Goal: Task Accomplishment & Management: Complete application form

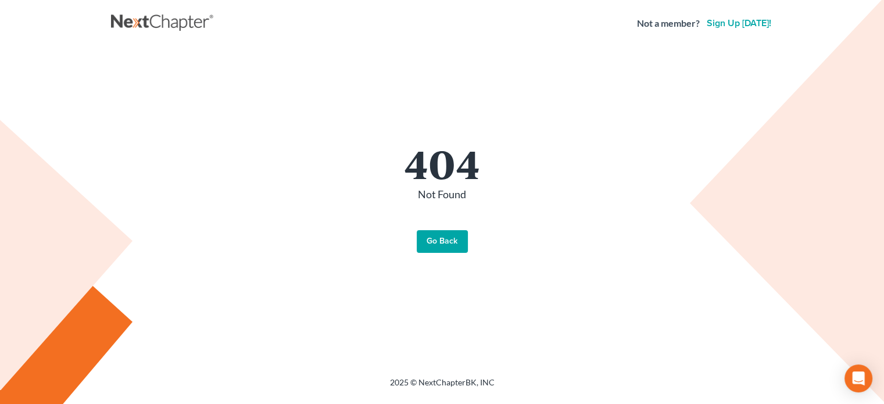
click at [434, 240] on link "Go Back" at bounding box center [442, 241] width 51 height 23
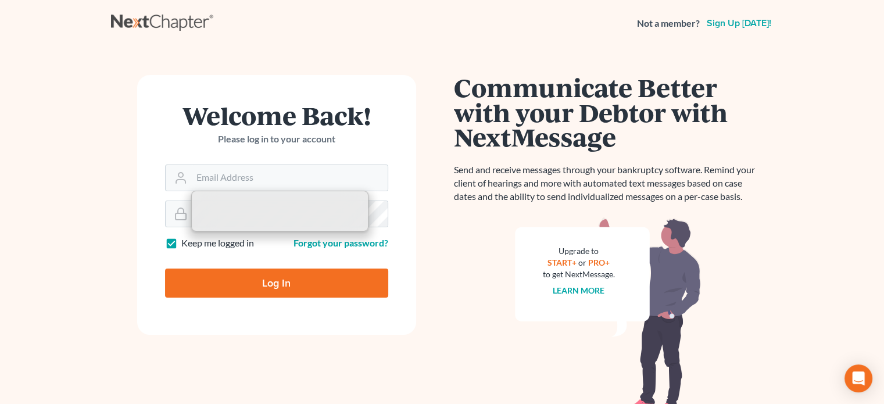
type input "[EMAIL_ADDRESS][DOMAIN_NAME]"
click at [239, 281] on input "Log In" at bounding box center [276, 283] width 223 height 29
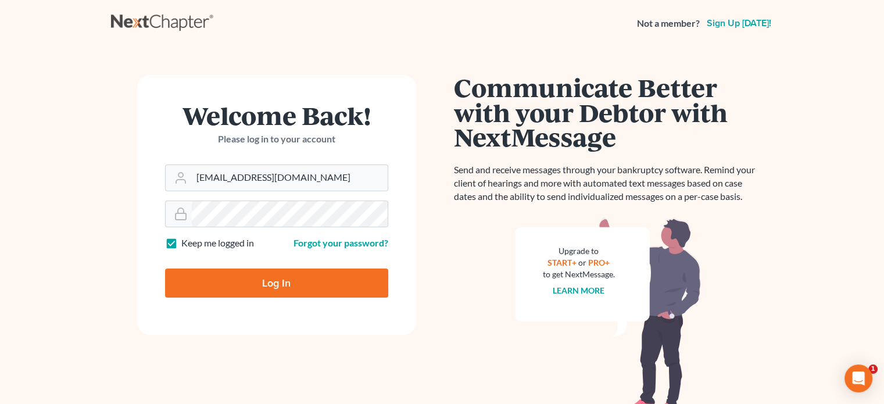
type input "Thinking..."
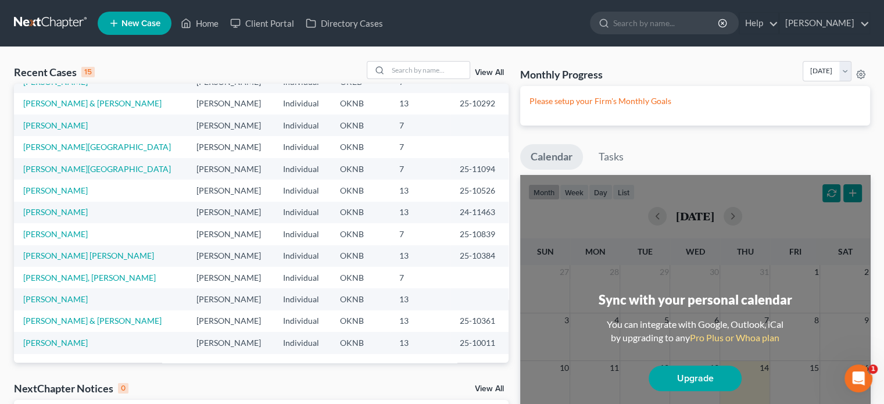
scroll to position [202, 0]
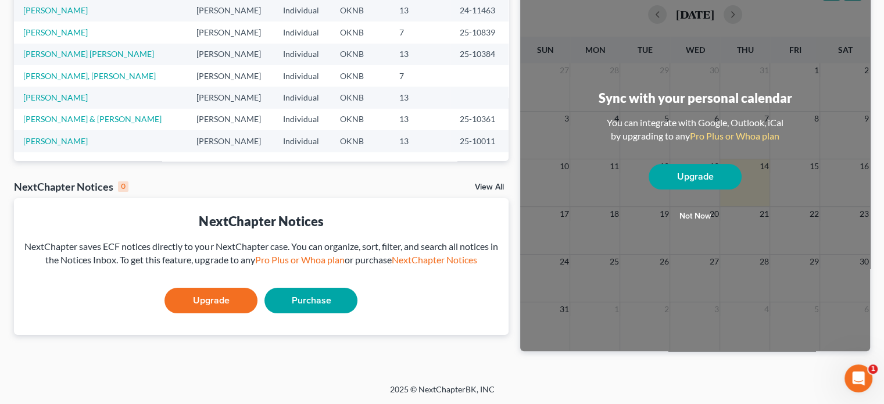
click at [240, 297] on link "Upgrade" at bounding box center [211, 301] width 93 height 26
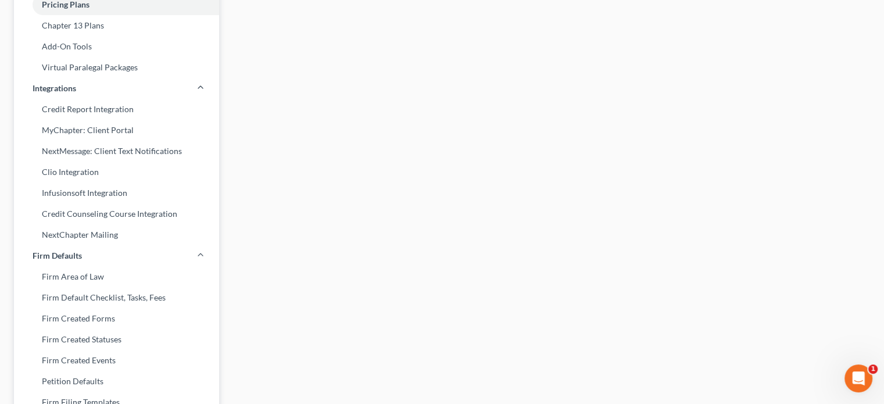
scroll to position [188, 0]
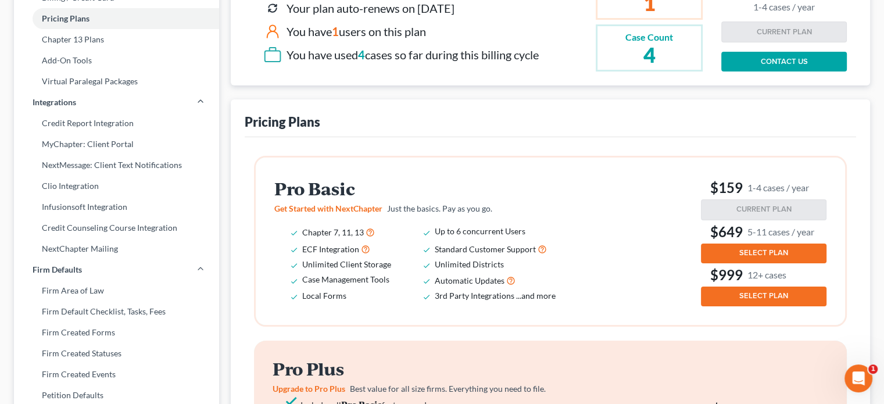
click at [730, 246] on button "SELECT PLAN" at bounding box center [764, 254] width 126 height 20
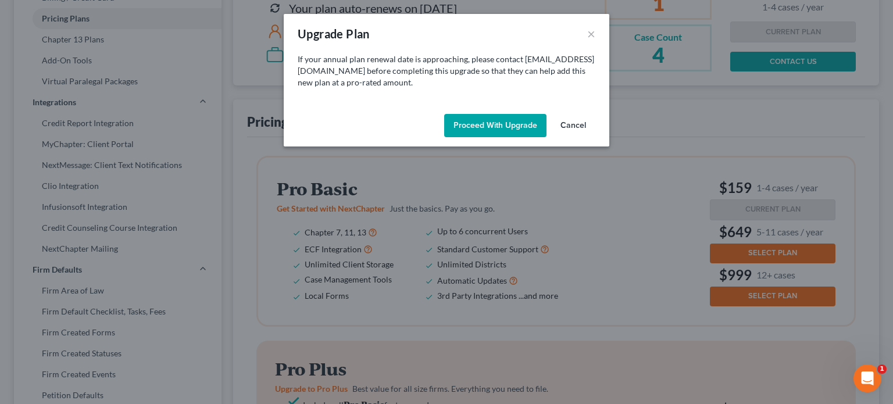
click at [504, 125] on button "Proceed with Upgrade" at bounding box center [495, 125] width 102 height 23
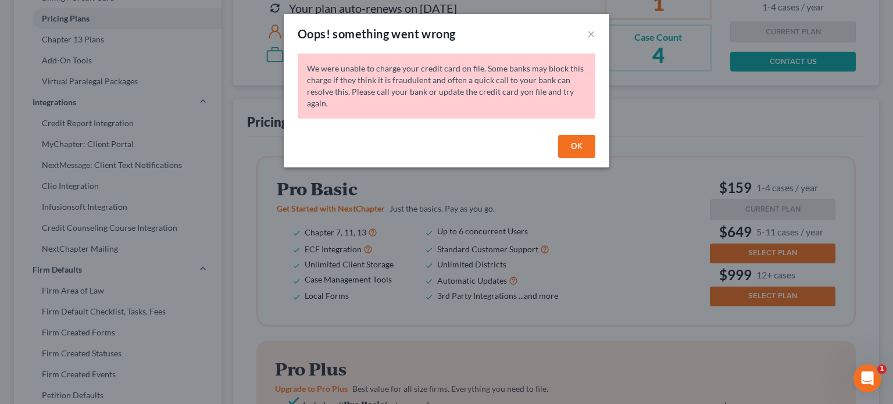
click at [564, 143] on button "OK" at bounding box center [576, 146] width 37 height 23
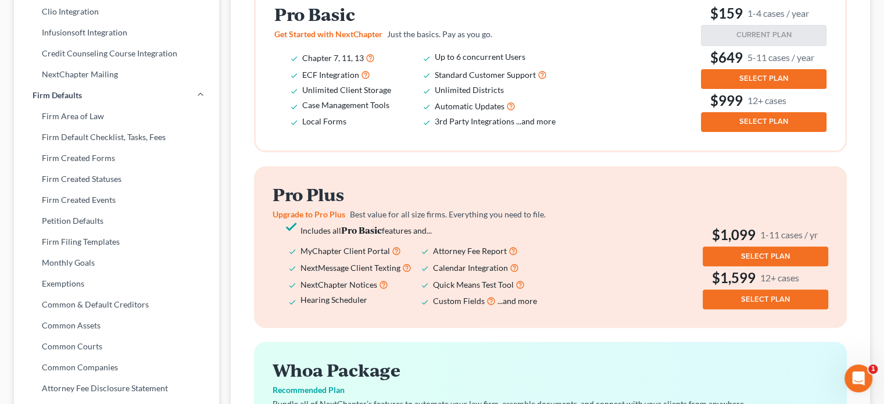
scroll to position [304, 0]
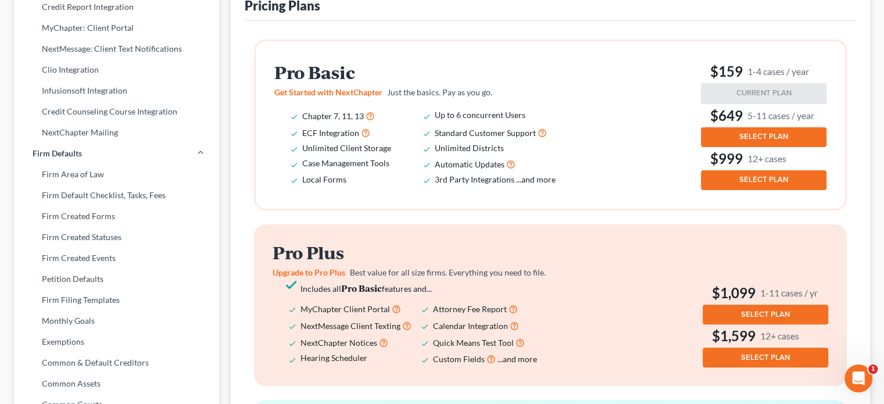
click at [721, 134] on button "SELECT PLAN" at bounding box center [764, 137] width 126 height 20
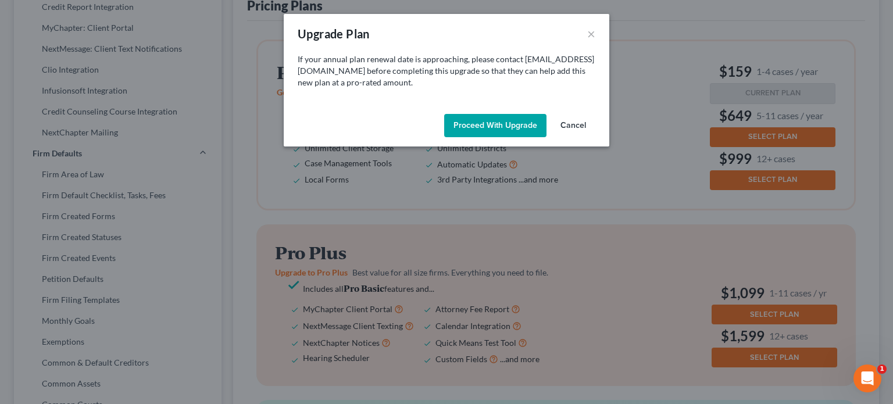
click at [513, 125] on button "Proceed with Upgrade" at bounding box center [495, 125] width 102 height 23
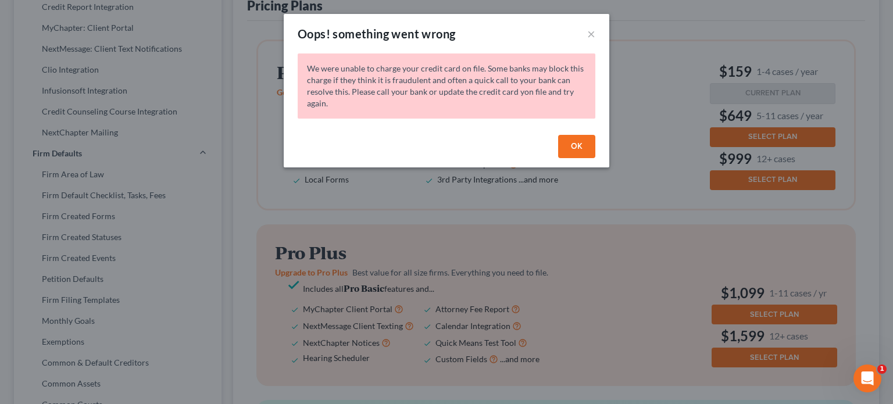
click at [578, 149] on button "OK" at bounding box center [576, 146] width 37 height 23
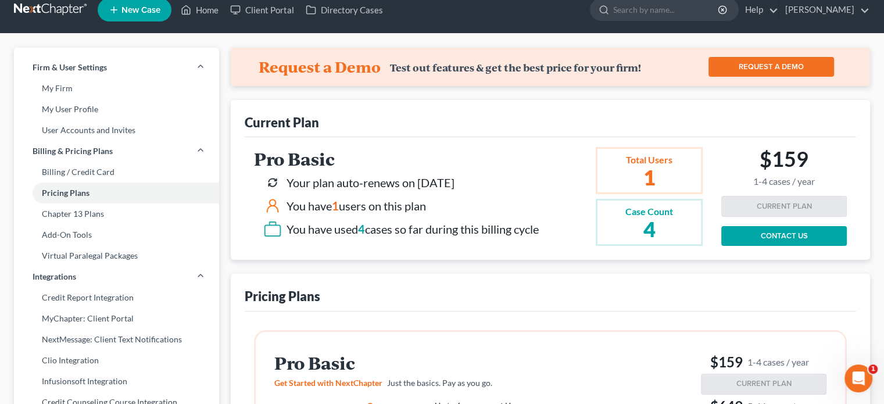
scroll to position [0, 0]
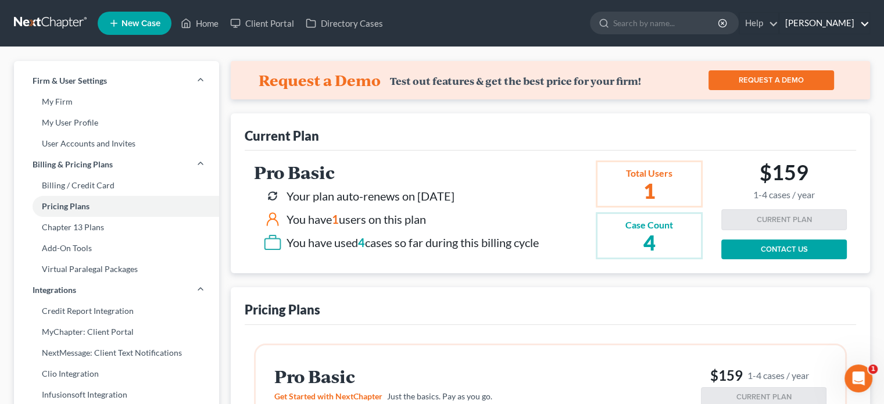
click at [811, 23] on link "James Stamper" at bounding box center [825, 23] width 90 height 21
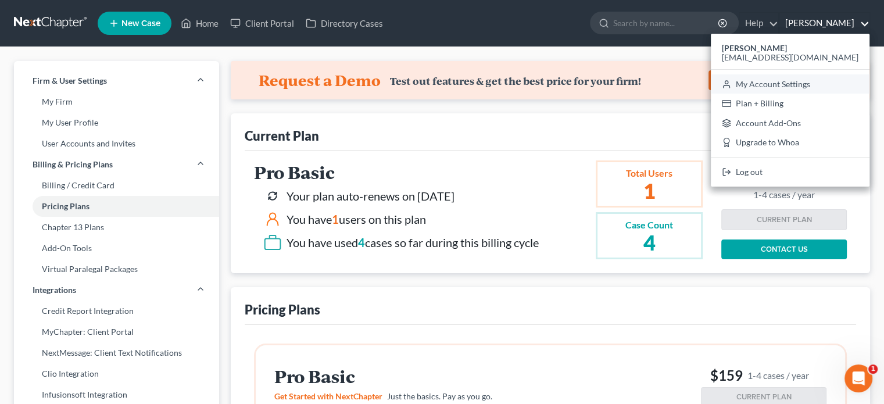
click at [806, 81] on link "My Account Settings" at bounding box center [790, 84] width 159 height 20
select select "64"
select select "23"
select select "37"
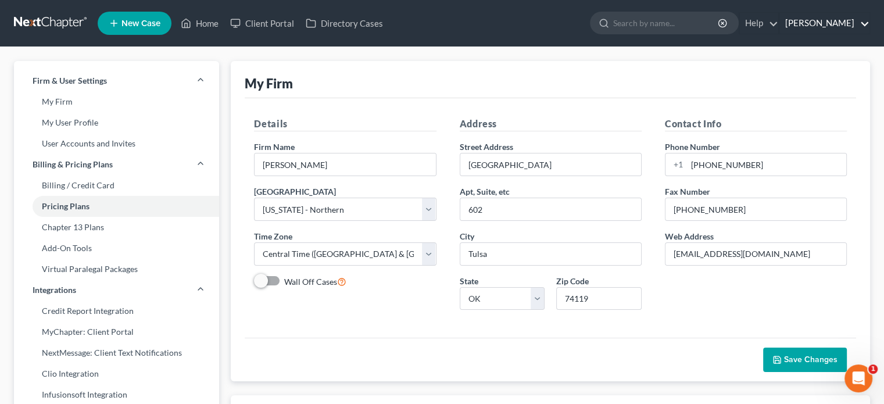
click at [821, 24] on link "[PERSON_NAME]" at bounding box center [825, 23] width 90 height 21
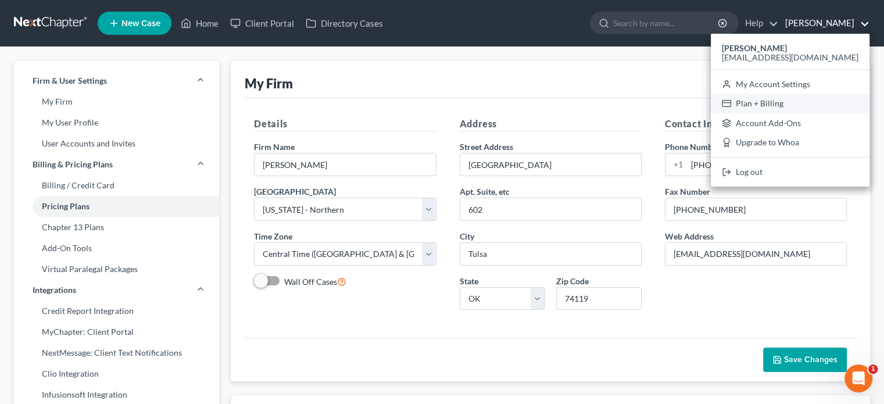
click at [822, 102] on link "Plan + Billing" at bounding box center [790, 104] width 159 height 20
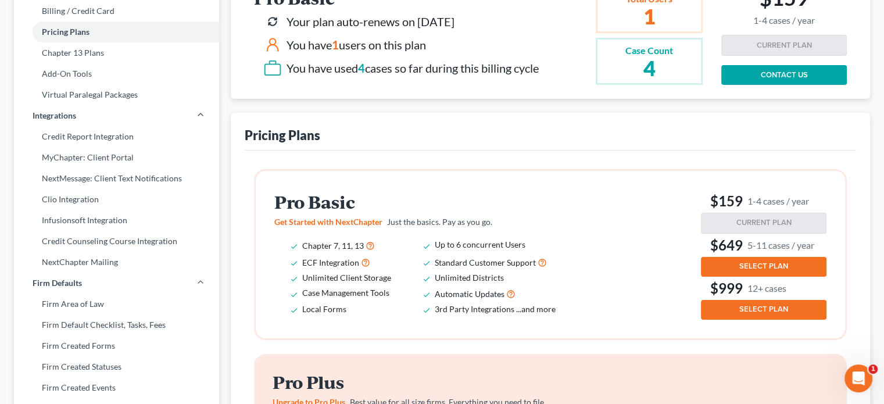
scroll to position [233, 0]
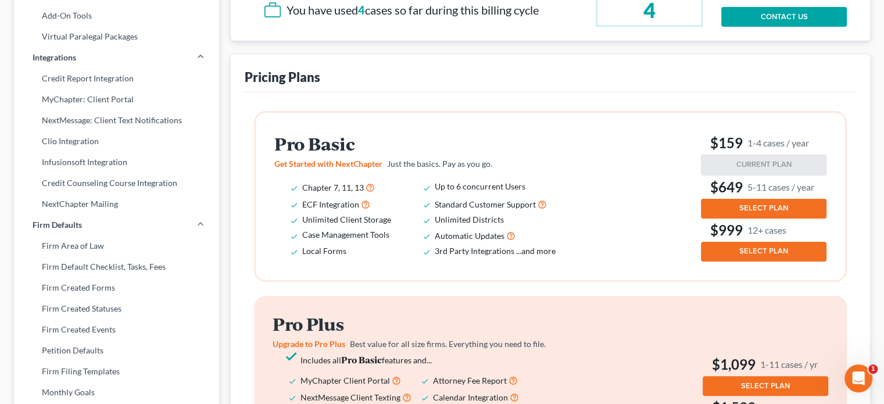
click at [717, 207] on button "SELECT PLAN" at bounding box center [764, 209] width 126 height 20
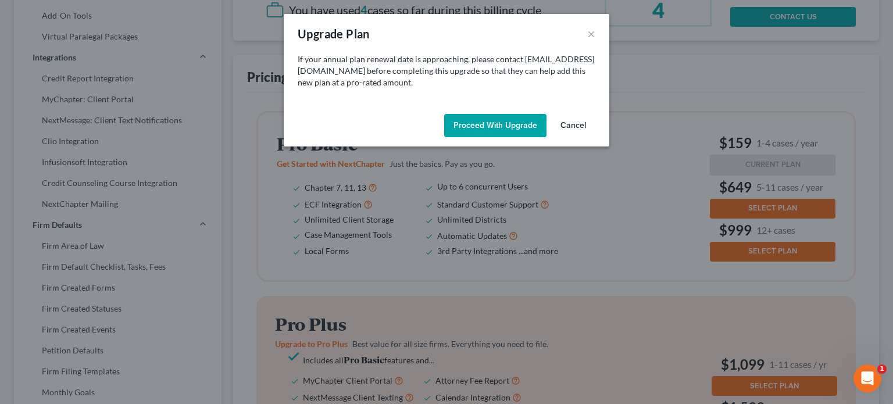
click at [484, 127] on button "Proceed with Upgrade" at bounding box center [495, 125] width 102 height 23
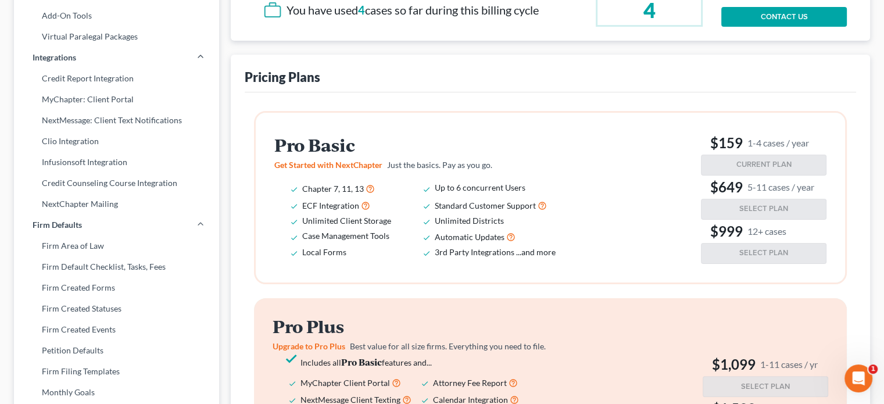
scroll to position [291, 0]
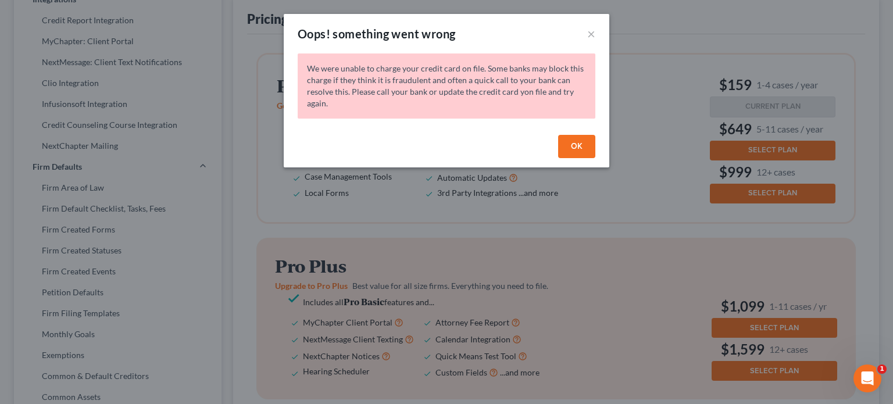
click at [581, 141] on button "OK" at bounding box center [576, 146] width 37 height 23
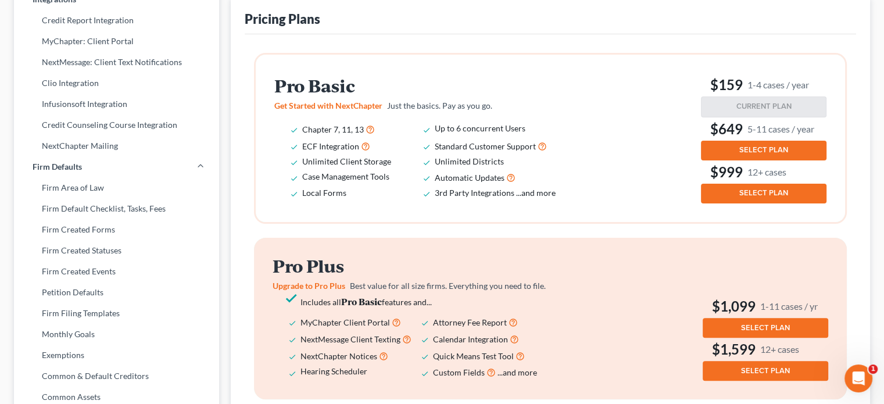
scroll to position [0, 0]
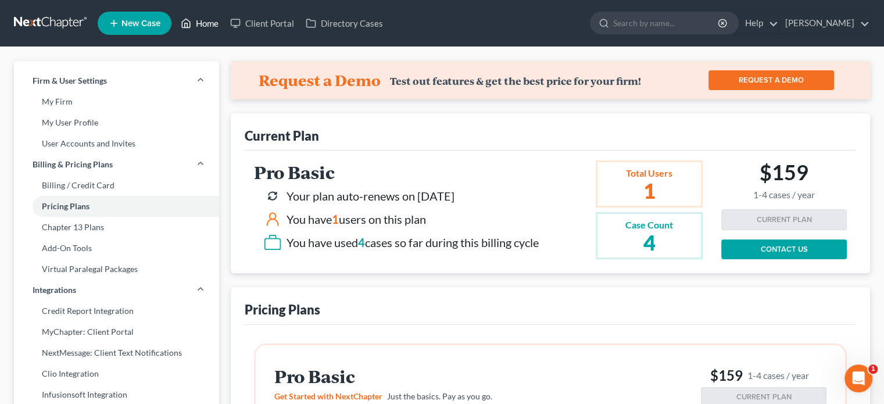
click at [217, 25] on link "Home" at bounding box center [199, 23] width 49 height 21
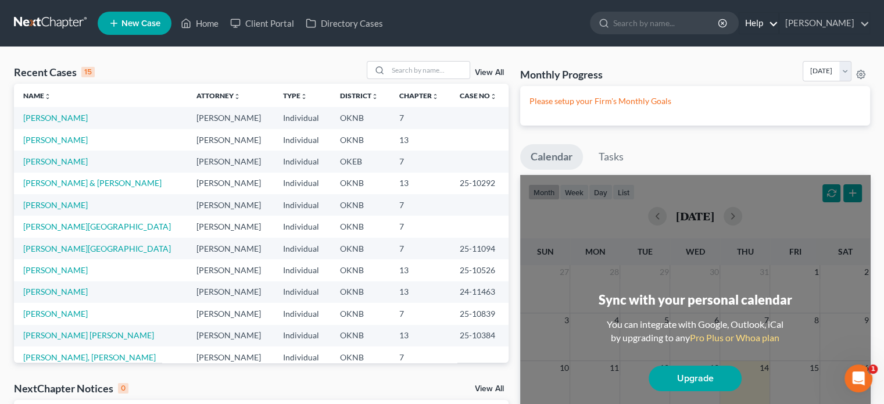
click at [774, 21] on link "Help" at bounding box center [759, 23] width 39 height 21
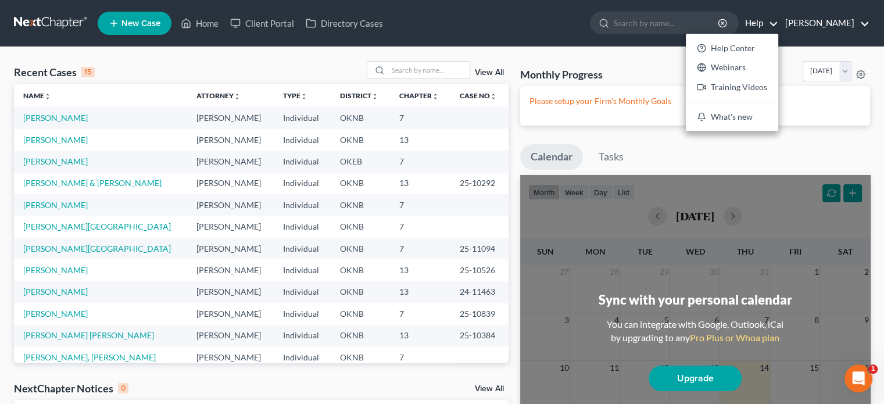
click at [814, 24] on link "[PERSON_NAME]" at bounding box center [825, 23] width 90 height 21
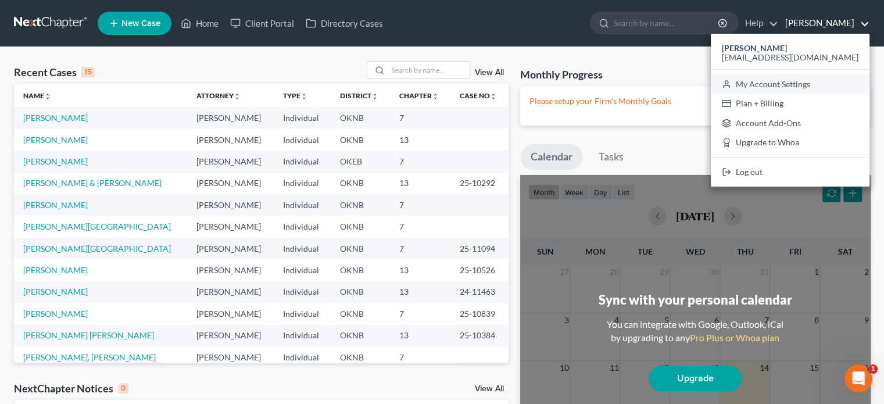
click at [798, 83] on link "My Account Settings" at bounding box center [790, 84] width 159 height 20
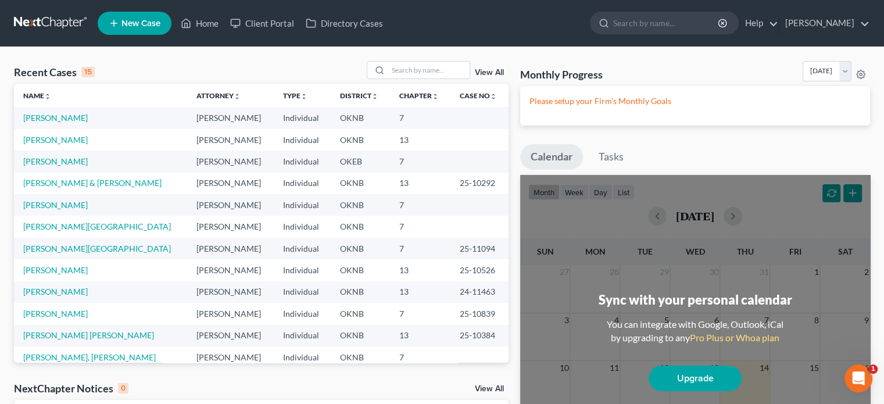
select select "64"
select select "23"
select select "37"
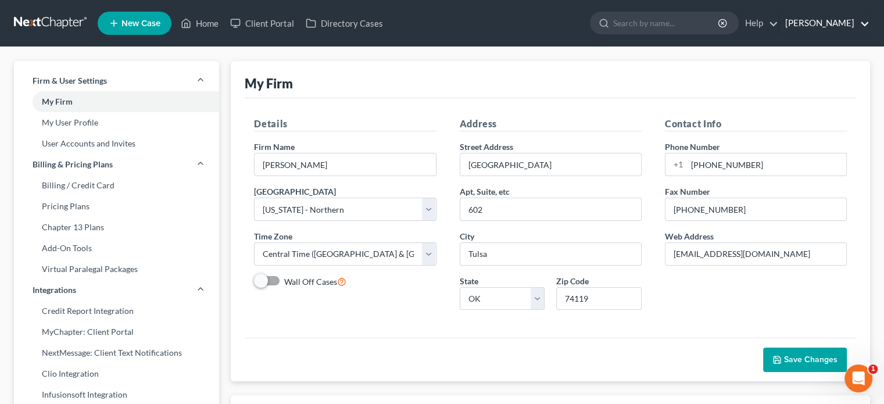
click at [842, 22] on link "James Stamper" at bounding box center [825, 23] width 90 height 21
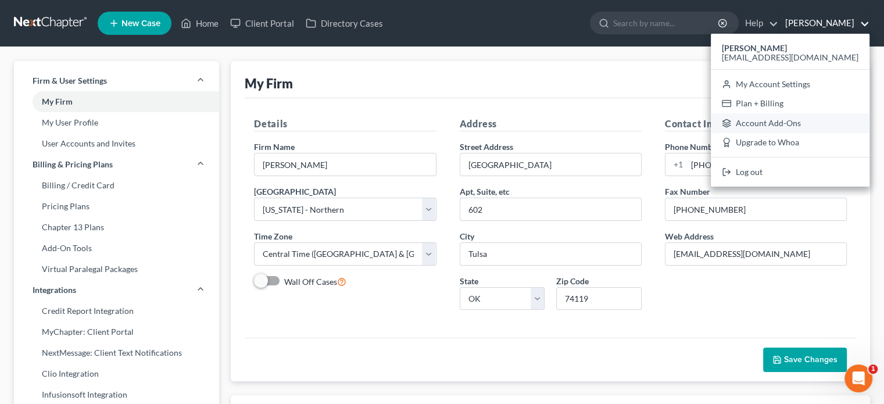
click at [798, 119] on link "Account Add-Ons" at bounding box center [790, 123] width 159 height 20
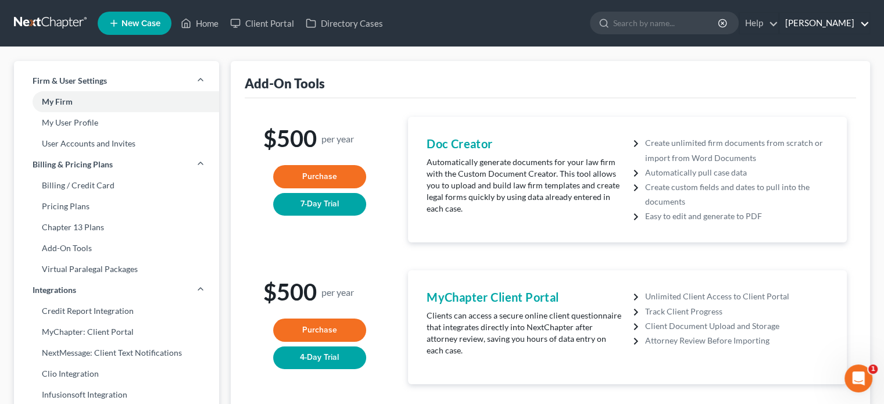
click at [816, 16] on link "[PERSON_NAME]" at bounding box center [825, 23] width 90 height 21
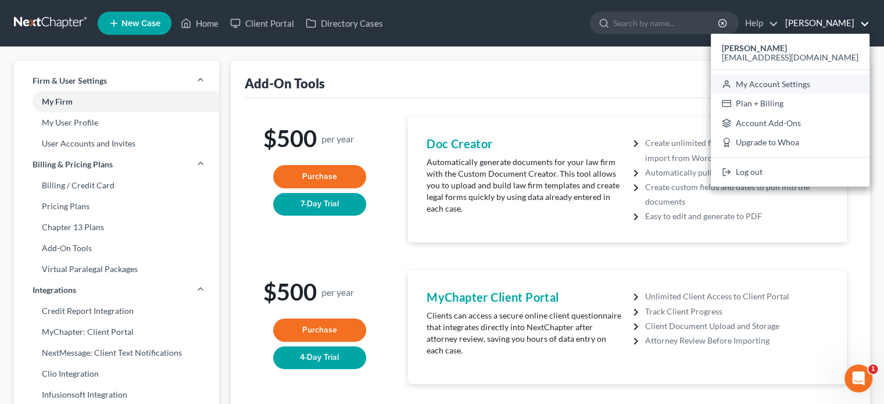
click at [816, 83] on link "My Account Settings" at bounding box center [790, 84] width 159 height 20
select select "64"
select select "23"
select select "37"
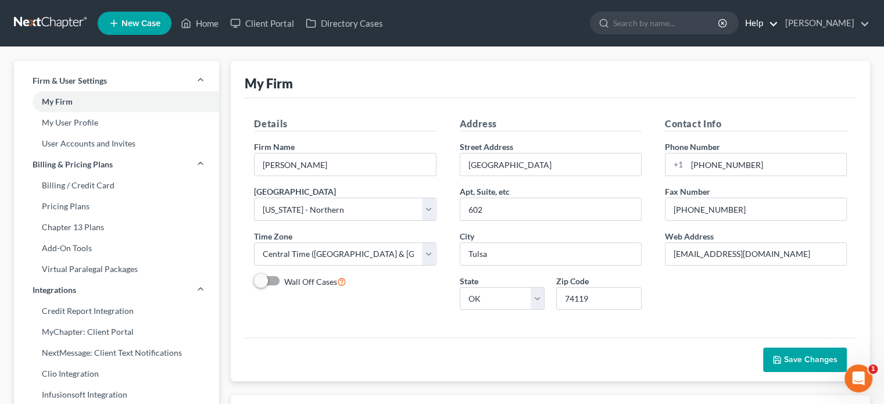
click at [767, 20] on link "Help" at bounding box center [759, 23] width 39 height 21
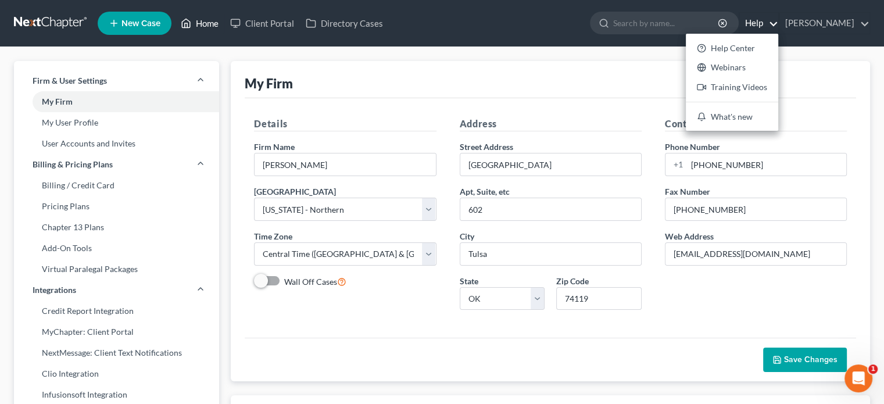
click at [207, 21] on link "Home" at bounding box center [199, 23] width 49 height 21
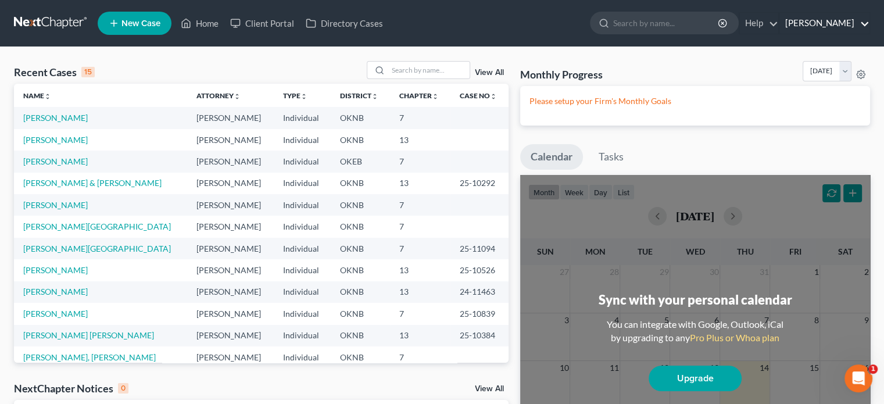
click at [817, 24] on link "[PERSON_NAME]" at bounding box center [825, 23] width 90 height 21
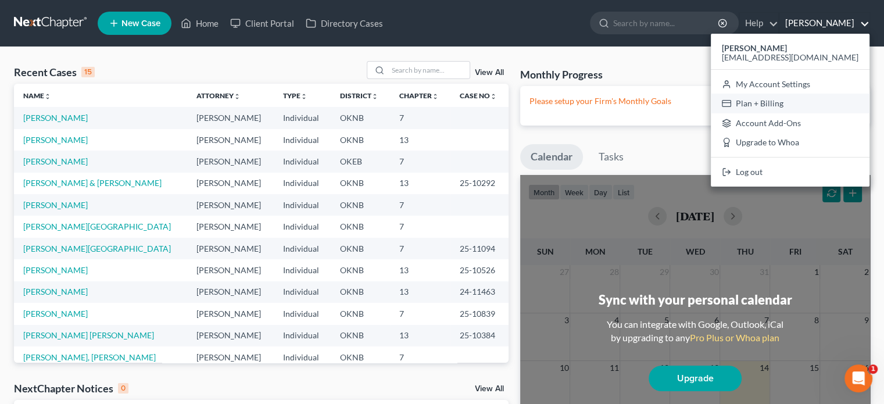
click at [791, 108] on link "Plan + Billing" at bounding box center [790, 104] width 159 height 20
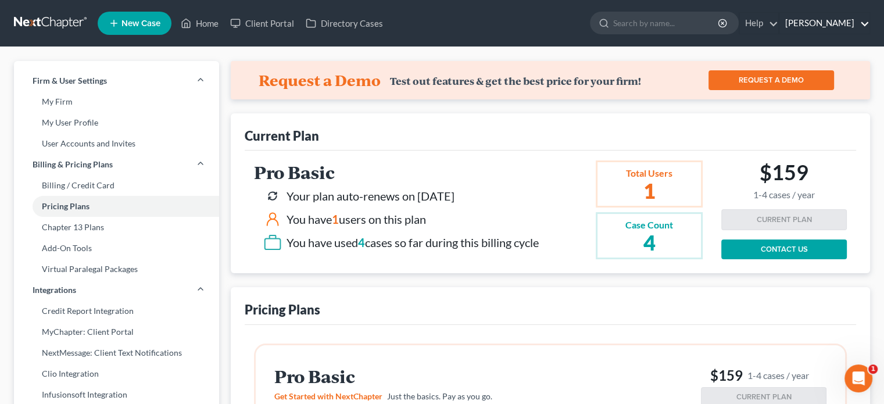
click at [823, 24] on link "[PERSON_NAME]" at bounding box center [825, 23] width 90 height 21
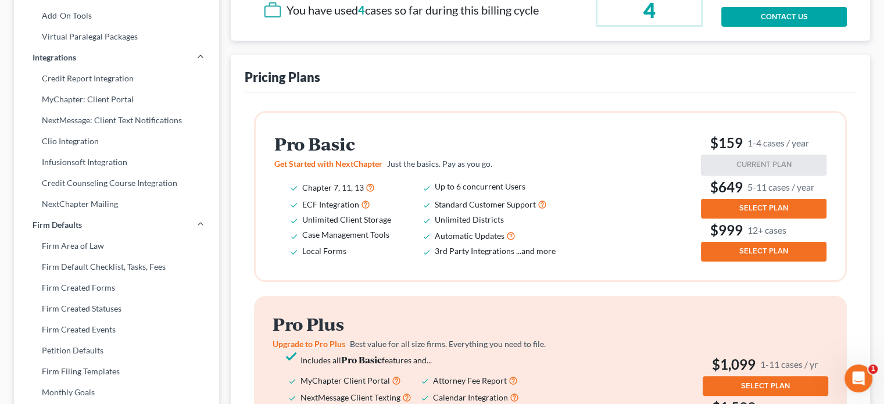
scroll to position [291, 0]
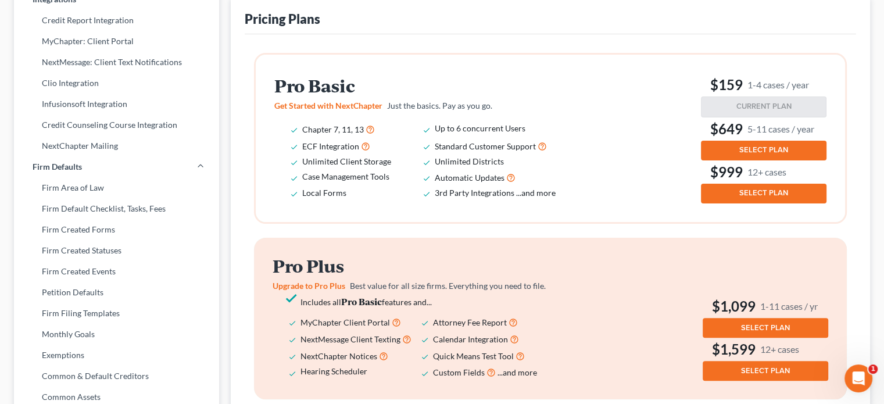
click at [762, 146] on span "SELECT PLAN" at bounding box center [764, 149] width 49 height 9
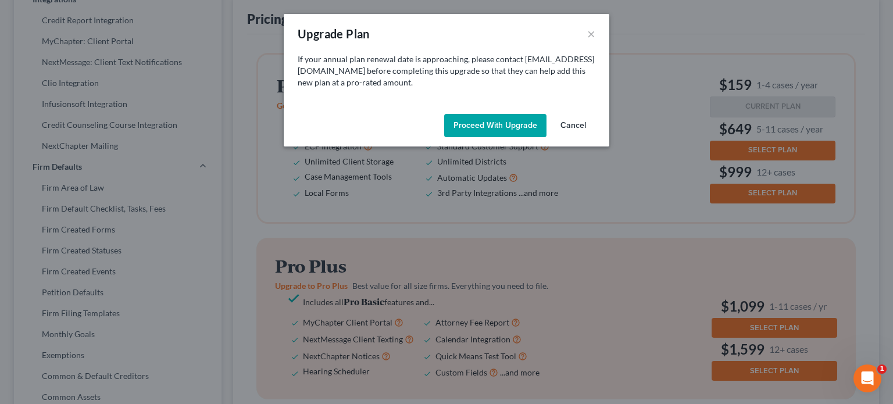
click at [495, 127] on button "Proceed with Upgrade" at bounding box center [495, 125] width 102 height 23
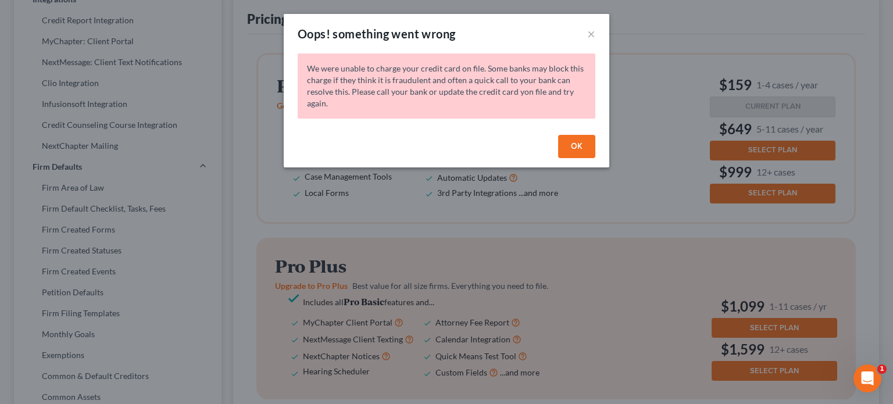
click at [576, 141] on button "OK" at bounding box center [576, 146] width 37 height 23
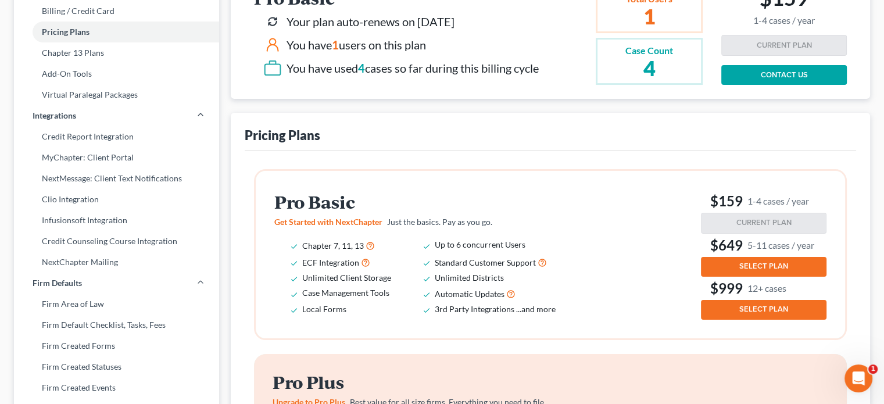
scroll to position [0, 0]
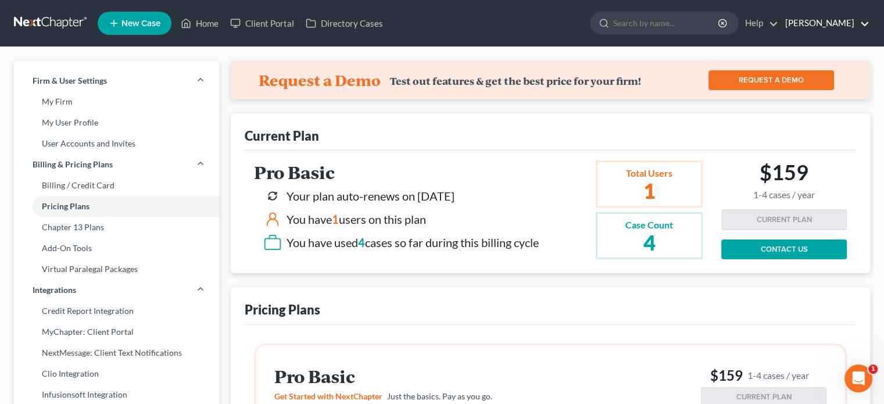
click at [812, 20] on link "[PERSON_NAME]" at bounding box center [825, 23] width 90 height 21
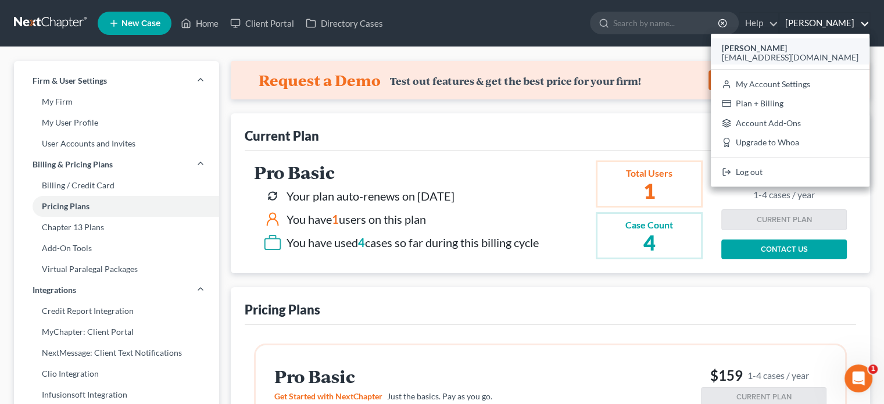
click at [808, 54] on span "[EMAIL_ADDRESS][DOMAIN_NAME]" at bounding box center [790, 57] width 137 height 10
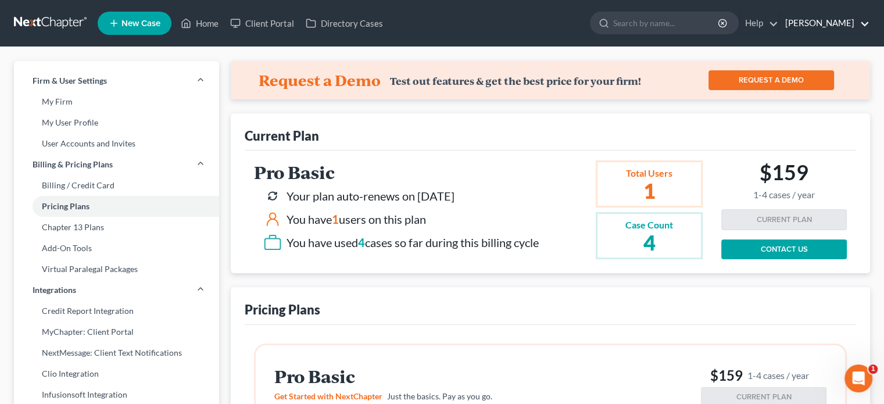
click at [814, 27] on link "[PERSON_NAME]" at bounding box center [825, 23] width 90 height 21
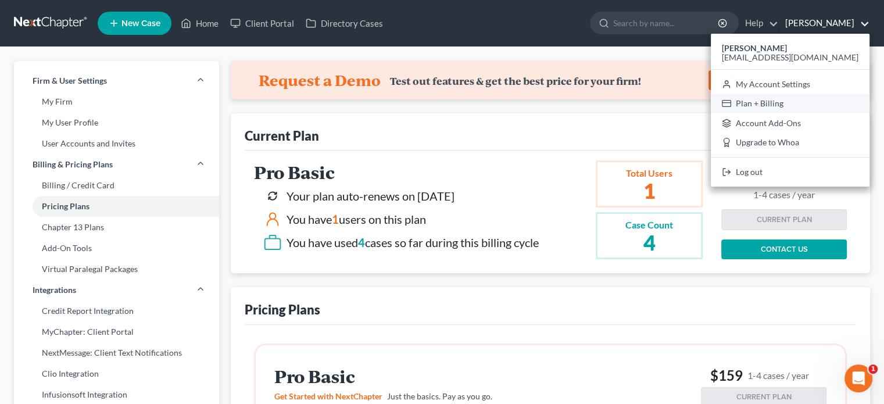
click at [798, 101] on link "Plan + Billing" at bounding box center [790, 104] width 159 height 20
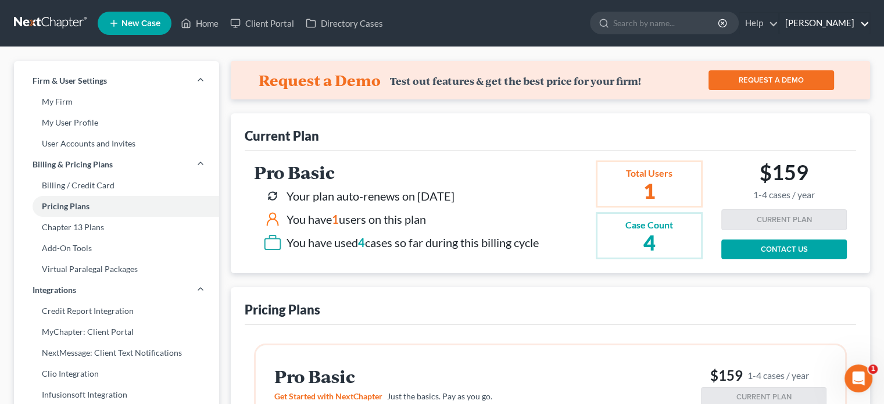
click at [815, 22] on link "[PERSON_NAME]" at bounding box center [825, 23] width 90 height 21
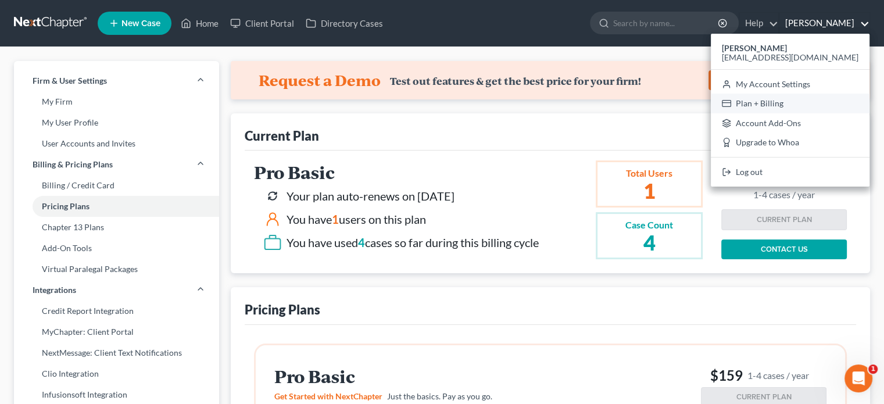
click at [800, 103] on link "Plan + Billing" at bounding box center [790, 104] width 159 height 20
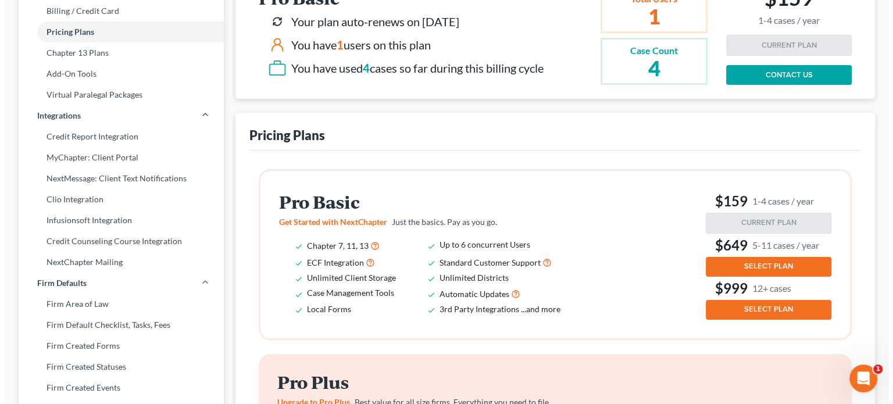
scroll to position [233, 0]
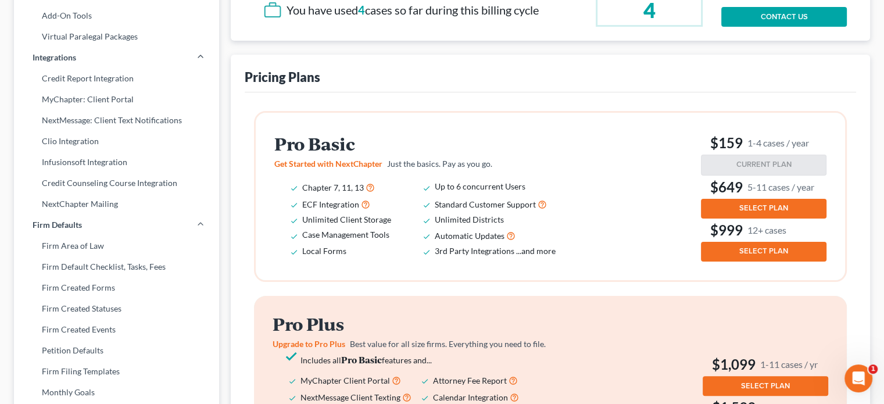
click at [720, 208] on button "SELECT PLAN" at bounding box center [764, 209] width 126 height 20
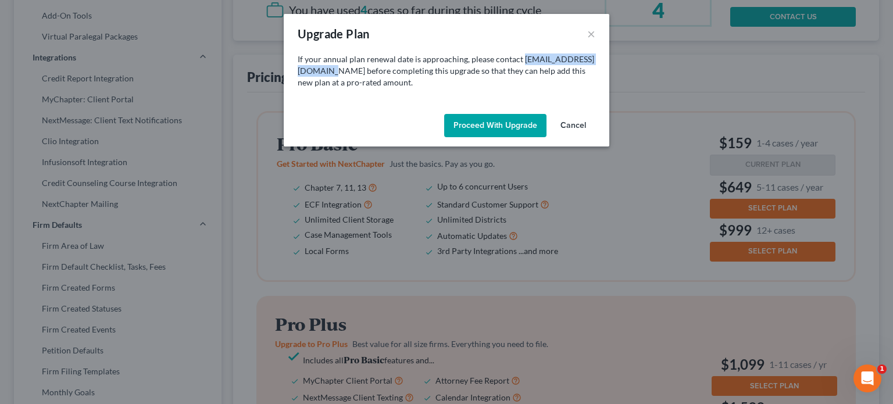
drag, startPoint x: 298, startPoint y: 70, endPoint x: 390, endPoint y: 72, distance: 91.9
click at [390, 72] on p "If your annual plan renewal date is approaching, please contact sales@nextchapt…" at bounding box center [447, 70] width 298 height 35
copy p "sales@nextchapterbk.com"
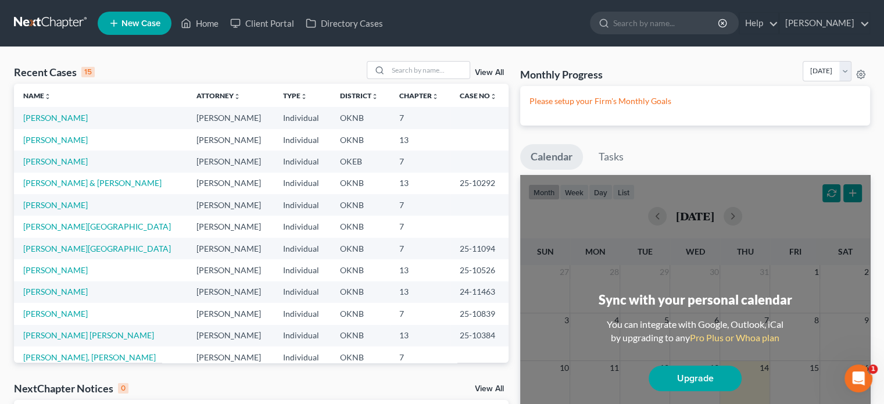
click at [691, 373] on link "Upgrade" at bounding box center [695, 379] width 93 height 26
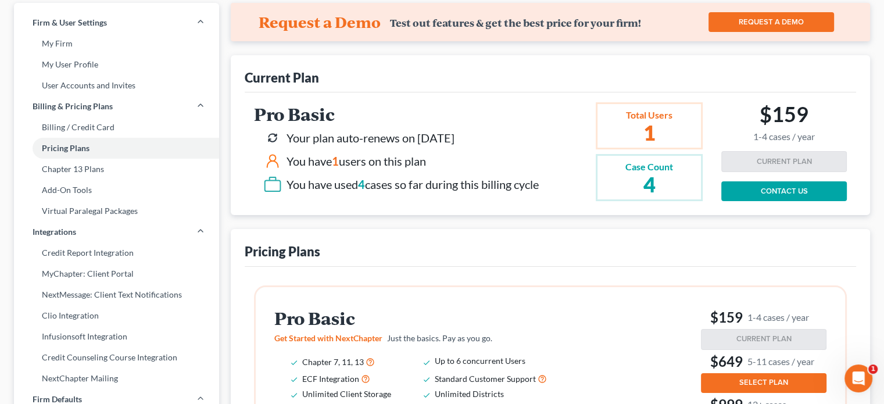
scroll to position [116, 0]
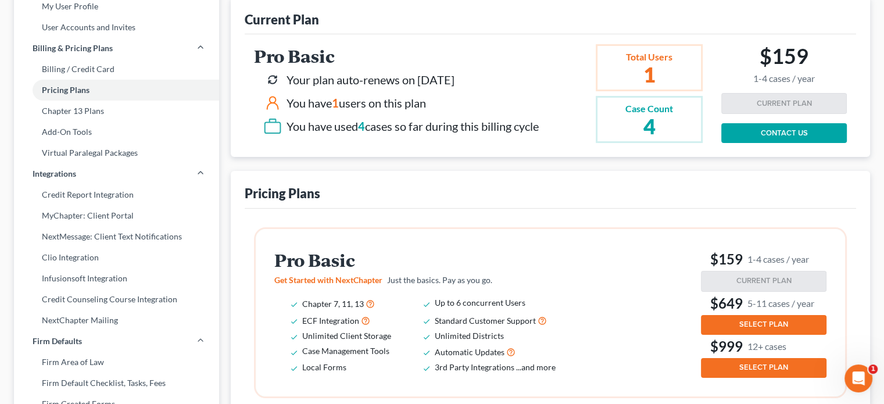
click at [749, 321] on span "SELECT PLAN" at bounding box center [764, 324] width 49 height 9
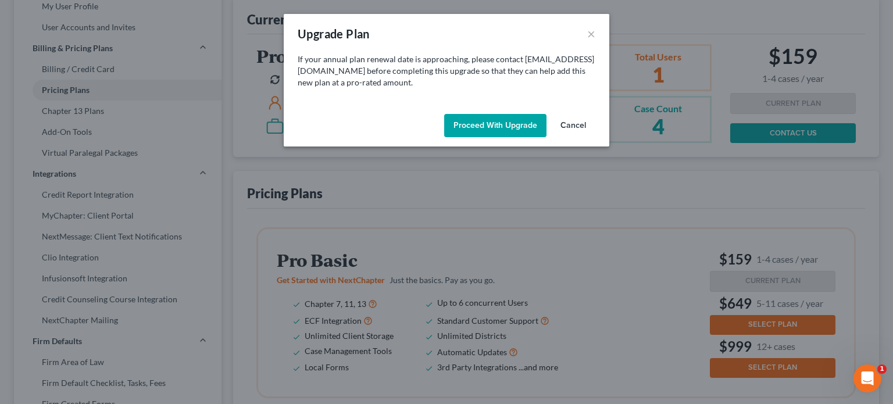
click at [500, 124] on button "Proceed with Upgrade" at bounding box center [495, 125] width 102 height 23
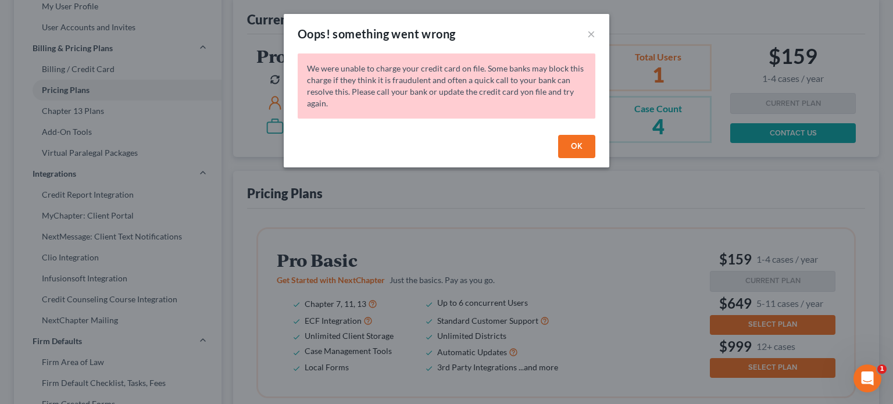
click at [576, 149] on button "OK" at bounding box center [576, 146] width 37 height 23
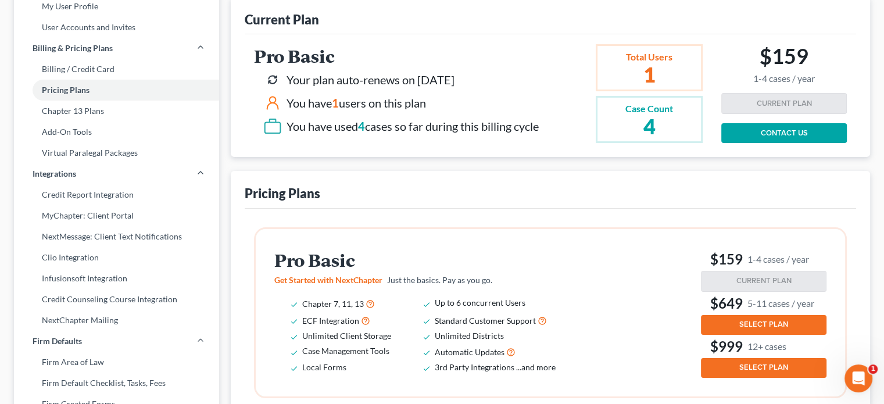
scroll to position [0, 0]
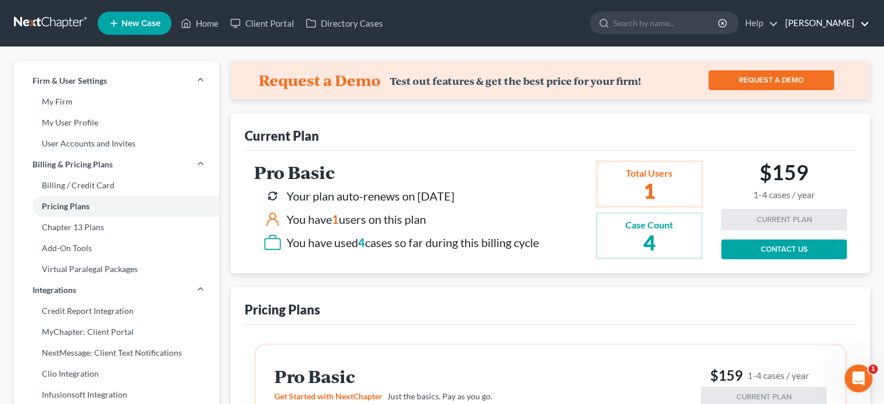
click at [812, 25] on link "[PERSON_NAME]" at bounding box center [825, 23] width 90 height 21
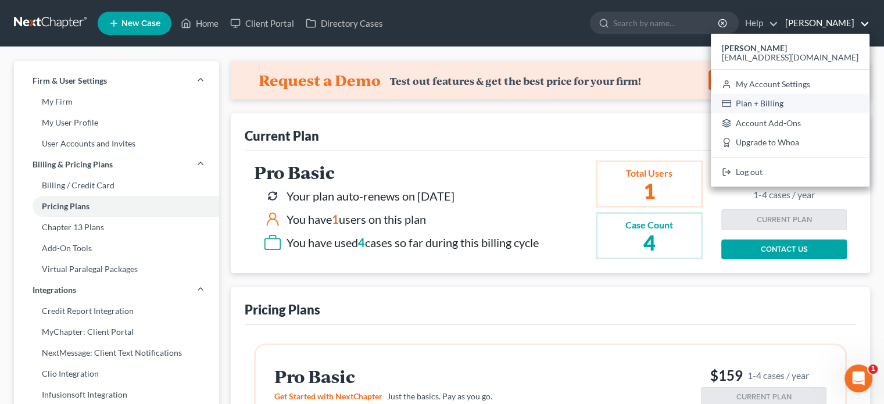
click at [805, 97] on link "Plan + Billing" at bounding box center [790, 104] width 159 height 20
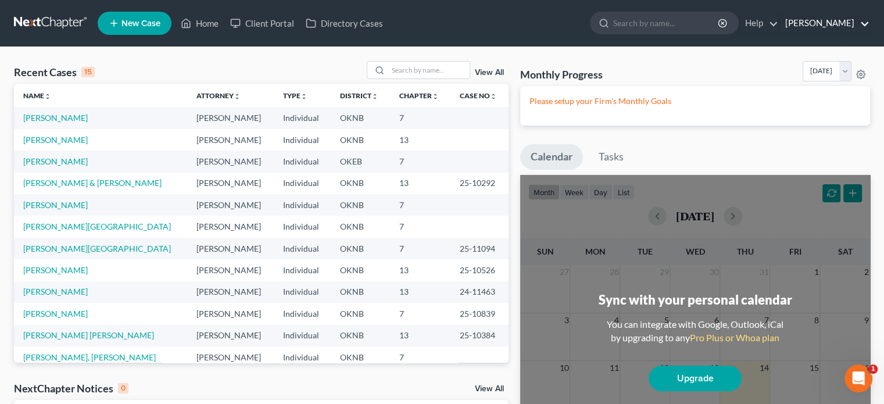
click at [838, 23] on link "James Stamper" at bounding box center [825, 23] width 90 height 21
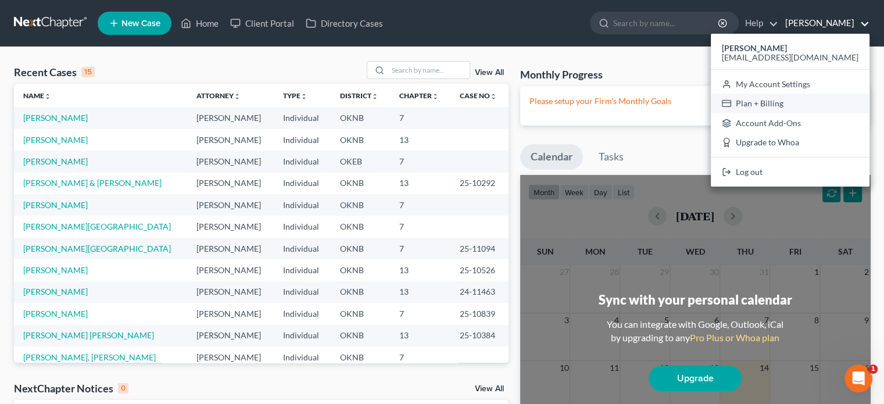
click at [798, 101] on link "Plan + Billing" at bounding box center [790, 104] width 159 height 20
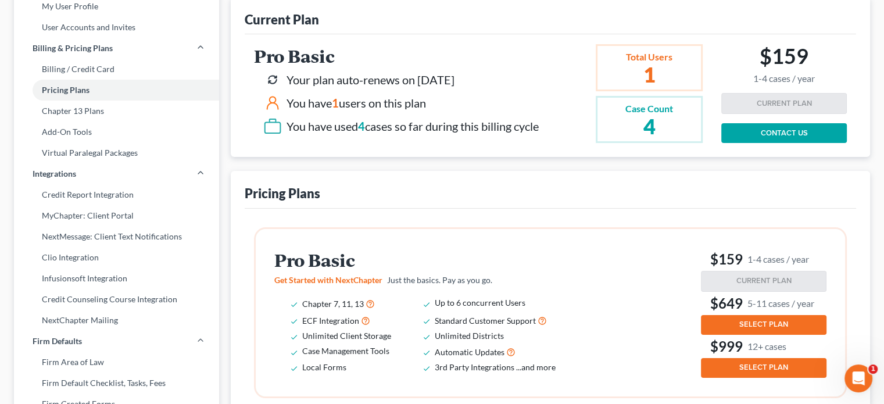
scroll to position [174, 0]
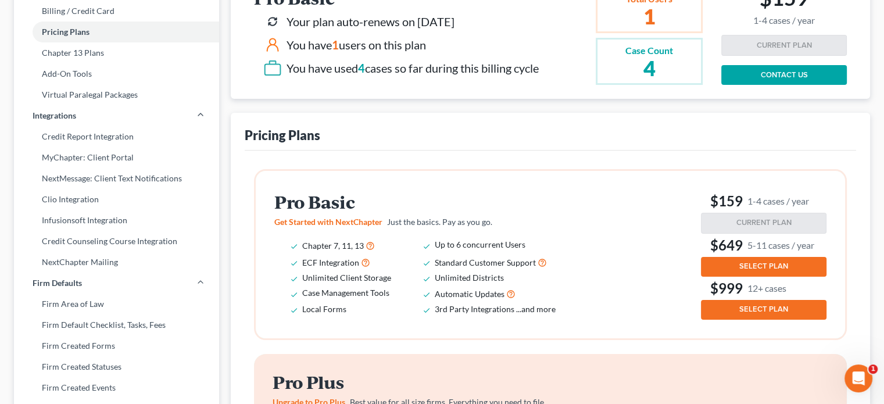
click at [727, 267] on button "SELECT PLAN" at bounding box center [764, 267] width 126 height 20
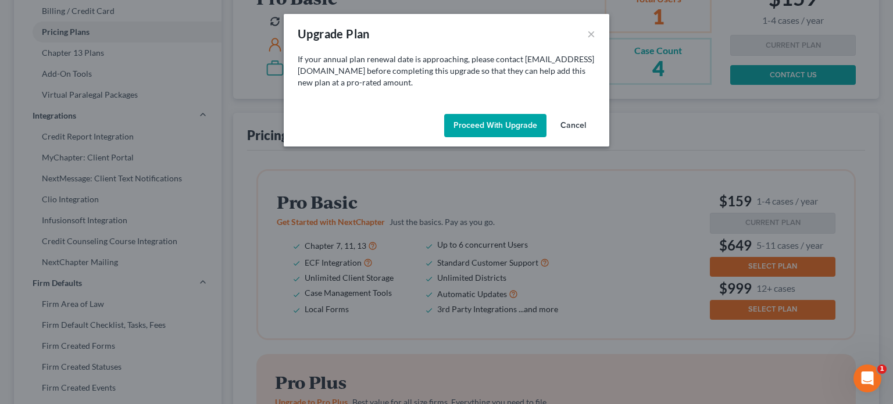
click at [516, 128] on button "Proceed with Upgrade" at bounding box center [495, 125] width 102 height 23
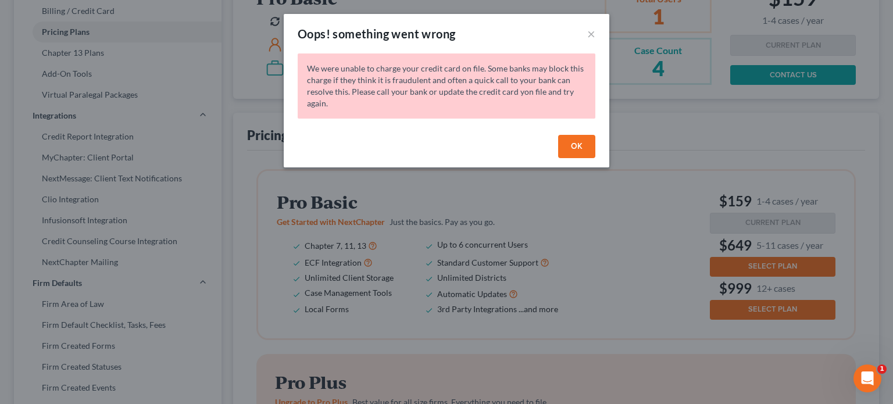
click at [570, 145] on button "OK" at bounding box center [576, 146] width 37 height 23
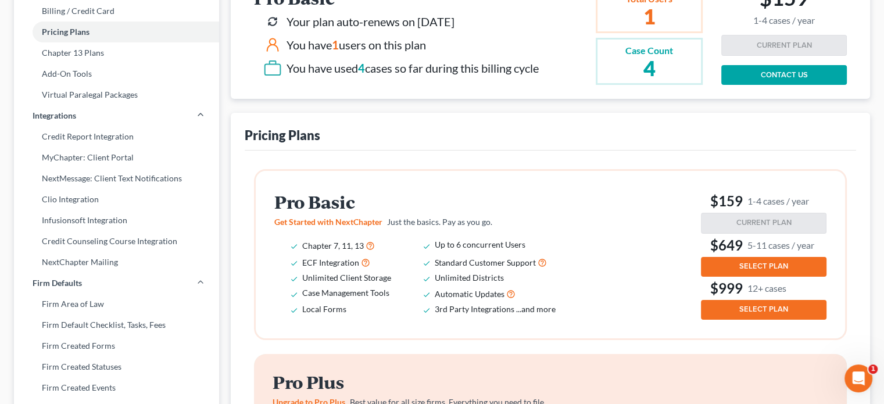
scroll to position [0, 0]
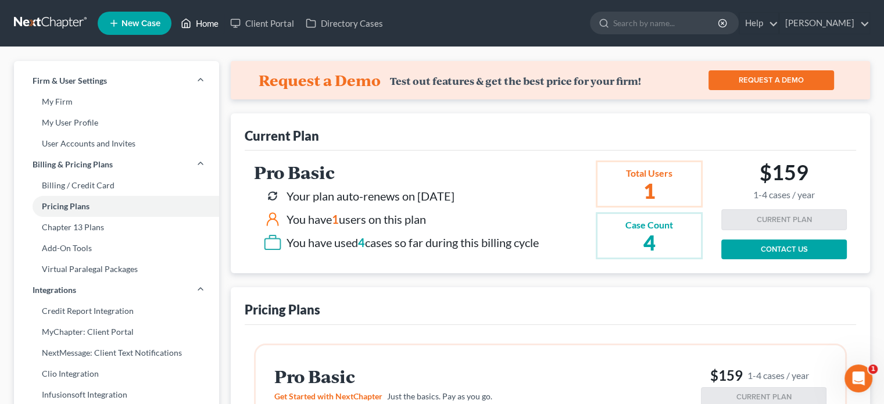
click at [191, 24] on icon at bounding box center [186, 23] width 10 height 14
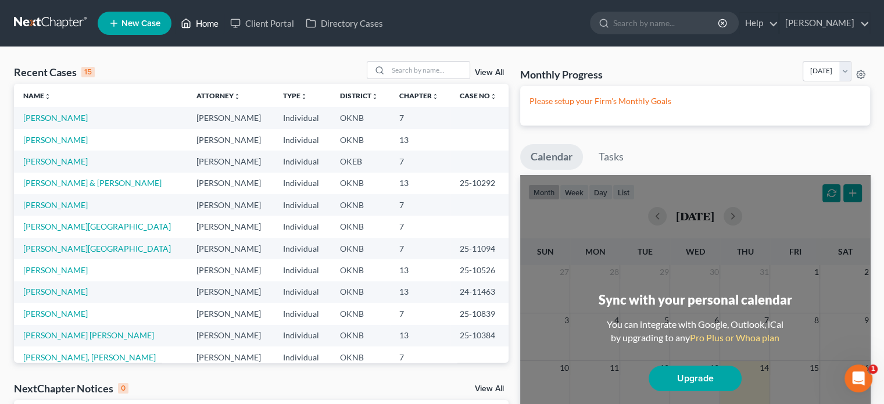
scroll to position [80, 0]
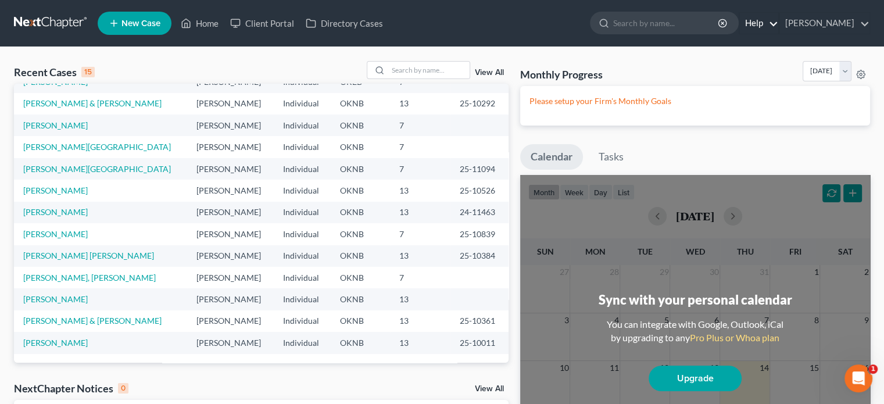
click at [769, 24] on link "Help" at bounding box center [759, 23] width 39 height 21
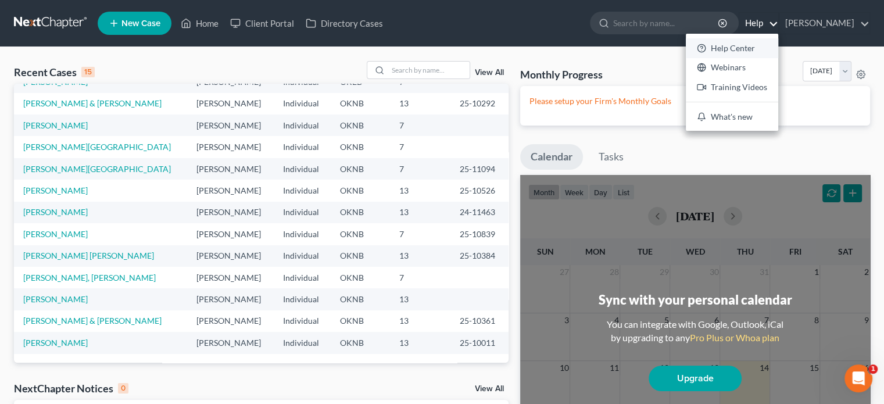
click at [762, 51] on link "Help Center" at bounding box center [732, 48] width 92 height 20
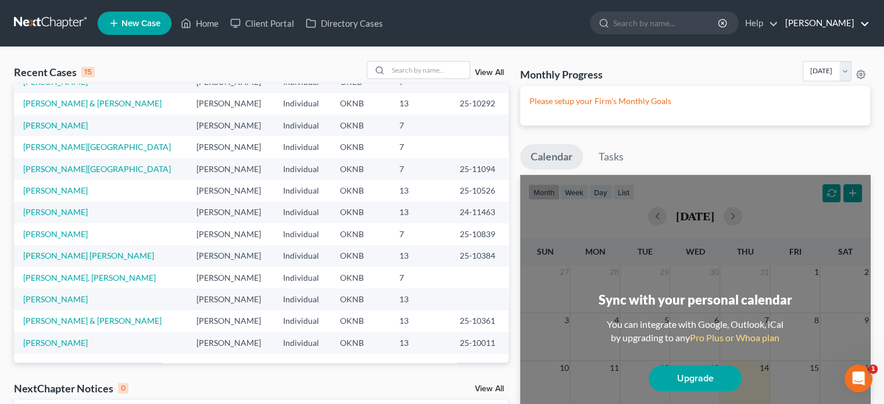
click at [840, 24] on link "[PERSON_NAME]" at bounding box center [825, 23] width 90 height 21
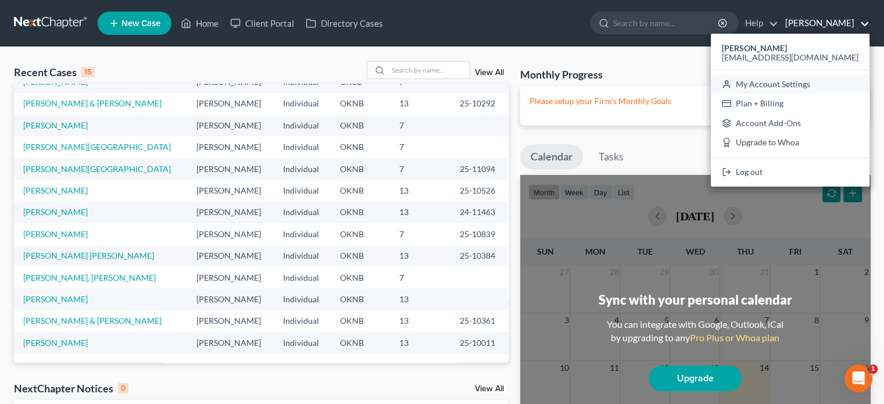
click at [781, 85] on link "My Account Settings" at bounding box center [790, 84] width 159 height 20
select select "23"
select select "37"
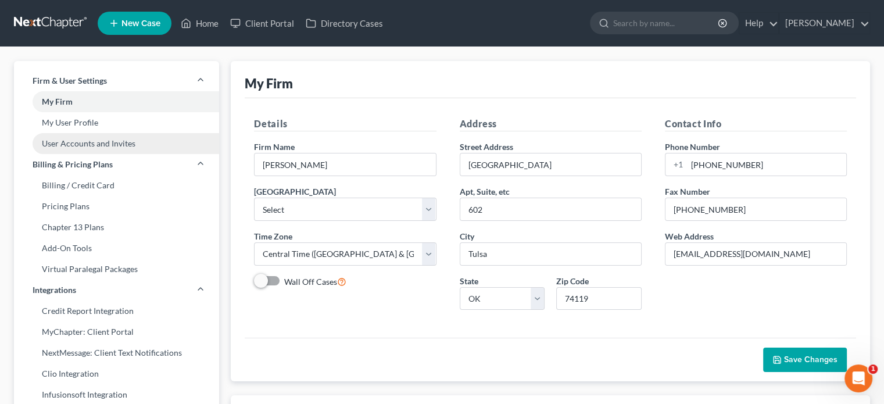
click at [95, 143] on link "User Accounts and Invites" at bounding box center [116, 143] width 205 height 21
select select "0"
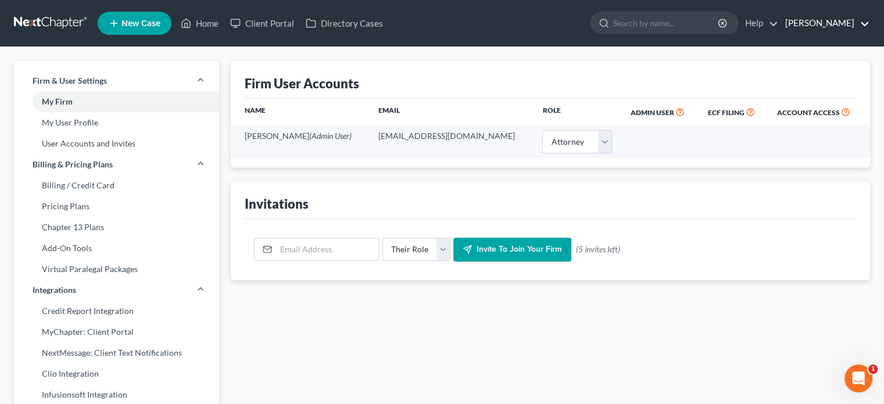
click at [814, 20] on link "[PERSON_NAME]" at bounding box center [825, 23] width 90 height 21
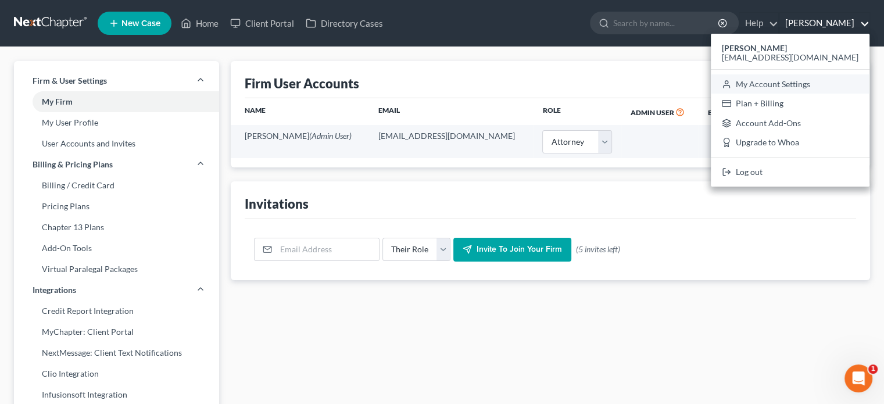
click at [796, 79] on link "My Account Settings" at bounding box center [790, 84] width 159 height 20
select select "64"
select select "23"
select select "37"
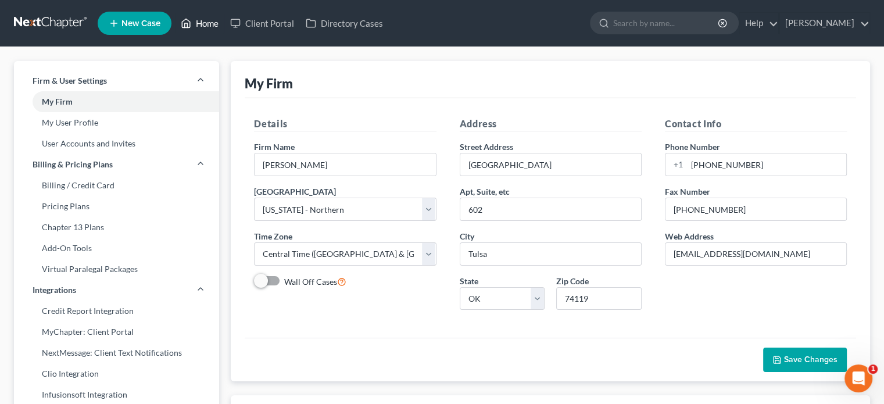
click at [211, 22] on link "Home" at bounding box center [199, 23] width 49 height 21
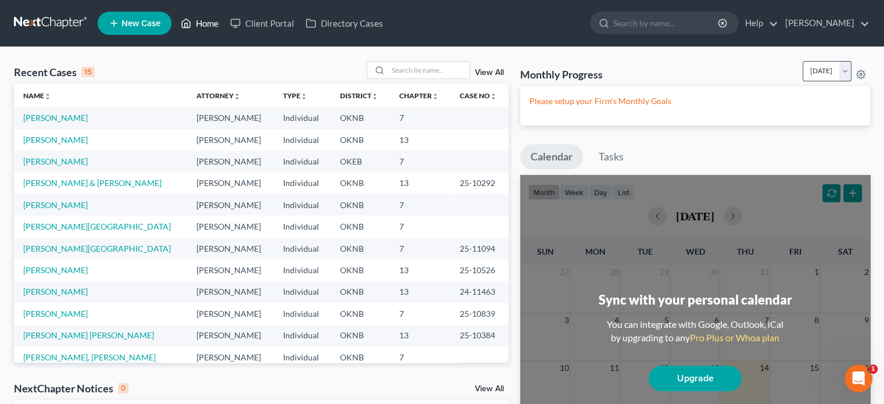
scroll to position [58, 0]
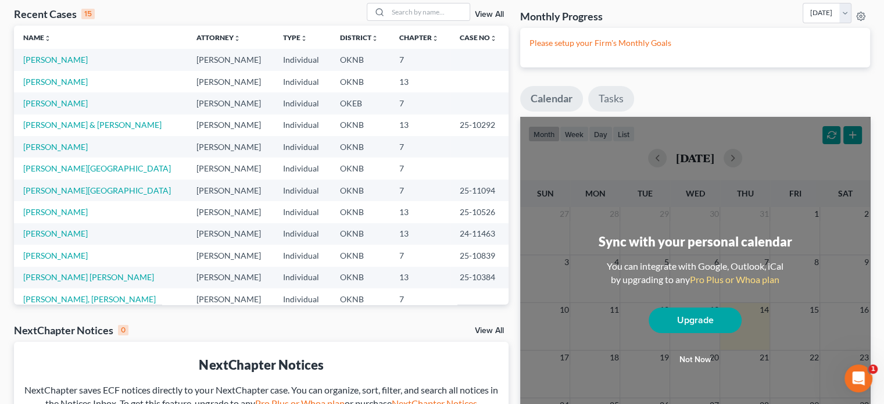
click at [619, 99] on link "Tasks" at bounding box center [611, 99] width 46 height 26
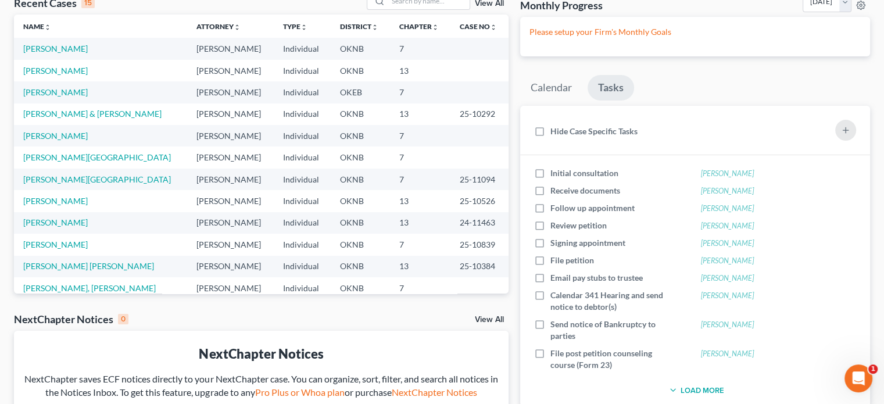
scroll to position [11, 0]
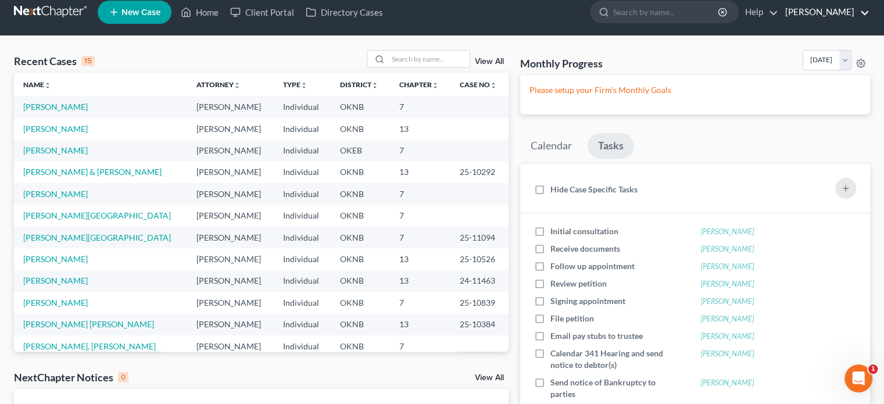
click at [816, 9] on link "[PERSON_NAME]" at bounding box center [825, 12] width 90 height 21
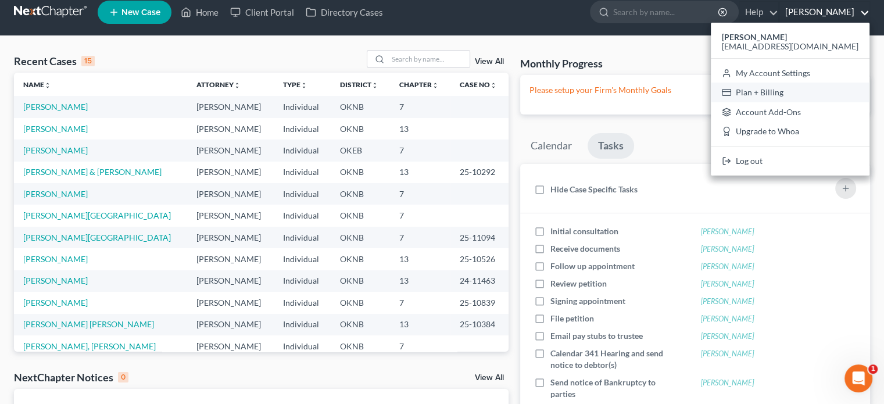
click at [815, 91] on link "Plan + Billing" at bounding box center [790, 93] width 159 height 20
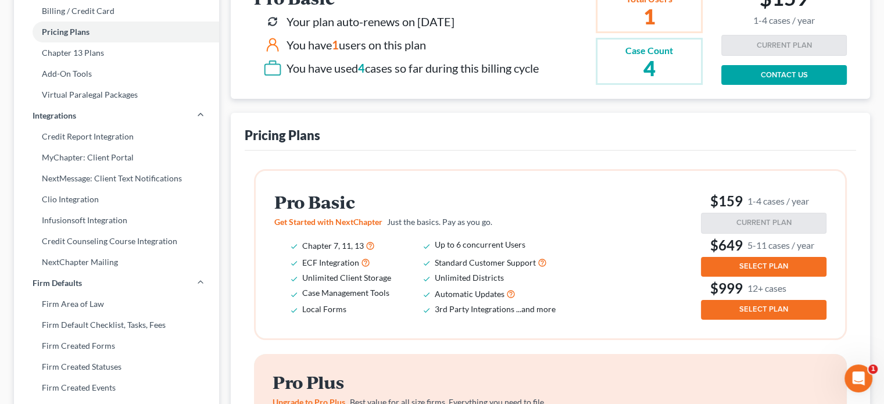
scroll to position [233, 0]
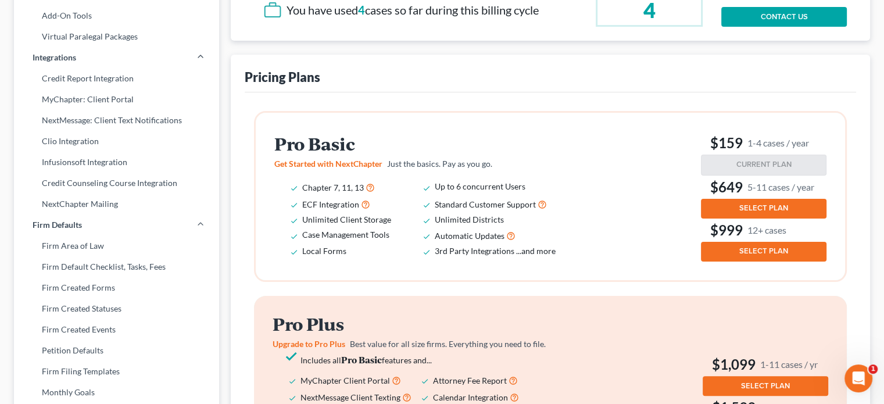
click at [745, 205] on span "SELECT PLAN" at bounding box center [764, 207] width 49 height 9
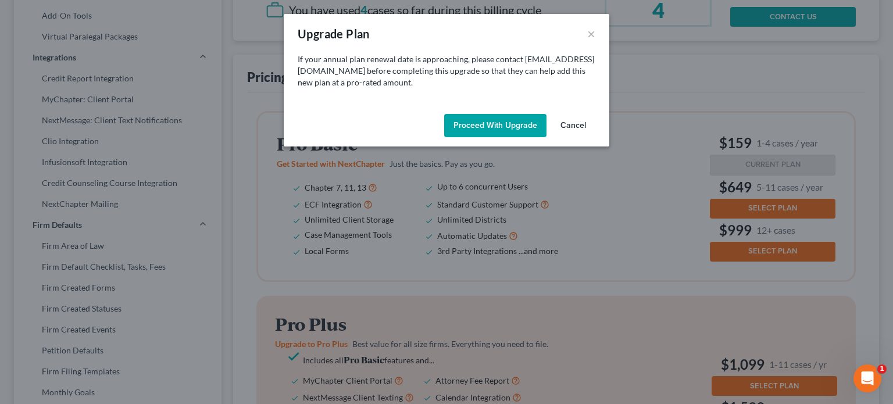
click at [498, 128] on button "Proceed with Upgrade" at bounding box center [495, 125] width 102 height 23
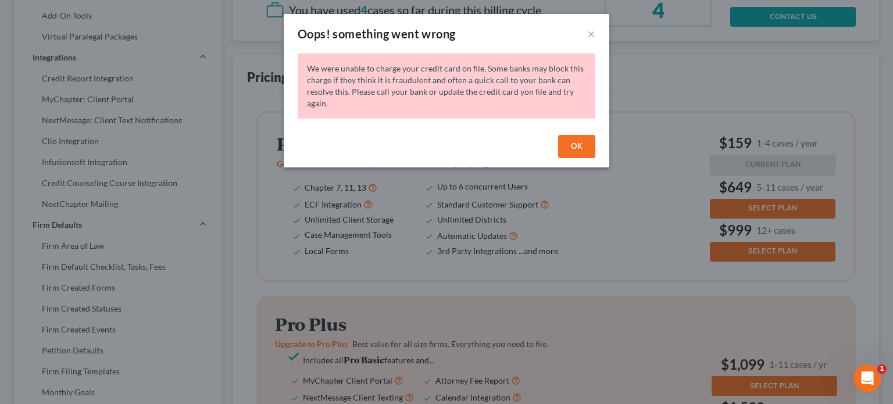
click at [578, 149] on button "OK" at bounding box center [576, 146] width 37 height 23
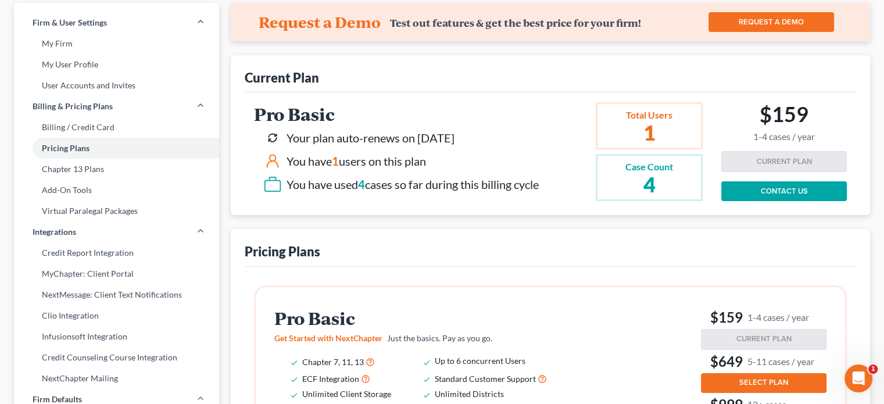
scroll to position [0, 0]
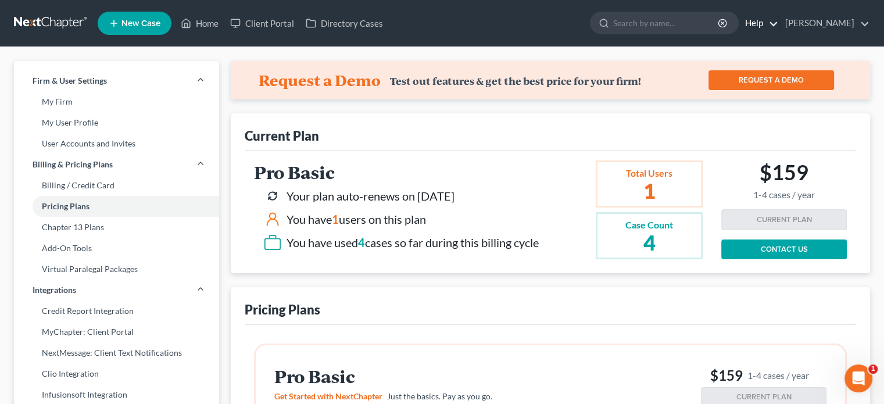
click at [769, 22] on link "Help" at bounding box center [759, 23] width 39 height 21
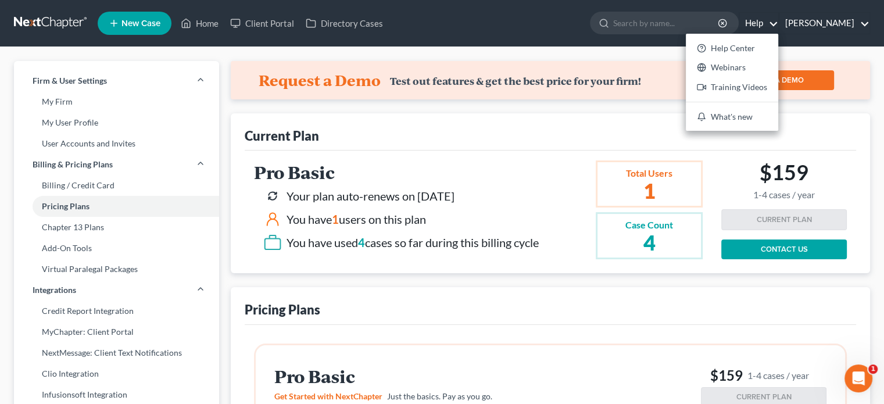
click at [811, 26] on link "James Stamper" at bounding box center [825, 23] width 90 height 21
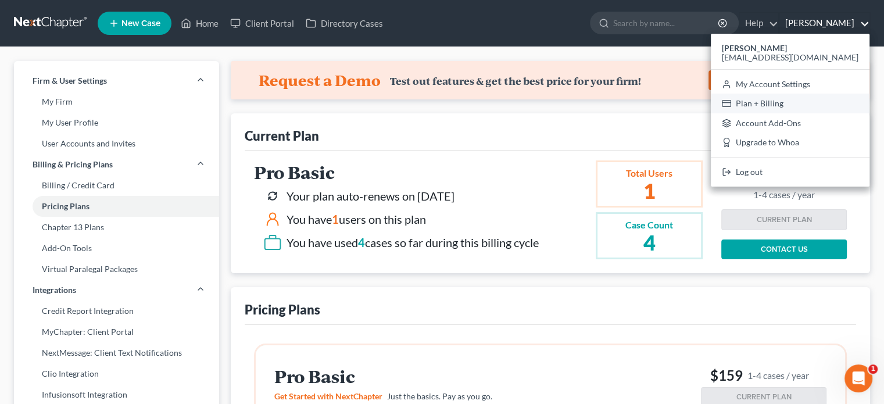
click at [810, 102] on link "Plan + Billing" at bounding box center [790, 104] width 159 height 20
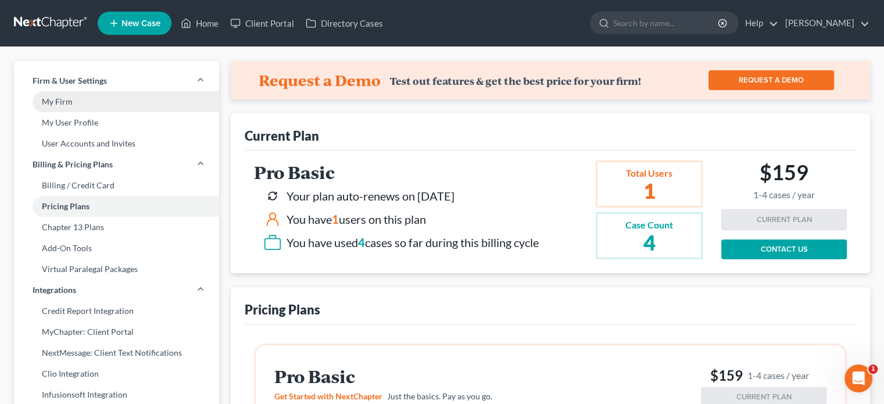
click at [59, 99] on link "My Firm" at bounding box center [116, 101] width 205 height 21
select select "64"
select select "23"
select select "37"
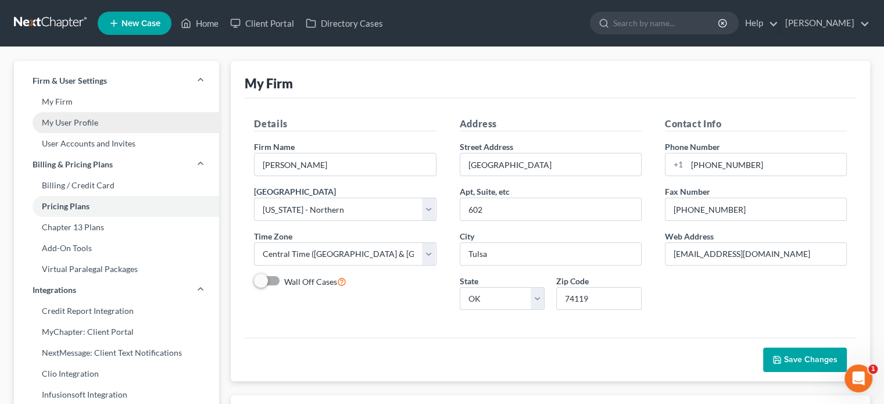
click at [63, 122] on link "My User Profile" at bounding box center [116, 122] width 205 height 21
select select "37"
select select "64"
select select "attorney"
select select "0"
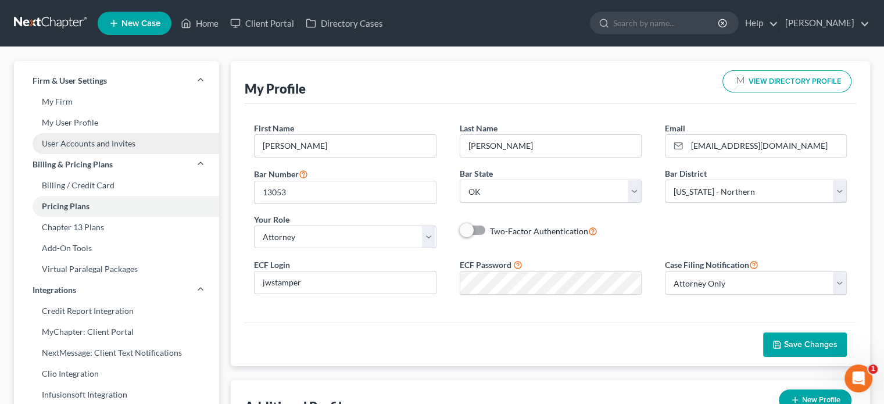
click at [66, 144] on link "User Accounts and Invites" at bounding box center [116, 143] width 205 height 21
select select "0"
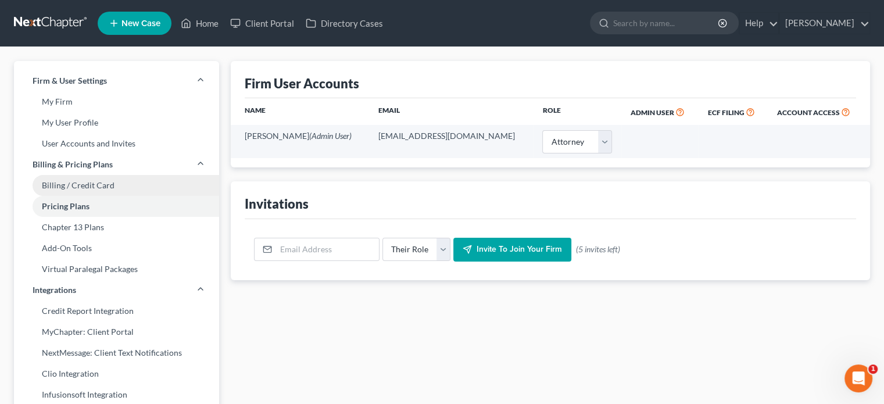
click at [74, 184] on link "Billing / Credit Card" at bounding box center [116, 185] width 205 height 21
select select "37"
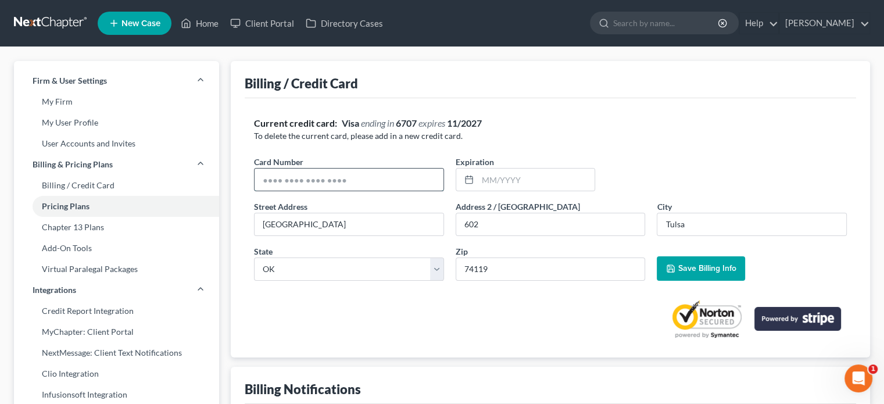
drag, startPoint x: 363, startPoint y: 178, endPoint x: 336, endPoint y: 176, distance: 26.8
click at [336, 176] on input "text" at bounding box center [349, 180] width 189 height 22
type input "4335205300175141"
click at [483, 178] on input "text" at bounding box center [536, 180] width 117 height 22
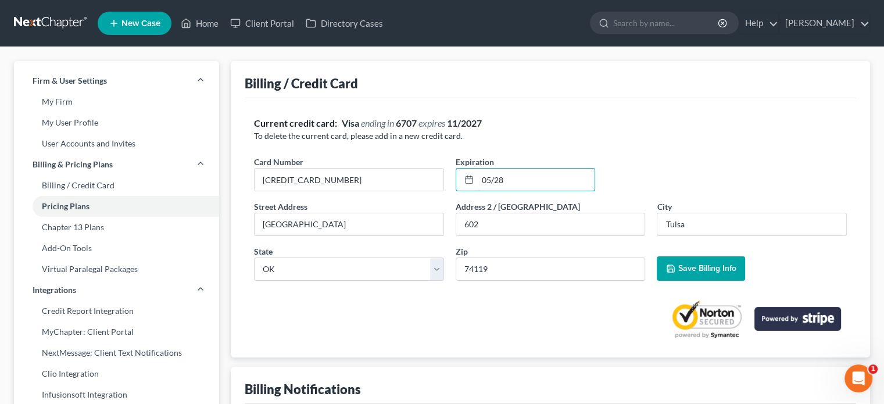
scroll to position [58, 0]
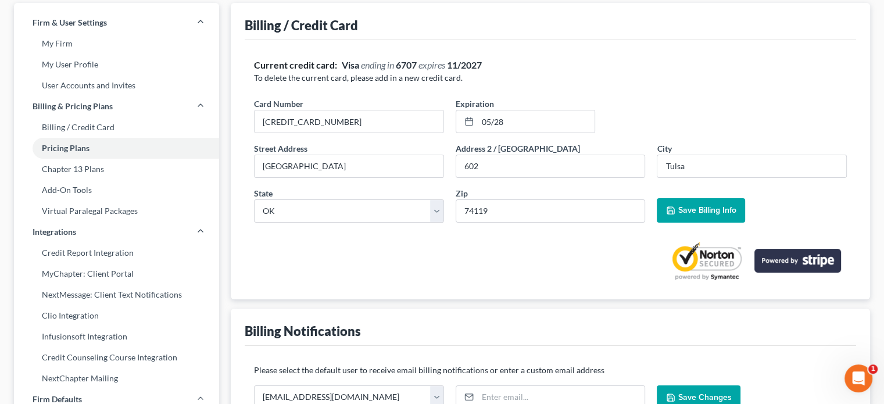
click at [688, 208] on span "Save Billing Info" at bounding box center [707, 210] width 58 height 10
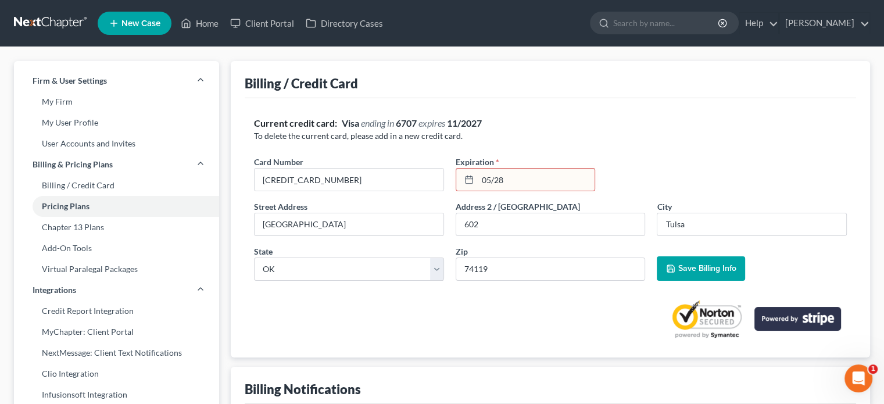
click at [691, 267] on span "Save Billing Info" at bounding box center [707, 268] width 58 height 10
click at [403, 120] on strong "6707" at bounding box center [406, 122] width 21 height 11
click at [307, 88] on div "Billing / Credit Card" at bounding box center [301, 83] width 113 height 17
click at [123, 183] on link "Billing / Credit Card" at bounding box center [116, 185] width 205 height 21
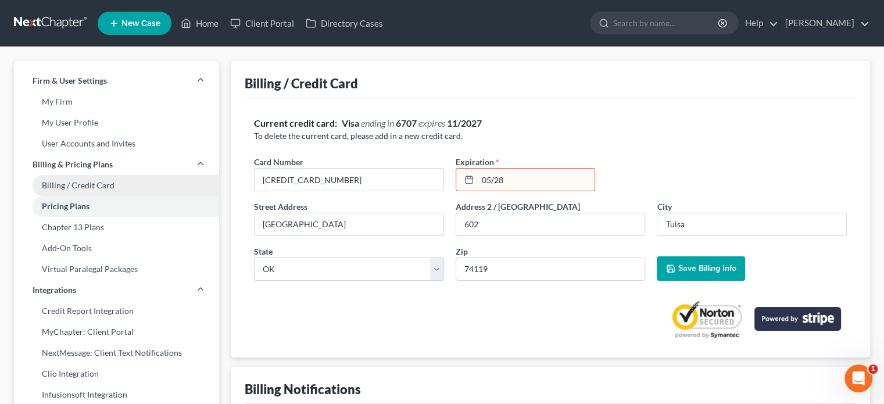
click at [123, 182] on link "Billing / Credit Card" at bounding box center [116, 185] width 205 height 21
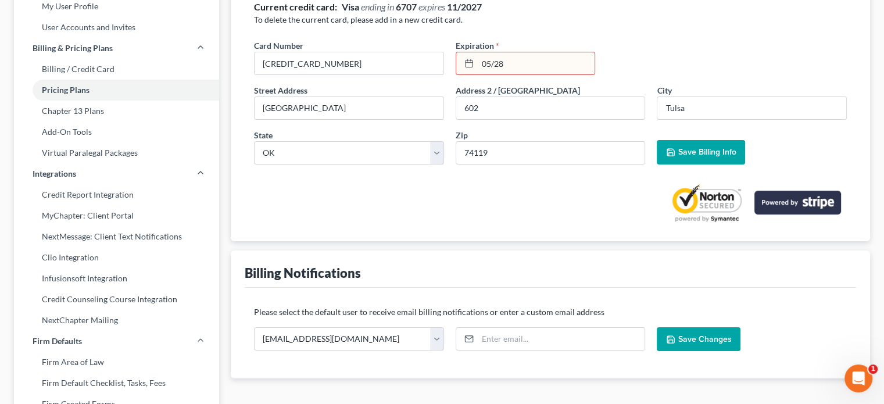
scroll to position [174, 0]
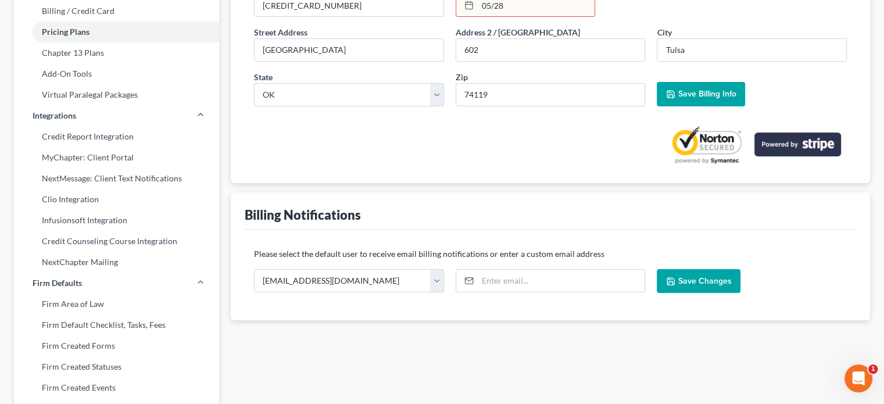
click at [676, 91] on span "Save Billing Info" at bounding box center [701, 94] width 70 height 10
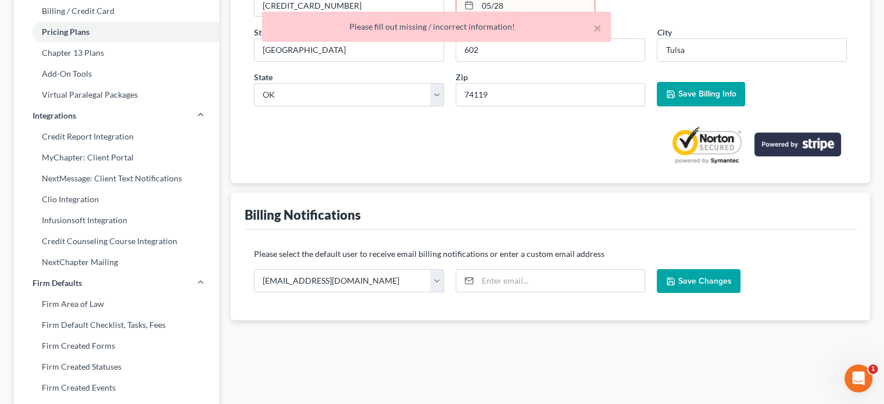
click at [676, 91] on span "Save Billing Info" at bounding box center [701, 94] width 70 height 10
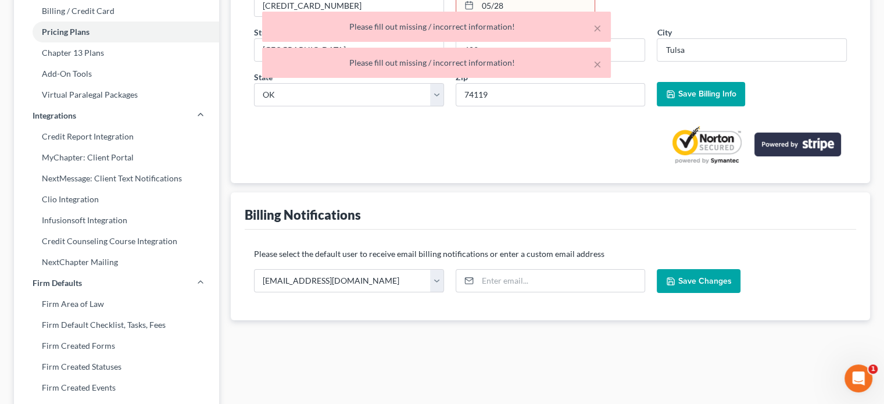
click at [672, 91] on icon "button" at bounding box center [670, 94] width 7 height 7
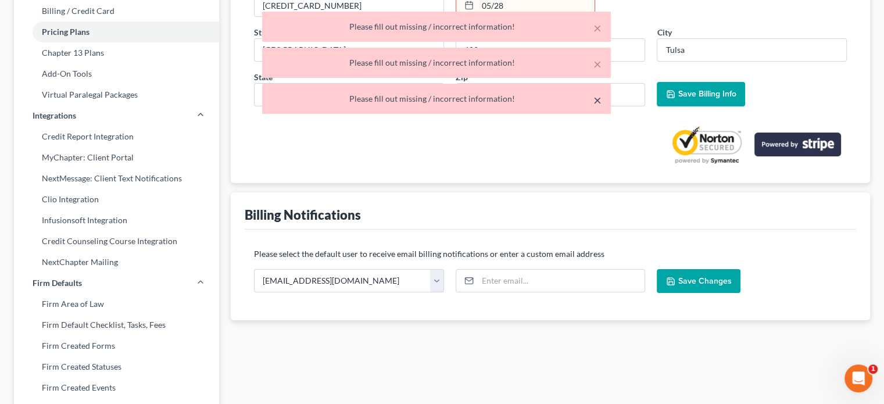
click at [599, 97] on button "×" at bounding box center [598, 100] width 8 height 14
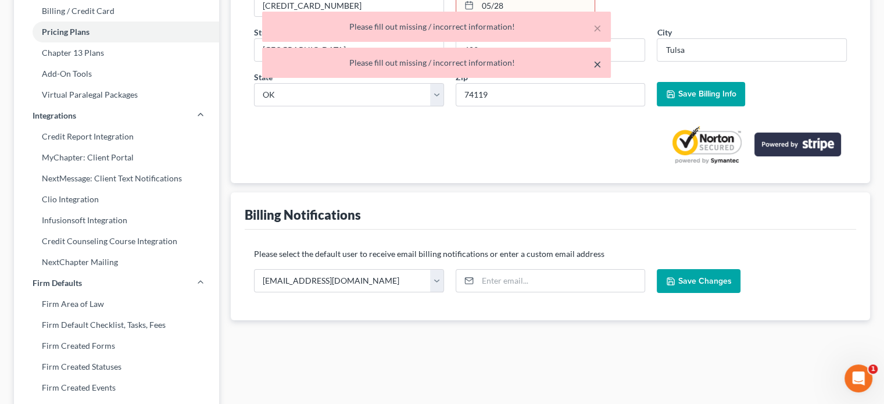
click at [599, 67] on button "×" at bounding box center [598, 64] width 8 height 14
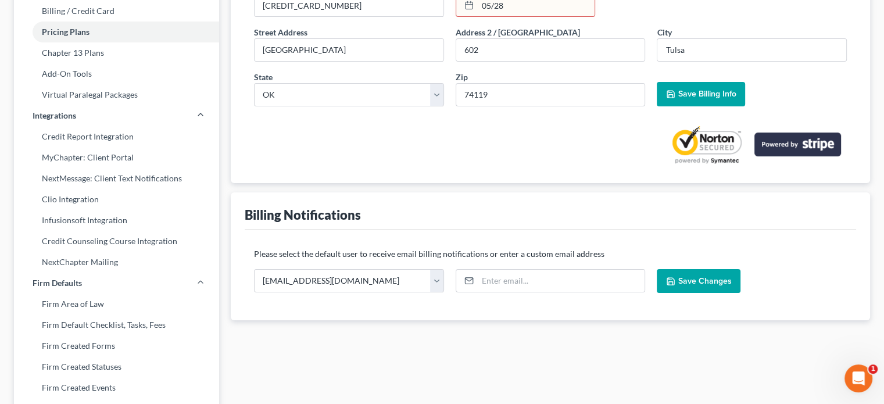
scroll to position [0, 0]
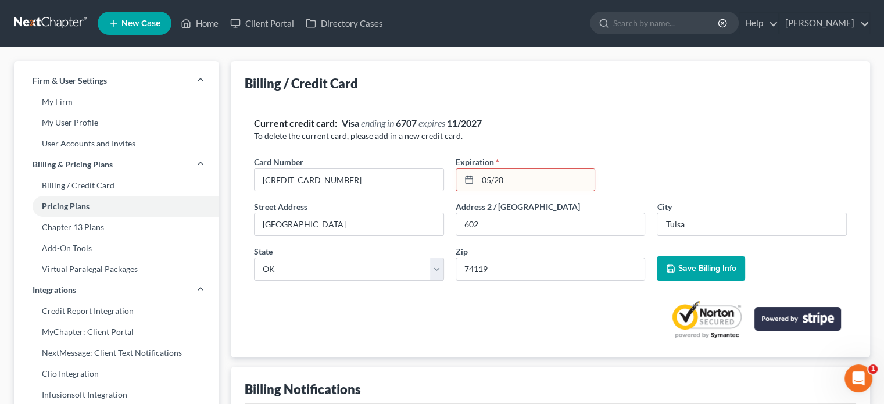
drag, startPoint x: 508, startPoint y: 176, endPoint x: 431, endPoint y: 157, distance: 78.5
click at [445, 174] on div "Card Number * 4335205300175141 Expiration * 05/28" at bounding box center [550, 178] width 605 height 45
type input "05/28"
click at [685, 265] on span "Save Billing Info" at bounding box center [707, 268] width 58 height 10
click at [279, 178] on input "4335205300175141" at bounding box center [349, 180] width 189 height 22
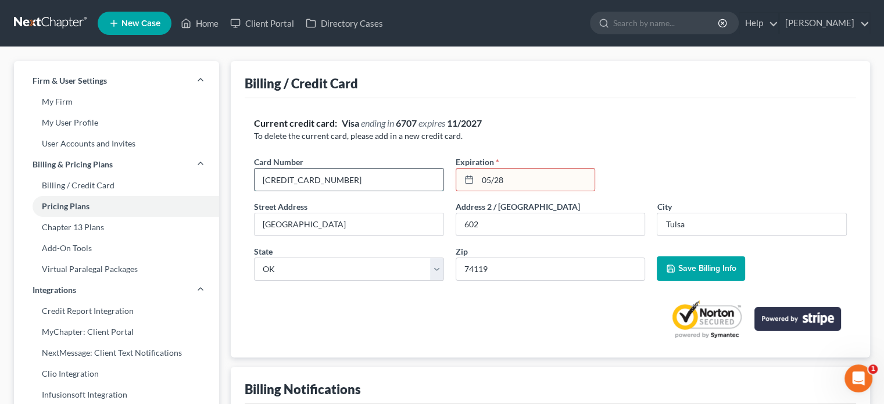
click at [291, 178] on input "4335205300175141" at bounding box center [349, 180] width 189 height 22
type input "4335205300175141"
click at [693, 269] on span "Save Billing Info" at bounding box center [707, 268] width 58 height 10
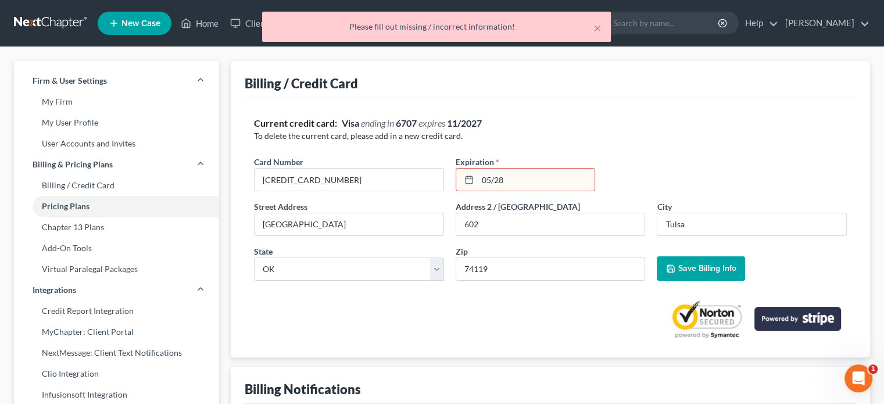
click at [693, 269] on span "Save Billing Info" at bounding box center [707, 268] width 58 height 10
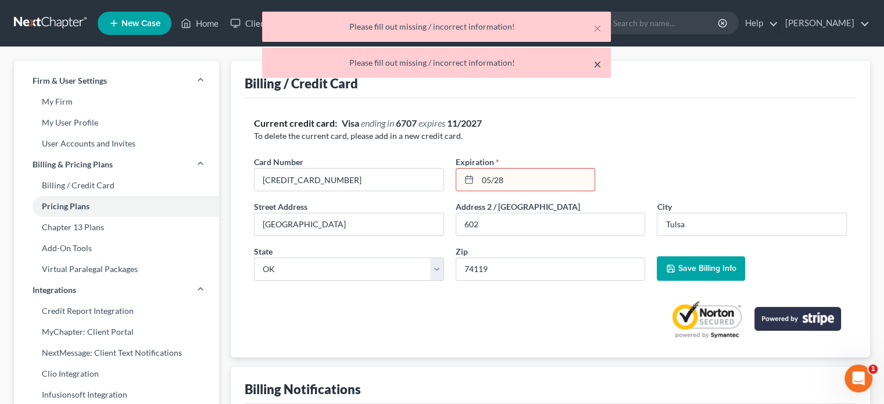
click at [600, 63] on button "×" at bounding box center [598, 64] width 8 height 14
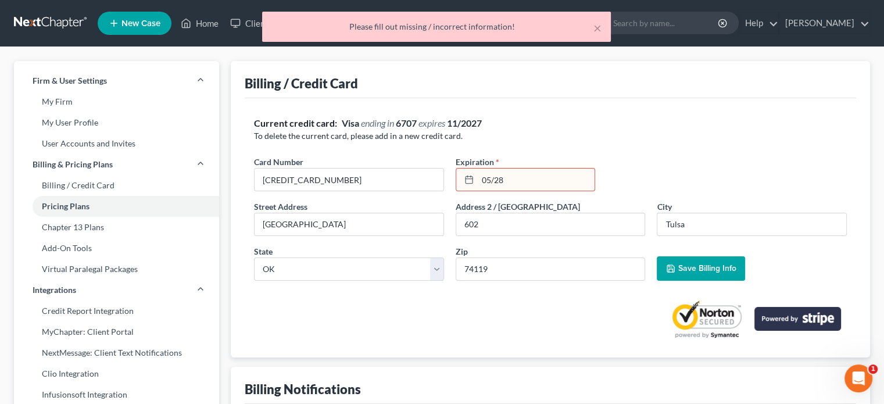
click at [595, 30] on ul "New Case Home Client Portal Directory Cases - No Result - See all results Or Pr…" at bounding box center [484, 23] width 773 height 30
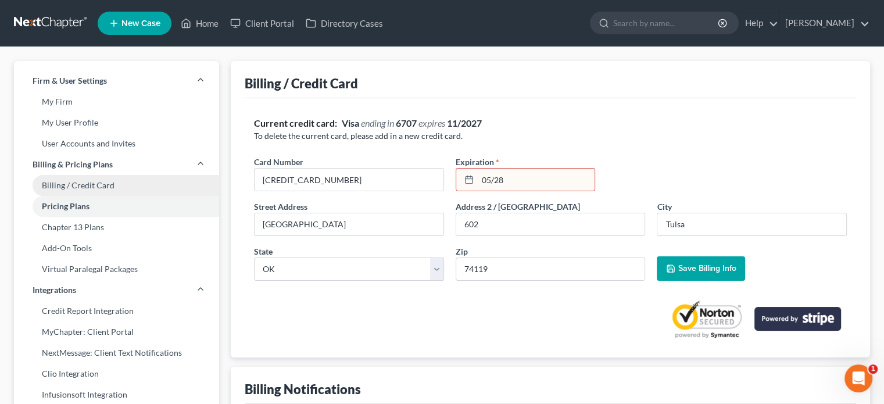
click at [121, 181] on link "Billing / Credit Card" at bounding box center [116, 185] width 205 height 21
click at [122, 181] on link "Billing / Credit Card" at bounding box center [116, 185] width 205 height 21
click at [98, 183] on link "Billing / Credit Card" at bounding box center [116, 185] width 205 height 21
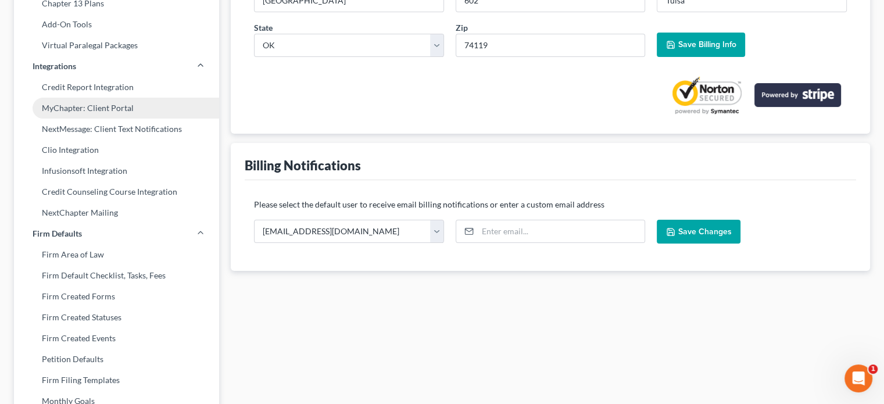
scroll to position [108, 0]
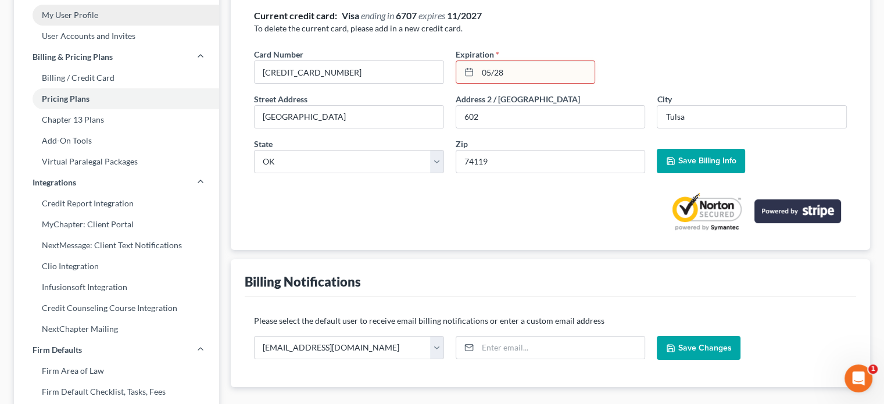
click at [97, 19] on link "My User Profile" at bounding box center [116, 15] width 205 height 21
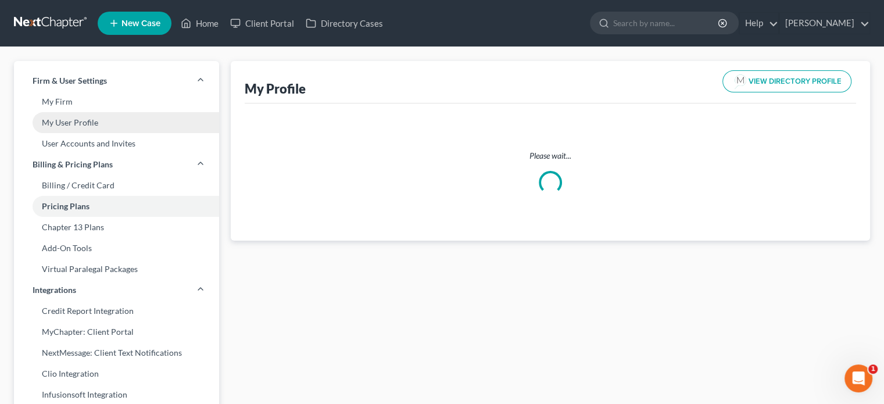
select select "37"
select select "64"
select select "attorney"
select select "0"
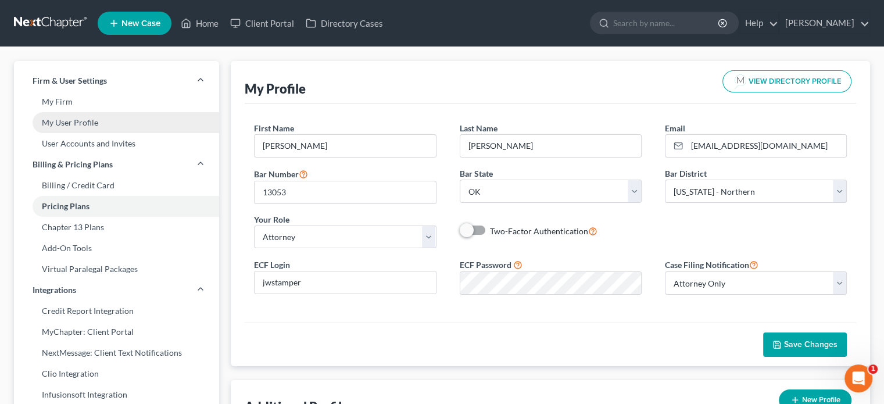
click at [80, 120] on link "My User Profile" at bounding box center [116, 122] width 205 height 21
click at [81, 120] on link "My User Profile" at bounding box center [116, 122] width 205 height 21
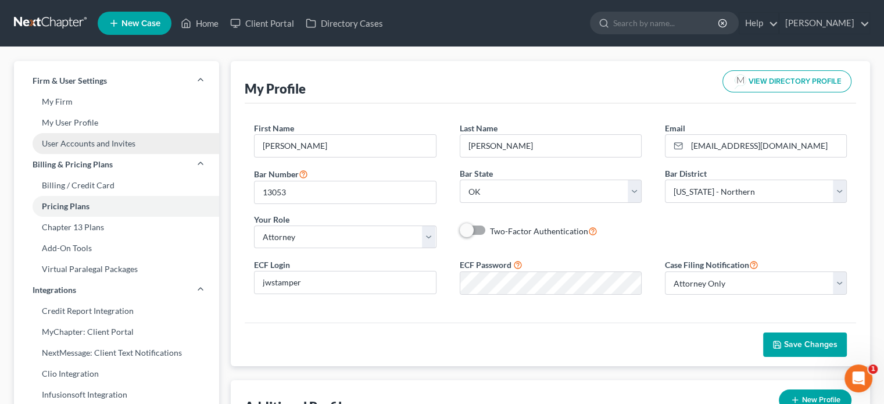
click at [84, 141] on link "User Accounts and Invites" at bounding box center [116, 143] width 205 height 21
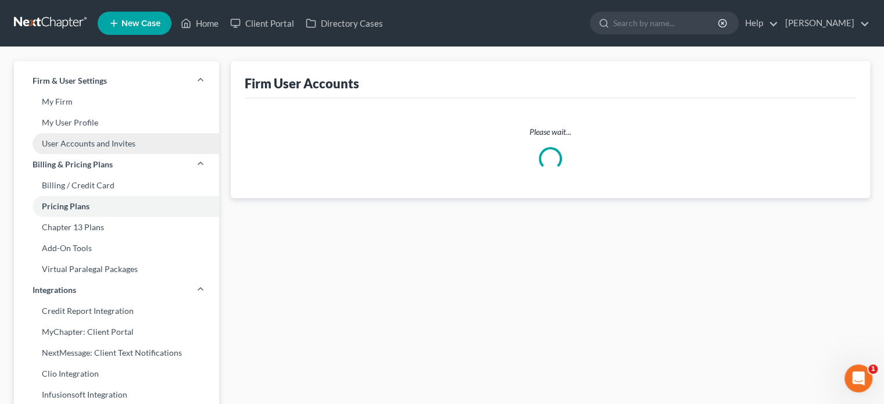
select select "0"
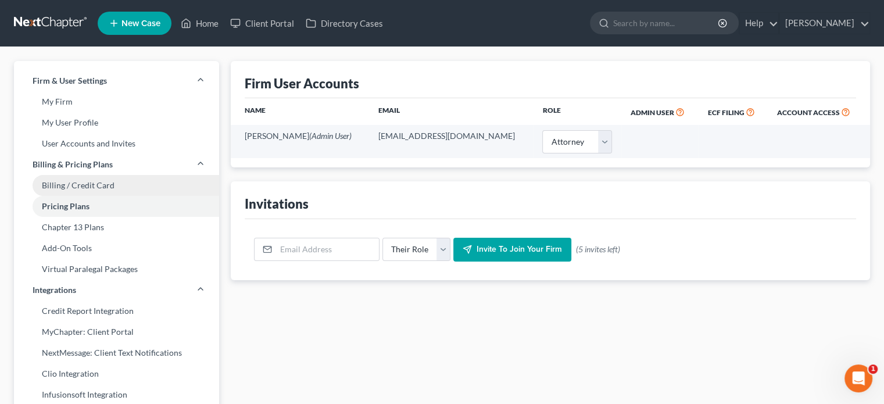
click at [88, 185] on link "Billing / Credit Card" at bounding box center [116, 185] width 205 height 21
select select "37"
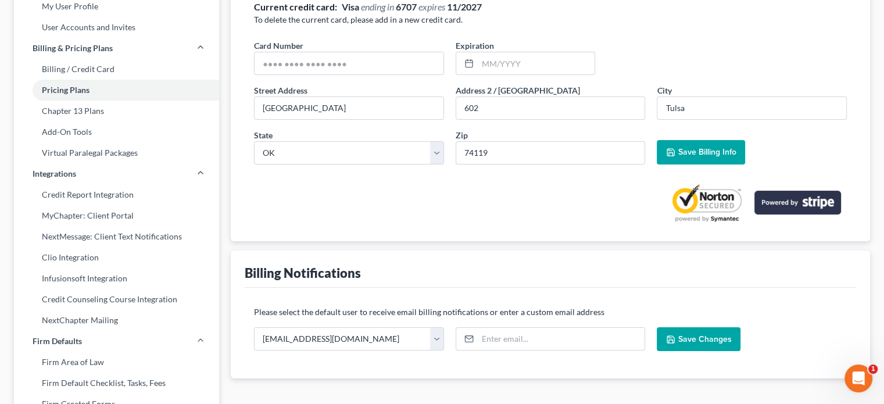
scroll to position [58, 0]
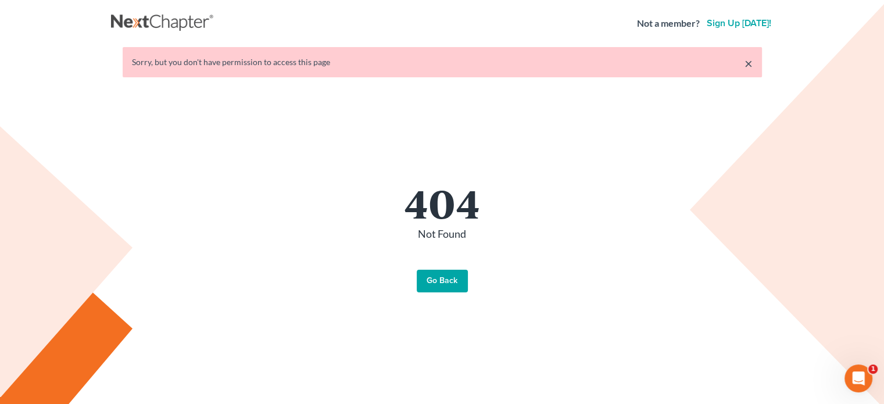
click at [446, 280] on link "Go Back" at bounding box center [442, 281] width 51 height 23
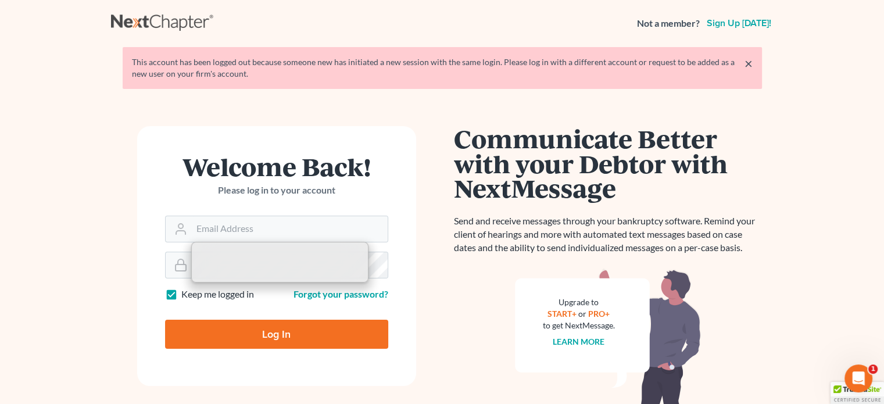
type input "[EMAIL_ADDRESS][DOMAIN_NAME]"
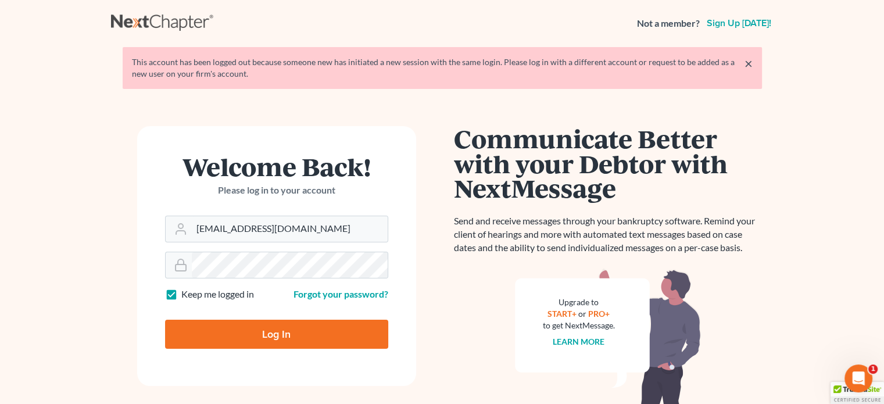
click at [301, 329] on input "Log In" at bounding box center [276, 334] width 223 height 29
type input "Thinking..."
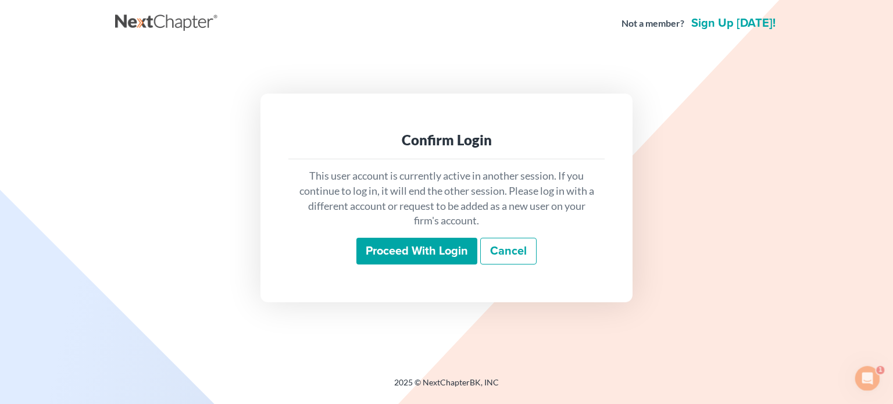
click at [415, 255] on input "Proceed with login" at bounding box center [416, 251] width 121 height 27
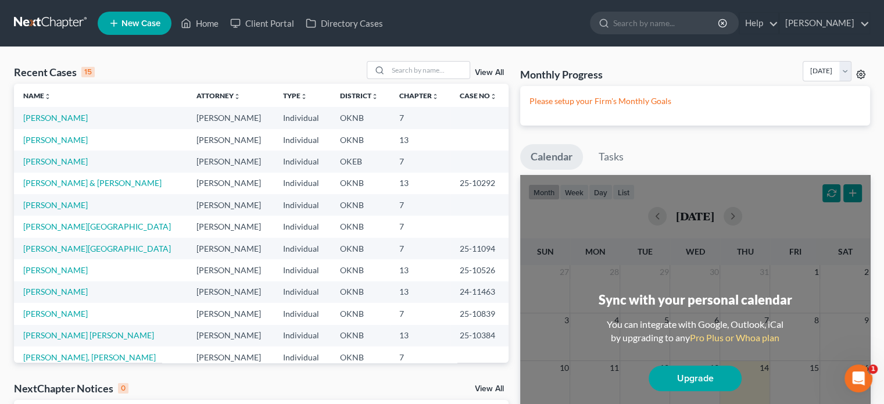
click at [863, 73] on icon at bounding box center [861, 74] width 9 height 9
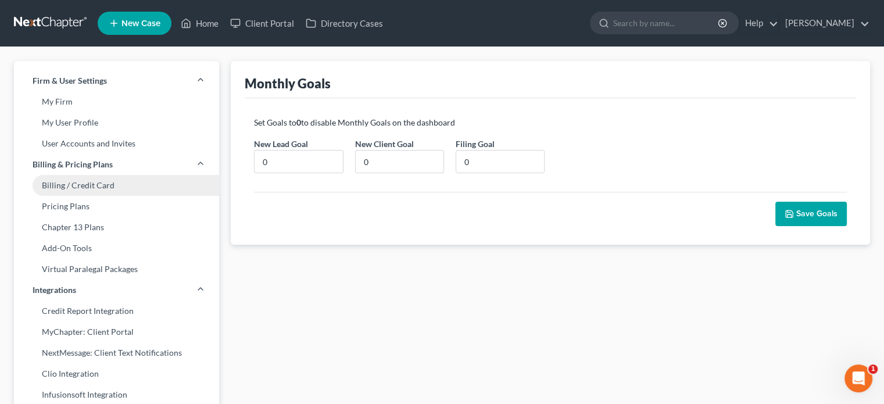
click at [72, 186] on link "Billing / Credit Card" at bounding box center [116, 185] width 205 height 21
select select "37"
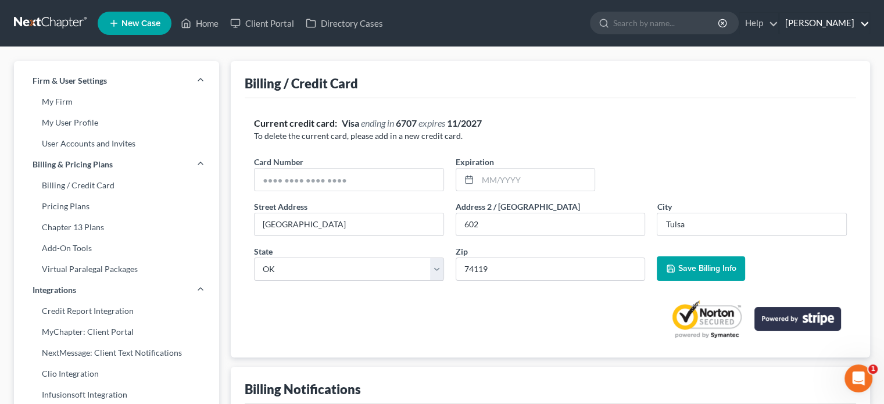
click at [843, 23] on link "[PERSON_NAME]" at bounding box center [825, 23] width 90 height 21
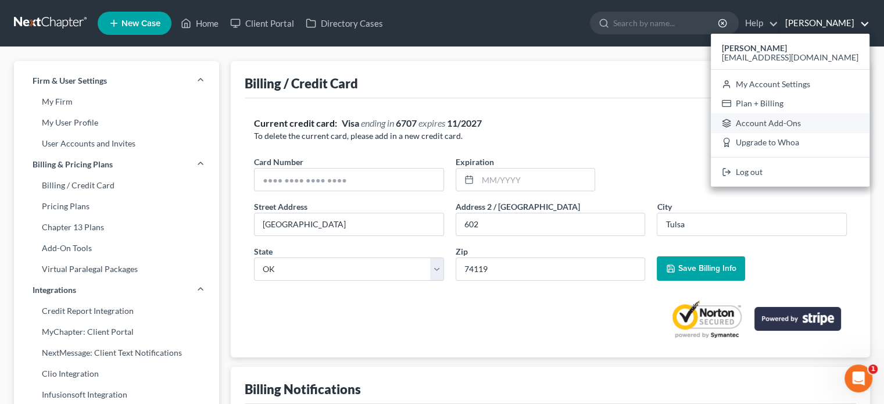
click at [815, 120] on link "Account Add-Ons" at bounding box center [790, 123] width 159 height 20
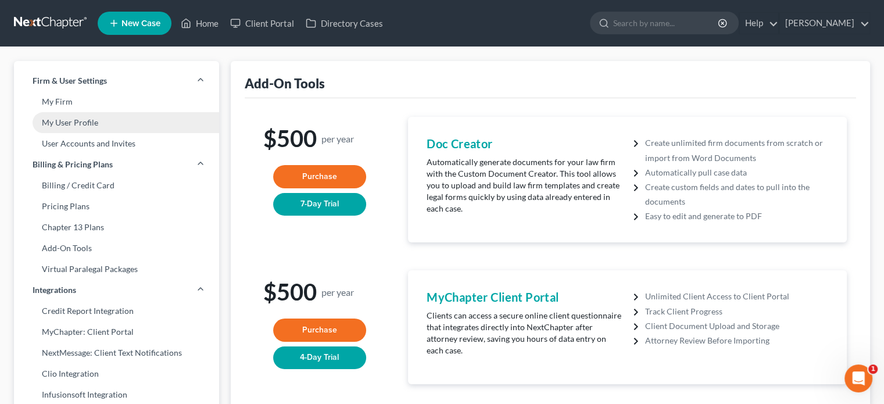
click at [60, 122] on link "My User Profile" at bounding box center [116, 122] width 205 height 21
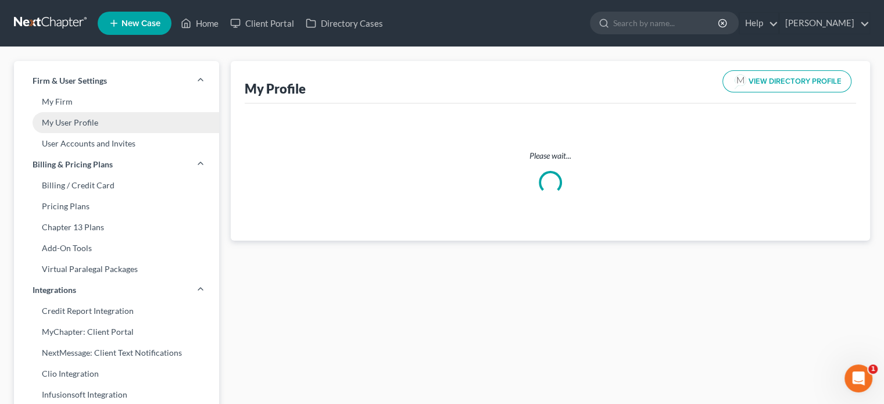
select select "37"
select select "attorney"
select select "0"
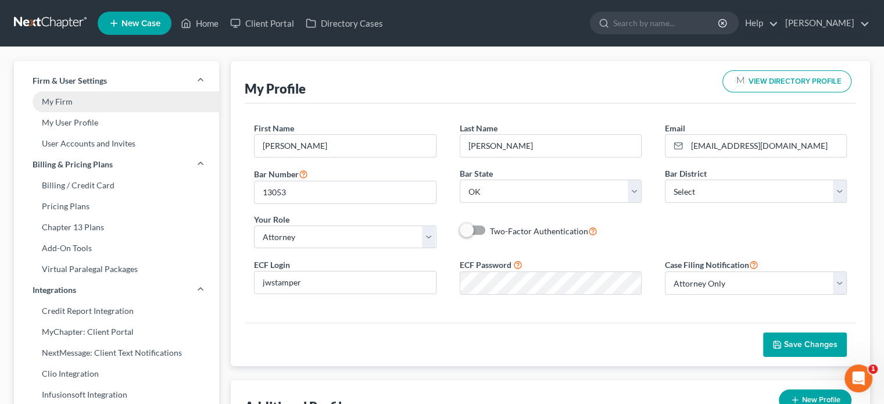
click at [63, 98] on link "My Firm" at bounding box center [116, 101] width 205 height 21
select select "64"
select select "23"
select select "37"
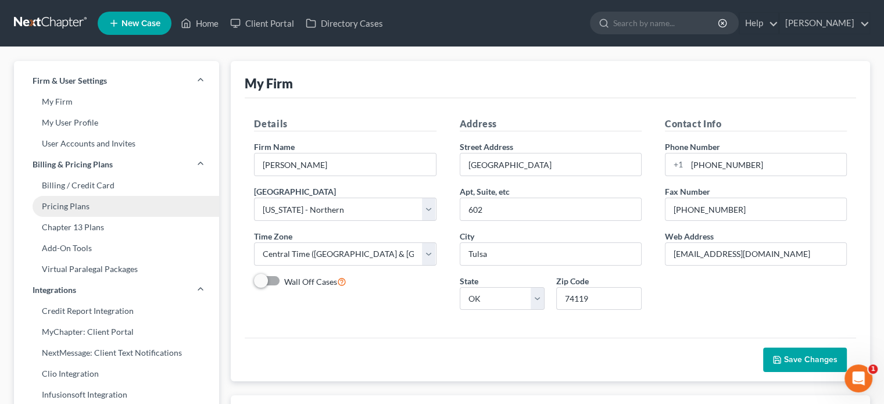
click at [83, 205] on link "Pricing Plans" at bounding box center [116, 206] width 205 height 21
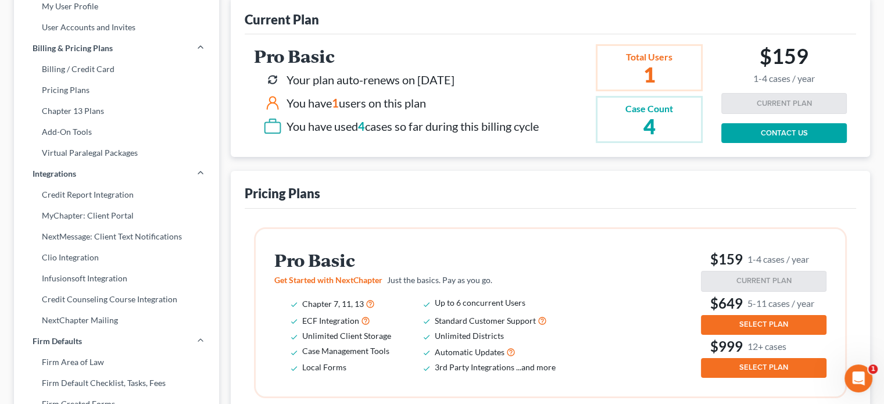
scroll to position [174, 0]
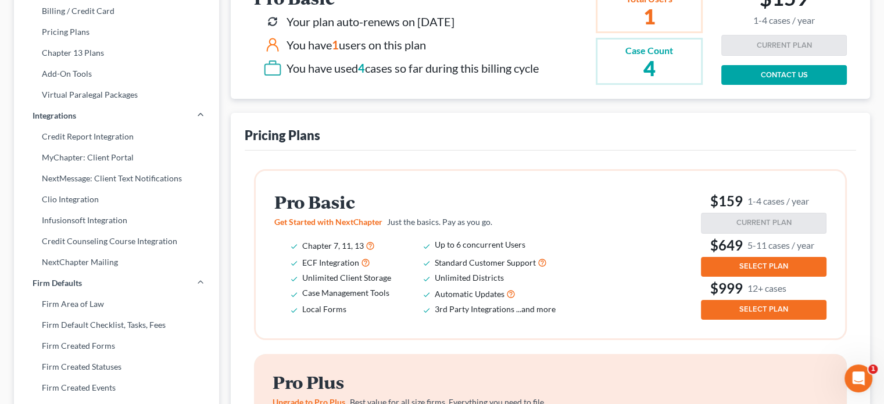
click at [715, 267] on button "SELECT PLAN" at bounding box center [764, 267] width 126 height 20
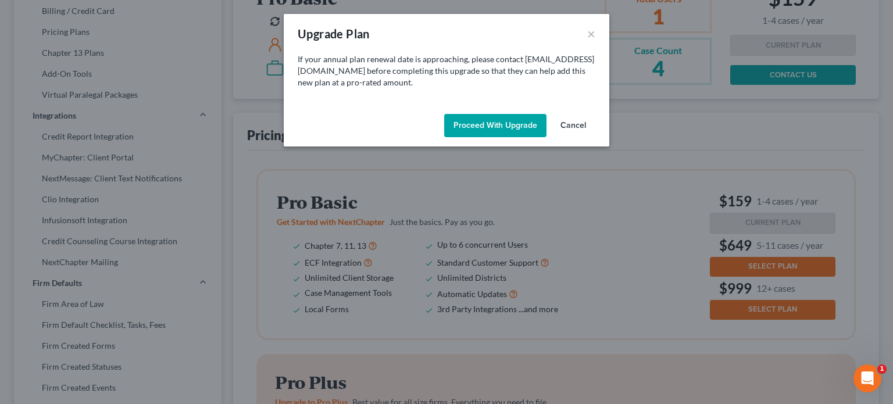
click at [715, 266] on div "Upgrade Plan Purchase Plan × If your annual plan renewal date is approaching, p…" at bounding box center [446, 202] width 893 height 404
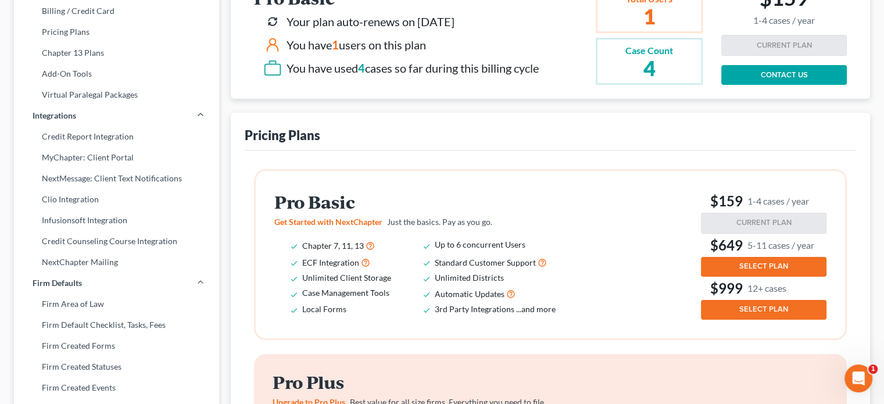
click at [714, 265] on button "SELECT PLAN" at bounding box center [764, 267] width 126 height 20
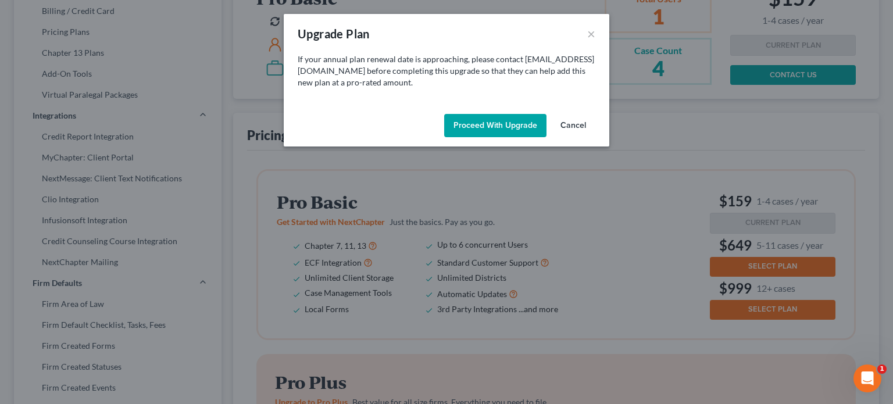
click at [477, 127] on button "Proceed with Upgrade" at bounding box center [495, 125] width 102 height 23
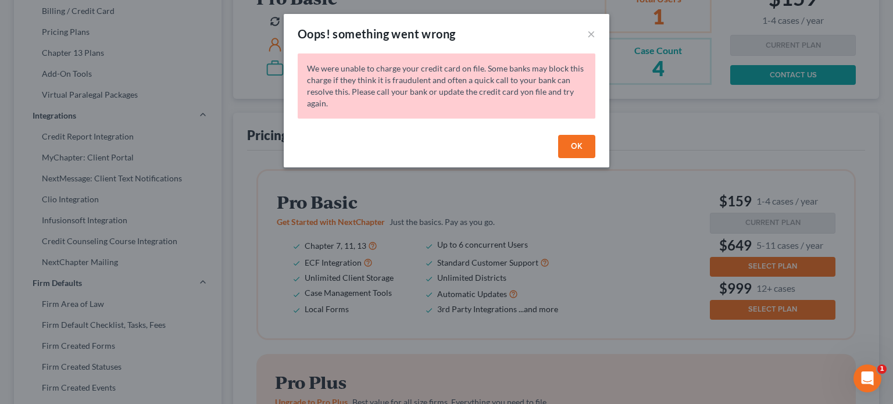
click at [574, 141] on button "OK" at bounding box center [576, 146] width 37 height 23
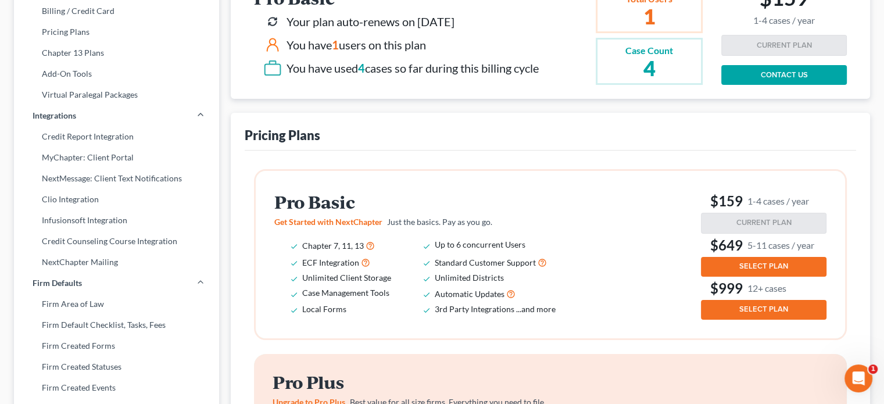
scroll to position [0, 0]
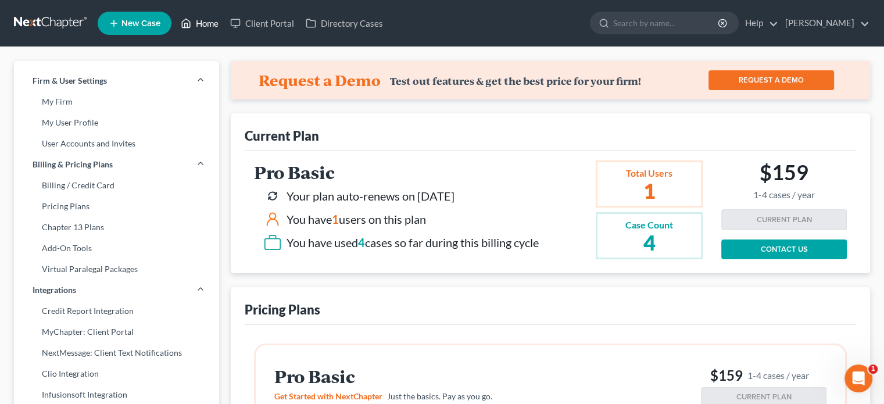
click at [206, 22] on link "Home" at bounding box center [199, 23] width 49 height 21
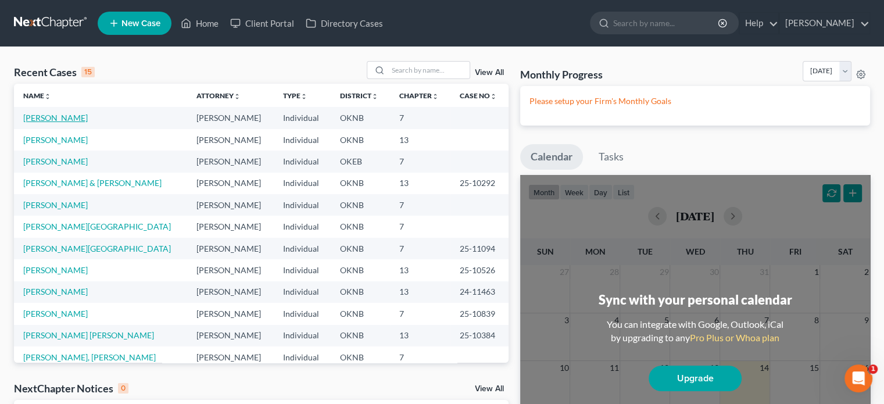
click at [74, 119] on link "[PERSON_NAME]" at bounding box center [55, 118] width 65 height 10
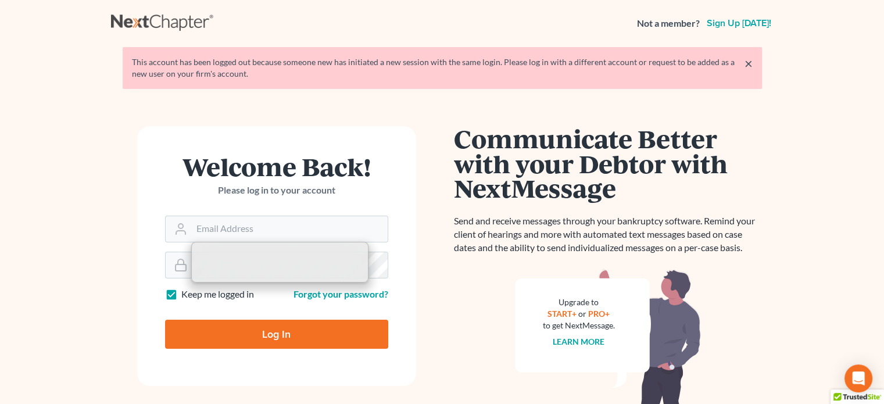
type input "[EMAIL_ADDRESS][DOMAIN_NAME]"
click at [281, 326] on input "Log In" at bounding box center [276, 334] width 223 height 29
type input "Thinking..."
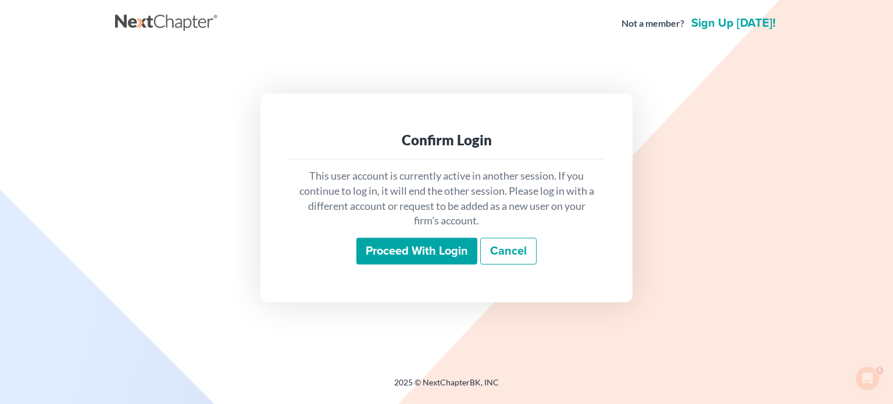
click at [431, 251] on input "Proceed with login" at bounding box center [416, 251] width 121 height 27
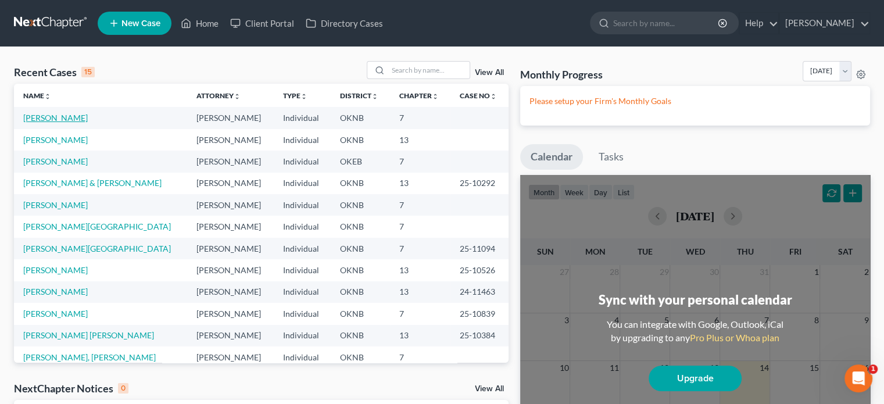
click at [35, 119] on link "Caine, Randolph" at bounding box center [55, 118] width 65 height 10
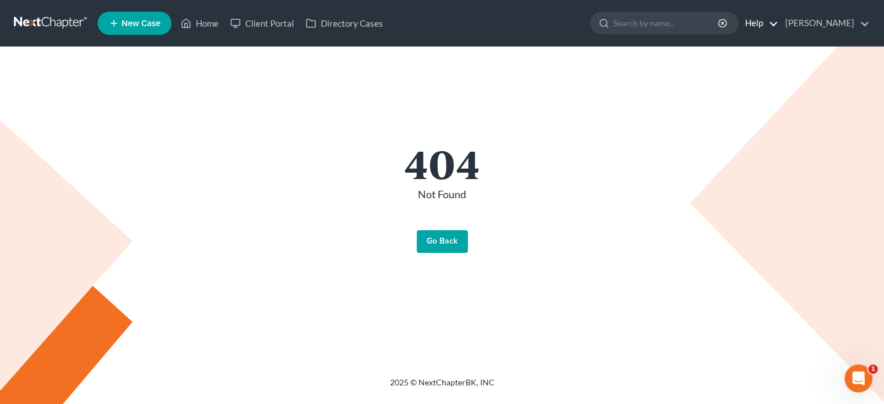
click at [765, 23] on link "Help" at bounding box center [759, 23] width 39 height 21
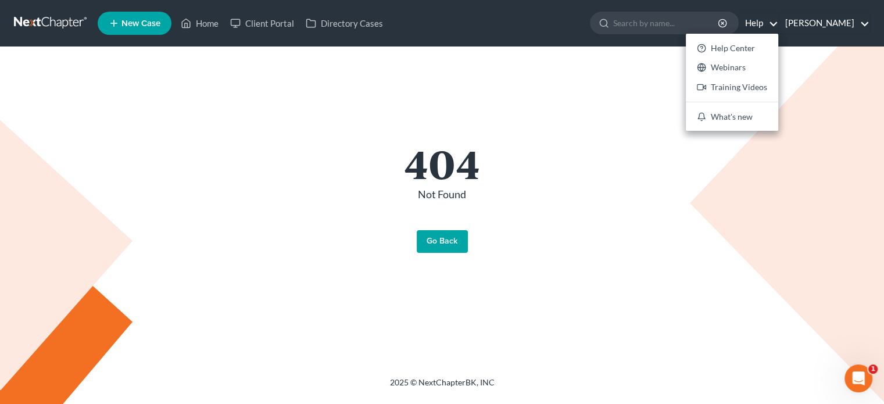
click at [821, 24] on link "[PERSON_NAME]" at bounding box center [825, 23] width 90 height 21
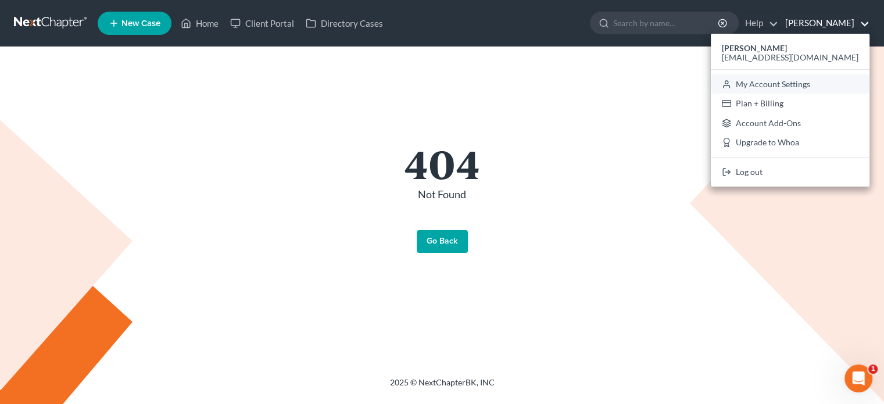
click at [795, 84] on link "My Account Settings" at bounding box center [790, 84] width 159 height 20
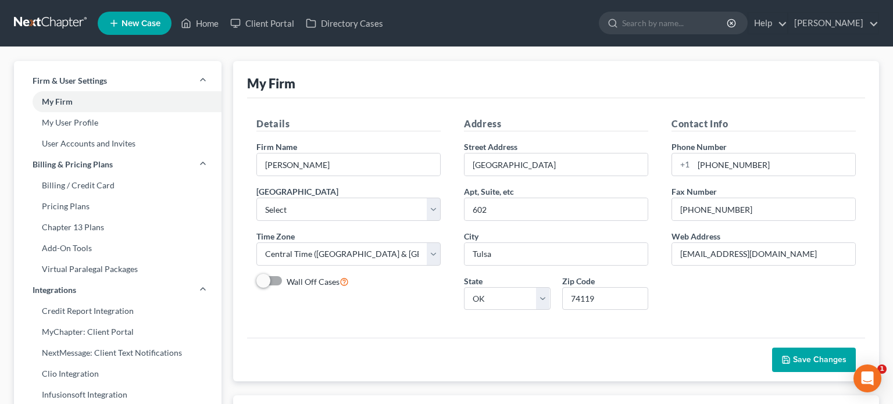
select select "23"
select select "37"
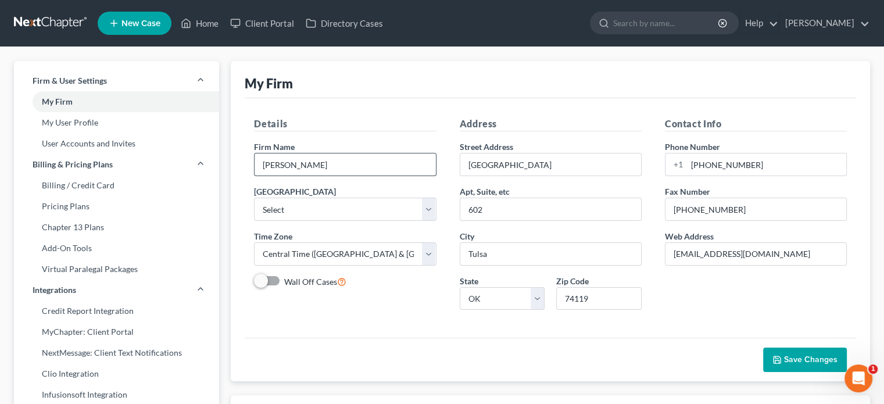
scroll to position [58, 0]
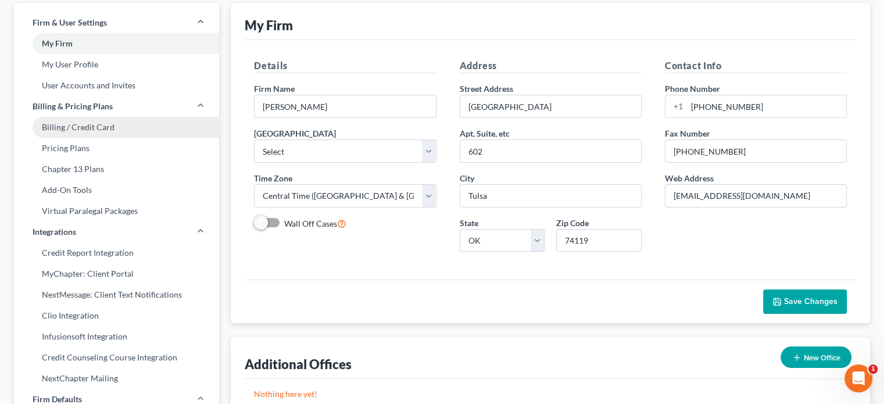
click at [93, 127] on link "Billing / Credit Card" at bounding box center [116, 127] width 205 height 21
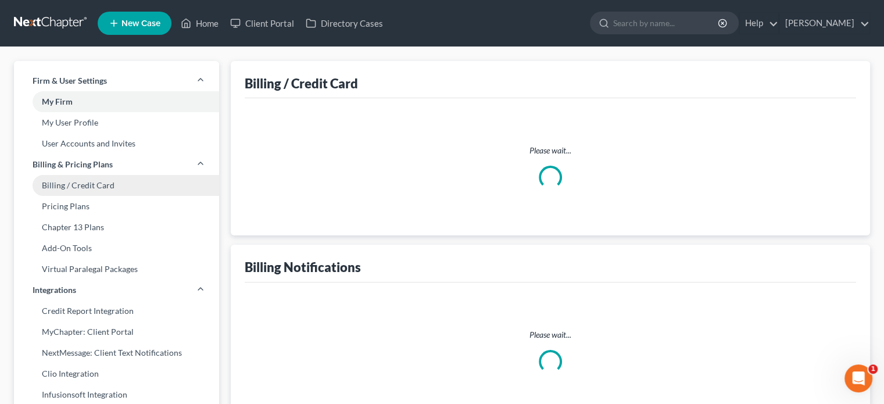
select select "37"
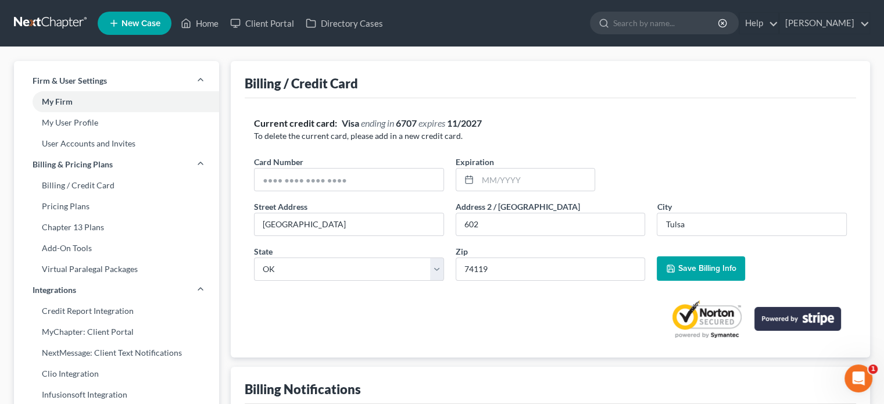
click at [414, 123] on strong "6707" at bounding box center [406, 122] width 21 height 11
click at [377, 181] on input "text" at bounding box center [349, 180] width 189 height 22
click at [816, 23] on link "James Stamper" at bounding box center [825, 23] width 90 height 21
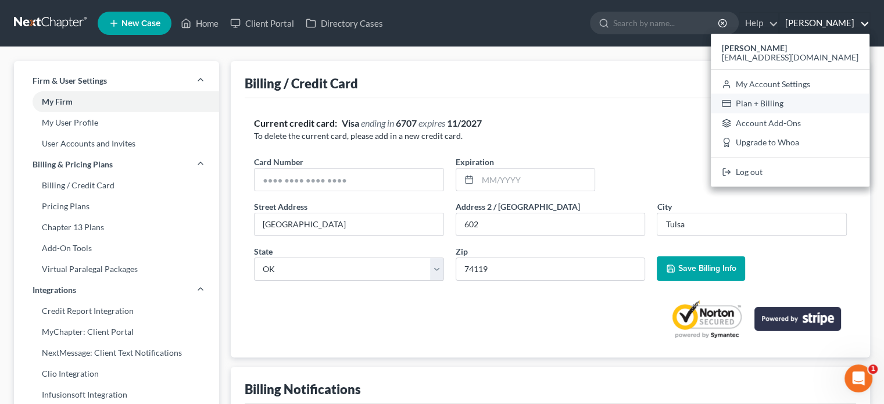
click at [803, 105] on link "Plan + Billing" at bounding box center [790, 104] width 159 height 20
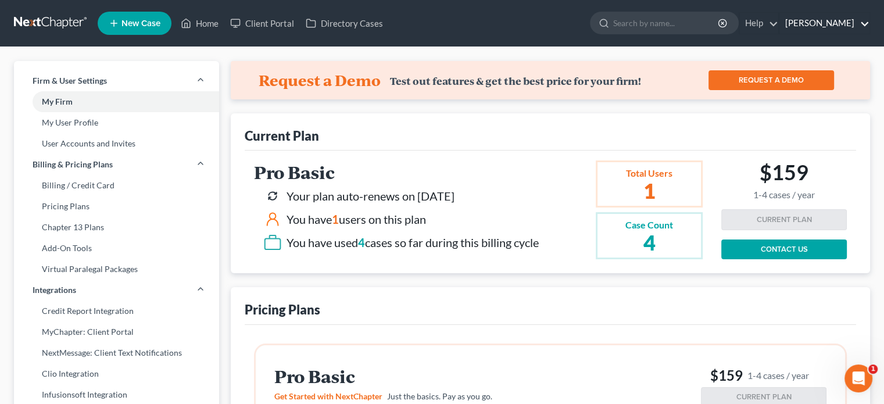
click at [823, 21] on link "James Stamper" at bounding box center [825, 23] width 90 height 21
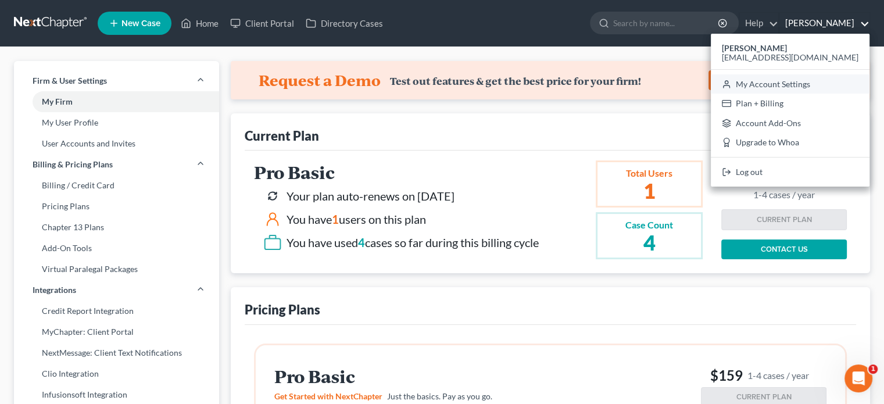
click at [799, 83] on link "My Account Settings" at bounding box center [790, 84] width 159 height 20
select select "64"
select select "23"
select select "37"
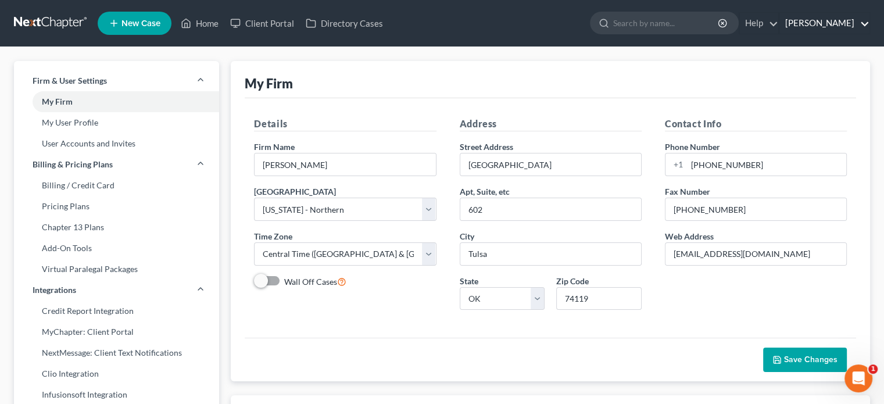
click at [815, 26] on link "James Stamper" at bounding box center [825, 23] width 90 height 21
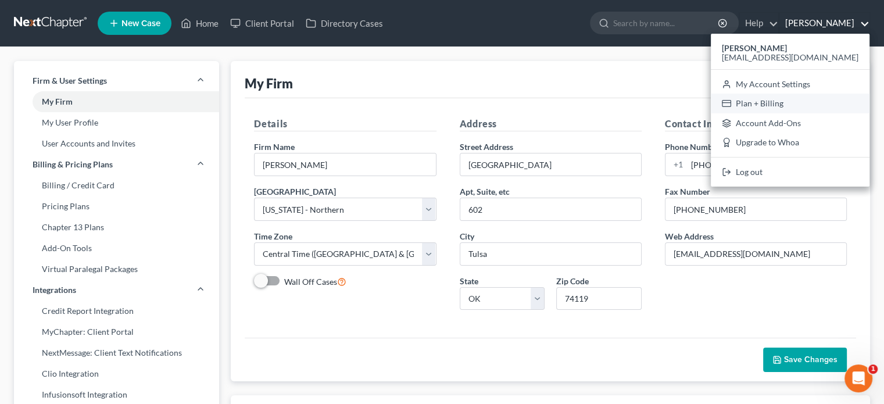
click at [786, 106] on link "Plan + Billing" at bounding box center [790, 104] width 159 height 20
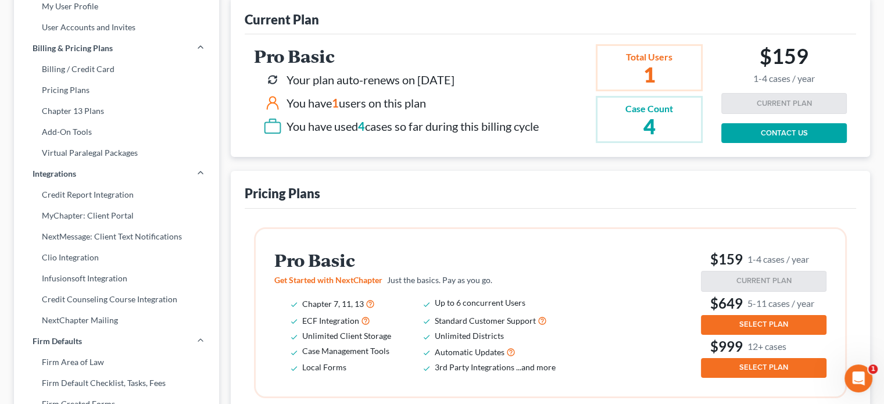
scroll to position [174, 0]
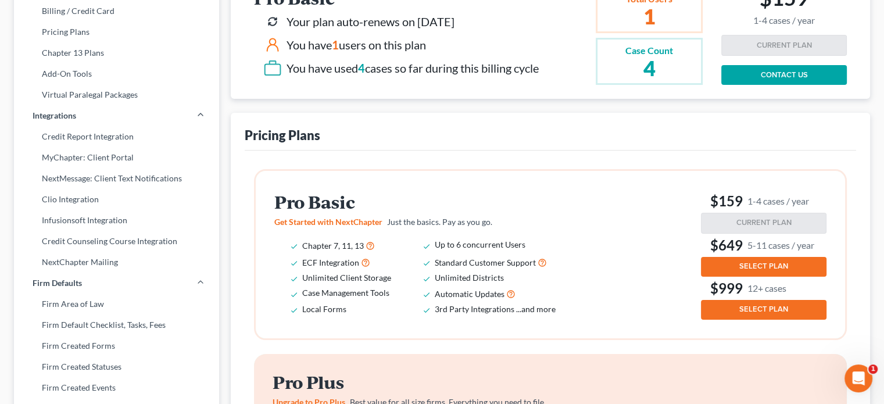
click at [740, 262] on span "SELECT PLAN" at bounding box center [764, 266] width 49 height 9
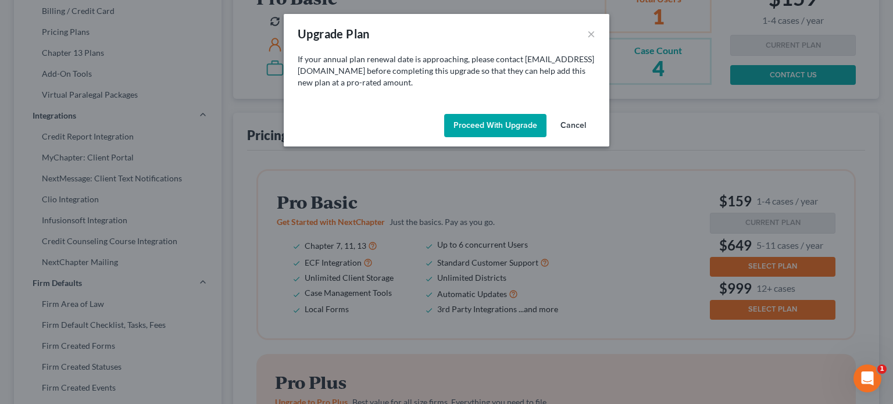
click at [501, 126] on button "Proceed with Upgrade" at bounding box center [495, 125] width 102 height 23
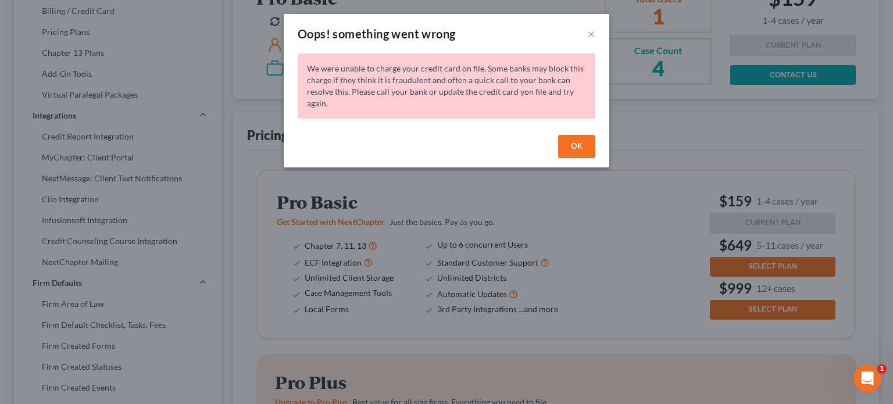
click at [577, 151] on button "OK" at bounding box center [576, 146] width 37 height 23
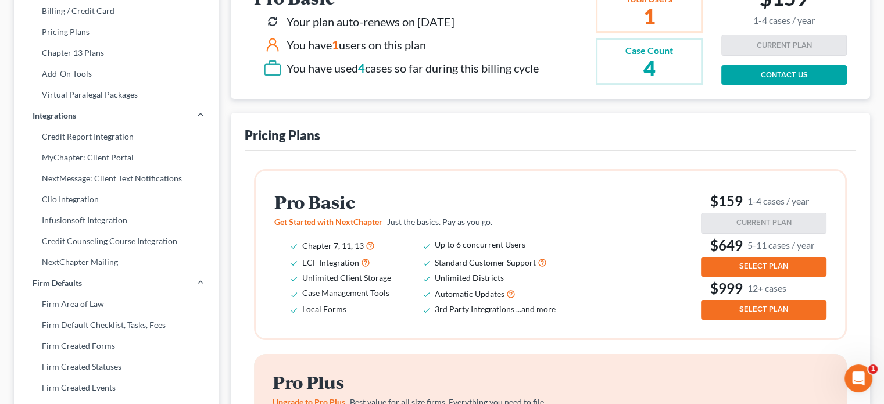
scroll to position [0, 0]
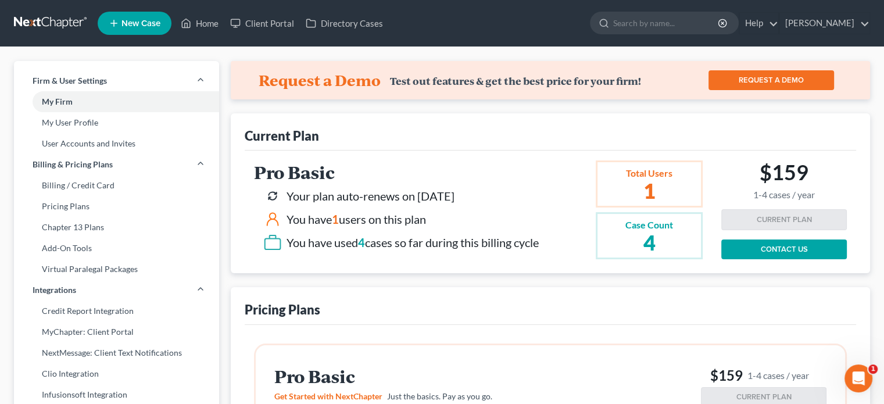
click at [853, 376] on icon "Open Intercom Messenger" at bounding box center [858, 378] width 19 height 19
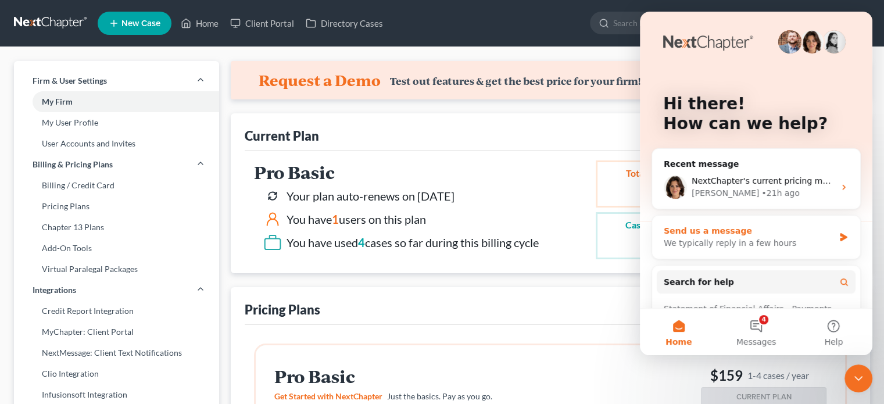
click at [677, 232] on div "Send us a message" at bounding box center [749, 231] width 170 height 12
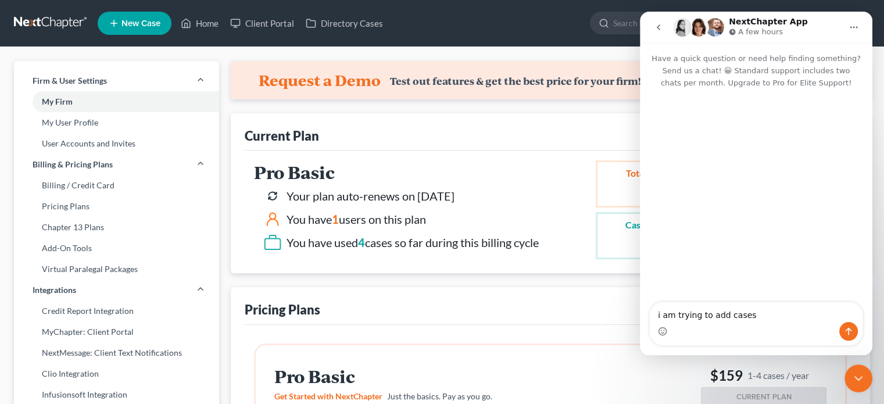
type textarea "i am trying to add cases"
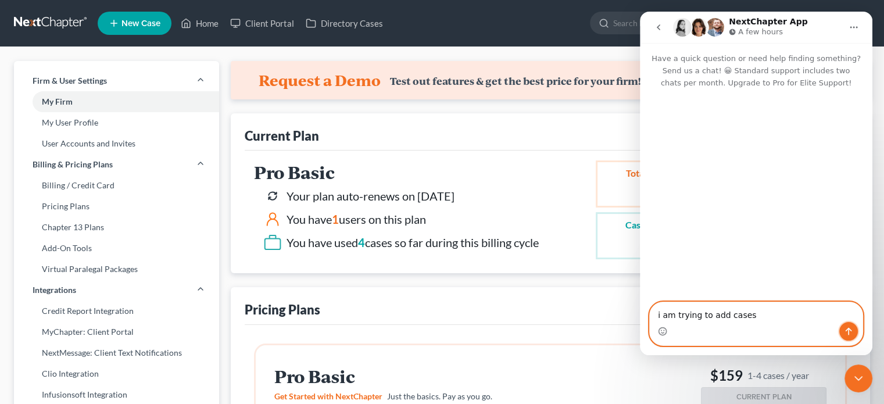
click at [843, 330] on button "Send a message…" at bounding box center [849, 331] width 19 height 19
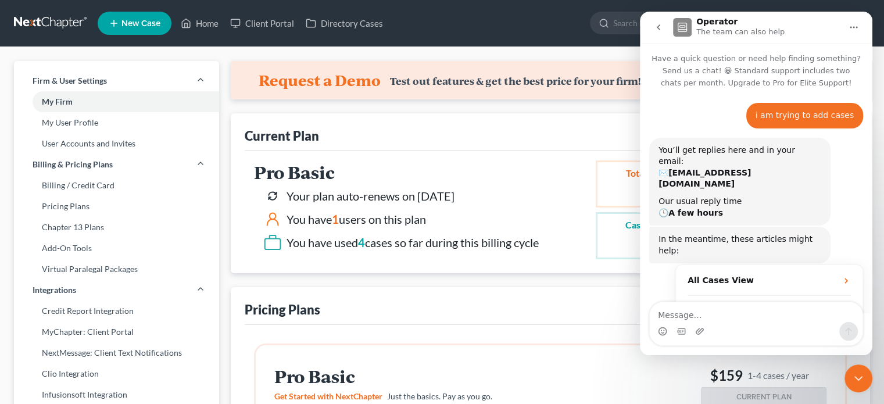
scroll to position [87, 0]
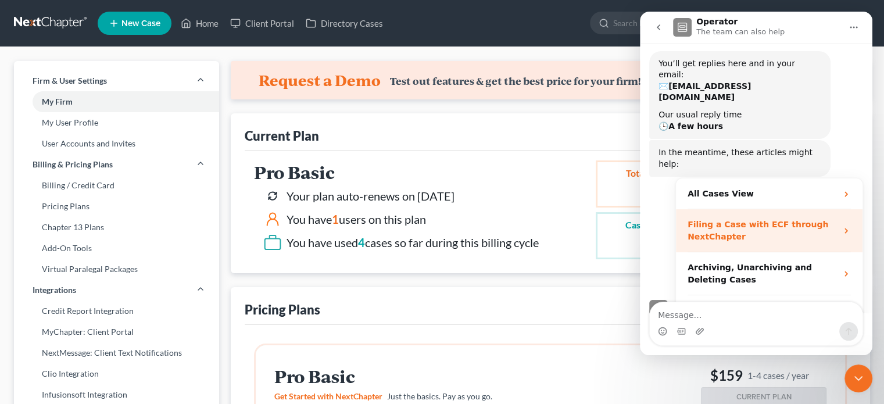
click at [735, 219] on div "Filing a Case with ECF through NextChapter" at bounding box center [762, 231] width 149 height 24
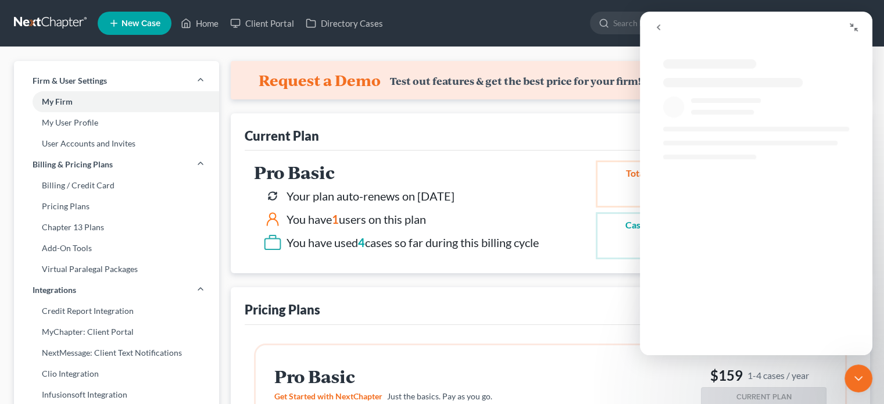
scroll to position [0, 0]
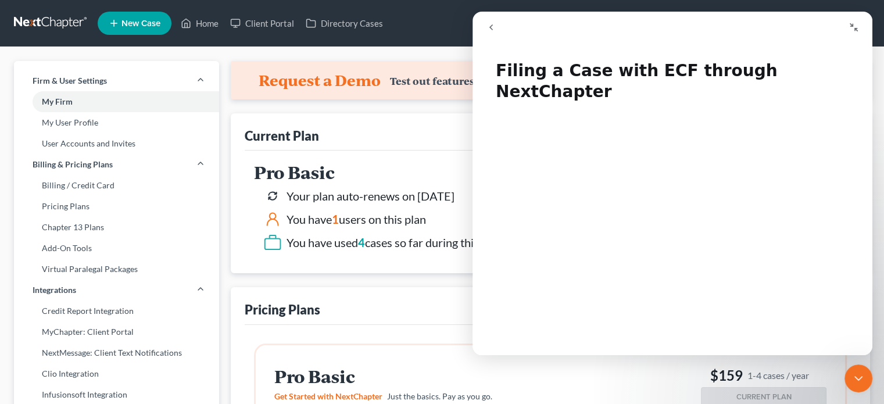
click at [490, 25] on icon "go back" at bounding box center [491, 27] width 9 height 9
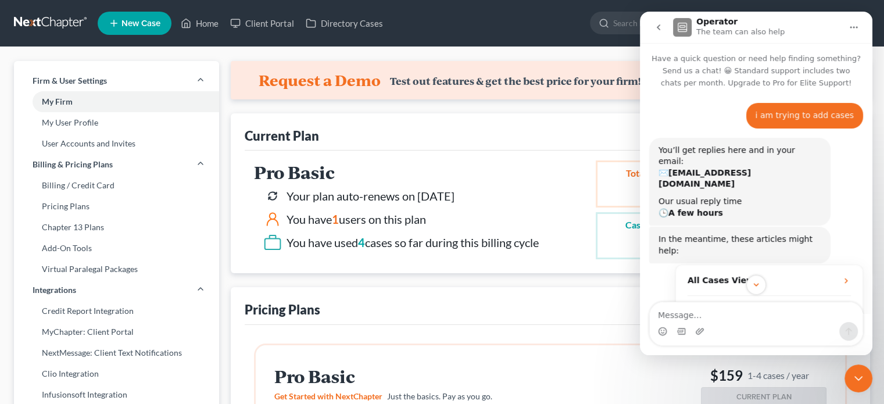
scroll to position [58, 0]
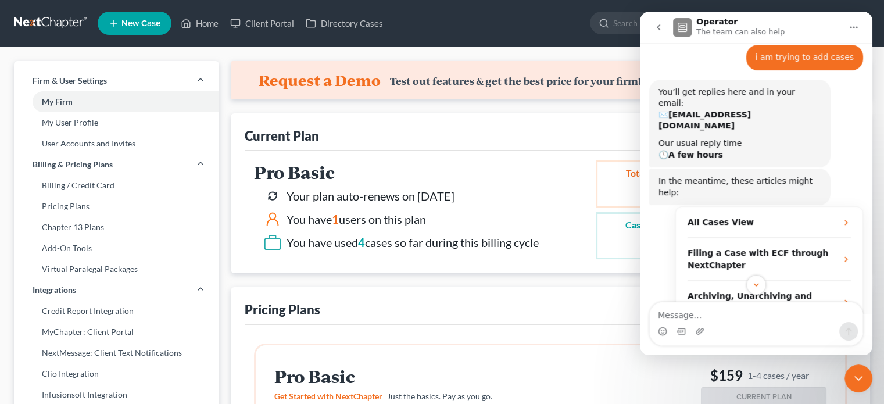
click at [550, 313] on div "Pricing Plans" at bounding box center [551, 305] width 612 height 37
click at [659, 26] on icon "go back" at bounding box center [658, 27] width 9 height 9
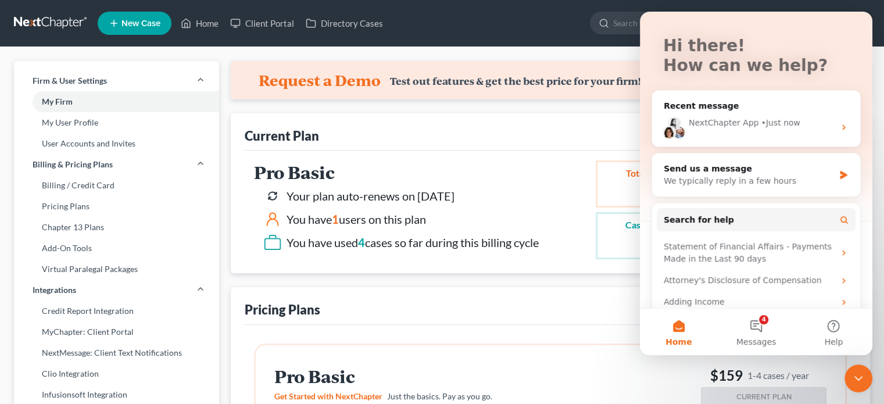
scroll to position [119, 0]
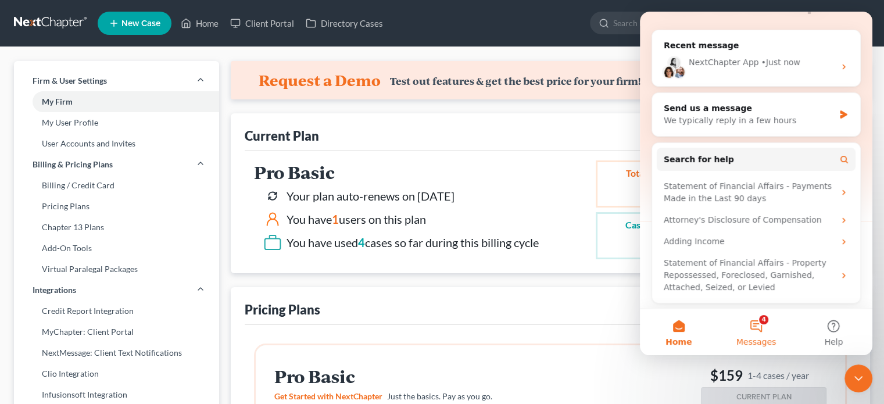
click at [760, 323] on button "4 Messages" at bounding box center [755, 332] width 77 height 47
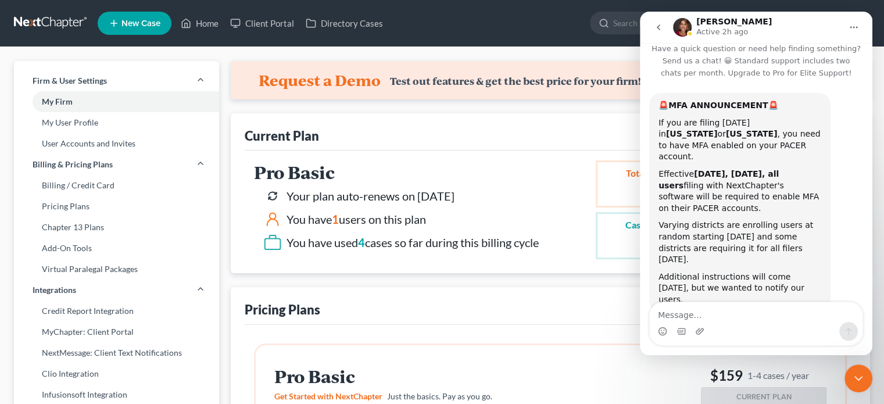
scroll to position [9, 0]
click at [686, 318] on textarea "Message…" at bounding box center [756, 312] width 213 height 20
click at [573, 23] on ul "New Case Home Client Portal Directory Cases - No Result - See all results Or Pr…" at bounding box center [484, 23] width 773 height 30
click at [660, 27] on icon "go back" at bounding box center [658, 27] width 9 height 9
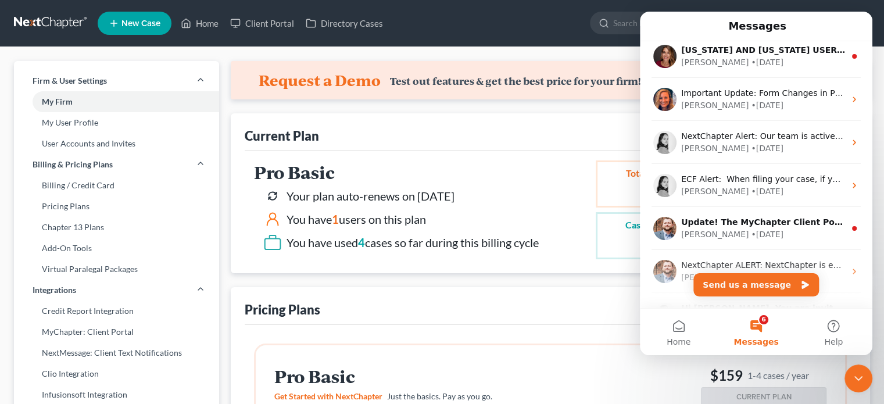
scroll to position [0, 0]
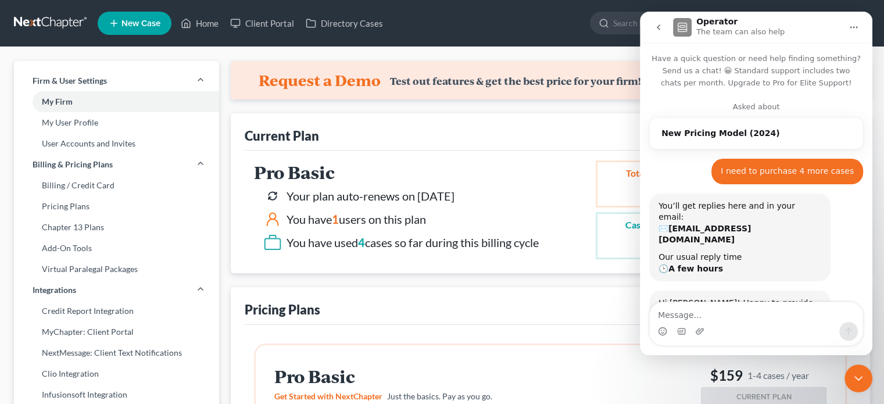
scroll to position [807, 0]
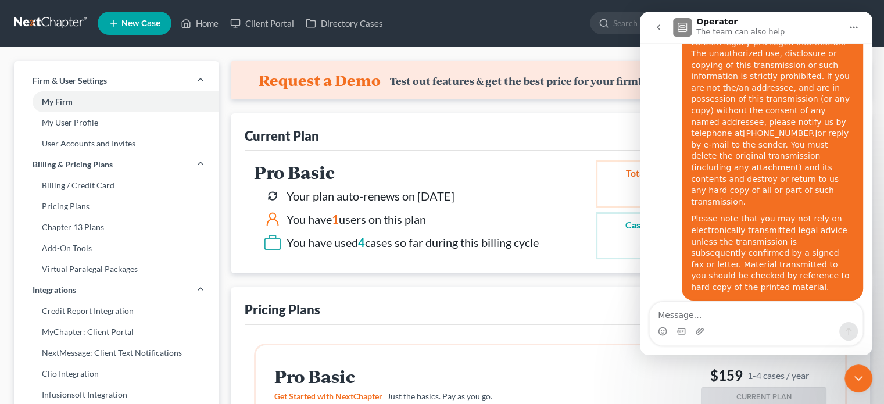
click at [727, 363] on link "Here's some more information" at bounding box center [740, 373] width 162 height 21
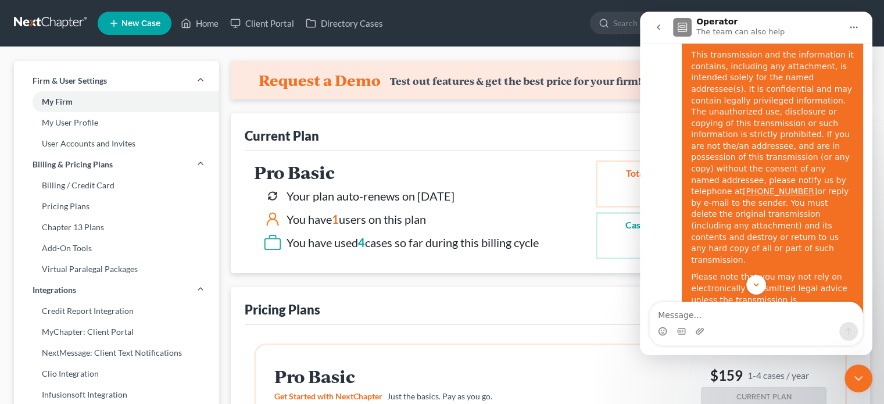
scroll to position [806, 0]
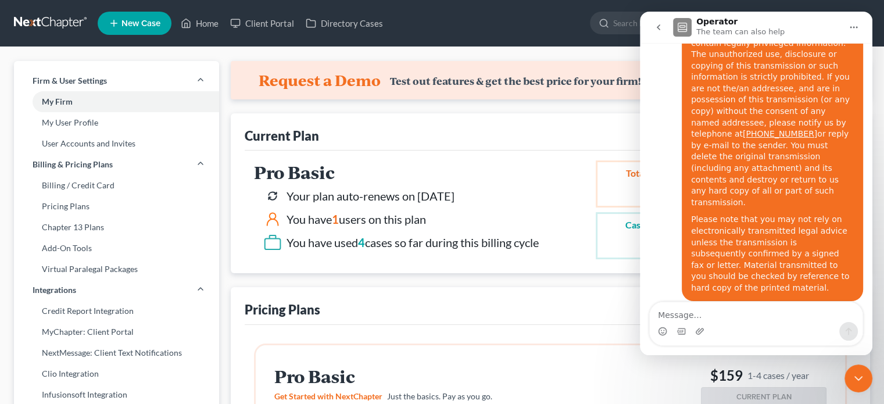
click at [712, 363] on link "Here's some more information" at bounding box center [740, 373] width 162 height 21
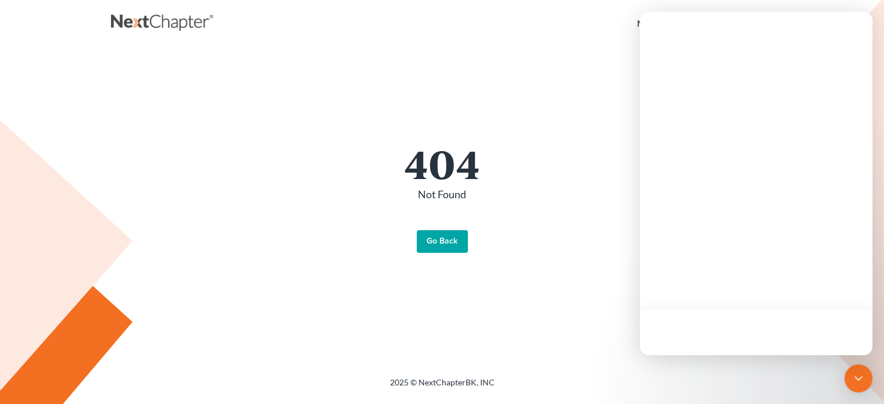
click at [440, 242] on link "Go Back" at bounding box center [442, 241] width 51 height 23
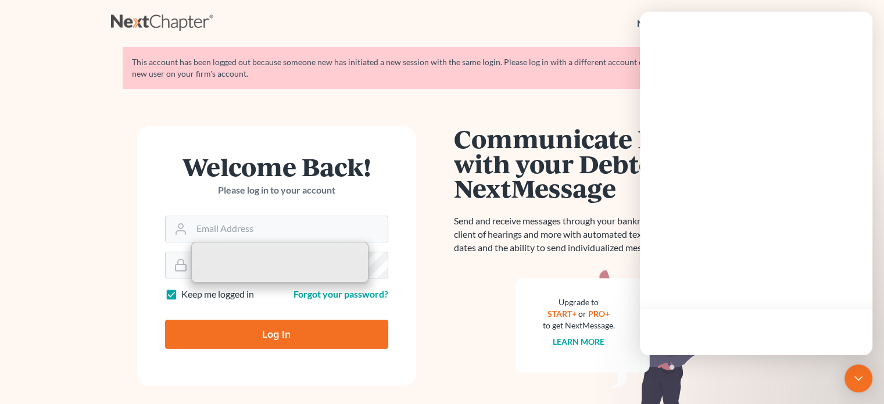
type input "[EMAIL_ADDRESS][DOMAIN_NAME]"
click at [281, 337] on input "Log In" at bounding box center [276, 334] width 223 height 29
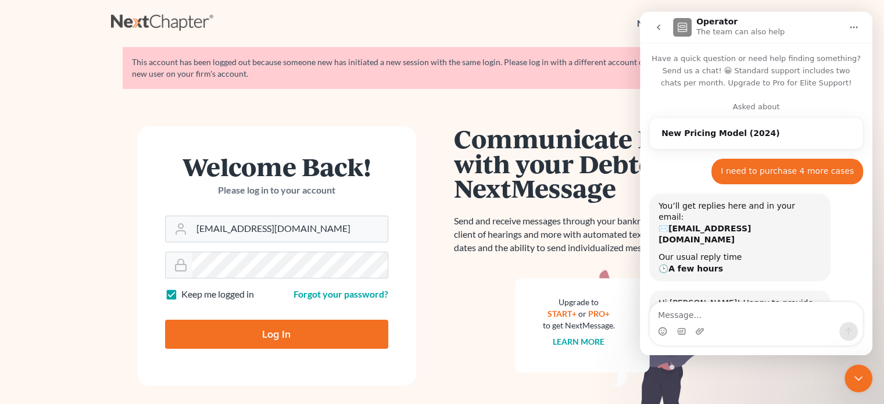
type input "Thinking..."
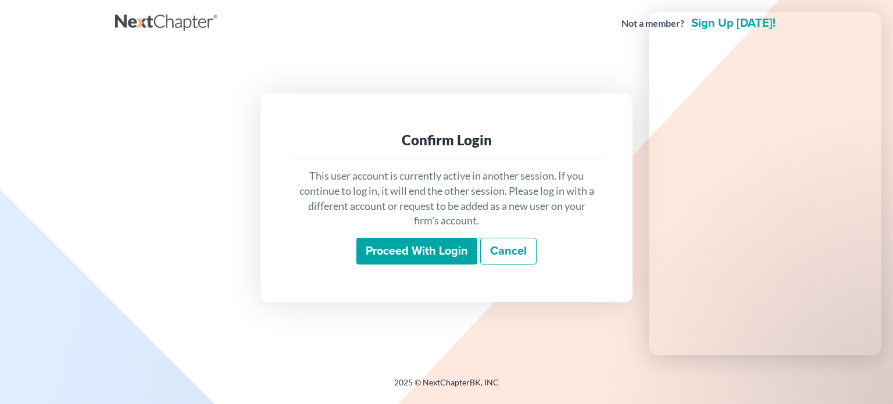
click at [420, 255] on input "Proceed with login" at bounding box center [416, 251] width 121 height 27
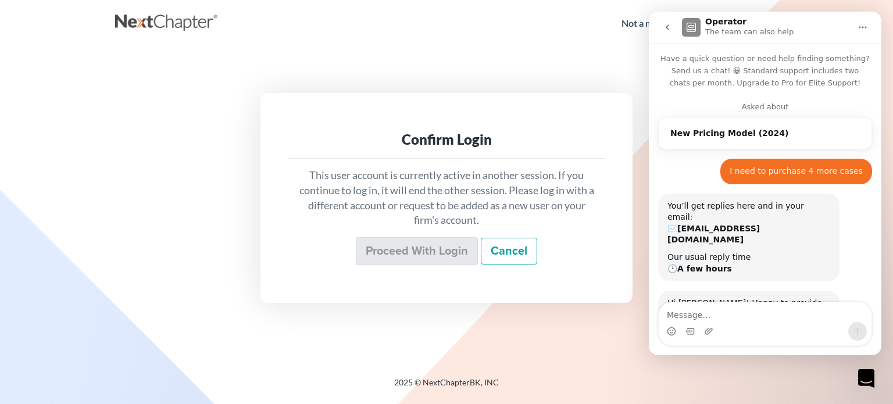
scroll to position [807, 0]
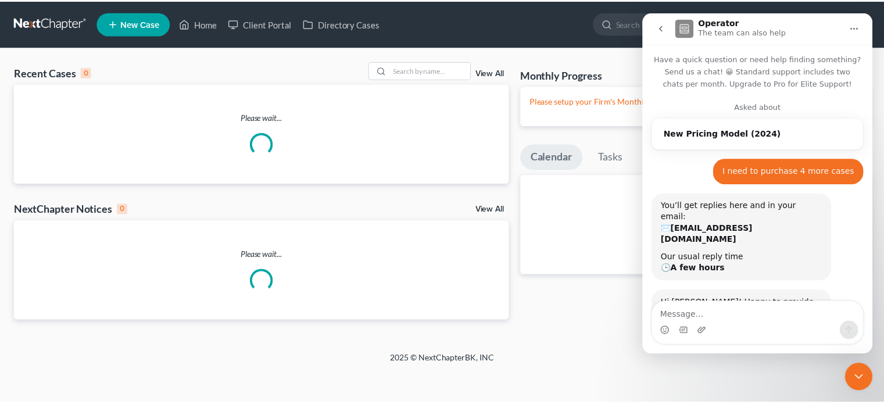
scroll to position [807, 0]
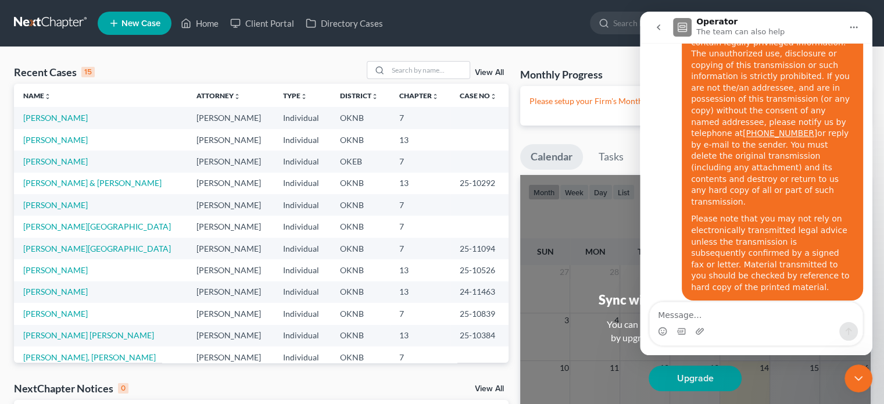
click at [715, 317] on textarea "Message…" at bounding box center [756, 312] width 213 height 20
type textarea "Can someone call me"
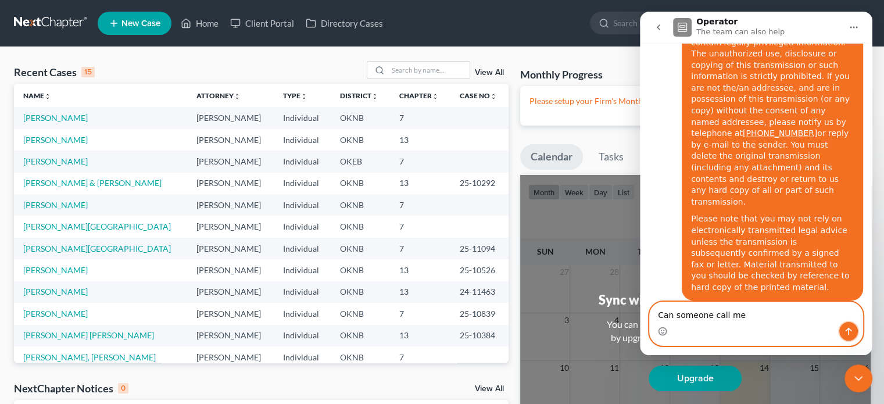
click at [849, 330] on icon "Send a message…" at bounding box center [849, 332] width 6 height 8
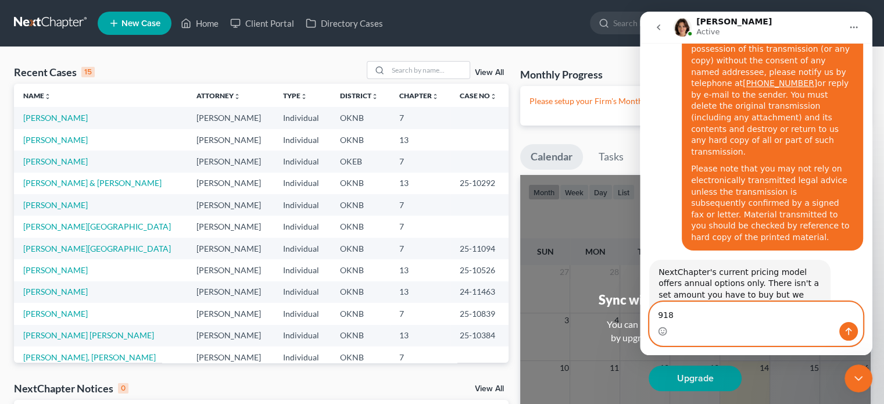
scroll to position [917, 0]
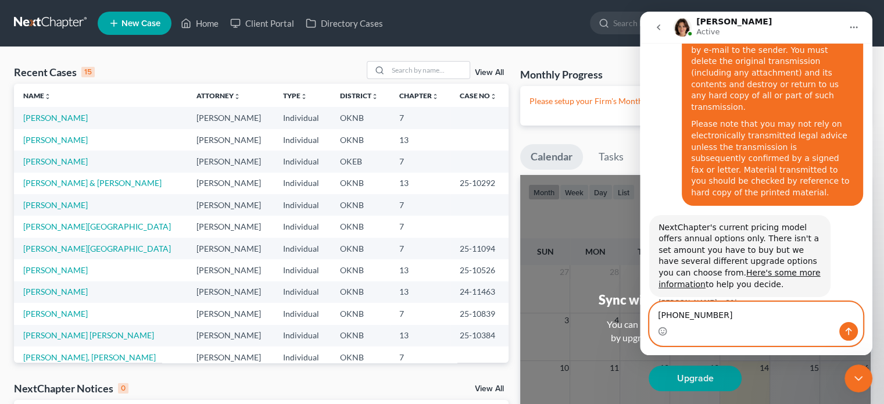
type textarea "918-587-3700"
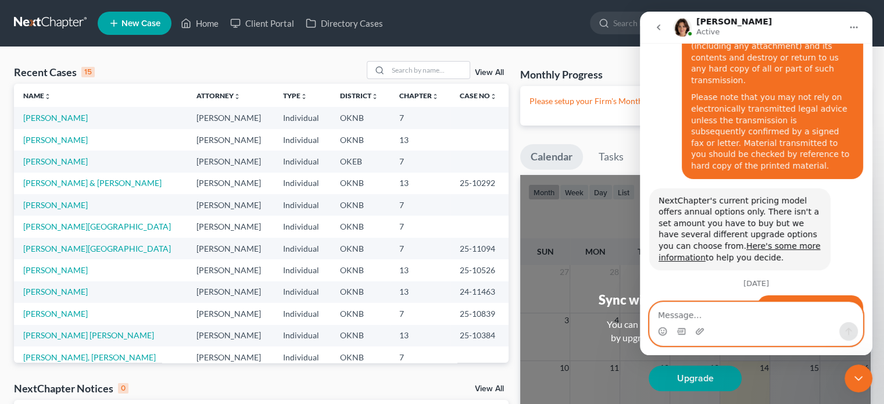
scroll to position [956, 0]
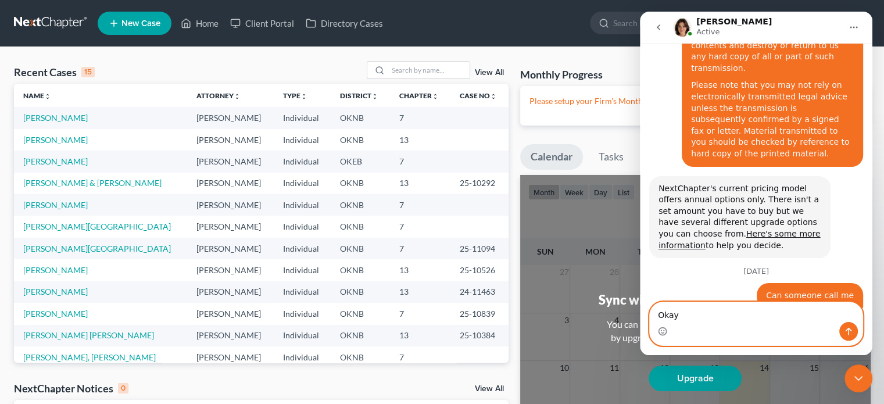
type textarea "Okay"
click at [852, 334] on icon "Send a message…" at bounding box center [848, 331] width 9 height 9
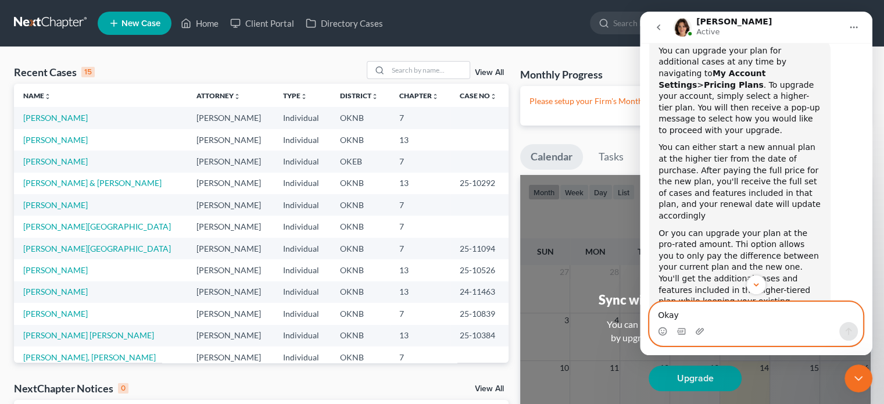
scroll to position [294, 0]
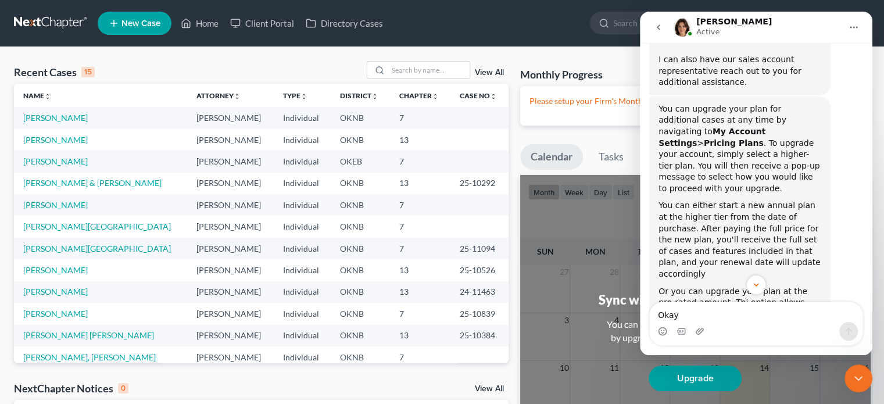
click at [452, 30] on ul "New Case Home Client Portal Directory Cases - No Result - See all results Or Pr…" at bounding box center [484, 23] width 773 height 30
click at [657, 27] on icon "go back" at bounding box center [658, 27] width 9 height 9
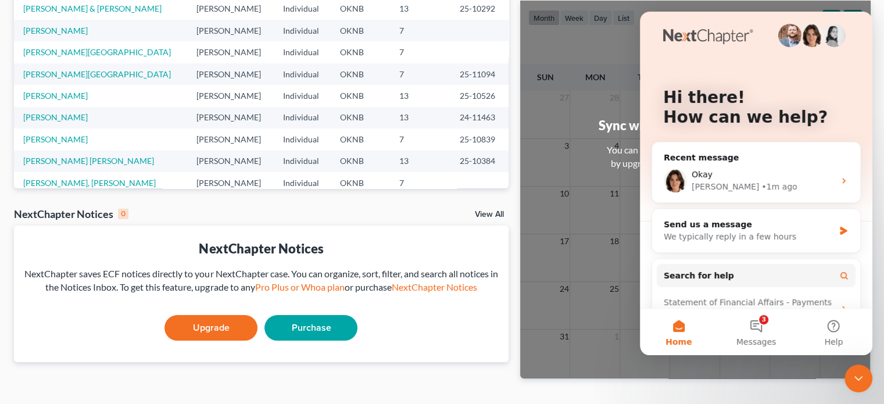
scroll to position [0, 0]
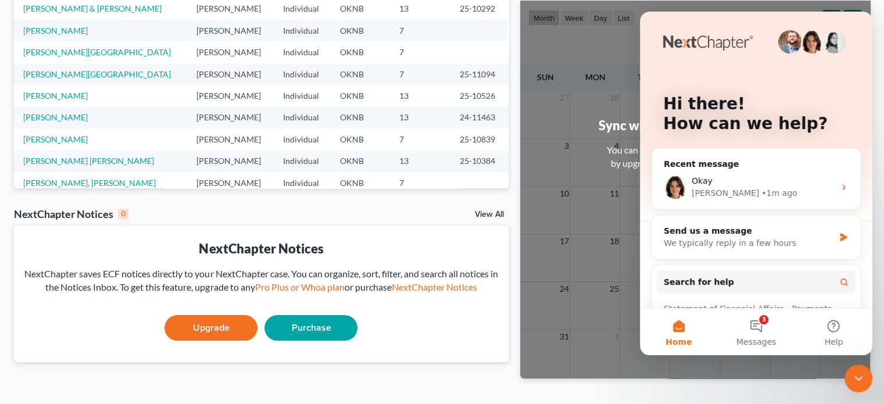
click at [563, 66] on div "Sync with your personal calendar You can integrate with Google, Outlook, iCal b…" at bounding box center [695, 190] width 350 height 378
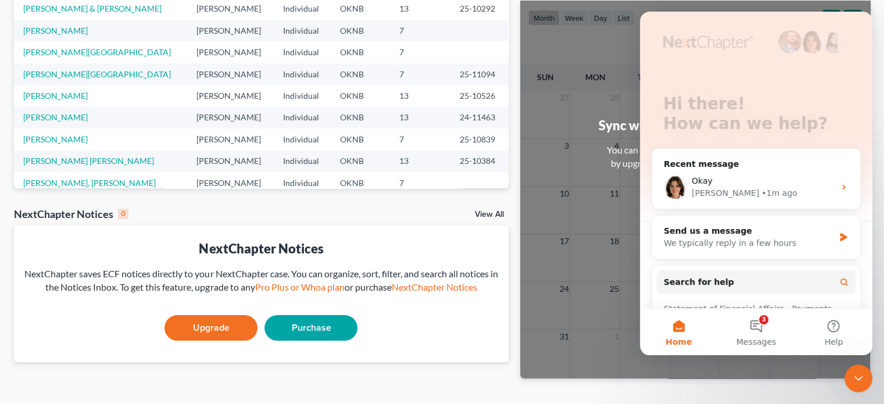
scroll to position [123, 0]
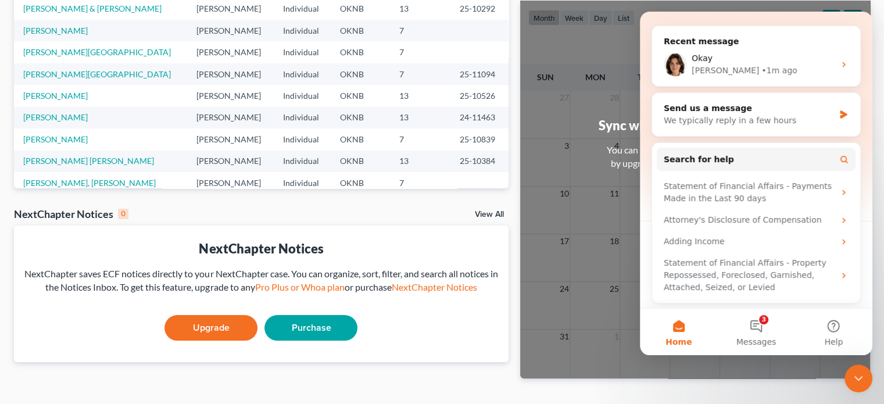
drag, startPoint x: 870, startPoint y: 227, endPoint x: 1521, endPoint y: 105, distance: 662.6
click at [866, 7] on div "Sync with your personal calendar You can integrate with Google, Outlook, iCal b…" at bounding box center [695, 190] width 350 height 378
click at [415, 303] on div "NextChapter Notices NextChapter saves ECF notices directly to your NextChapter …" at bounding box center [261, 294] width 495 height 137
click at [762, 329] on button "3 Messages" at bounding box center [755, 332] width 77 height 47
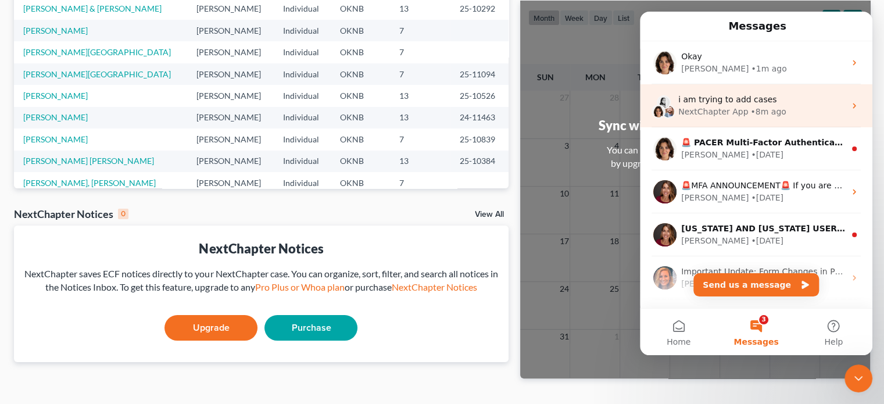
click at [719, 109] on div "NextChapter App" at bounding box center [713, 112] width 70 height 12
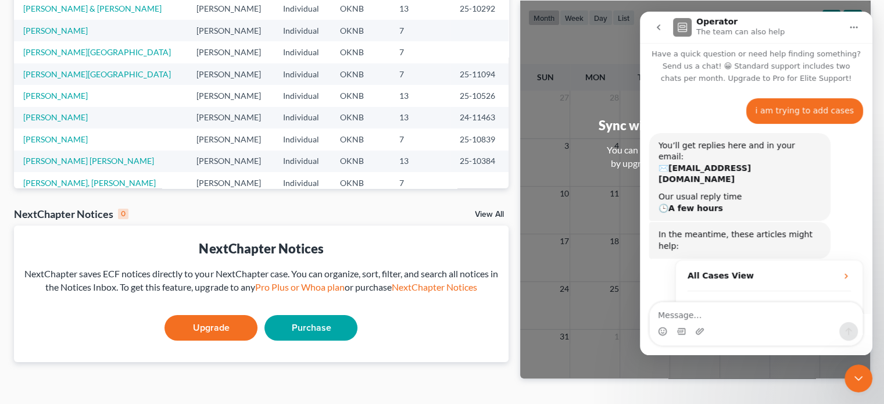
scroll to position [177, 0]
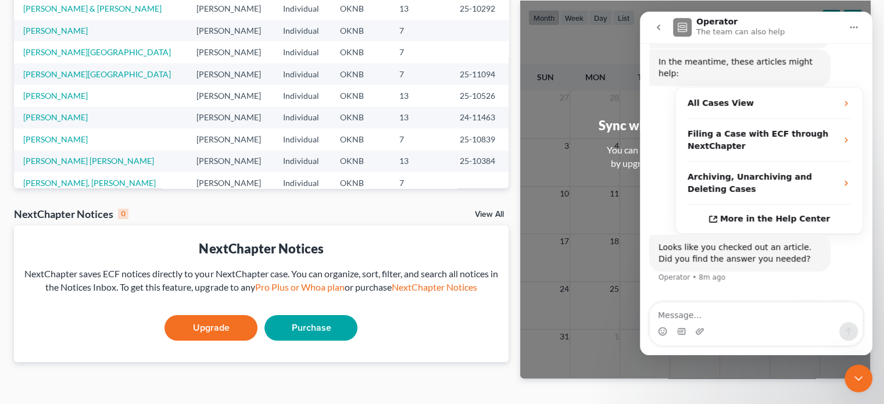
click at [856, 28] on icon "Home" at bounding box center [853, 27] width 9 height 9
click at [535, 93] on div "Sync with your personal calendar You can integrate with Google, Outlook, iCal b…" at bounding box center [695, 190] width 350 height 378
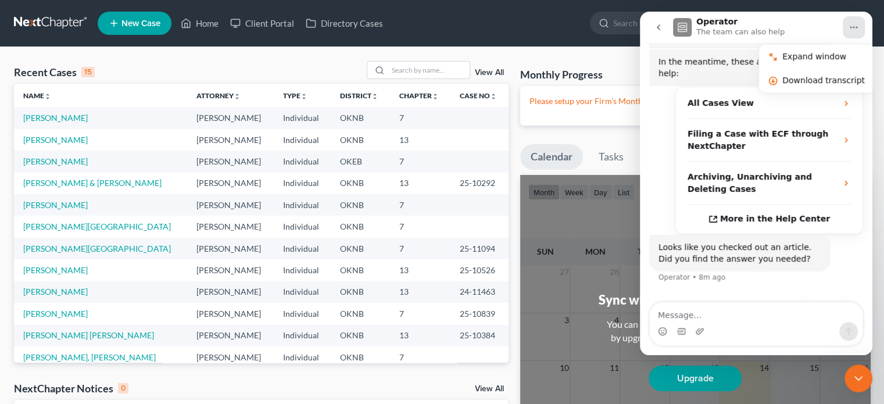
click at [659, 28] on icon "go back" at bounding box center [658, 27] width 3 height 6
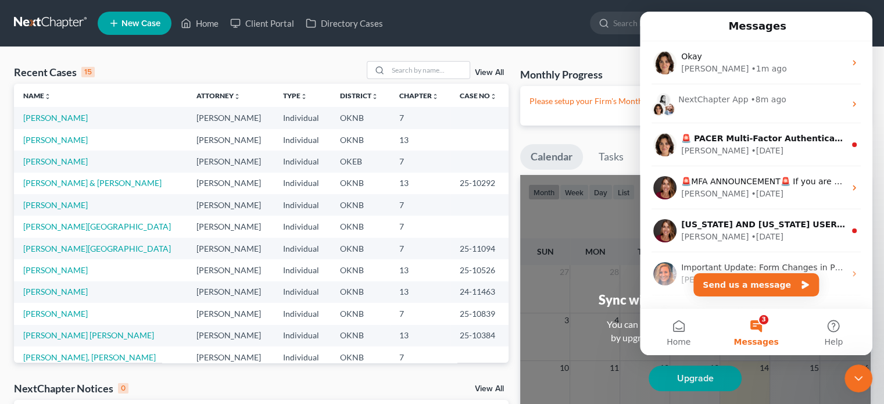
click at [759, 328] on button "3 Messages" at bounding box center [755, 332] width 77 height 47
click at [761, 328] on button "3 Messages" at bounding box center [755, 332] width 77 height 47
click at [755, 320] on button "3 Messages" at bounding box center [755, 332] width 77 height 47
click at [764, 319] on button "3 Messages" at bounding box center [755, 332] width 77 height 47
click at [678, 326] on button "Home" at bounding box center [678, 332] width 77 height 47
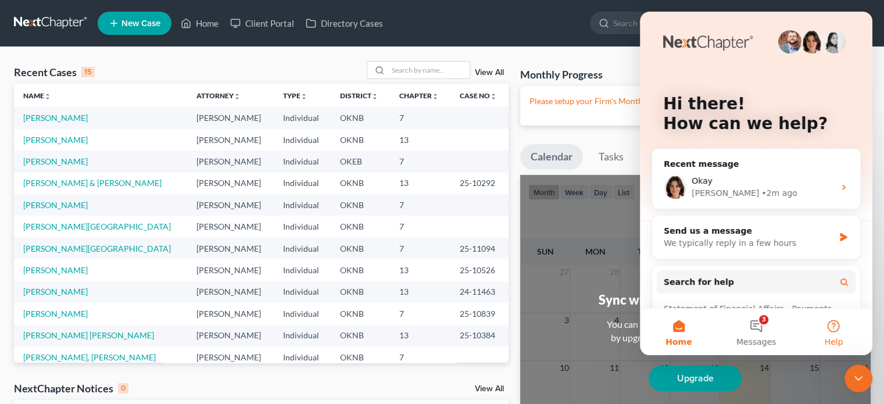
click at [833, 330] on button "Help" at bounding box center [833, 332] width 77 height 47
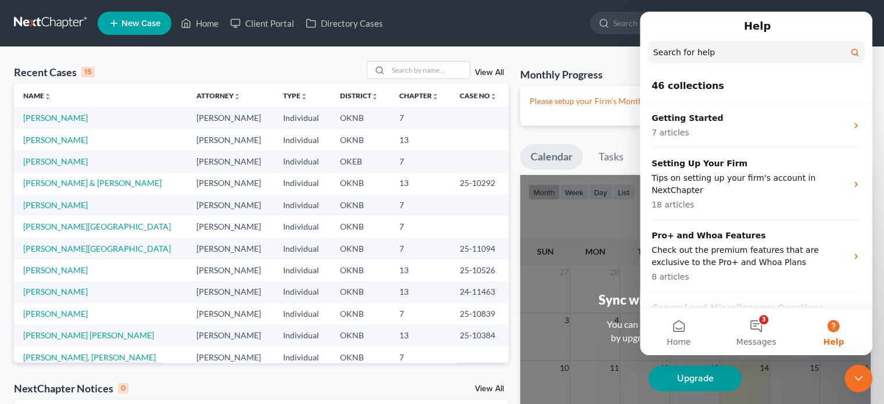
click at [379, 6] on nav "Home New Case Client Portal Directory Cases James Stamper jwstamper@aol.com My …" at bounding box center [442, 23] width 884 height 47
click at [851, 381] on div "Close Intercom Messenger" at bounding box center [859, 379] width 28 height 28
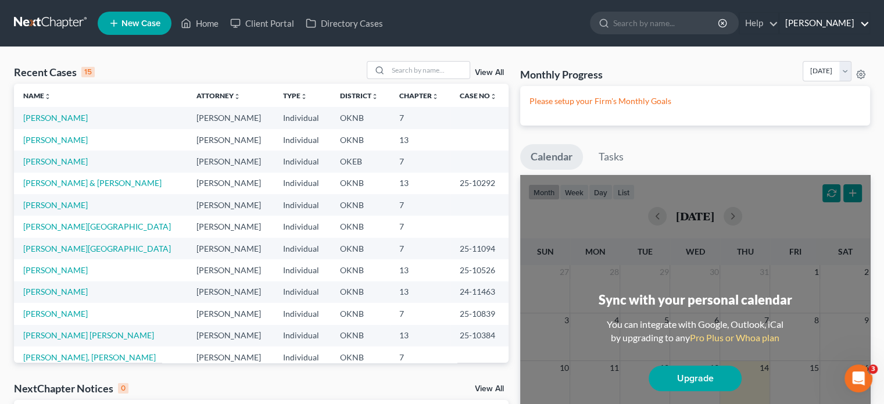
click at [809, 24] on link "[PERSON_NAME]" at bounding box center [825, 23] width 90 height 21
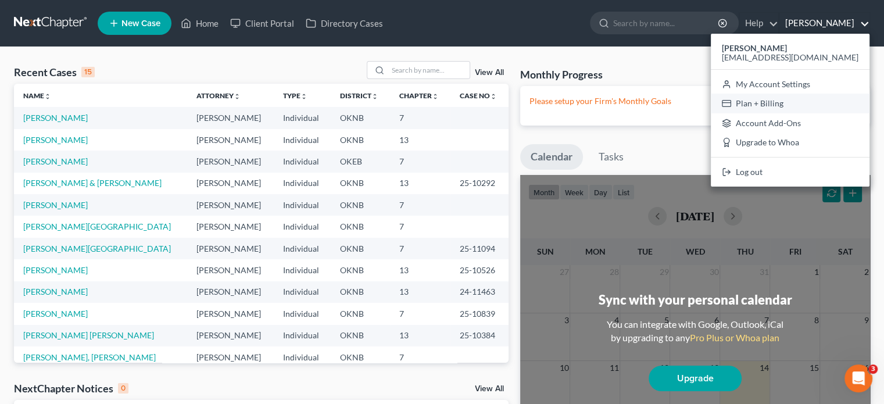
click at [807, 101] on link "Plan + Billing" at bounding box center [790, 104] width 159 height 20
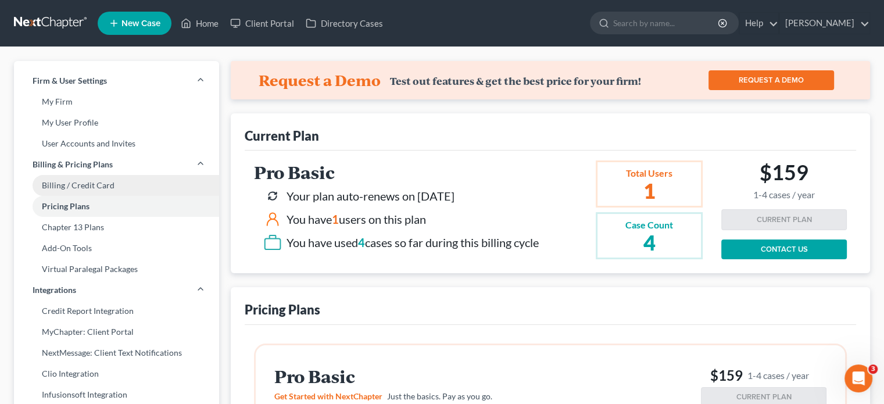
click at [91, 183] on link "Billing / Credit Card" at bounding box center [116, 185] width 205 height 21
select select "37"
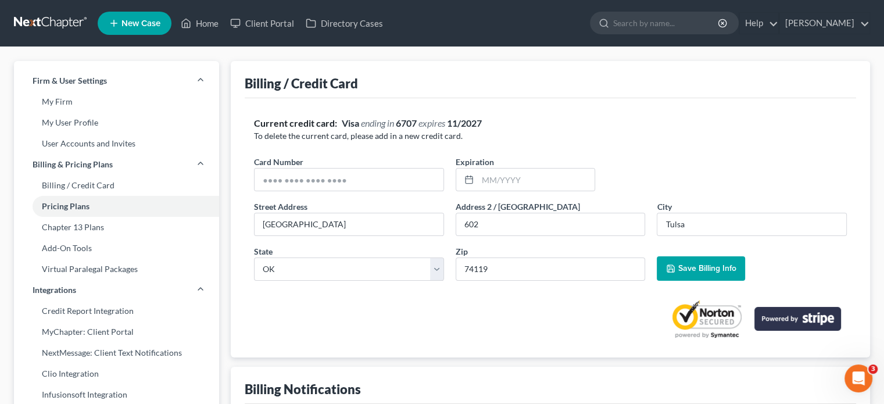
click at [460, 124] on strong "11/2027" at bounding box center [464, 122] width 35 height 11
click at [458, 124] on strong "11/2027" at bounding box center [464, 122] width 35 height 11
drag, startPoint x: 426, startPoint y: 126, endPoint x: 417, endPoint y: 130, distance: 8.9
click at [420, 130] on div "Current credit card: Visa ending in 6707 expires 11/2027" at bounding box center [550, 123] width 593 height 13
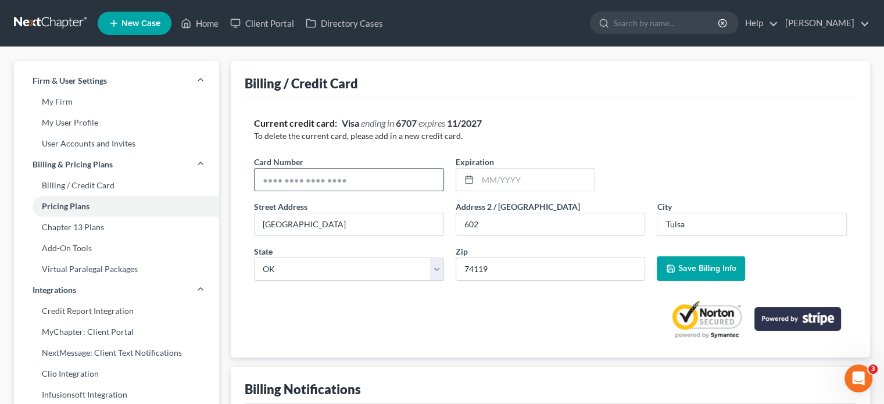
drag, startPoint x: 366, startPoint y: 176, endPoint x: 349, endPoint y: 182, distance: 17.8
click at [365, 179] on input "text" at bounding box center [349, 180] width 189 height 22
click at [342, 182] on input "text" at bounding box center [349, 180] width 189 height 22
click at [342, 176] on input "text" at bounding box center [349, 180] width 189 height 22
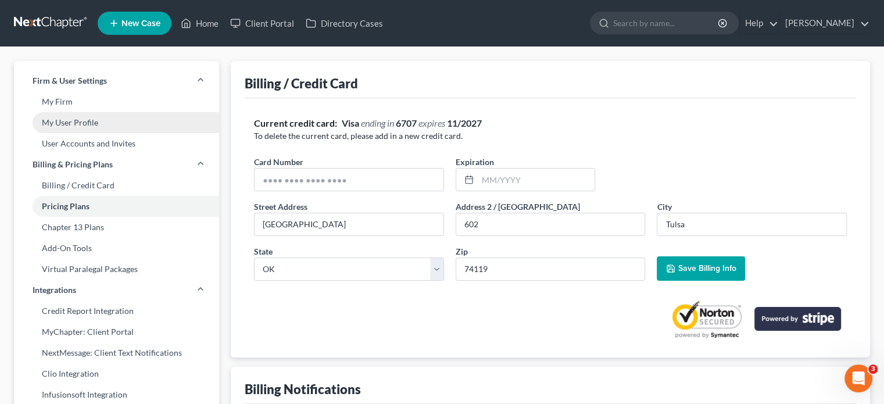
click at [77, 118] on link "My User Profile" at bounding box center [116, 122] width 205 height 21
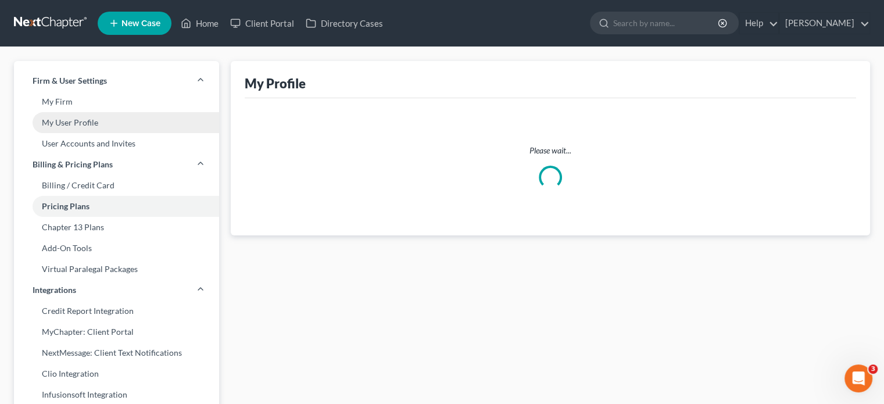
select select "37"
select select "attorney"
select select "0"
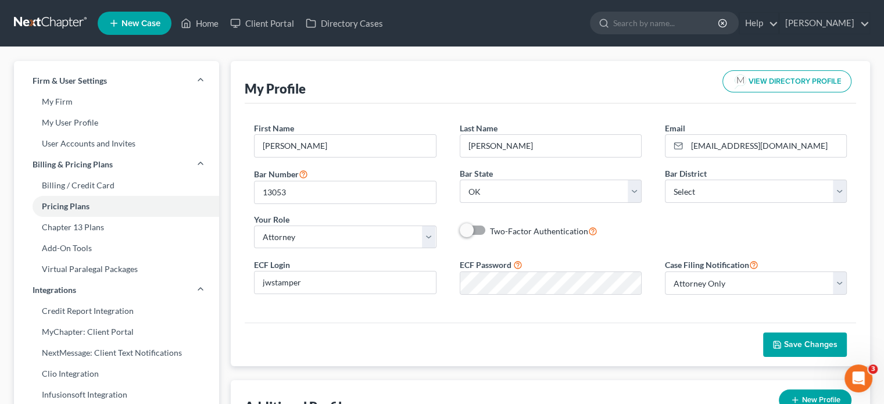
click at [767, 83] on span "VIEW DIRECTORY PROFILE" at bounding box center [795, 82] width 93 height 8
click at [93, 184] on link "Billing / Credit Card" at bounding box center [116, 185] width 205 height 21
select select "37"
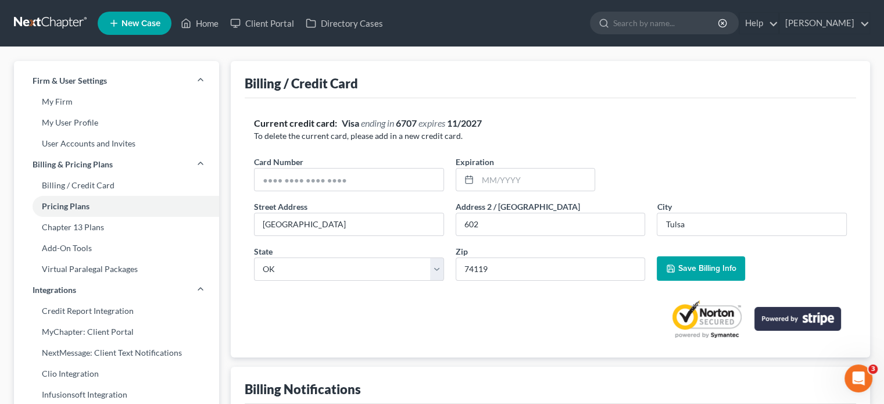
click at [400, 133] on p "To delete the current card, please add in a new credit card." at bounding box center [550, 136] width 593 height 12
click at [58, 184] on link "Billing / Credit Card" at bounding box center [116, 185] width 205 height 21
click at [58, 187] on link "Billing / Credit Card" at bounding box center [116, 185] width 205 height 21
click at [337, 181] on input "text" at bounding box center [349, 180] width 189 height 22
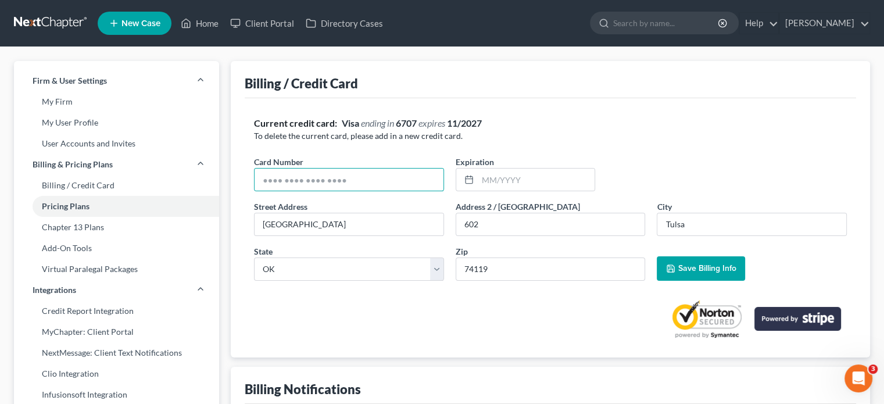
click at [430, 122] on span "expires" at bounding box center [432, 122] width 27 height 11
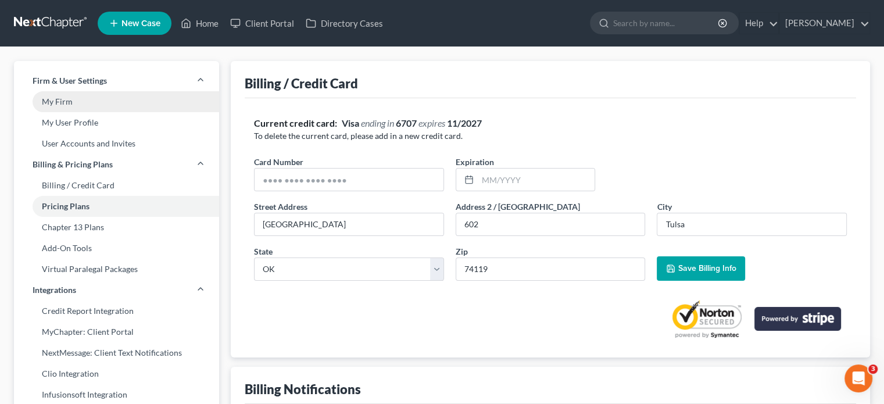
click at [66, 103] on link "My Firm" at bounding box center [116, 101] width 205 height 21
select select "64"
select select "23"
select select "37"
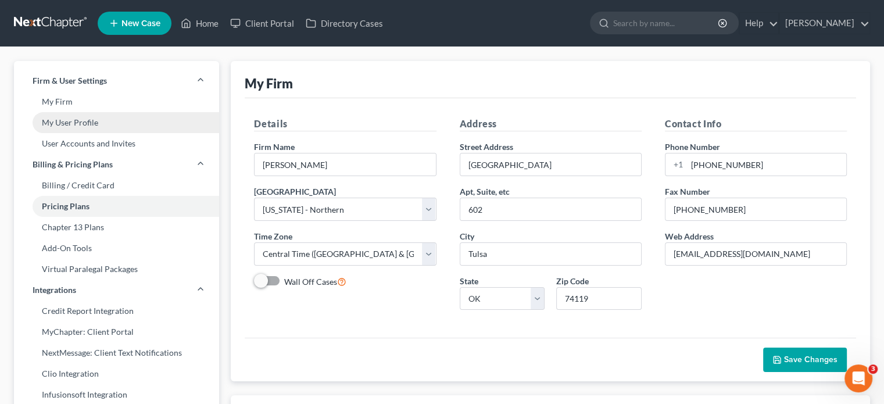
click at [71, 125] on link "My User Profile" at bounding box center [116, 122] width 205 height 21
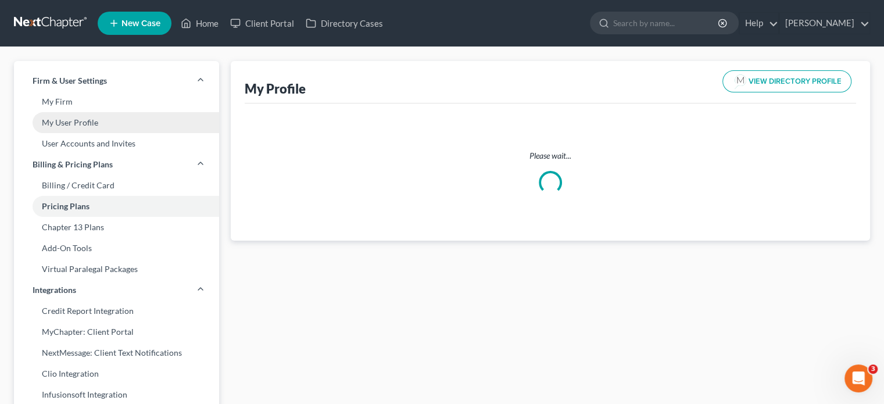
select select "37"
select select "64"
select select "attorney"
select select "0"
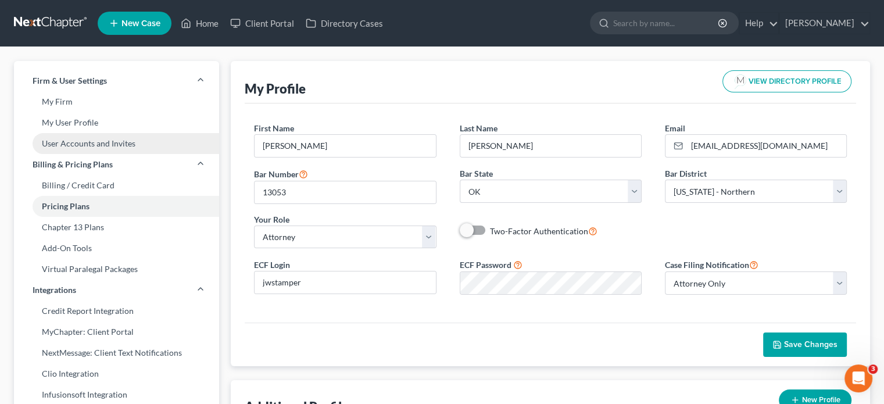
click at [71, 144] on link "User Accounts and Invites" at bounding box center [116, 143] width 205 height 21
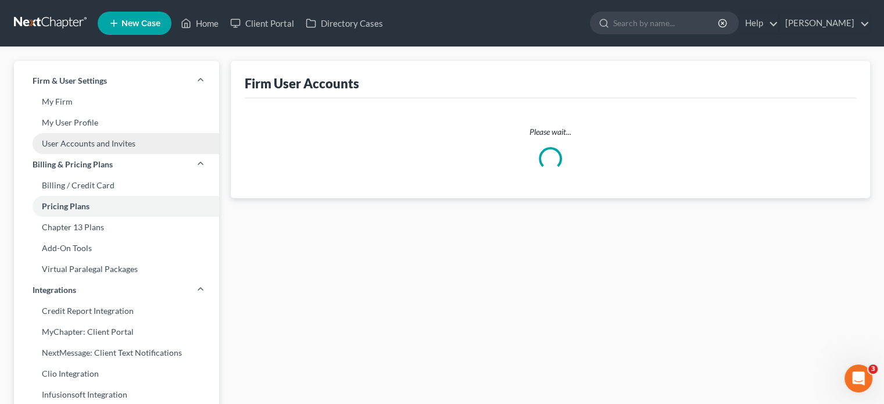
select select "0"
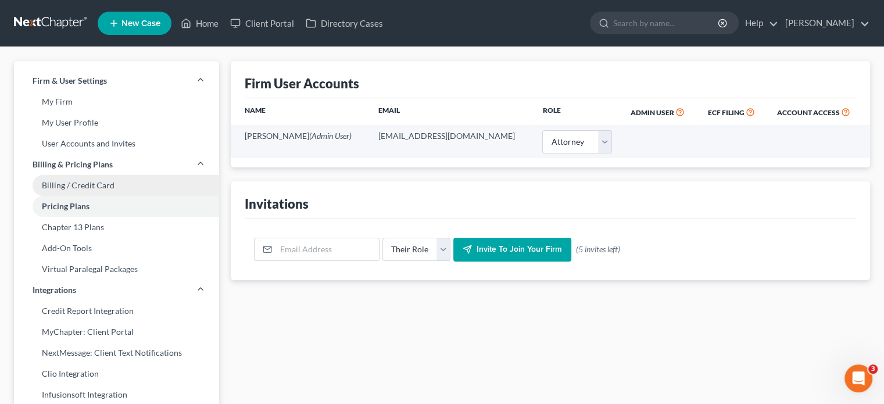
click at [69, 188] on link "Billing / Credit Card" at bounding box center [116, 185] width 205 height 21
select select "37"
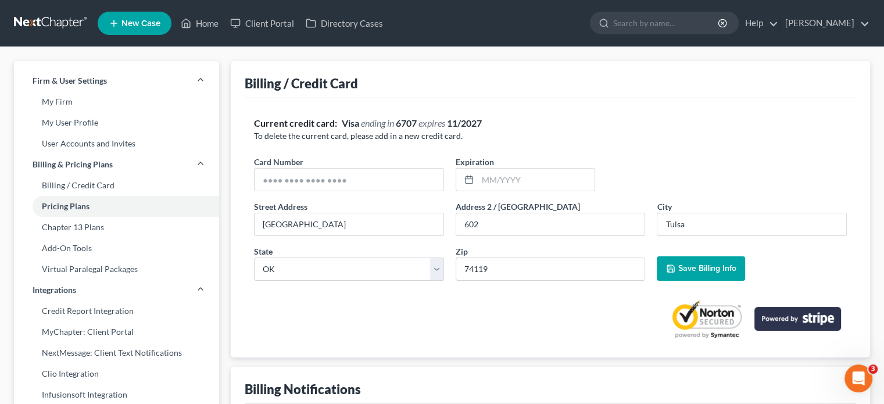
click at [335, 141] on p "To delete the current card, please add in a new credit card." at bounding box center [550, 136] width 593 height 12
click at [330, 133] on p "To delete the current card, please add in a new credit card." at bounding box center [550, 136] width 593 height 12
drag, startPoint x: 380, startPoint y: 180, endPoint x: 247, endPoint y: 178, distance: 132.6
click at [247, 178] on div "Current credit card: Visa ending in 6707 expires 11/2027 To delete the current …" at bounding box center [551, 227] width 612 height 259
click at [72, 106] on link "My Firm" at bounding box center [116, 101] width 205 height 21
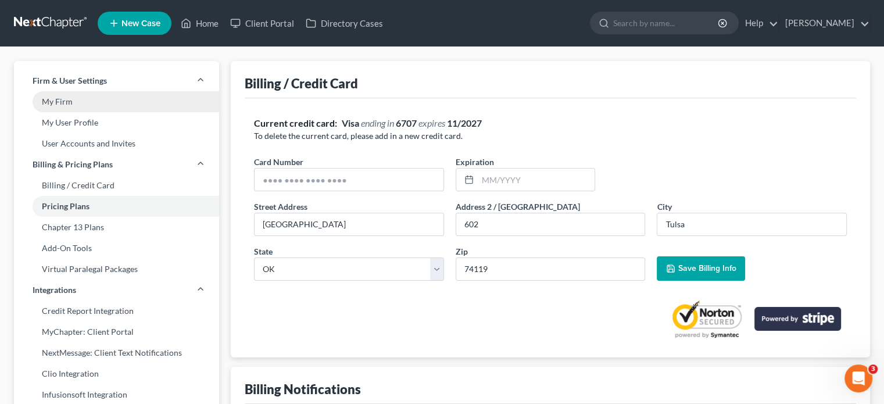
select select "64"
select select "23"
select select "37"
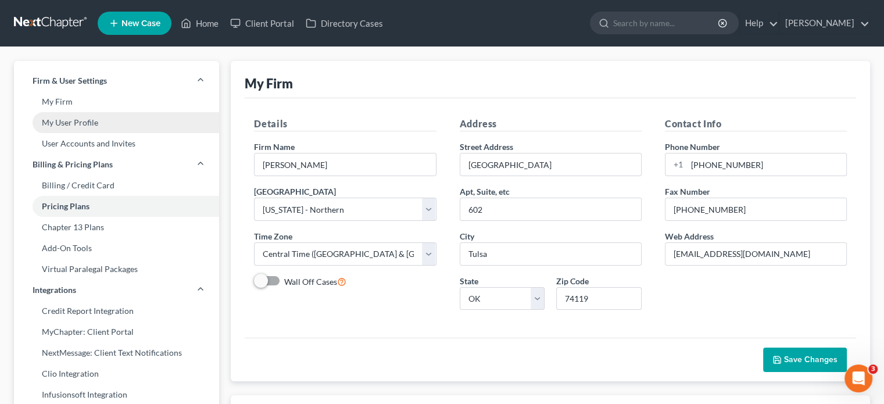
click at [83, 123] on link "My User Profile" at bounding box center [116, 122] width 205 height 21
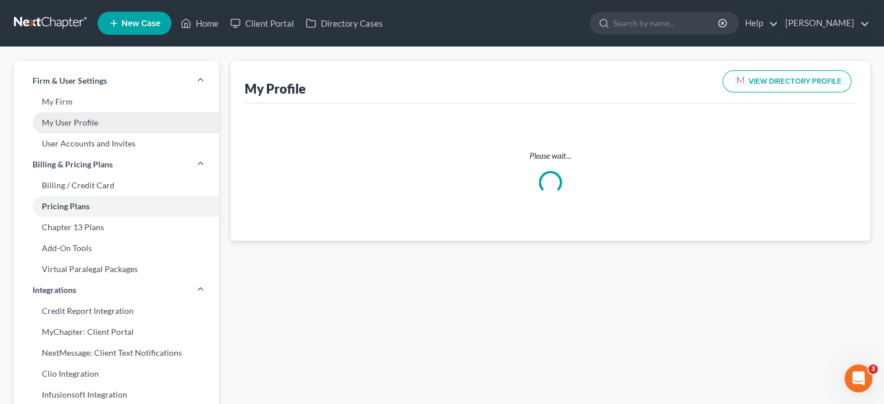
select select "37"
select select "64"
select select "attorney"
select select "0"
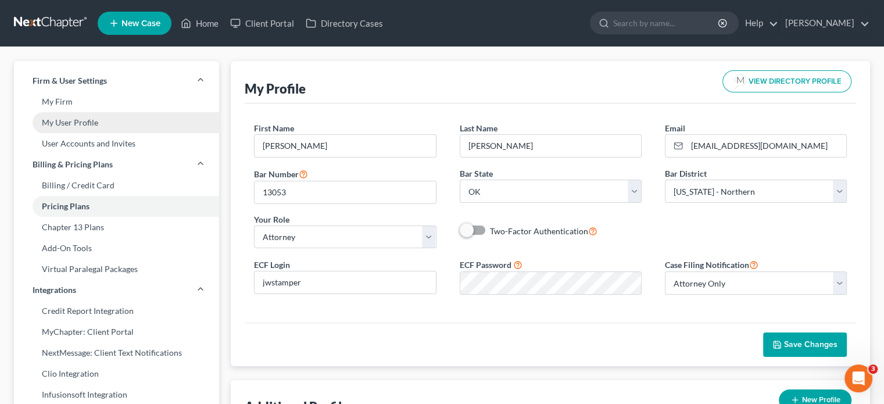
click at [81, 123] on link "My User Profile" at bounding box center [116, 122] width 205 height 21
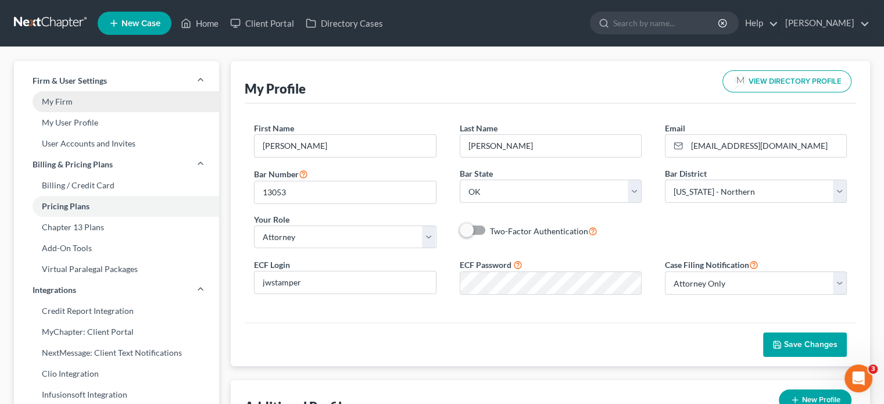
click at [81, 101] on link "My Firm" at bounding box center [116, 101] width 205 height 21
select select "64"
select select "23"
select select "37"
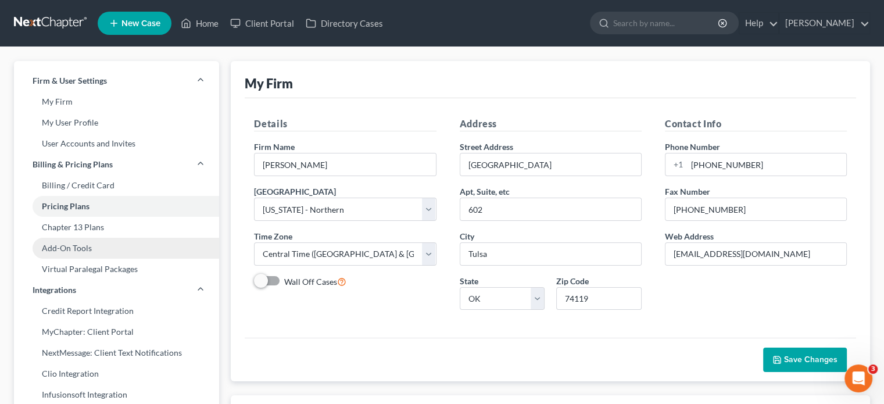
click at [88, 248] on link "Add-On Tools" at bounding box center [116, 248] width 205 height 21
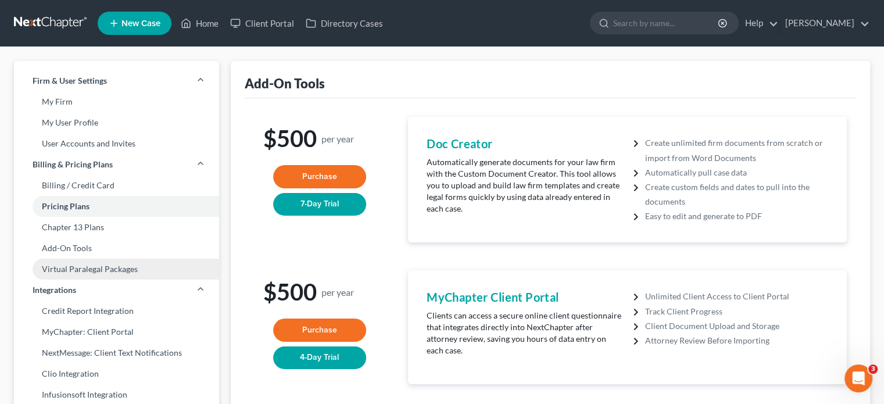
click at [78, 265] on link "Virtual Paralegal Packages" at bounding box center [116, 269] width 205 height 21
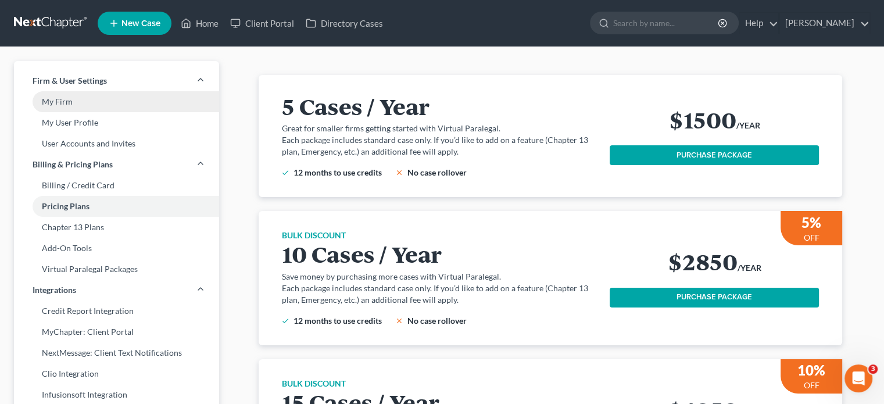
click at [68, 102] on link "My Firm" at bounding box center [116, 101] width 205 height 21
select select "64"
select select "23"
select select "37"
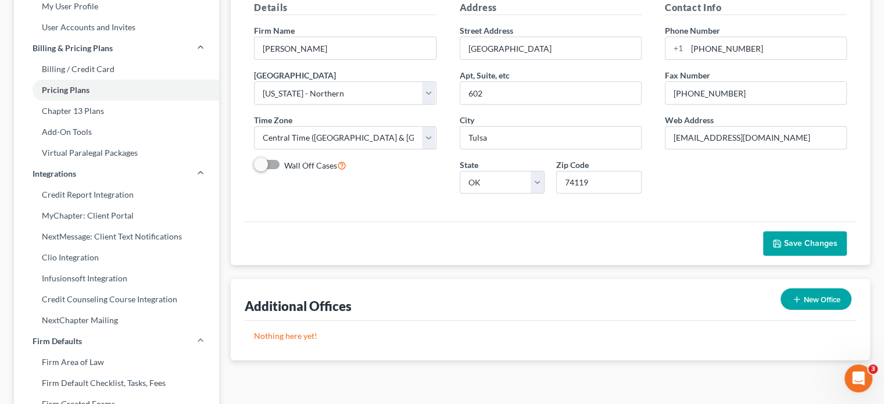
scroll to position [174, 0]
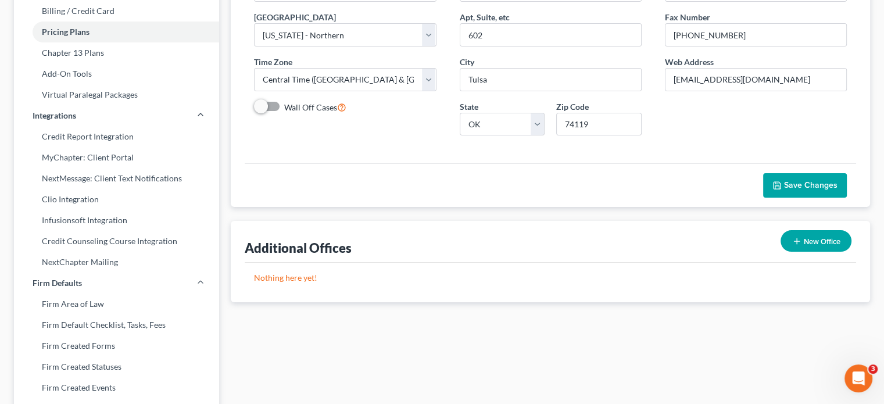
click at [856, 376] on icon "Open Intercom Messenger" at bounding box center [858, 378] width 19 height 19
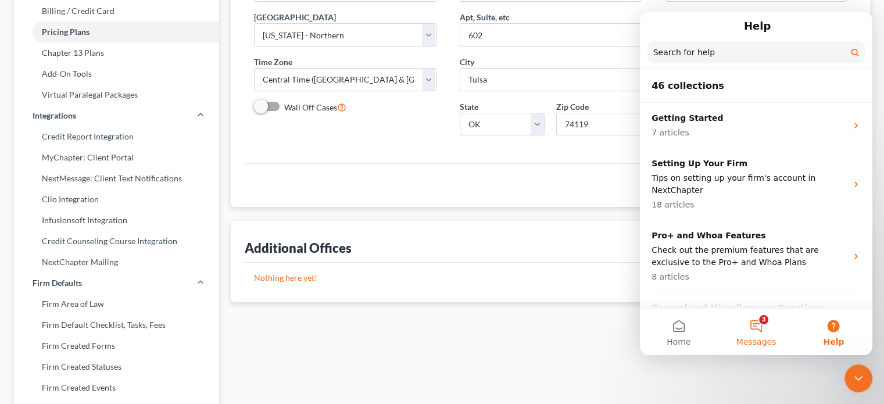
click at [752, 323] on button "3 Messages" at bounding box center [755, 332] width 77 height 47
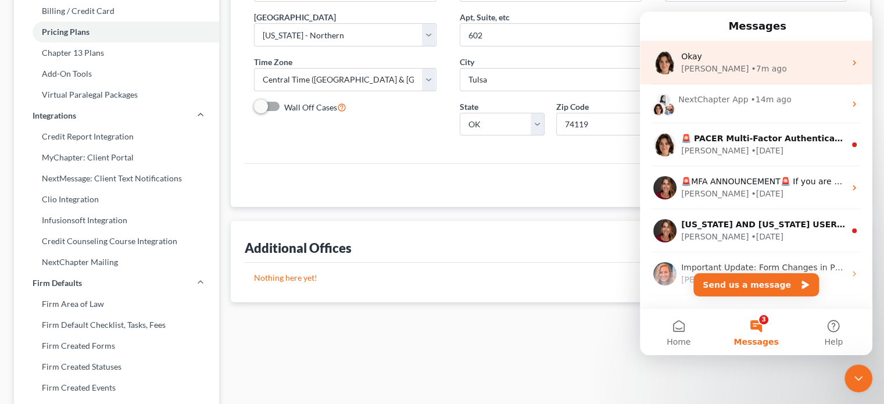
click at [698, 69] on div "Emma" at bounding box center [714, 69] width 67 height 12
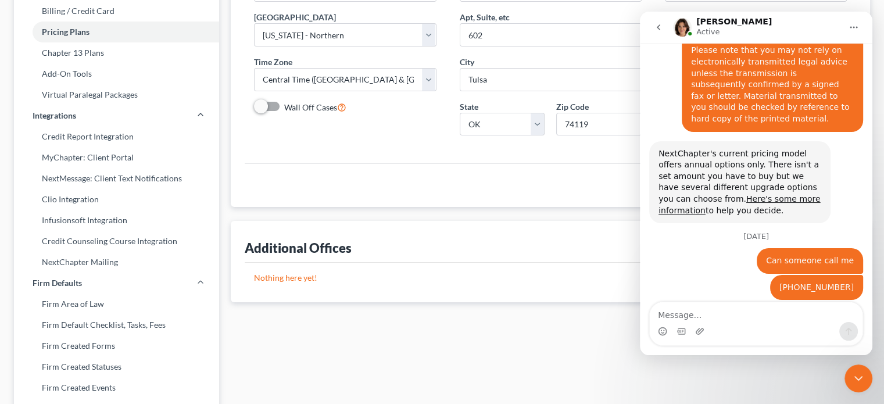
scroll to position [991, 0]
click at [682, 316] on textarea "Message…" at bounding box center [756, 312] width 213 height 20
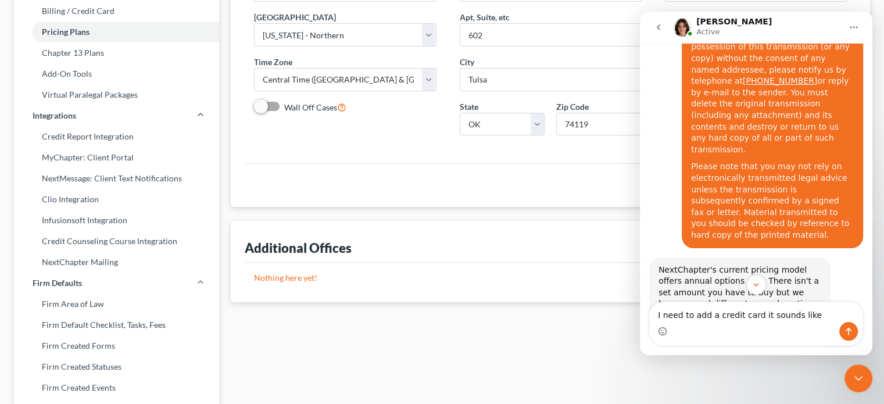
type textarea "I need to add a credit card it sounds like"
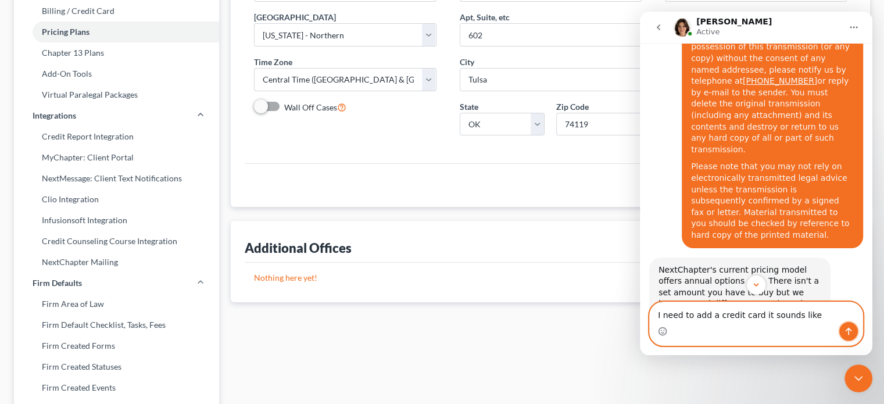
click at [850, 327] on icon "Send a message…" at bounding box center [848, 331] width 9 height 9
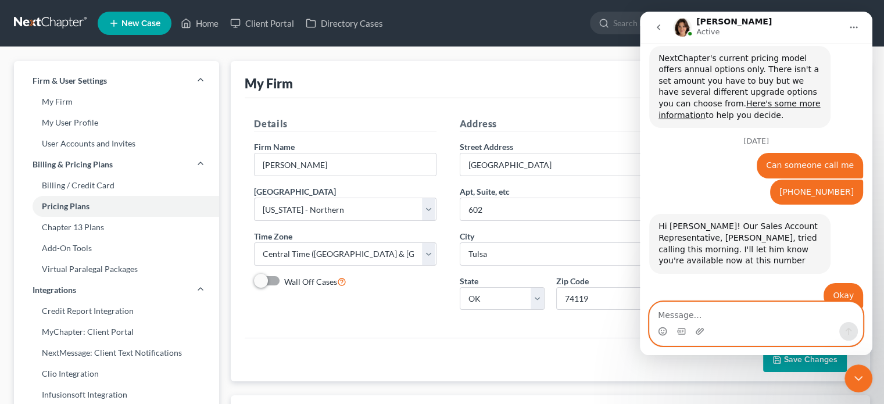
scroll to position [1131, 0]
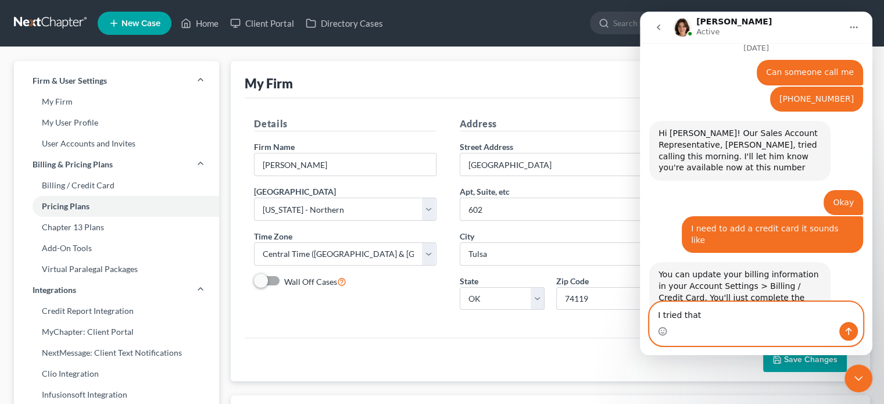
type textarea "I tried that"
click at [853, 332] on icon "Send a message…" at bounding box center [848, 331] width 9 height 9
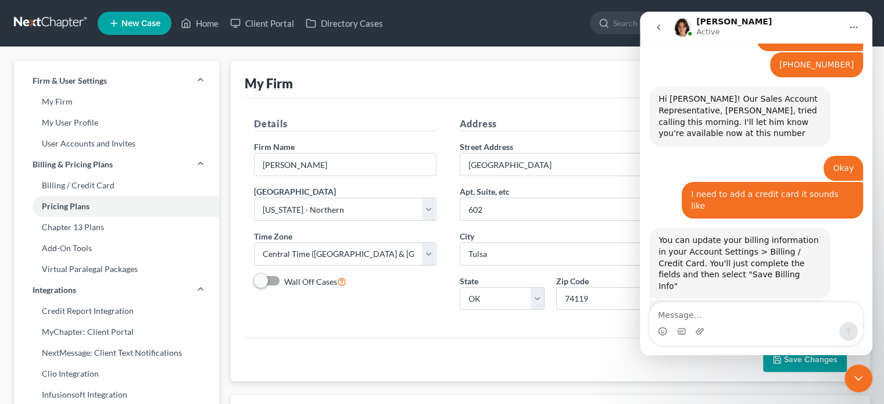
click at [706, 340] on div "Updating Your Credit Card" at bounding box center [740, 346] width 138 height 12
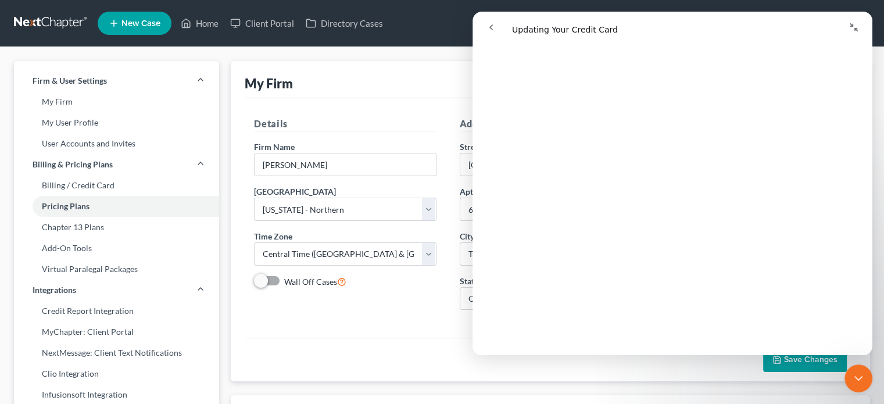
scroll to position [58, 0]
click at [128, 25] on span "New Case" at bounding box center [141, 23] width 39 height 9
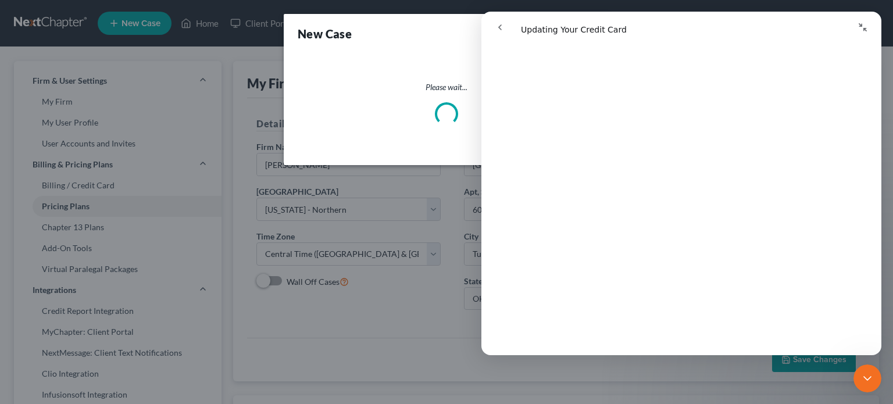
select select "64"
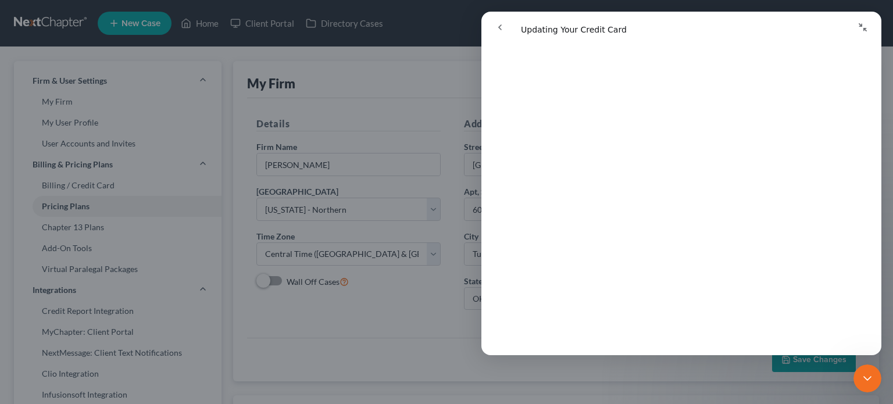
click at [99, 185] on div "New Case × Please select case type * Bankruptcy Bankruptcy What type of case wo…" at bounding box center [446, 202] width 893 height 404
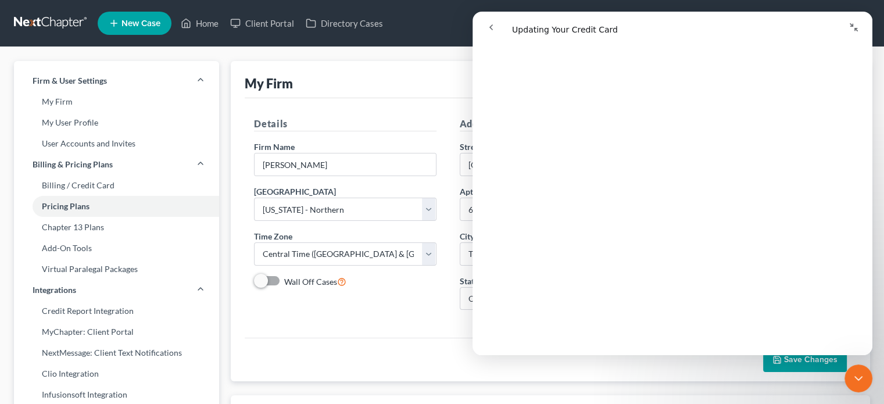
click at [99, 185] on link "Billing / Credit Card" at bounding box center [116, 185] width 205 height 21
select select "37"
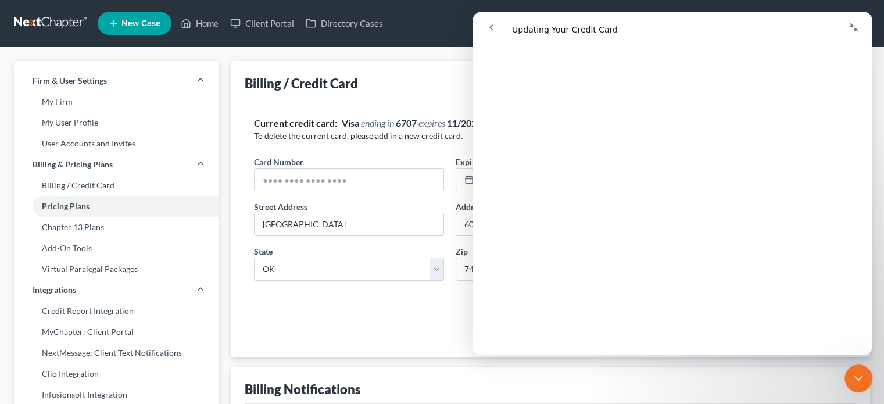
click at [489, 26] on icon "go back" at bounding box center [491, 27] width 9 height 9
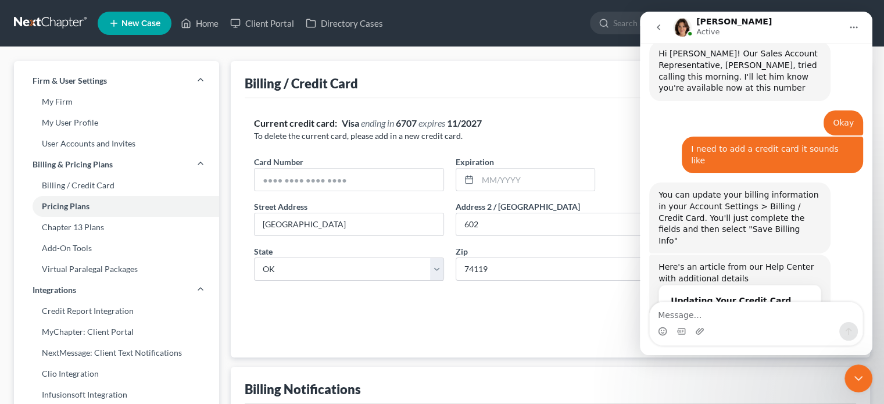
scroll to position [1214, 0]
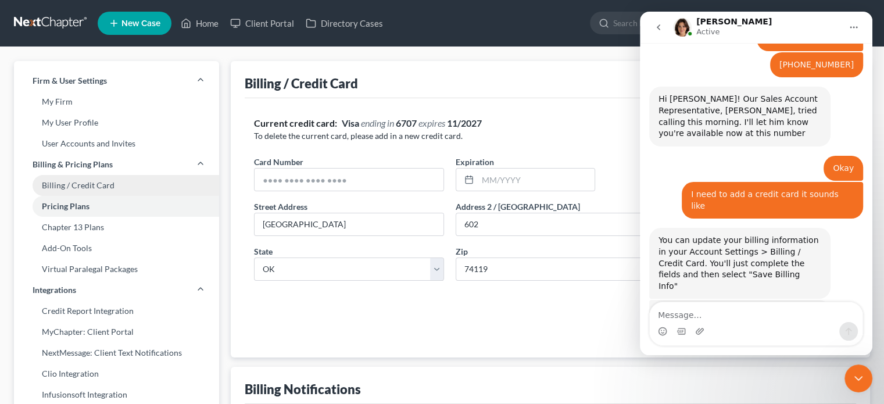
click at [91, 187] on link "Billing / Credit Card" at bounding box center [116, 185] width 205 height 21
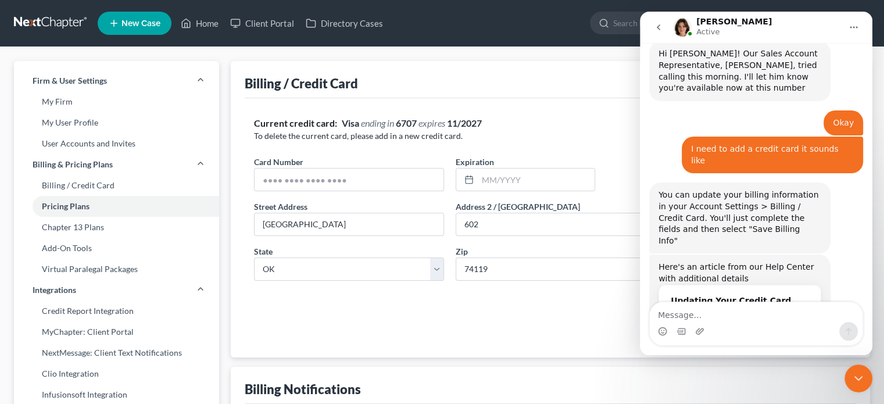
click at [859, 378] on icon "Close Intercom Messenger" at bounding box center [859, 378] width 14 height 14
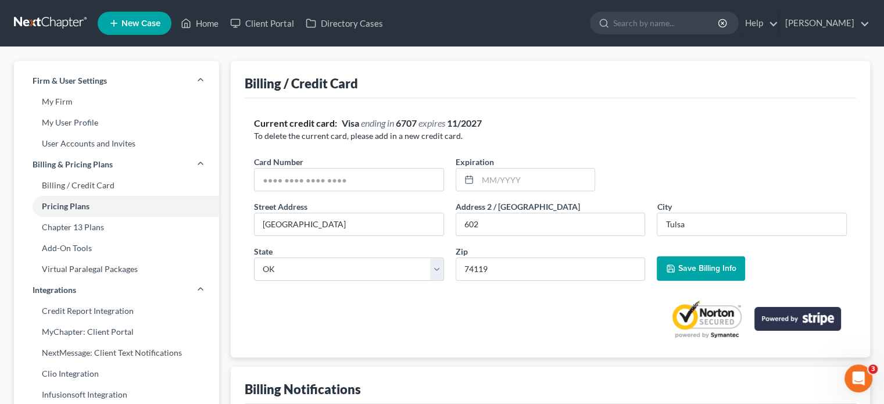
click at [710, 268] on span "Save Billing Info" at bounding box center [707, 268] width 58 height 10
drag, startPoint x: 356, startPoint y: 177, endPoint x: 341, endPoint y: 178, distance: 15.7
click at [334, 183] on input "text" at bounding box center [349, 180] width 189 height 22
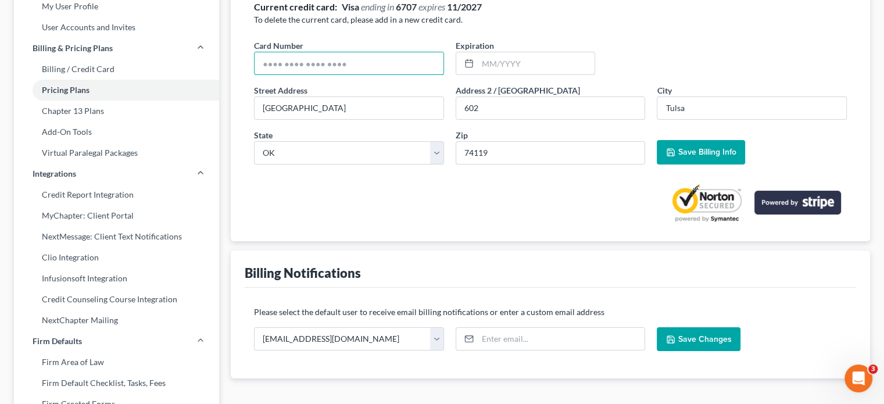
scroll to position [0, 0]
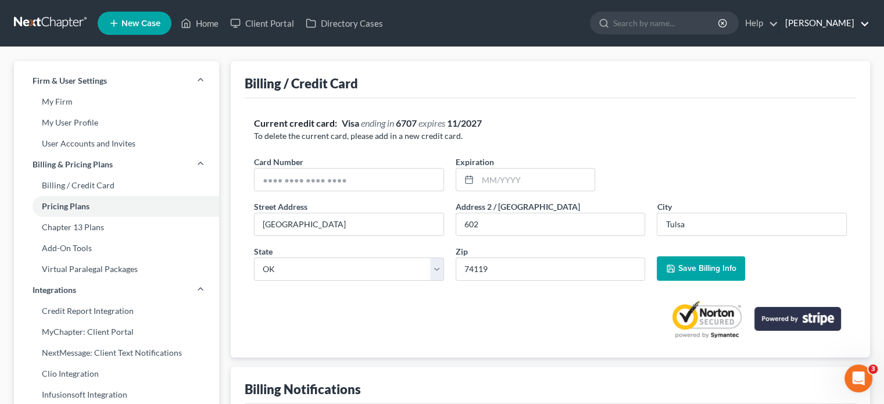
click at [807, 23] on link "[PERSON_NAME]" at bounding box center [825, 23] width 90 height 21
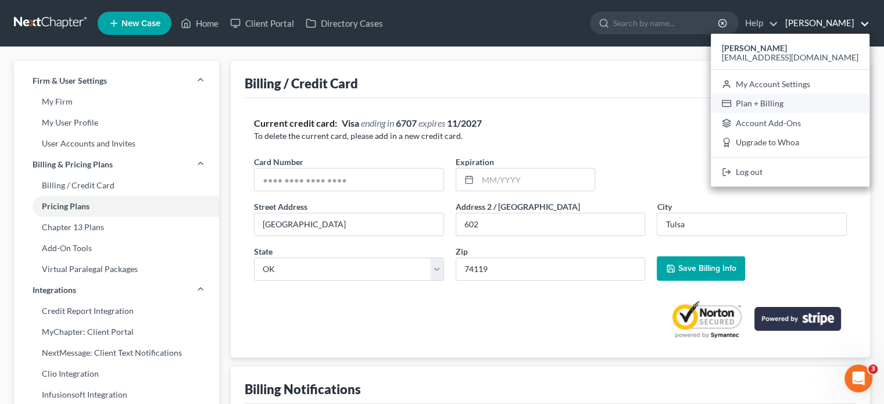
click at [806, 104] on link "Plan + Billing" at bounding box center [790, 104] width 159 height 20
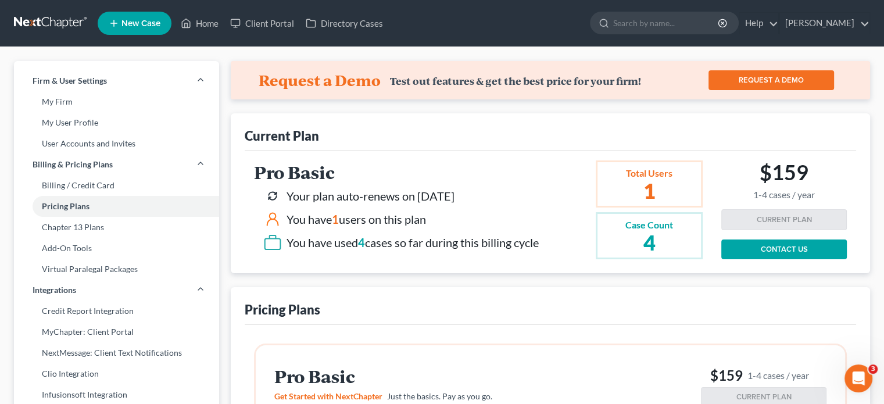
scroll to position [174, 0]
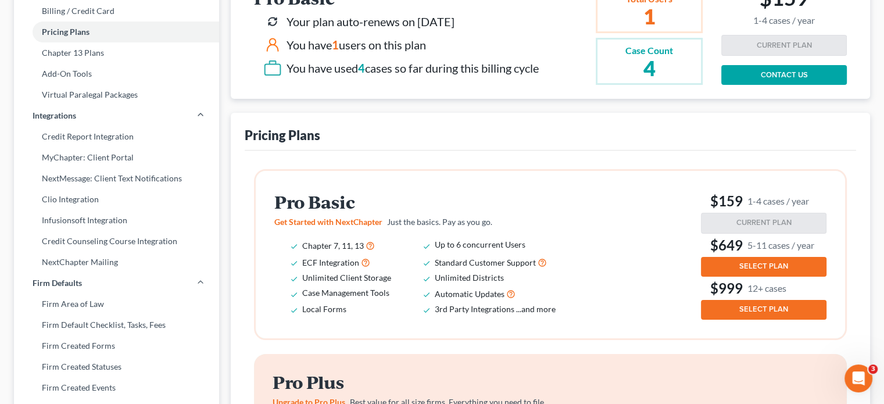
click at [741, 265] on span "SELECT PLAN" at bounding box center [764, 266] width 49 height 9
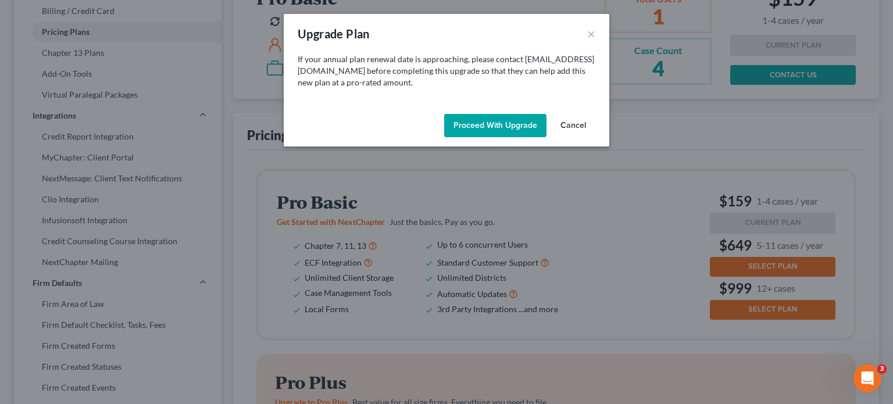
click at [506, 131] on button "Proceed with Upgrade" at bounding box center [495, 125] width 102 height 23
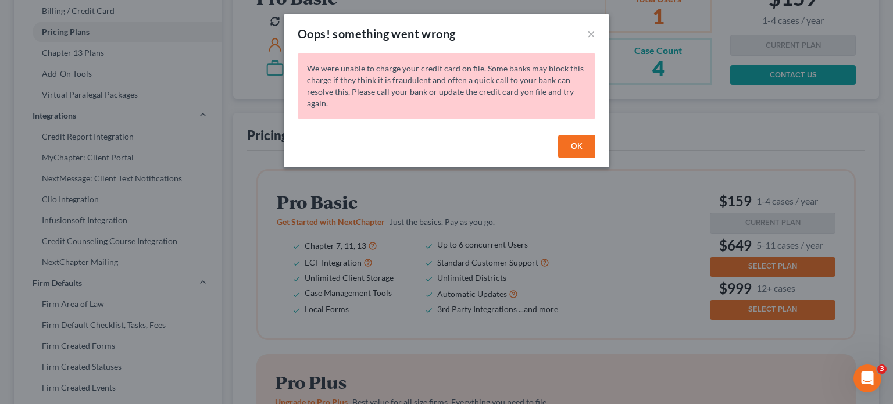
click at [586, 149] on button "OK" at bounding box center [576, 146] width 37 height 23
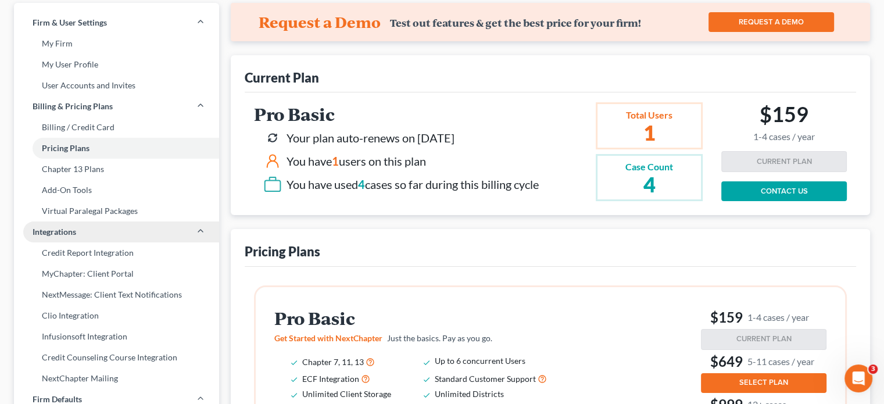
scroll to position [116, 0]
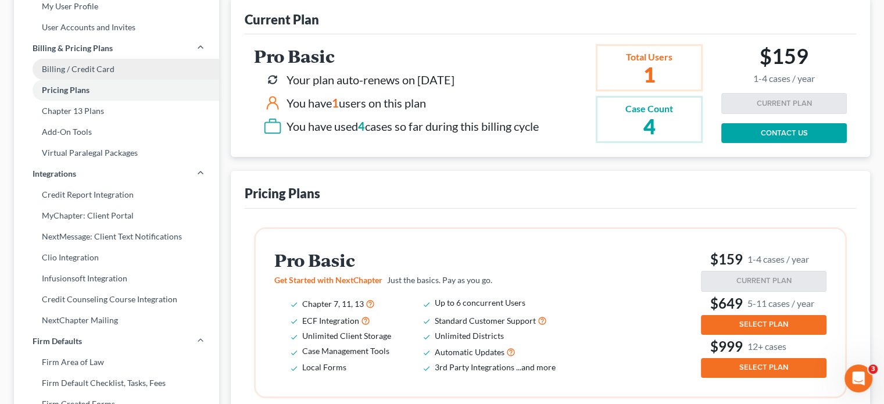
click at [86, 73] on link "Billing / Credit Card" at bounding box center [116, 69] width 205 height 21
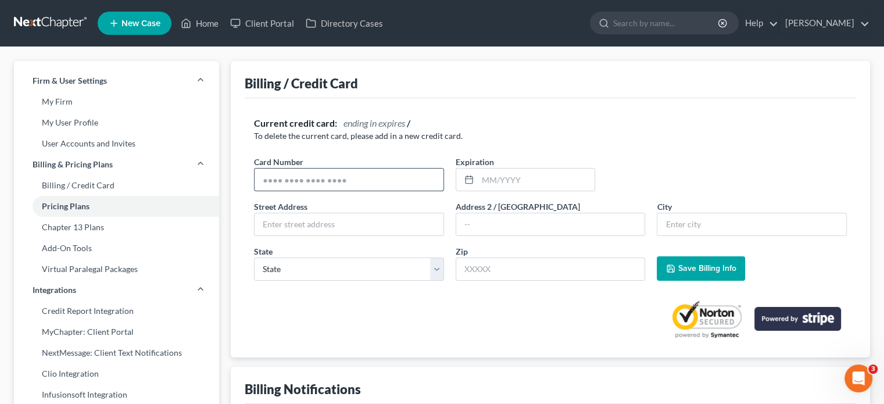
click at [366, 181] on input "text" at bounding box center [349, 180] width 189 height 22
click at [365, 175] on input "text" at bounding box center [349, 180] width 189 height 22
click at [359, 183] on input "text" at bounding box center [349, 180] width 189 height 22
click at [857, 379] on icon "Open Intercom Messenger" at bounding box center [858, 378] width 19 height 19
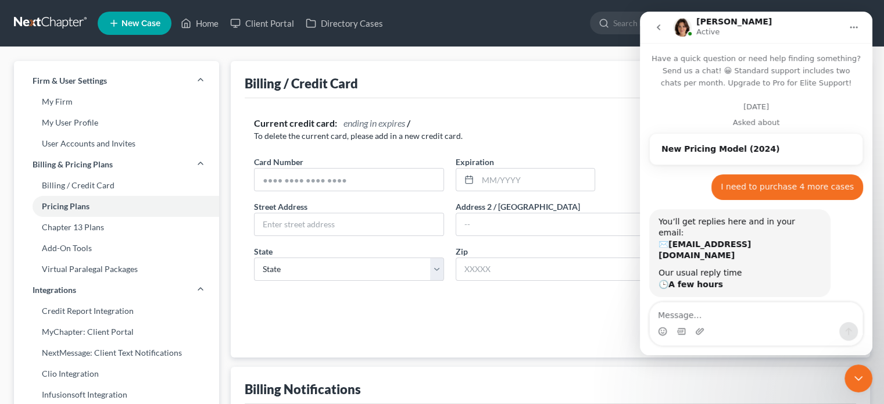
scroll to position [2, 0]
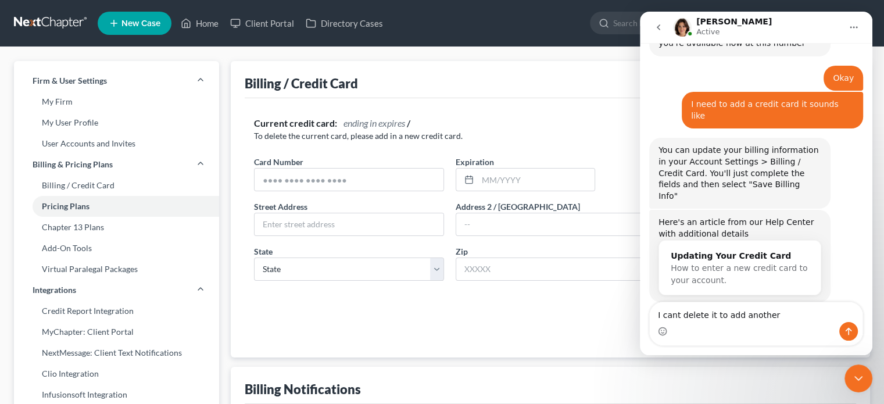
type textarea "I cant delete it to add another"
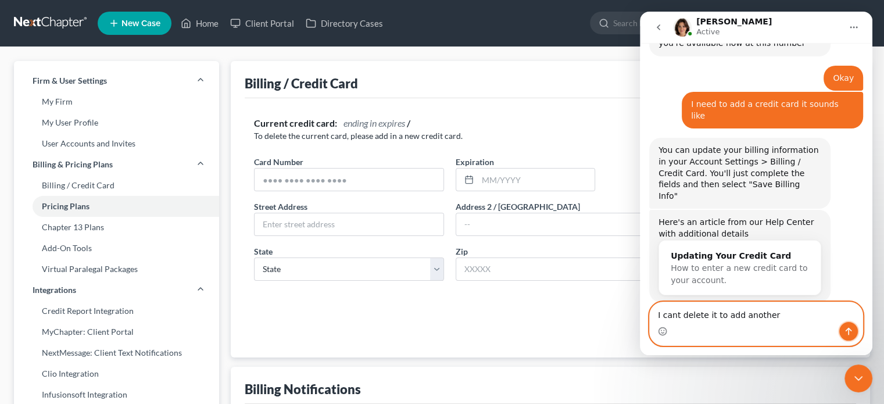
click at [848, 327] on icon "Send a message…" at bounding box center [848, 331] width 9 height 9
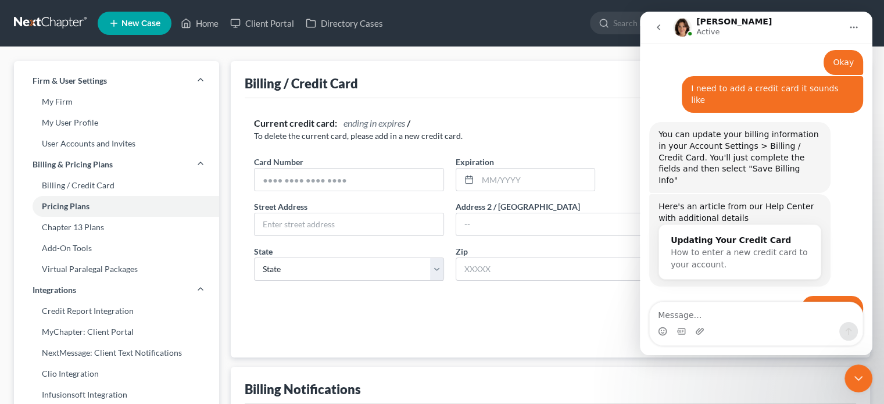
click at [358, 125] on span "ending in" at bounding box center [360, 122] width 33 height 11
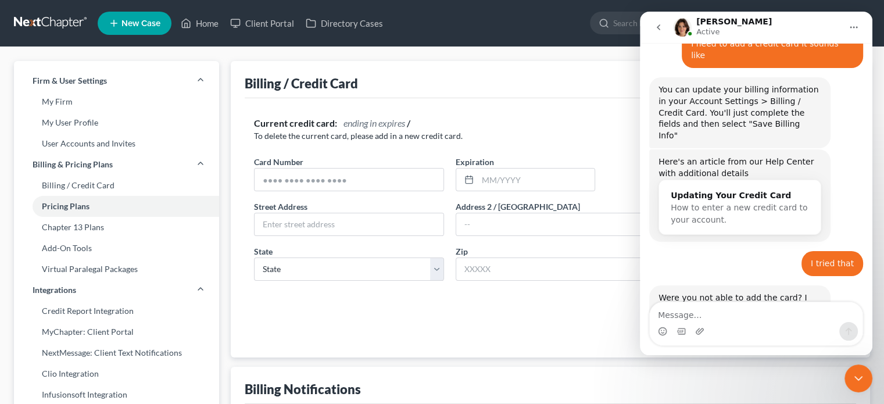
click at [567, 26] on ul "New Case Home Client Portal Directory Cases - No Result - See all results Or Pr…" at bounding box center [484, 23] width 773 height 30
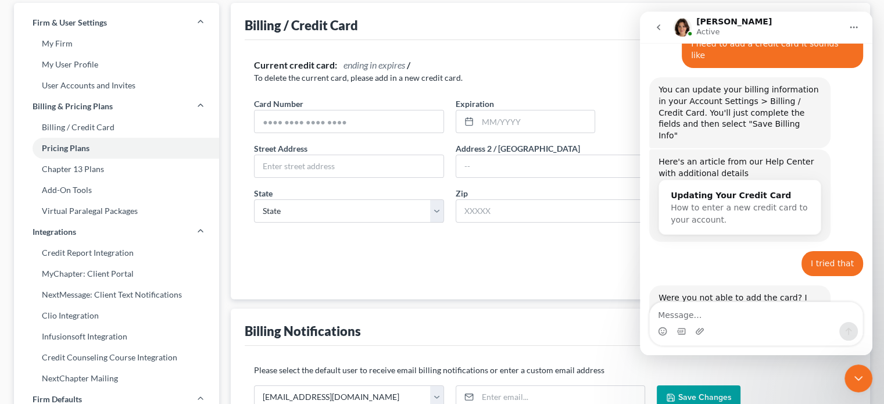
scroll to position [116, 0]
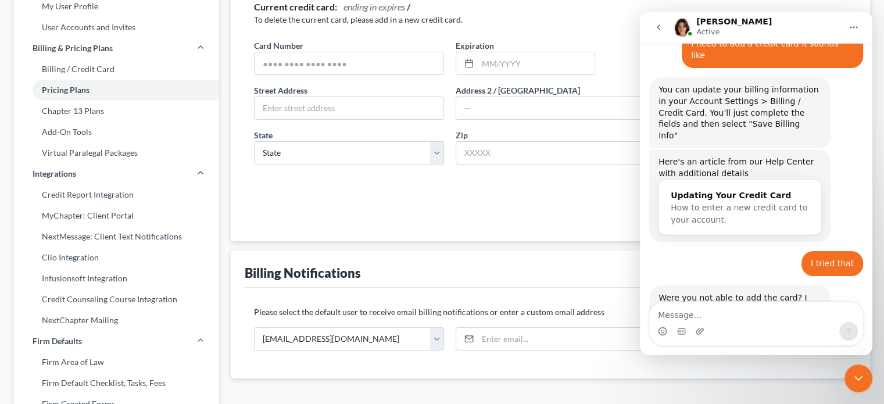
click at [856, 25] on icon "Home" at bounding box center [853, 27] width 9 height 9
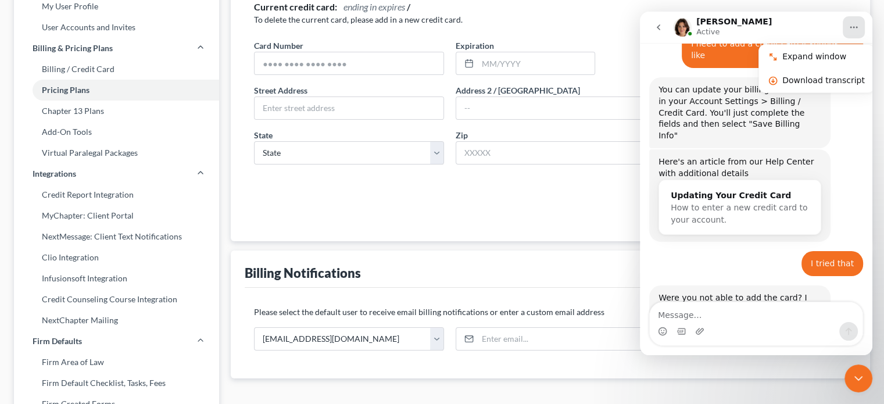
click at [609, 72] on div "Card Number * Expiration *" at bounding box center [550, 62] width 605 height 45
click at [351, 65] on input "text" at bounding box center [349, 63] width 189 height 22
click at [854, 24] on icon "Home" at bounding box center [853, 27] width 9 height 9
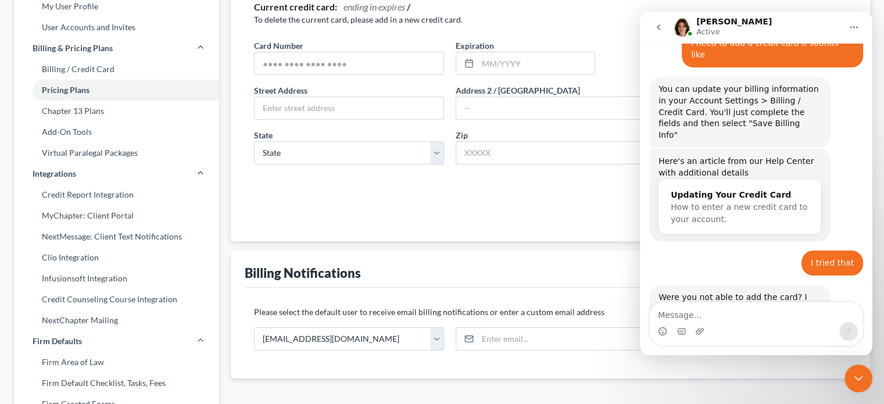
click at [861, 376] on icon "Close Intercom Messenger" at bounding box center [859, 378] width 14 height 14
click at [854, 384] on icon "Close Intercom Messenger" at bounding box center [859, 378] width 14 height 14
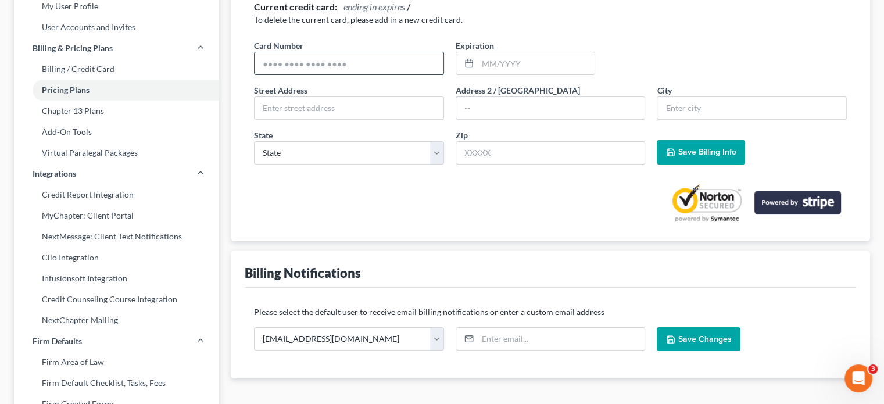
drag, startPoint x: 258, startPoint y: 65, endPoint x: 273, endPoint y: 69, distance: 15.8
click at [260, 67] on input "text" at bounding box center [349, 63] width 189 height 22
type input "4335205300175141"
click at [482, 63] on input "text" at bounding box center [536, 63] width 117 height 22
click at [465, 108] on input "text" at bounding box center [550, 108] width 189 height 22
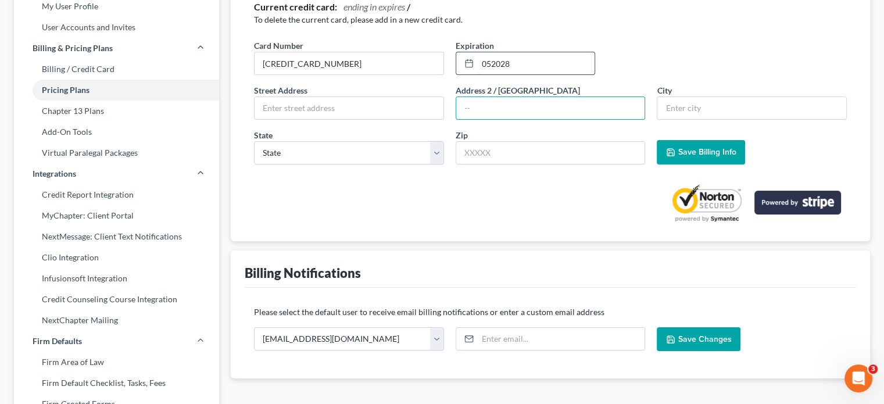
click at [489, 63] on input "052028" at bounding box center [536, 63] width 117 height 22
type input "05/2028"
click at [262, 113] on input "text" at bounding box center [349, 108] width 189 height 22
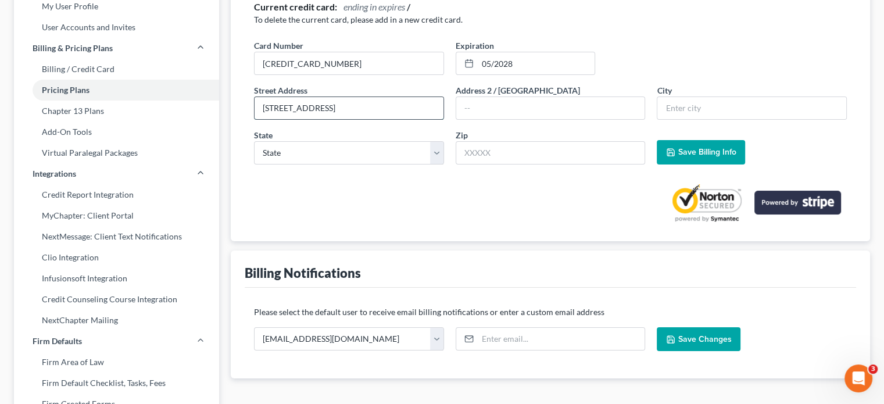
type input "8117 S. 74th East Avenue"
type input "Tulsa"
select select "37"
type input "74133"
click at [688, 151] on span "Save Billing Info" at bounding box center [707, 152] width 58 height 10
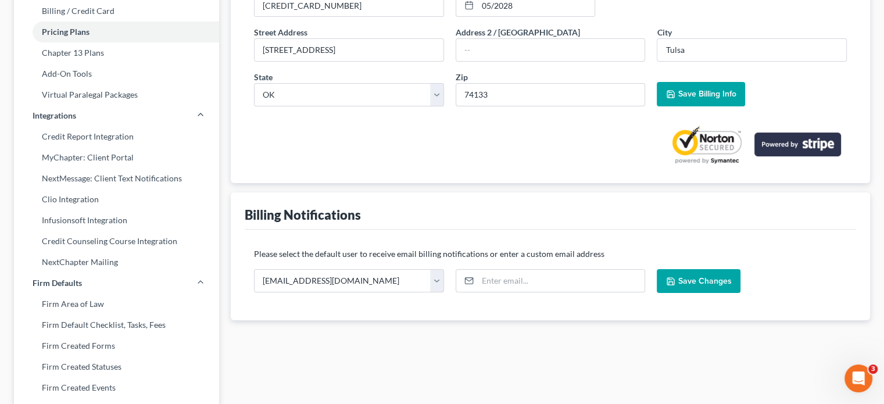
scroll to position [0, 0]
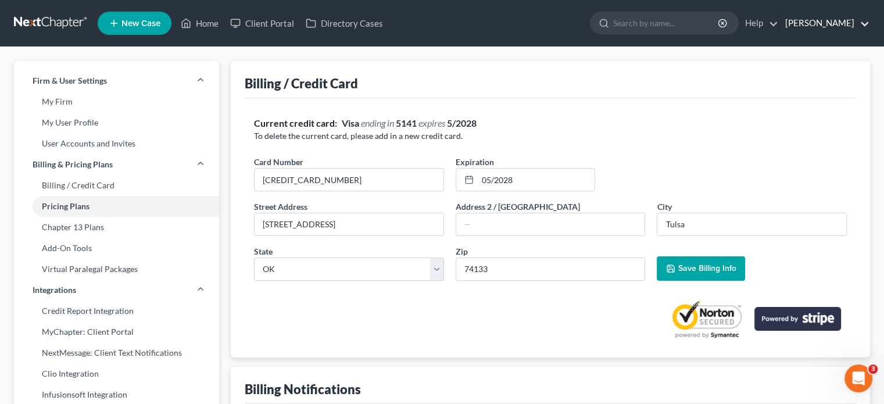
click at [816, 25] on link "[PERSON_NAME]" at bounding box center [825, 23] width 90 height 21
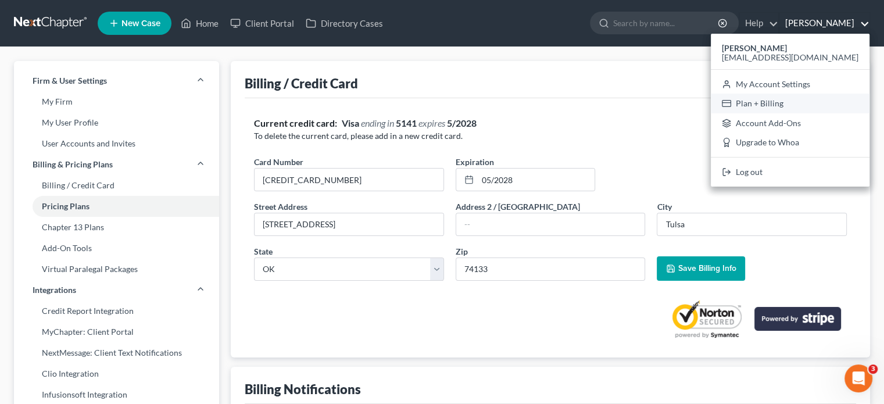
click at [797, 106] on link "Plan + Billing" at bounding box center [790, 104] width 159 height 20
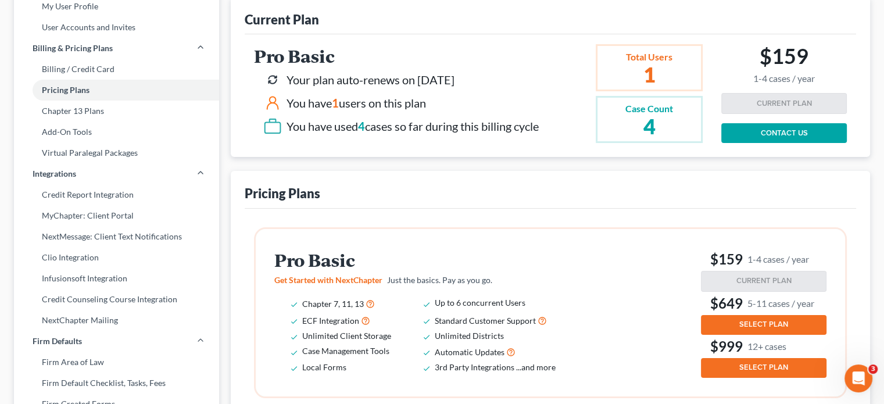
scroll to position [174, 0]
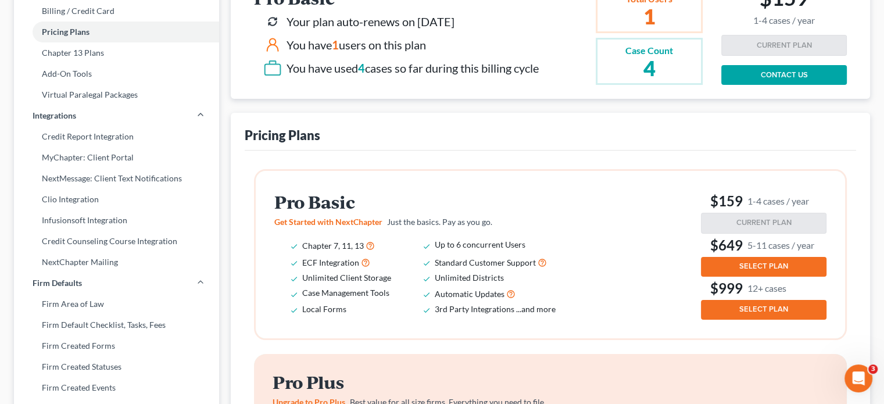
click at [738, 263] on button "SELECT PLAN" at bounding box center [764, 267] width 126 height 20
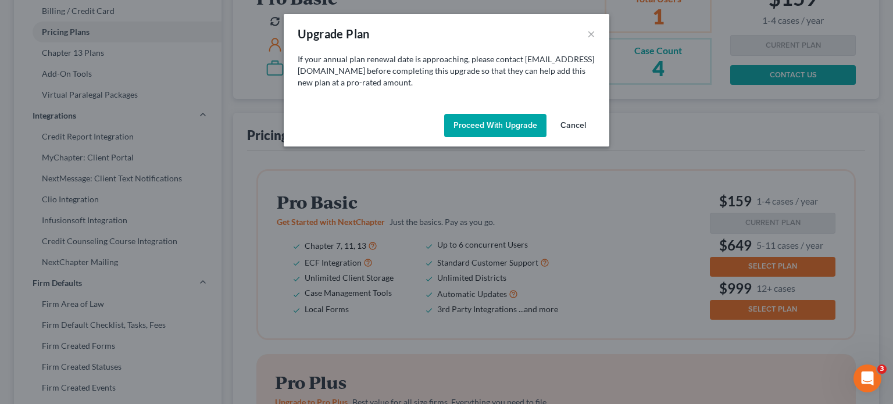
click at [480, 119] on button "Proceed with Upgrade" at bounding box center [495, 125] width 102 height 23
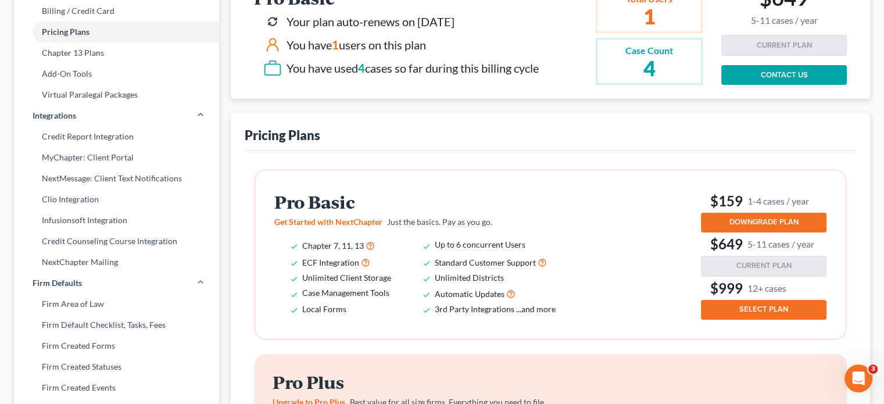
scroll to position [0, 0]
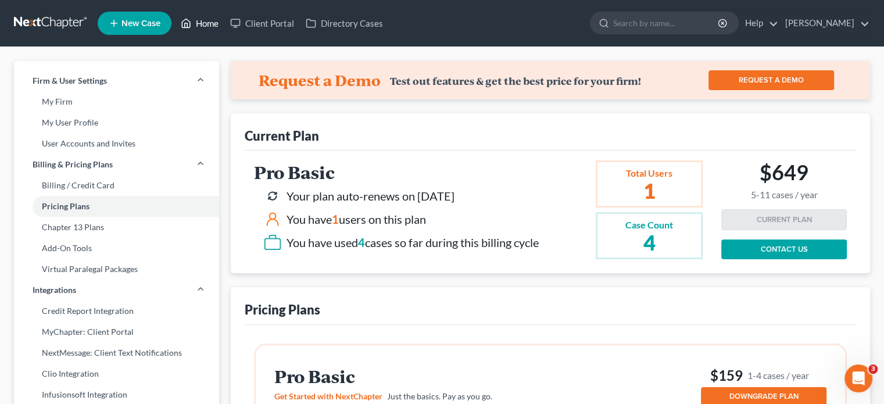
click at [205, 25] on link "Home" at bounding box center [199, 23] width 49 height 21
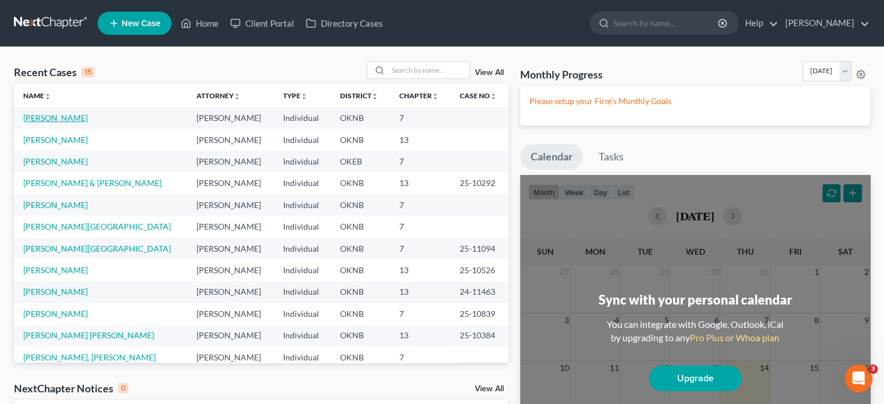
click at [74, 118] on link "Caine, Randolph" at bounding box center [55, 118] width 65 height 10
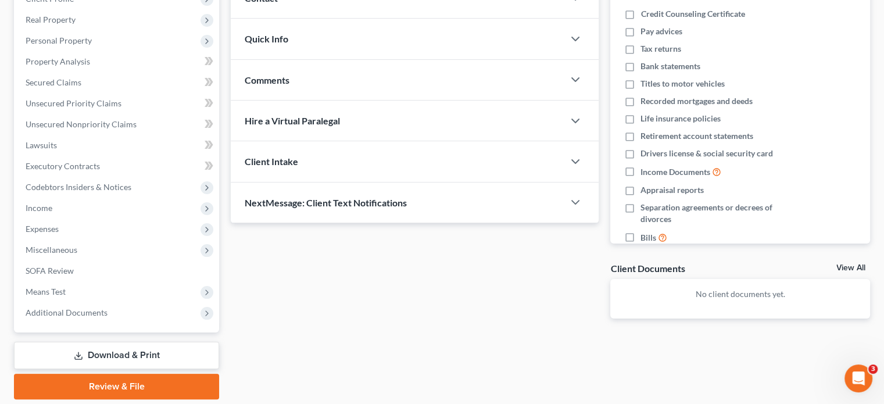
scroll to position [213, 0]
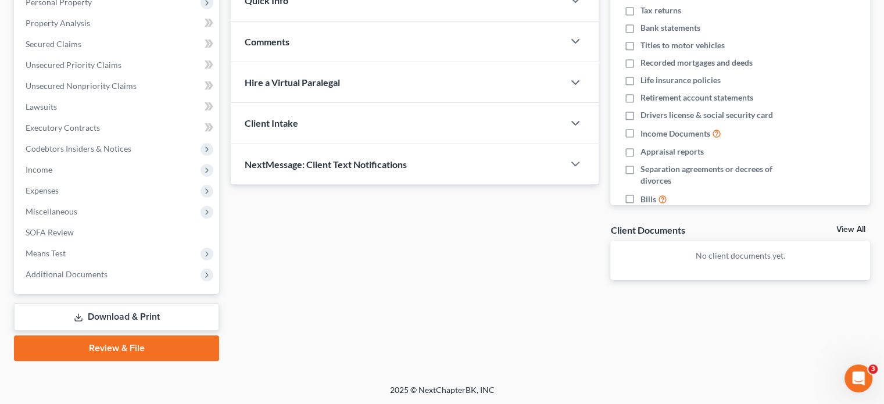
click at [165, 322] on link "Download & Print" at bounding box center [116, 316] width 205 height 27
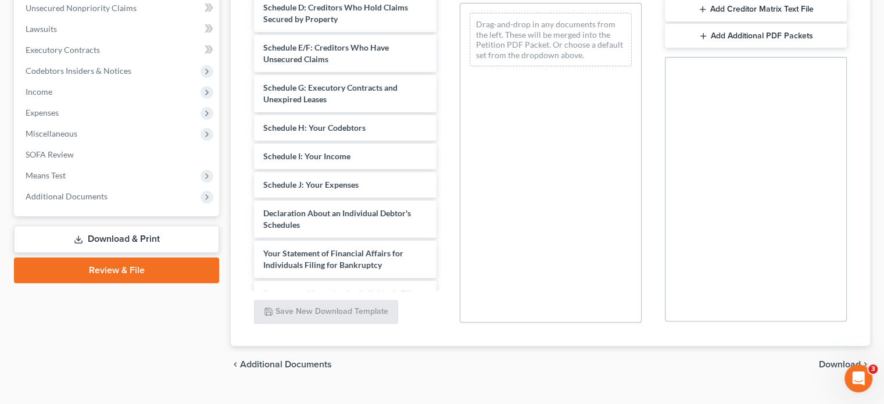
scroll to position [116, 0]
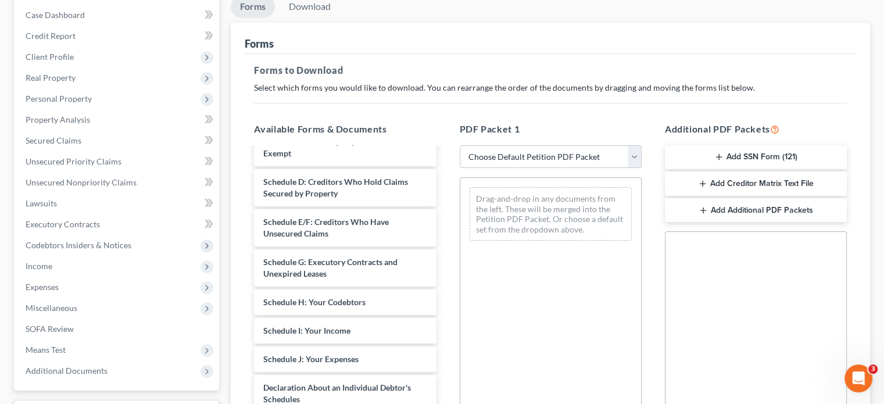
click at [638, 158] on select "Choose Default Petition PDF Packet Complete Bankruptcy Petition (all forms and …" at bounding box center [551, 156] width 182 height 23
select select "0"
click at [460, 145] on select "Choose Default Petition PDF Packet Complete Bankruptcy Petition (all forms and …" at bounding box center [551, 156] width 182 height 23
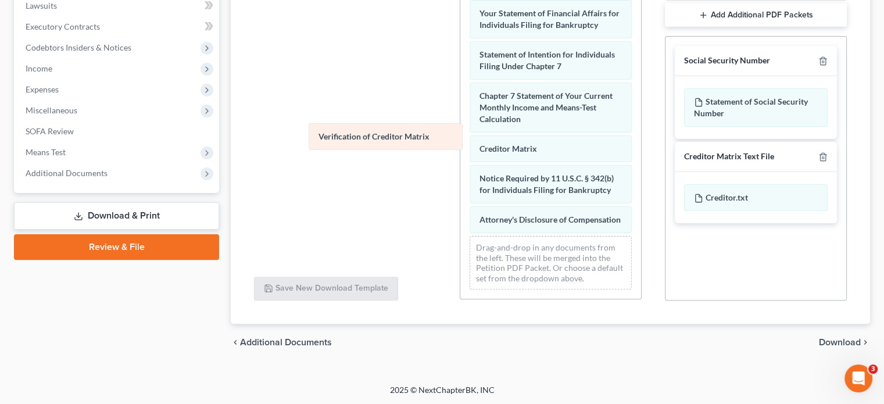
scroll to position [404, 0]
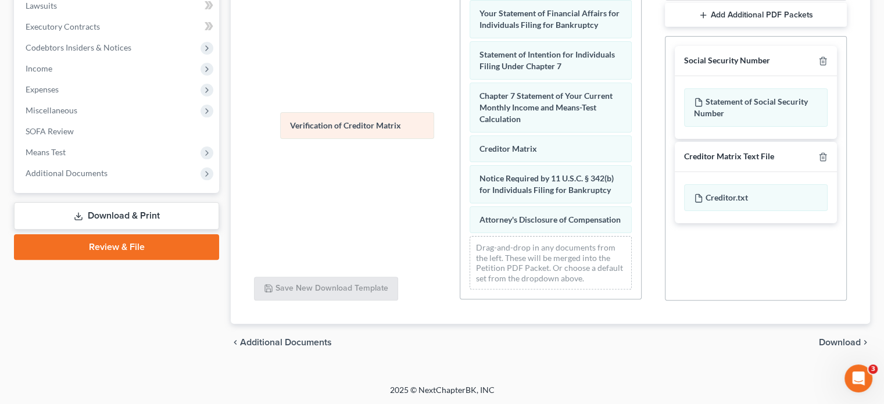
drag, startPoint x: 504, startPoint y: 140, endPoint x: 316, endPoint y: 128, distance: 188.7
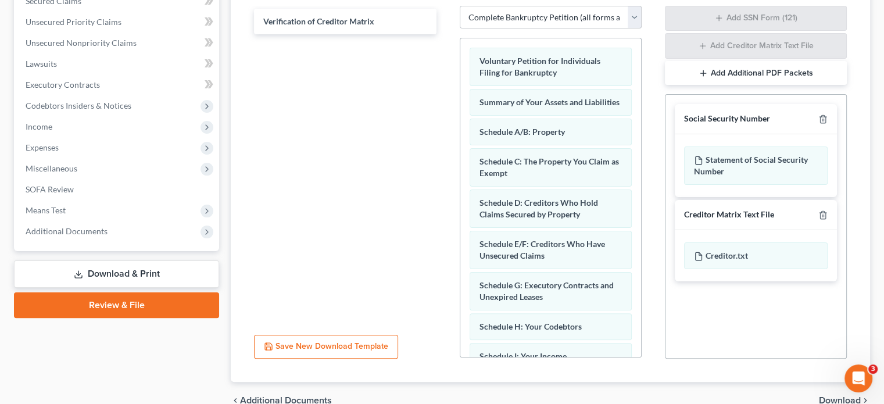
scroll to position [23, 0]
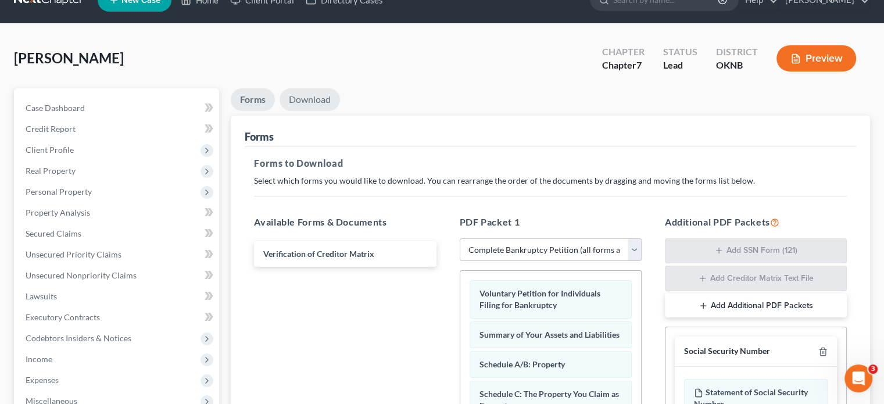
click at [326, 106] on link "Download" at bounding box center [310, 99] width 60 height 23
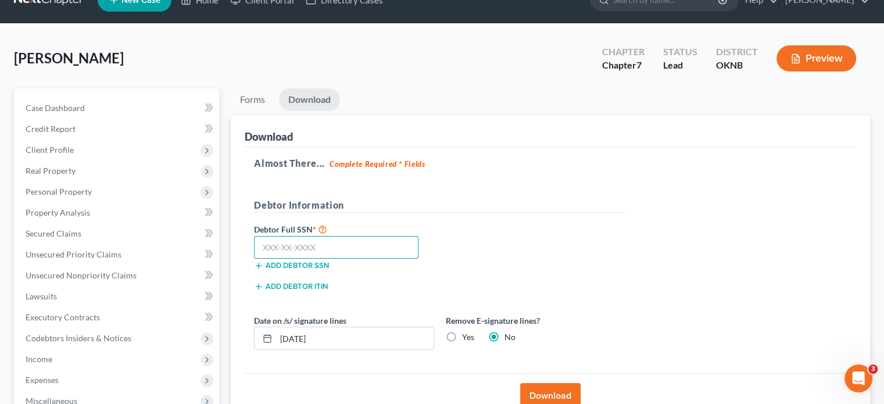
click at [258, 246] on input "text" at bounding box center [336, 247] width 165 height 23
type input "448-92-0183"
click at [546, 391] on button "Download" at bounding box center [550, 396] width 60 height 26
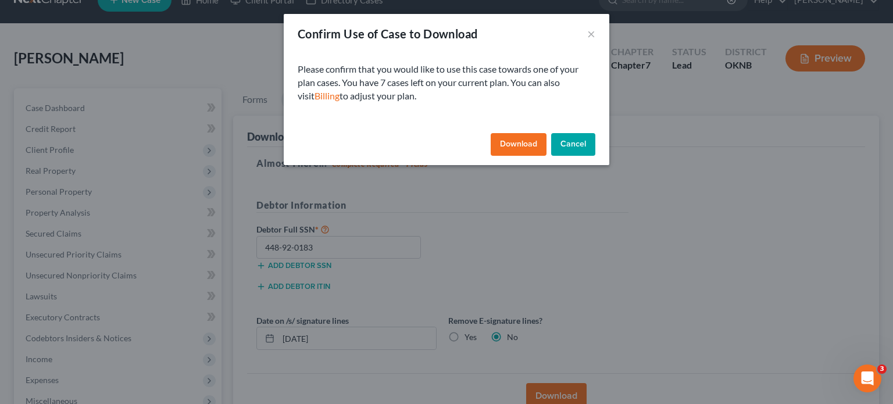
click at [531, 149] on button "Download" at bounding box center [519, 144] width 56 height 23
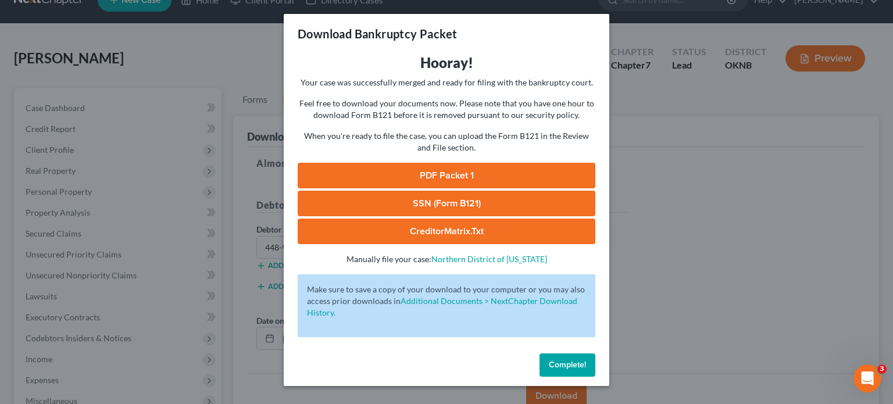
click at [559, 365] on span "Complete!" at bounding box center [567, 365] width 37 height 10
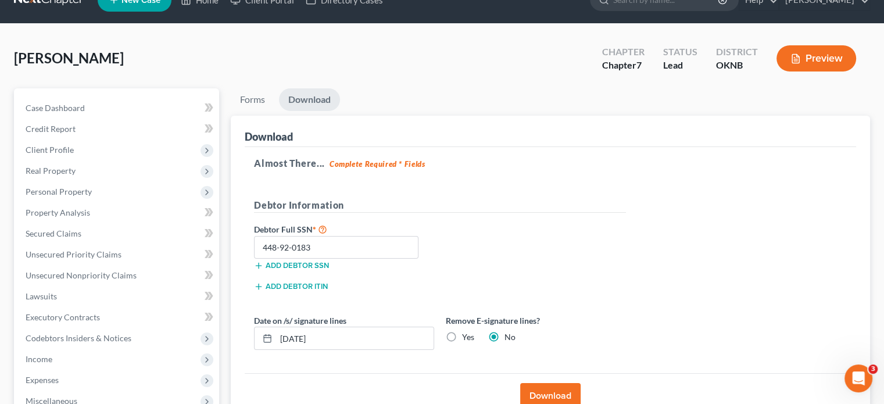
click at [553, 395] on button "Download" at bounding box center [550, 396] width 60 height 26
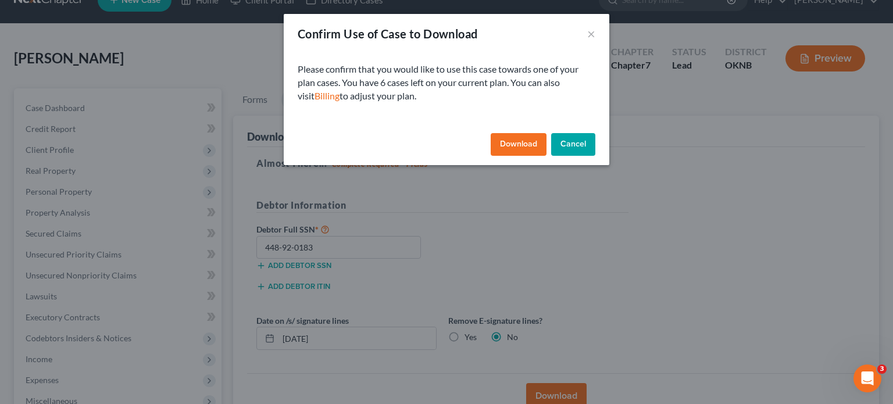
click at [519, 150] on button "Download" at bounding box center [519, 144] width 56 height 23
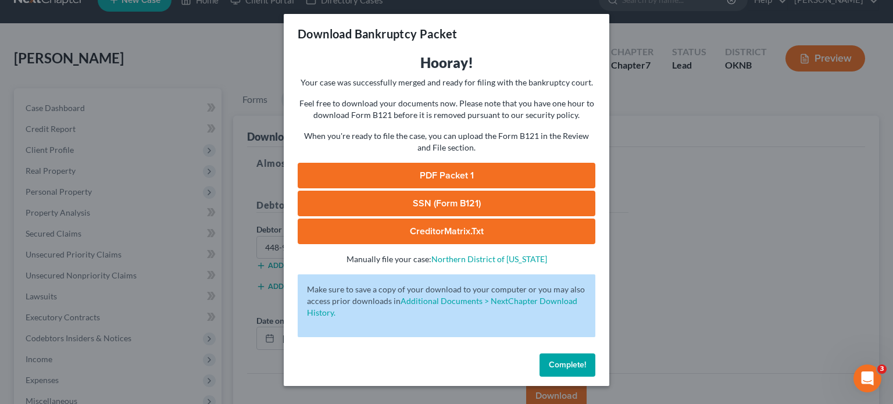
click at [570, 367] on span "Complete!" at bounding box center [567, 365] width 37 height 10
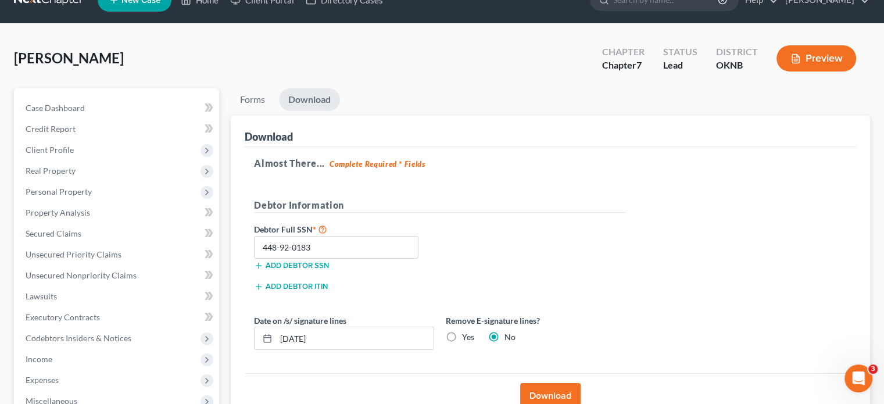
scroll to position [140, 0]
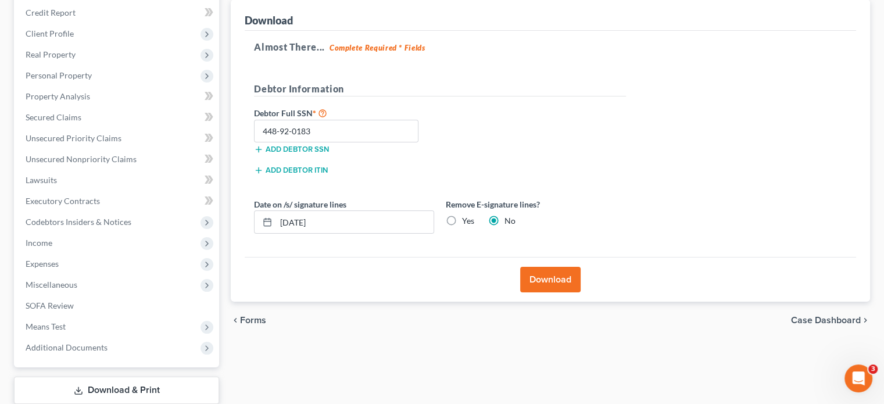
click at [154, 385] on link "Download & Print" at bounding box center [116, 390] width 205 height 27
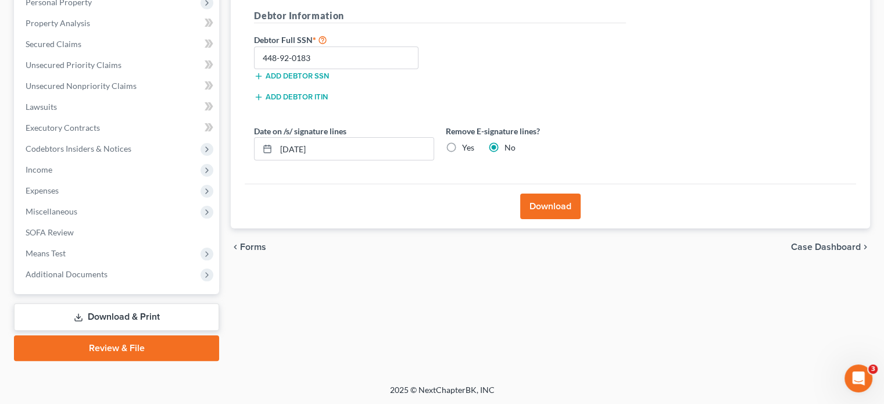
click at [169, 318] on link "Download & Print" at bounding box center [116, 316] width 205 height 27
click at [168, 318] on link "Download & Print" at bounding box center [116, 316] width 205 height 27
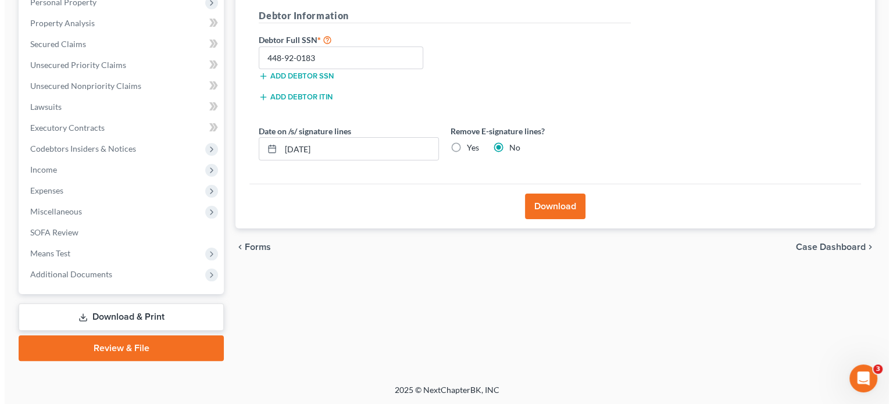
scroll to position [0, 0]
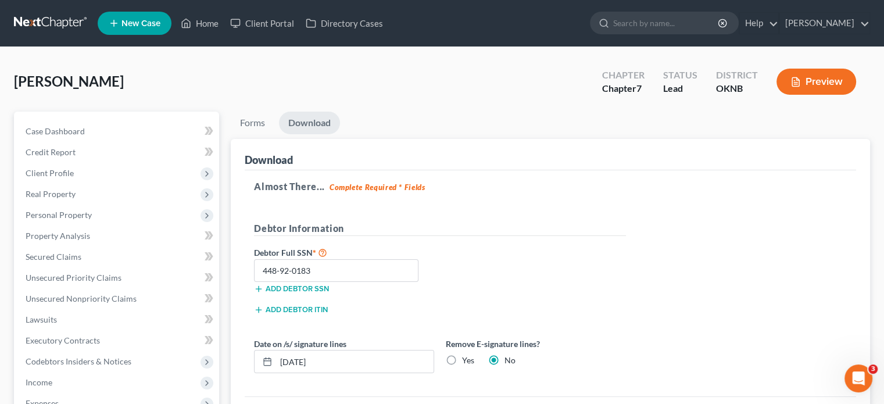
click at [330, 126] on link "Download" at bounding box center [309, 123] width 61 height 23
click at [816, 82] on button "Preview" at bounding box center [817, 82] width 80 height 26
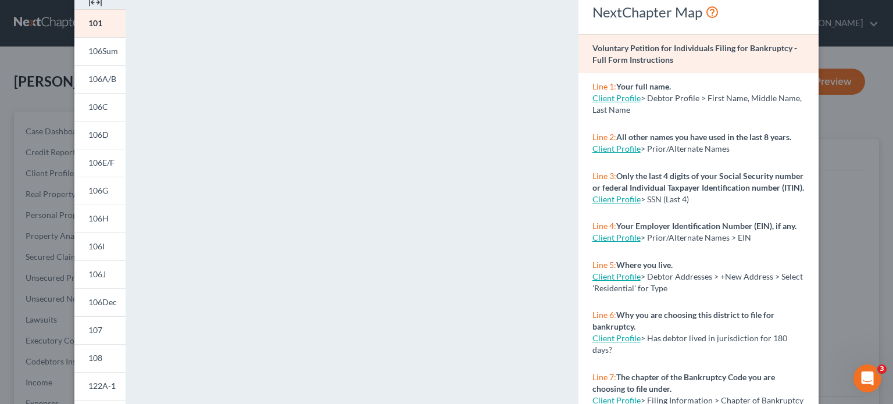
scroll to position [251, 0]
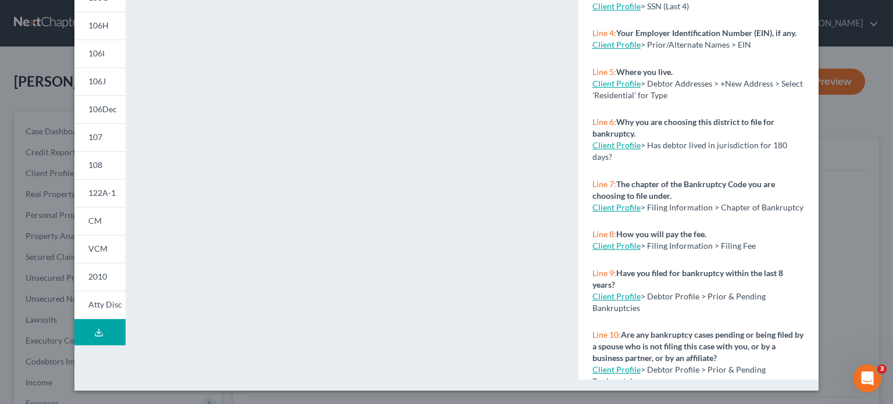
click at [94, 330] on icon at bounding box center [98, 332] width 9 height 9
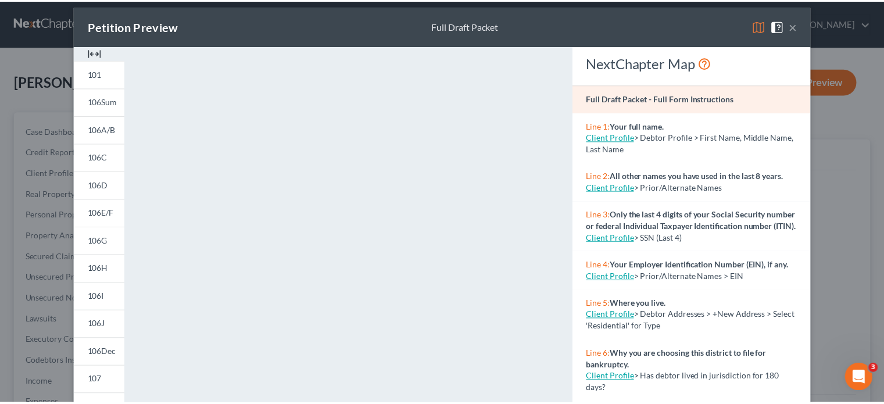
scroll to position [58, 0]
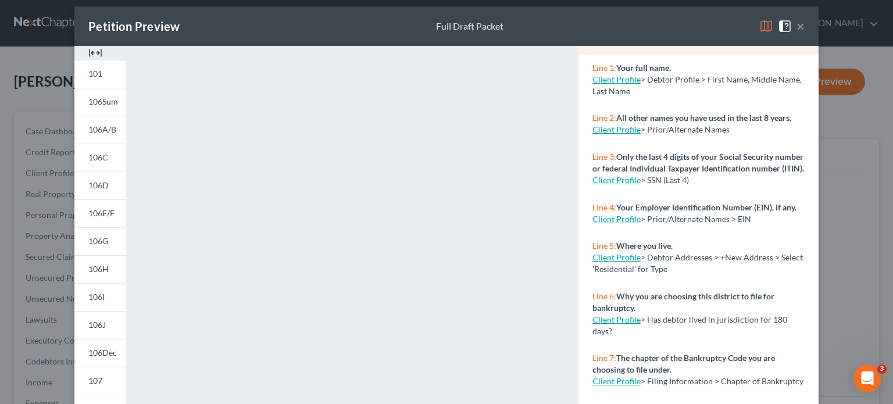
click at [796, 26] on button "×" at bounding box center [800, 26] width 8 height 14
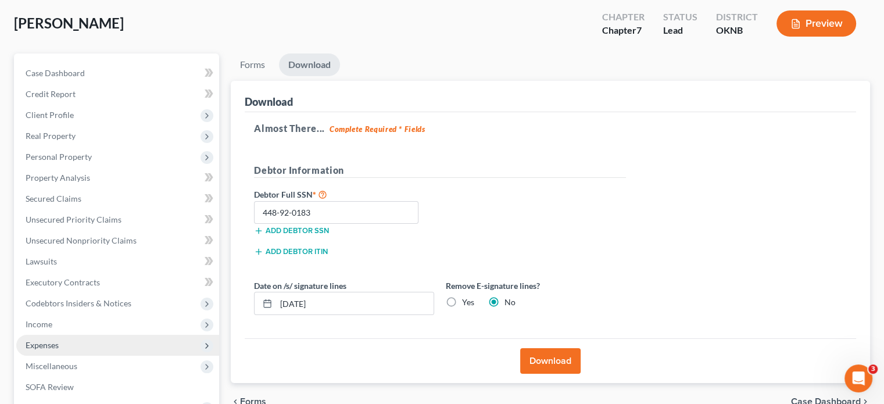
scroll to position [174, 0]
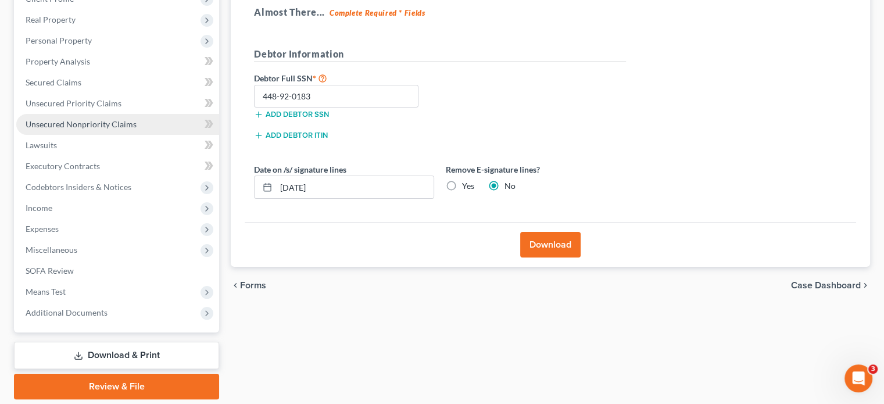
click at [72, 125] on span "Unsecured Nonpriority Claims" at bounding box center [81, 124] width 111 height 10
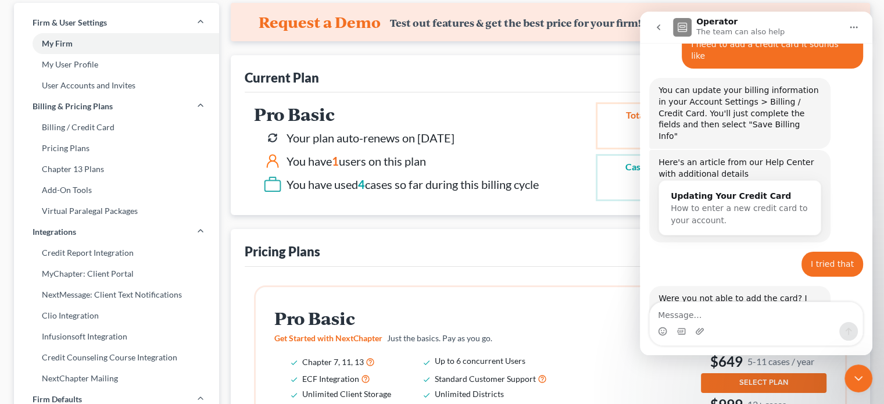
scroll to position [291, 0]
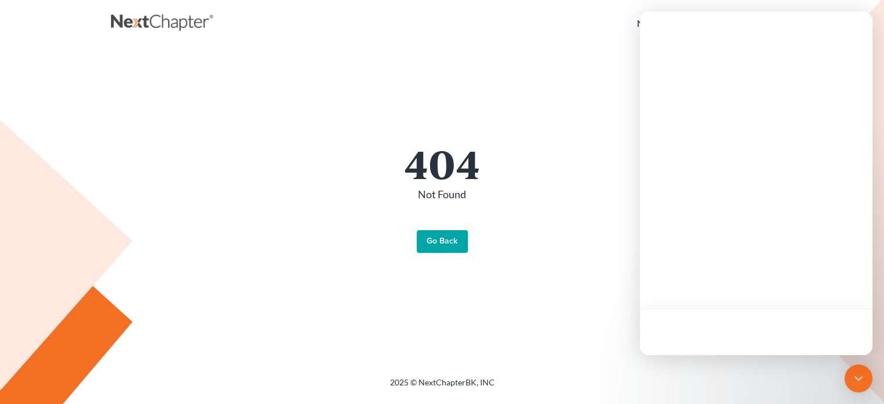
click at [431, 238] on link "Go Back" at bounding box center [442, 241] width 51 height 23
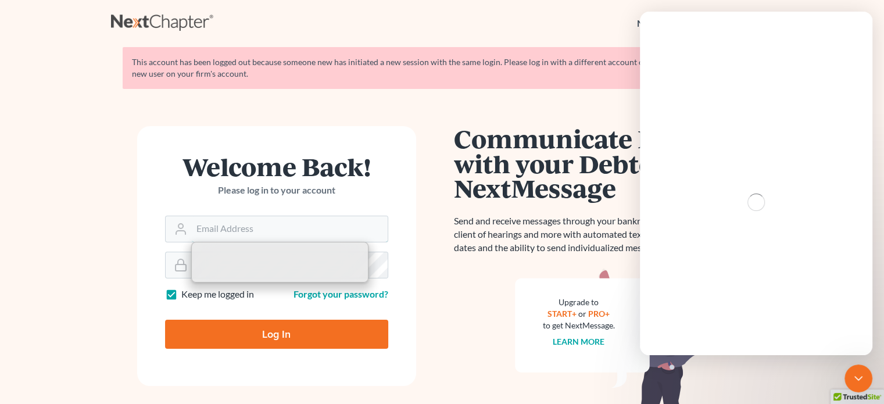
type input "[EMAIL_ADDRESS][DOMAIN_NAME]"
click at [247, 331] on input "Log In" at bounding box center [276, 334] width 223 height 29
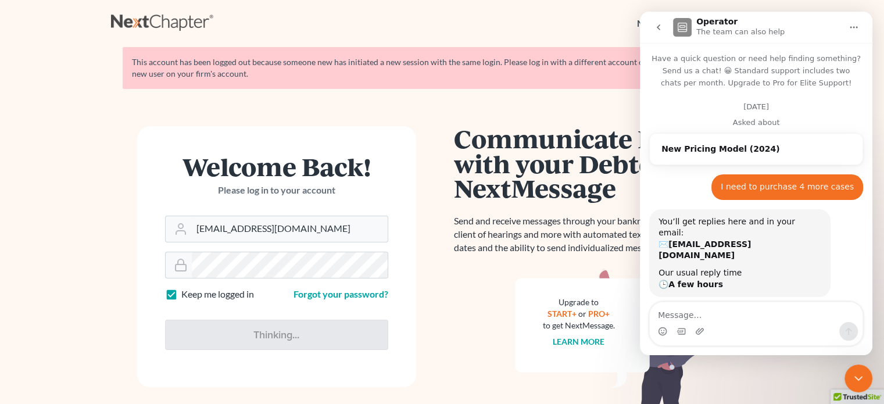
type input "Thinking..."
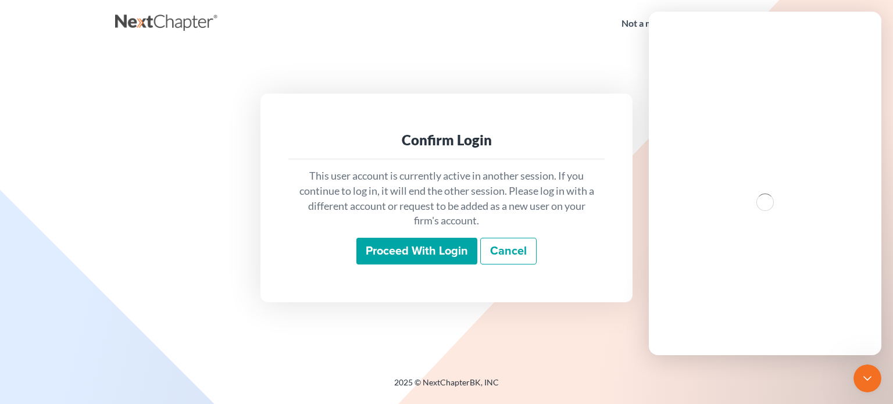
click at [382, 255] on input "Proceed with login" at bounding box center [416, 251] width 121 height 27
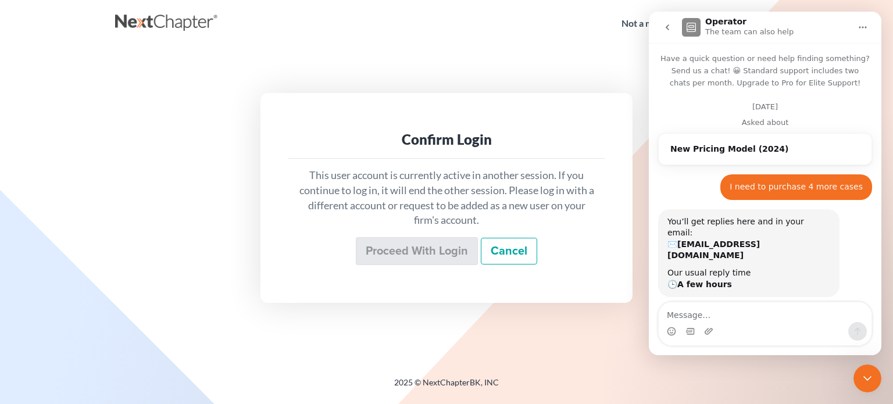
scroll to position [1350, 0]
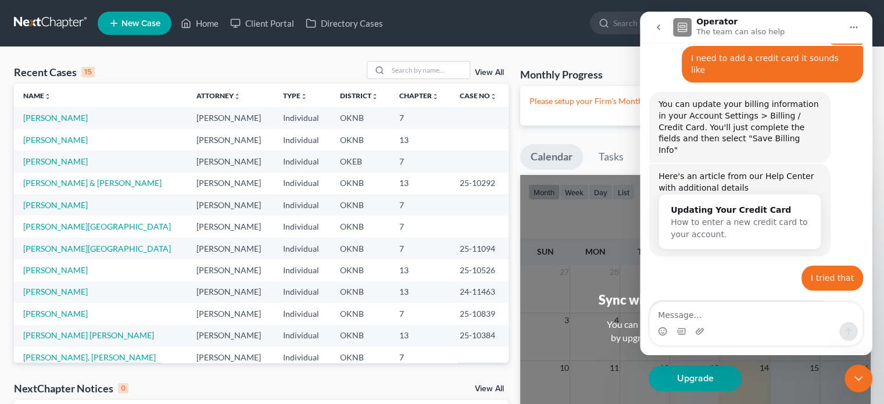
scroll to position [1364, 0]
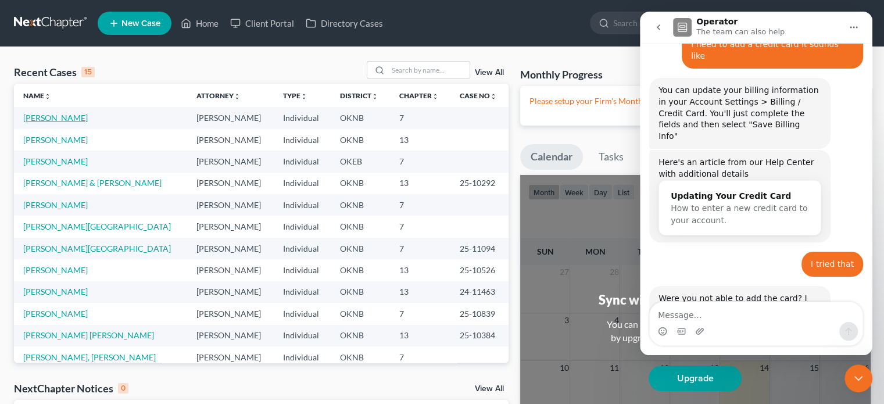
click at [69, 119] on link "[PERSON_NAME]" at bounding box center [55, 118] width 65 height 10
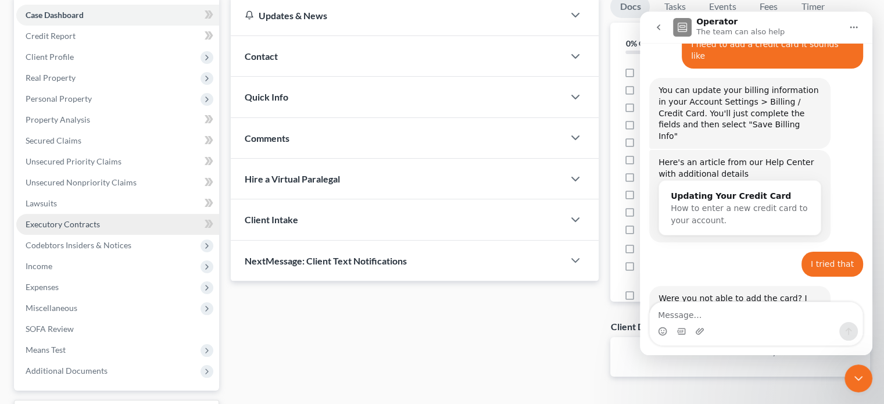
scroll to position [174, 0]
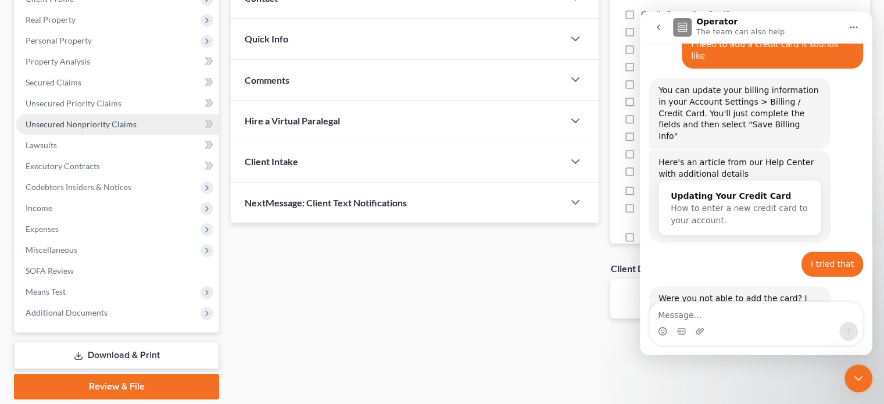
click at [96, 127] on span "Unsecured Nonpriority Claims" at bounding box center [81, 124] width 111 height 10
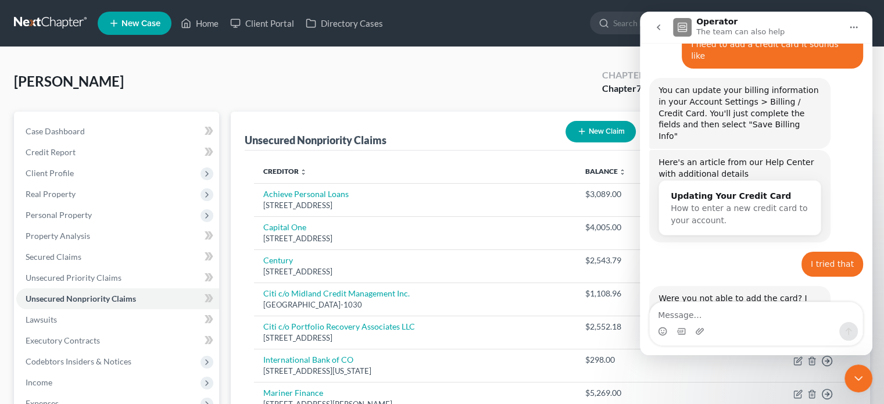
click at [858, 376] on icon "Close Intercom Messenger" at bounding box center [859, 378] width 14 height 14
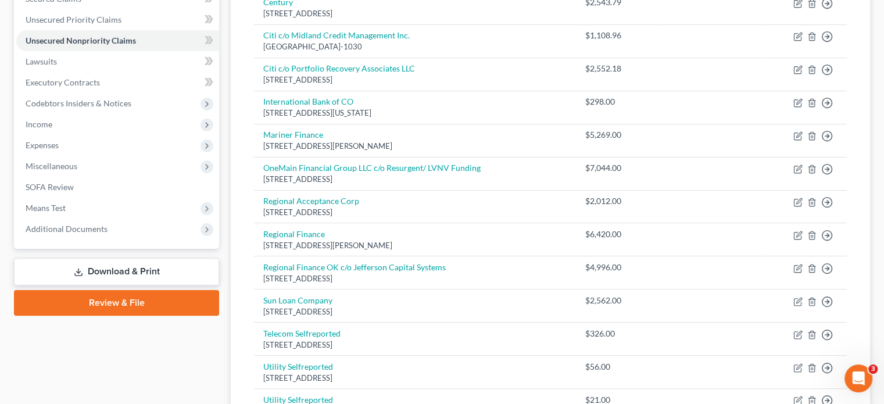
scroll to position [316, 0]
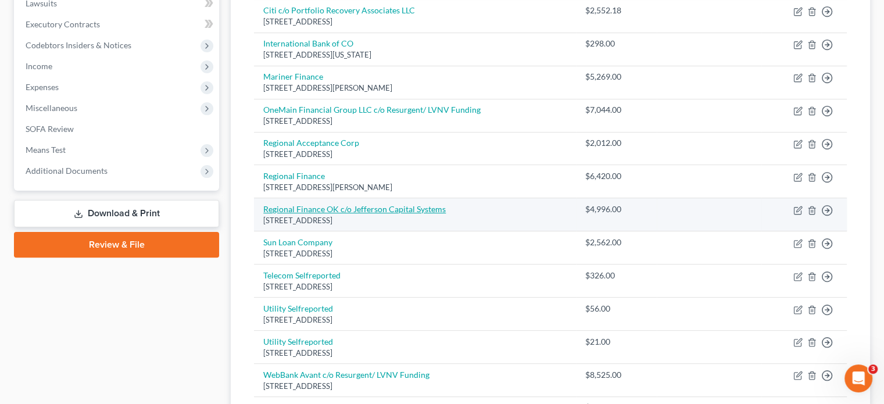
click at [323, 206] on link "Regional Finance OK c/o Jefferson Capital Systems" at bounding box center [354, 209] width 183 height 10
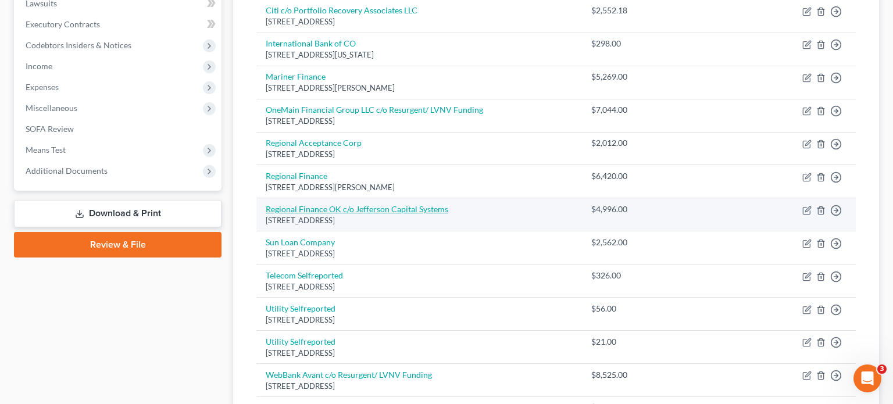
select select "24"
select select "0"
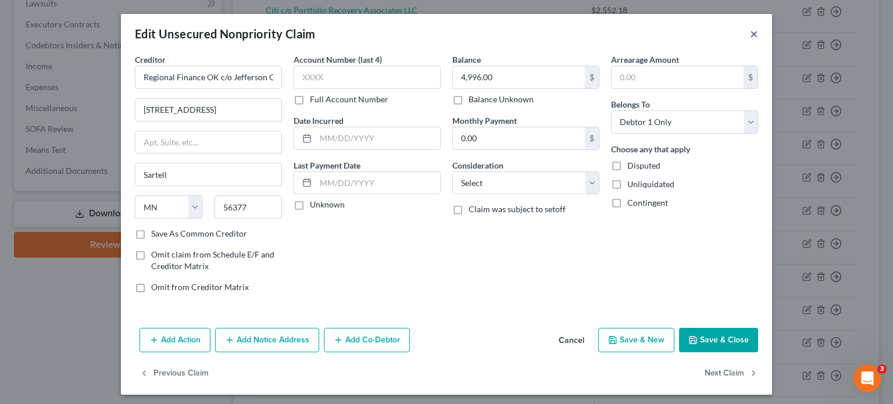
click at [750, 33] on button "×" at bounding box center [754, 34] width 8 height 14
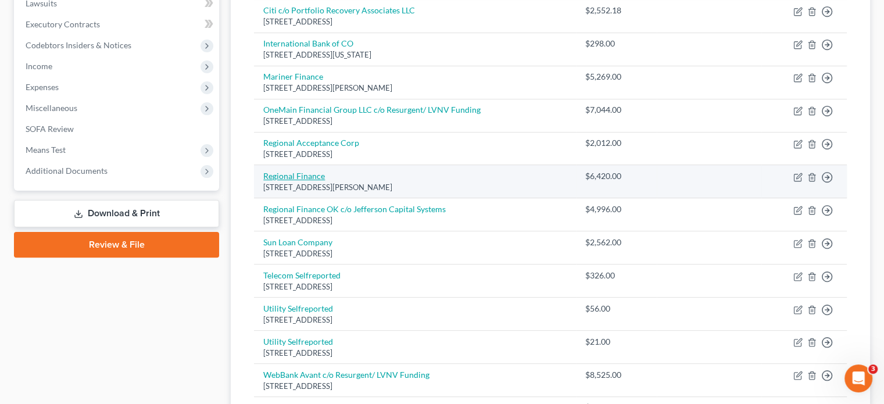
click at [299, 175] on link "Regional Finance" at bounding box center [294, 176] width 62 height 10
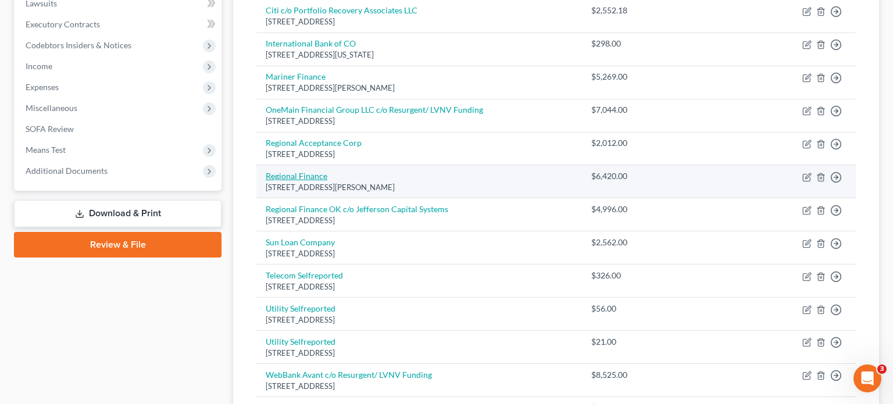
select select "42"
select select "0"
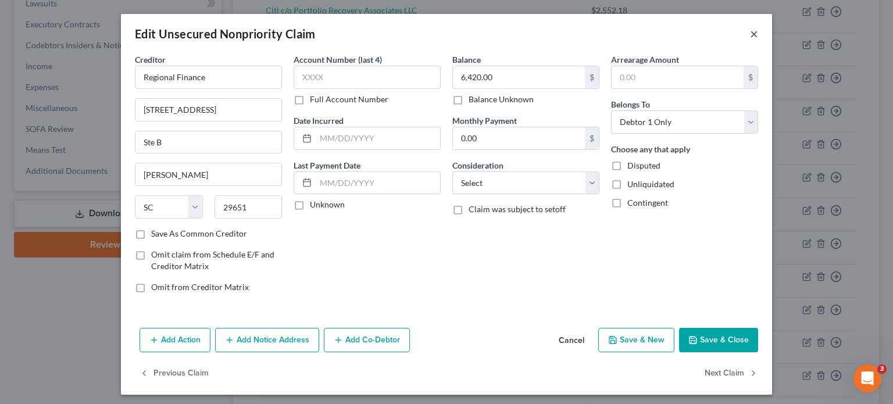
click at [750, 34] on button "×" at bounding box center [754, 34] width 8 height 14
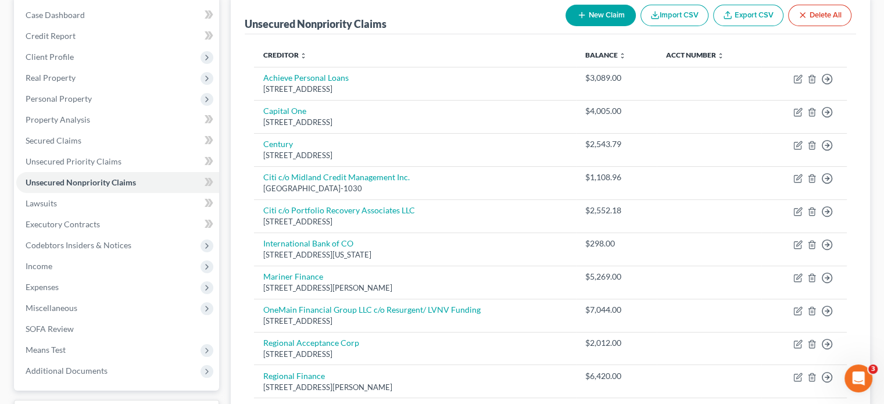
scroll to position [174, 0]
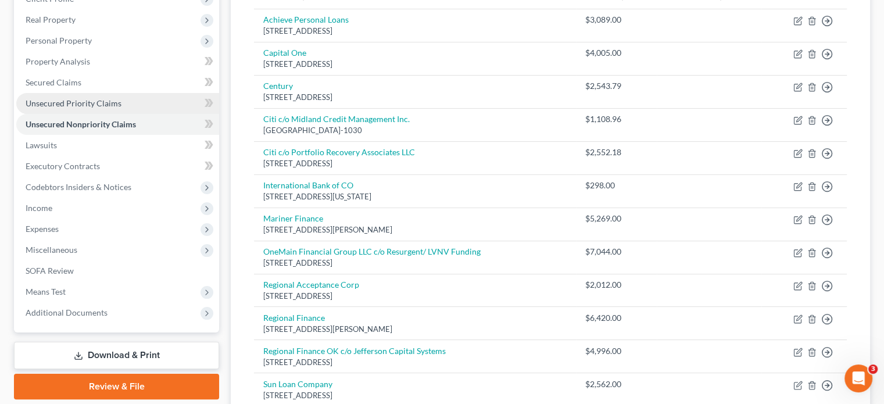
click at [107, 106] on span "Unsecured Priority Claims" at bounding box center [74, 103] width 96 height 10
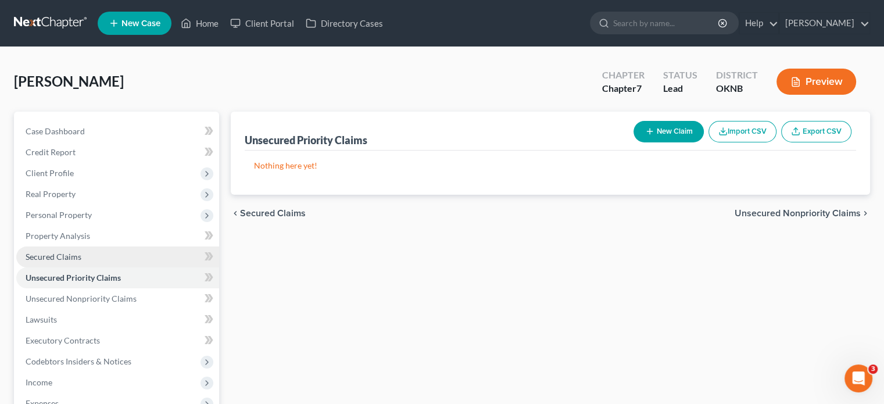
click at [82, 253] on link "Secured Claims" at bounding box center [117, 257] width 203 height 21
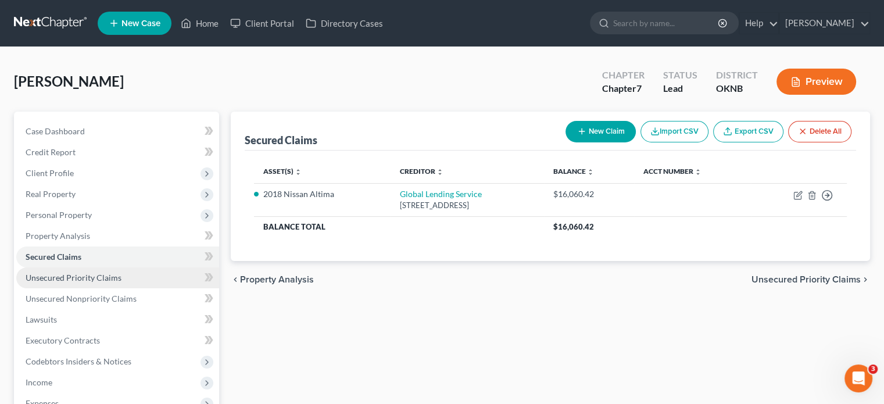
scroll to position [58, 0]
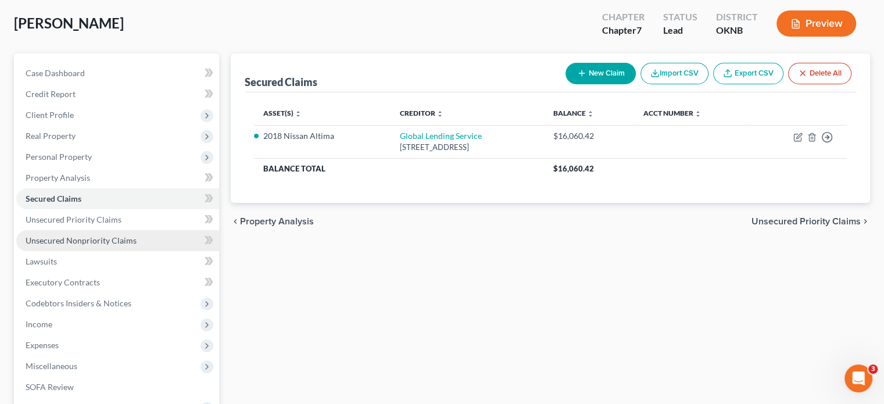
click at [103, 238] on span "Unsecured Nonpriority Claims" at bounding box center [81, 240] width 111 height 10
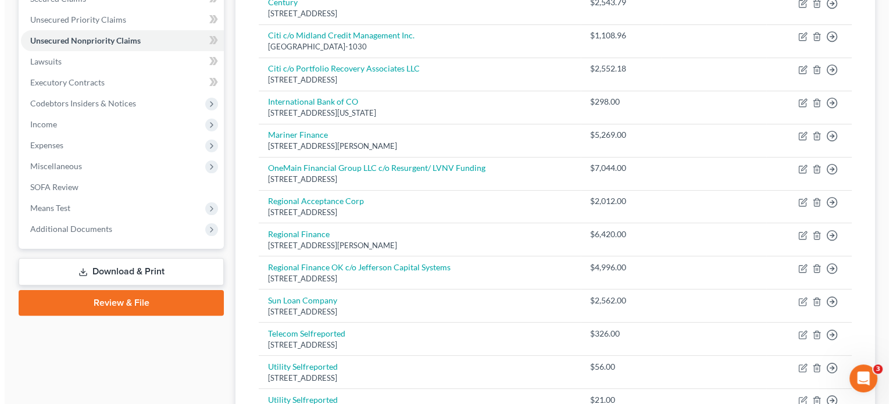
scroll to position [433, 0]
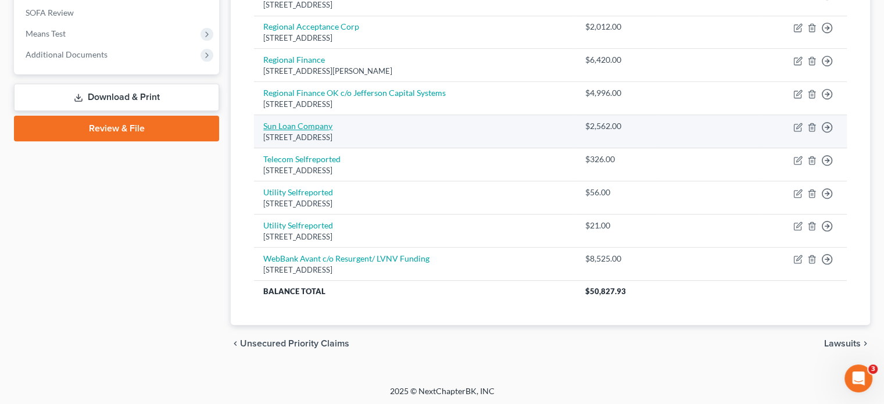
click at [322, 126] on link "Sun Loan Company" at bounding box center [297, 126] width 69 height 10
select select "37"
select select "0"
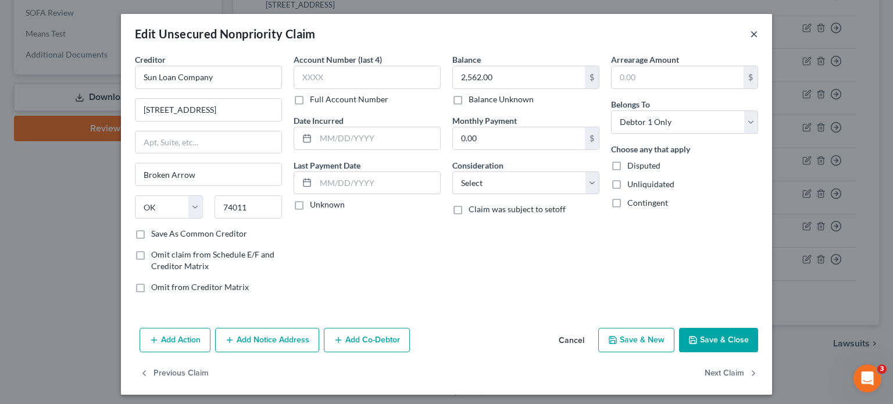
click at [750, 34] on button "×" at bounding box center [754, 34] width 8 height 14
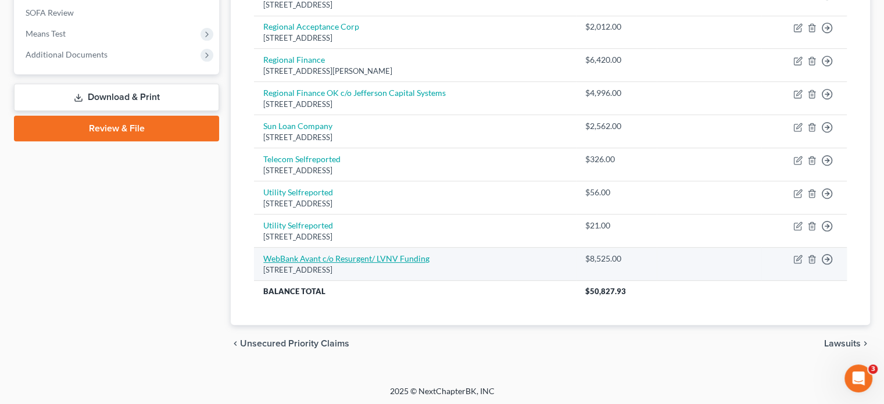
click at [309, 255] on link "WebBank Avant c/o Resurgent/ LVNV Funding" at bounding box center [346, 258] width 166 height 10
select select "42"
select select "0"
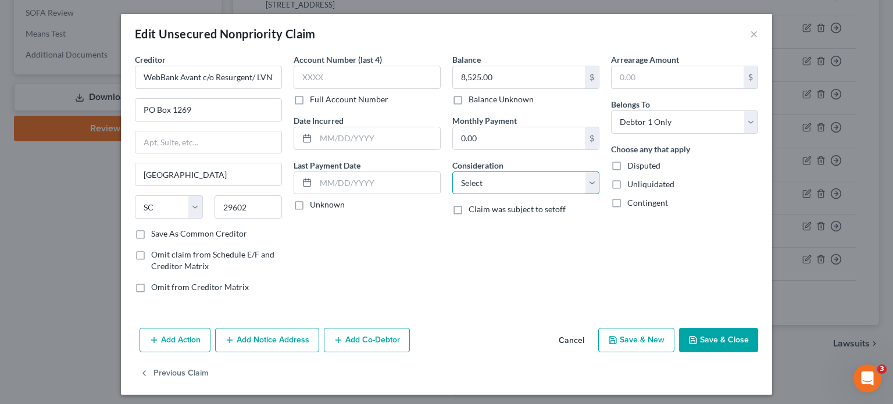
click at [592, 184] on select "Select Cable / Satellite Services Collection Agency Credit Card Debt Debt Couns…" at bounding box center [525, 183] width 147 height 23
select select "10"
click at [452, 172] on select "Select Cable / Satellite Services Collection Agency Credit Card Debt Debt Couns…" at bounding box center [525, 183] width 147 height 23
click at [727, 338] on button "Save & Close" at bounding box center [718, 340] width 79 height 24
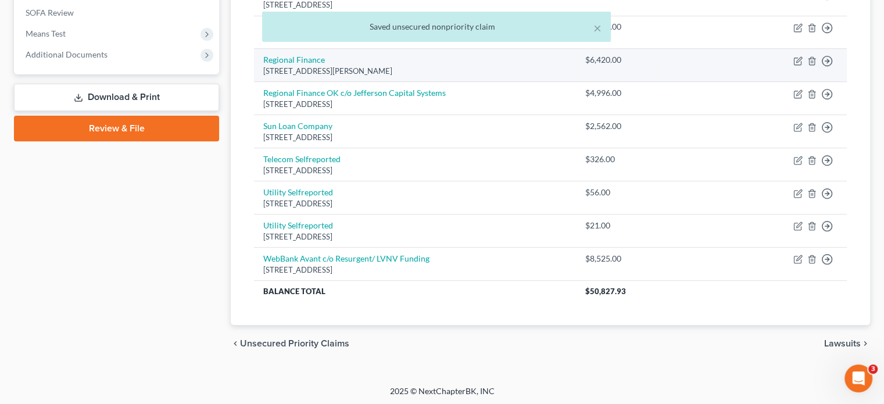
click at [320, 66] on div "[STREET_ADDRESS][PERSON_NAME]" at bounding box center [414, 71] width 303 height 11
click at [316, 59] on link "Regional Finance" at bounding box center [294, 60] width 62 height 10
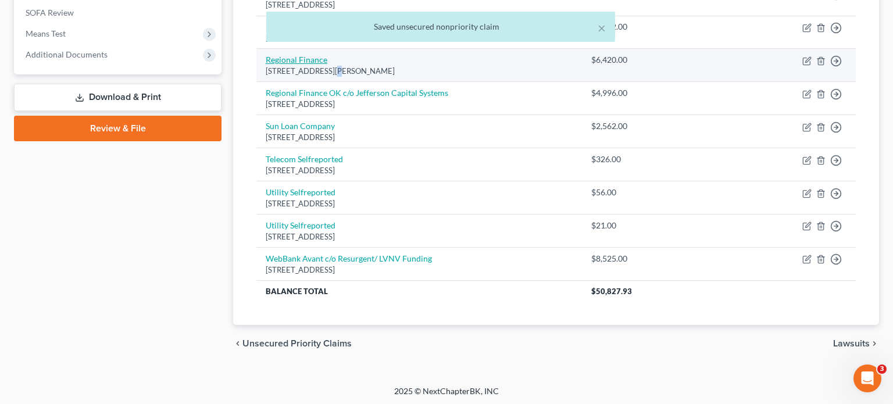
select select "42"
select select "0"
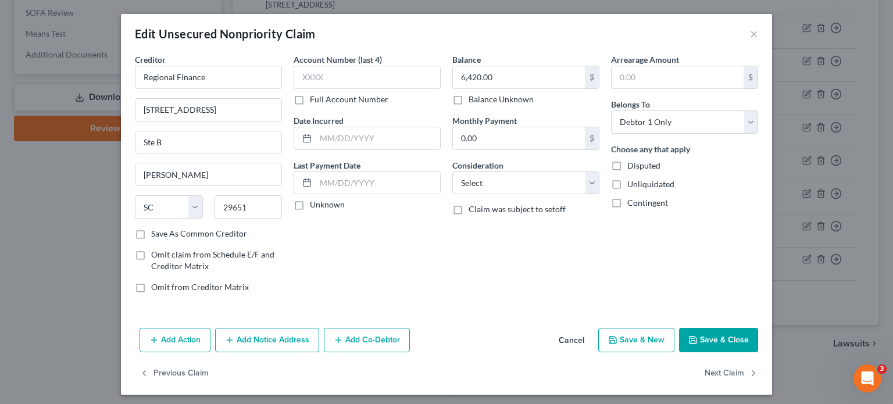
click at [310, 98] on label "Full Account Number" at bounding box center [349, 100] width 78 height 12
click at [315, 98] on input "Full Account Number" at bounding box center [319, 98] width 8 height 8
click at [302, 80] on input "text" at bounding box center [367, 77] width 147 height 23
type input "Unavailable"
click at [590, 183] on select "Select Cable / Satellite Services Collection Agency Credit Card Debt Debt Couns…" at bounding box center [525, 183] width 147 height 23
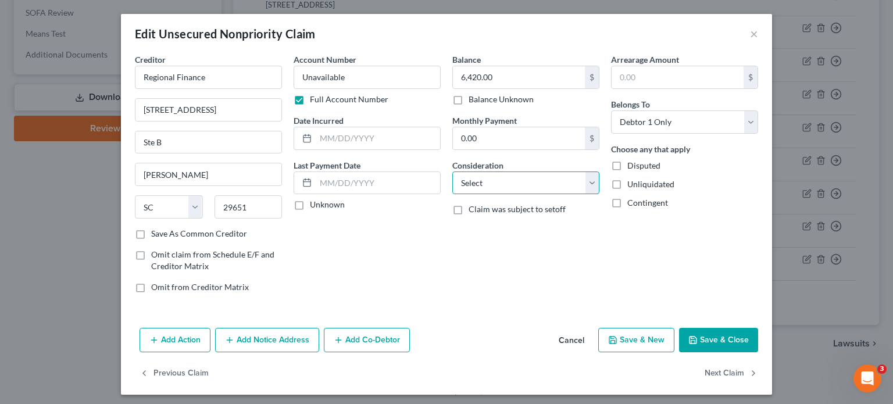
select select "10"
click at [452, 172] on select "Select Cable / Satellite Services Collection Agency Credit Card Debt Debt Couns…" at bounding box center [525, 183] width 147 height 23
click at [695, 337] on button "Save & Close" at bounding box center [718, 340] width 79 height 24
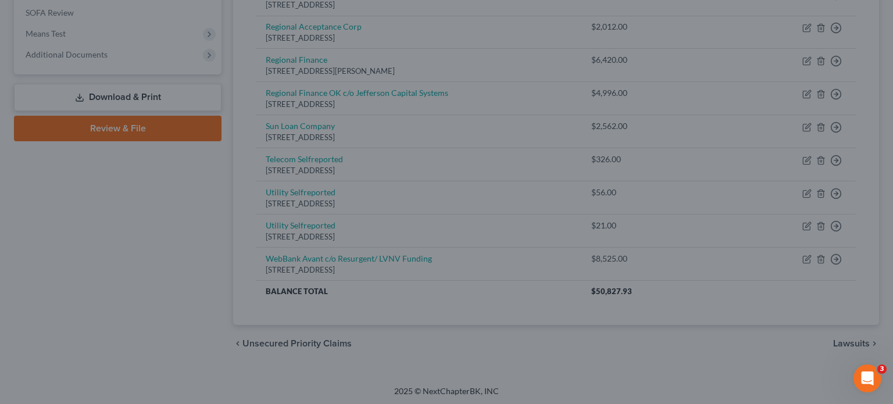
type input "0"
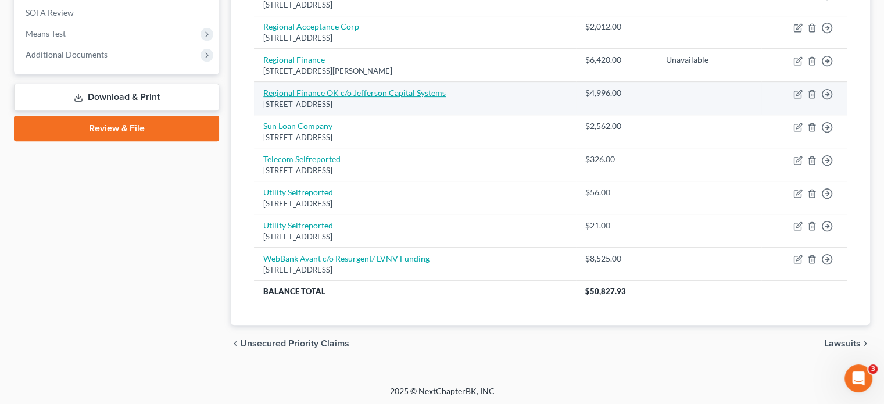
click at [352, 94] on link "Regional Finance OK c/o Jefferson Capital Systems" at bounding box center [354, 93] width 183 height 10
select select "24"
select select "0"
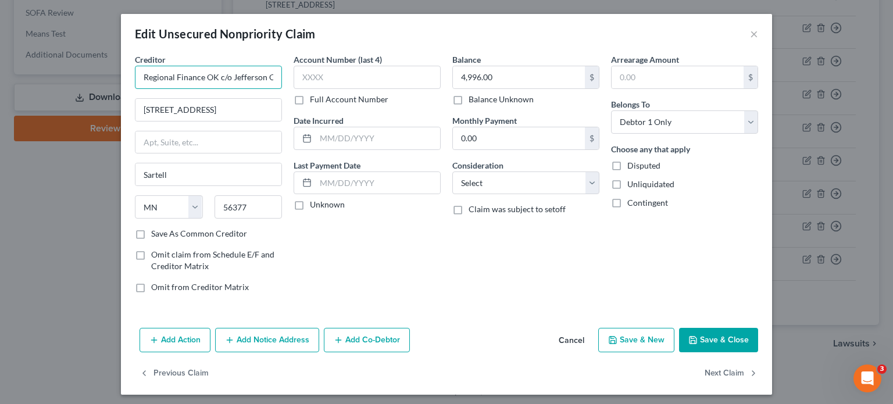
click at [201, 77] on input "Regional Finance OK c/o Jefferson Capital Systems" at bounding box center [208, 77] width 147 height 23
type input "Regional Finance c/o Jefferson Capital Systems"
type input "1"
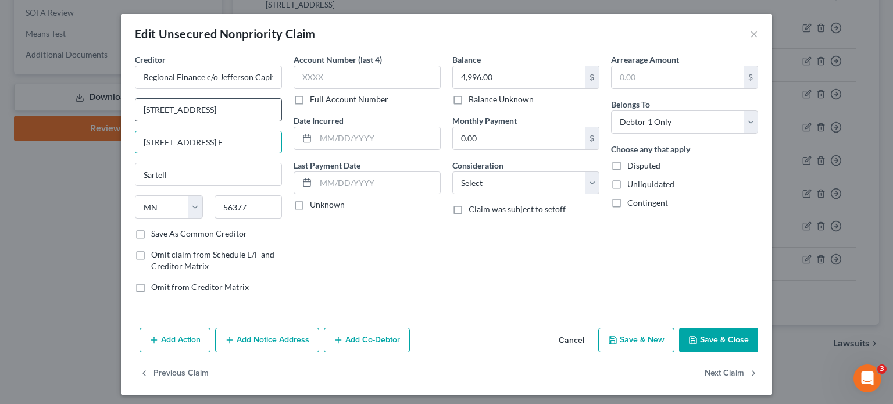
type input "200 14th Ave. E"
click at [138, 112] on input "200 14th Ave E" at bounding box center [208, 110] width 146 height 22
type input "c/o Jefferson Capital"
click at [714, 338] on button "Save & Close" at bounding box center [718, 340] width 79 height 24
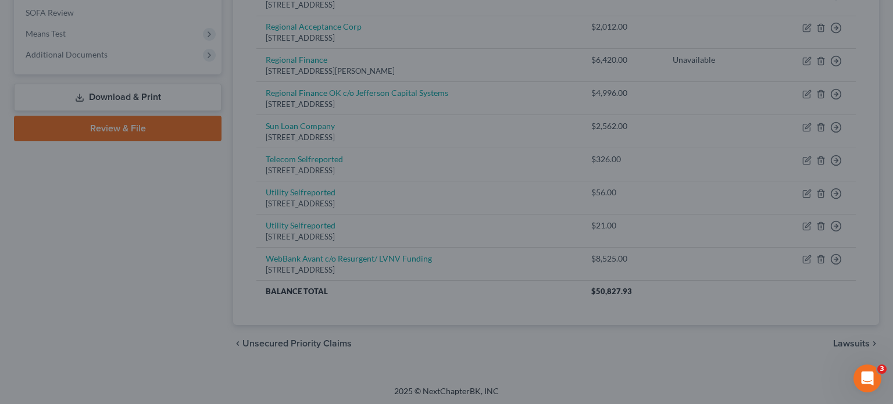
type input "0"
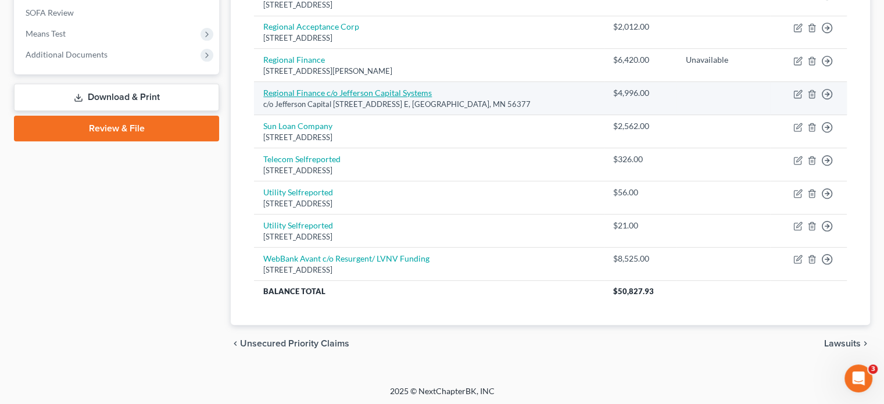
click at [321, 95] on link "Regional Finance c/o Jefferson Capital Systems" at bounding box center [347, 93] width 169 height 10
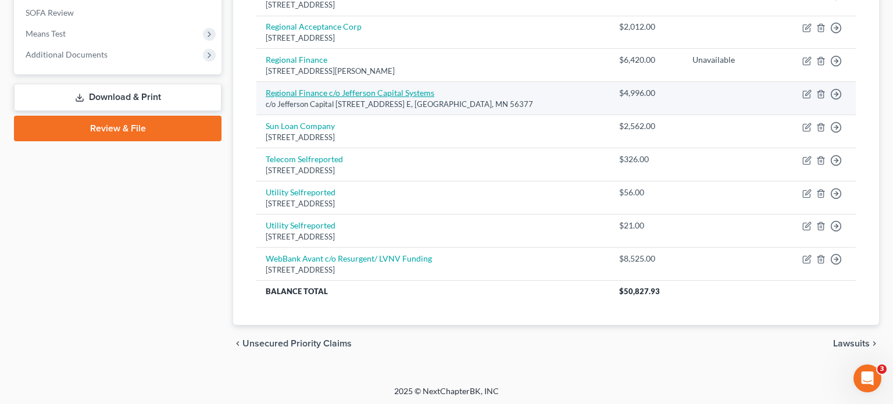
select select "24"
select select "0"
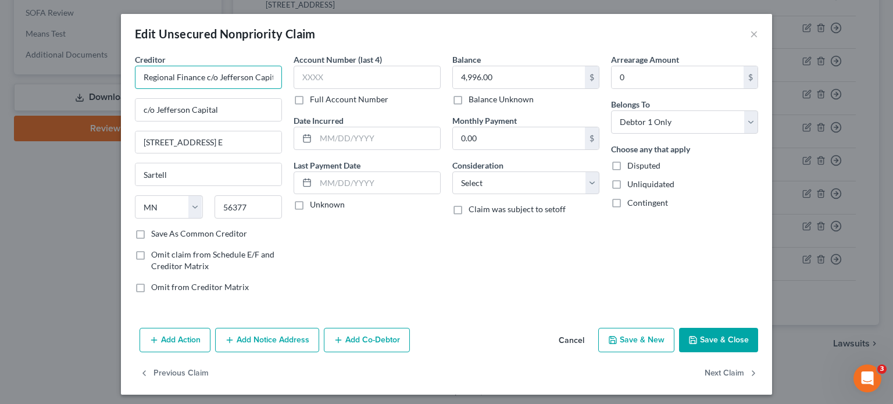
click at [202, 76] on input "Regional Finance c/o Jefferson Capital Systems" at bounding box center [208, 77] width 147 height 23
click at [272, 107] on input "c/o Jefferson Capital" at bounding box center [208, 110] width 146 height 22
type input "Regional Finance"
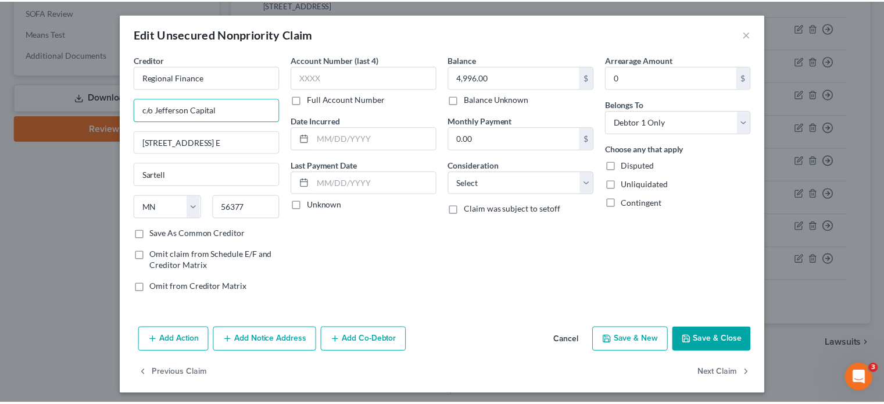
scroll to position [3, 0]
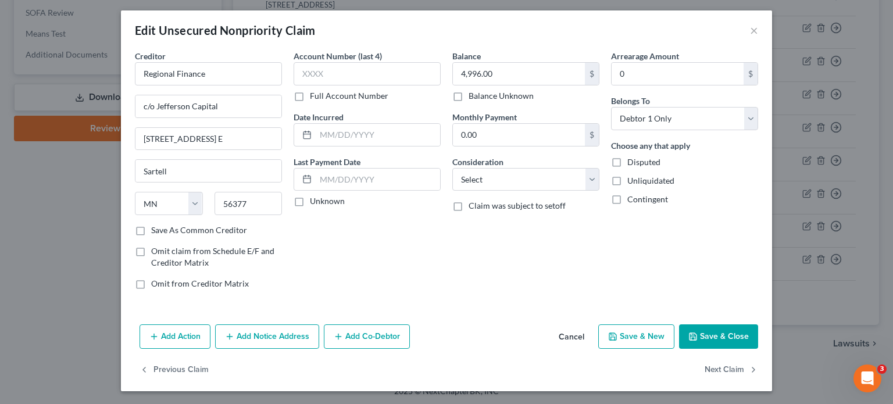
click at [723, 333] on button "Save & Close" at bounding box center [718, 336] width 79 height 24
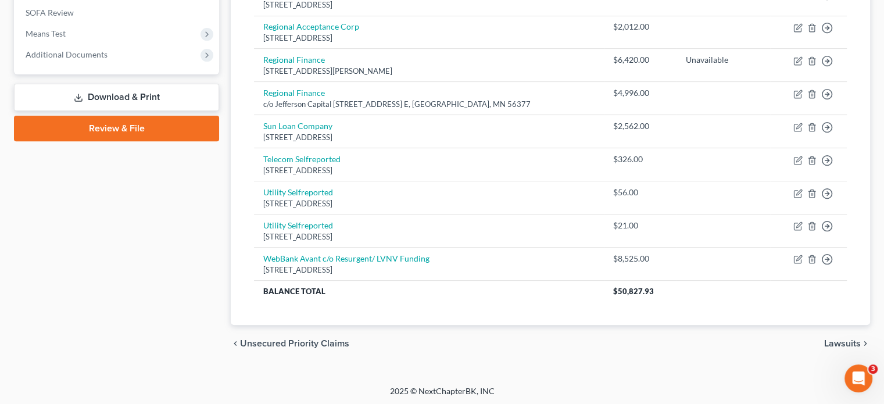
click at [165, 97] on link "Download & Print" at bounding box center [116, 97] width 205 height 27
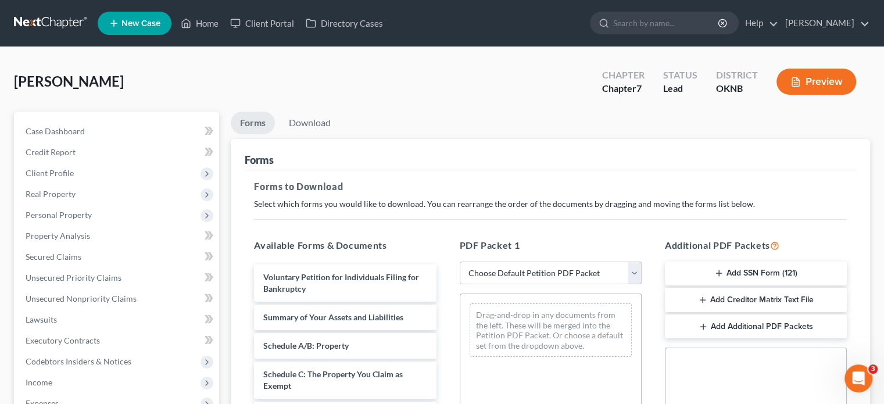
click at [638, 272] on select "Choose Default Petition PDF Packet Complete Bankruptcy Petition (all forms and …" at bounding box center [551, 273] width 182 height 23
select select "0"
click at [460, 262] on select "Choose Default Petition PDF Packet Complete Bankruptcy Petition (all forms and …" at bounding box center [551, 273] width 182 height 23
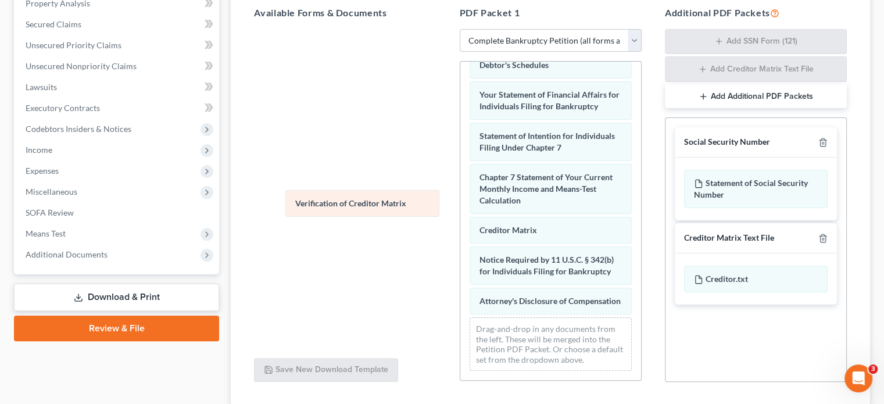
scroll to position [404, 0]
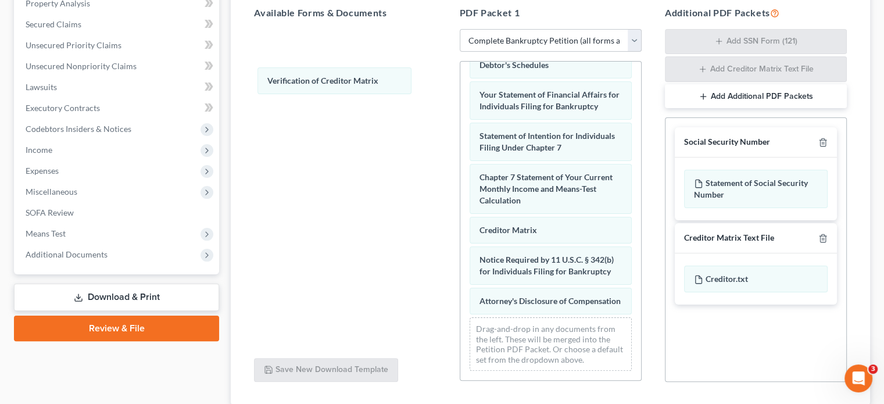
drag, startPoint x: 542, startPoint y: 220, endPoint x: 338, endPoint y: 72, distance: 252.1
click at [460, 72] on div "Verification of Creditor Matrix Voluntary Petition for Individuals Filing for B…" at bounding box center [550, 28] width 181 height 704
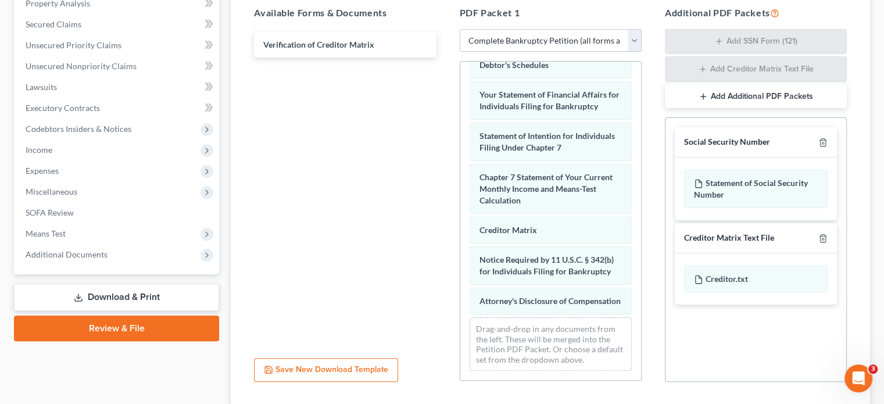
scroll to position [0, 0]
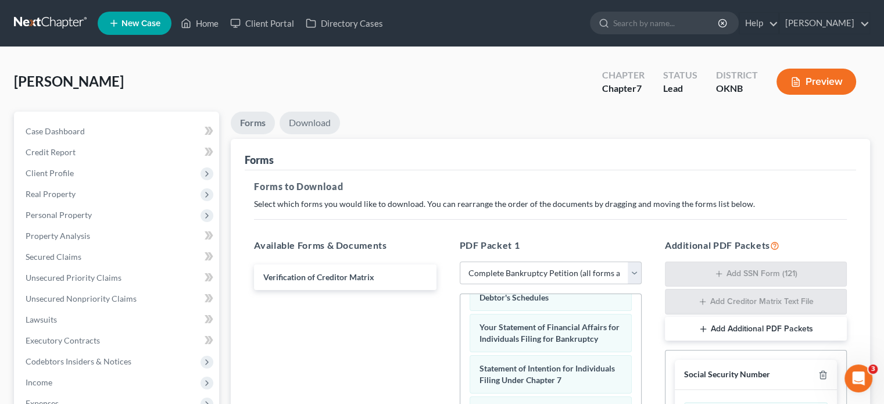
click at [312, 125] on link "Download" at bounding box center [310, 123] width 60 height 23
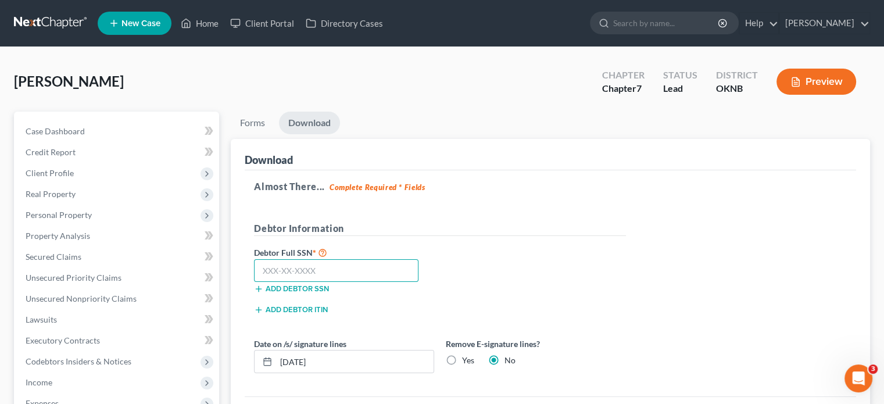
click at [262, 273] on input "text" at bounding box center [336, 270] width 165 height 23
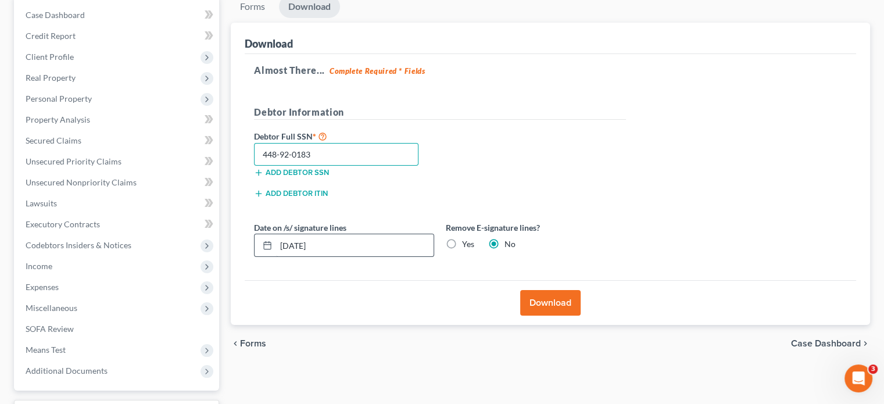
scroll to position [174, 0]
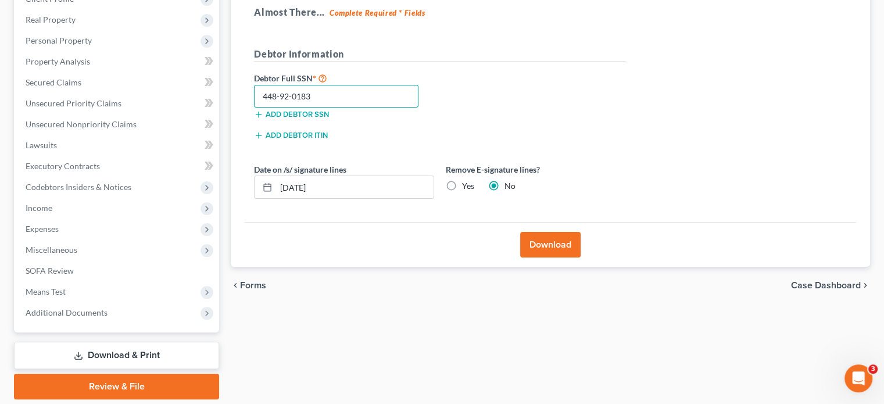
type input "448-92-0183"
click at [541, 246] on button "Download" at bounding box center [550, 245] width 60 height 26
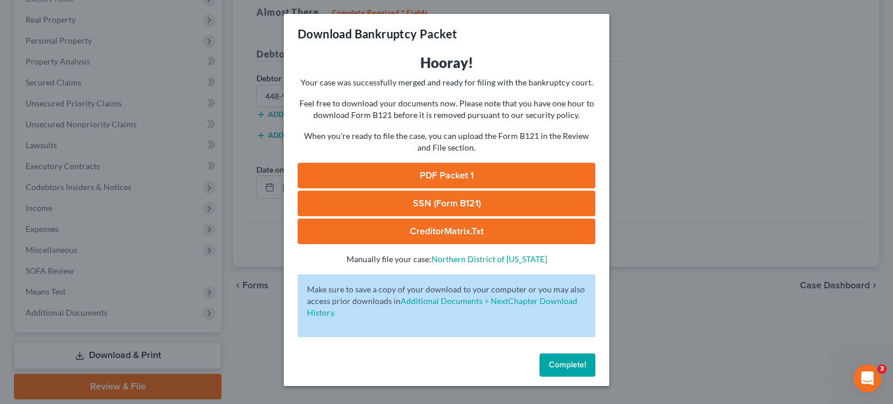
click at [561, 361] on span "Complete!" at bounding box center [567, 365] width 37 height 10
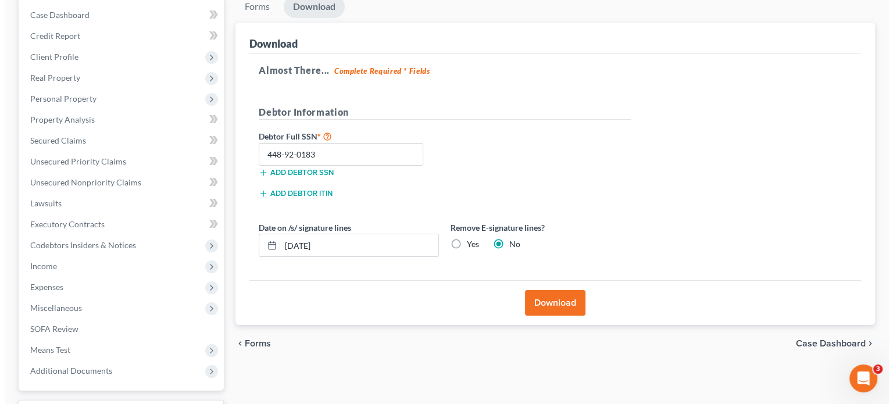
scroll to position [58, 0]
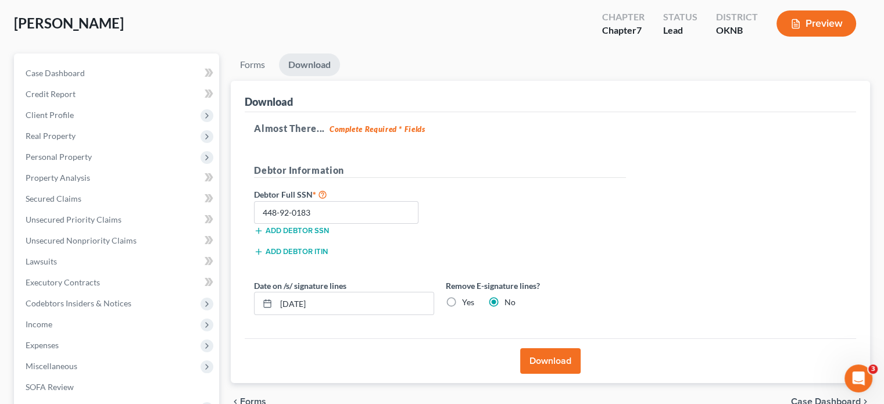
click at [816, 25] on button "Preview" at bounding box center [817, 23] width 80 height 26
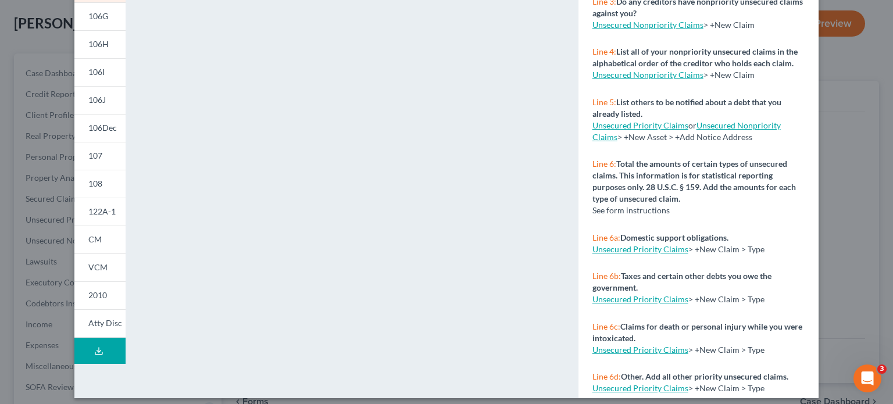
scroll to position [240, 0]
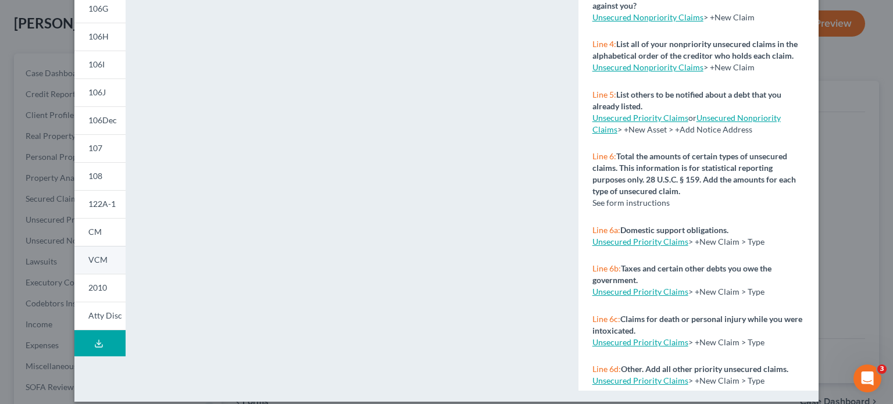
click at [98, 259] on span "VCM" at bounding box center [97, 260] width 19 height 10
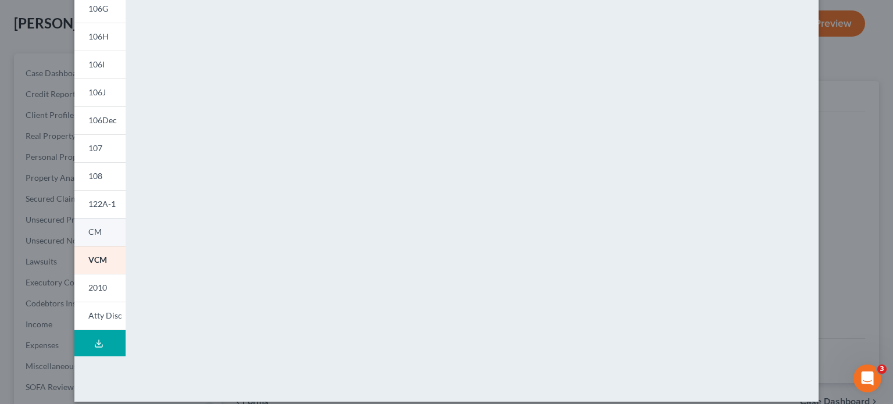
click at [101, 230] on link "CM" at bounding box center [99, 232] width 51 height 28
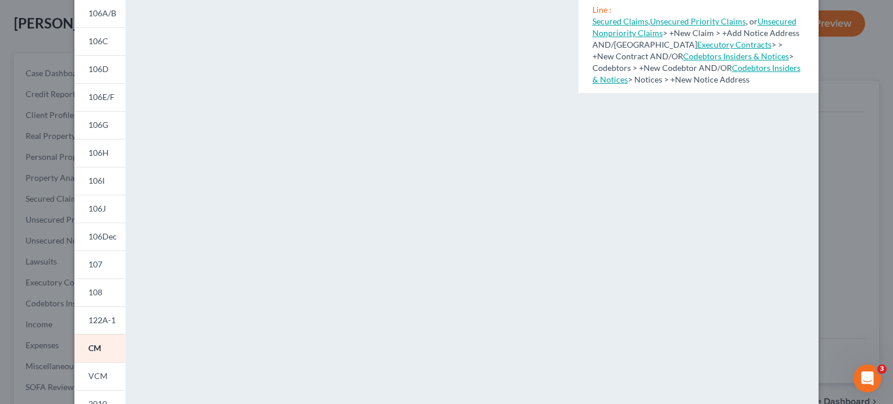
scroll to position [66, 0]
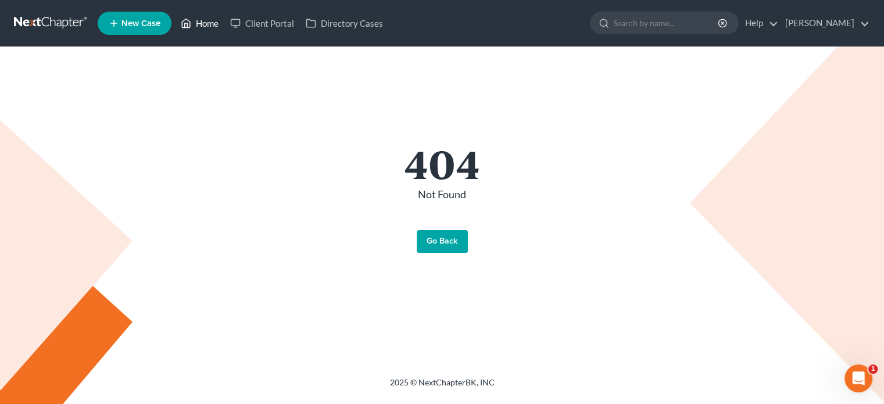
click at [212, 24] on link "Home" at bounding box center [199, 23] width 49 height 21
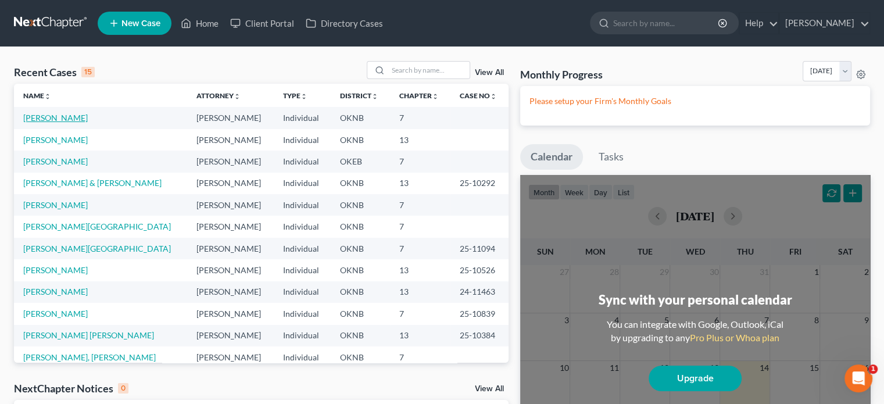
click at [66, 118] on link "[PERSON_NAME]" at bounding box center [55, 118] width 65 height 10
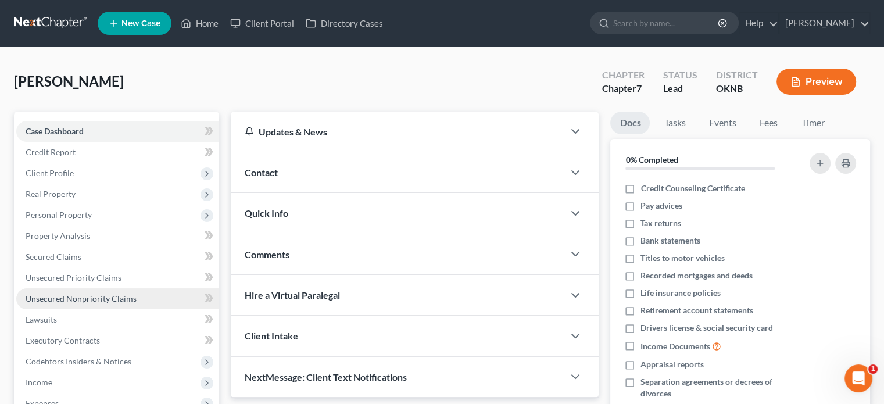
click at [76, 301] on span "Unsecured Nonpriority Claims" at bounding box center [81, 299] width 111 height 10
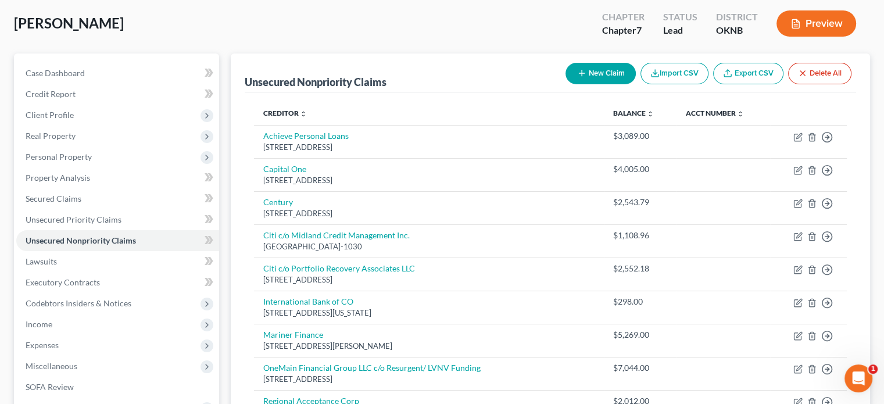
scroll to position [116, 0]
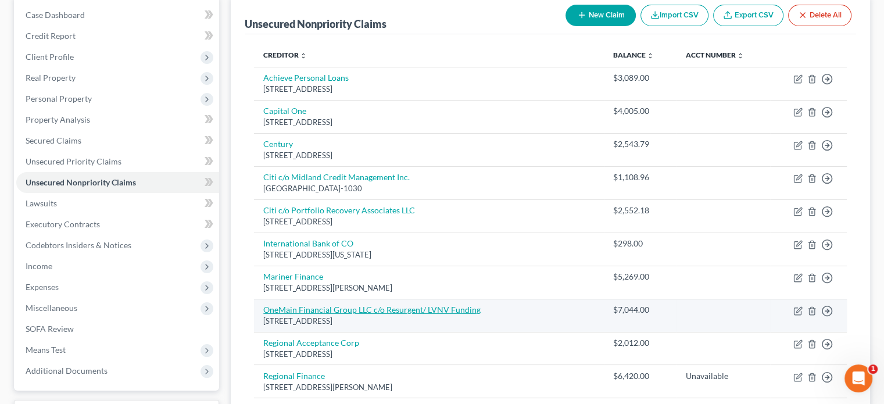
click at [320, 309] on link "OneMain Financial Group LLC c/o Resurgent/ LVNV Funding" at bounding box center [371, 310] width 217 height 10
select select "42"
select select "0"
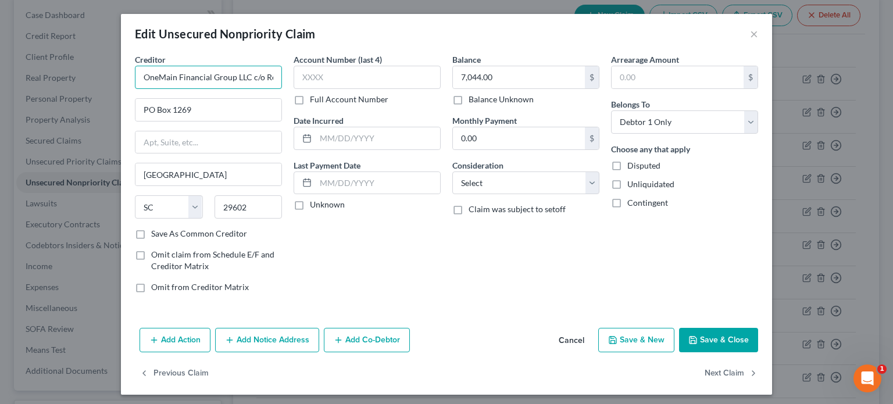
click at [247, 77] on input "OneMain Financial Group LLC c/o Resurgent/ LVNV Funding" at bounding box center [208, 77] width 147 height 23
click at [155, 141] on input "text" at bounding box center [208, 142] width 146 height 22
type input "P.O. Box 1269"
click at [233, 74] on input "OneMain Financial Group LLC c/o Resurgent/ LVNV Funding" at bounding box center [208, 77] width 147 height 23
type input "OneMain Financial Group"
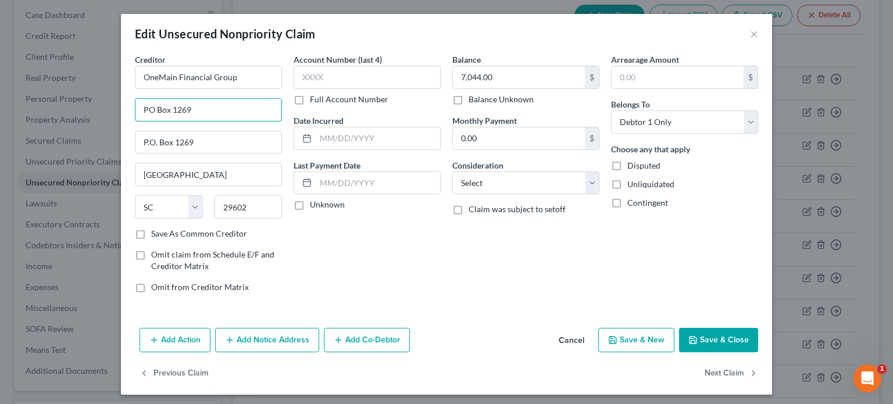
drag, startPoint x: 198, startPoint y: 106, endPoint x: 87, endPoint y: 118, distance: 111.1
click at [88, 118] on div "Edit Unsecured Nonpriority Claim × Creditor * OneMain Financial Group PO Box 12…" at bounding box center [446, 202] width 893 height 404
type input "c/o LVNV Funding"
click at [710, 337] on button "Save & Close" at bounding box center [718, 340] width 79 height 24
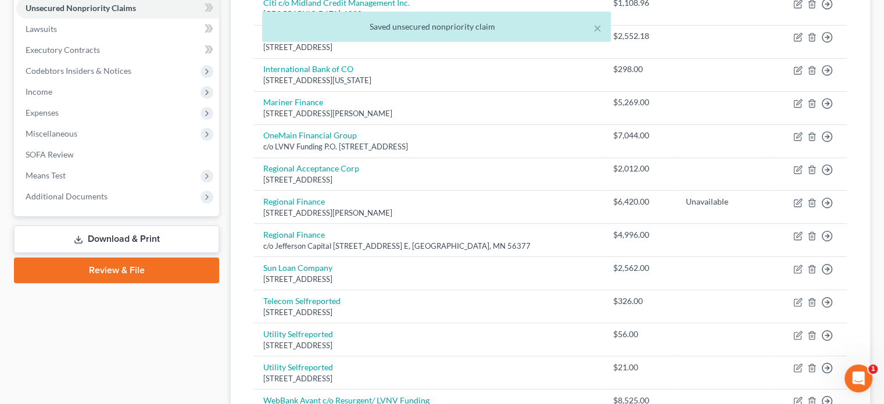
scroll to position [349, 0]
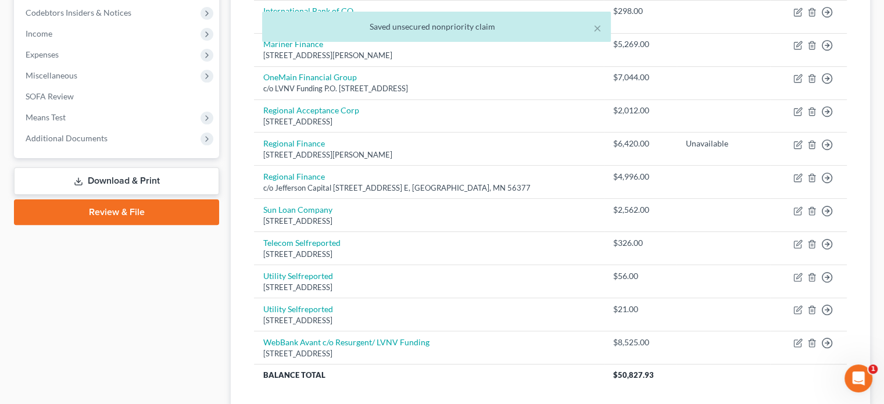
click at [128, 178] on link "Download & Print" at bounding box center [116, 180] width 205 height 27
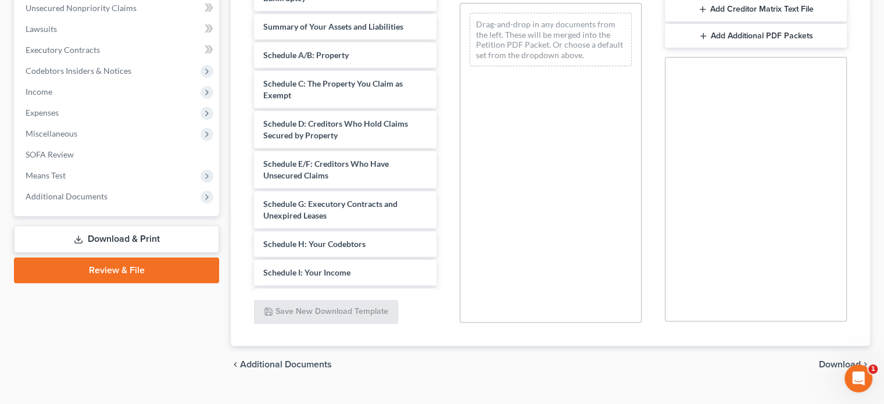
scroll to position [174, 0]
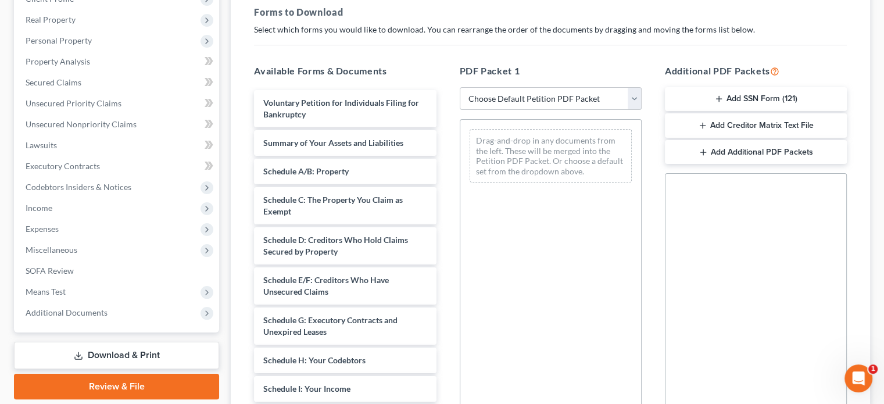
click at [634, 104] on select "Choose Default Petition PDF Packet Complete Bankruptcy Petition (all forms and …" at bounding box center [551, 98] width 182 height 23
select select "0"
click at [460, 87] on select "Choose Default Petition PDF Packet Complete Bankruptcy Petition (all forms and …" at bounding box center [551, 98] width 182 height 23
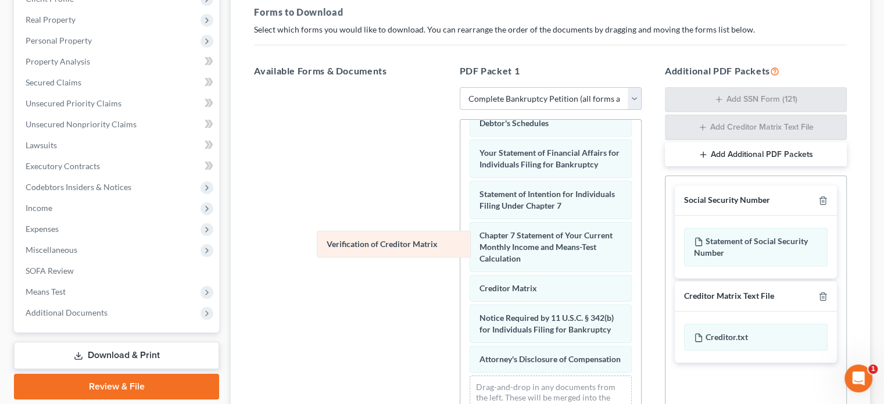
scroll to position [404, 0]
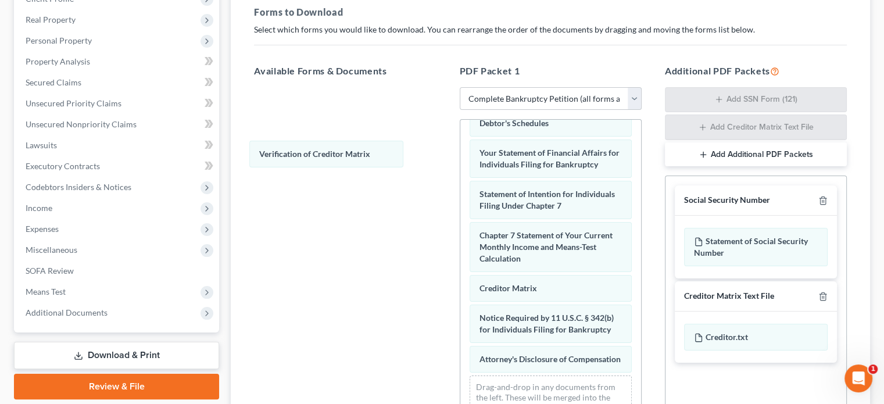
drag, startPoint x: 512, startPoint y: 280, endPoint x: 291, endPoint y: 147, distance: 258.2
click at [460, 152] on div "Verification of Creditor Matrix Voluntary Petition for Individuals Filing for B…" at bounding box center [550, 86] width 181 height 704
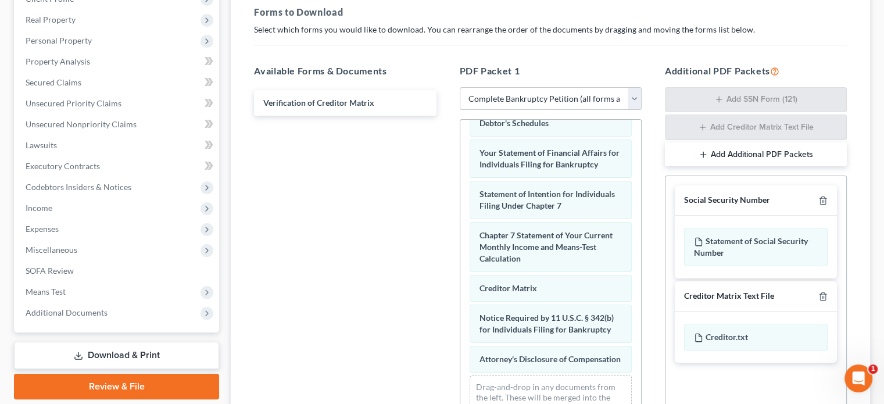
scroll to position [0, 0]
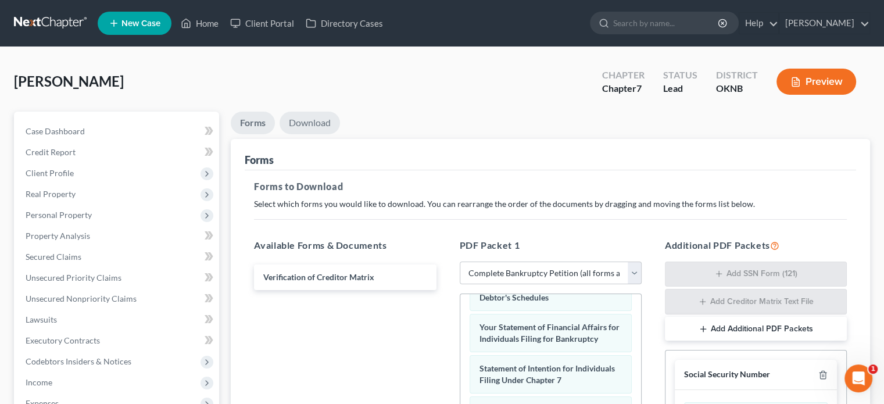
click at [317, 123] on link "Download" at bounding box center [310, 123] width 60 height 23
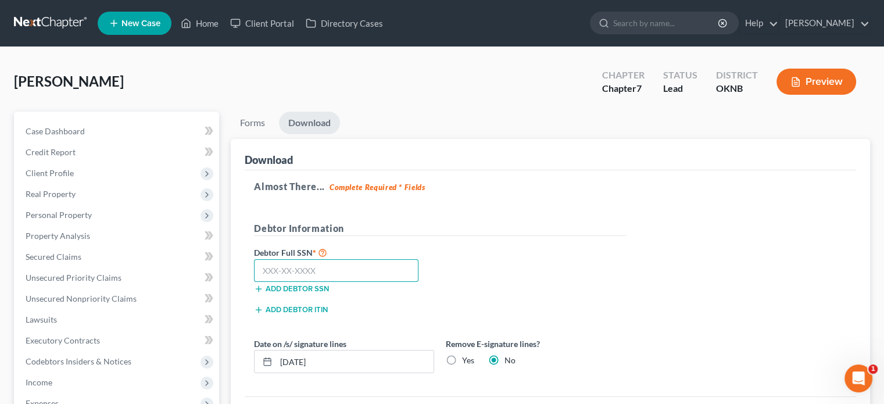
click at [265, 274] on input "text" at bounding box center [336, 270] width 165 height 23
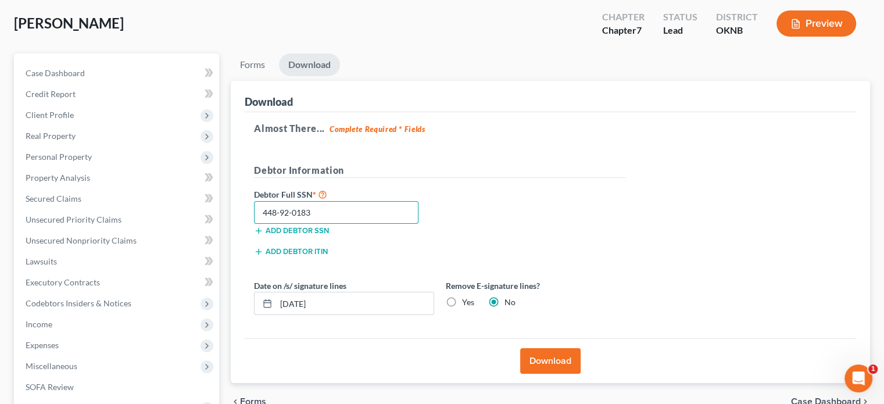
scroll to position [174, 0]
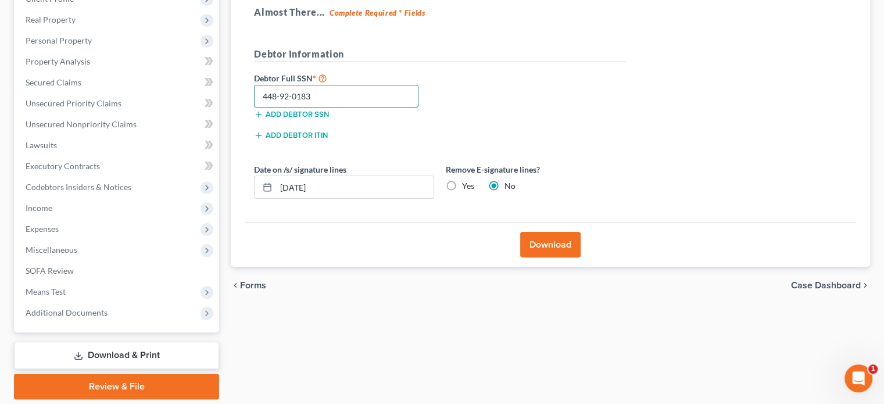
type input "448-92-0183"
click at [571, 247] on button "Download" at bounding box center [550, 245] width 60 height 26
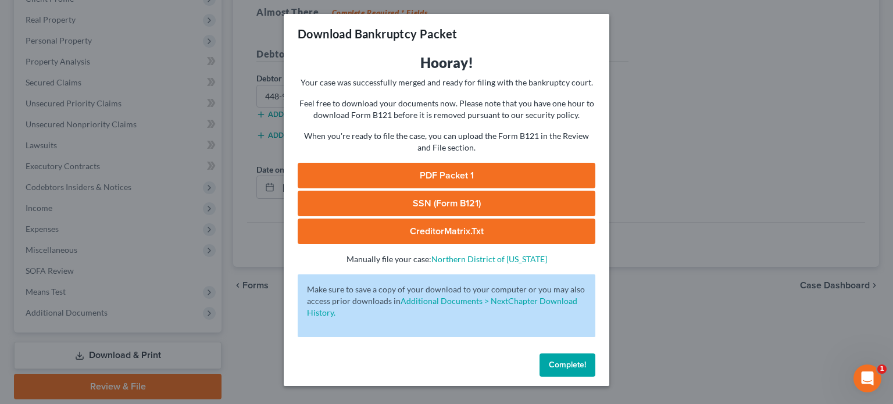
click at [574, 360] on span "Complete!" at bounding box center [567, 365] width 37 height 10
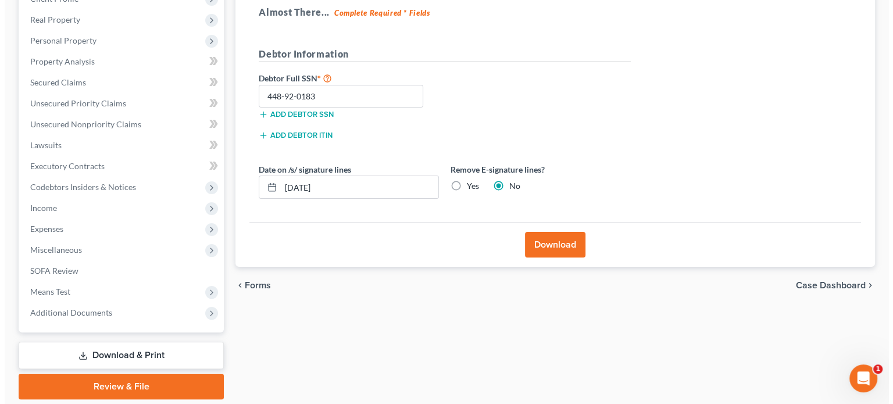
scroll to position [0, 0]
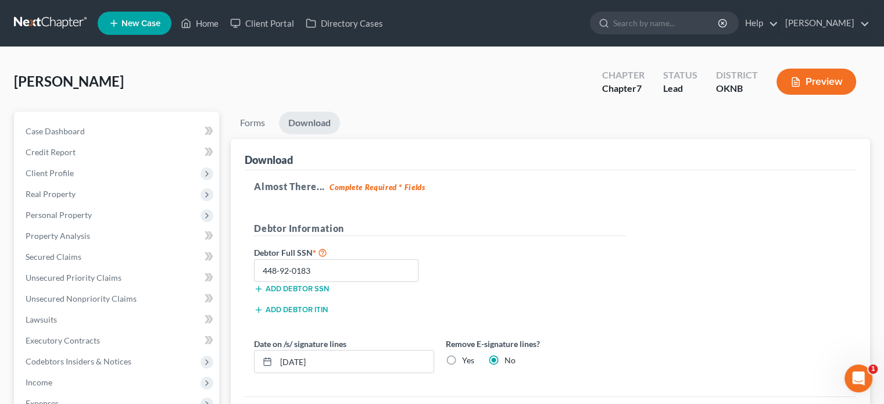
click at [827, 83] on button "Preview" at bounding box center [817, 82] width 80 height 26
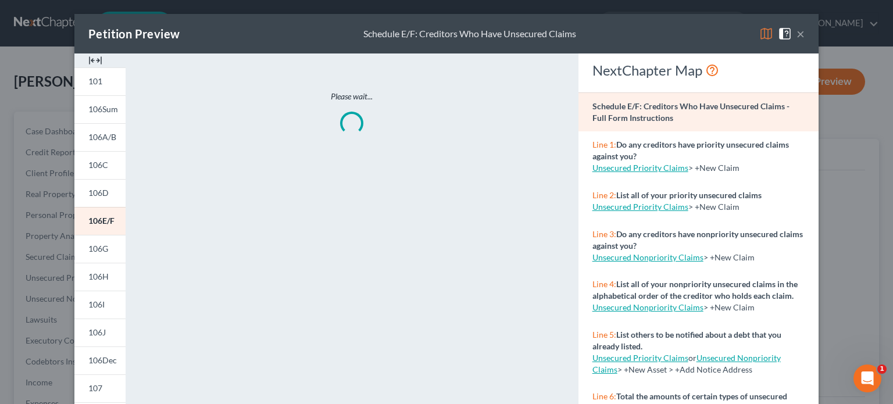
scroll to position [240, 0]
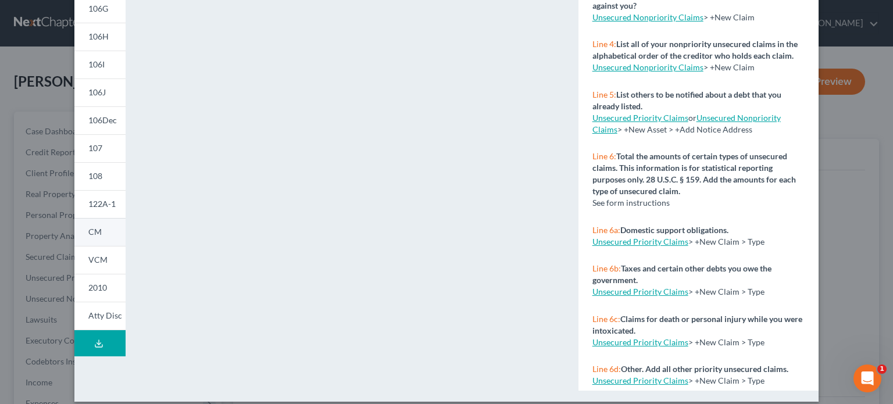
click at [95, 235] on span "CM" at bounding box center [94, 232] width 13 height 10
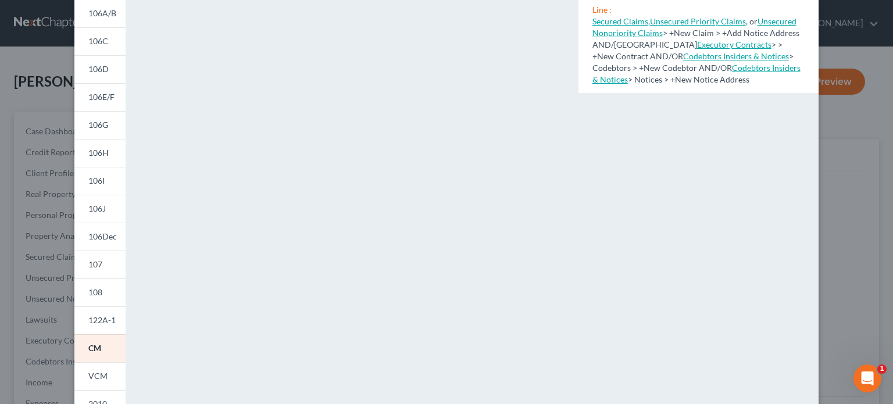
scroll to position [66, 0]
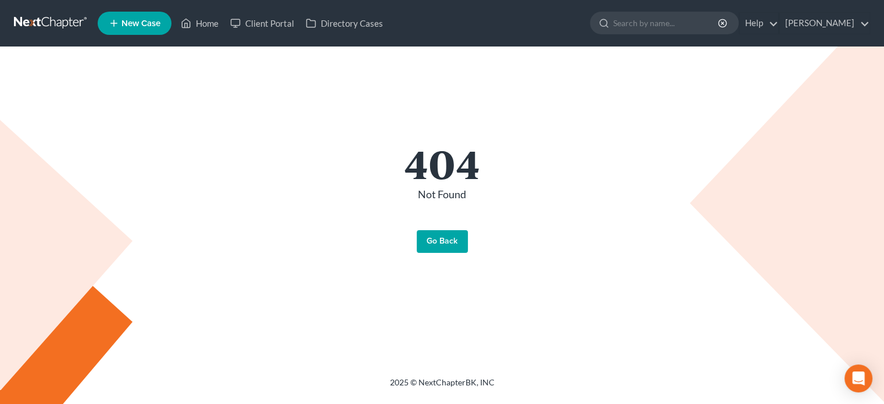
click at [434, 244] on link "Go Back" at bounding box center [442, 241] width 51 height 23
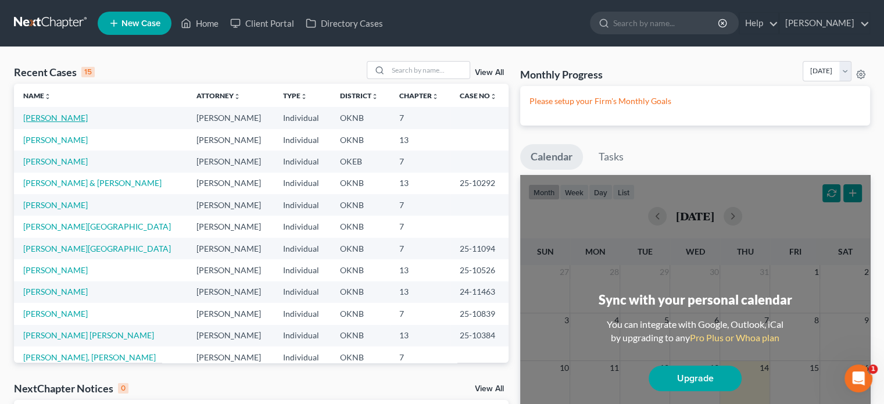
click at [66, 118] on link "[PERSON_NAME]" at bounding box center [55, 118] width 65 height 10
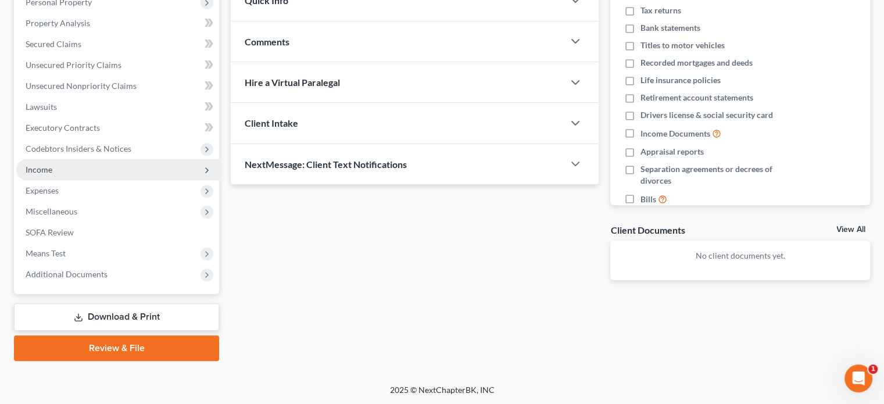
scroll to position [97, 0]
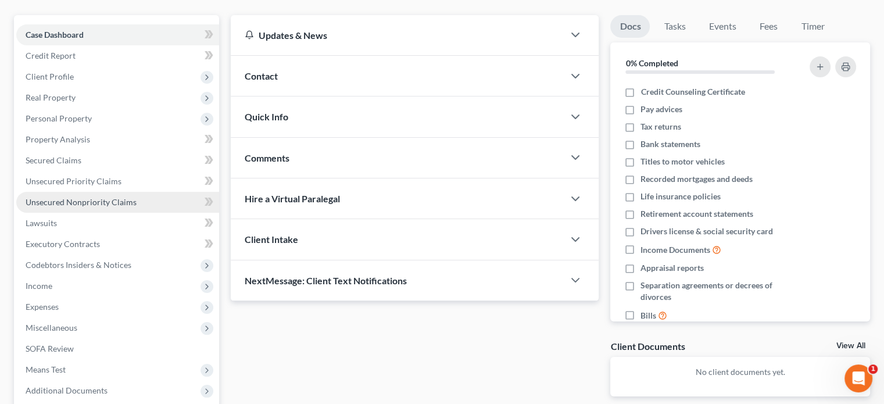
click at [122, 204] on span "Unsecured Nonpriority Claims" at bounding box center [81, 202] width 111 height 10
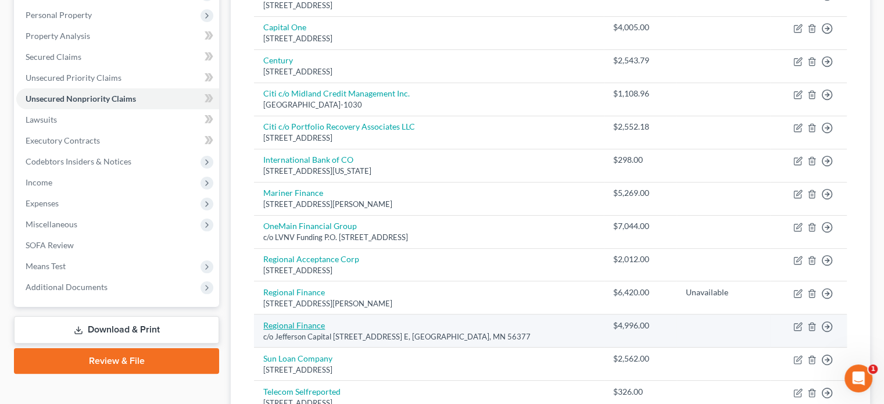
scroll to position [142, 0]
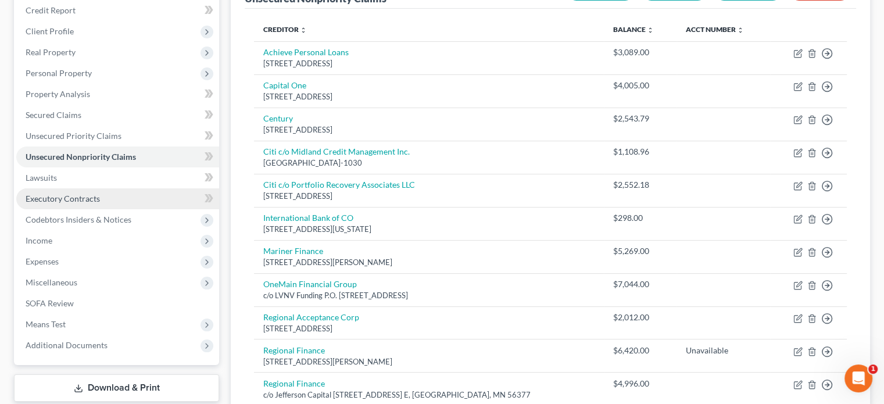
click at [95, 201] on span "Executory Contracts" at bounding box center [63, 199] width 74 height 10
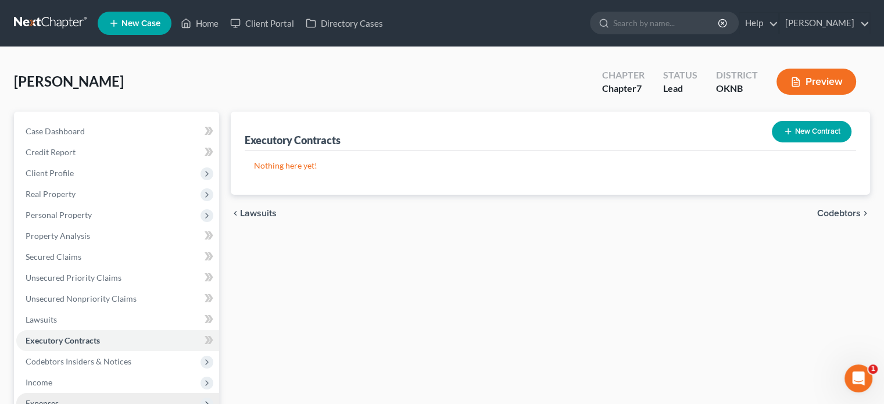
scroll to position [174, 0]
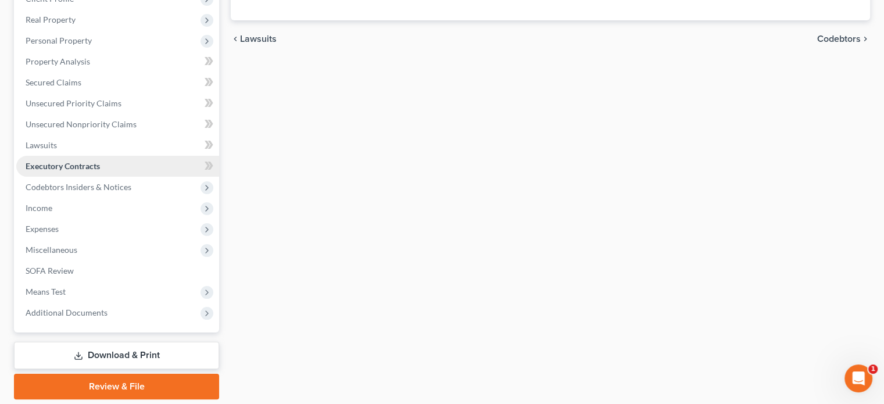
click at [106, 165] on link "Executory Contracts" at bounding box center [117, 166] width 203 height 21
click at [77, 144] on link "Lawsuits" at bounding box center [117, 145] width 203 height 21
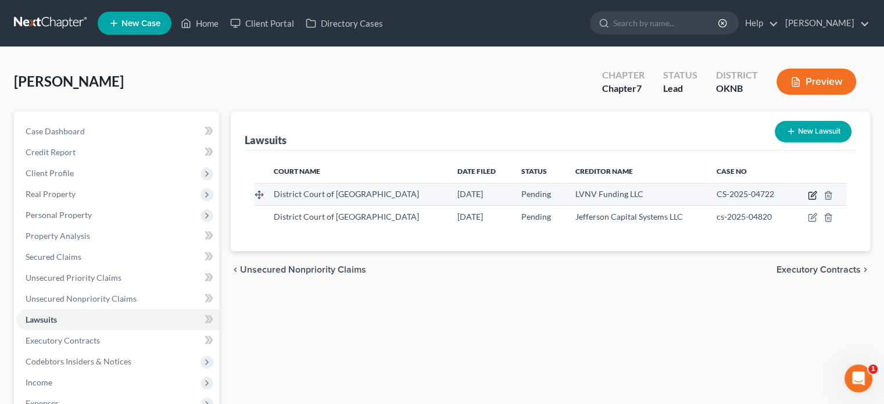
click at [814, 194] on icon "button" at bounding box center [813, 193] width 5 height 5
select select "0"
select select "4"
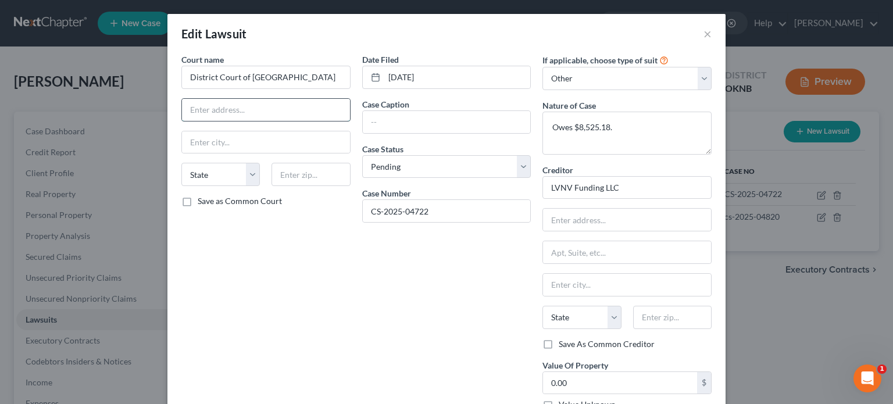
click at [186, 115] on input "text" at bounding box center [266, 110] width 168 height 22
type input "500 S. Denver"
type input "Tulsa"
select select "37"
click at [291, 174] on input "text" at bounding box center [311, 174] width 78 height 23
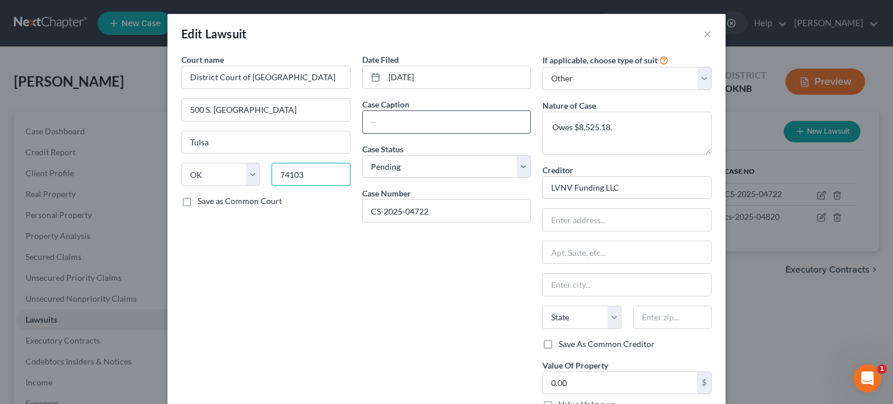
type input "74103"
click at [379, 123] on input "text" at bounding box center [447, 122] width 168 height 22
click at [452, 126] on input "LVNV Funding vs. Randoph Cain" at bounding box center [447, 122] width 168 height 22
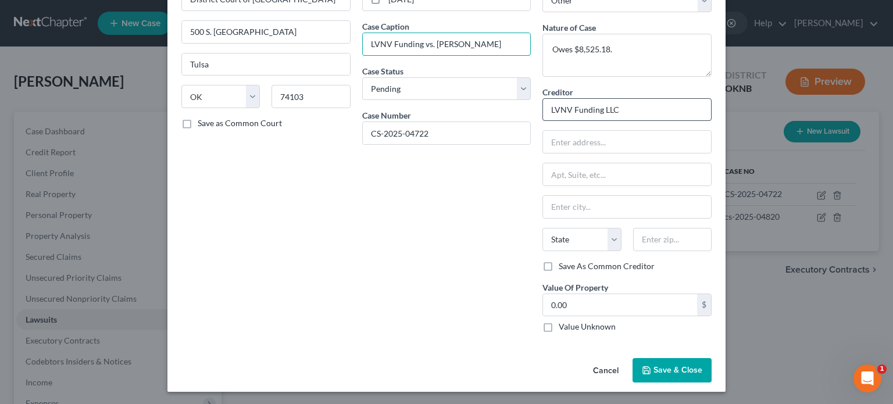
type input "LVNV Funding vs. Randolph Cain"
click at [552, 110] on input "LVNV Funding LLC" at bounding box center [626, 109] width 169 height 23
click at [549, 111] on input "LVNV Funding LLC" at bounding box center [626, 109] width 169 height 23
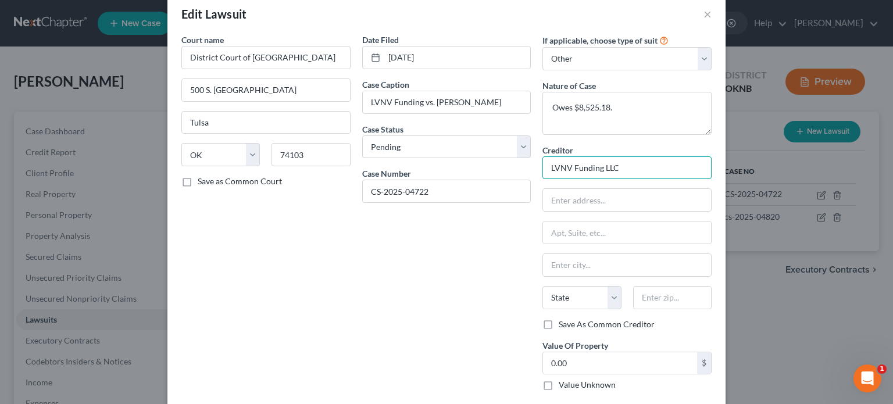
scroll to position [0, 0]
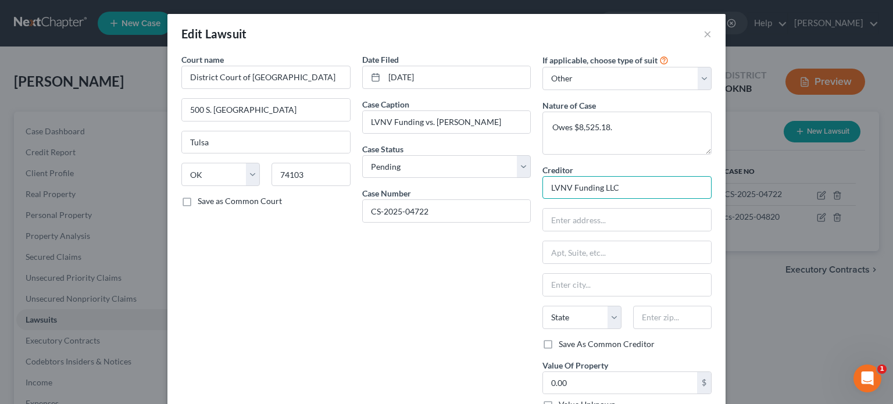
click at [546, 189] on input "LVNV Funding LLC" at bounding box center [626, 187] width 169 height 23
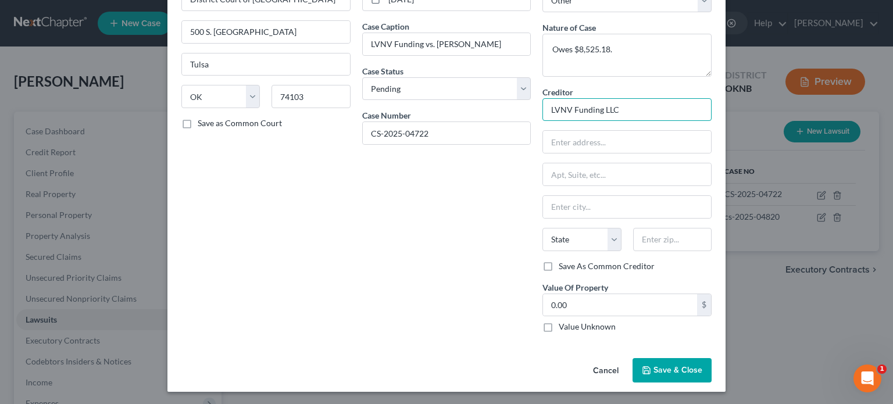
drag, startPoint x: 542, startPoint y: 109, endPoint x: 623, endPoint y: 118, distance: 80.8
click at [634, 114] on input "LVNV Funding LLC" at bounding box center [626, 109] width 169 height 23
click at [660, 369] on span "Save & Close" at bounding box center [677, 370] width 49 height 10
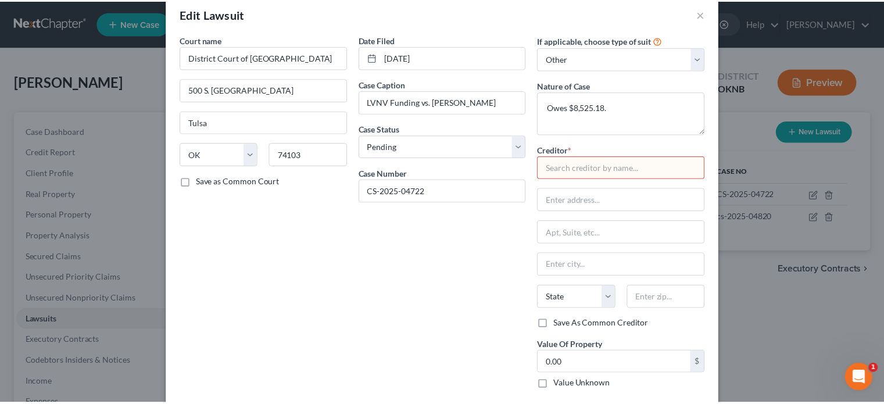
scroll to position [0, 0]
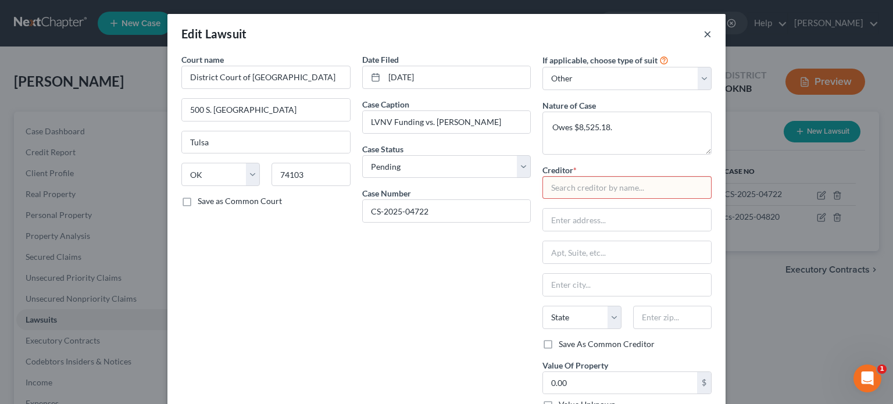
click at [703, 34] on button "×" at bounding box center [707, 34] width 8 height 14
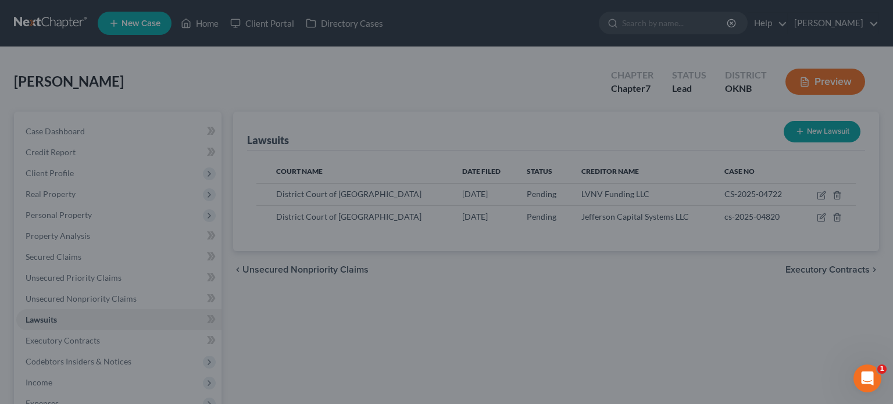
click at [703, 34] on div "New Lawsuit × Court name * District Court of Tulsa County 500 S. Denver Tulsa S…" at bounding box center [446, 202] width 893 height 404
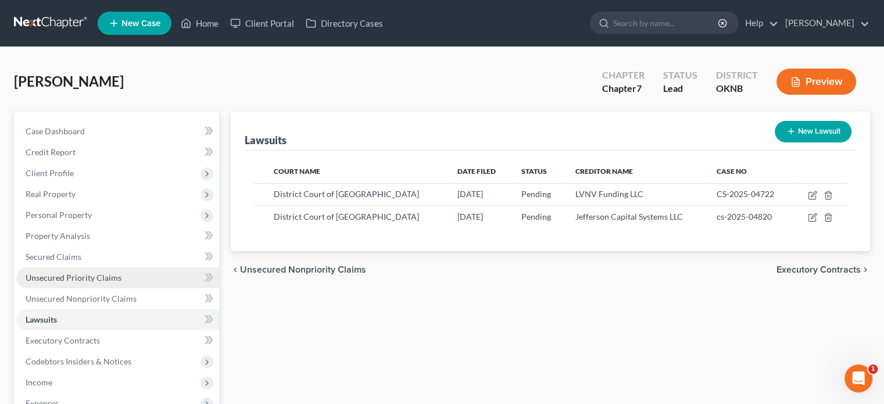
click at [92, 278] on span "Unsecured Priority Claims" at bounding box center [74, 278] width 96 height 10
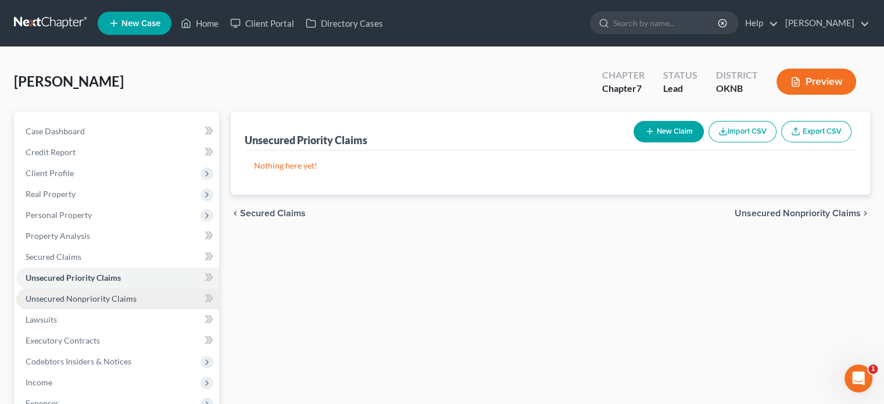
click at [98, 295] on span "Unsecured Nonpriority Claims" at bounding box center [81, 299] width 111 height 10
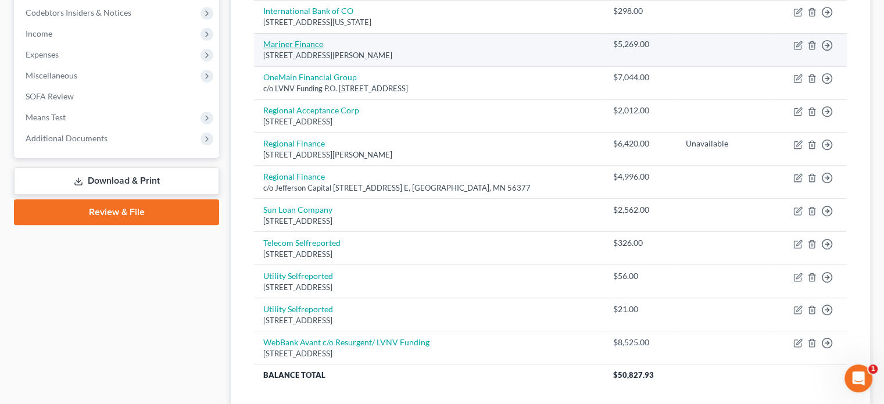
scroll to position [291, 0]
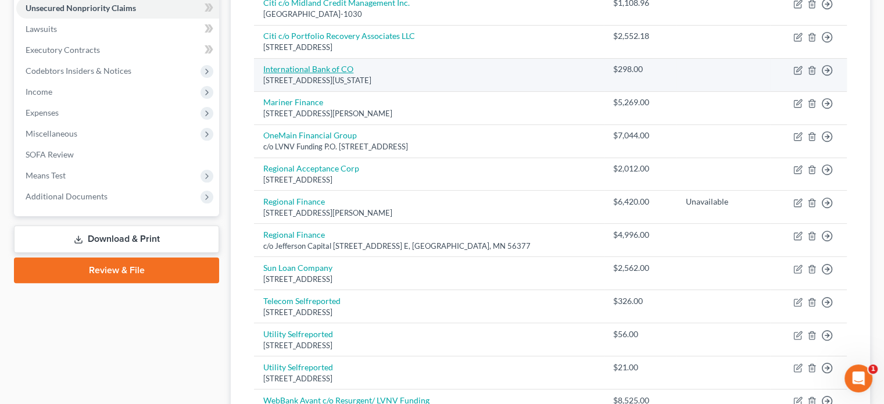
click at [313, 67] on link "International Bank of CO" at bounding box center [308, 69] width 90 height 10
select select "37"
select select "0"
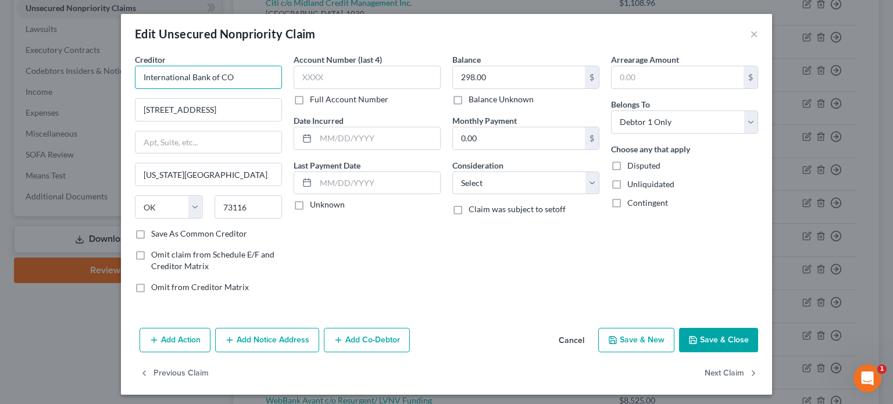
click at [229, 77] on input "International Bank of CO" at bounding box center [208, 77] width 147 height 23
click at [310, 97] on label "Full Account Number" at bounding box center [349, 100] width 78 height 12
click at [315, 97] on input "Full Account Number" at bounding box center [319, 98] width 8 height 8
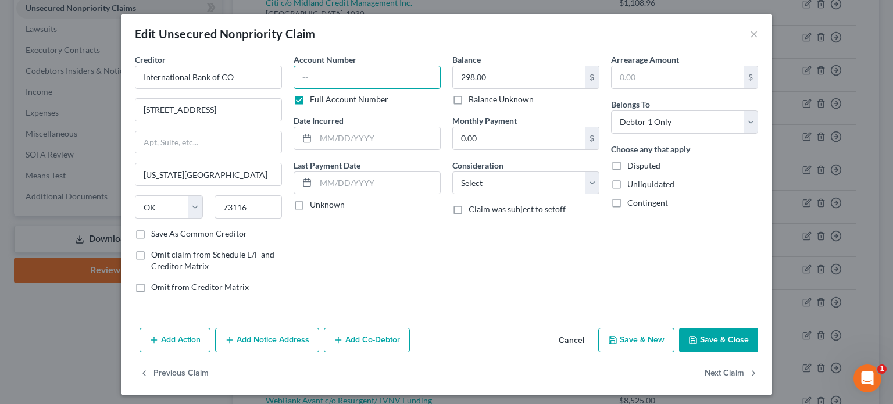
click at [306, 72] on input "text" at bounding box center [367, 77] width 147 height 23
type input "Unknown"
click at [317, 137] on input "text" at bounding box center [378, 138] width 124 height 22
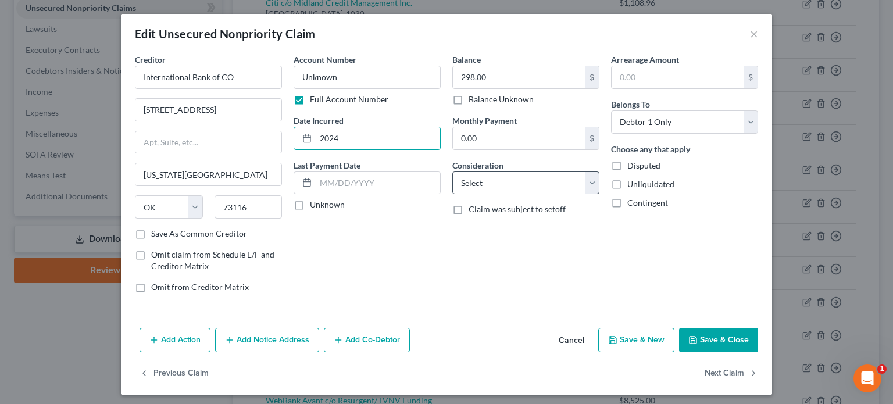
type input "2024"
click at [584, 183] on select "Select Cable / Satellite Services Collection Agency Credit Card Debt Debt Couns…" at bounding box center [525, 183] width 147 height 23
select select "10"
click at [452, 172] on select "Select Cable / Satellite Services Collection Agency Credit Card Debt Debt Couns…" at bounding box center [525, 183] width 147 height 23
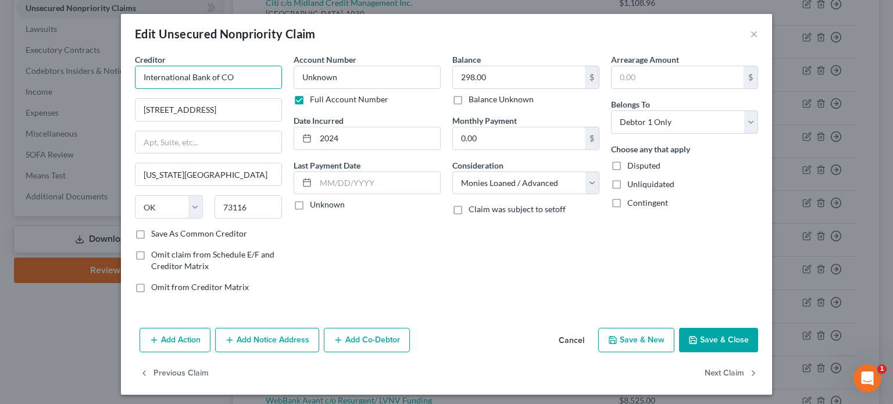
click at [137, 78] on input "International Bank of CO" at bounding box center [208, 77] width 147 height 23
type input "Bank of Commerce"
click at [702, 337] on button "Save & Close" at bounding box center [718, 340] width 79 height 24
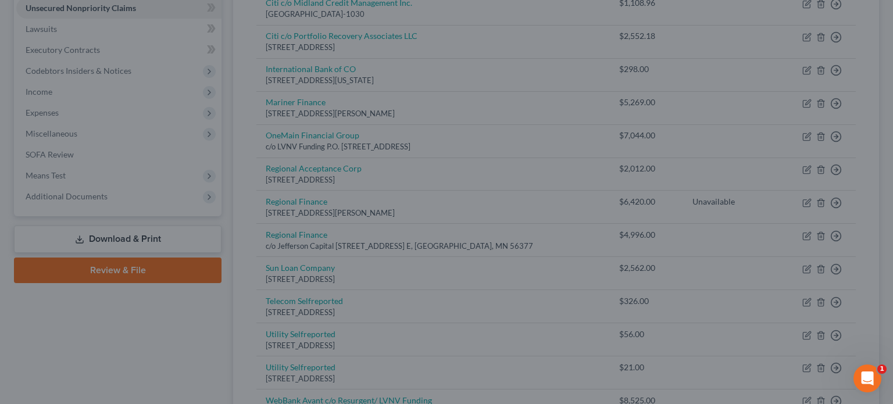
click at [702, 337] on div "Add Action Add Notice Address Add Co-Debtor Cancel Save & New Save & Close" at bounding box center [446, 324] width 566 height 33
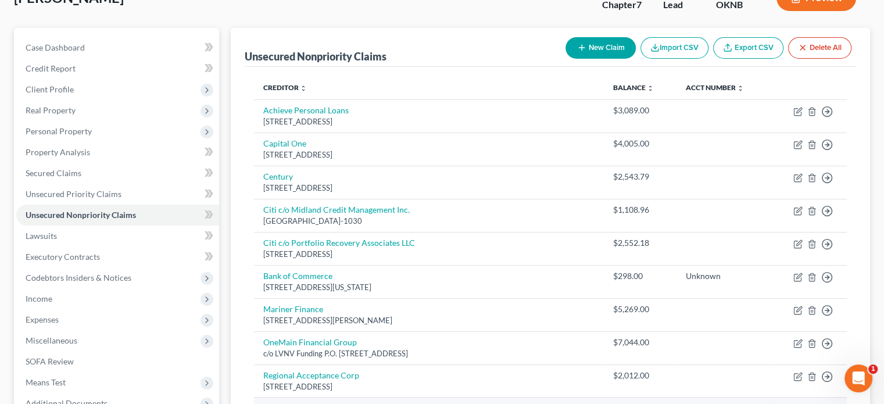
scroll to position [0, 0]
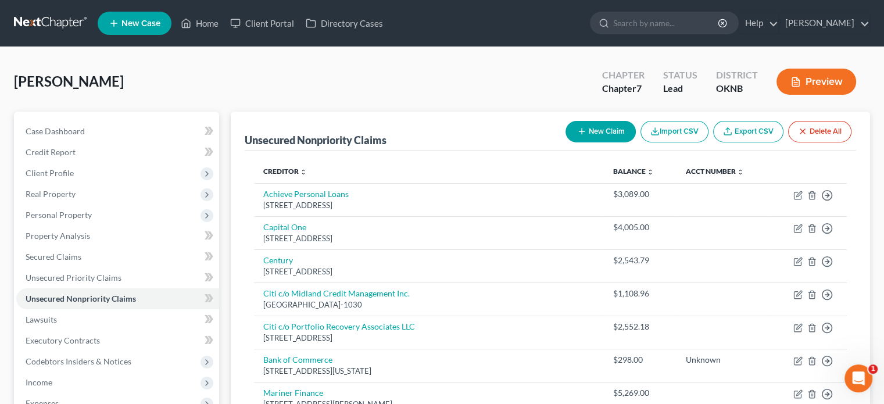
click at [587, 130] on button "New Claim" at bounding box center [601, 132] width 70 height 22
select select "0"
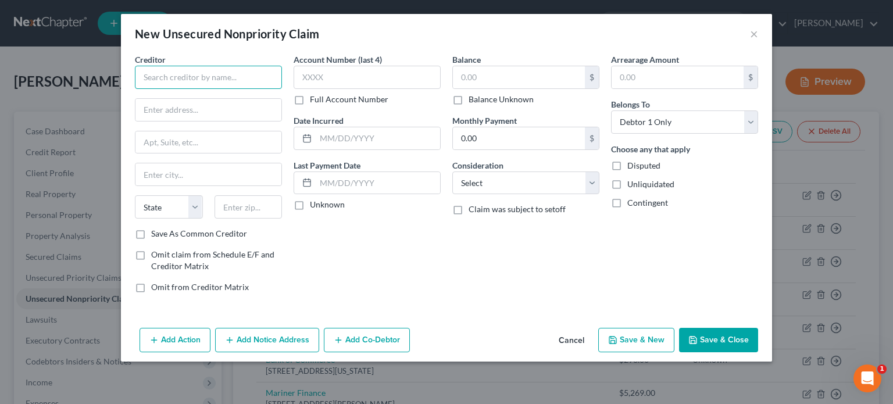
click at [149, 79] on input "text" at bounding box center [208, 77] width 147 height 23
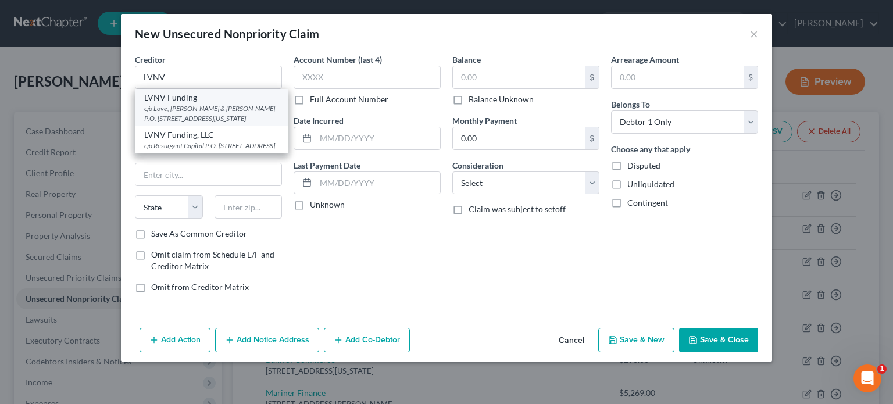
click at [173, 115] on div "c/o Love, [PERSON_NAME] & [PERSON_NAME] P.O. [STREET_ADDRESS][US_STATE]" at bounding box center [211, 113] width 134 height 20
type input "LVNV Funding"
type input "c/o Love, Beal & Nixon"
type input "P.O. Box 32738"
type input "Oklahoma City"
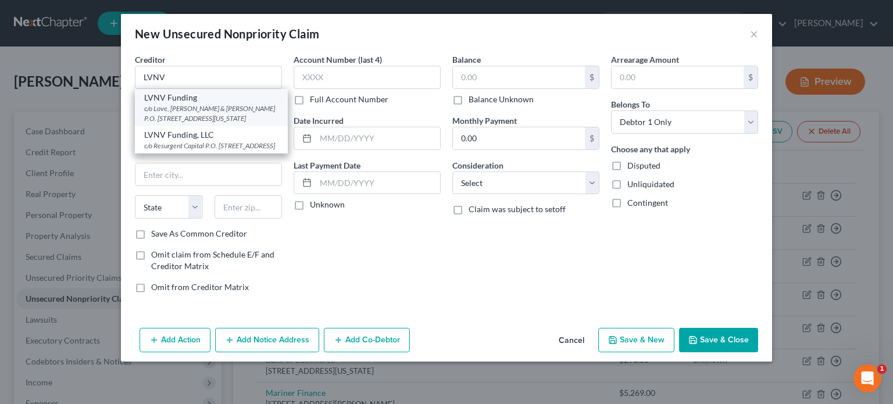
select select "37"
type input "73123"
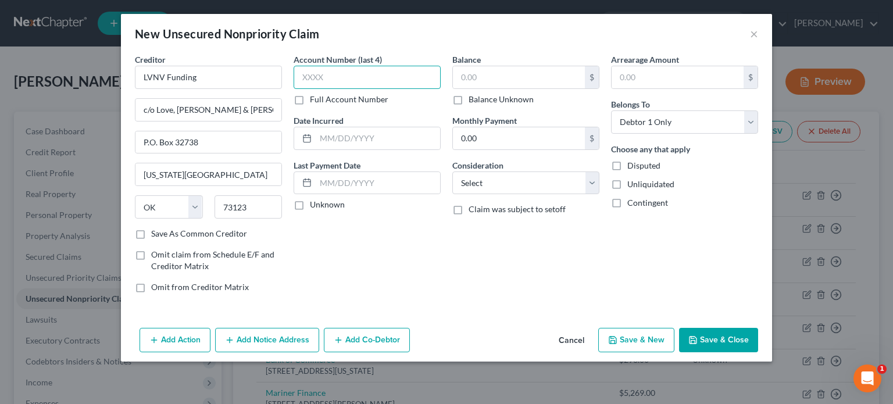
click at [299, 80] on input "text" at bounding box center [367, 77] width 147 height 23
click at [310, 99] on label "Full Account Number" at bounding box center [349, 100] width 78 height 12
click at [315, 99] on input "Full Account Number" at bounding box center [319, 98] width 8 height 8
click at [306, 81] on input "text" at bounding box center [367, 77] width 147 height 23
type input "Unknown"
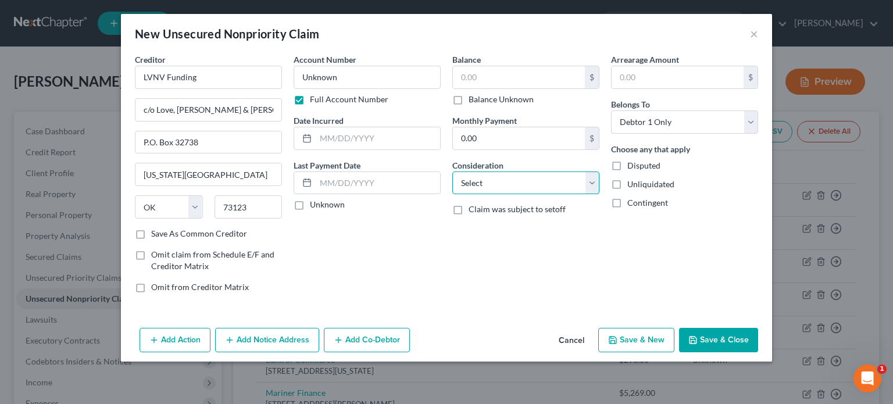
click at [596, 183] on select "Select Cable / Satellite Services Collection Agency Credit Card Debt Debt Couns…" at bounding box center [525, 183] width 147 height 23
select select "10"
click at [452, 172] on select "Select Cable / Satellite Services Collection Agency Credit Card Debt Debt Couns…" at bounding box center [525, 183] width 147 height 23
click at [730, 340] on button "Save & Close" at bounding box center [718, 340] width 79 height 24
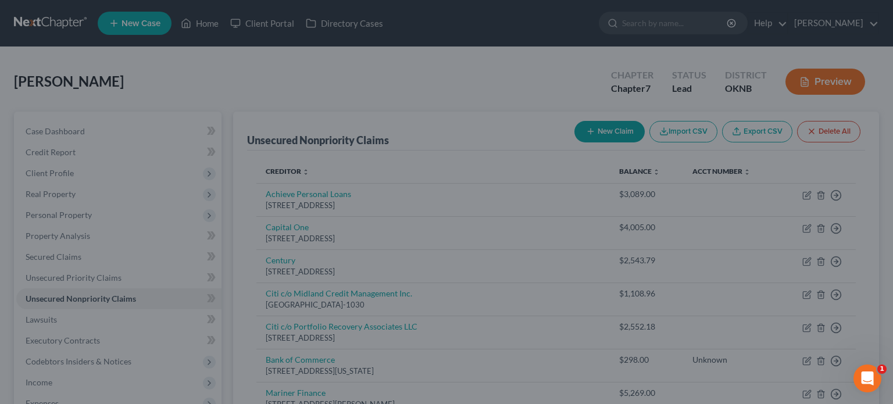
type input "0.00"
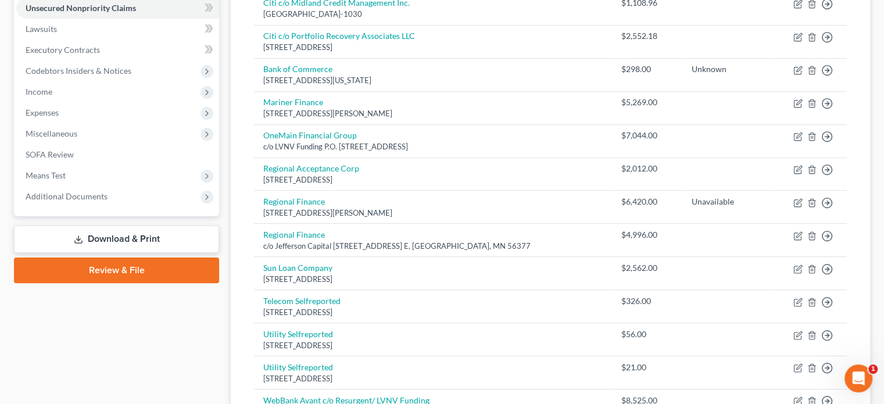
scroll to position [58, 0]
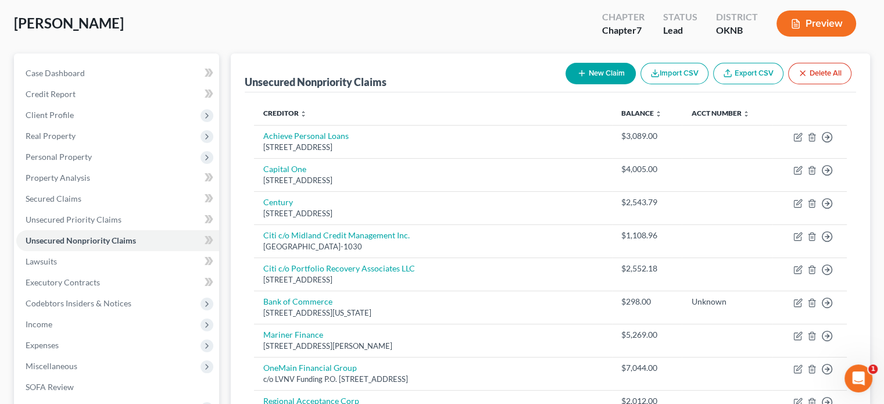
click at [588, 73] on button "New Claim" at bounding box center [601, 74] width 70 height 22
select select "0"
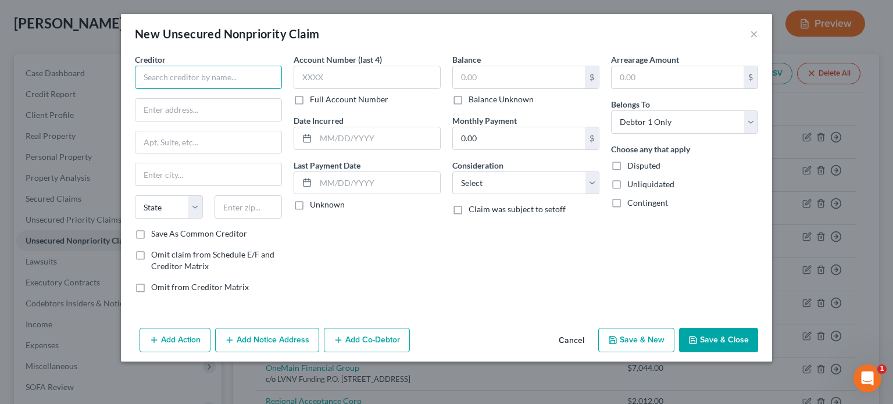
click at [168, 79] on input "text" at bounding box center [208, 77] width 147 height 23
type input "Jefferson Capital Systems, LLC"
click at [148, 114] on input "text" at bounding box center [208, 110] width 146 height 22
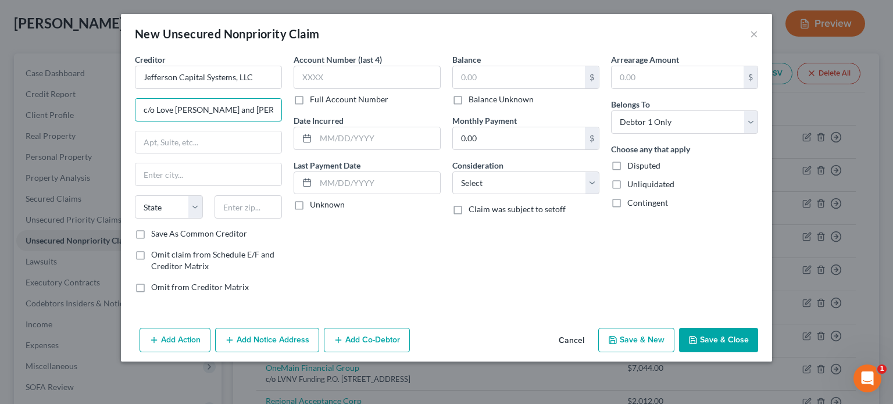
type input "c/o Love Beal and Nixon"
click at [142, 124] on div "Creditor * Jefferson Capital Systems, LLC c/o Love Beal and Nixon State AL AK A…" at bounding box center [208, 140] width 147 height 174
click at [145, 108] on input "c/o Love Beal and Nixon" at bounding box center [208, 110] width 146 height 22
click at [142, 110] on input "c/o Love Beal and Nixon" at bounding box center [208, 110] width 146 height 22
click at [227, 107] on input "c/o Love Beal and Nixon" at bounding box center [208, 110] width 146 height 22
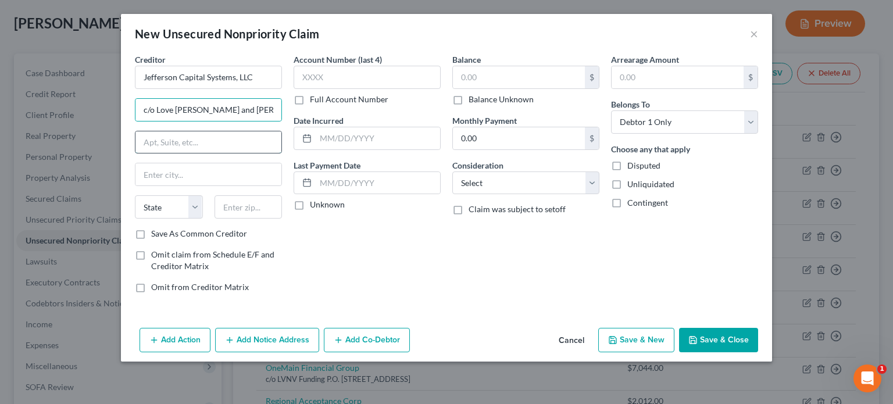
click at [166, 141] on input "text" at bounding box center [208, 142] width 146 height 22
type input "P.O. Box 32738"
click at [163, 169] on input "text" at bounding box center [208, 174] width 146 height 22
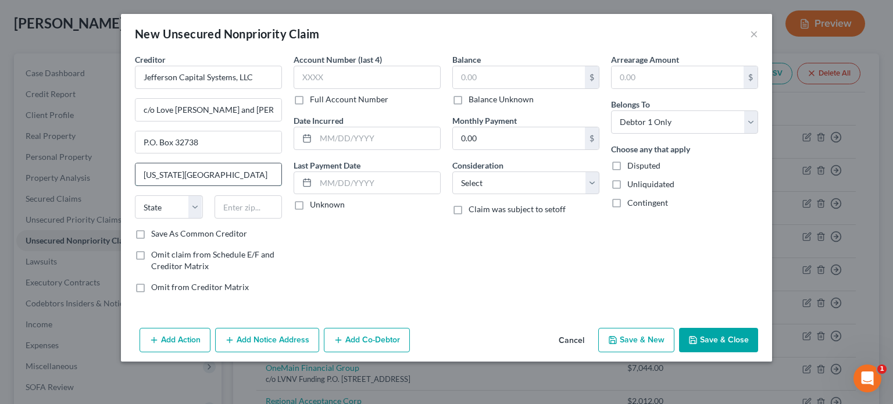
type input "Oklahoma City"
select select "37"
type input "73123"
click at [310, 99] on label "Full Account Number" at bounding box center [349, 100] width 78 height 12
click at [315, 99] on input "Full Account Number" at bounding box center [319, 98] width 8 height 8
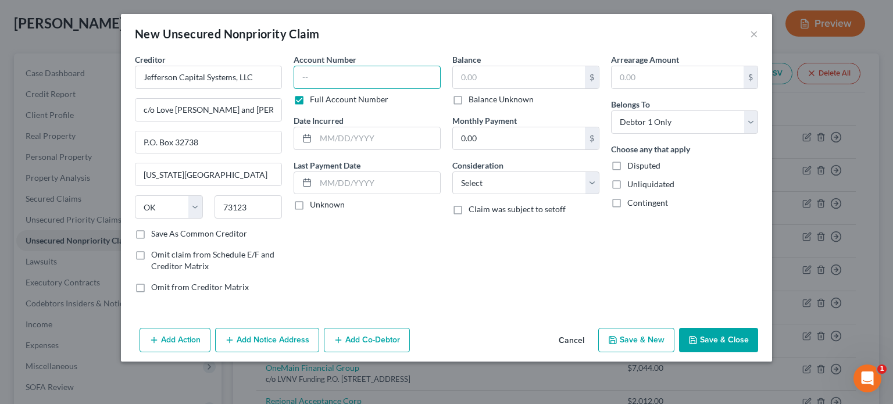
click at [308, 77] on input "text" at bounding box center [367, 77] width 147 height 23
type input "Unknown"
click at [595, 187] on select "Select Cable / Satellite Services Collection Agency Credit Card Debt Debt Couns…" at bounding box center [525, 183] width 147 height 23
select select "10"
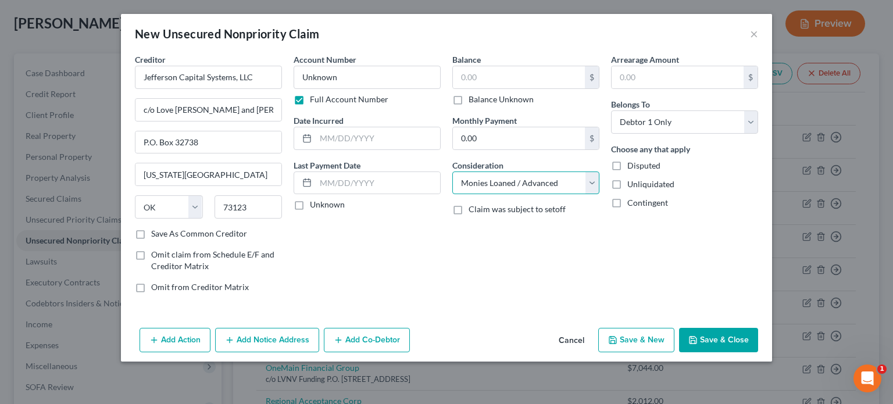
click at [452, 172] on select "Select Cable / Satellite Services Collection Agency Credit Card Debt Debt Couns…" at bounding box center [525, 183] width 147 height 23
click at [721, 341] on button "Save & Close" at bounding box center [718, 340] width 79 height 24
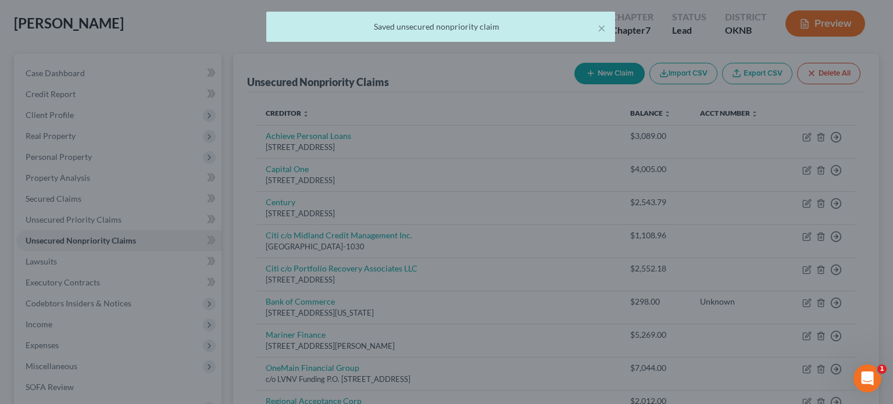
type input "0.00"
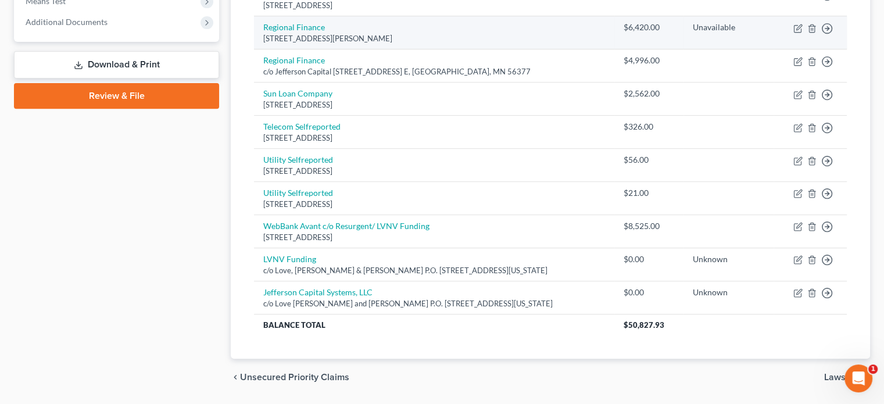
scroll to position [498, 0]
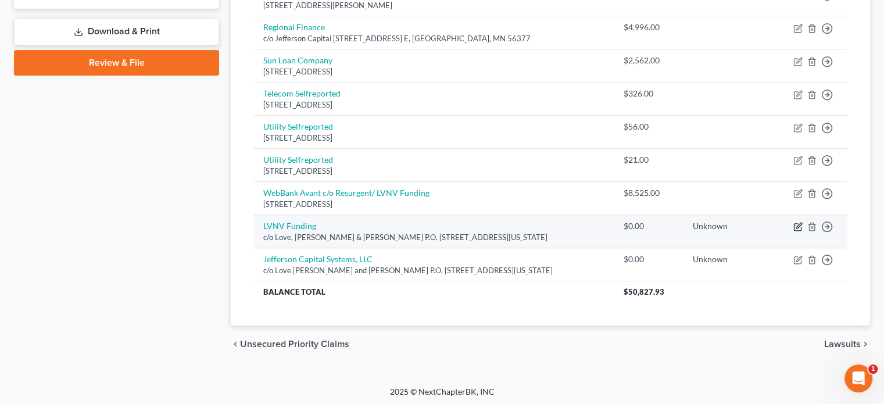
click at [798, 223] on icon "button" at bounding box center [798, 226] width 9 height 9
select select "37"
select select "10"
select select "0"
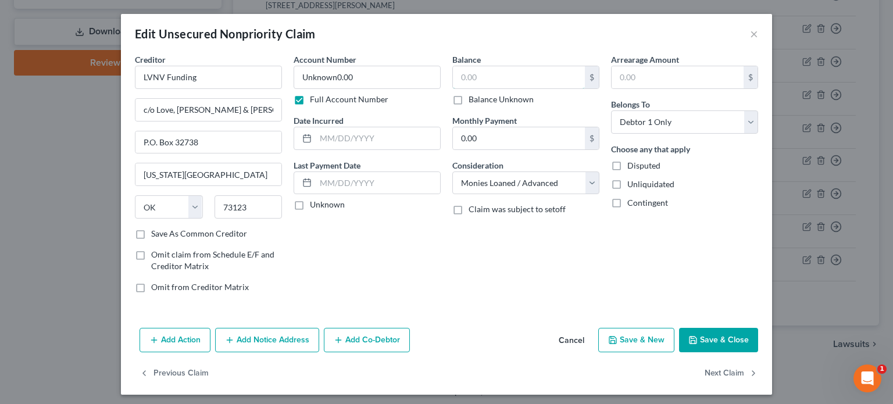
drag, startPoint x: 495, startPoint y: 82, endPoint x: 432, endPoint y: 90, distance: 63.8
click at [455, 85] on input "text" at bounding box center [519, 77] width 132 height 22
click at [334, 76] on input "Unknown0.00" at bounding box center [367, 77] width 147 height 23
type input "Unknown"
click at [455, 77] on input "text" at bounding box center [519, 77] width 132 height 22
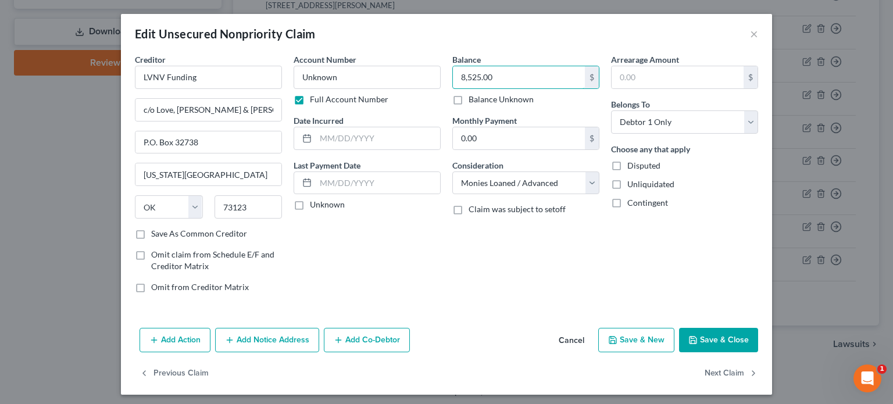
type input "8,525.00"
click at [709, 334] on button "Save & Close" at bounding box center [718, 340] width 79 height 24
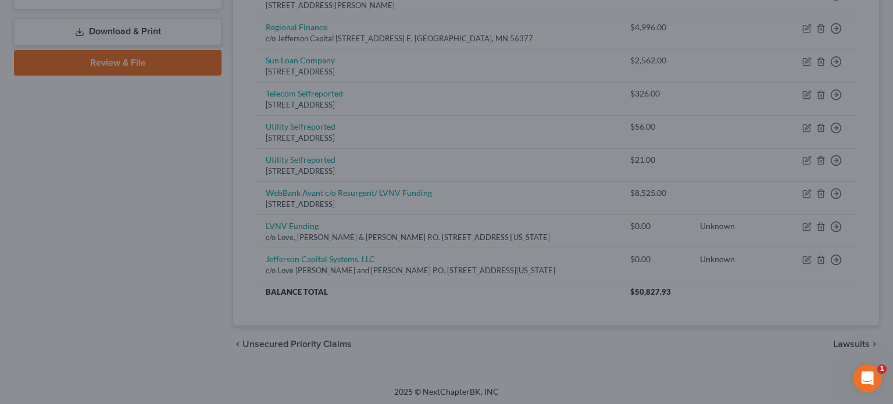
type input "0"
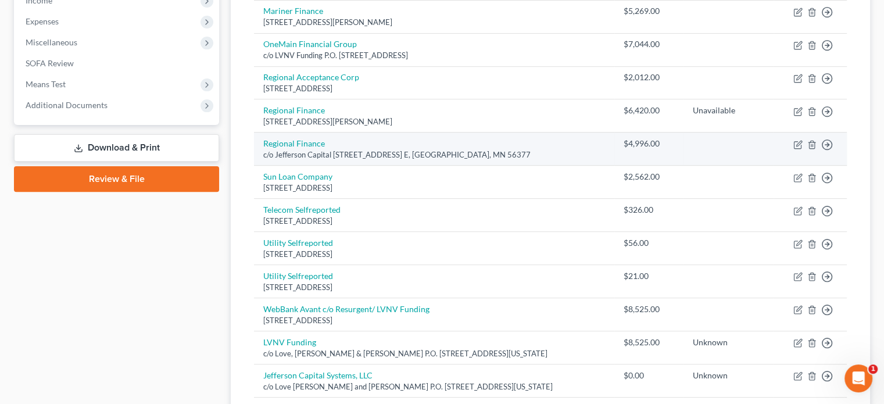
scroll to position [440, 0]
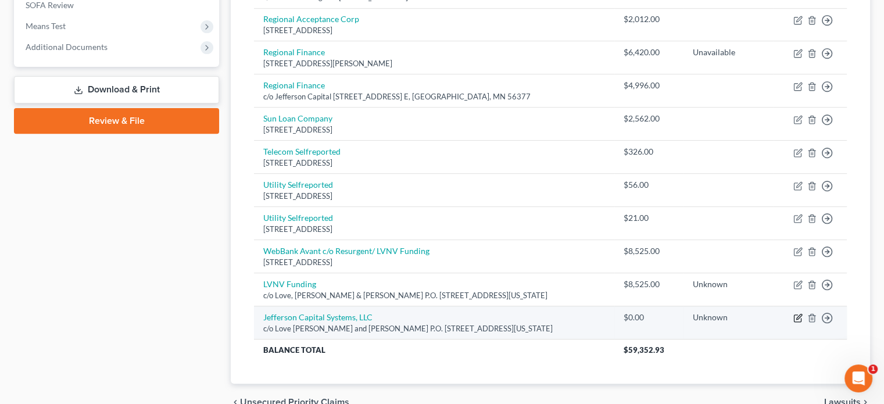
click at [798, 318] on icon "button" at bounding box center [798, 317] width 9 height 9
select select "37"
select select "10"
select select "0"
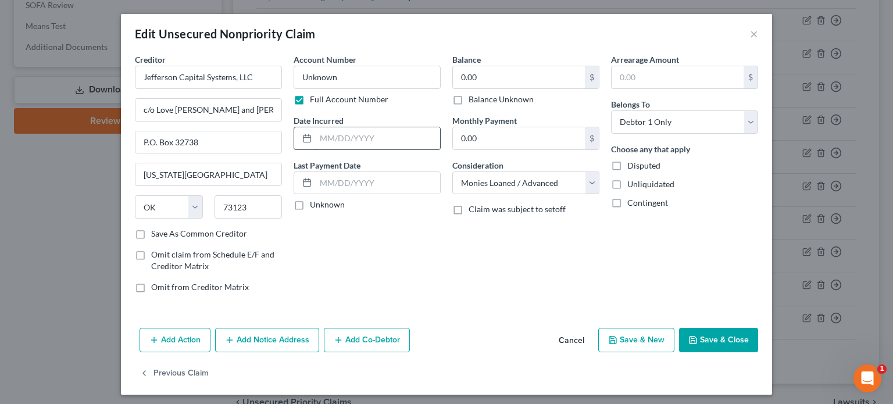
click at [319, 141] on input "text" at bounding box center [378, 138] width 124 height 22
type input "2023"
type input "4,996.67"
click at [706, 341] on button "Save & Close" at bounding box center [718, 340] width 79 height 24
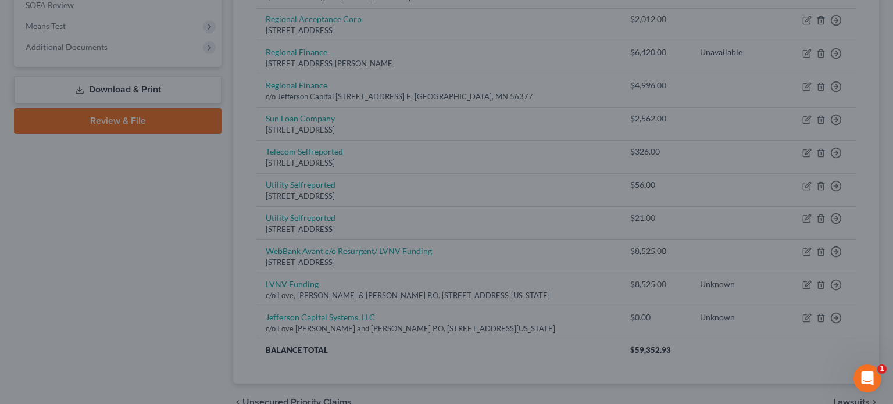
type input "0"
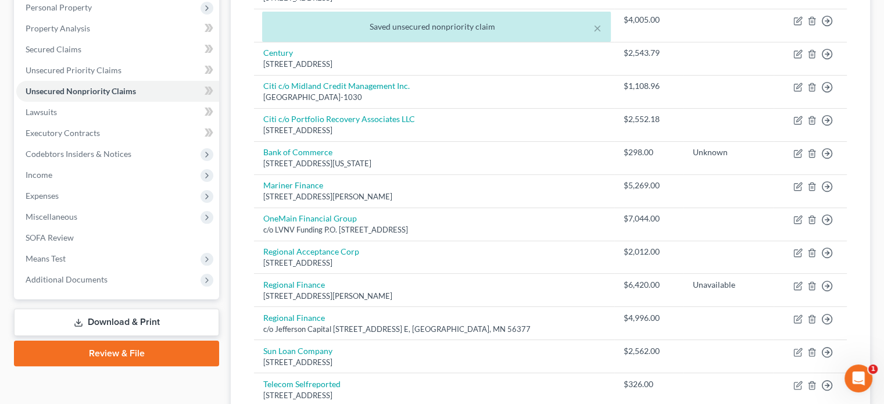
scroll to position [149, 0]
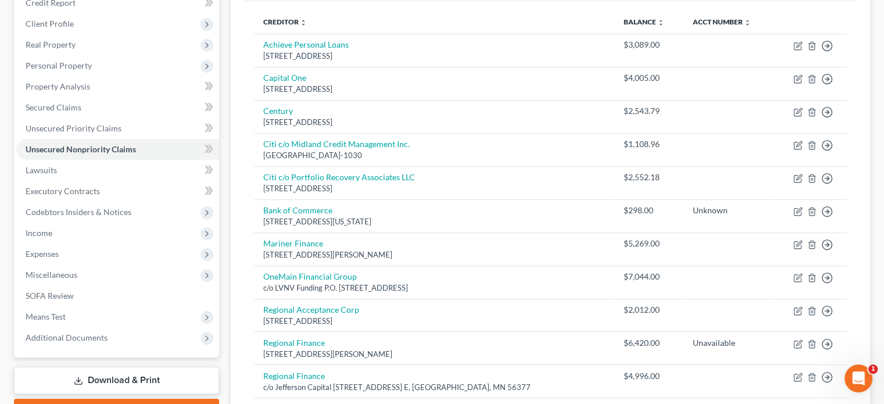
click at [151, 376] on link "Download & Print" at bounding box center [116, 380] width 205 height 27
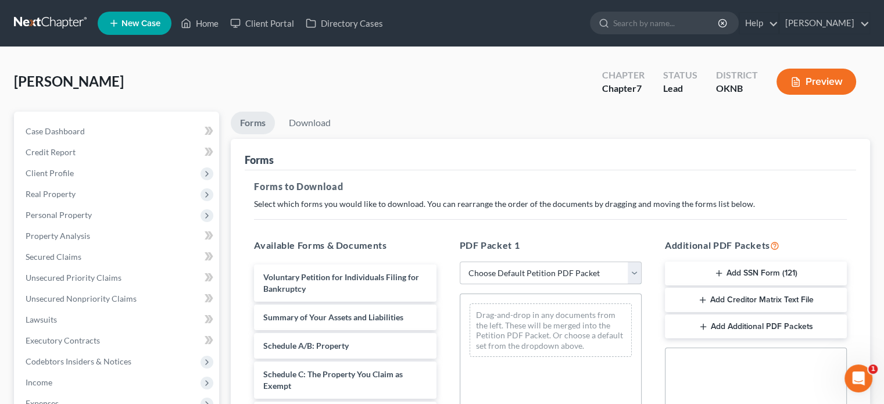
click at [636, 273] on select "Choose Default Petition PDF Packet Complete Bankruptcy Petition (all forms and …" at bounding box center [551, 273] width 182 height 23
select select "0"
click at [460, 262] on select "Choose Default Petition PDF Packet Complete Bankruptcy Petition (all forms and …" at bounding box center [551, 273] width 182 height 23
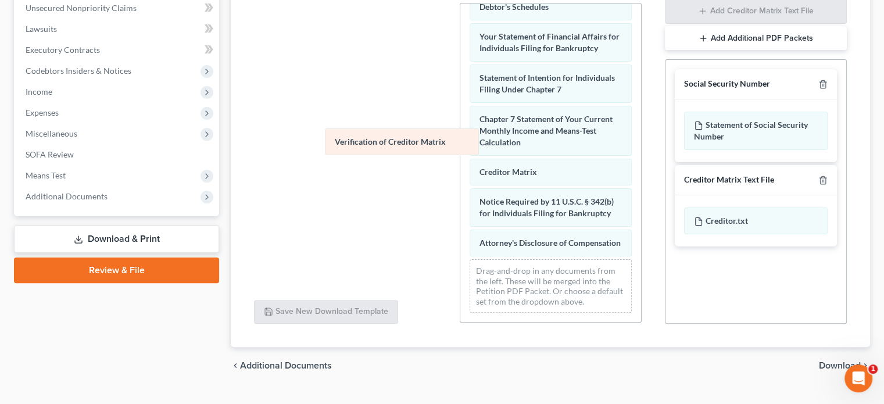
scroll to position [404, 0]
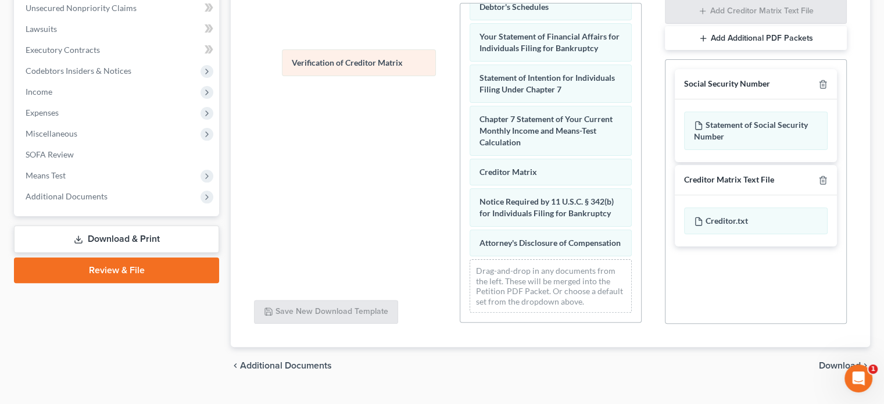
drag, startPoint x: 514, startPoint y: 162, endPoint x: 327, endPoint y: 63, distance: 211.4
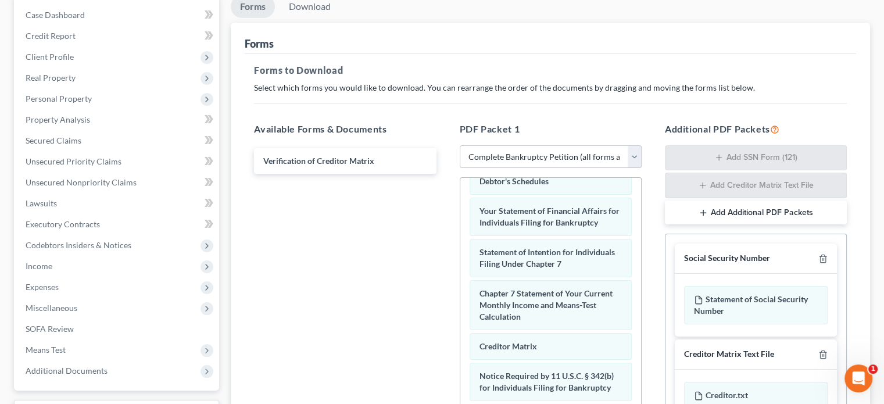
scroll to position [58, 0]
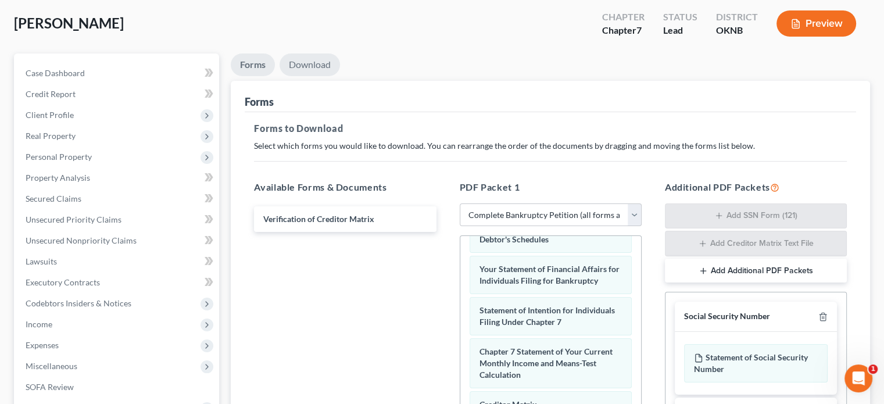
click at [317, 72] on link "Download" at bounding box center [310, 64] width 60 height 23
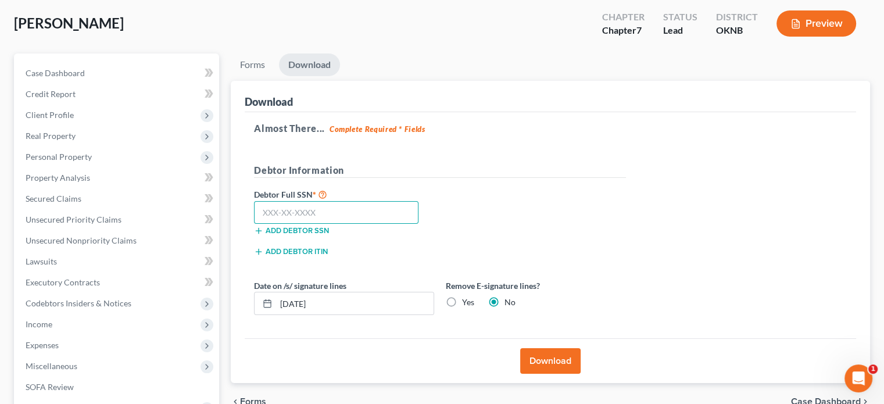
click at [262, 215] on input "text" at bounding box center [336, 212] width 165 height 23
type input "448-92-0183"
click at [570, 357] on button "Download" at bounding box center [550, 361] width 60 height 26
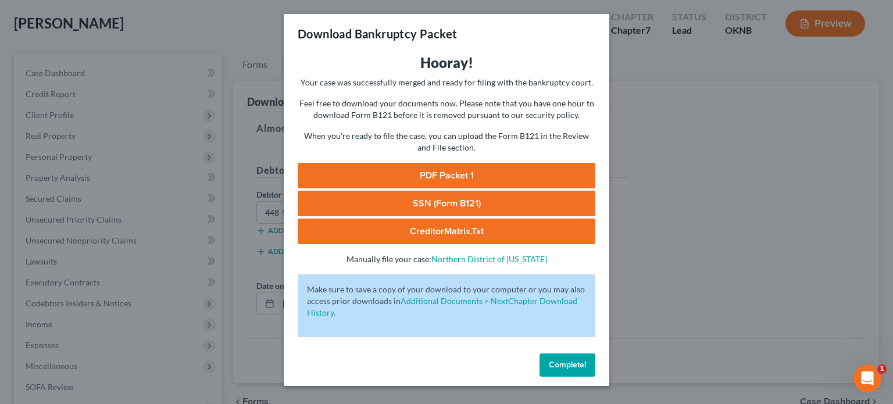
click at [573, 365] on span "Complete!" at bounding box center [567, 365] width 37 height 10
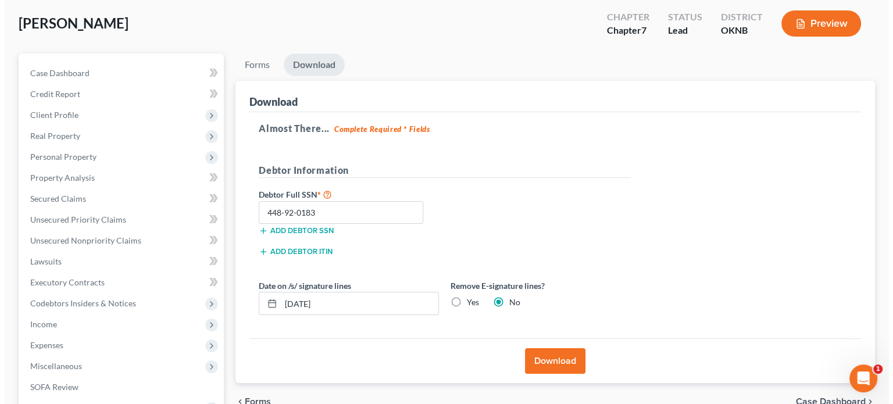
scroll to position [0, 0]
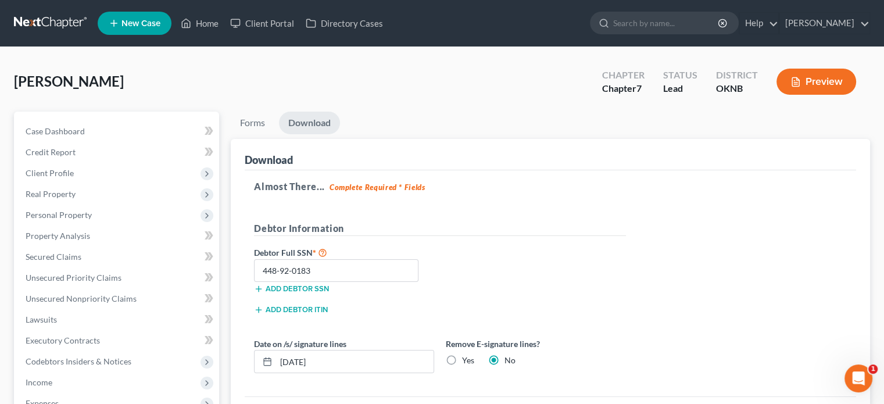
click at [815, 83] on button "Preview" at bounding box center [817, 82] width 80 height 26
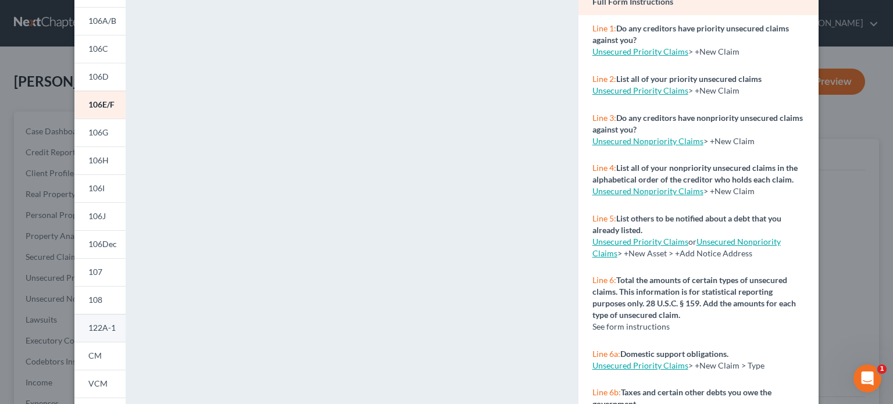
scroll to position [251, 0]
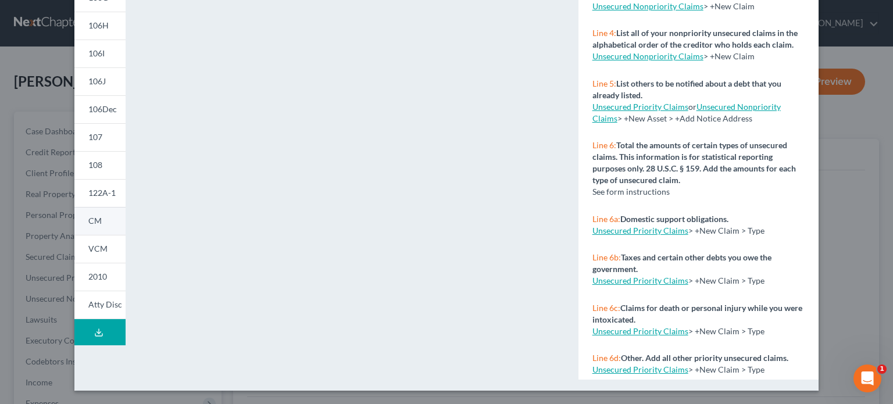
click at [93, 222] on span "CM" at bounding box center [94, 221] width 13 height 10
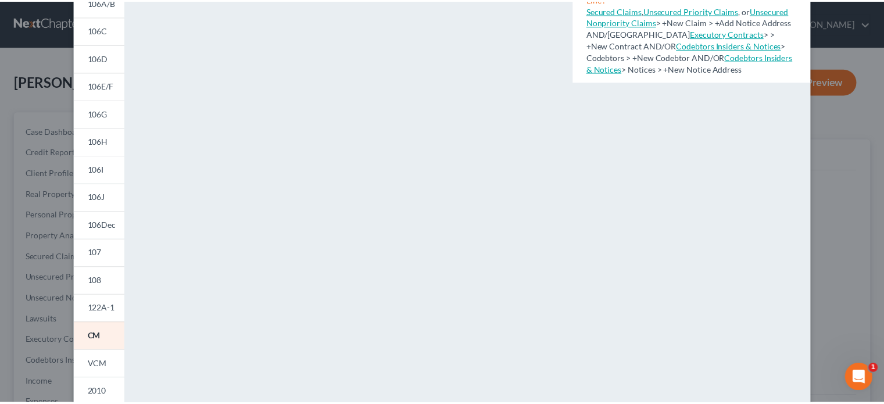
scroll to position [19, 0]
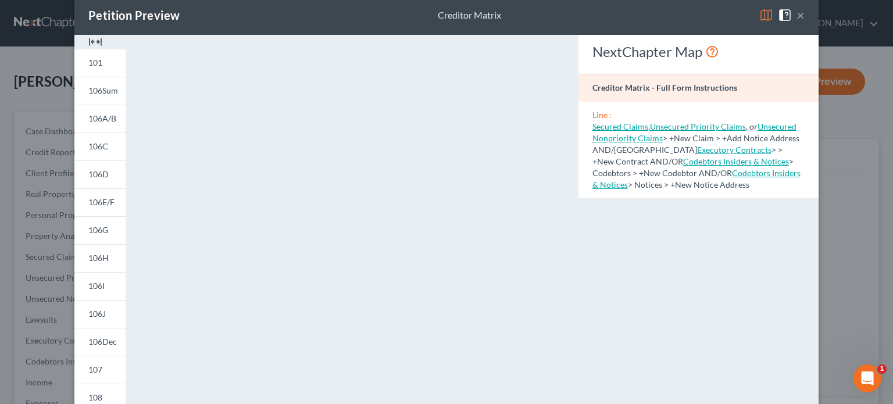
click at [796, 16] on button "×" at bounding box center [800, 15] width 8 height 14
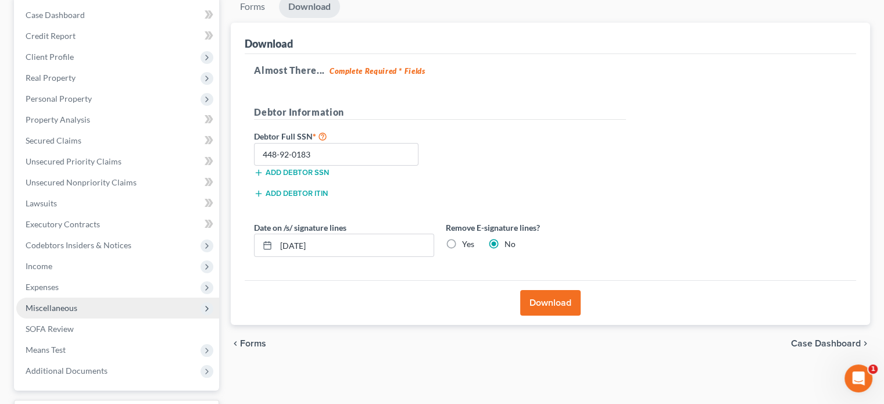
scroll to position [213, 0]
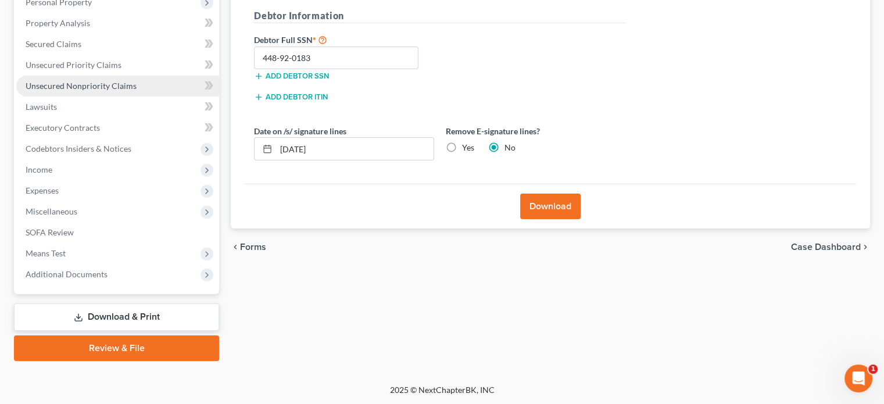
click at [55, 88] on span "Unsecured Nonpriority Claims" at bounding box center [81, 86] width 111 height 10
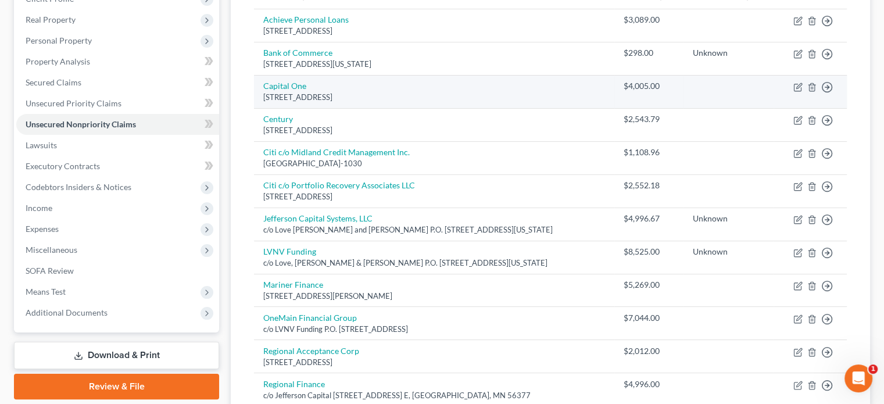
scroll to position [58, 0]
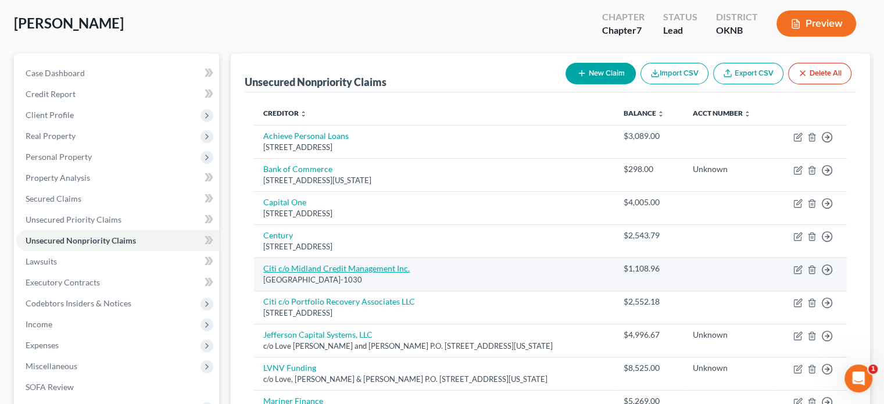
click at [316, 270] on link "Citi c/o Midland Credit Management Inc." at bounding box center [336, 268] width 147 height 10
select select "4"
select select "0"
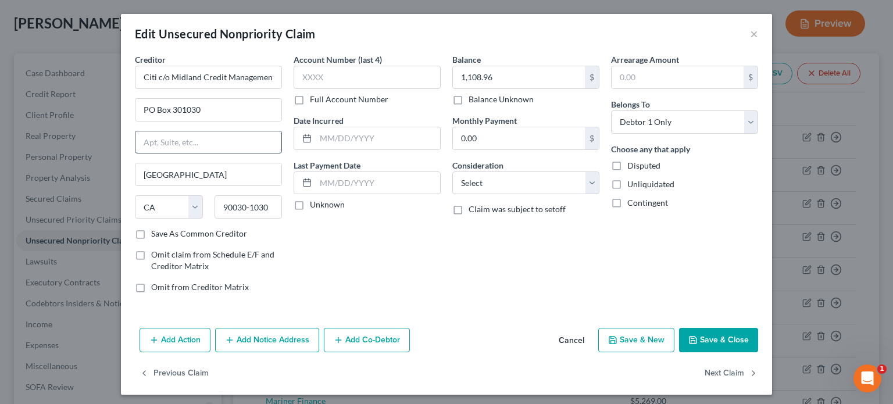
click at [158, 148] on input "text" at bounding box center [208, 142] width 146 height 22
type input "c"
type input "P.O. Box 301030"
drag, startPoint x: 140, startPoint y: 110, endPoint x: 270, endPoint y: 117, distance: 130.4
click at [270, 117] on input "PO Box 301030" at bounding box center [208, 110] width 146 height 22
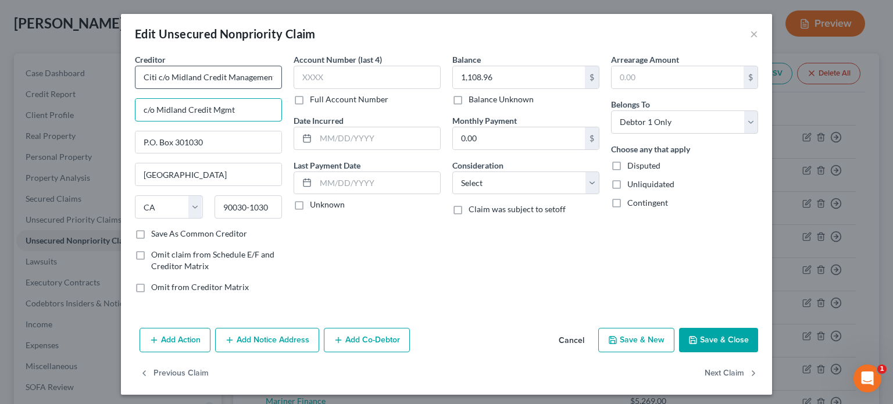
type input "c/o Midland Credit Mgmt"
click at [153, 76] on input "Citi c/o Midland Credit Management Inc." at bounding box center [208, 77] width 147 height 23
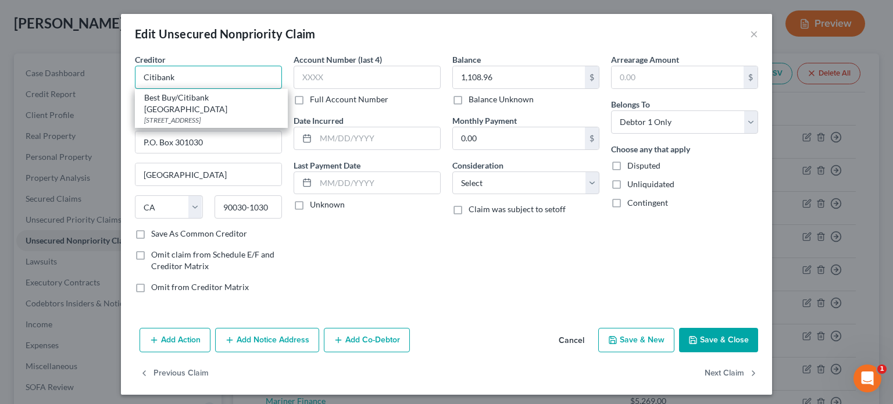
type input "Citibank"
click at [708, 338] on button "Save & Close" at bounding box center [718, 340] width 79 height 24
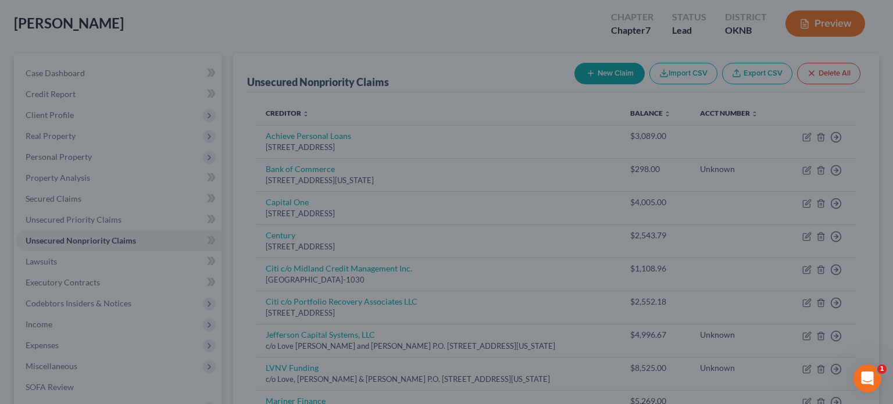
type input "0"
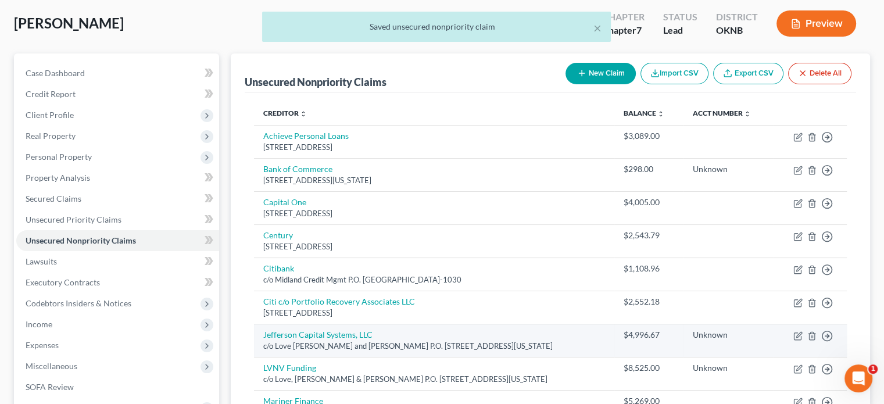
scroll to position [174, 0]
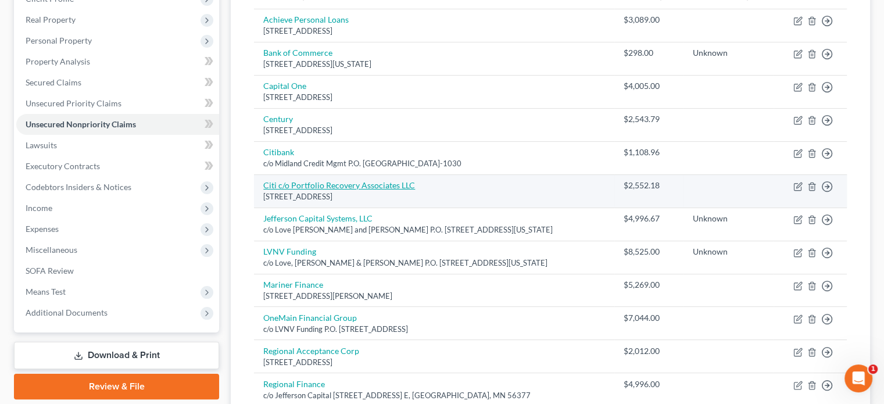
click at [314, 187] on link "Citi c/o Portfolio Recovery Associates LLC" at bounding box center [339, 185] width 152 height 10
select select "48"
select select "0"
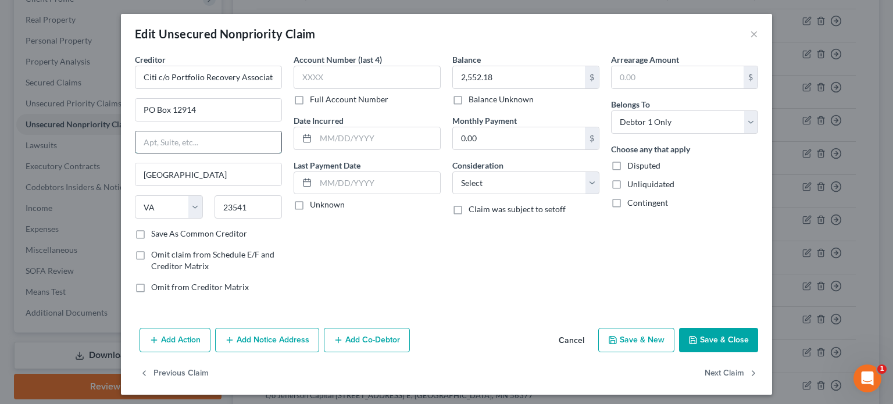
click at [151, 139] on input "text" at bounding box center [208, 142] width 146 height 22
type input "P.O. Box 12914"
click at [140, 113] on input "PO Box 12914" at bounding box center [208, 110] width 146 height 22
type input "c/p Portfolio Recovery Assicatess"
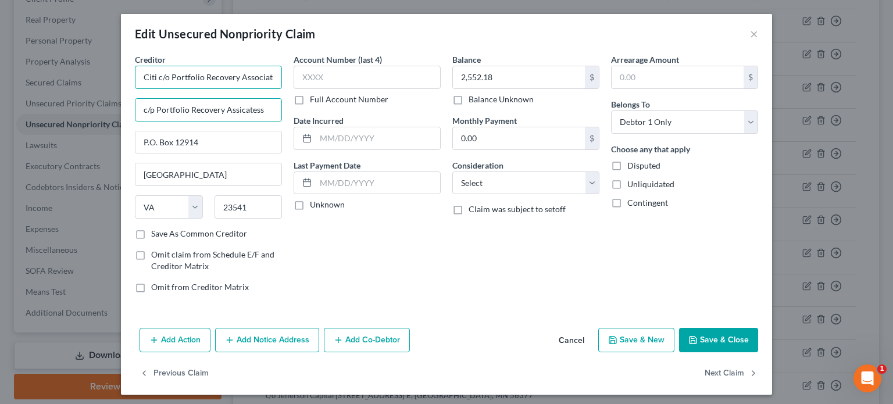
click at [151, 77] on input "Citi c/o Portfolio Recovery Associates LLC" at bounding box center [208, 77] width 147 height 23
click at [153, 78] on input "Citi c/o Portfolio Recovery Associates LLC" at bounding box center [208, 77] width 147 height 23
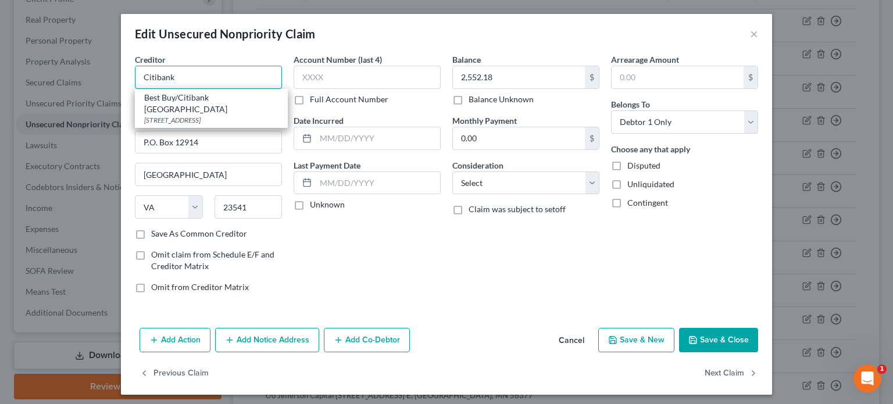
type input "Citibank"
click at [713, 341] on button "Save & Close" at bounding box center [718, 340] width 79 height 24
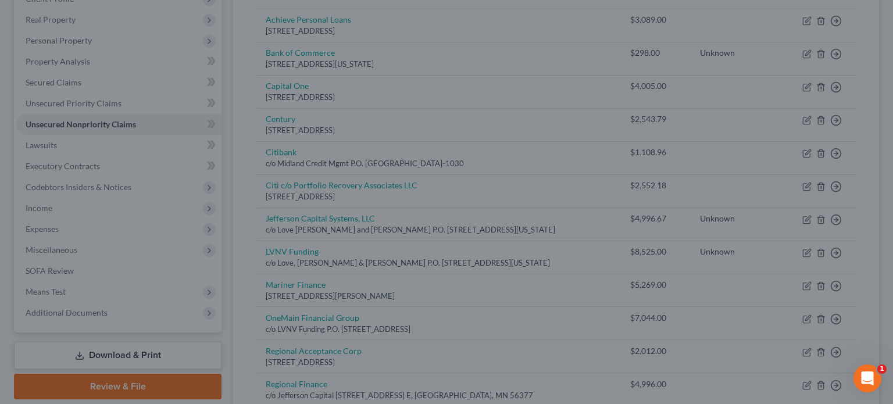
type input "0"
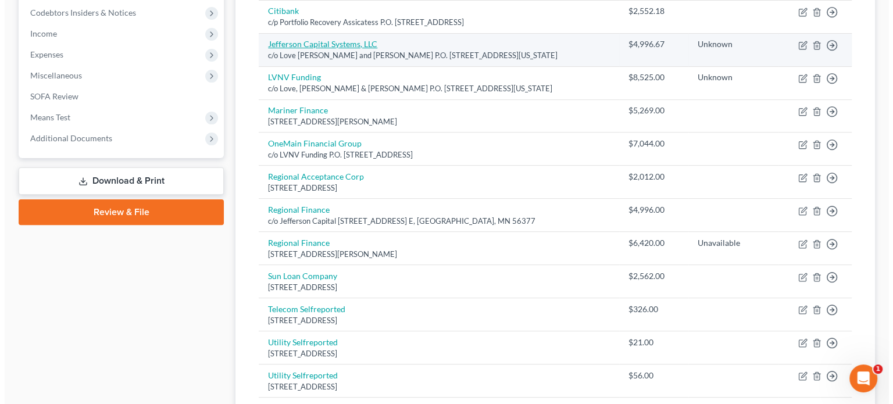
scroll to position [407, 0]
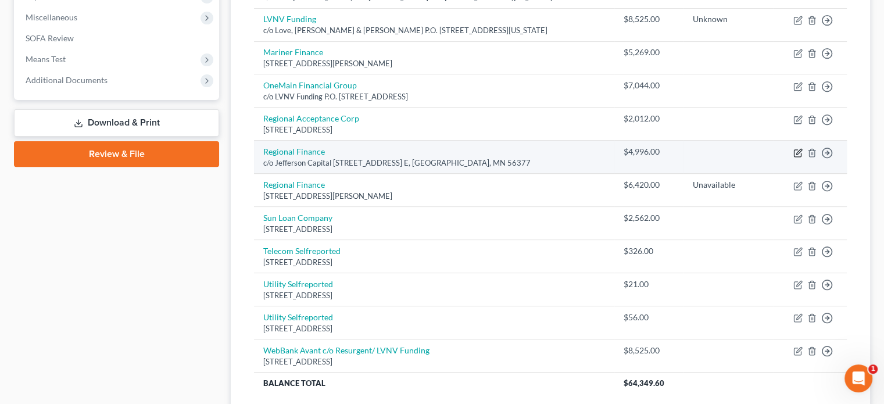
click at [797, 151] on icon "button" at bounding box center [798, 151] width 5 height 5
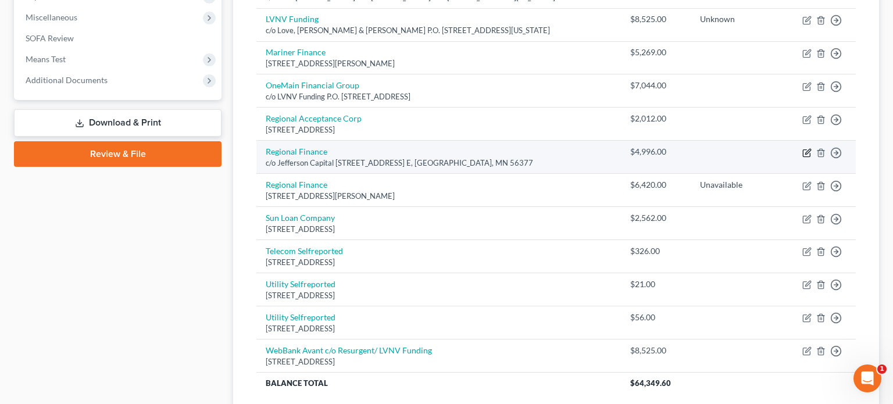
select select "24"
select select "0"
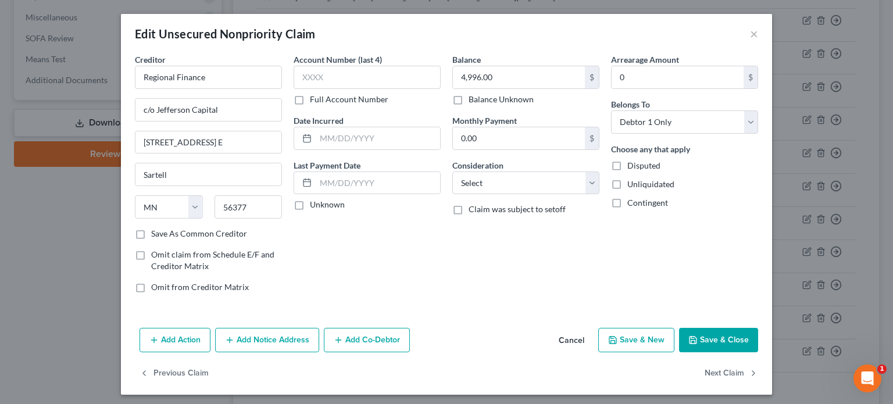
click at [263, 341] on button "Add Notice Address" at bounding box center [267, 340] width 104 height 24
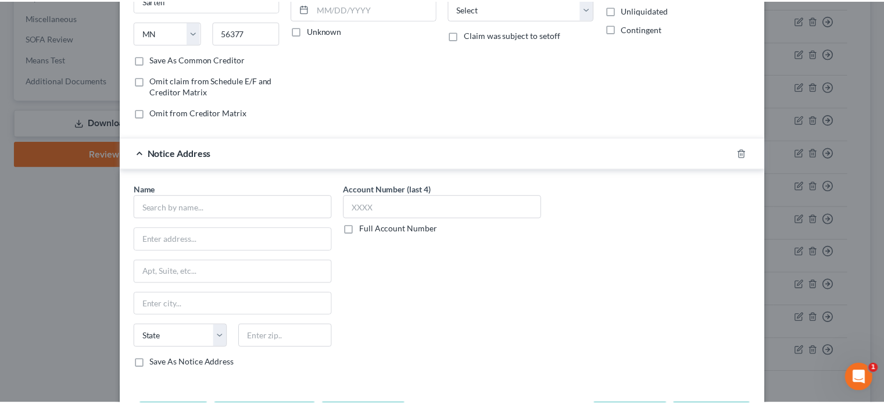
scroll to position [0, 0]
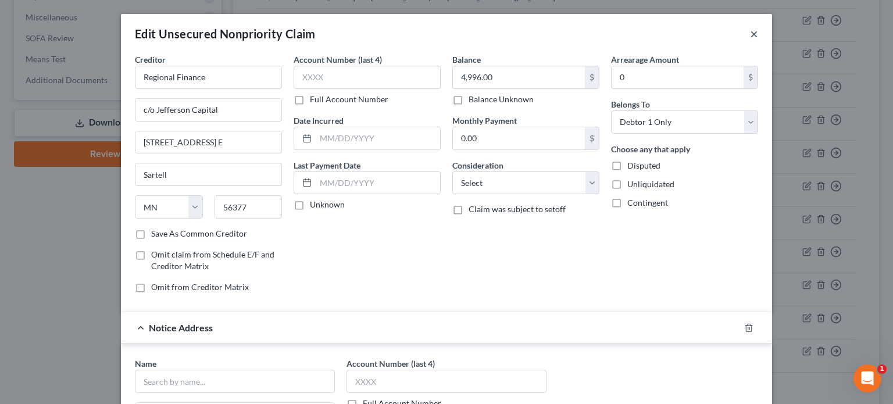
click at [750, 36] on button "×" at bounding box center [754, 34] width 8 height 14
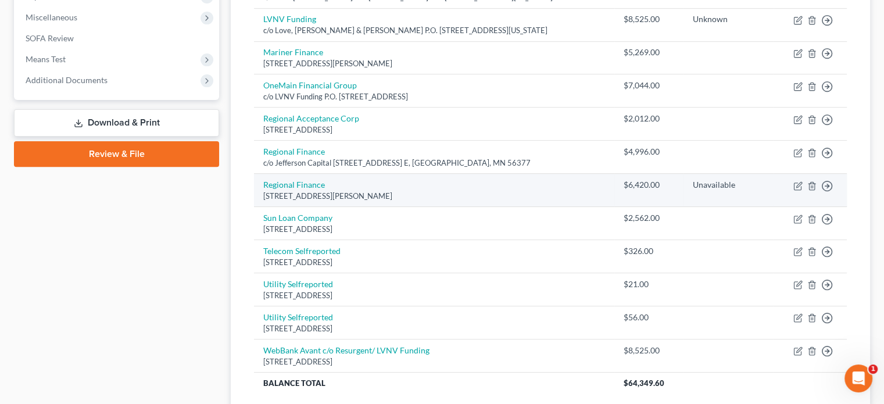
scroll to position [349, 0]
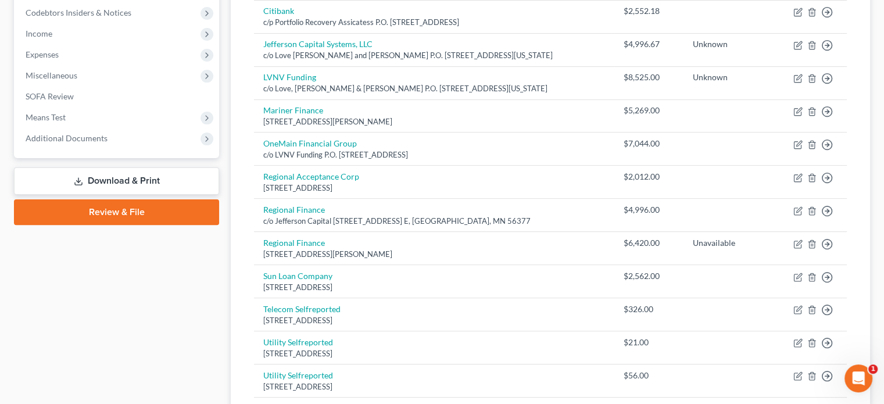
click at [158, 178] on link "Download & Print" at bounding box center [116, 180] width 205 height 27
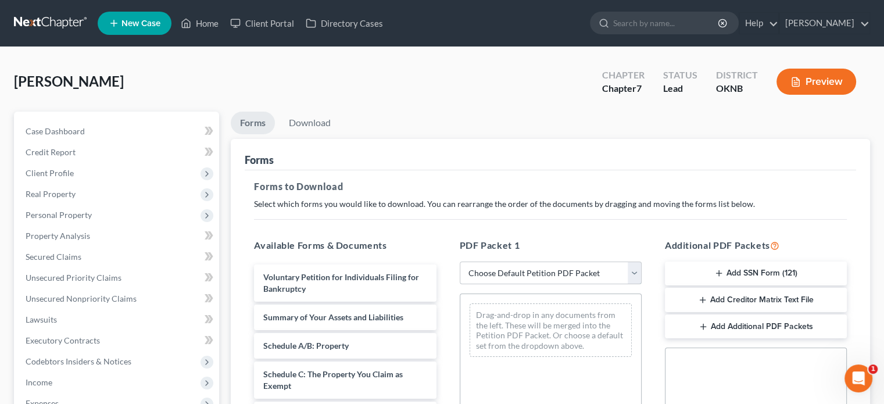
click at [635, 274] on select "Choose Default Petition PDF Packet Complete Bankruptcy Petition (all forms and …" at bounding box center [551, 273] width 182 height 23
select select "0"
click at [460, 262] on select "Choose Default Petition PDF Packet Complete Bankruptcy Petition (all forms and …" at bounding box center [551, 273] width 182 height 23
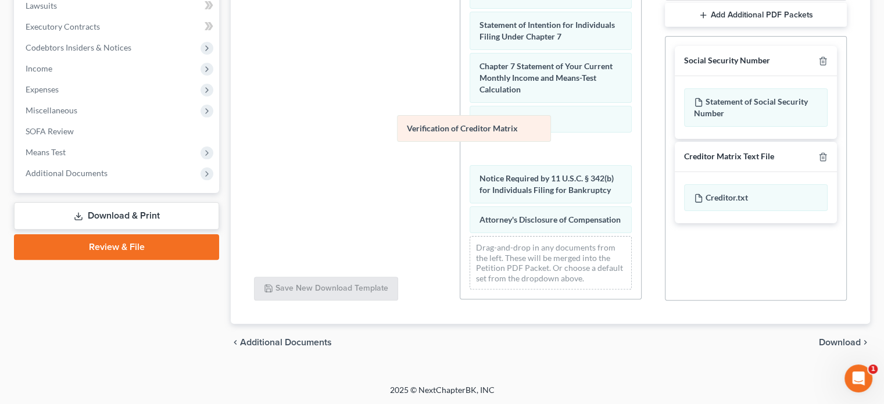
scroll to position [404, 0]
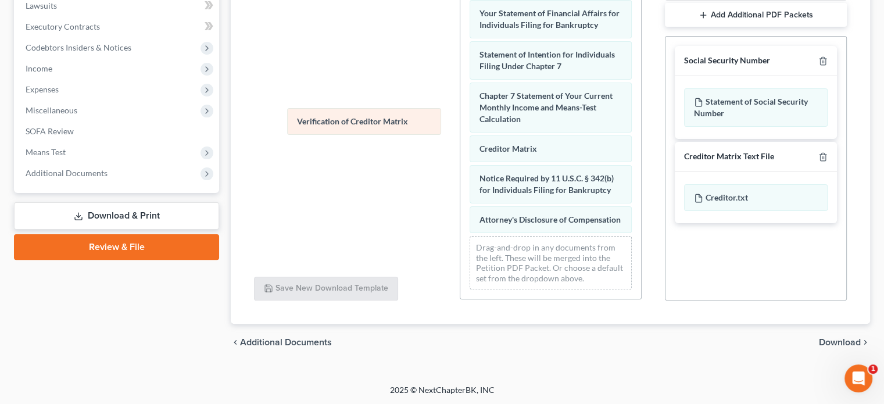
drag, startPoint x: 491, startPoint y: 137, endPoint x: 308, endPoint y: 120, distance: 183.9
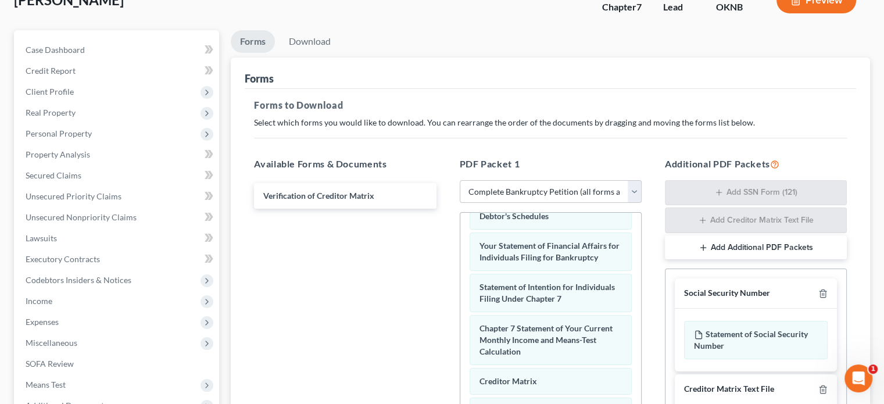
scroll to position [23, 0]
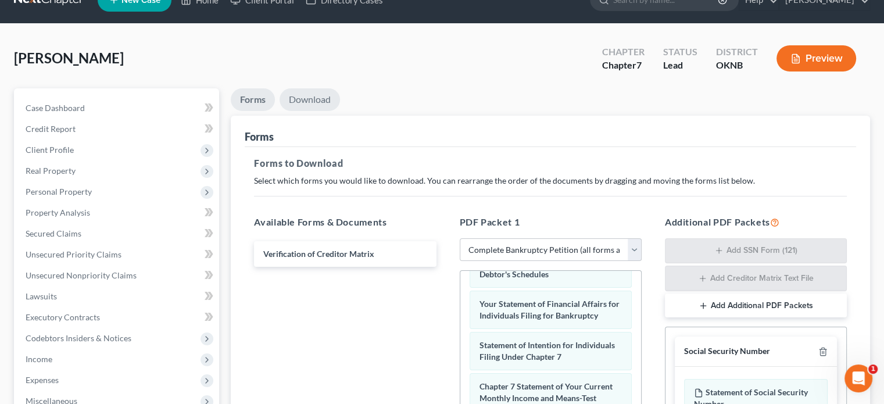
click at [316, 100] on link "Download" at bounding box center [310, 99] width 60 height 23
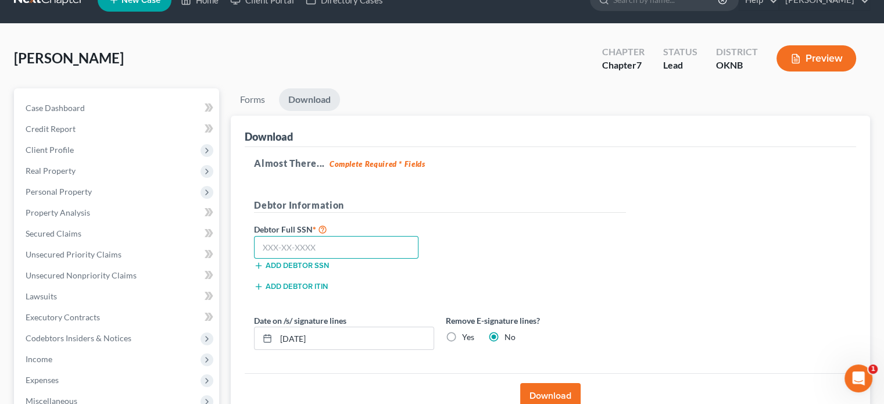
click at [264, 250] on input "text" at bounding box center [336, 247] width 165 height 23
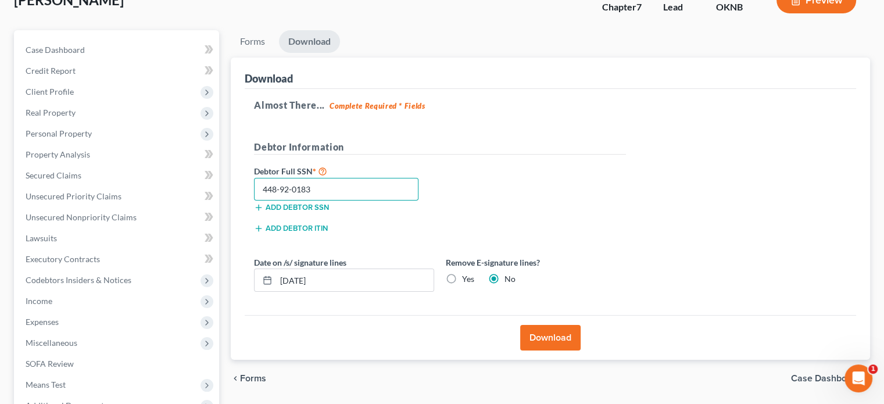
type input "448-92-0183"
click at [563, 339] on button "Download" at bounding box center [550, 338] width 60 height 26
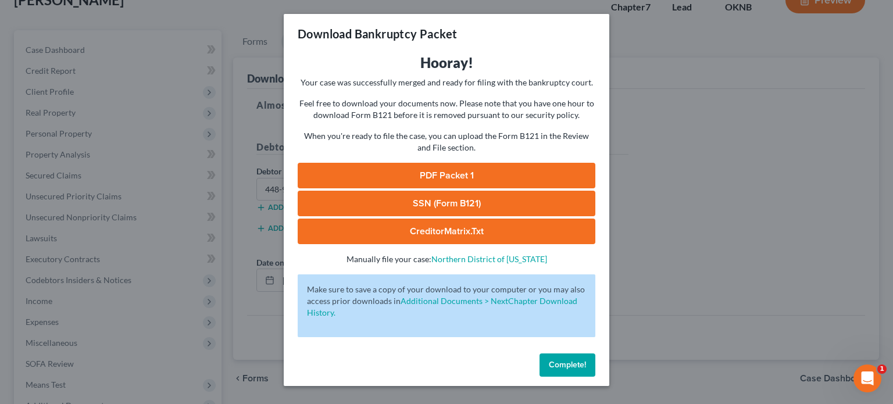
click at [579, 365] on span "Complete!" at bounding box center [567, 365] width 37 height 10
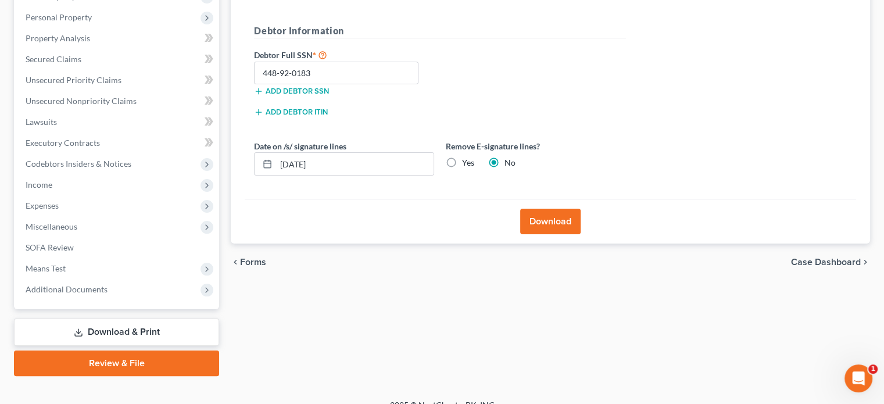
scroll to position [213, 0]
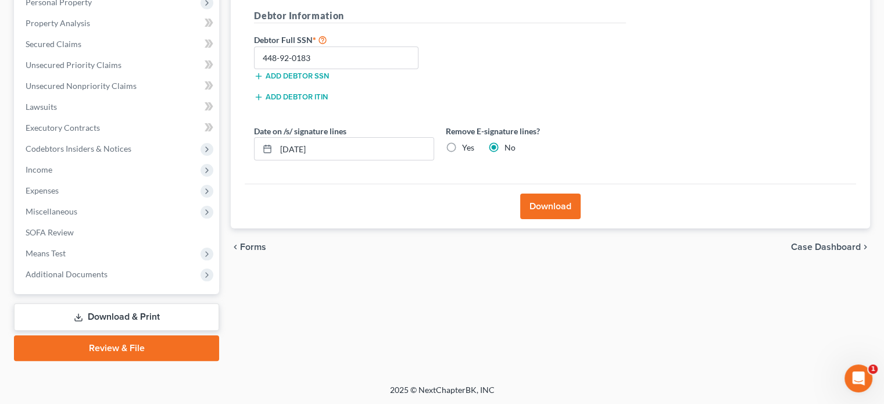
click at [167, 317] on link "Download & Print" at bounding box center [116, 316] width 205 height 27
click at [198, 316] on link "Download & Print" at bounding box center [116, 316] width 205 height 27
click at [191, 318] on link "Download & Print" at bounding box center [116, 316] width 205 height 27
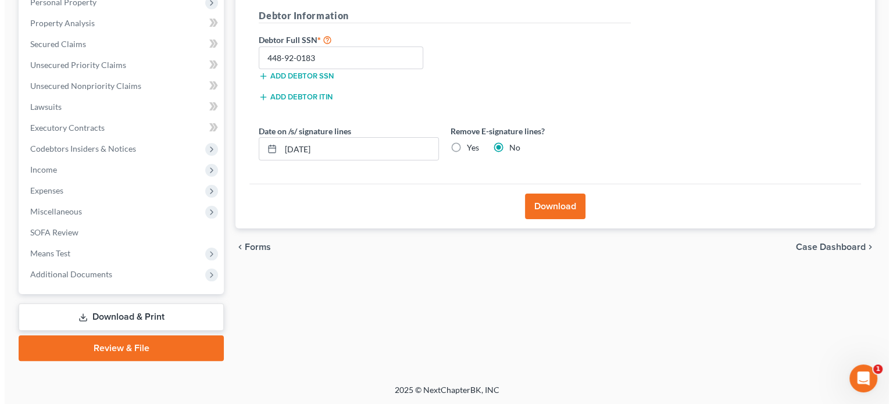
scroll to position [0, 0]
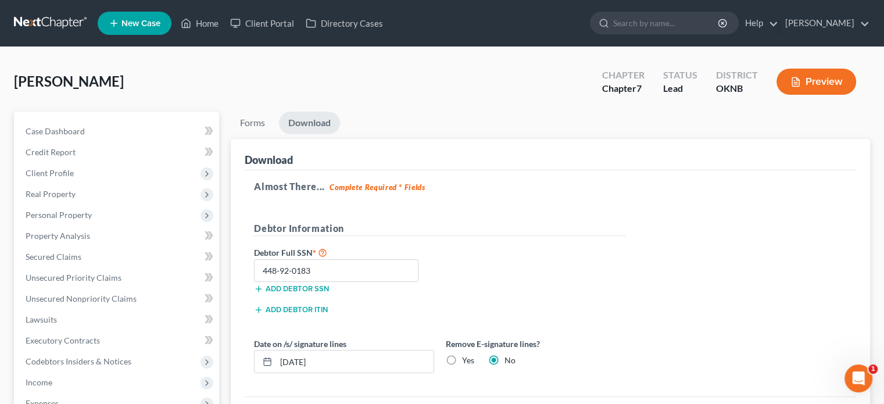
click at [838, 89] on button "Preview" at bounding box center [817, 82] width 80 height 26
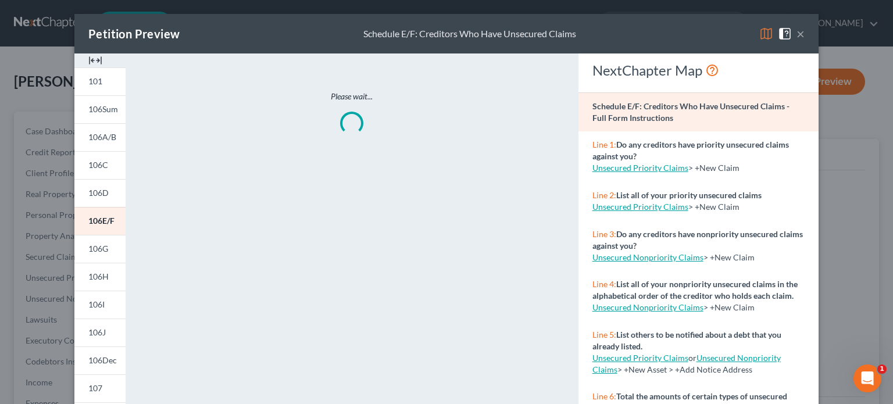
scroll to position [116, 0]
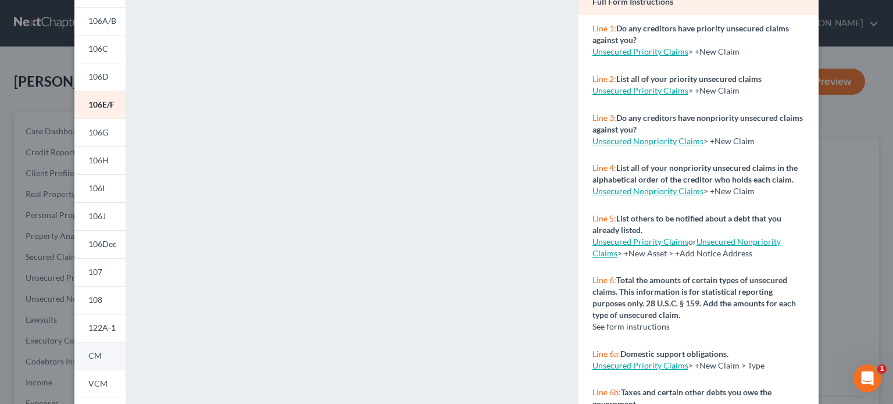
click at [95, 358] on span "CM" at bounding box center [94, 356] width 13 height 10
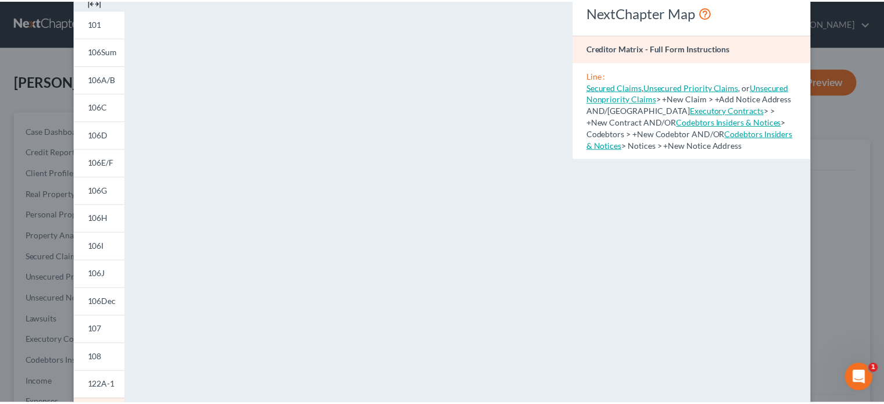
scroll to position [0, 0]
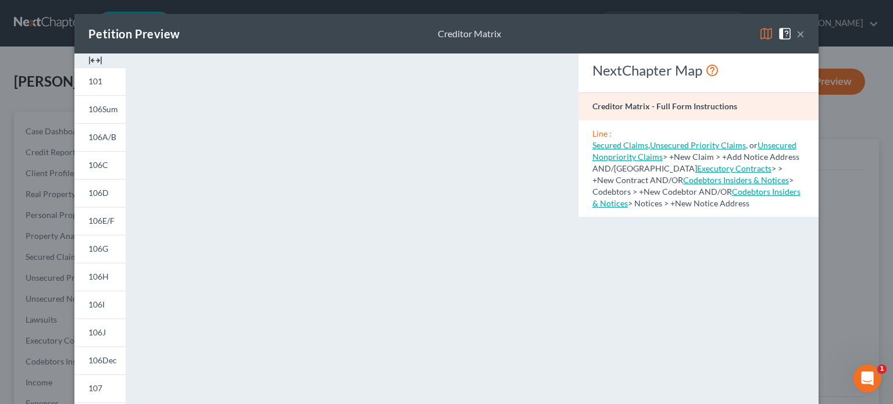
click at [797, 34] on button "×" at bounding box center [800, 34] width 8 height 14
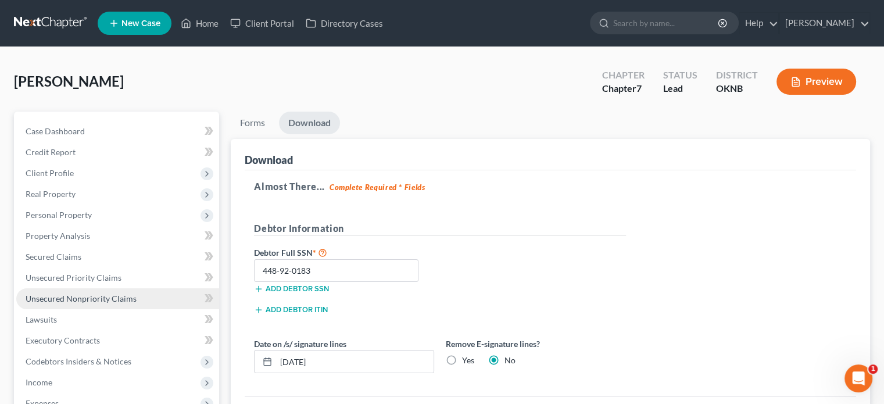
click at [95, 295] on span "Unsecured Nonpriority Claims" at bounding box center [81, 299] width 111 height 10
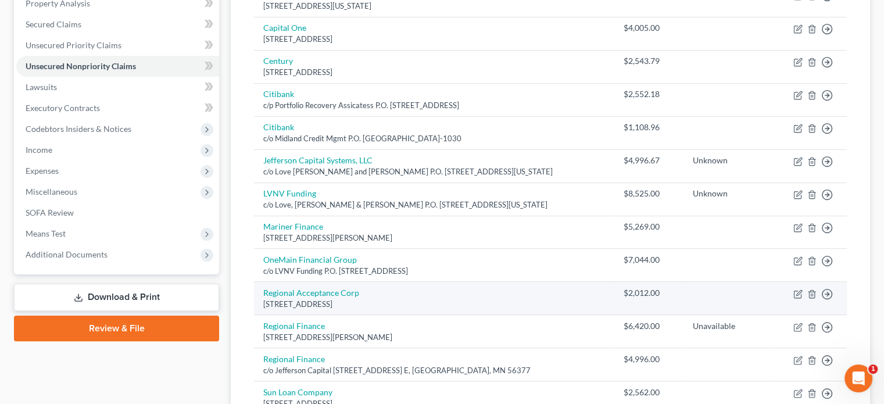
scroll to position [349, 0]
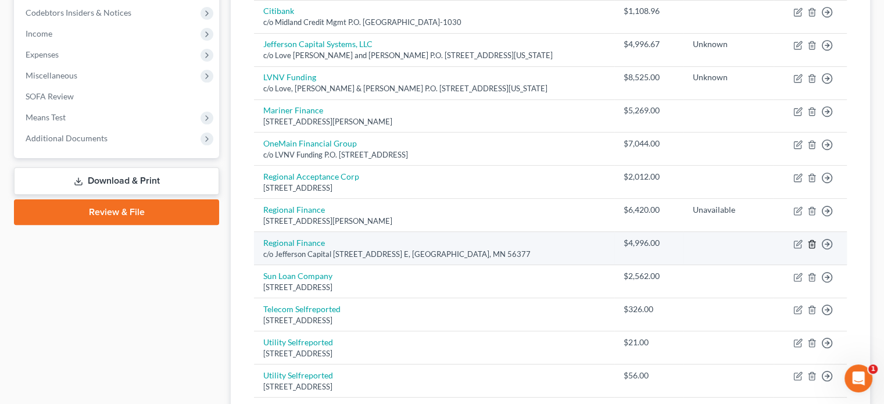
click at [812, 244] on line "button" at bounding box center [812, 245] width 0 height 2
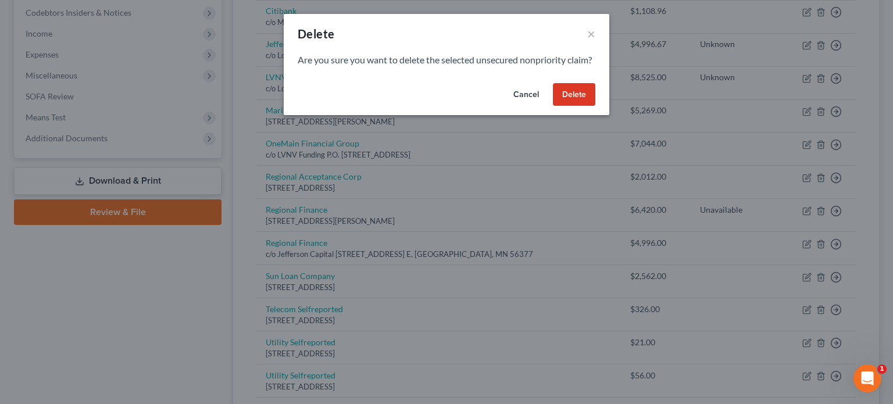
click at [567, 104] on button "Delete" at bounding box center [574, 94] width 42 height 23
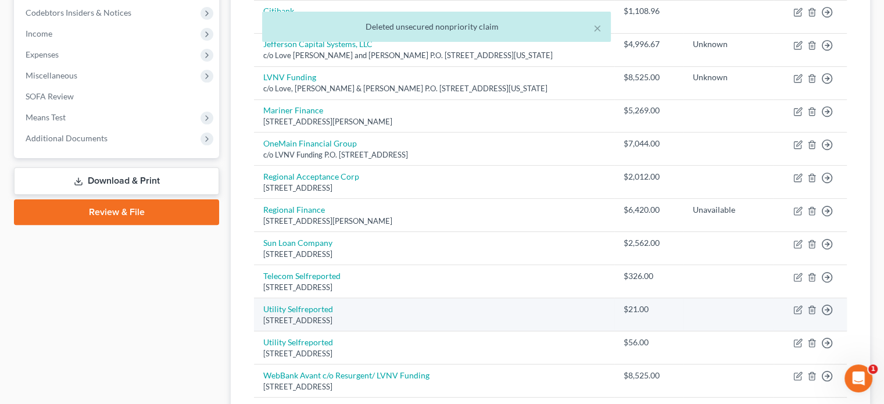
scroll to position [465, 0]
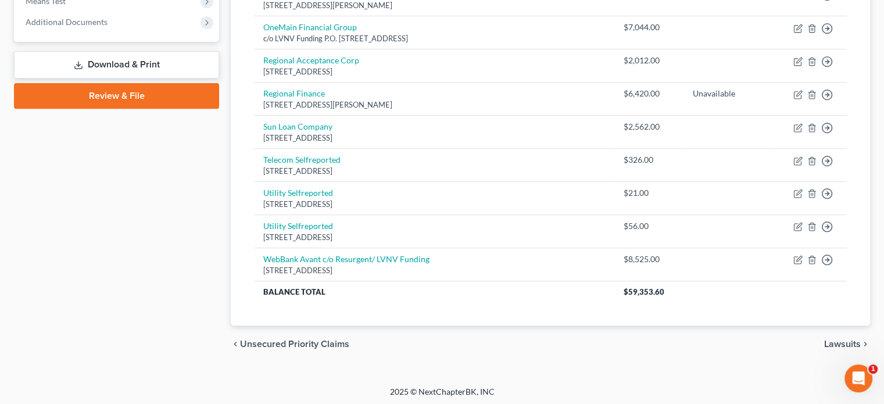
click at [140, 63] on link "Download & Print" at bounding box center [116, 64] width 205 height 27
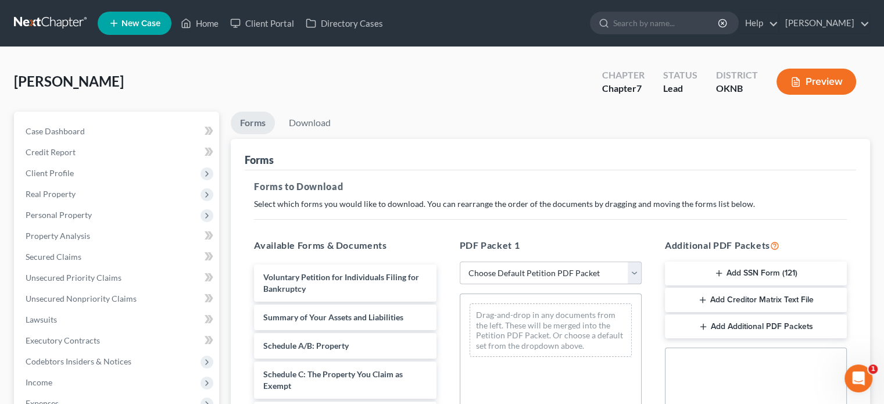
click at [631, 274] on select "Choose Default Petition PDF Packet Complete Bankruptcy Petition (all forms and …" at bounding box center [551, 273] width 182 height 23
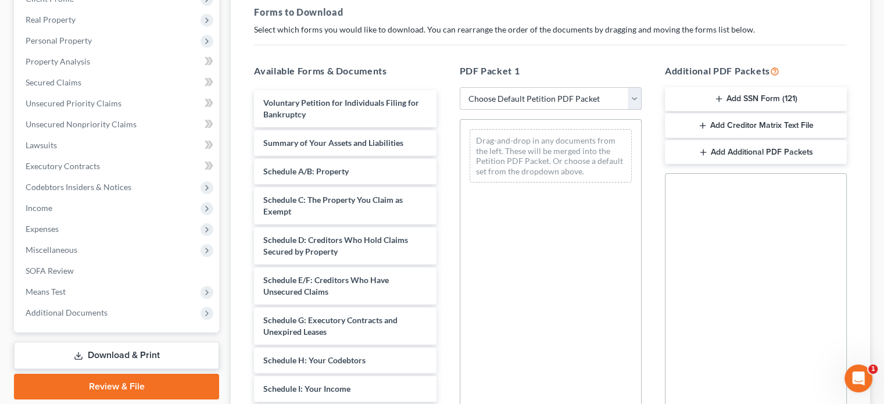
scroll to position [233, 0]
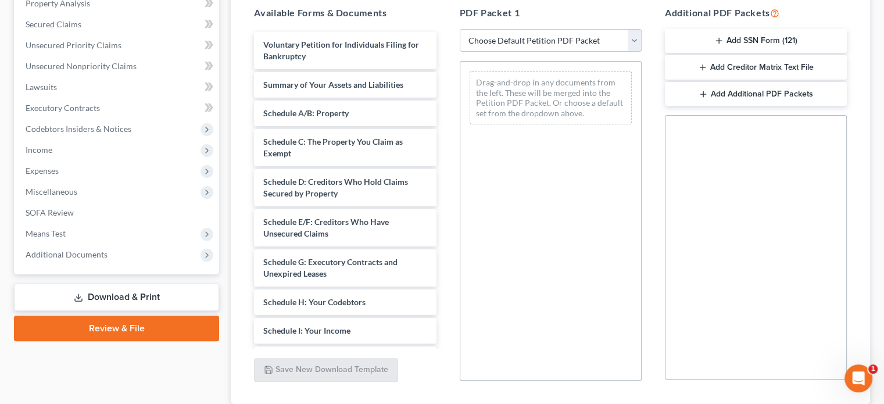
click at [632, 39] on select "Choose Default Petition PDF Packet Complete Bankruptcy Petition (all forms and …" at bounding box center [551, 40] width 182 height 23
select select "0"
click at [460, 29] on select "Choose Default Petition PDF Packet Complete Bankruptcy Petition (all forms and …" at bounding box center [551, 40] width 182 height 23
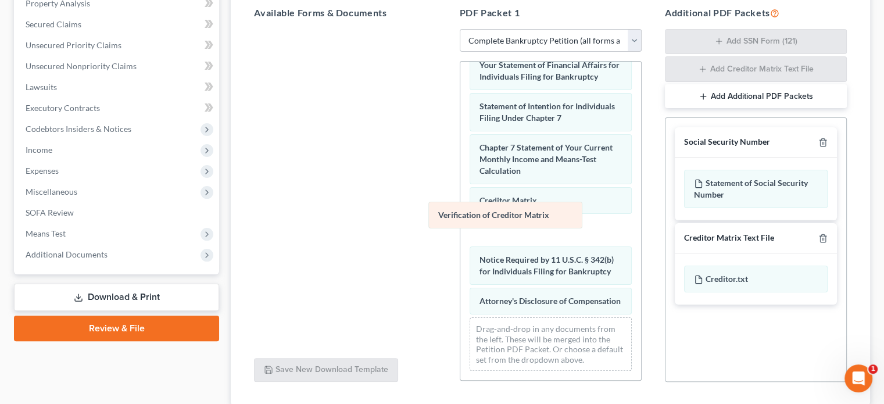
scroll to position [404, 0]
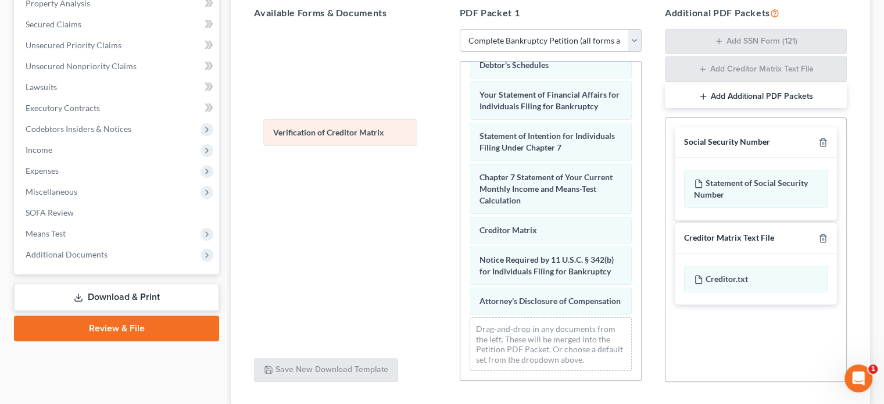
drag, startPoint x: 494, startPoint y: 220, endPoint x: 280, endPoint y: 127, distance: 233.5
click at [460, 134] on div "Verification of Creditor Matrix Voluntary Petition for Individuals Filing for B…" at bounding box center [550, 28] width 181 height 704
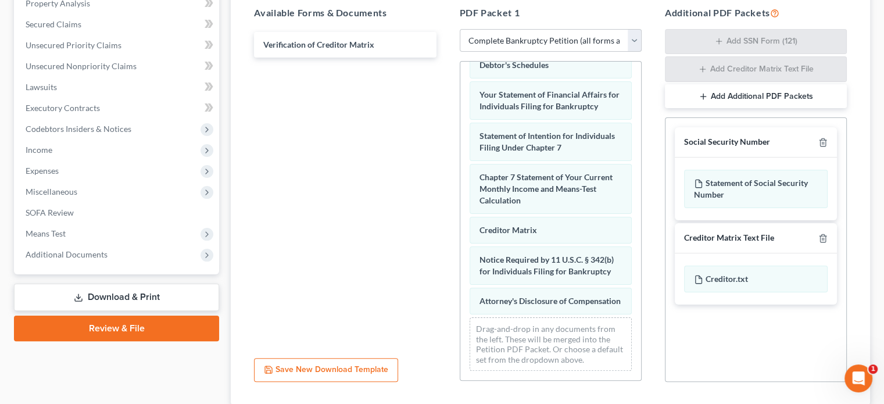
scroll to position [0, 0]
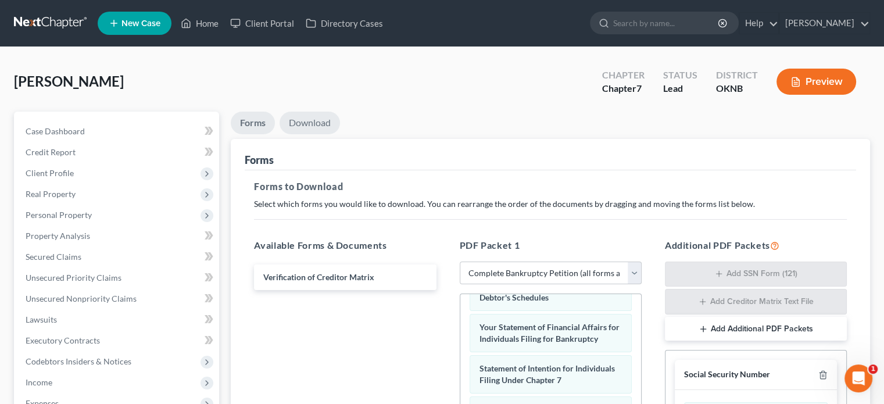
click at [309, 120] on link "Download" at bounding box center [310, 123] width 60 height 23
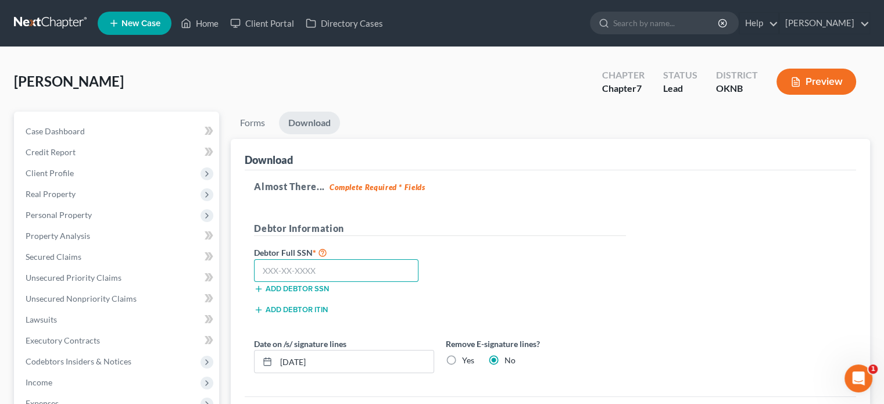
click at [262, 272] on input "text" at bounding box center [336, 270] width 165 height 23
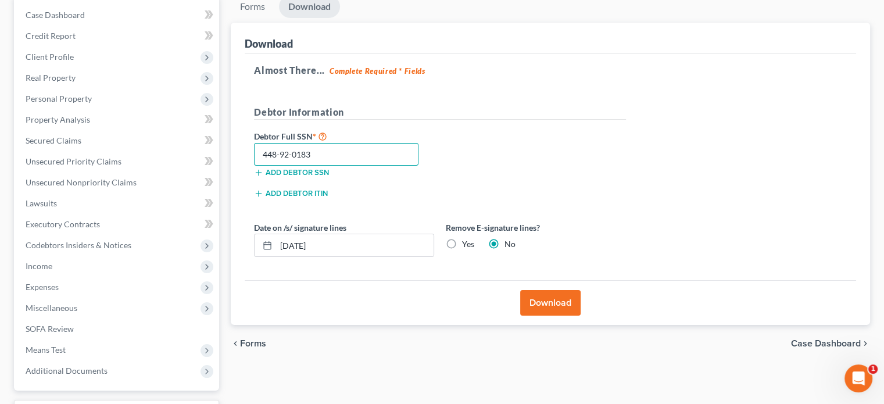
scroll to position [174, 0]
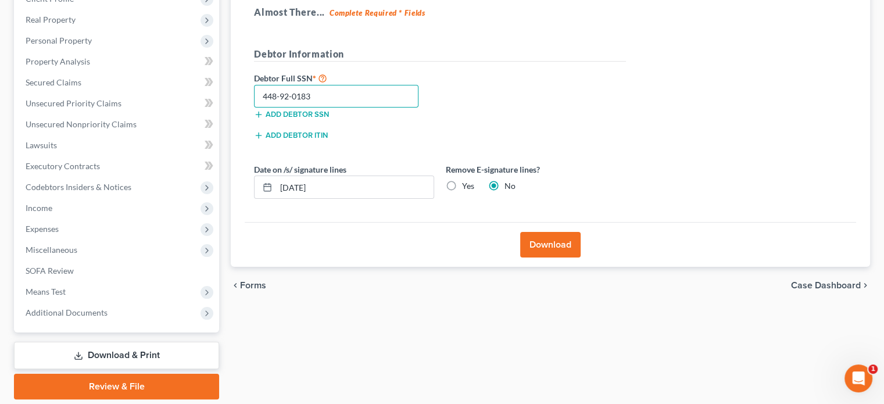
type input "448-92-0183"
click at [555, 244] on button "Download" at bounding box center [550, 245] width 60 height 26
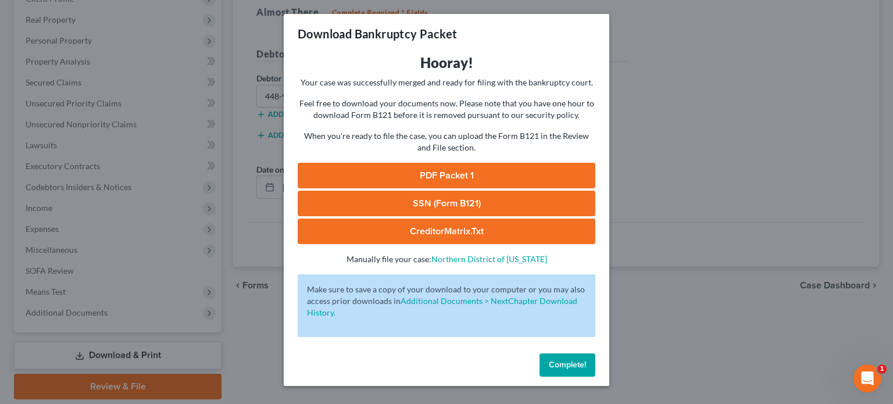
click at [567, 362] on span "Complete!" at bounding box center [567, 365] width 37 height 10
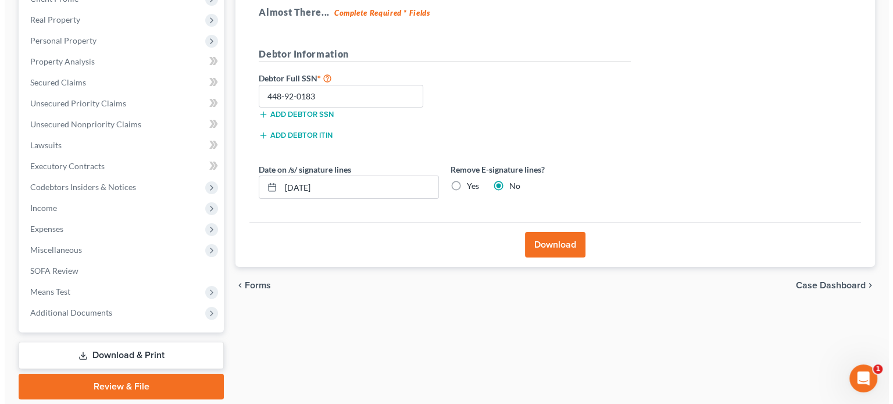
scroll to position [0, 0]
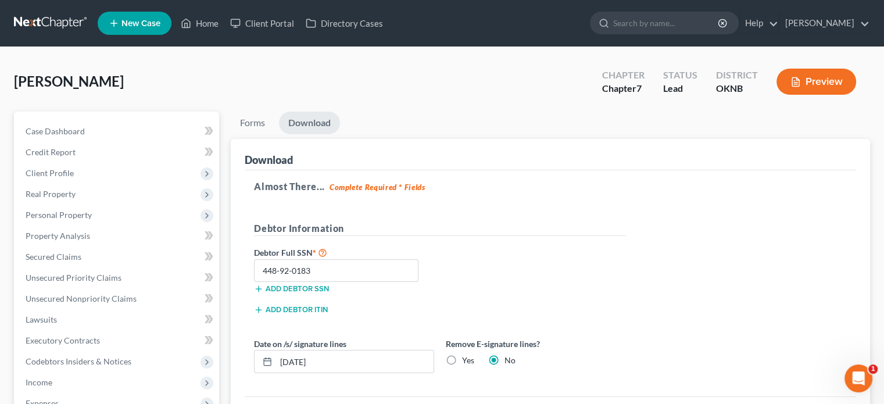
click at [821, 85] on button "Preview" at bounding box center [817, 82] width 80 height 26
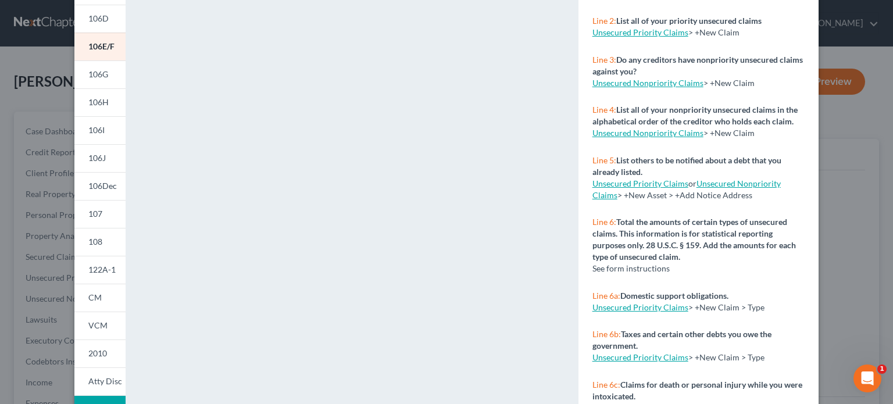
scroll to position [233, 0]
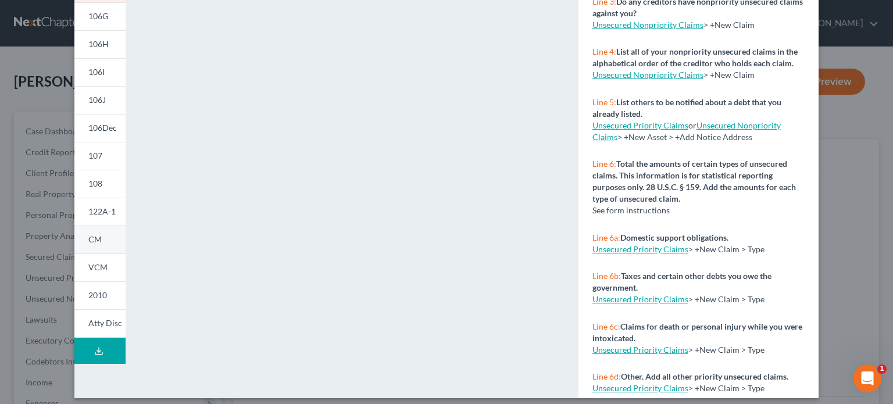
click at [92, 241] on span "CM" at bounding box center [94, 239] width 13 height 10
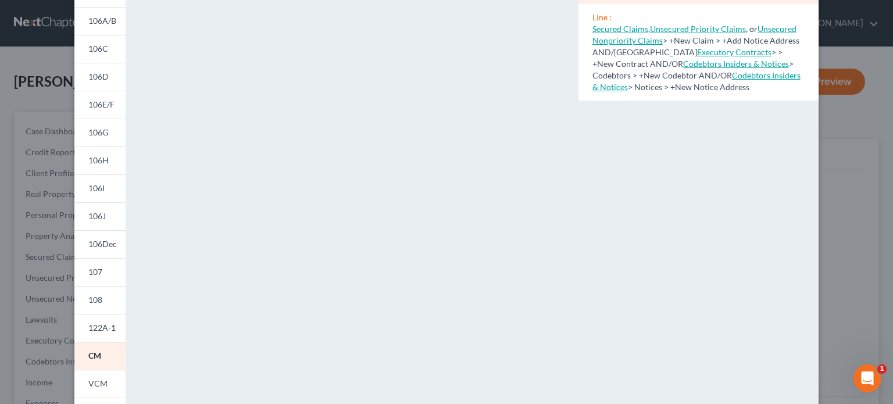
scroll to position [58, 0]
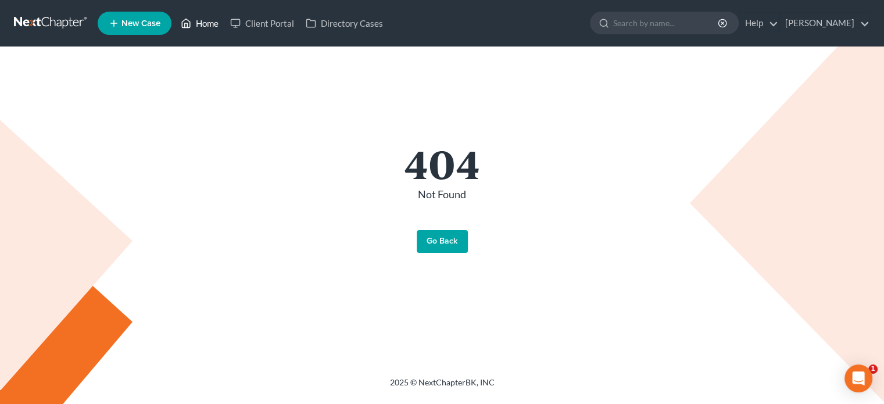
click at [198, 24] on link "Home" at bounding box center [199, 23] width 49 height 21
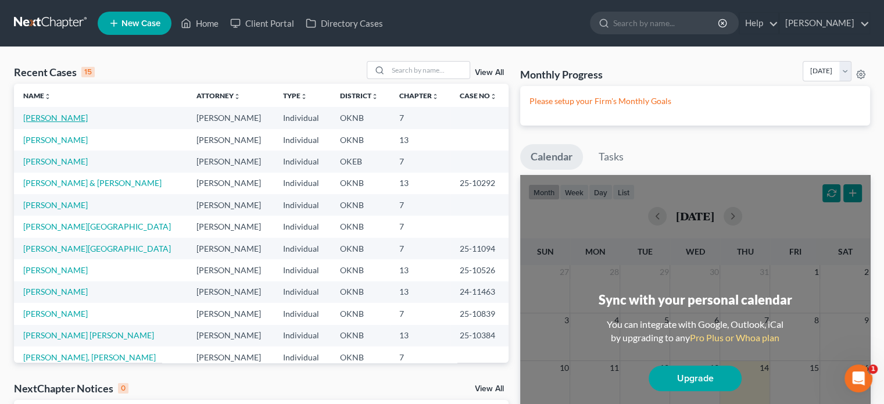
click at [74, 120] on link "Cain, Randolph" at bounding box center [55, 118] width 65 height 10
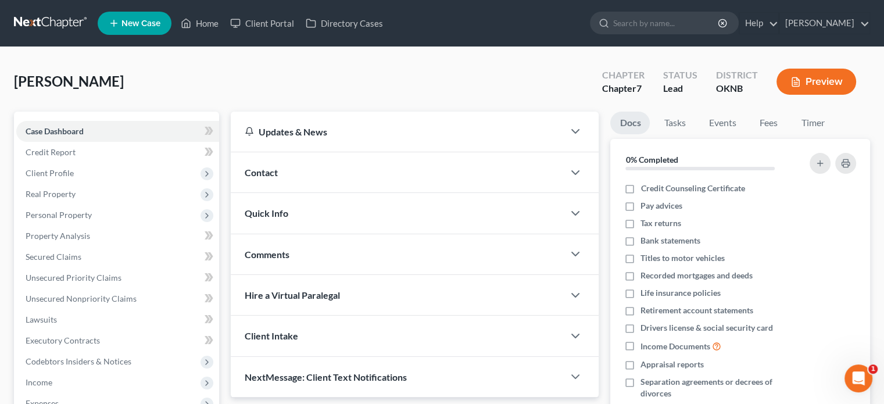
scroll to position [174, 0]
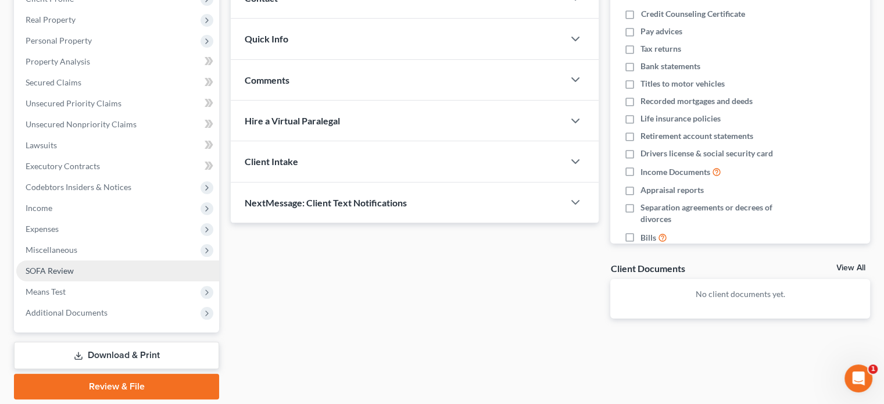
click at [86, 272] on link "SOFA Review" at bounding box center [117, 270] width 203 height 21
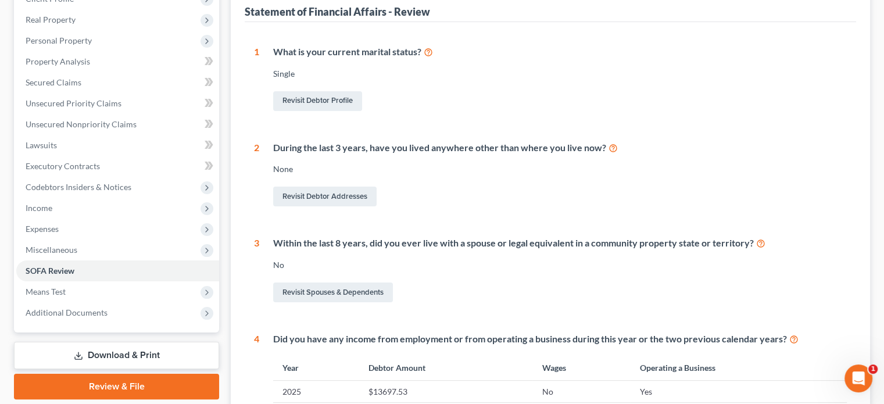
scroll to position [116, 0]
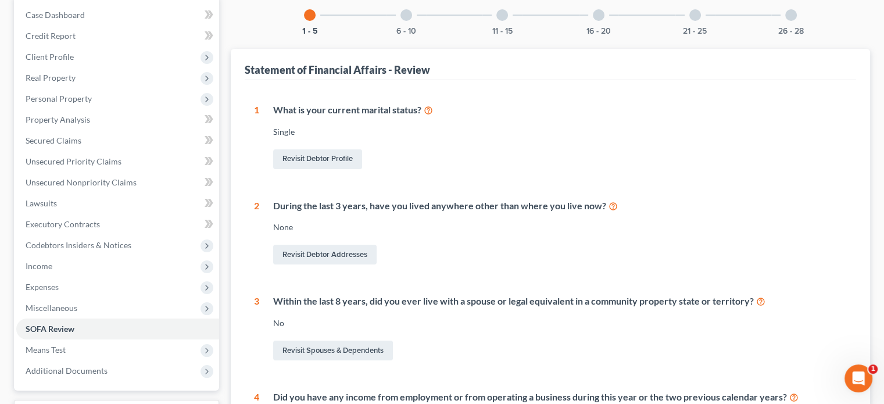
click at [408, 13] on div at bounding box center [407, 15] width 12 height 12
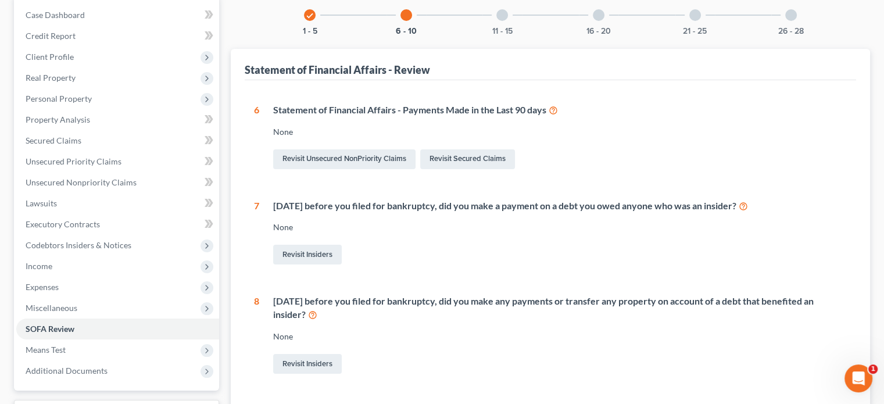
click at [503, 16] on div at bounding box center [502, 15] width 12 height 12
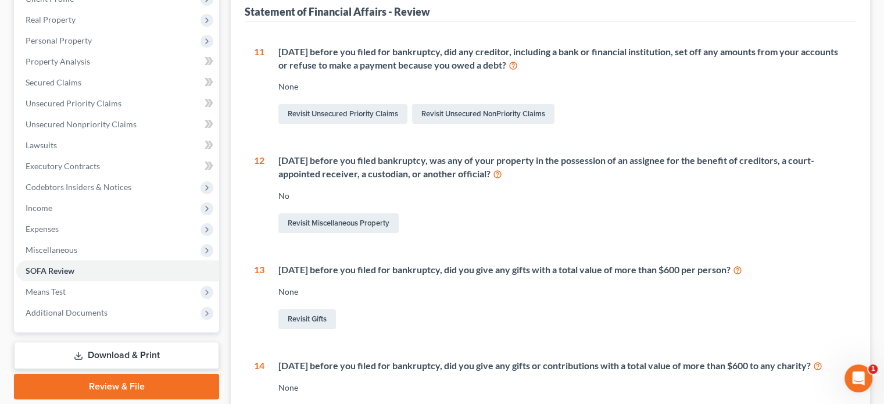
scroll to position [0, 0]
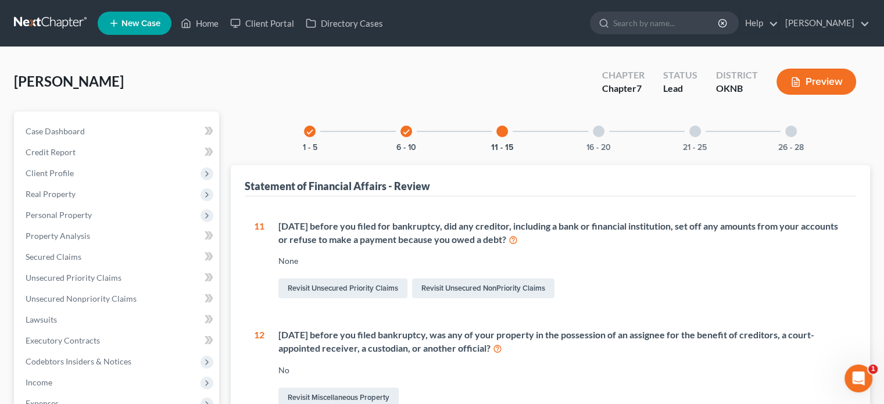
click at [595, 132] on div at bounding box center [599, 132] width 12 height 12
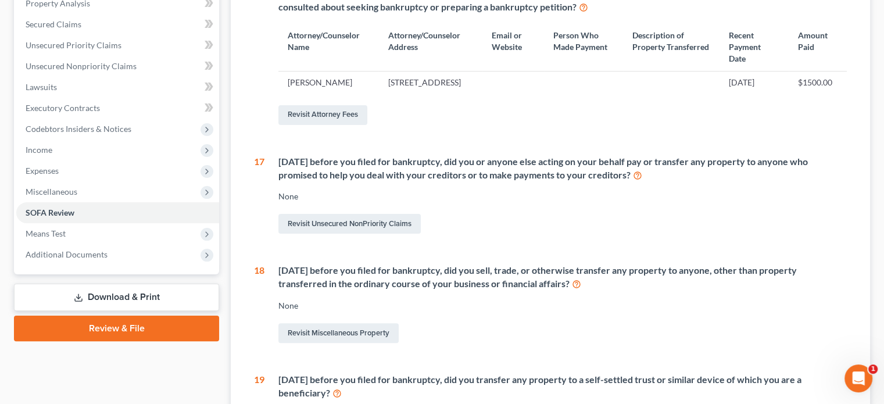
scroll to position [116, 0]
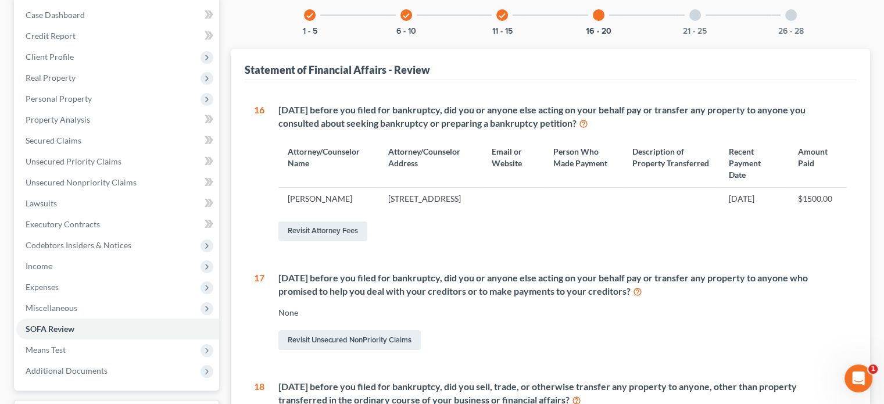
click at [693, 16] on div at bounding box center [696, 15] width 12 height 12
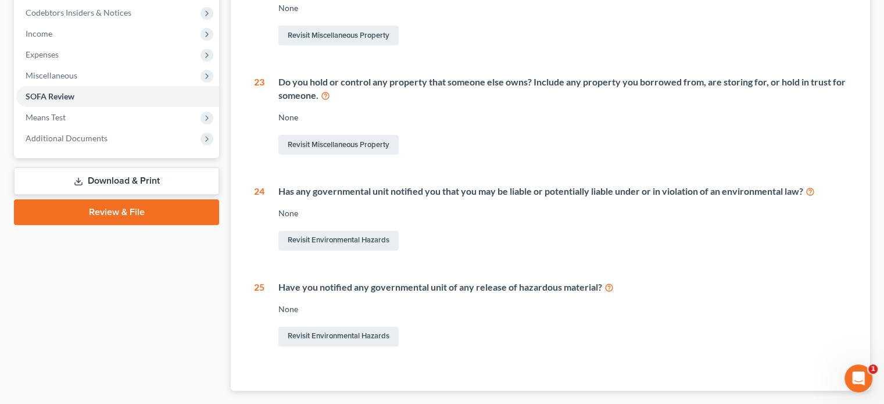
scroll to position [58, 0]
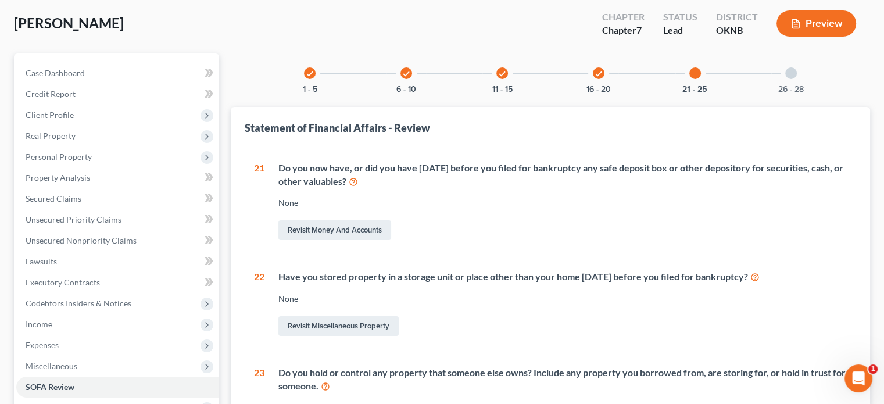
click at [600, 70] on icon "check" at bounding box center [599, 74] width 8 height 8
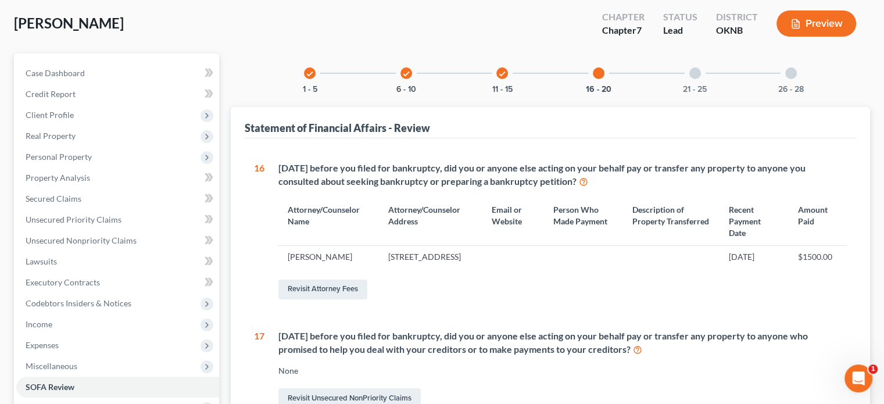
click at [502, 72] on icon "check" at bounding box center [502, 74] width 8 height 8
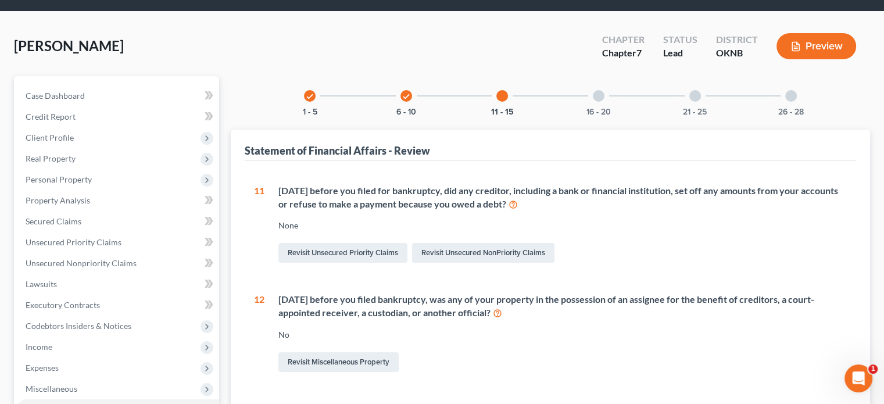
scroll to position [0, 0]
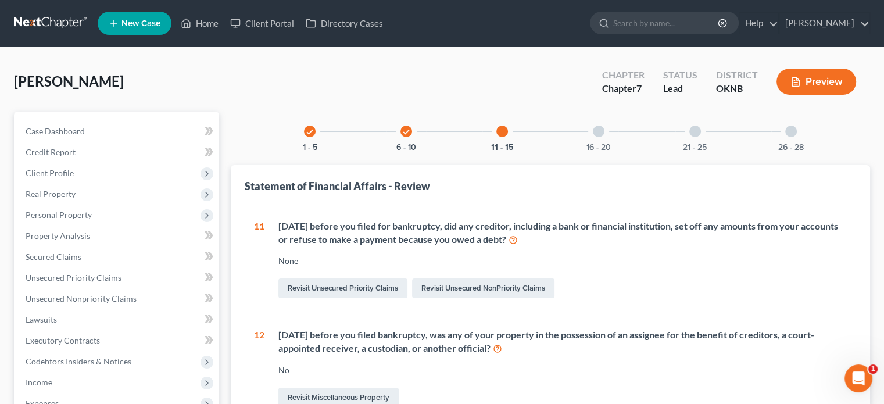
click at [411, 131] on div "check" at bounding box center [407, 132] width 12 height 12
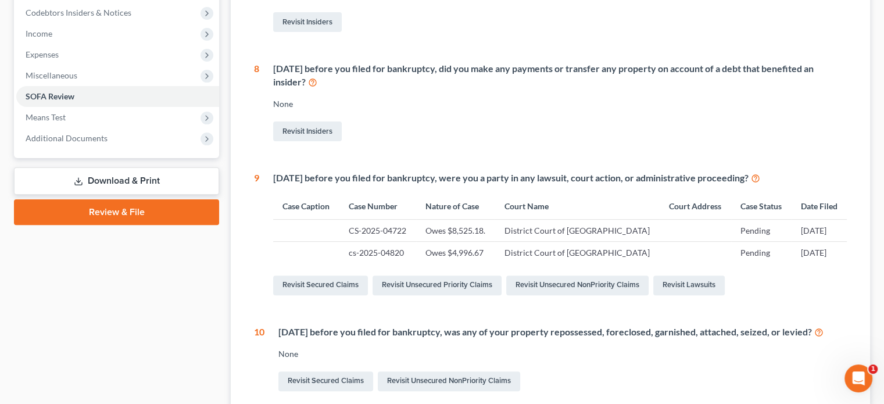
scroll to position [407, 0]
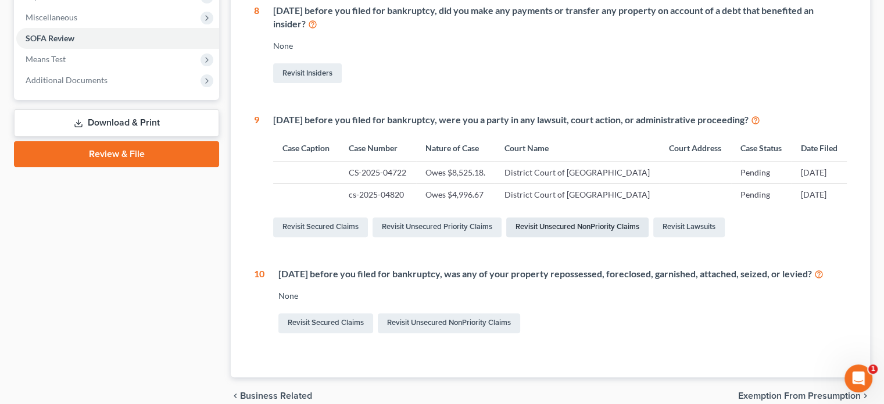
click at [537, 225] on link "Revisit Unsecured NonPriority Claims" at bounding box center [577, 227] width 142 height 20
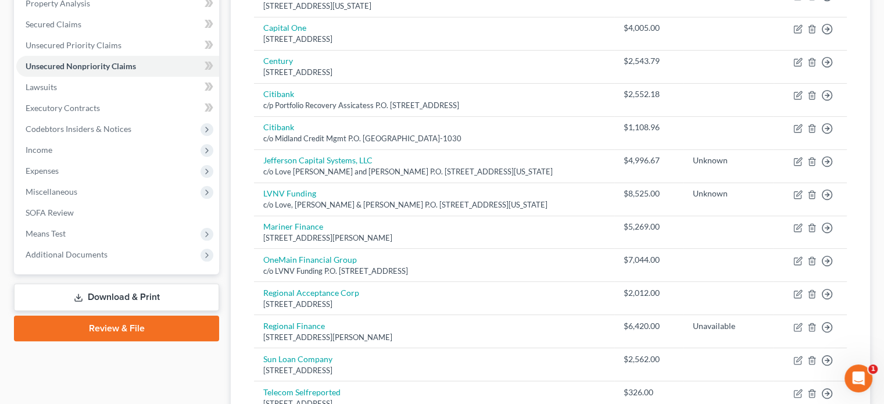
scroll to position [291, 0]
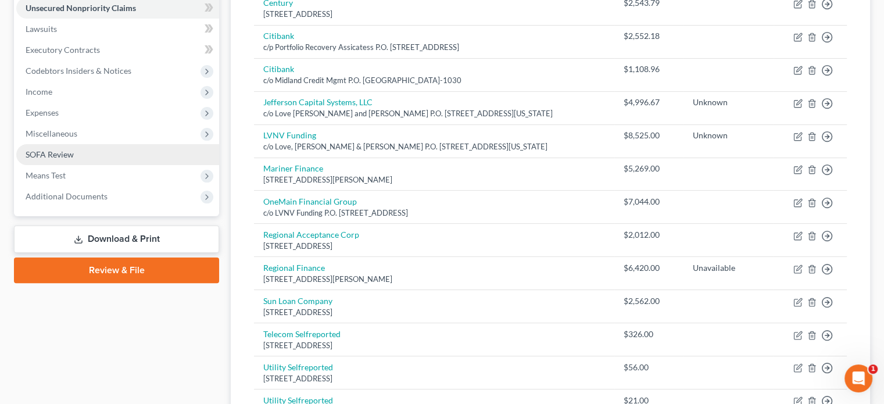
click at [96, 153] on link "SOFA Review" at bounding box center [117, 154] width 203 height 21
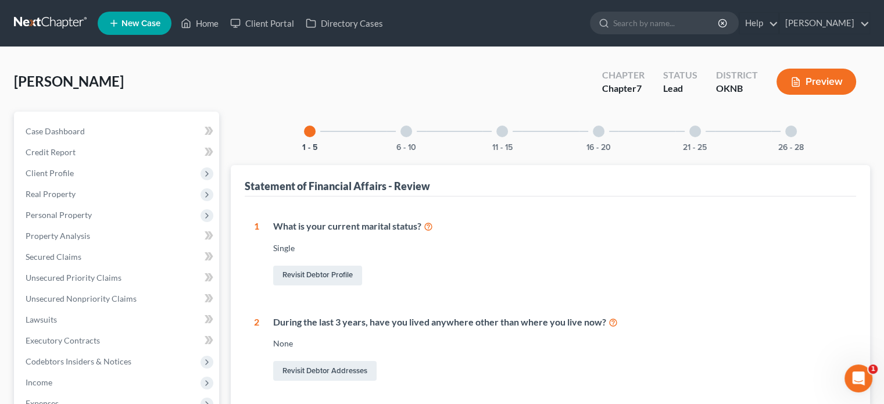
click at [409, 131] on div at bounding box center [407, 132] width 12 height 12
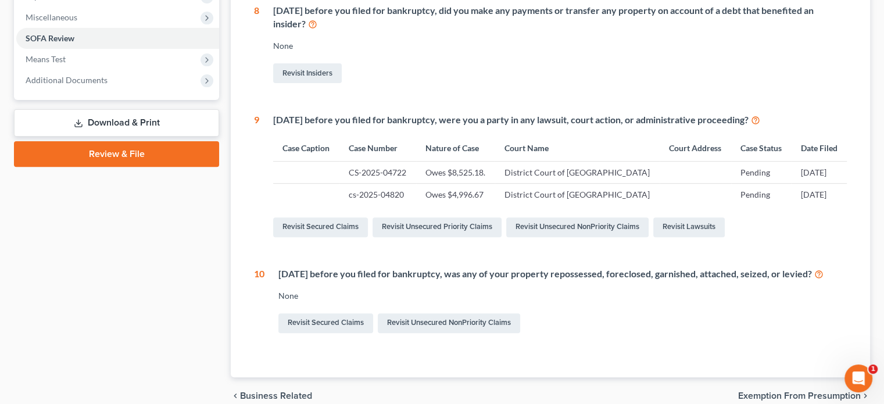
scroll to position [460, 0]
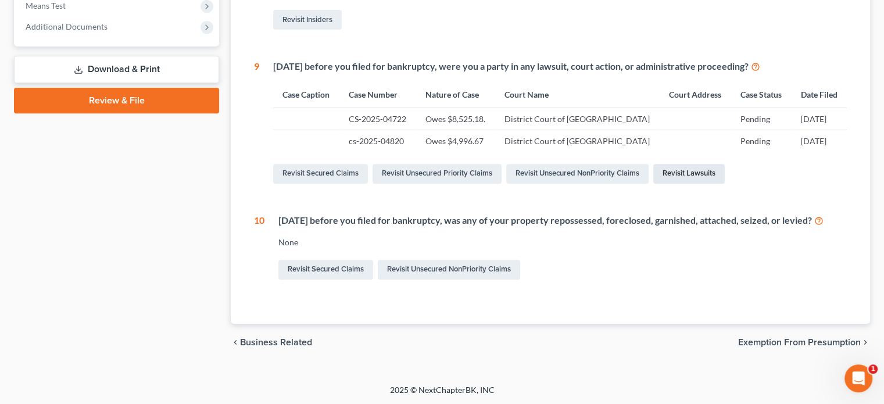
click at [681, 170] on link "Revisit Lawsuits" at bounding box center [689, 174] width 72 height 20
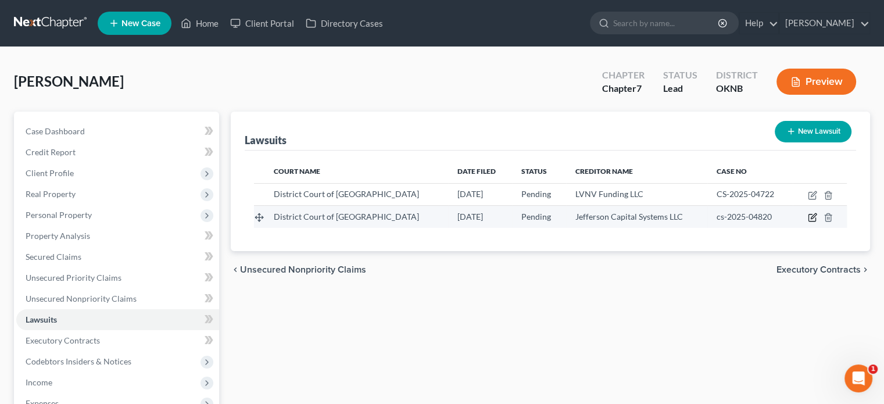
click at [812, 217] on icon "button" at bounding box center [812, 217] width 9 height 9
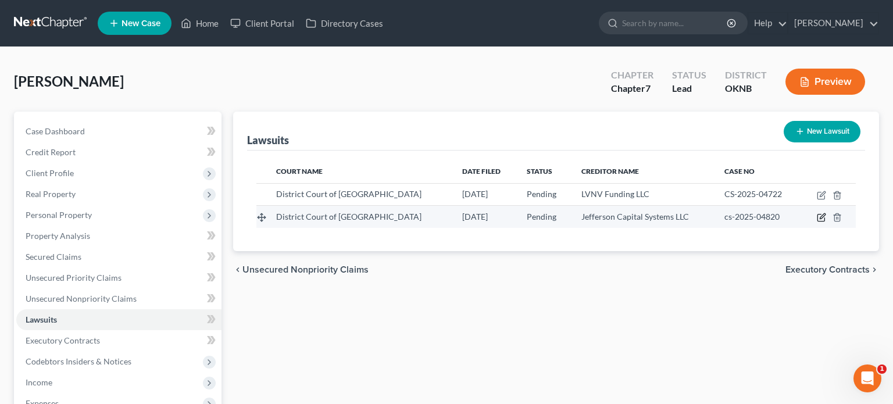
select select "0"
select select "4"
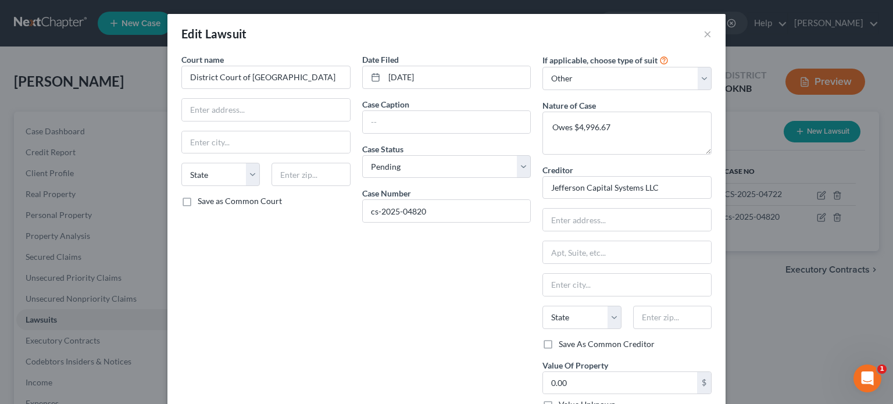
scroll to position [78, 0]
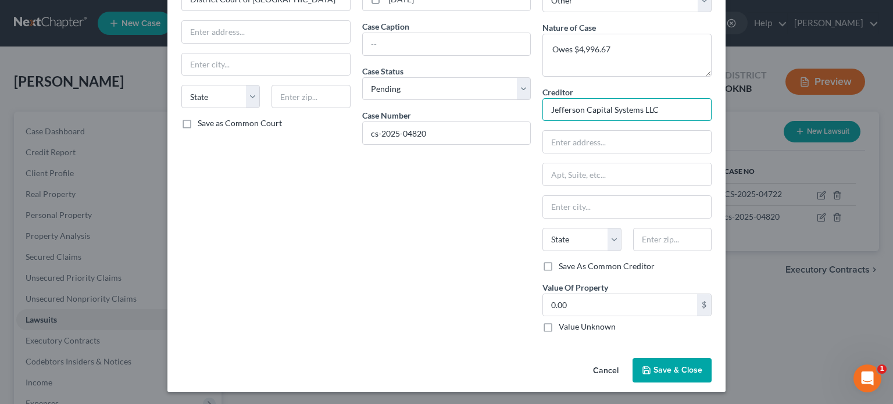
drag, startPoint x: 547, startPoint y: 106, endPoint x: 681, endPoint y: 126, distance: 135.7
click at [685, 120] on div "Creditor * Jefferson Capital Systems LLC State AL AK AR AZ CA CO CT DE DC FL GA…" at bounding box center [626, 173] width 169 height 174
drag, startPoint x: 664, startPoint y: 372, endPoint x: 518, endPoint y: 353, distance: 147.1
click at [533, 365] on div "Cancel Save & Close" at bounding box center [446, 372] width 558 height 38
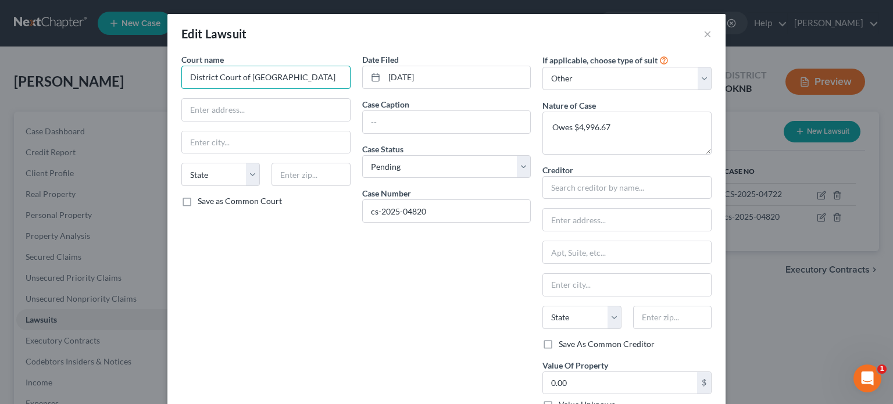
drag, startPoint x: 181, startPoint y: 79, endPoint x: 347, endPoint y: 102, distance: 167.2
click at [345, 105] on div "Court name * District Court of Tulsa County State AL AK AR AZ CA CO CT DE DC FL…" at bounding box center [266, 236] width 181 height 366
click at [705, 34] on button "×" at bounding box center [707, 34] width 8 height 14
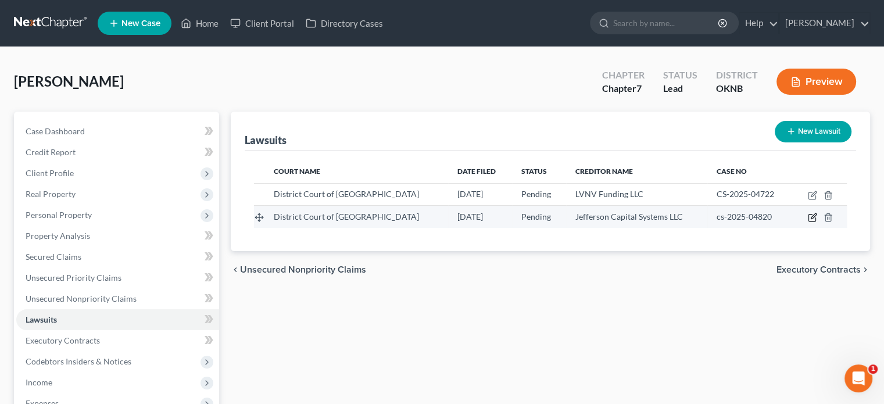
click at [812, 215] on icon "button" at bounding box center [812, 217] width 9 height 9
select select "0"
select select "4"
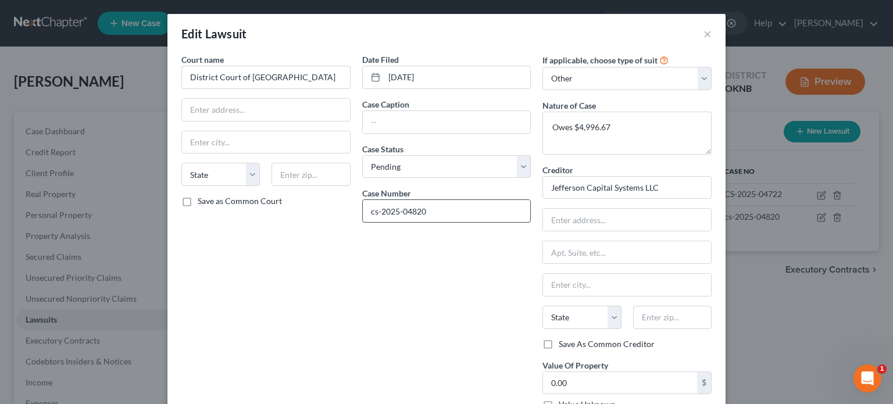
click at [367, 213] on input "cs-2025-04820" at bounding box center [447, 211] width 168 height 22
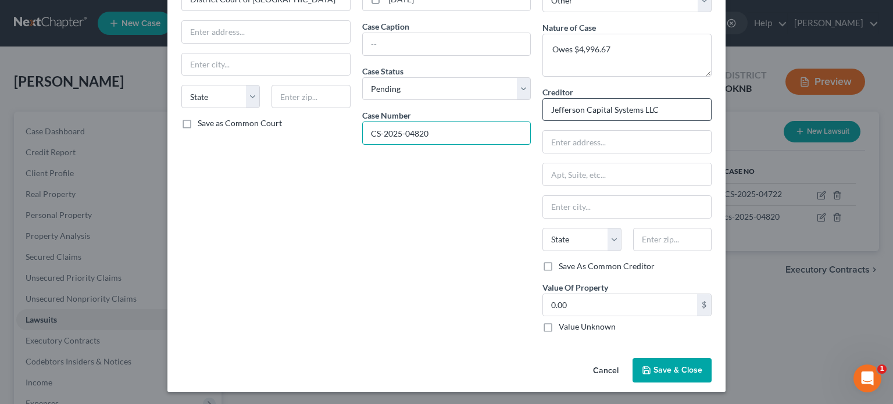
type input "CS-2025-04820"
drag, startPoint x: 660, startPoint y: 105, endPoint x: 497, endPoint y: 115, distance: 163.1
click at [498, 114] on div "Court name * District Court of Tulsa County State AL AK AR AZ CA CO CT DE DC FL…" at bounding box center [447, 159] width 542 height 366
click at [663, 370] on span "Save & Close" at bounding box center [677, 370] width 49 height 10
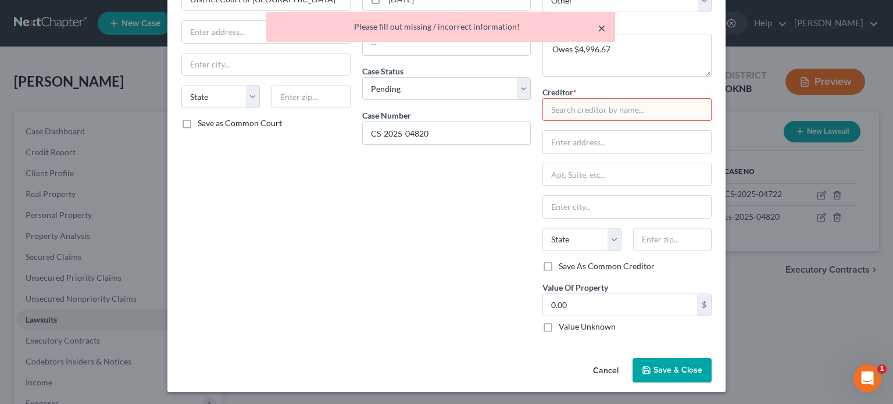
click at [601, 28] on button "×" at bounding box center [602, 28] width 8 height 14
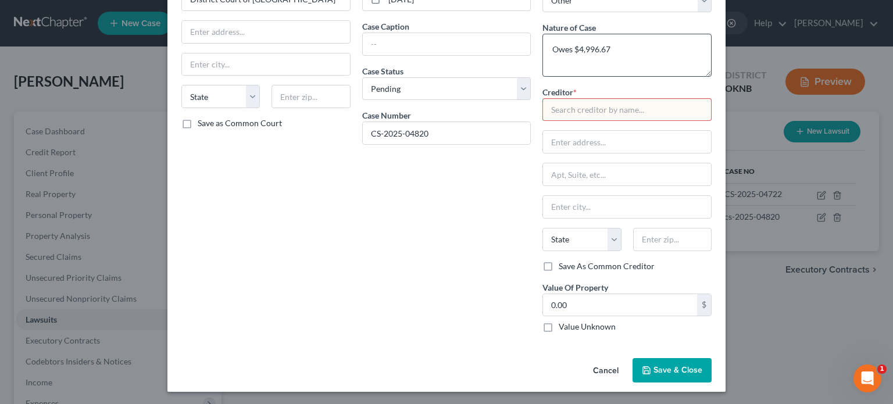
scroll to position [0, 0]
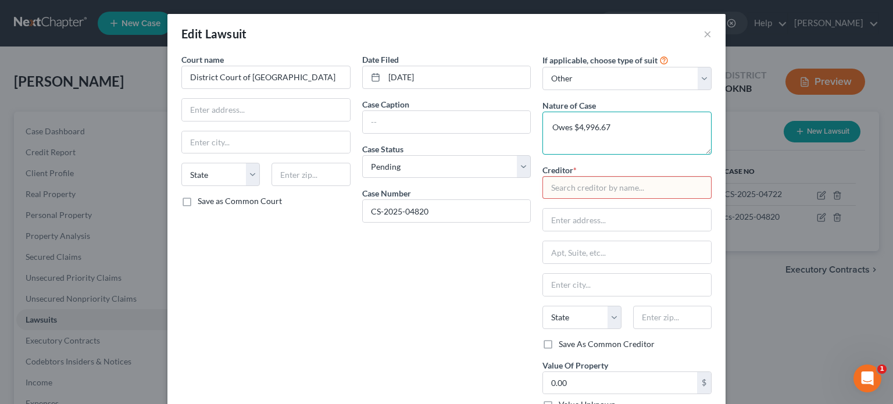
drag, startPoint x: 574, startPoint y: 131, endPoint x: 526, endPoint y: 133, distance: 47.7
click at [528, 132] on div "Court name * District Court of Tulsa County State AL AK AR AZ CA CO CT DE DC FL…" at bounding box center [447, 236] width 542 height 366
type textarea "Indebtedness"
click at [560, 191] on input "text" at bounding box center [626, 187] width 169 height 23
click at [234, 105] on input "text" at bounding box center [266, 110] width 168 height 22
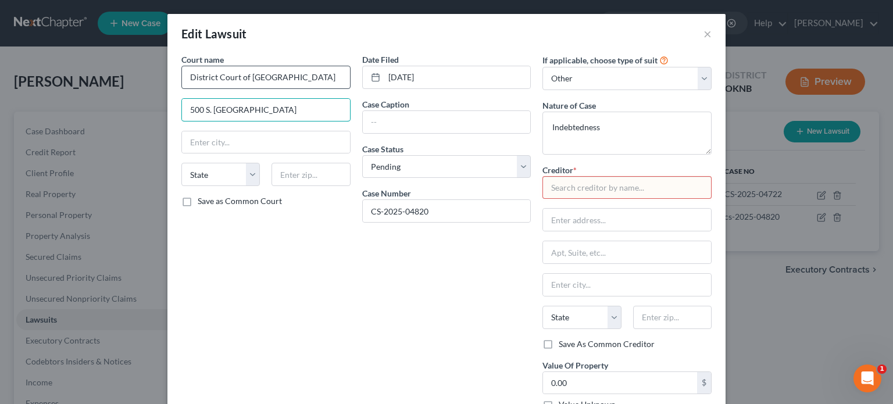
type input "500 S. Denver"
type input "Tulsa"
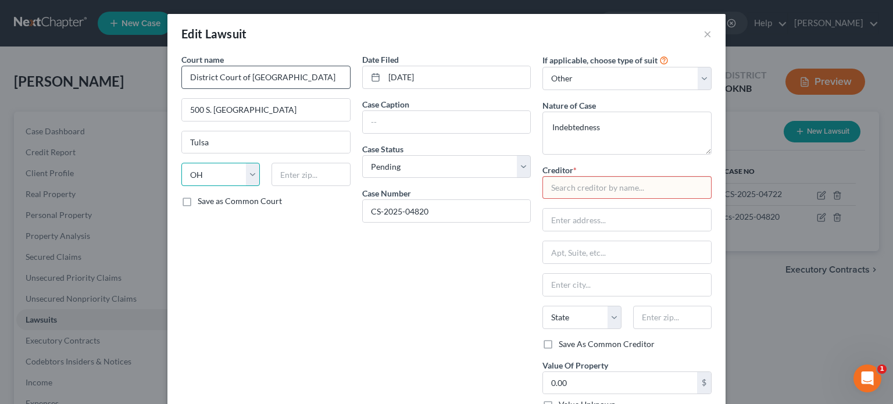
select select "37"
type input "74103"
click at [370, 125] on input "text" at bounding box center [447, 122] width 168 height 22
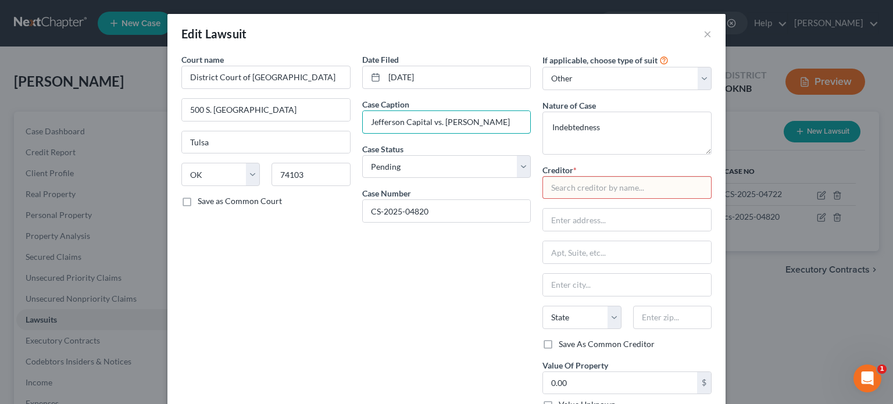
scroll to position [78, 0]
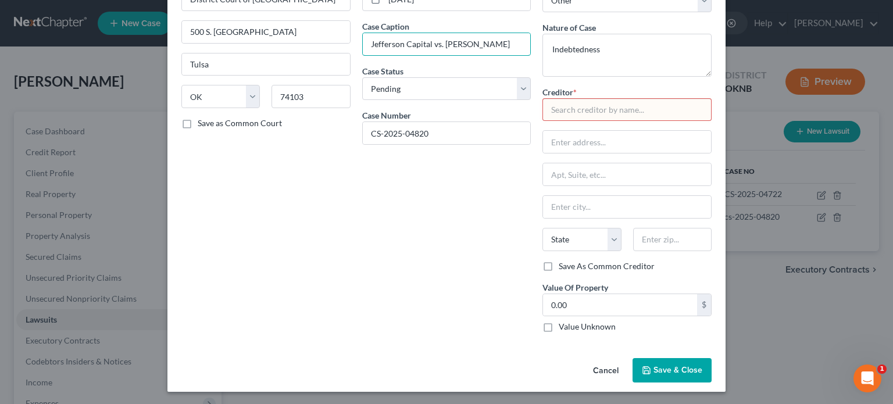
type input "Jefferson Capital vs. Randolph Cain"
click at [662, 369] on span "Save & Close" at bounding box center [677, 370] width 49 height 10
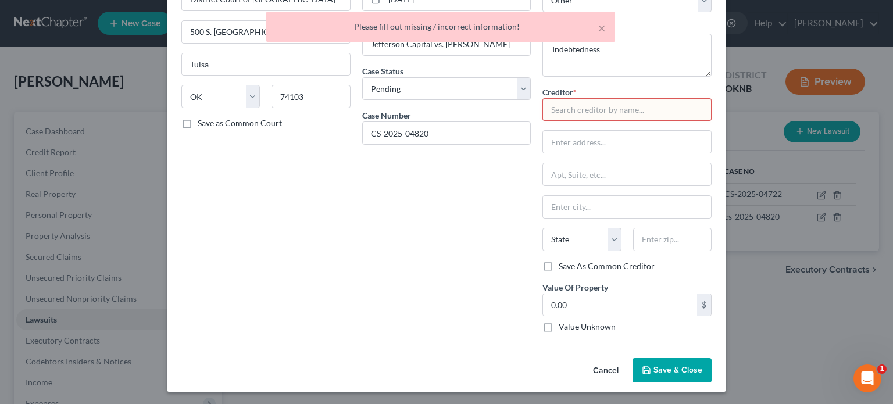
click at [563, 109] on input "text" at bounding box center [626, 109] width 169 height 23
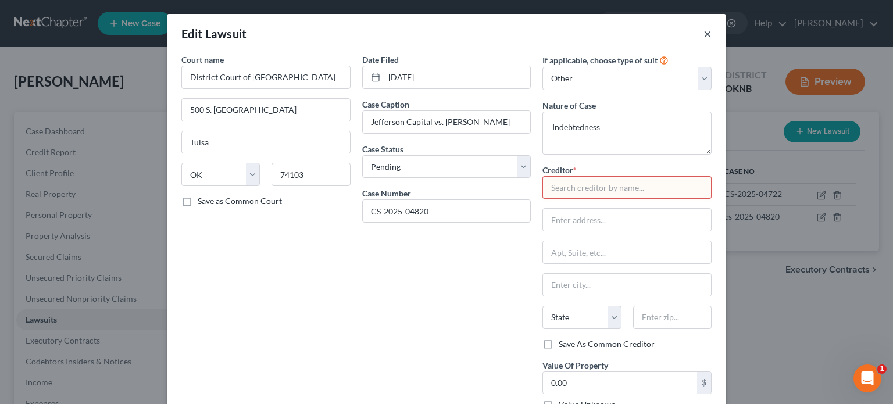
click at [703, 34] on button "×" at bounding box center [707, 34] width 8 height 14
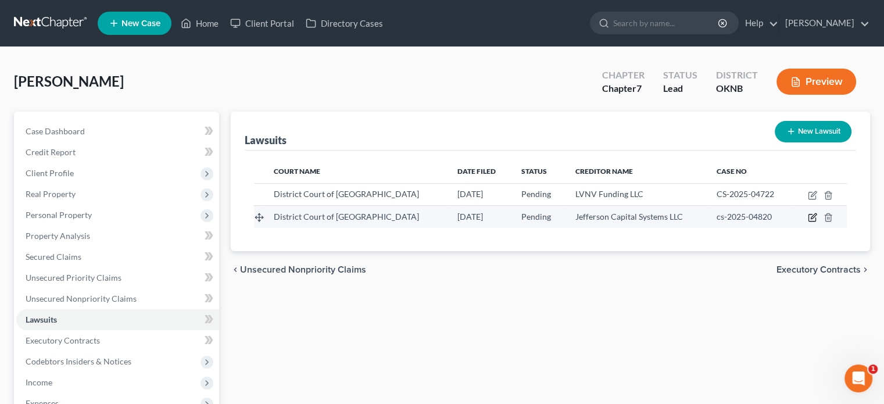
click at [810, 216] on icon "button" at bounding box center [812, 217] width 9 height 9
select select "0"
select select "4"
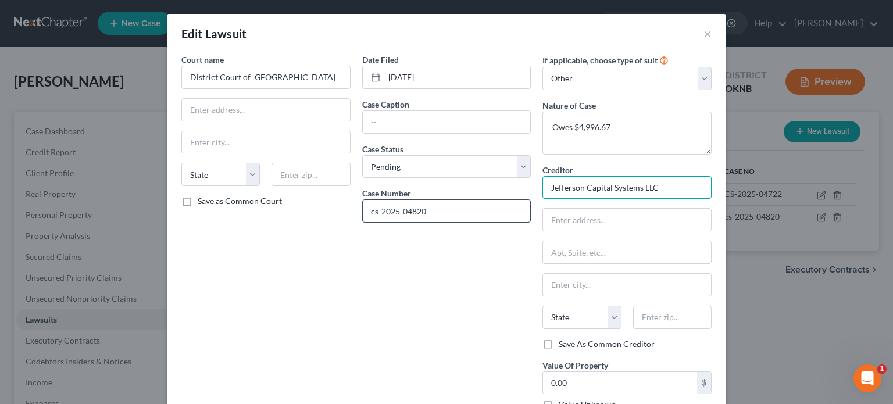
drag, startPoint x: 654, startPoint y: 187, endPoint x: 519, endPoint y: 202, distance: 136.3
click at [519, 202] on div "Court name * District Court of Tulsa County State AL AK AR AZ CA CO CT DE DC FL…" at bounding box center [447, 236] width 542 height 366
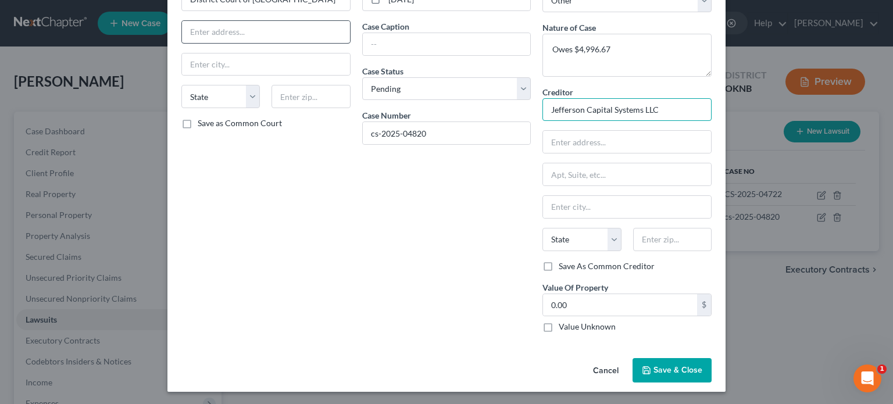
scroll to position [20, 0]
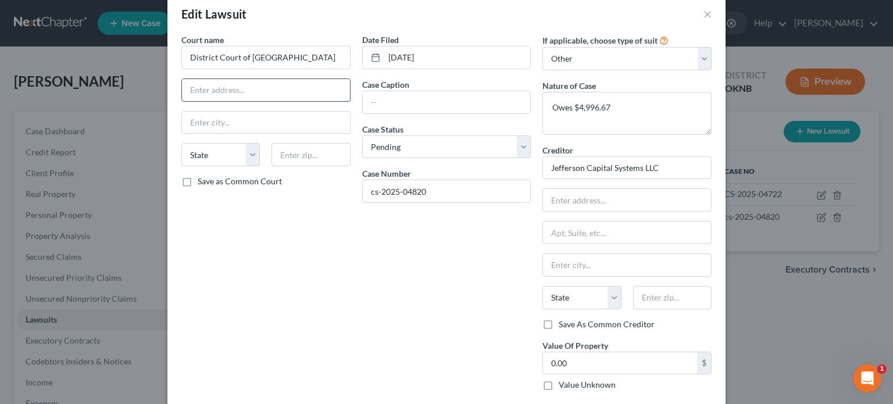
click at [216, 87] on input "text" at bounding box center [266, 90] width 168 height 22
type input "500 S. Denver Avenue"
type input "Tulsa"
select select "37"
type input "74103"
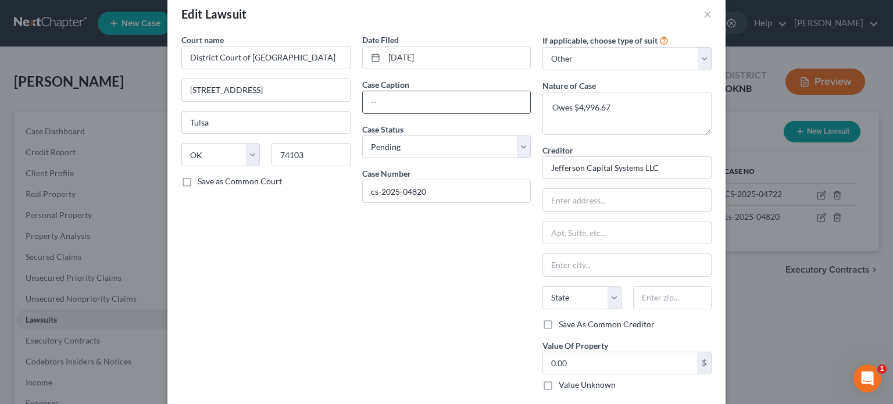
click at [376, 105] on input "text" at bounding box center [447, 102] width 168 height 22
drag, startPoint x: 615, startPoint y: 15, endPoint x: 424, endPoint y: 33, distance: 191.5
click at [419, 33] on div "Edit Lawsuit ×" at bounding box center [446, 14] width 558 height 40
click at [375, 105] on input "text" at bounding box center [447, 102] width 168 height 22
type input "Jefferson Capital vs. Randolph Cain"
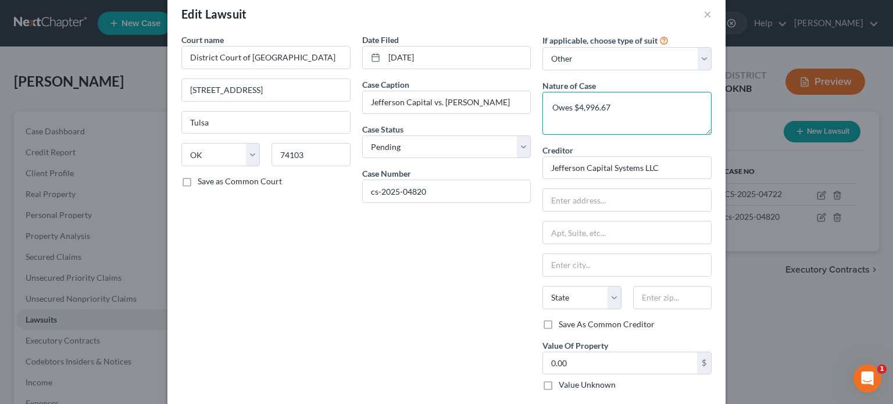
drag, startPoint x: 548, startPoint y: 109, endPoint x: 640, endPoint y: 108, distance: 91.9
click at [640, 108] on textarea "Owes $4,996.67" at bounding box center [626, 113] width 169 height 43
type textarea "Indbebtedness"
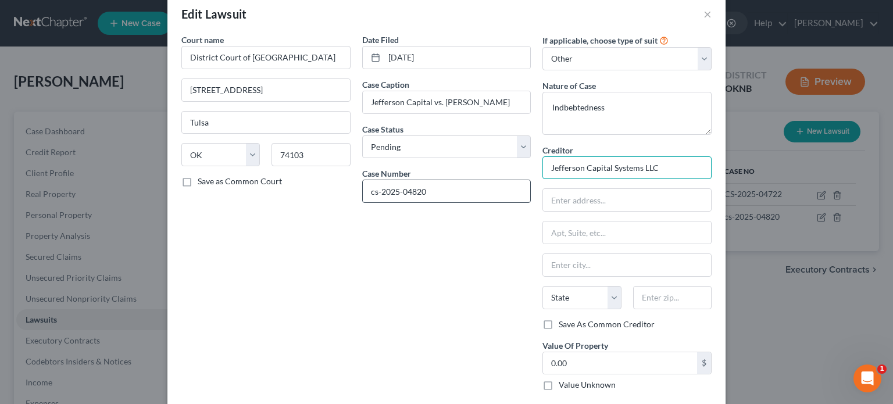
drag, startPoint x: 670, startPoint y: 166, endPoint x: 495, endPoint y: 181, distance: 175.6
click at [495, 181] on div "Court name * District Court of Tulsa County 500 S. Denver Avenue Tulsa State AL…" at bounding box center [447, 217] width 542 height 366
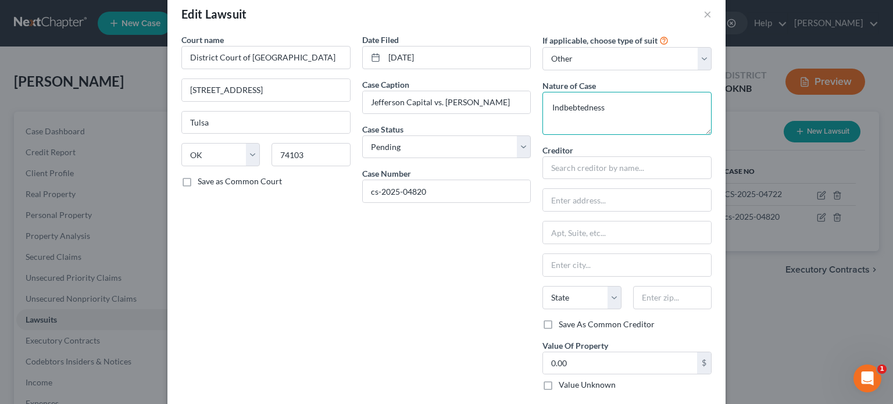
drag, startPoint x: 560, startPoint y: 107, endPoint x: 577, endPoint y: 109, distance: 16.4
click at [560, 107] on textarea "Indbebtedness" at bounding box center [626, 113] width 169 height 43
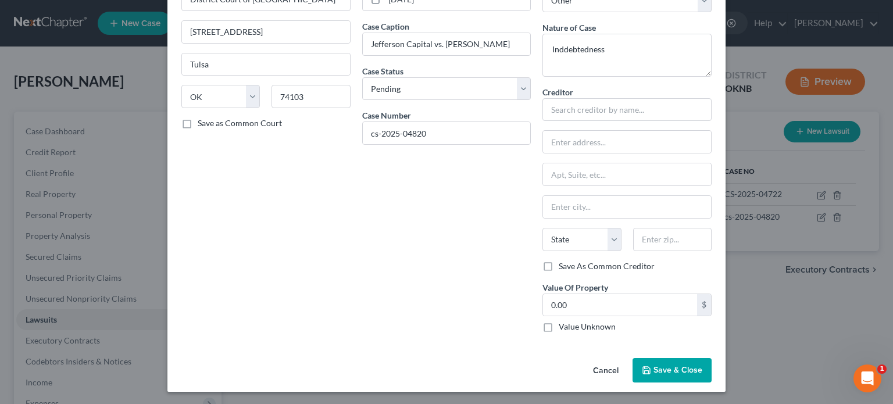
click at [689, 365] on span "Save & Close" at bounding box center [677, 370] width 49 height 10
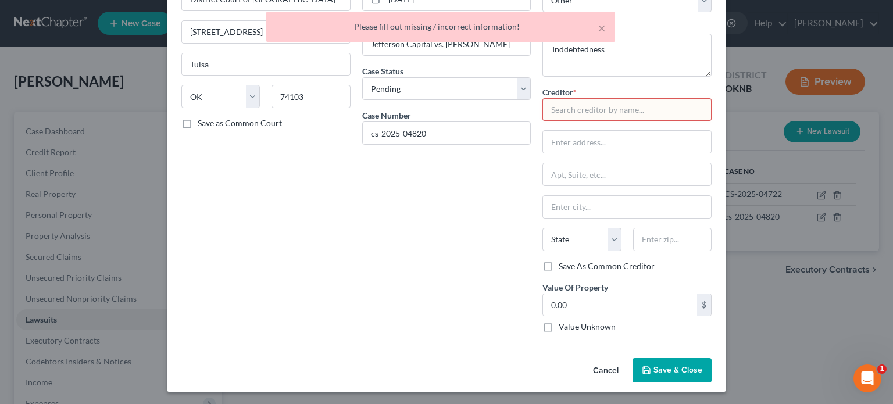
scroll to position [0, 0]
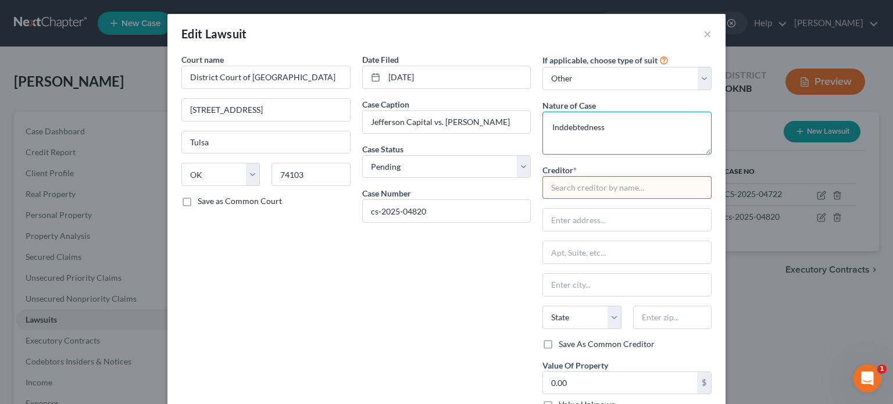
click at [562, 128] on textarea "Inddebtedness" at bounding box center [626, 133] width 169 height 43
type textarea "Indebtedness"
click at [551, 188] on input "text" at bounding box center [626, 187] width 169 height 23
click at [365, 212] on input "cs-2025-04820" at bounding box center [447, 211] width 168 height 22
type input "CS-2025-04820"
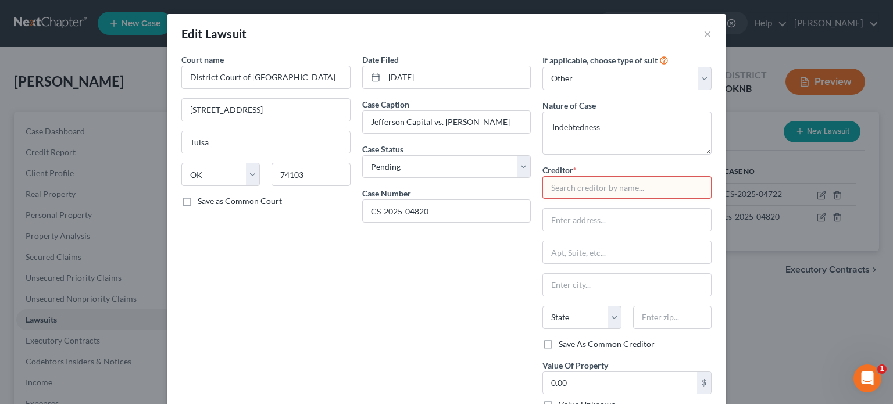
click at [565, 193] on input "text" at bounding box center [626, 187] width 169 height 23
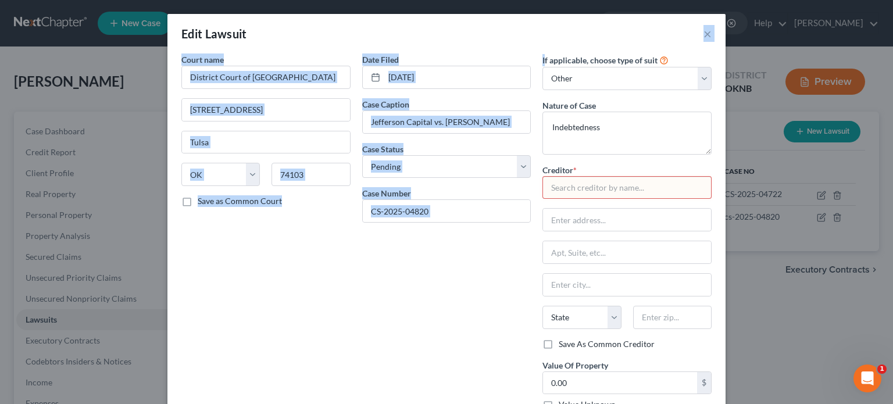
drag, startPoint x: 627, startPoint y: 27, endPoint x: 568, endPoint y: 60, distance: 67.1
click at [540, 65] on div "Edit Lawsuit × Court name * District Court of Tulsa County 500 S. Denver Avenue…" at bounding box center [446, 242] width 558 height 456
click at [481, 298] on div "Date Filed 07/16/2025 Case Caption Jefferson Capital vs. Randolph Cain Case Sta…" at bounding box center [446, 236] width 181 height 366
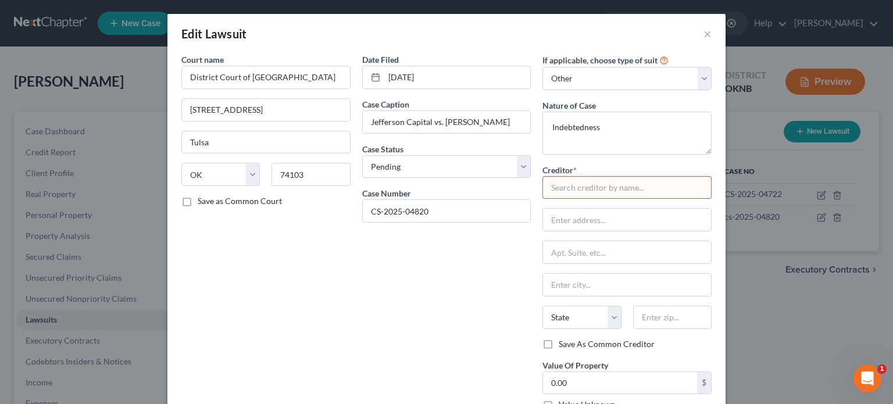
click at [571, 192] on input "text" at bounding box center [626, 187] width 169 height 23
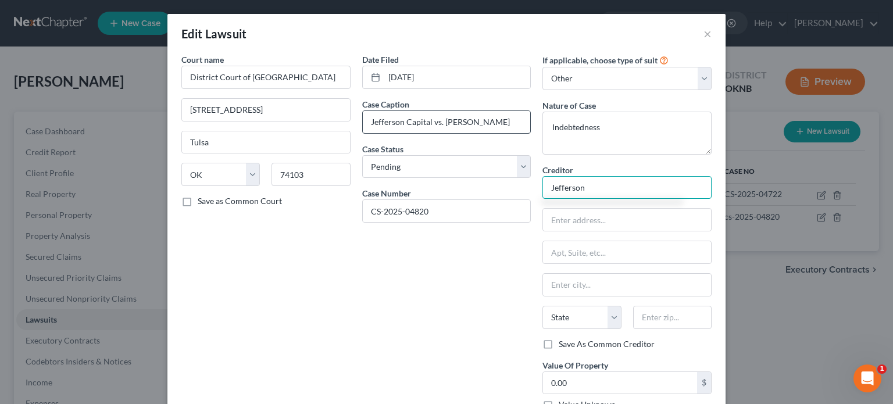
scroll to position [78, 0]
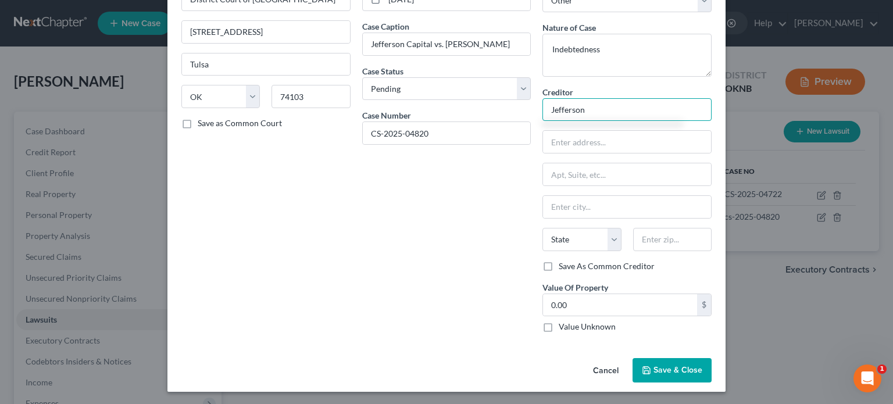
type input "Jefferson"
click at [665, 371] on span "Save & Close" at bounding box center [677, 370] width 49 height 10
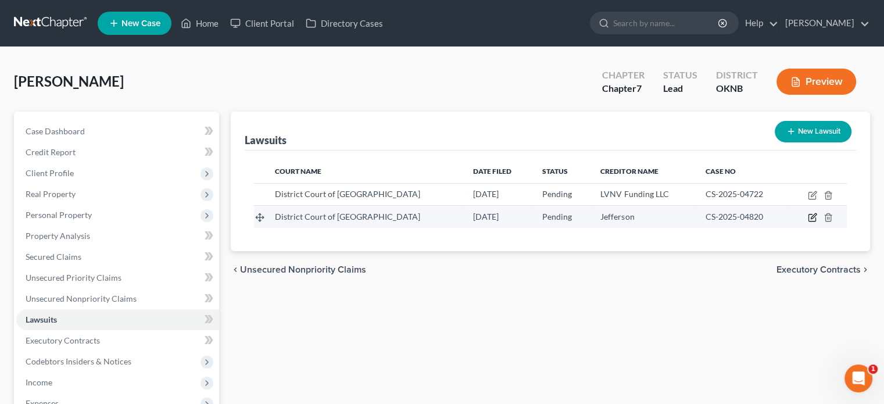
click at [814, 219] on icon "button" at bounding box center [812, 217] width 9 height 9
select select "37"
select select "0"
select select "4"
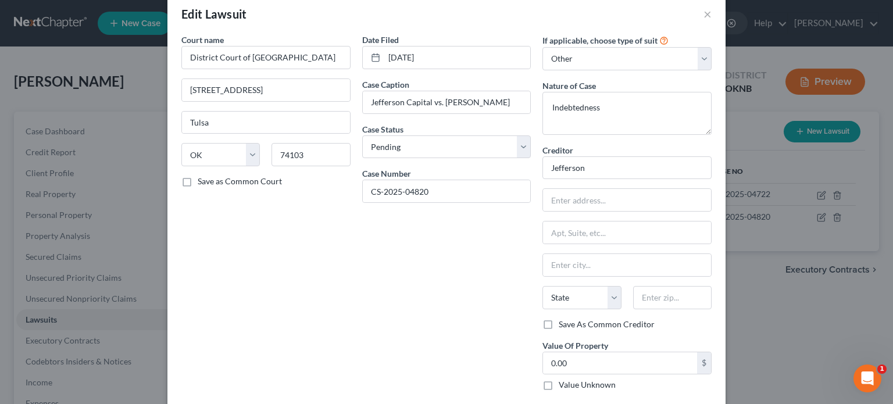
scroll to position [0, 0]
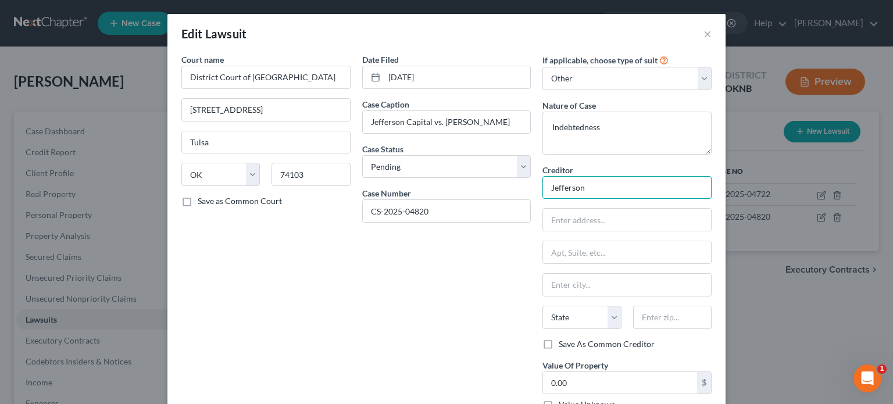
drag, startPoint x: 591, startPoint y: 190, endPoint x: 526, endPoint y: 194, distance: 65.2
click at [526, 194] on div "Court name * District Court of Tulsa County 500 S. Denver Avenue Tulsa State AL…" at bounding box center [447, 236] width 542 height 366
click at [703, 35] on button "×" at bounding box center [707, 34] width 8 height 14
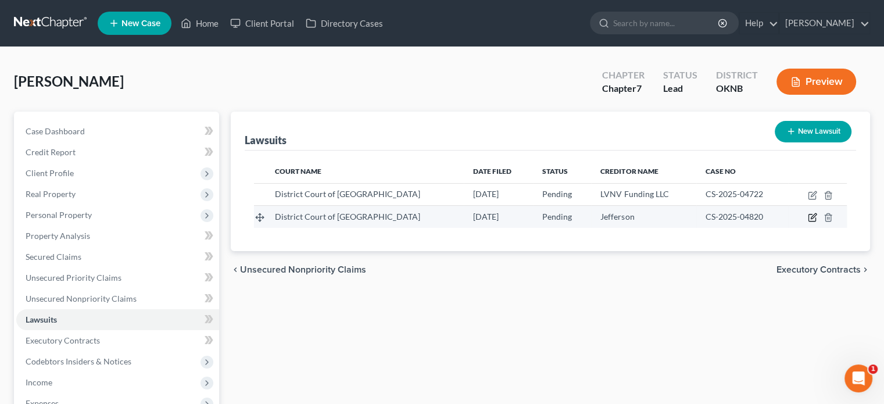
click at [814, 216] on icon "button" at bounding box center [813, 216] width 5 height 5
select select "37"
select select "0"
select select "4"
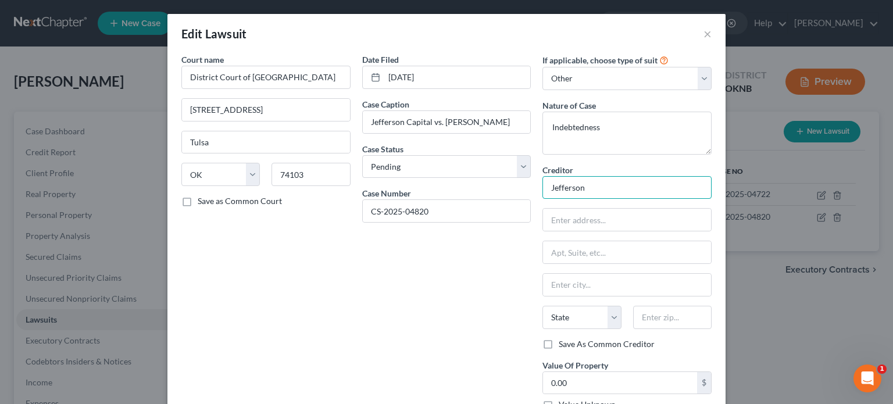
click at [592, 192] on input "Jefferson" at bounding box center [626, 187] width 169 height 23
type input "Jefferson Capital"
click at [566, 230] on input "text" at bounding box center [627, 220] width 168 height 22
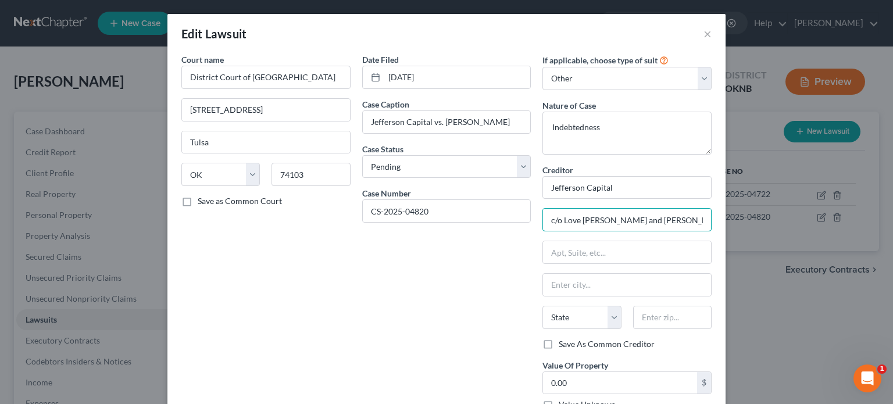
type input "c/o Love Beal and Nixon"
type input "P.O. Box 32738"
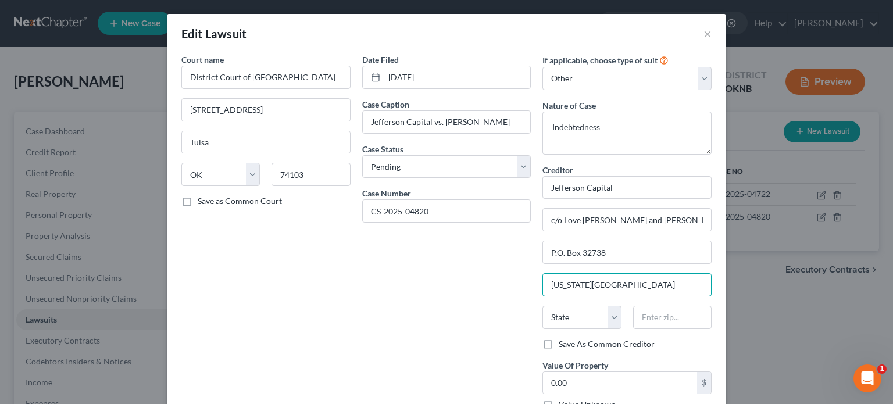
type input "Oklahoma City"
select select "37"
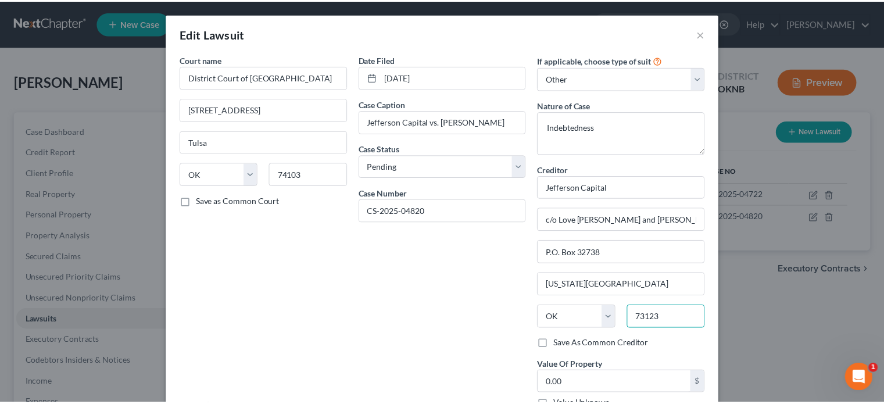
scroll to position [58, 0]
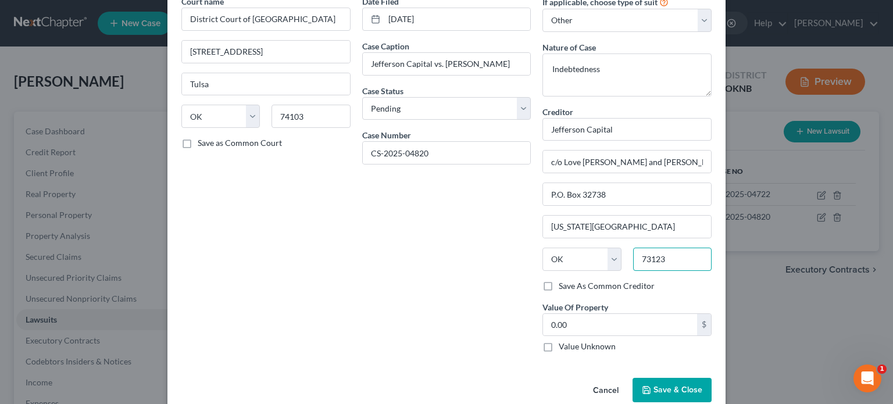
type input "73123"
click at [662, 385] on span "Save & Close" at bounding box center [677, 390] width 49 height 10
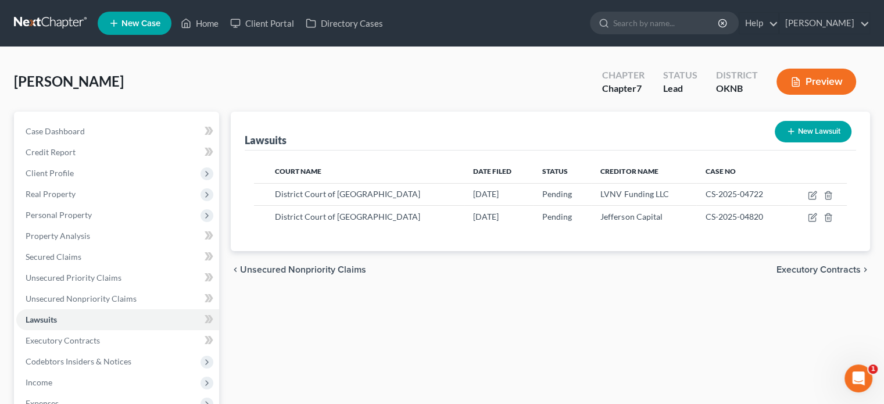
scroll to position [213, 0]
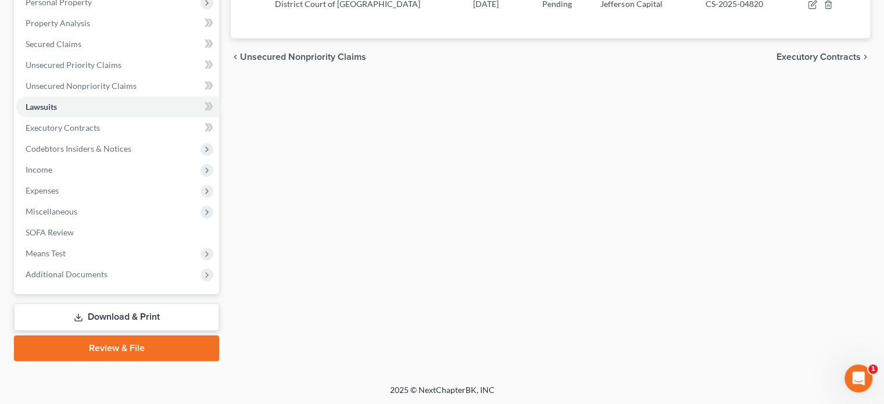
click at [148, 317] on link "Download & Print" at bounding box center [116, 316] width 205 height 27
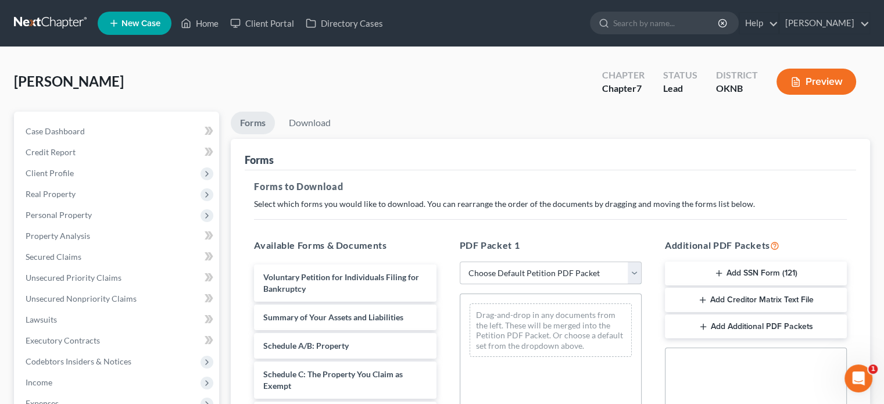
click at [635, 276] on select "Choose Default Petition PDF Packet Complete Bankruptcy Petition (all forms and …" at bounding box center [551, 273] width 182 height 23
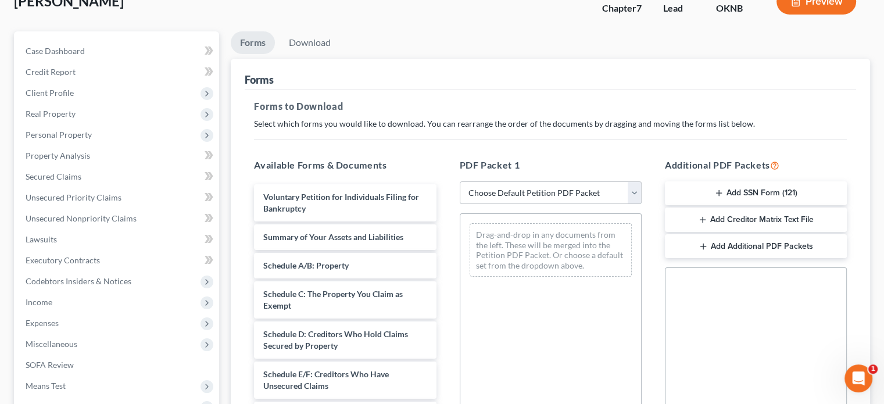
scroll to position [197, 0]
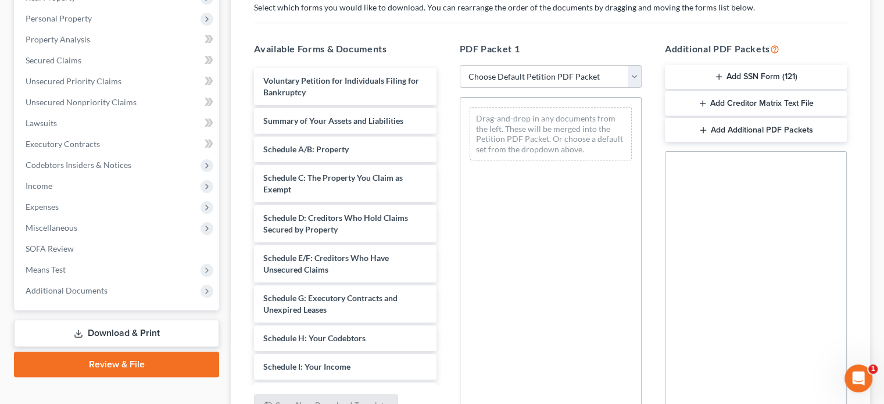
click at [634, 77] on select "Choose Default Petition PDF Packet Complete Bankruptcy Petition (all forms and …" at bounding box center [551, 76] width 182 height 23
select select "0"
click at [460, 65] on select "Choose Default Petition PDF Packet Complete Bankruptcy Petition (all forms and …" at bounding box center [551, 76] width 182 height 23
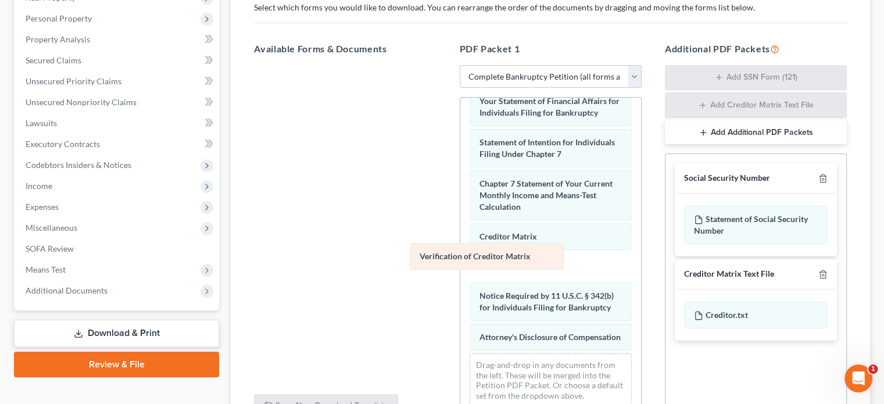
scroll to position [404, 0]
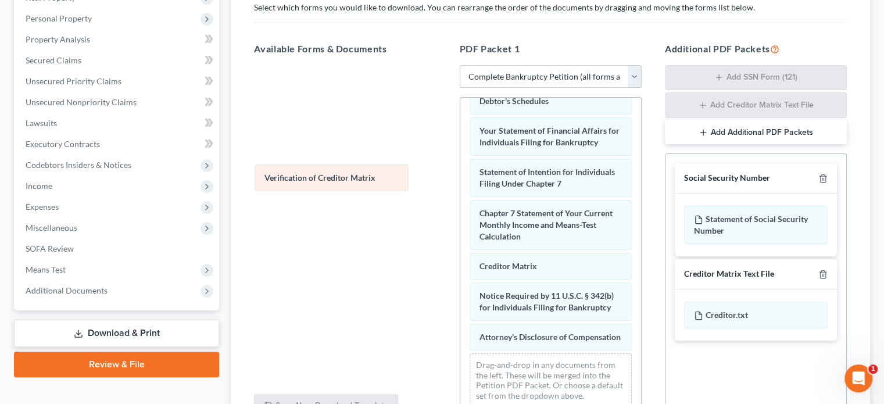
drag, startPoint x: 527, startPoint y: 254, endPoint x: 312, endPoint y: 177, distance: 228.0
click at [460, 177] on div "Verification of Creditor Matrix Voluntary Petition for Individuals Filing for B…" at bounding box center [550, 64] width 181 height 704
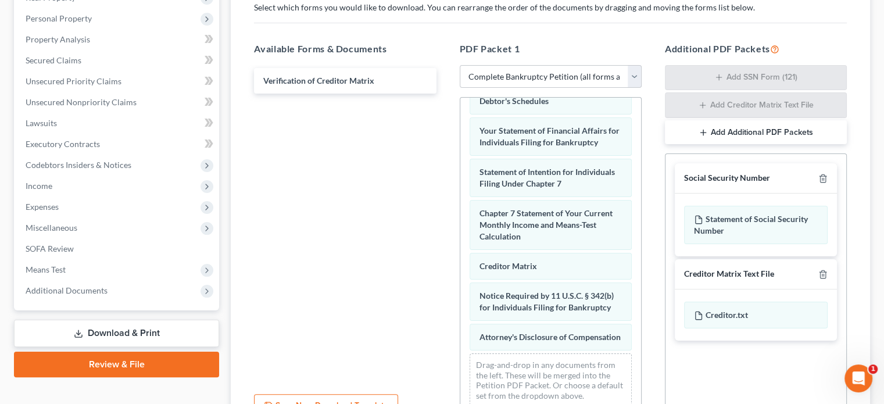
scroll to position [0, 0]
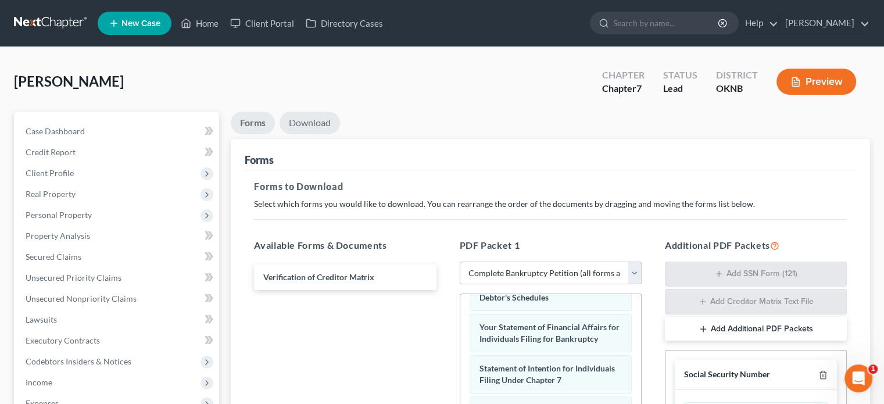
click at [323, 123] on link "Download" at bounding box center [310, 123] width 60 height 23
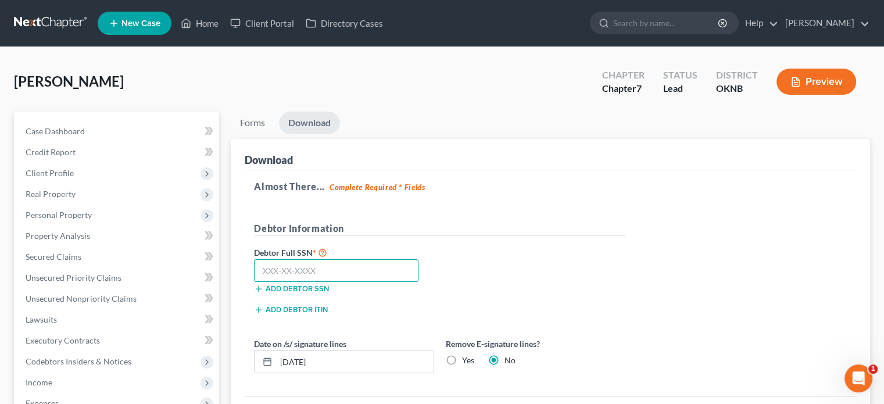
click at [263, 269] on input "text" at bounding box center [336, 270] width 165 height 23
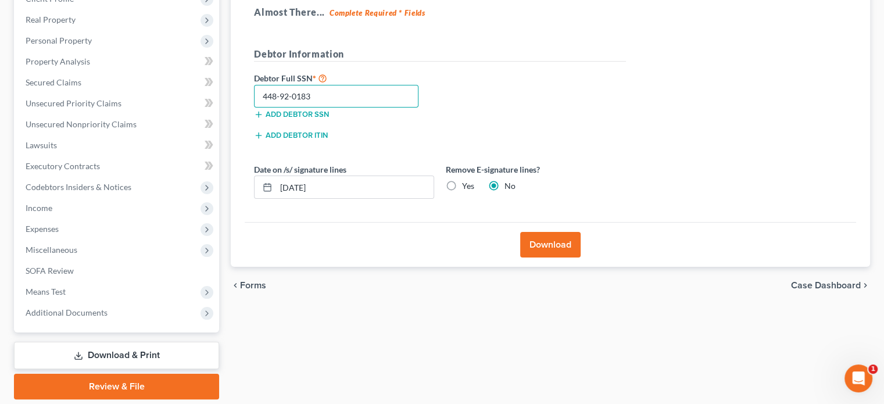
scroll to position [213, 0]
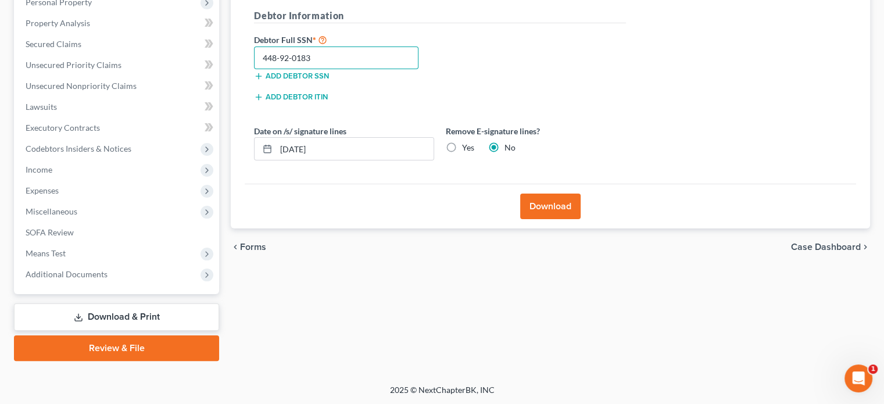
type input "448-92-0183"
click at [550, 212] on button "Download" at bounding box center [550, 207] width 60 height 26
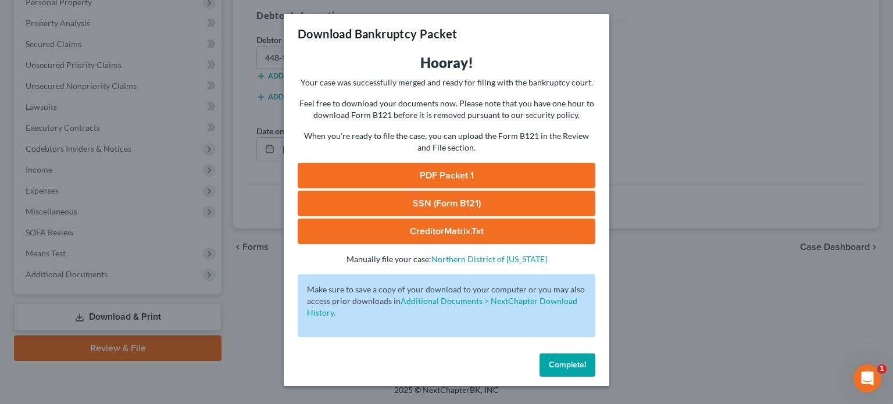
click at [583, 363] on span "Complete!" at bounding box center [567, 365] width 37 height 10
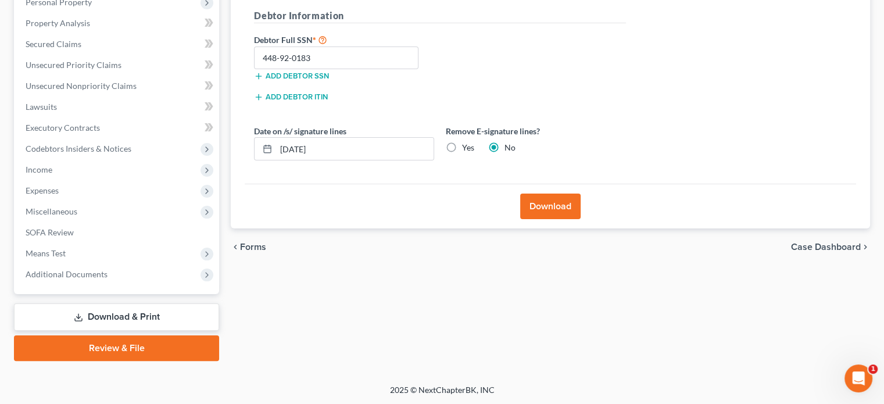
click at [153, 317] on link "Download & Print" at bounding box center [116, 316] width 205 height 27
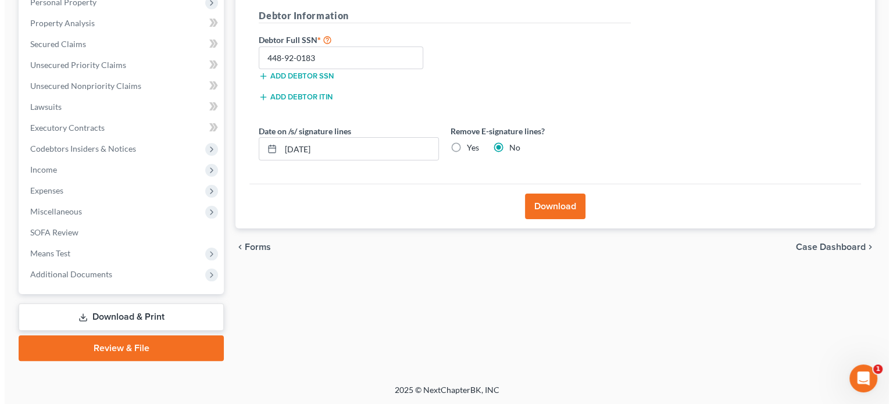
scroll to position [0, 0]
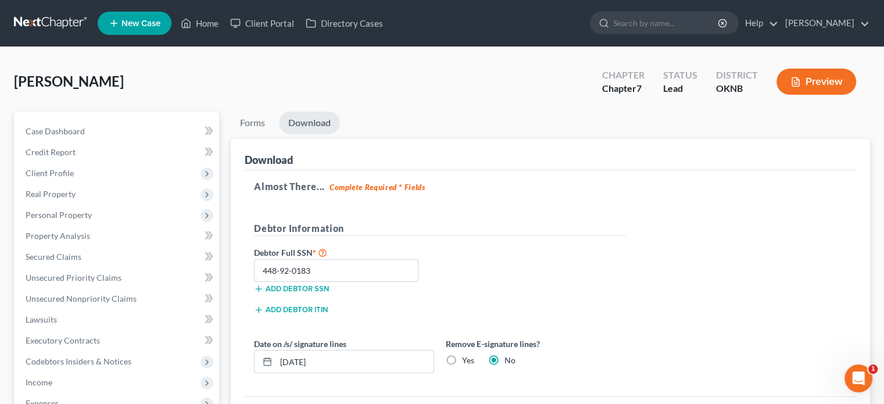
click at [824, 78] on button "Preview" at bounding box center [817, 82] width 80 height 26
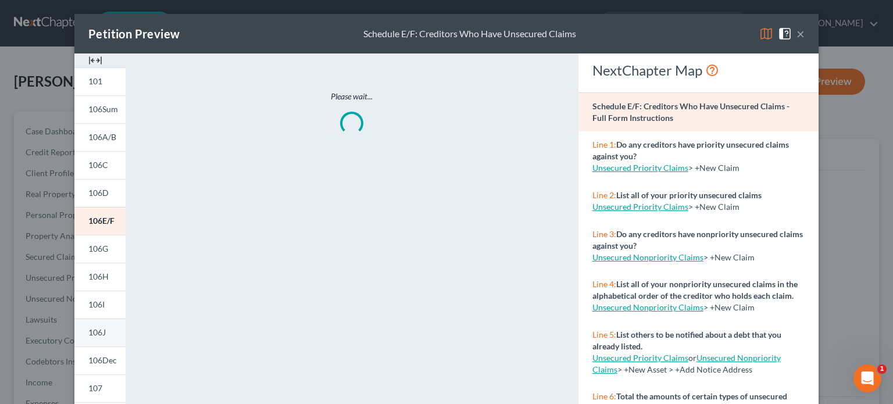
scroll to position [174, 0]
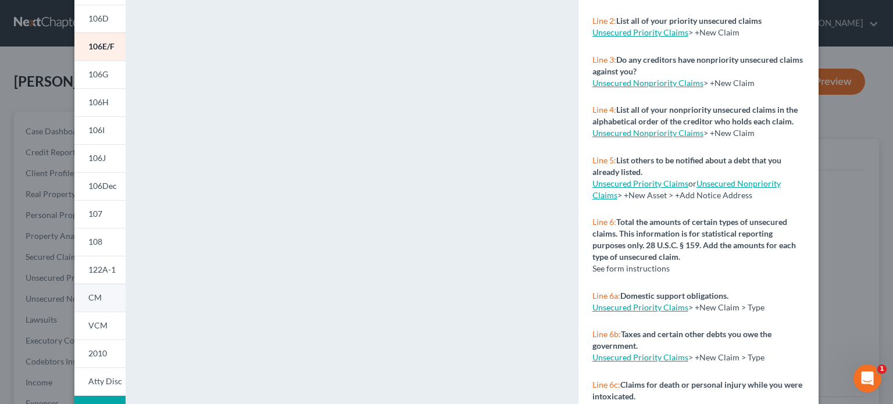
click at [91, 299] on span "CM" at bounding box center [94, 297] width 13 height 10
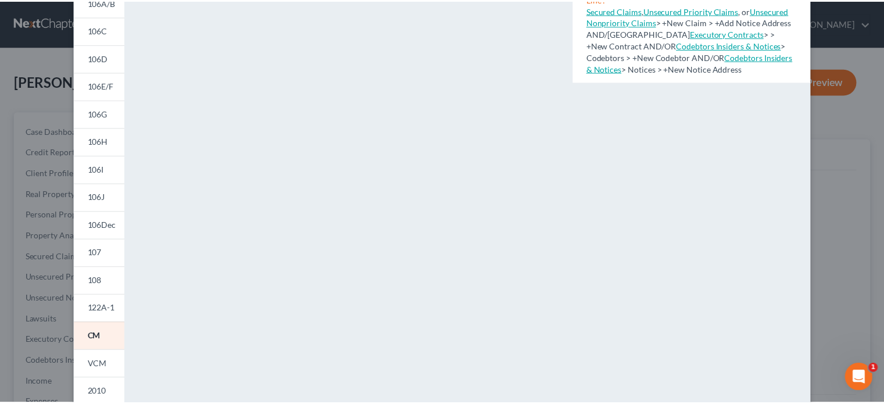
scroll to position [77, 0]
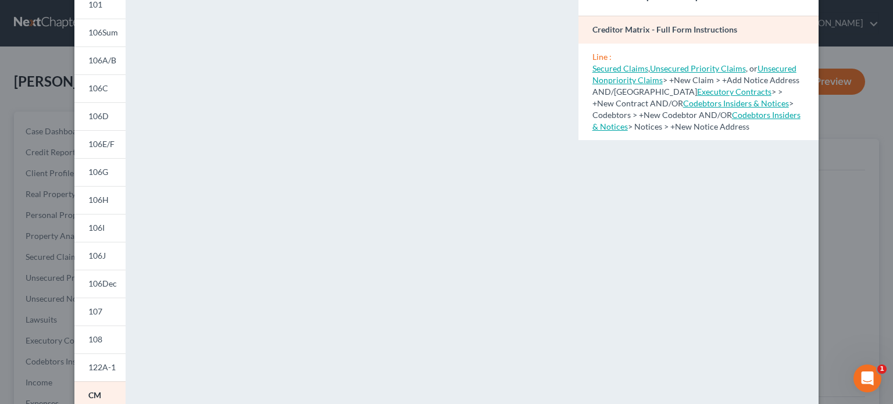
click at [34, 111] on div "Petition Preview Creditor Matrix × 101 106Sum 106A/B 106C 106D 106E/F 106G 106H…" at bounding box center [446, 202] width 893 height 404
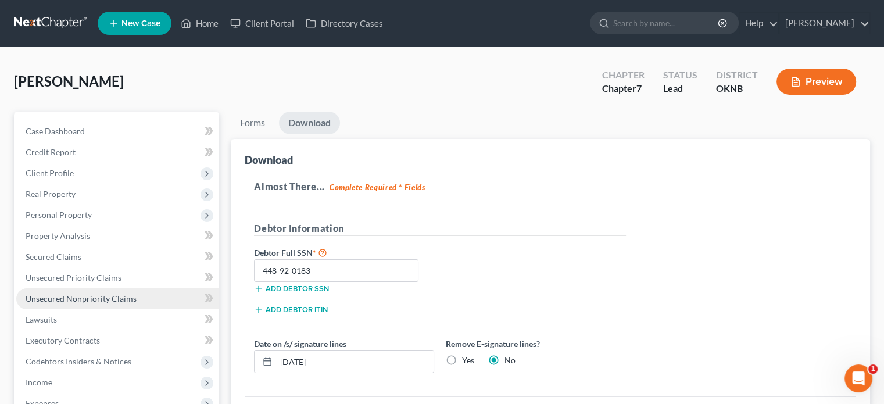
scroll to position [116, 0]
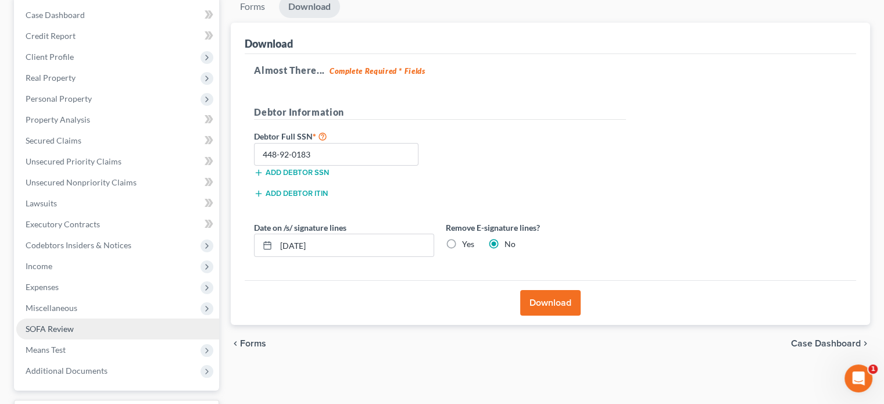
click at [69, 324] on span "SOFA Review" at bounding box center [50, 329] width 48 height 10
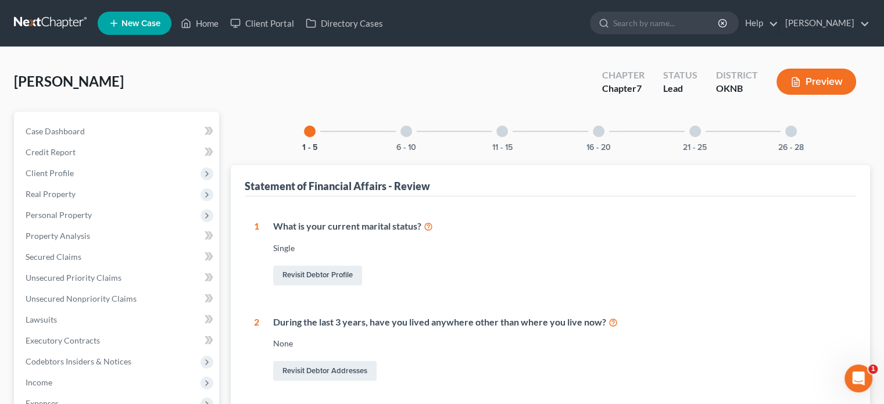
click at [407, 132] on div at bounding box center [407, 132] width 12 height 12
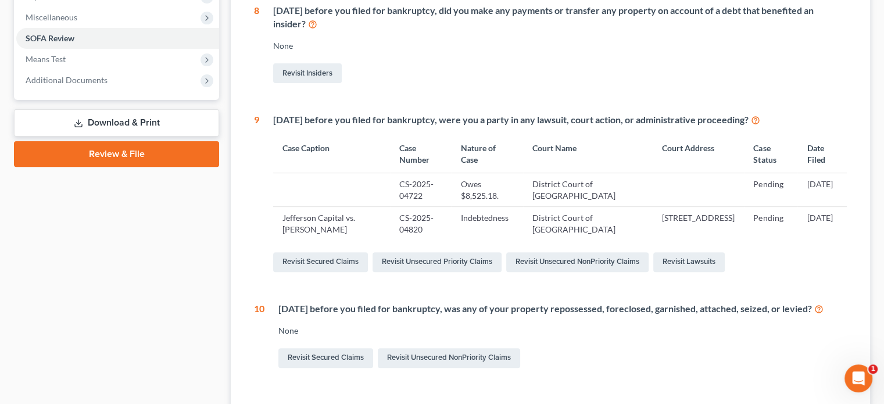
scroll to position [465, 0]
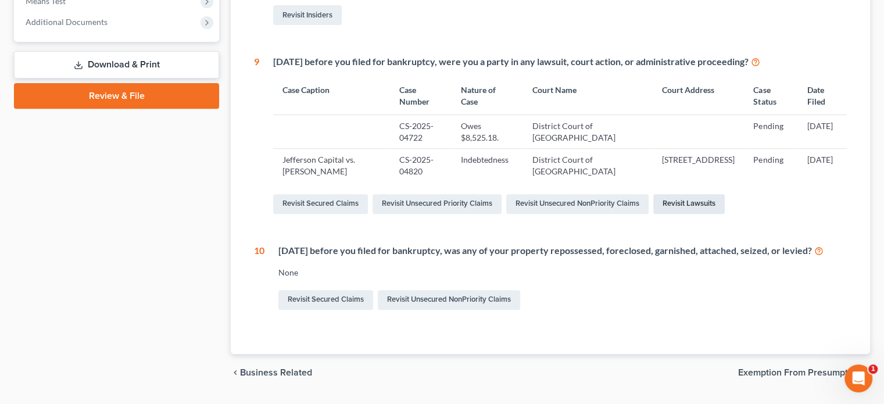
click at [675, 202] on link "Revisit Lawsuits" at bounding box center [689, 204] width 72 height 20
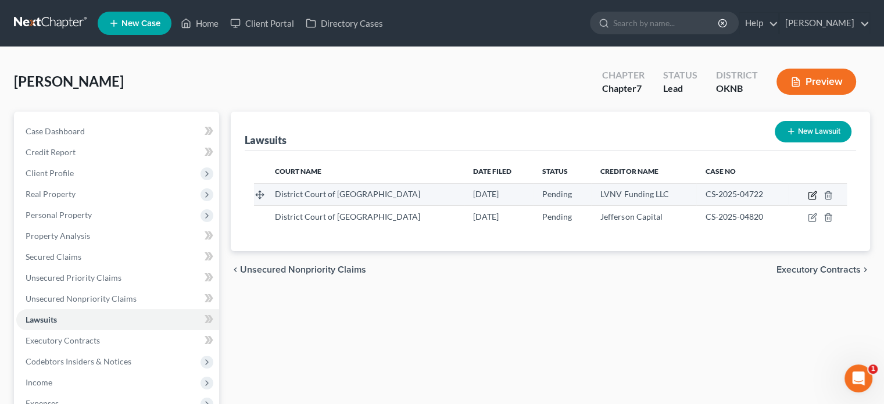
click at [812, 192] on icon "button" at bounding box center [812, 195] width 9 height 9
select select "0"
select select "4"
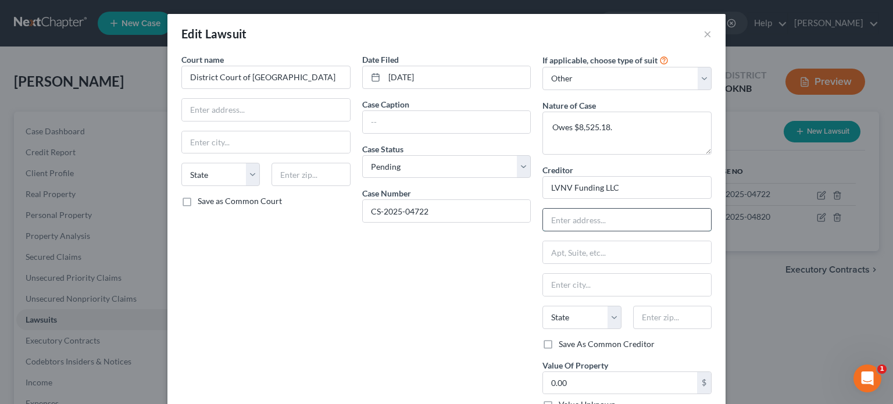
click at [594, 223] on input "text" at bounding box center [627, 220] width 168 height 22
type input "P.O. Box 32738"
type input "Oklahoma City,"
select select "37"
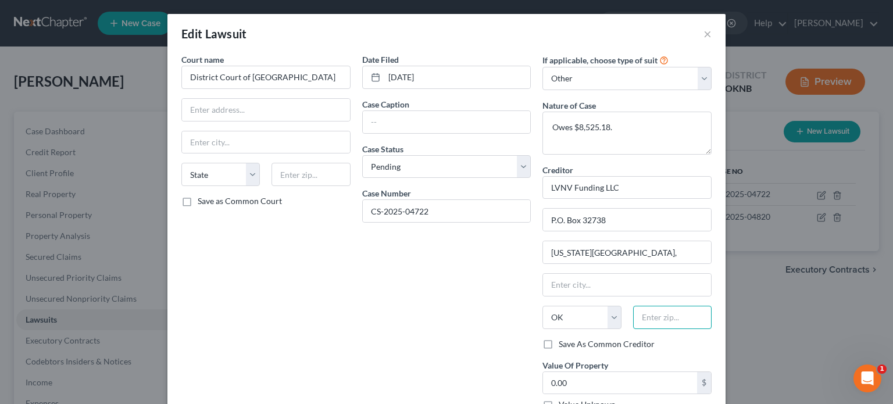
click at [653, 321] on input "text" at bounding box center [672, 317] width 78 height 23
type input "73123"
type input "Oklahoma City"
click at [219, 117] on input "text" at bounding box center [266, 110] width 168 height 22
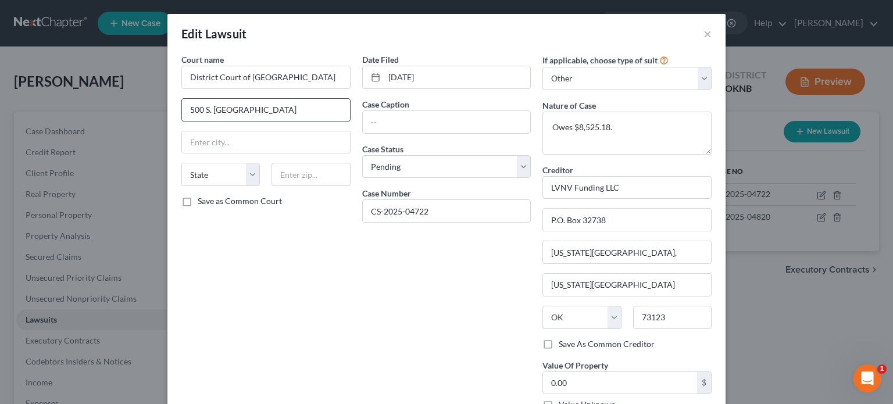
type input "500 S. Denver"
type input "Tulsa"
select select "37"
click at [279, 171] on input "73102" at bounding box center [311, 174] width 78 height 23
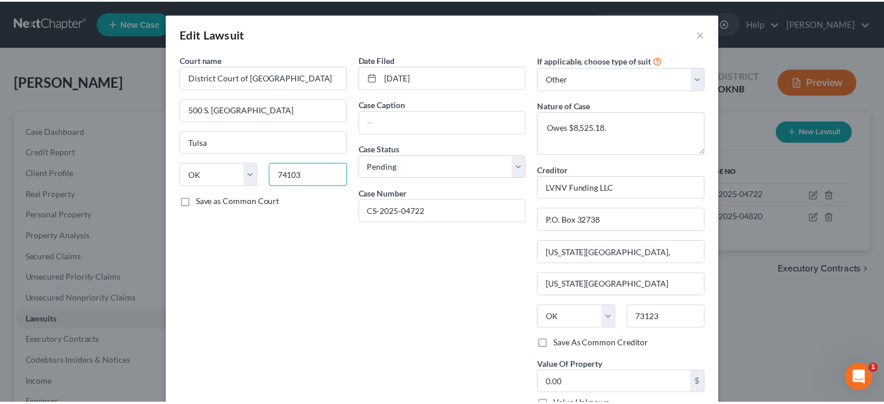
scroll to position [78, 0]
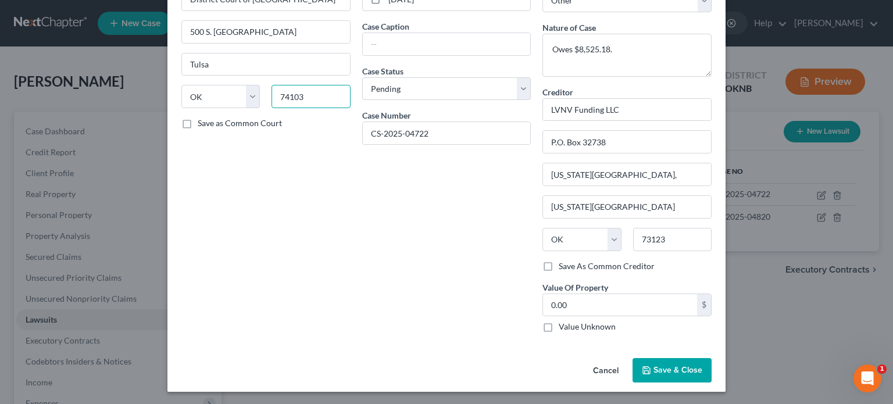
type input "74103"
click at [656, 367] on span "Save & Close" at bounding box center [677, 370] width 49 height 10
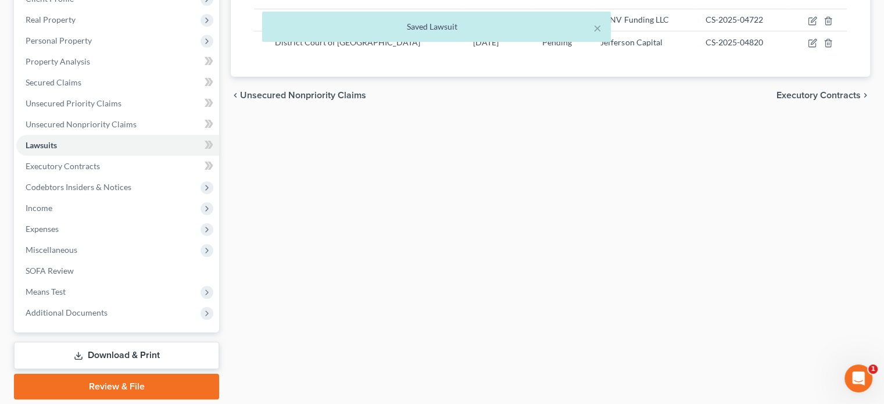
scroll to position [213, 0]
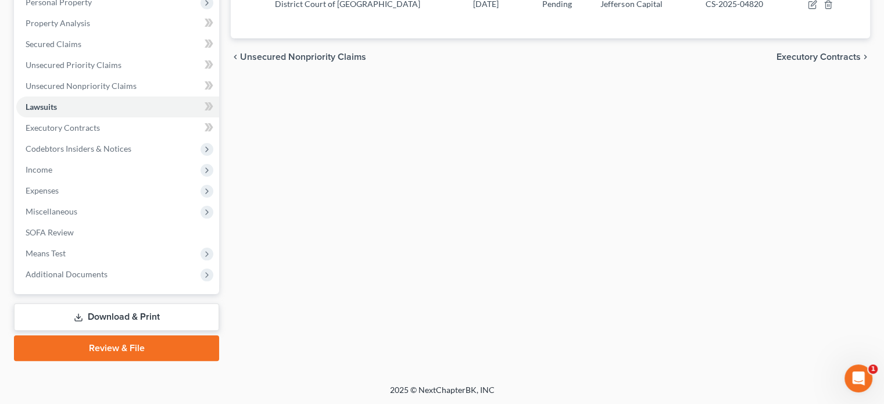
click at [153, 313] on link "Download & Print" at bounding box center [116, 316] width 205 height 27
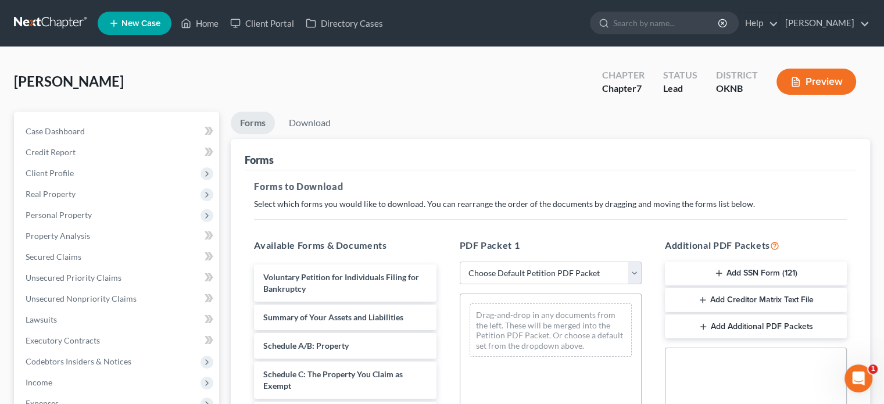
click at [638, 271] on select "Choose Default Petition PDF Packet Complete Bankruptcy Petition (all forms and …" at bounding box center [551, 273] width 182 height 23
select select "0"
click at [460, 262] on select "Choose Default Petition PDF Packet Complete Bankruptcy Petition (all forms and …" at bounding box center [551, 273] width 182 height 23
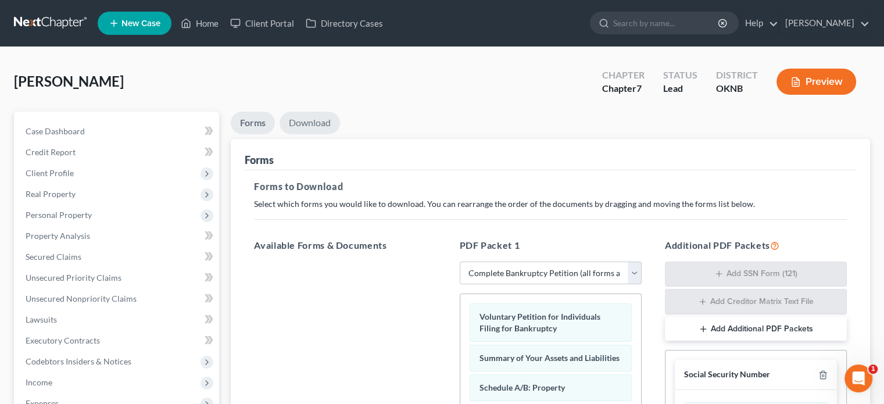
click at [327, 124] on link "Download" at bounding box center [310, 123] width 60 height 23
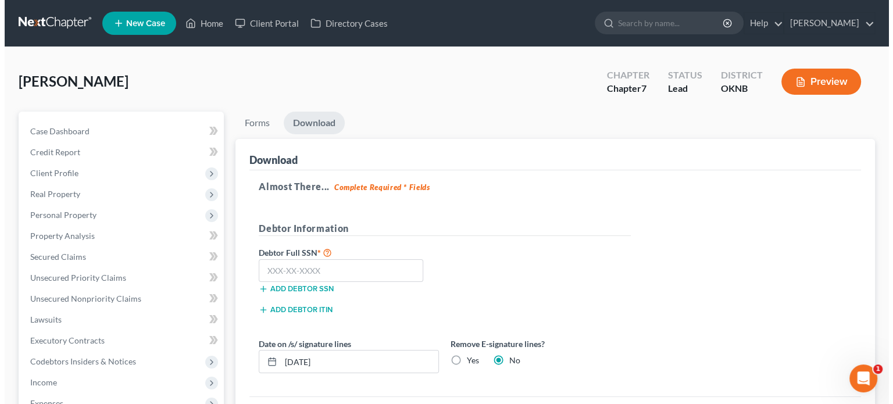
scroll to position [58, 0]
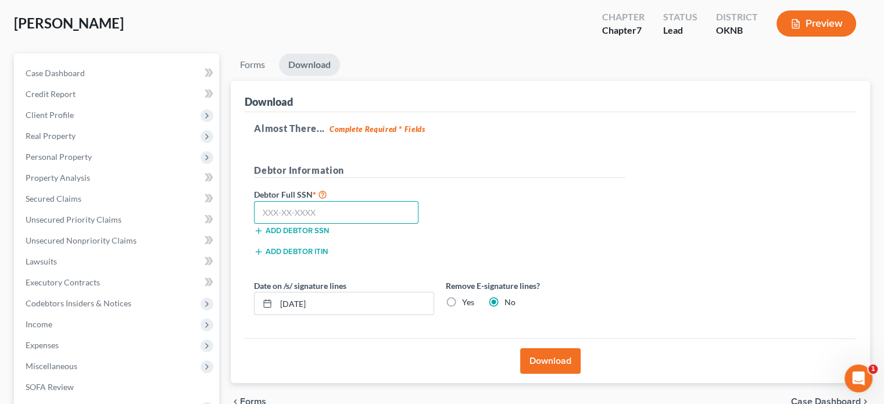
click at [263, 214] on input "text" at bounding box center [336, 212] width 165 height 23
click at [287, 212] on input "448-90-0183" at bounding box center [336, 212] width 165 height 23
click at [295, 213] on input "448-90-1832" at bounding box center [336, 212] width 165 height 23
type input "448-92-0183"
click at [560, 356] on button "Download" at bounding box center [550, 361] width 60 height 26
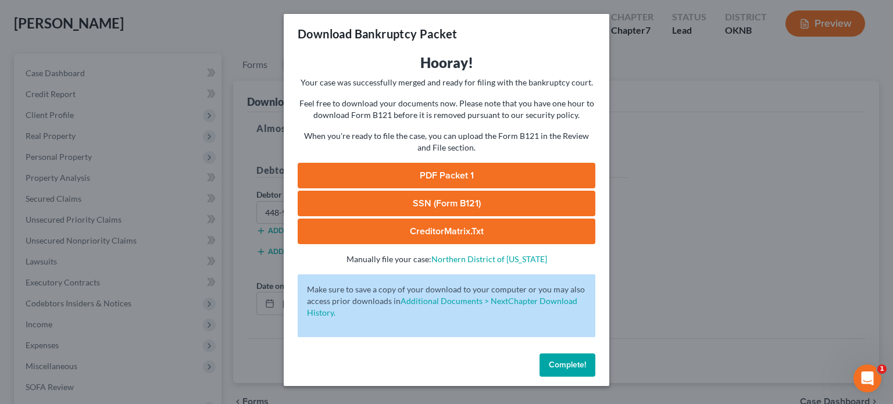
click at [558, 367] on span "Complete!" at bounding box center [567, 365] width 37 height 10
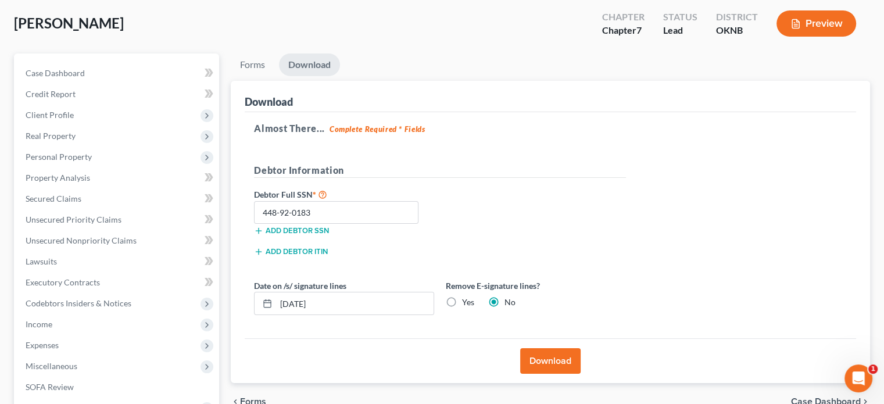
click at [802, 24] on button "Preview" at bounding box center [817, 23] width 80 height 26
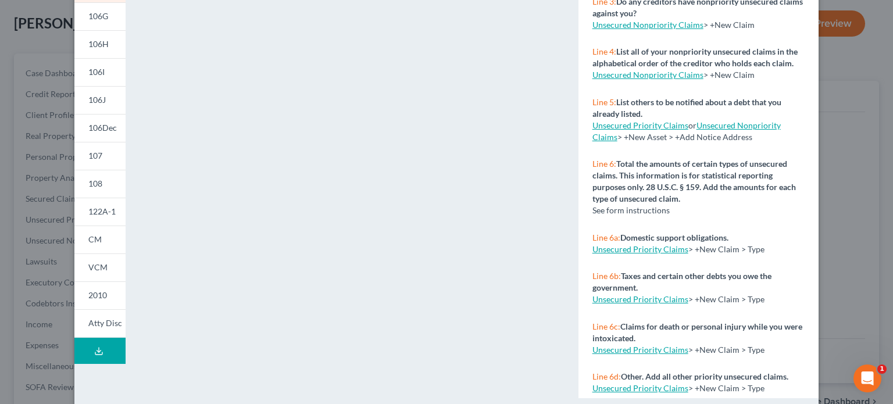
scroll to position [251, 0]
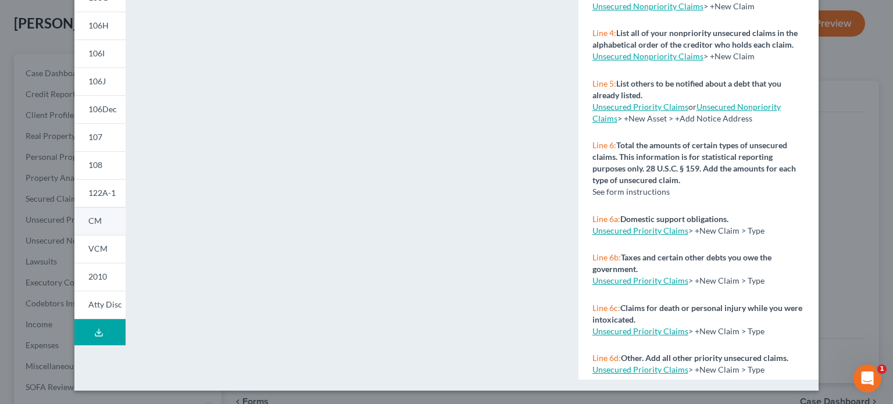
click at [95, 222] on span "CM" at bounding box center [94, 221] width 13 height 10
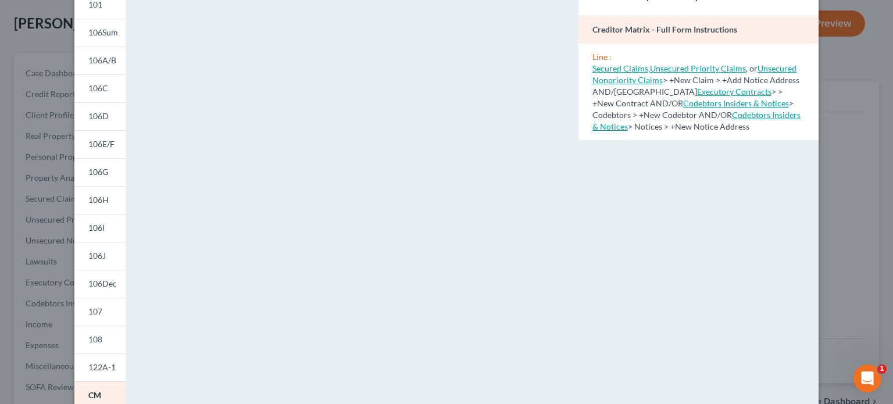
scroll to position [19, 0]
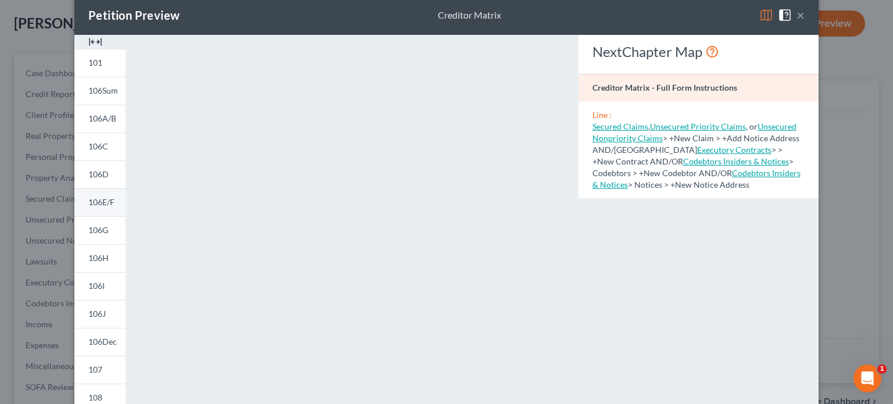
click at [100, 204] on span "106E/F" at bounding box center [101, 202] width 26 height 10
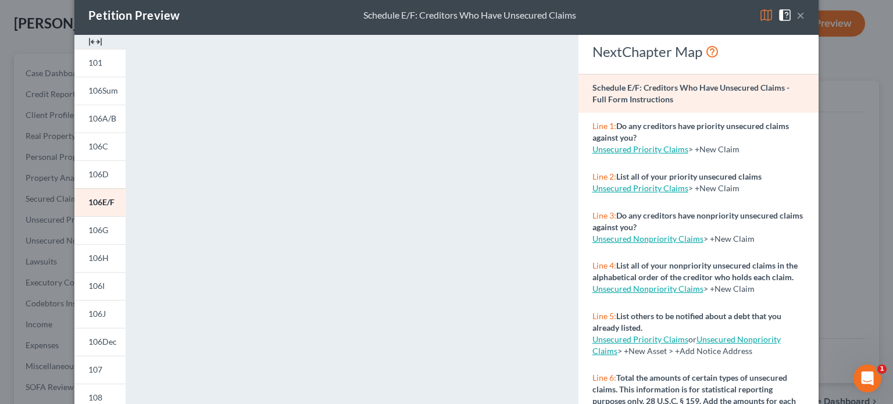
scroll to position [0, 0]
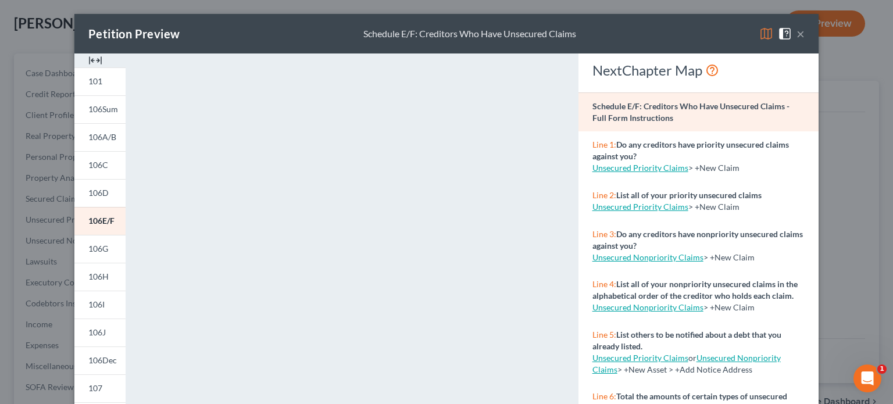
click at [796, 35] on button "×" at bounding box center [800, 34] width 8 height 14
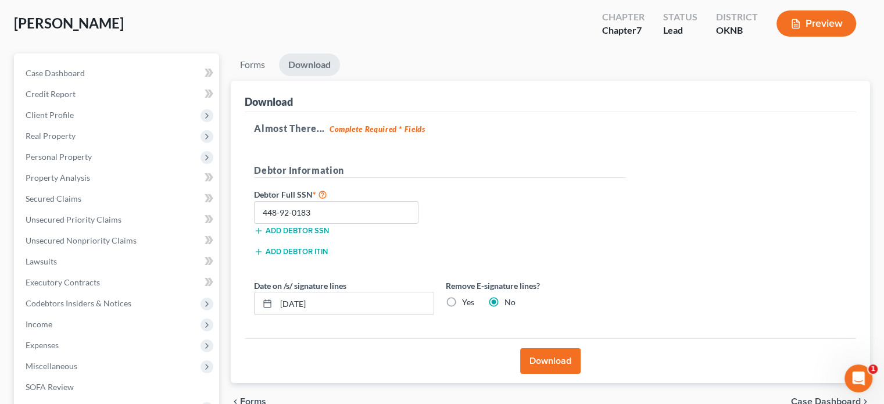
click at [817, 23] on button "Preview" at bounding box center [817, 23] width 80 height 26
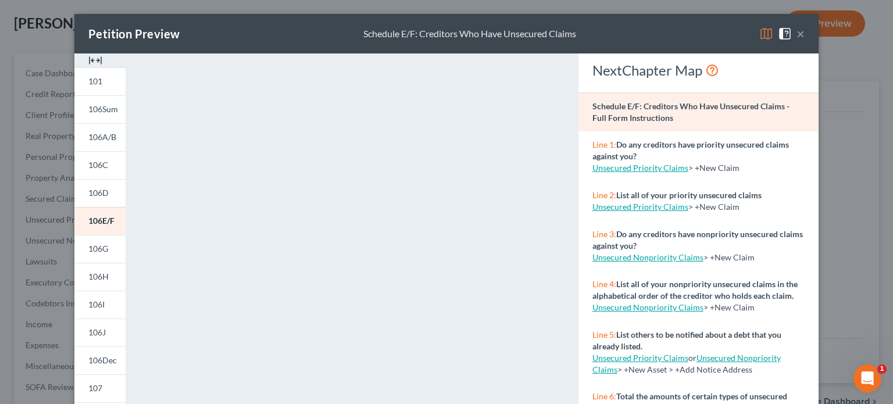
scroll to position [251, 0]
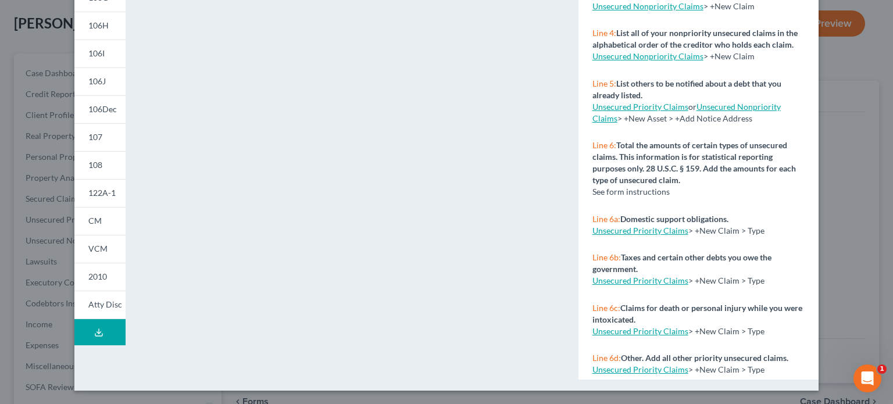
click at [96, 328] on icon at bounding box center [98, 332] width 9 height 9
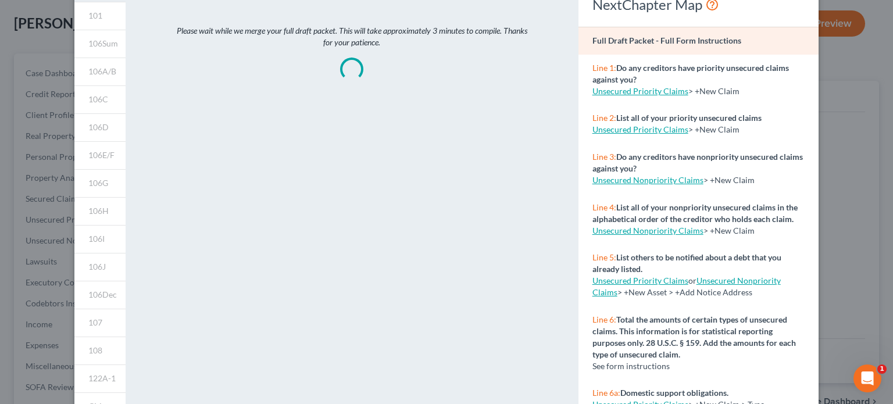
scroll to position [8, 0]
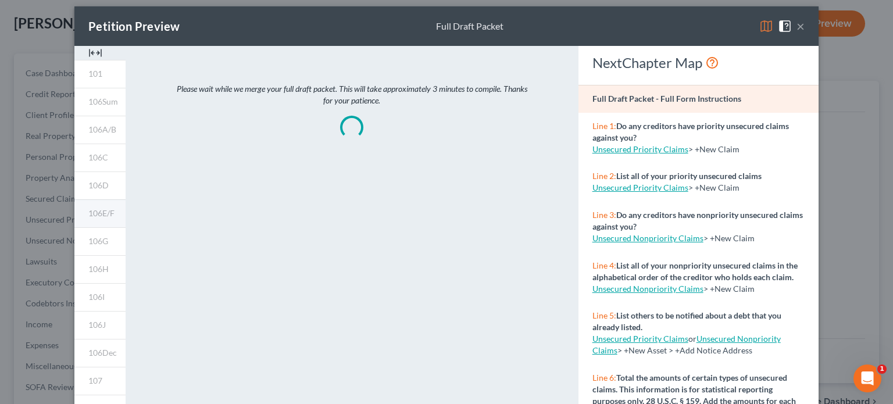
click at [99, 214] on span "106E/F" at bounding box center [101, 213] width 26 height 10
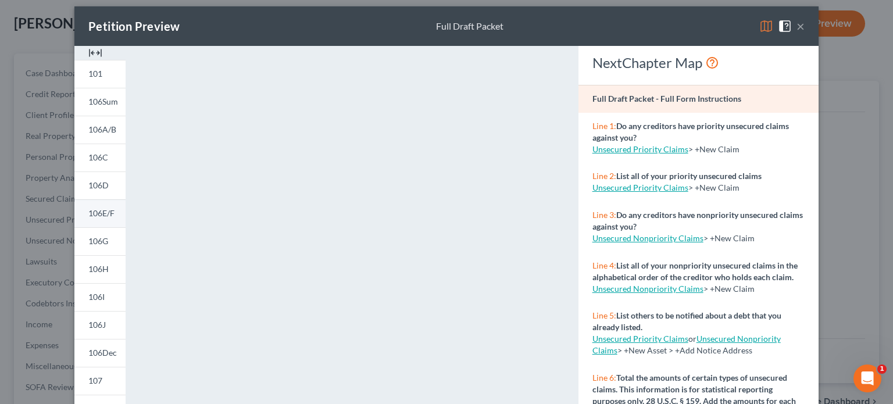
click at [94, 219] on link "106E/F" at bounding box center [99, 213] width 51 height 28
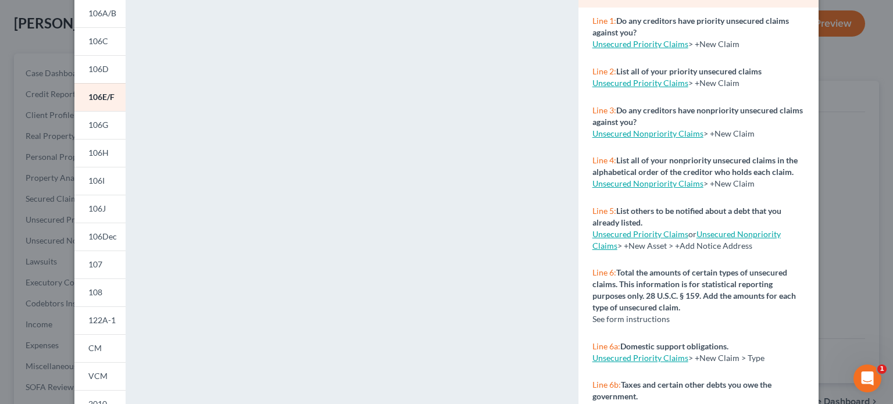
scroll to position [251, 0]
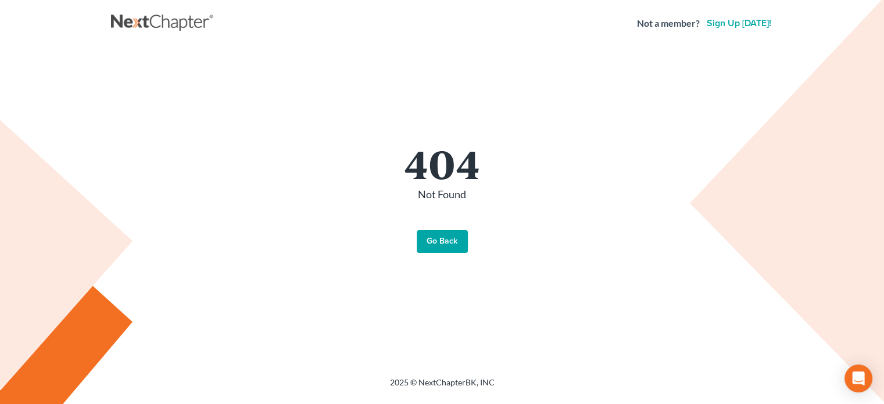
click at [434, 241] on link "Go Back" at bounding box center [442, 241] width 51 height 23
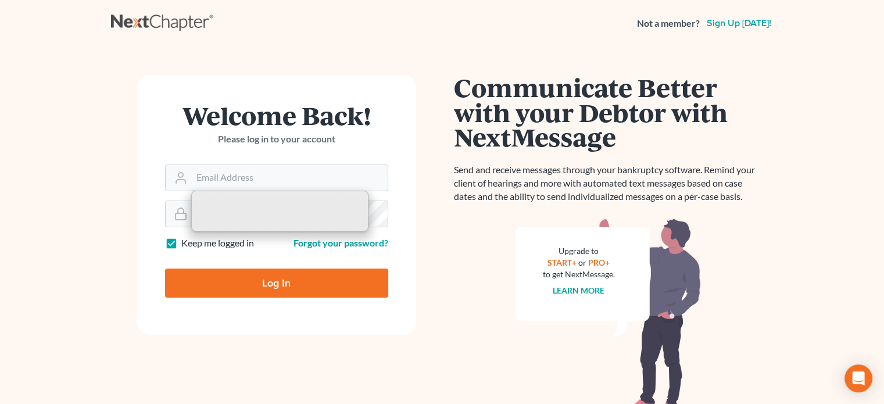
type input "[EMAIL_ADDRESS][DOMAIN_NAME]"
click at [251, 281] on input "Log In" at bounding box center [276, 283] width 223 height 29
type input "Thinking..."
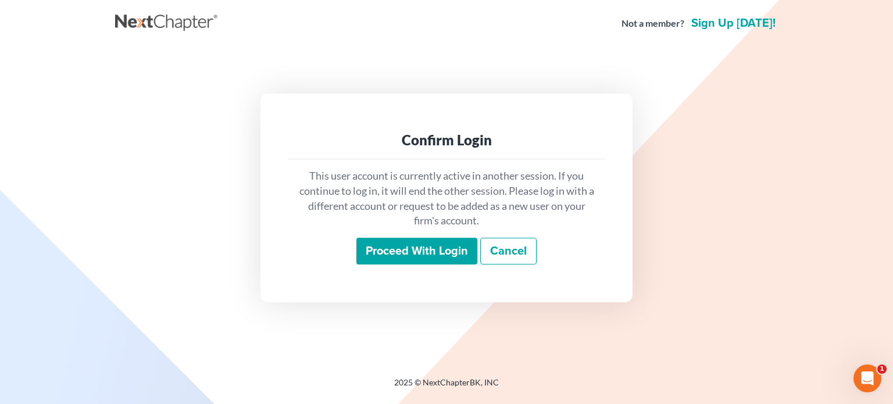
click at [377, 251] on input "Proceed with login" at bounding box center [416, 251] width 121 height 27
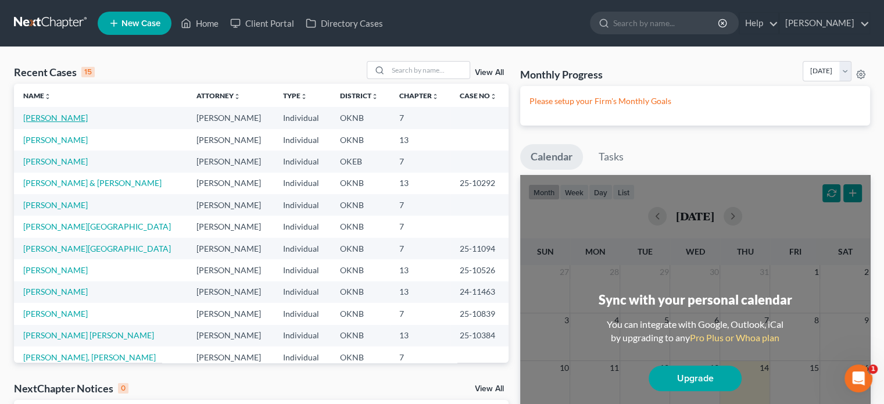
click at [64, 118] on link "[PERSON_NAME]" at bounding box center [55, 118] width 65 height 10
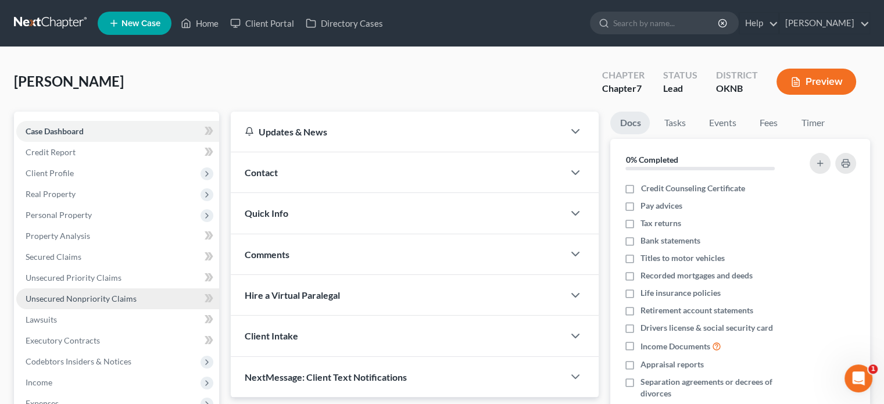
click at [85, 295] on span "Unsecured Nonpriority Claims" at bounding box center [81, 299] width 111 height 10
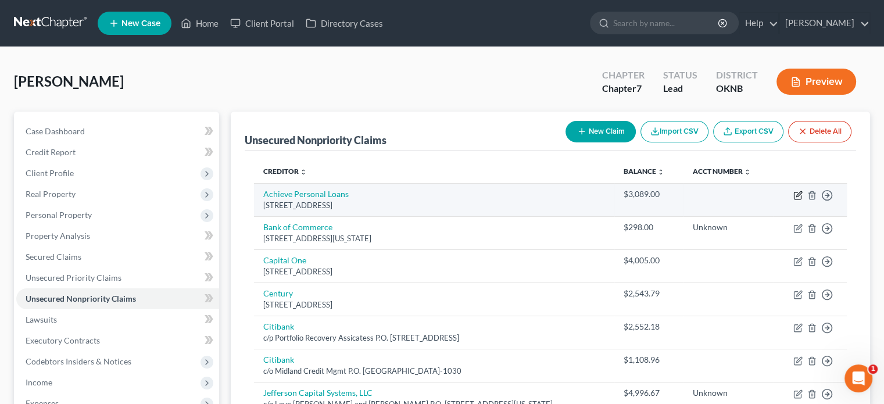
click at [799, 195] on icon "button" at bounding box center [798, 193] width 5 height 5
select select "4"
select select "0"
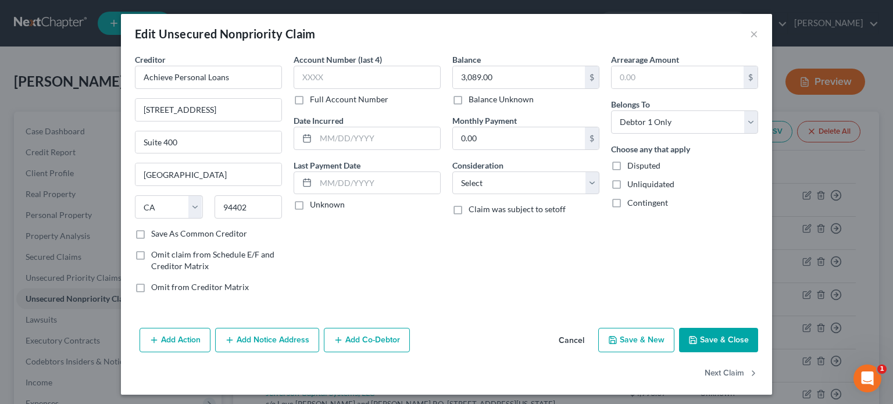
click at [310, 98] on label "Full Account Number" at bounding box center [349, 100] width 78 height 12
click at [315, 98] on input "Full Account Number" at bounding box center [319, 98] width 8 height 8
click at [309, 76] on input "text" at bounding box center [367, 77] width 147 height 23
type input "Unknown"
click at [588, 184] on select "Select Cable / Satellite Services Collection Agency Credit Card Debt Debt Couns…" at bounding box center [525, 183] width 147 height 23
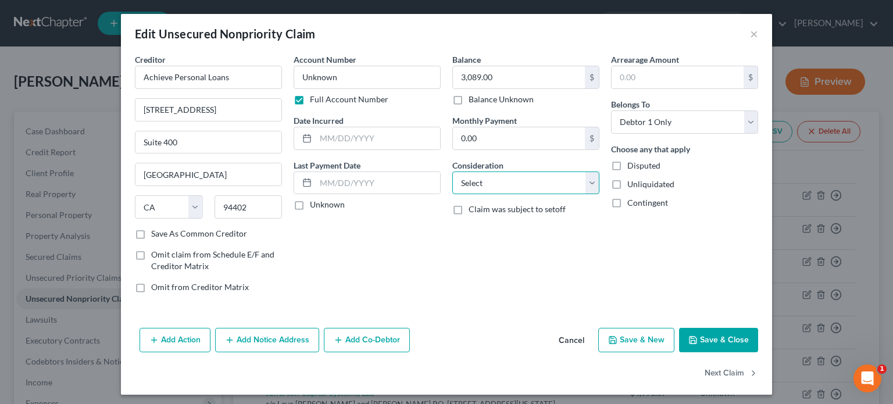
select select "10"
click at [452, 172] on select "Select Cable / Satellite Services Collection Agency Credit Card Debt Debt Couns…" at bounding box center [525, 183] width 147 height 23
click at [157, 110] on input "[STREET_ADDRESS]" at bounding box center [208, 110] width 146 height 22
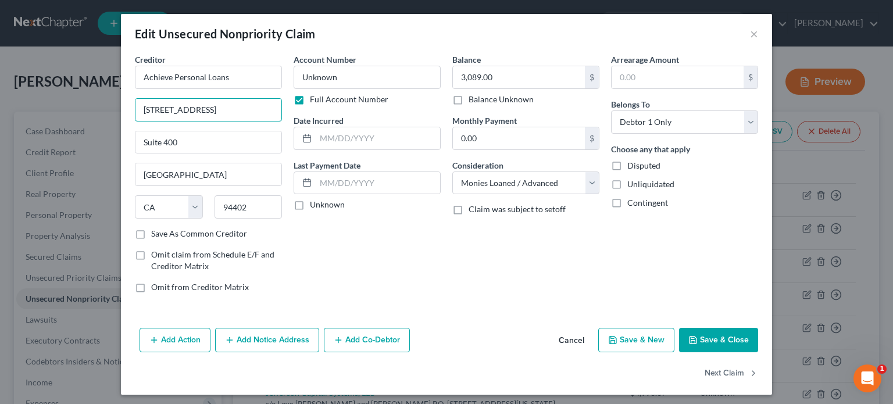
type input "[STREET_ADDRESS]"
click at [707, 333] on button "Save & Close" at bounding box center [718, 340] width 79 height 24
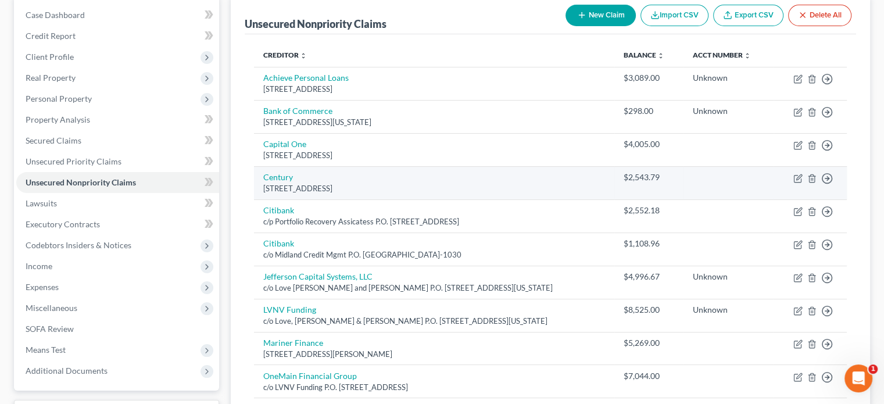
scroll to position [174, 0]
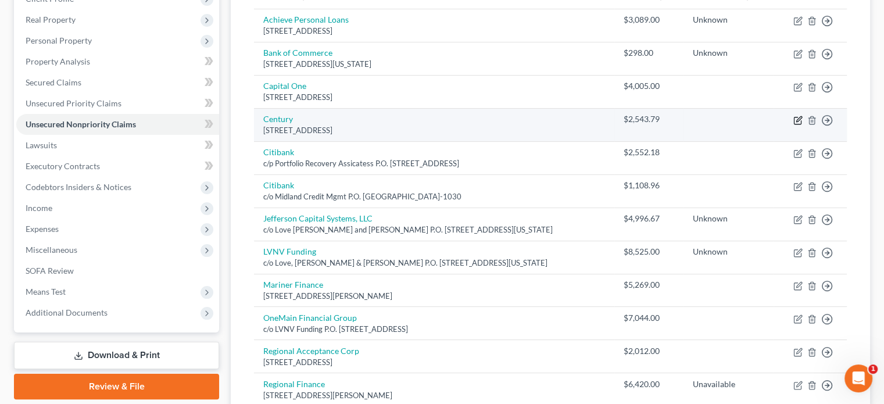
click at [802, 122] on icon "button" at bounding box center [798, 120] width 9 height 9
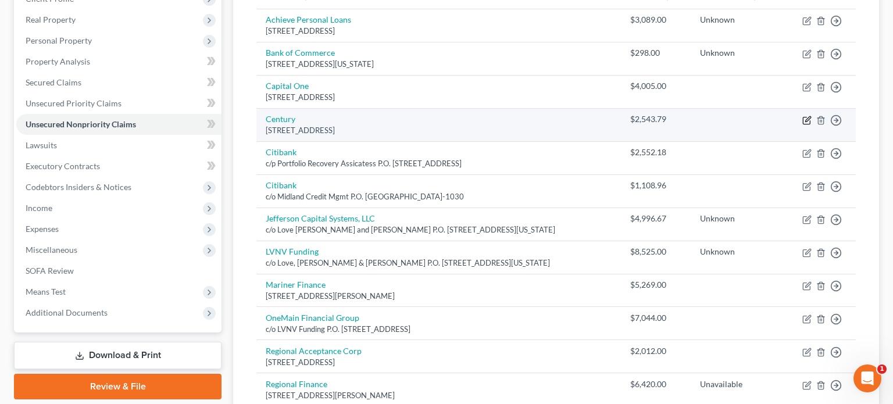
select select "39"
select select "0"
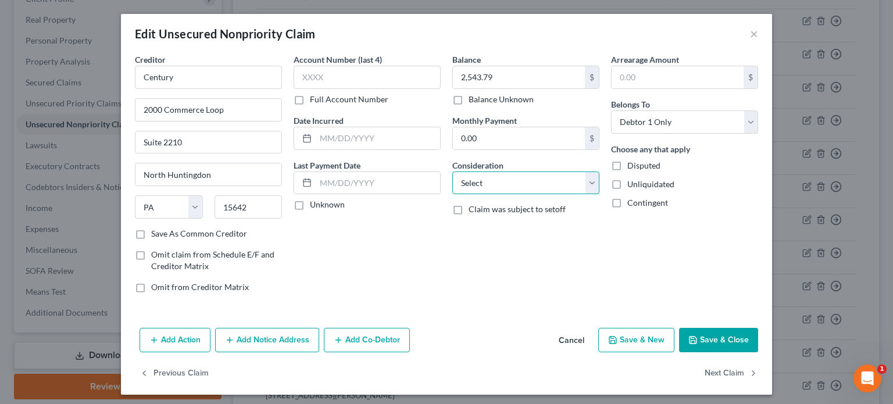
click at [589, 183] on select "Select Cable / Satellite Services Collection Agency Credit Card Debt Debt Couns…" at bounding box center [525, 183] width 147 height 23
select select "10"
click at [452, 172] on select "Select Cable / Satellite Services Collection Agency Credit Card Debt Debt Couns…" at bounding box center [525, 183] width 147 height 23
click at [310, 98] on label "Full Account Number" at bounding box center [349, 100] width 78 height 12
click at [315, 98] on input "Full Account Number" at bounding box center [319, 98] width 8 height 8
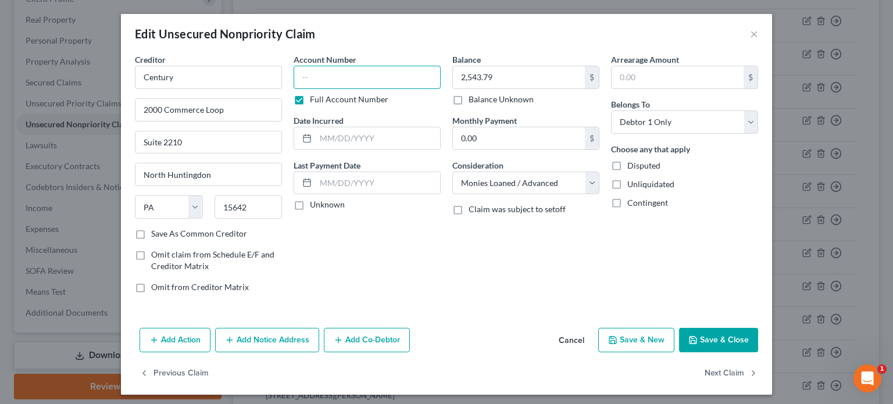
click at [298, 72] on input "text" at bounding box center [367, 77] width 147 height 23
type input "Unknown"
click at [710, 337] on button "Save & Close" at bounding box center [718, 340] width 79 height 24
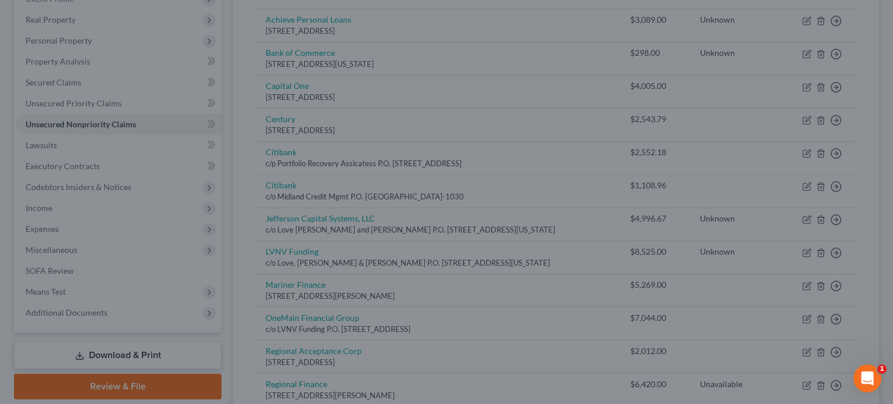
type input "0"
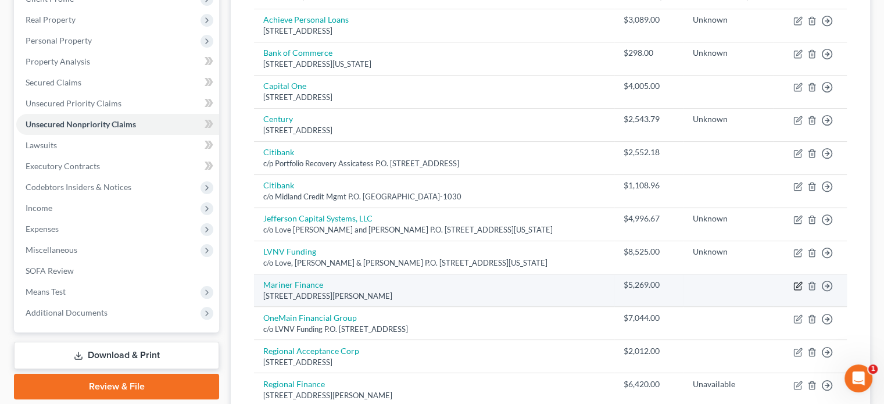
click at [795, 287] on icon "button" at bounding box center [798, 285] width 9 height 9
select select "21"
select select "0"
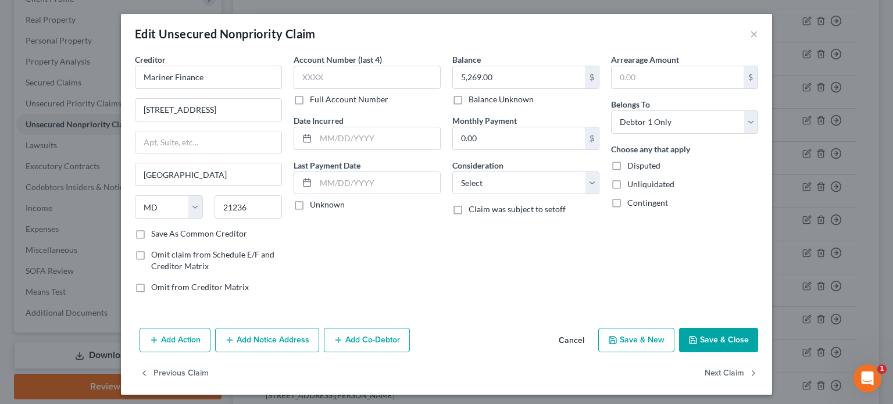
click at [310, 97] on label "Full Account Number" at bounding box center [349, 100] width 78 height 12
click at [315, 97] on input "Full Account Number" at bounding box center [319, 98] width 8 height 8
click at [304, 70] on input "text" at bounding box center [367, 77] width 147 height 23
type input "Unknown"
click at [316, 134] on input "text" at bounding box center [378, 138] width 124 height 22
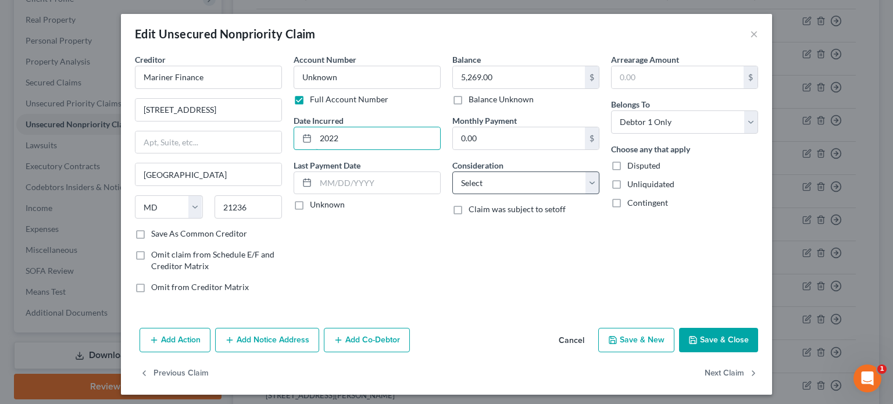
type input "2022"
click at [591, 188] on select "Select Cable / Satellite Services Collection Agency Credit Card Debt Debt Couns…" at bounding box center [525, 183] width 147 height 23
select select "10"
click at [452, 172] on select "Select Cable / Satellite Services Collection Agency Credit Card Debt Debt Couns…" at bounding box center [525, 183] width 147 height 23
click at [703, 332] on button "Save & Close" at bounding box center [718, 340] width 79 height 24
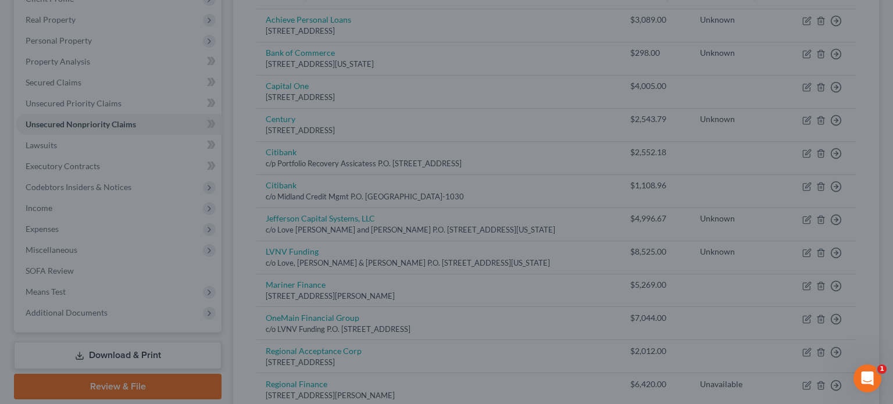
type input "0"
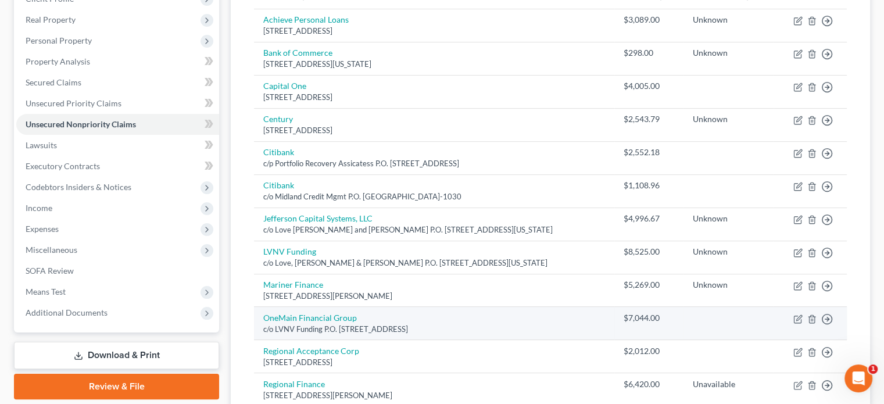
click at [355, 324] on div "c/o LVNV Funding P.O. [STREET_ADDRESS]" at bounding box center [434, 329] width 342 height 11
click at [354, 324] on div "c/o LVNV Funding P.O. [STREET_ADDRESS]" at bounding box center [434, 329] width 342 height 11
click at [309, 317] on link "OneMain Financial Group" at bounding box center [310, 318] width 94 height 10
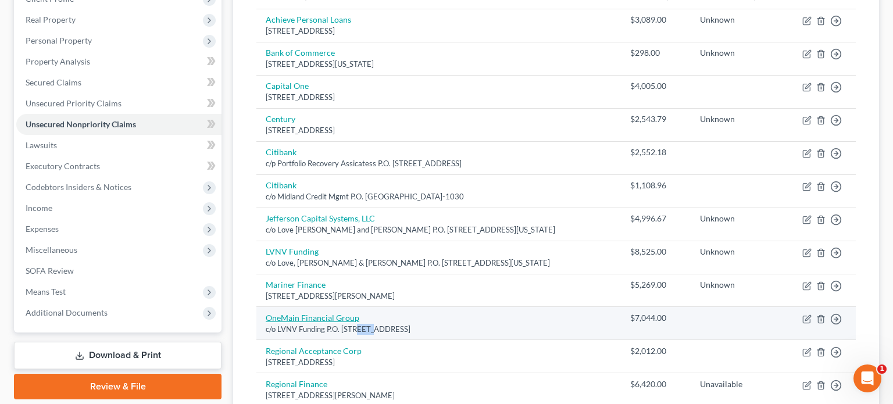
select select "42"
select select "0"
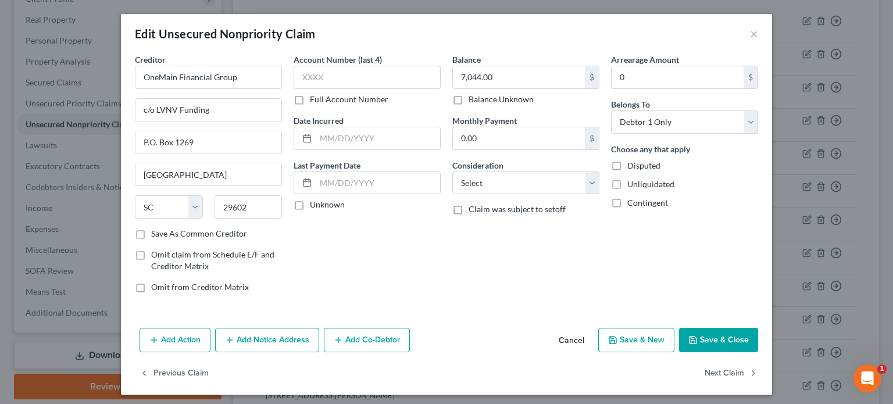
click at [310, 97] on label "Full Account Number" at bounding box center [349, 100] width 78 height 12
click at [315, 97] on input "Full Account Number" at bounding box center [319, 98] width 8 height 8
click at [308, 76] on input "text" at bounding box center [367, 77] width 147 height 23
type input "Unknown"
click at [587, 183] on select "Select Cable / Satellite Services Collection Agency Credit Card Debt Debt Couns…" at bounding box center [525, 183] width 147 height 23
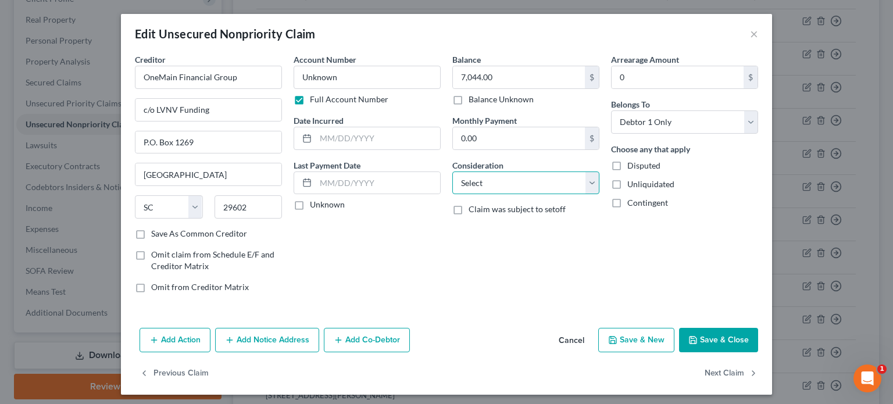
select select "10"
click at [452, 172] on select "Select Cable / Satellite Services Collection Agency Credit Card Debt Debt Couns…" at bounding box center [525, 183] width 147 height 23
click at [705, 337] on button "Save & Close" at bounding box center [718, 340] width 79 height 24
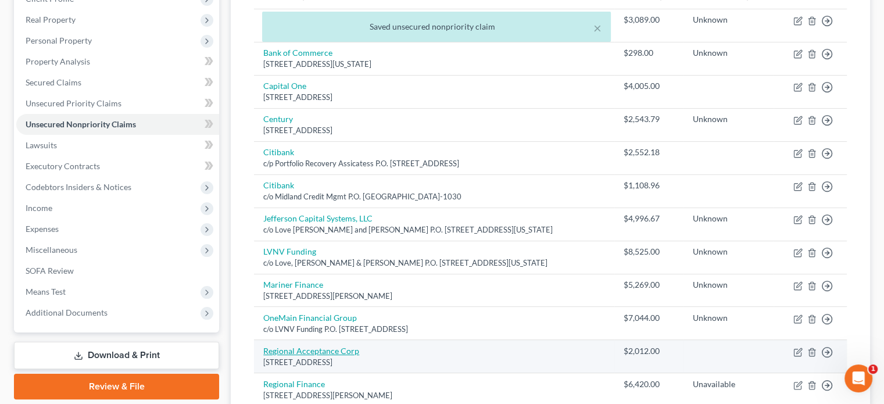
click at [340, 351] on link "Regional Acceptance Corp" at bounding box center [311, 351] width 96 height 10
select select "28"
select select "0"
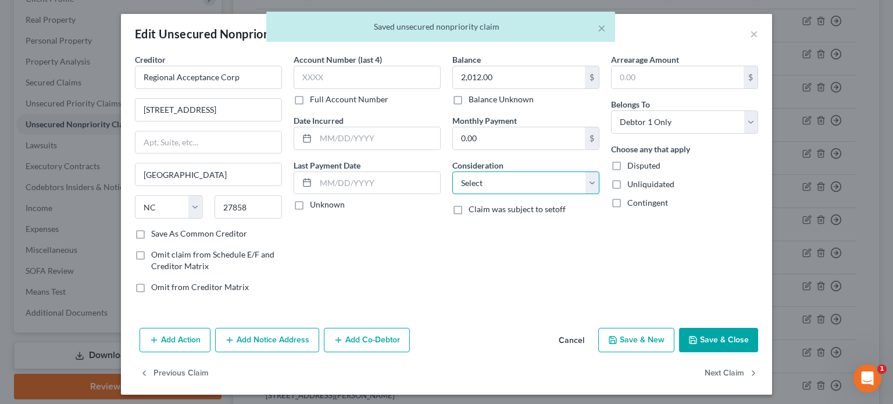
click at [584, 184] on select "Select Cable / Satellite Services Collection Agency Credit Card Debt Debt Couns…" at bounding box center [525, 183] width 147 height 23
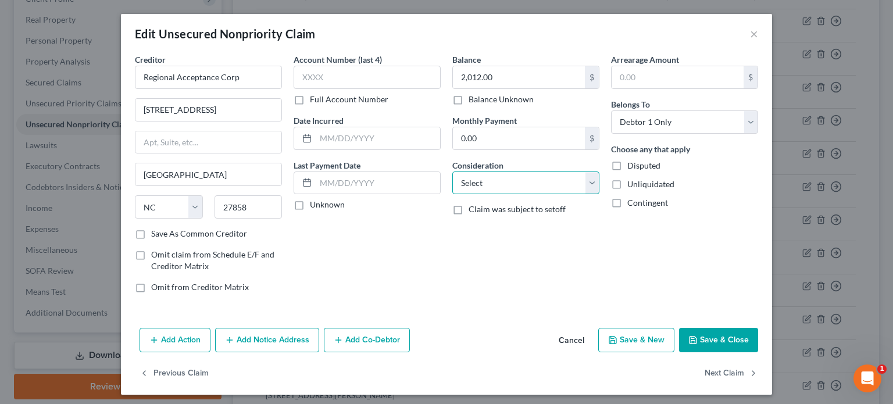
select select "10"
click at [452, 172] on select "Select Cable / Satellite Services Collection Agency Credit Card Debt Debt Couns…" at bounding box center [525, 183] width 147 height 23
click at [310, 99] on label "Full Account Number" at bounding box center [349, 100] width 78 height 12
click at [315, 99] on input "Full Account Number" at bounding box center [319, 98] width 8 height 8
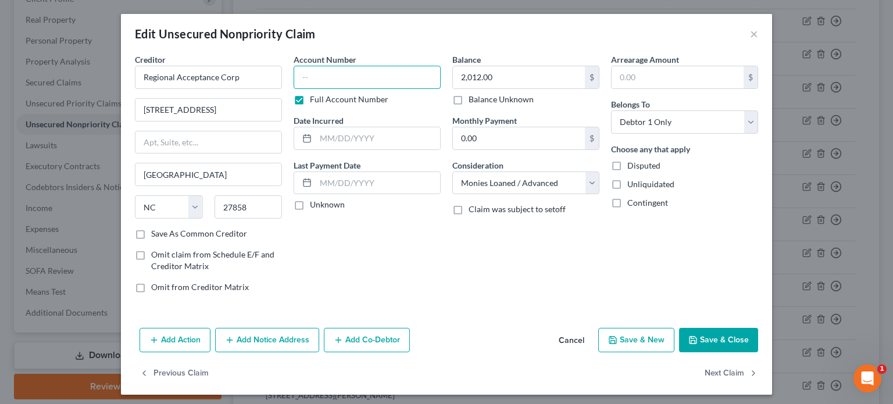
click at [301, 83] on input "text" at bounding box center [367, 77] width 147 height 23
type input "Unknown"
type input "2023"
click at [720, 338] on button "Save & Close" at bounding box center [718, 340] width 79 height 24
type input "0"
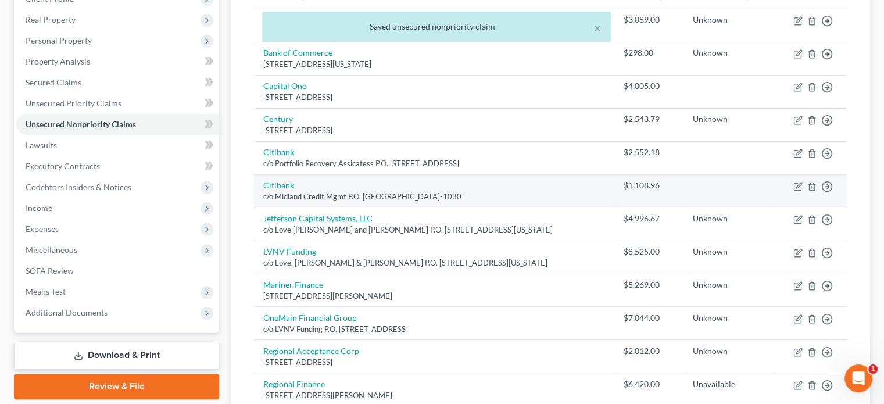
click at [420, 199] on div "c/o Midland Credit Mgmt P.O. [GEOGRAPHIC_DATA]-1030" at bounding box center [434, 196] width 342 height 11
click at [799, 185] on icon "button" at bounding box center [798, 185] width 5 height 5
select select "4"
select select "0"
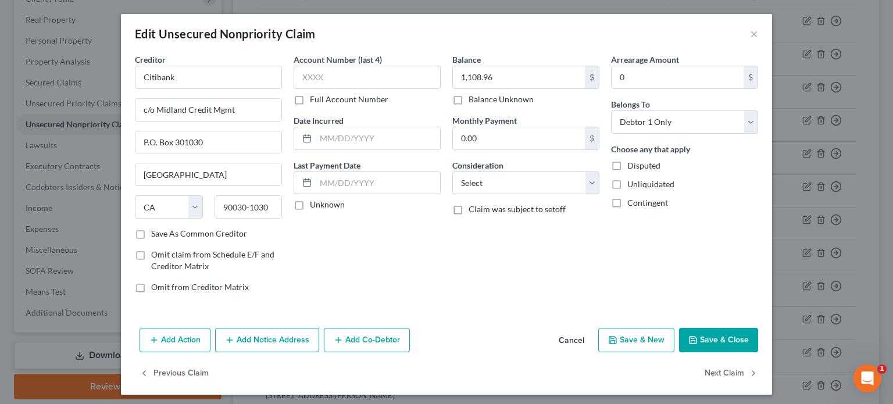
click at [310, 101] on label "Full Account Number" at bounding box center [349, 100] width 78 height 12
click at [315, 101] on input "Full Account Number" at bounding box center [319, 98] width 8 height 8
click at [302, 82] on input "text" at bounding box center [367, 77] width 147 height 23
type input "Unknown"
type input "2023"
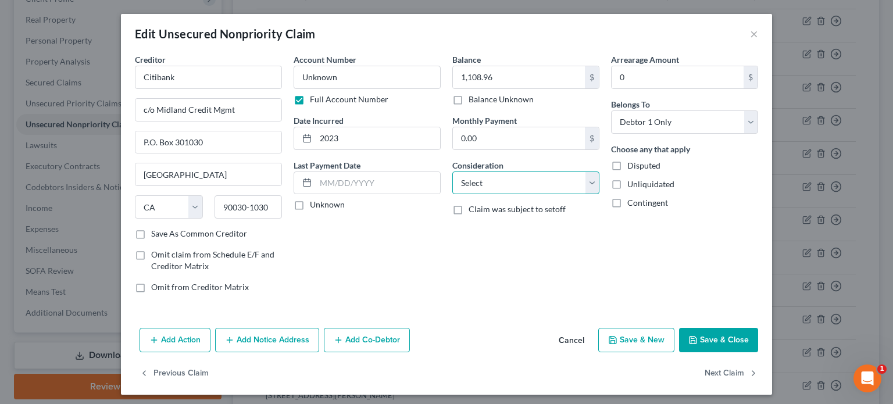
click at [587, 180] on select "Select Cable / Satellite Services Collection Agency Credit Card Debt Debt Couns…" at bounding box center [525, 183] width 147 height 23
select select "10"
click at [452, 172] on select "Select Cable / Satellite Services Collection Agency Credit Card Debt Debt Couns…" at bounding box center [525, 183] width 147 height 23
click at [694, 339] on button "Save & Close" at bounding box center [718, 340] width 79 height 24
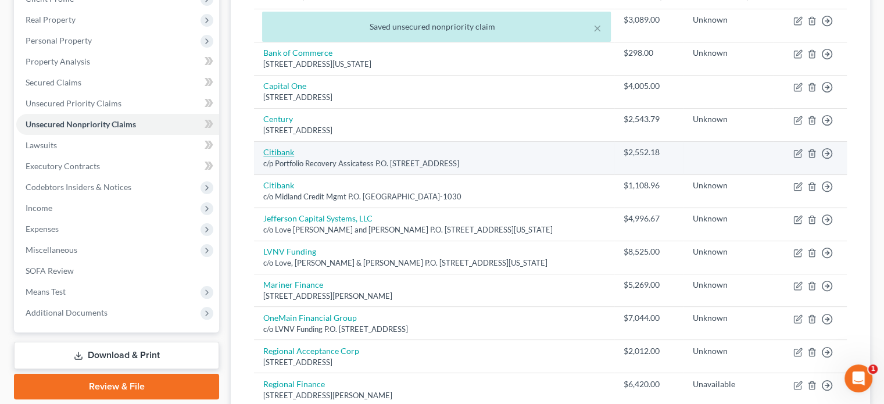
click at [280, 155] on link "Citibank" at bounding box center [278, 152] width 31 height 10
select select "48"
select select "0"
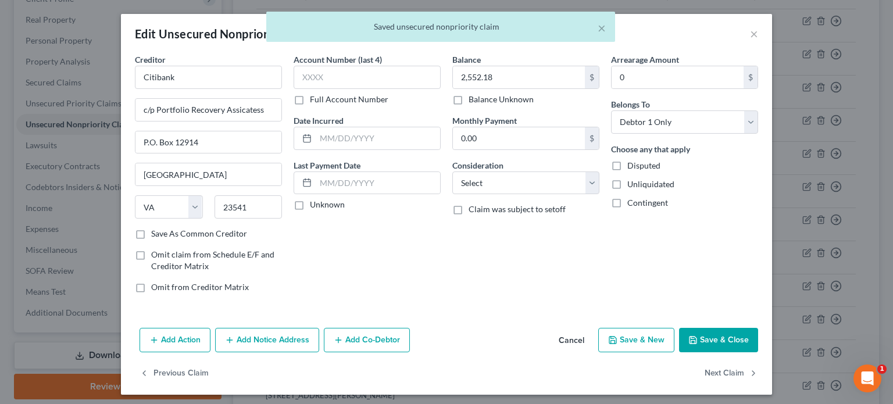
click at [310, 102] on label "Full Account Number" at bounding box center [349, 100] width 78 height 12
click at [315, 101] on input "Full Account Number" at bounding box center [319, 98] width 8 height 8
click at [298, 80] on input "text" at bounding box center [367, 77] width 147 height 23
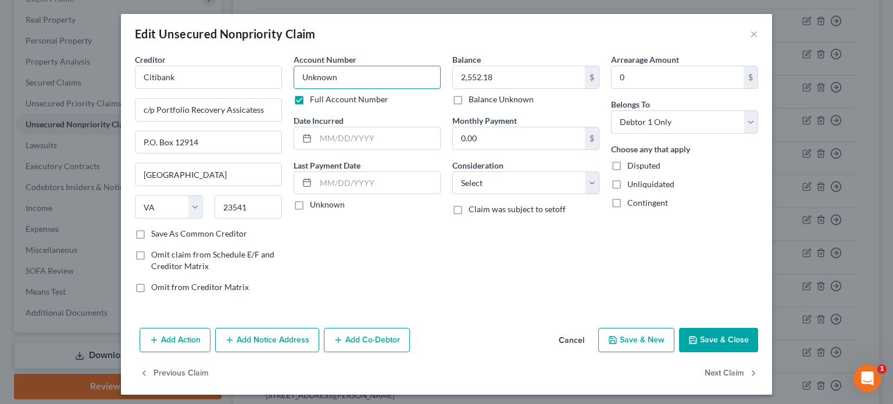
type input "Unknown"
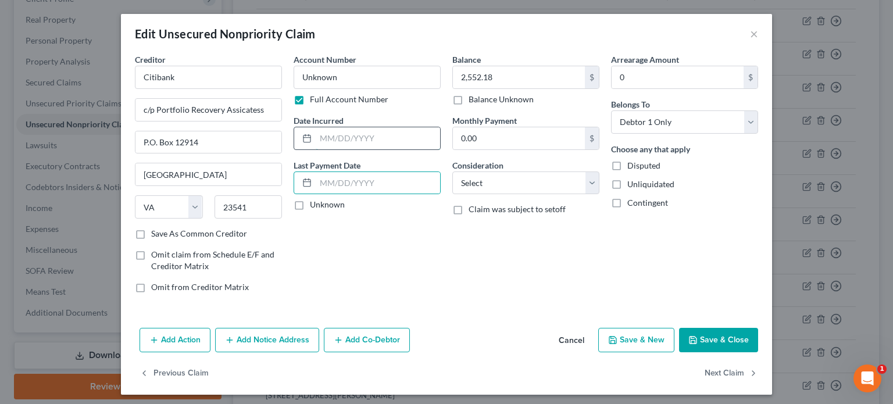
click at [320, 138] on input "text" at bounding box center [378, 138] width 124 height 22
type input "2024"
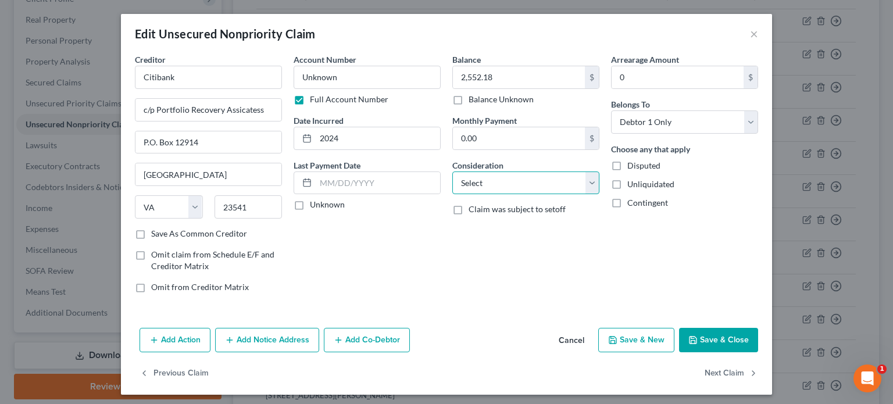
click at [587, 187] on select "Select Cable / Satellite Services Collection Agency Credit Card Debt Debt Couns…" at bounding box center [525, 183] width 147 height 23
select select "10"
click at [452, 172] on select "Select Cable / Satellite Services Collection Agency Credit Card Debt Debt Couns…" at bounding box center [525, 183] width 147 height 23
click at [698, 337] on button "Save & Close" at bounding box center [718, 340] width 79 height 24
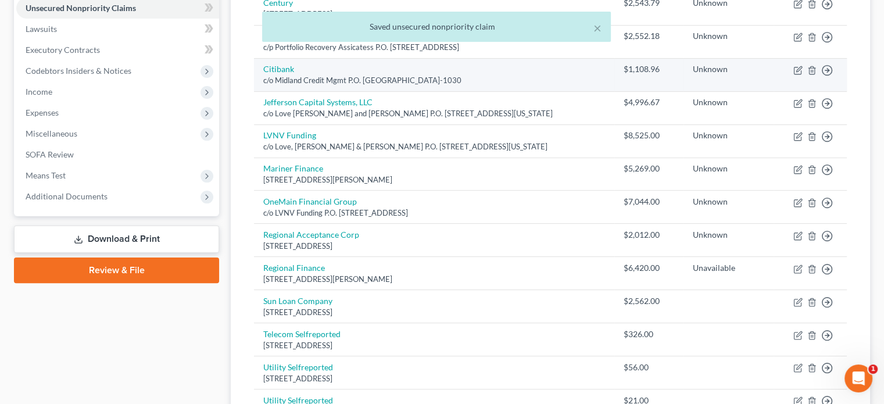
scroll to position [407, 0]
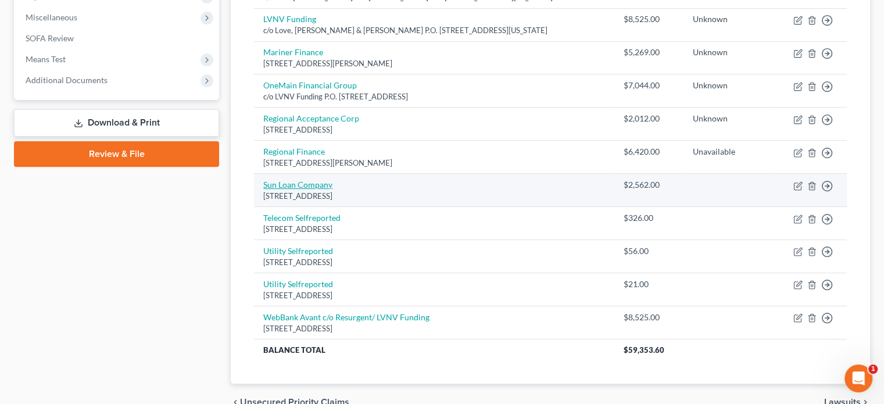
click at [291, 184] on link "Sun Loan Company" at bounding box center [297, 185] width 69 height 10
select select "37"
select select "0"
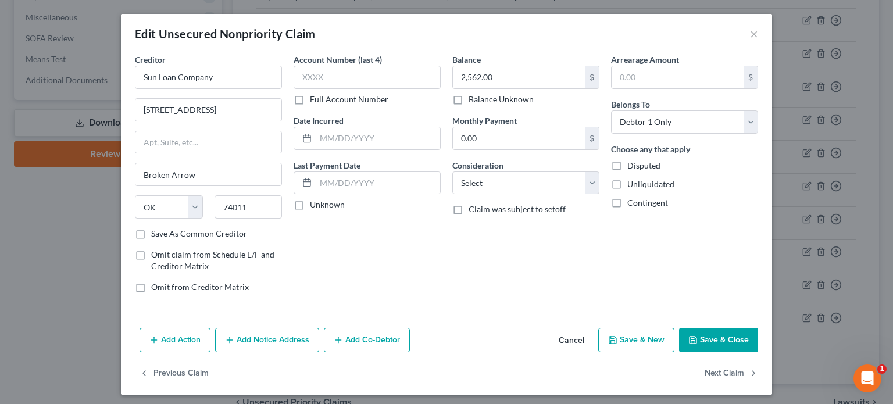
click at [310, 100] on label "Full Account Number" at bounding box center [349, 100] width 78 height 12
click at [315, 100] on input "Full Account Number" at bounding box center [319, 98] width 8 height 8
click at [300, 77] on input "text" at bounding box center [367, 77] width 147 height 23
type input "Unknown"
click at [587, 181] on select "Select Cable / Satellite Services Collection Agency Credit Card Debt Debt Couns…" at bounding box center [525, 183] width 147 height 23
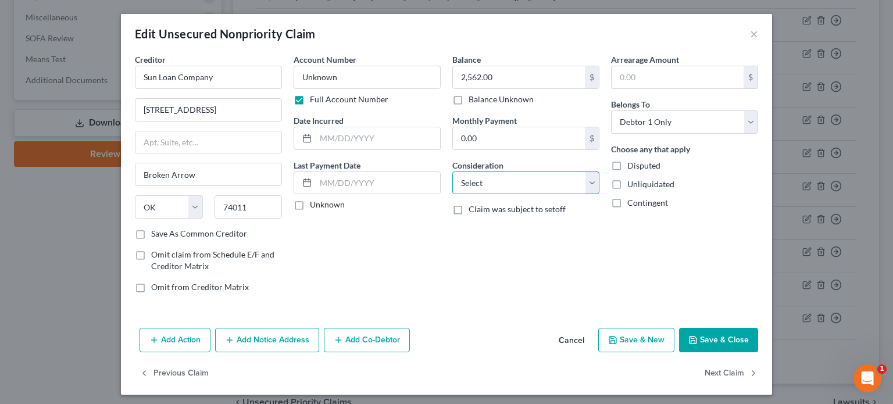
select select "10"
click at [452, 172] on select "Select Cable / Satellite Services Collection Agency Credit Card Debt Debt Couns…" at bounding box center [525, 183] width 147 height 23
click at [712, 337] on button "Save & Close" at bounding box center [718, 340] width 79 height 24
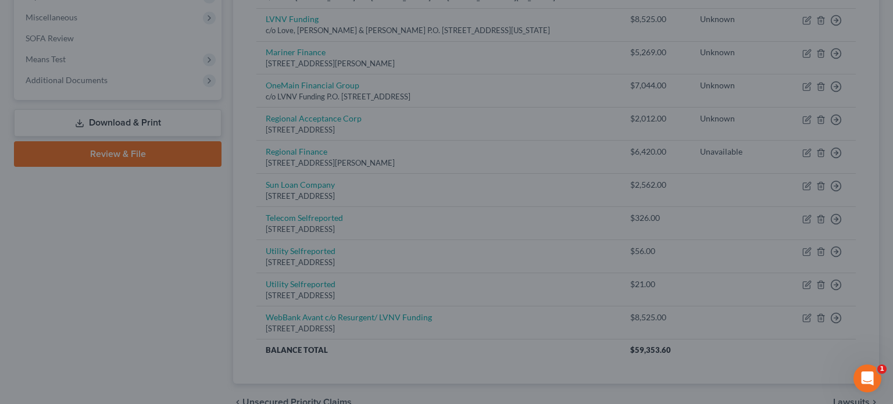
type input "0"
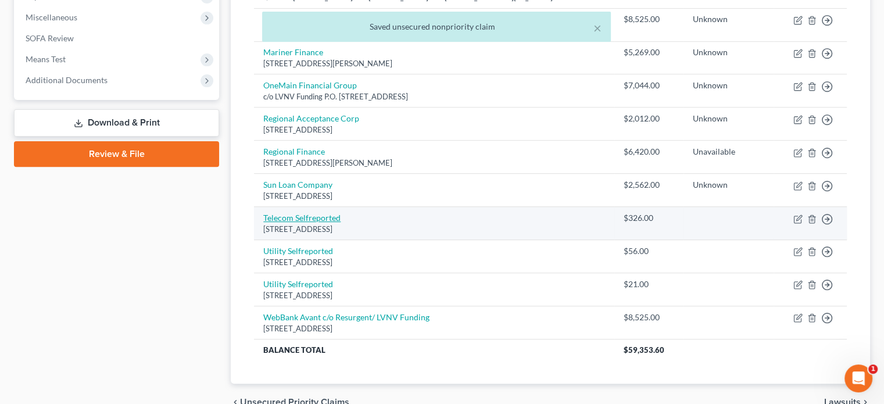
click at [307, 217] on link "Telecom Selfreported" at bounding box center [301, 218] width 77 height 10
select select "45"
select select "0"
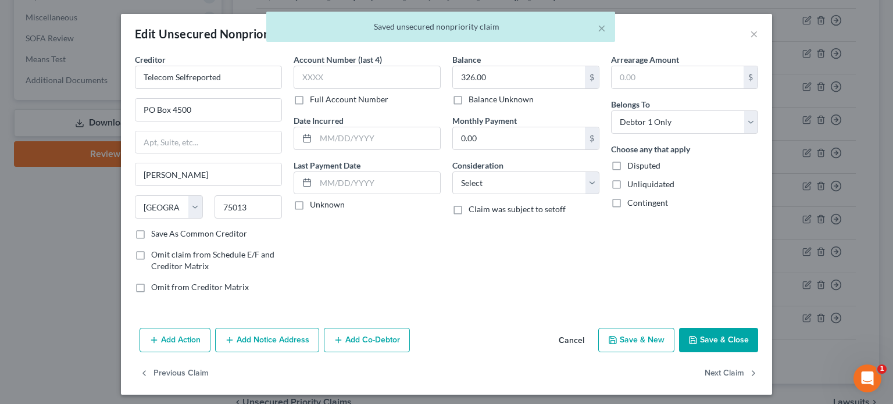
click at [310, 102] on label "Full Account Number" at bounding box center [349, 100] width 78 height 12
click at [315, 101] on input "Full Account Number" at bounding box center [319, 98] width 8 height 8
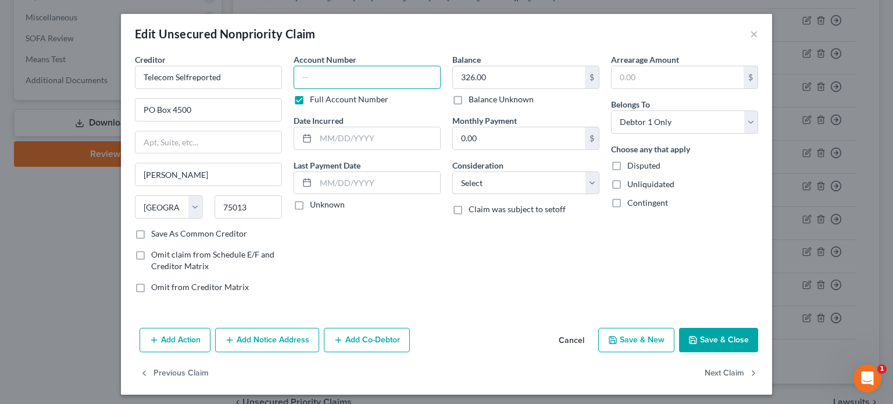
click at [305, 78] on input "text" at bounding box center [367, 77] width 147 height 23
type input "Unknown"
click at [587, 182] on select "Select Cable / Satellite Services Collection Agency Credit Card Debt Debt Couns…" at bounding box center [525, 183] width 147 height 23
select select "10"
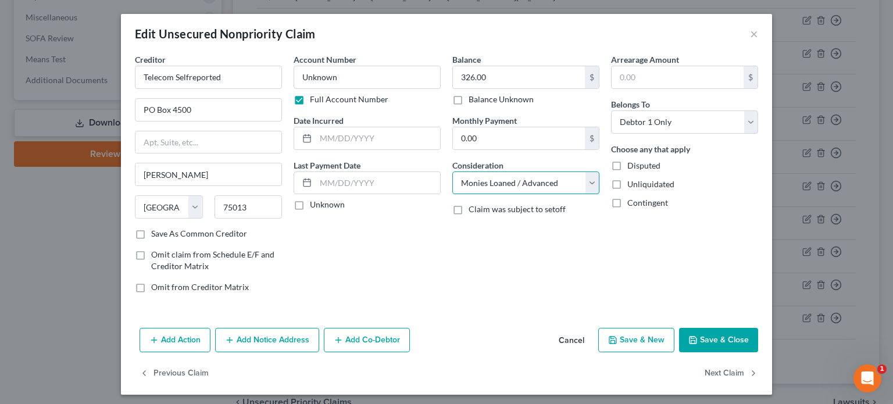
click at [452, 172] on select "Select Cable / Satellite Services Collection Agency Credit Card Debt Debt Couns…" at bounding box center [525, 183] width 147 height 23
click at [704, 332] on button "Save & Close" at bounding box center [718, 340] width 79 height 24
type input "0"
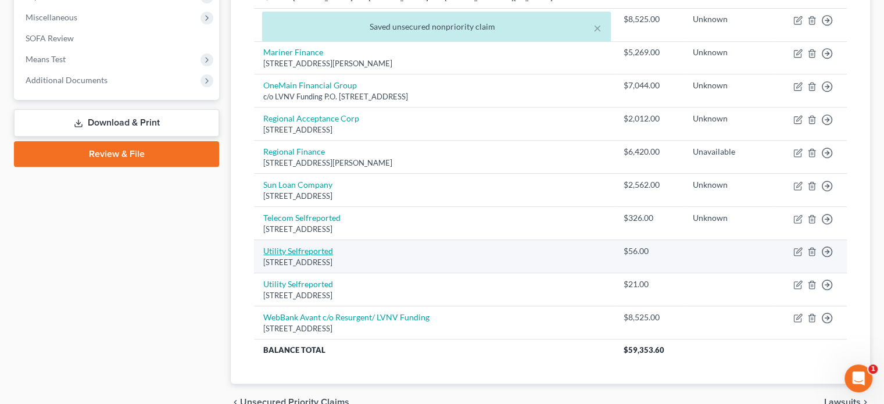
click at [308, 251] on link "Utility Selfreported" at bounding box center [298, 251] width 70 height 10
select select "45"
select select "0"
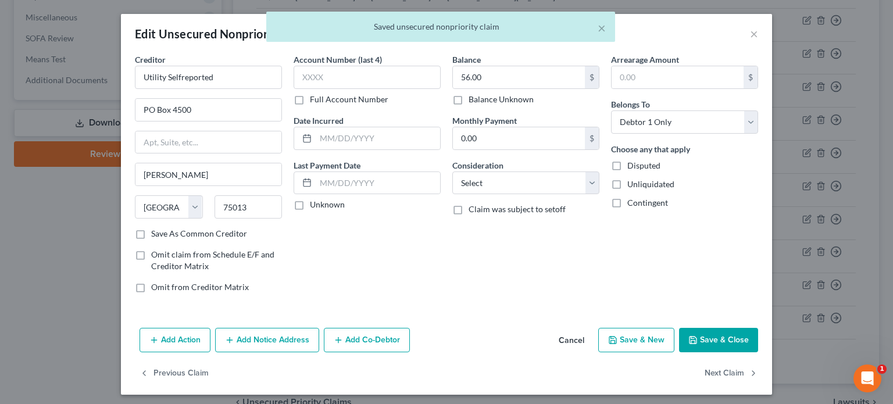
click at [310, 99] on label "Full Account Number" at bounding box center [349, 100] width 78 height 12
click at [315, 99] on input "Full Account Number" at bounding box center [319, 98] width 8 height 8
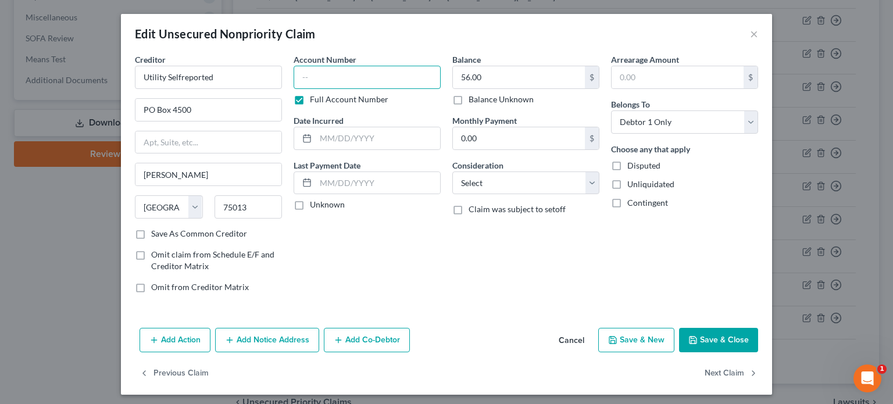
click at [298, 79] on input "text" at bounding box center [367, 77] width 147 height 23
type input "Unknown"
click at [587, 184] on select "Select Cable / Satellite Services Collection Agency Credit Card Debt Debt Couns…" at bounding box center [525, 183] width 147 height 23
select select "10"
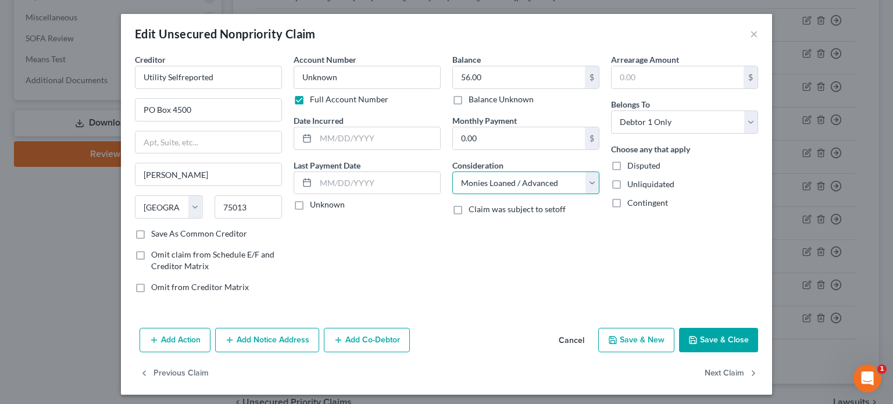
click at [452, 172] on select "Select Cable / Satellite Services Collection Agency Credit Card Debt Debt Couns…" at bounding box center [525, 183] width 147 height 23
click at [708, 333] on button "Save & Close" at bounding box center [718, 340] width 79 height 24
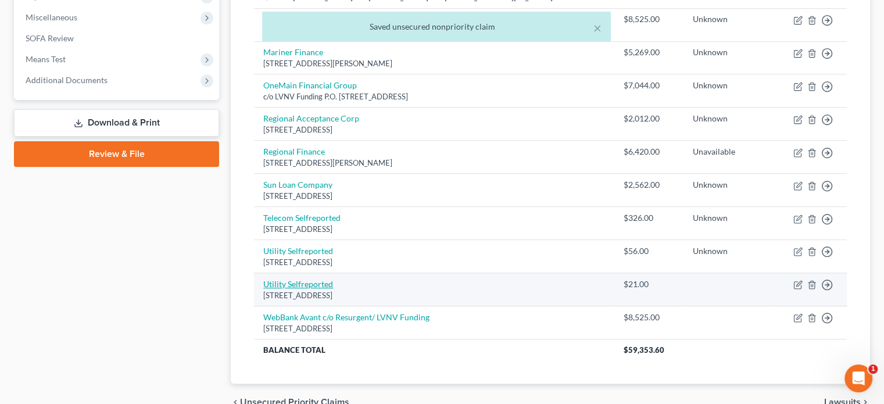
click at [296, 284] on link "Utility Selfreported" at bounding box center [298, 284] width 70 height 10
select select "45"
select select "0"
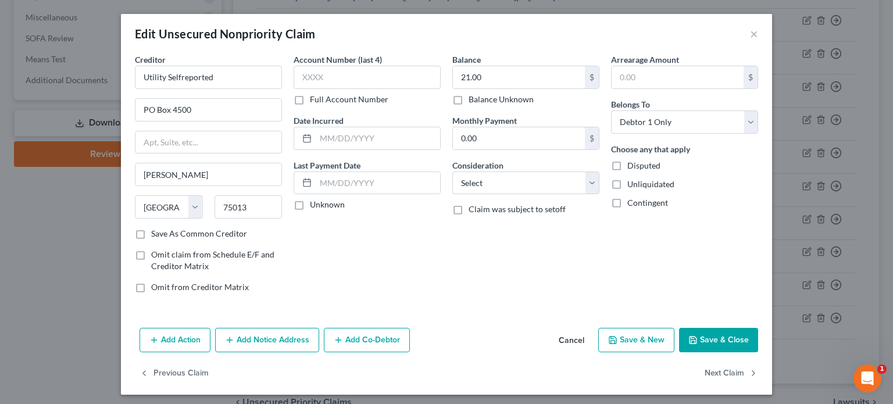
click at [310, 99] on label "Full Account Number" at bounding box center [349, 100] width 78 height 12
click at [315, 99] on input "Full Account Number" at bounding box center [319, 98] width 8 height 8
click at [305, 78] on input "text" at bounding box center [367, 77] width 147 height 23
type input "Unknown"
click at [316, 139] on input "text" at bounding box center [378, 138] width 124 height 22
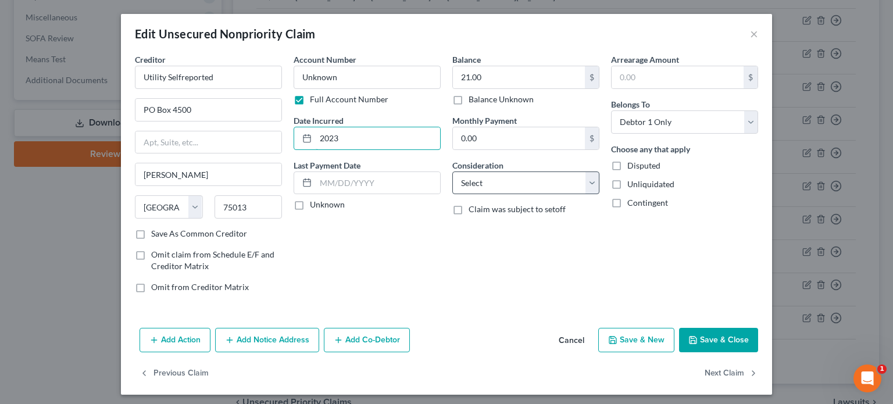
type input "2023"
click at [586, 186] on select "Select Cable / Satellite Services Collection Agency Credit Card Debt Debt Couns…" at bounding box center [525, 183] width 147 height 23
select select "10"
click at [452, 172] on select "Select Cable / Satellite Services Collection Agency Credit Card Debt Debt Couns…" at bounding box center [525, 183] width 147 height 23
click at [707, 338] on button "Save & Close" at bounding box center [718, 340] width 79 height 24
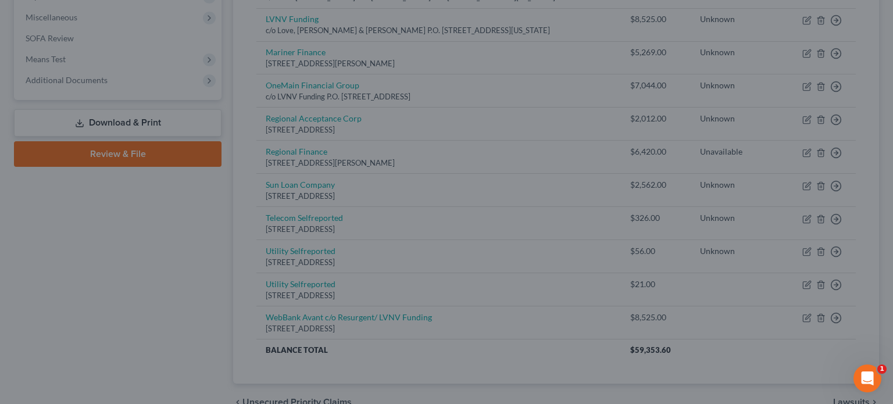
type input "0"
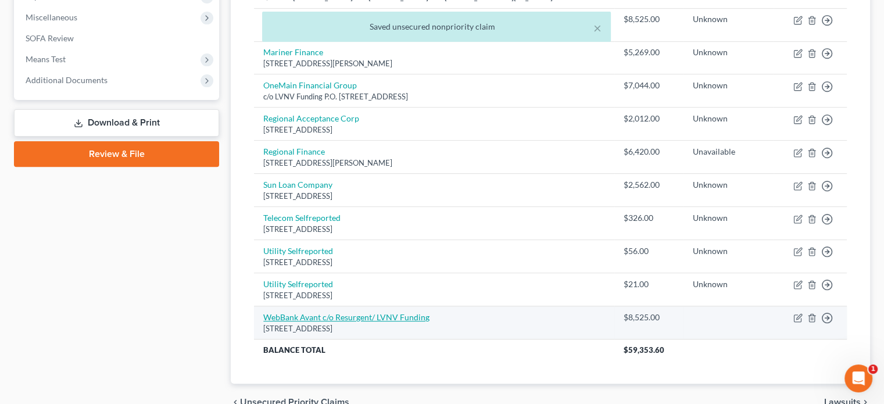
click at [305, 315] on link "WebBank Avant c/o Resurgent/ LVNV Funding" at bounding box center [346, 317] width 166 height 10
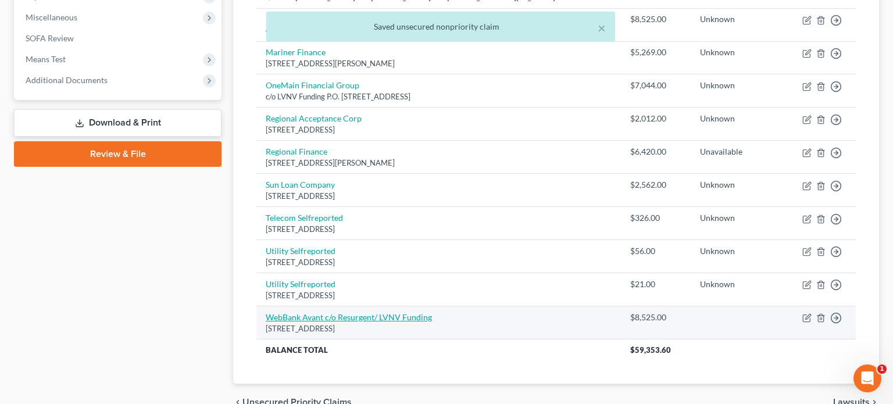
select select "42"
select select "10"
select select "0"
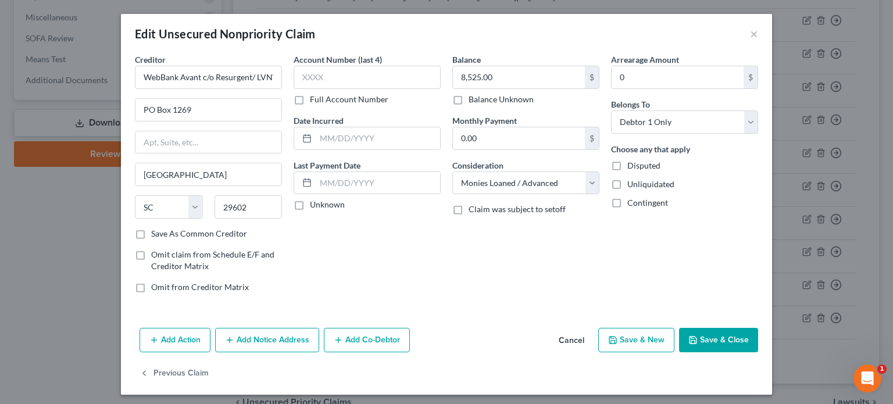
click at [310, 98] on label "Full Account Number" at bounding box center [349, 100] width 78 height 12
click at [315, 98] on input "Full Account Number" at bounding box center [319, 98] width 8 height 8
click at [303, 76] on input "text" at bounding box center [367, 77] width 147 height 23
type input "Unknown"
click at [698, 334] on button "Save & Close" at bounding box center [718, 340] width 79 height 24
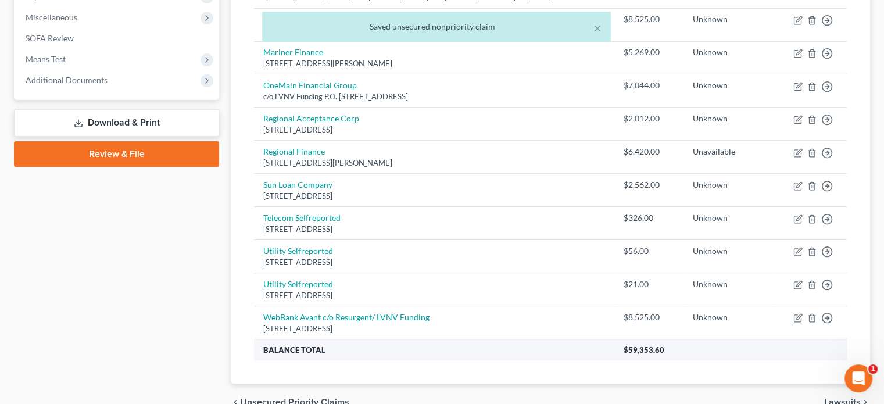
scroll to position [116, 0]
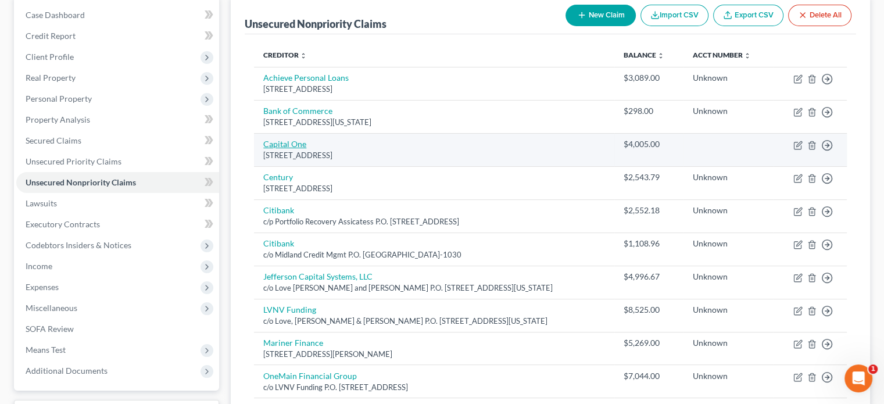
click at [291, 144] on link "Capital One" at bounding box center [284, 144] width 43 height 10
select select "46"
select select "0"
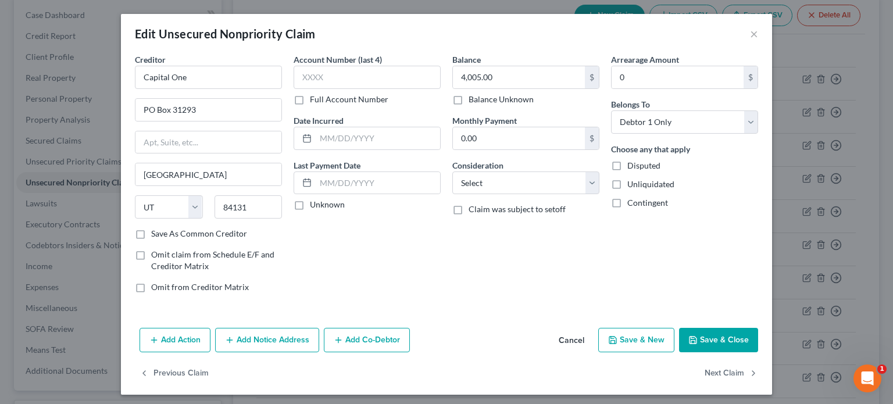
click at [310, 97] on label "Full Account Number" at bounding box center [349, 100] width 78 height 12
click at [315, 97] on input "Full Account Number" at bounding box center [319, 98] width 8 height 8
click at [298, 82] on input "text" at bounding box center [367, 77] width 147 height 23
type input "Unknown"
click at [586, 183] on select "Select Cable / Satellite Services Collection Agency Credit Card Debt Debt Couns…" at bounding box center [525, 183] width 147 height 23
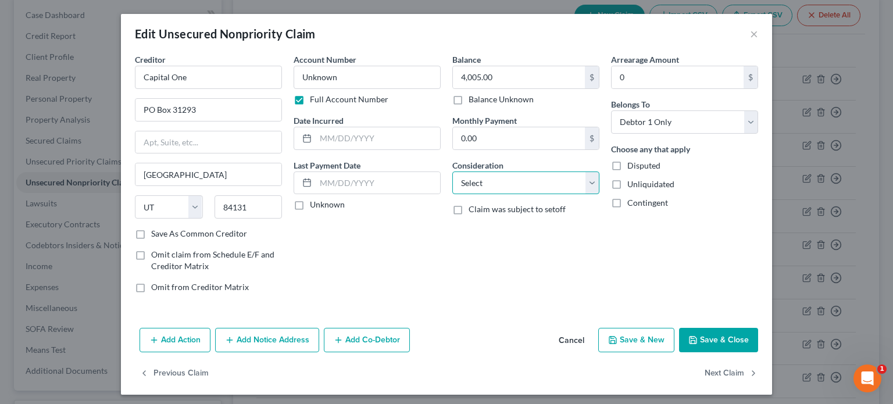
select select "10"
click at [452, 172] on select "Select Cable / Satellite Services Collection Agency Credit Card Debt Debt Couns…" at bounding box center [525, 183] width 147 height 23
click at [705, 338] on button "Save & Close" at bounding box center [718, 340] width 79 height 24
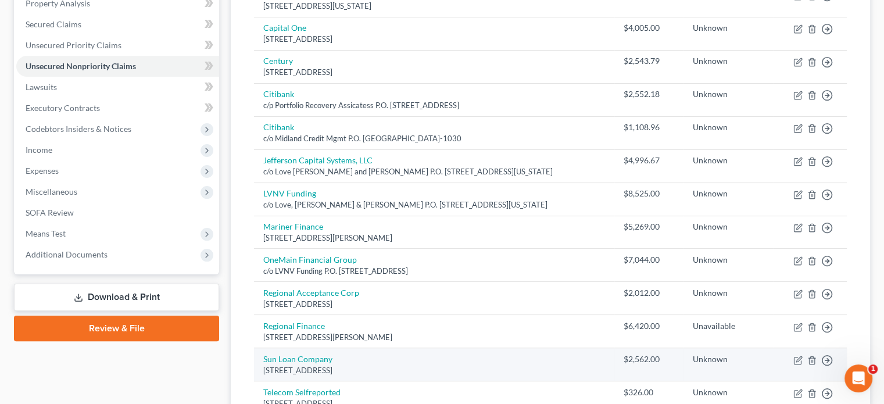
scroll to position [174, 0]
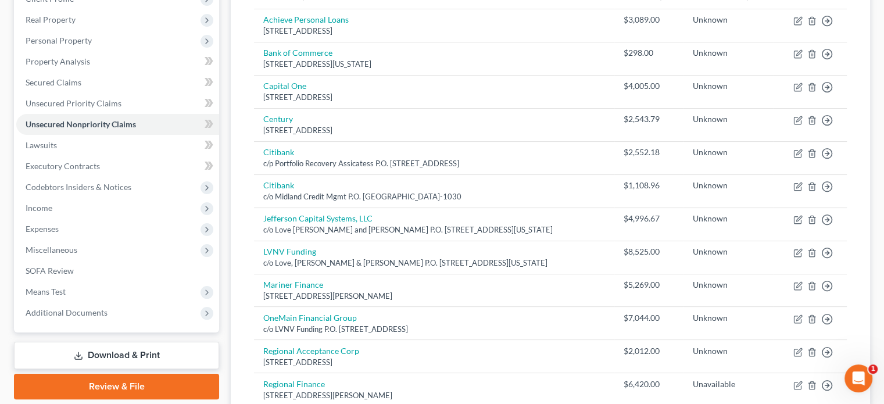
click at [153, 388] on link "Review & File" at bounding box center [116, 387] width 205 height 26
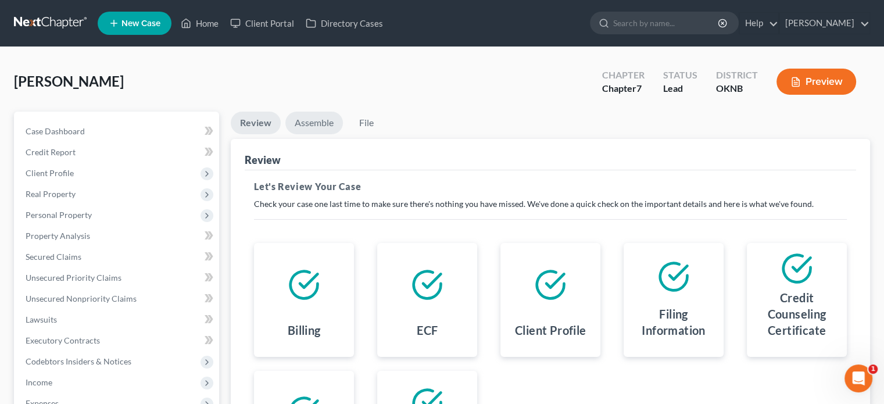
click at [315, 123] on link "Assemble" at bounding box center [314, 123] width 58 height 23
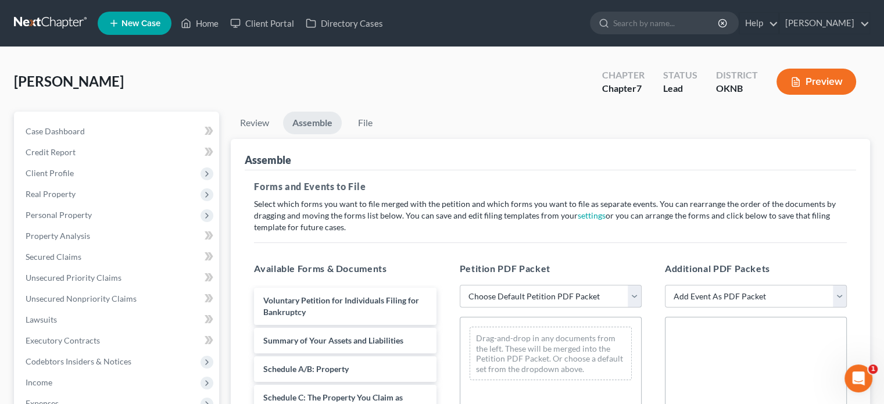
click at [635, 298] on select "Choose Default Petition PDF Packet Emergency Filing (Voluntary Petition and Cre…" at bounding box center [551, 296] width 182 height 23
select select "1"
click at [460, 285] on select "Choose Default Petition PDF Packet Emergency Filing (Voluntary Petition and Cre…" at bounding box center [551, 296] width 182 height 23
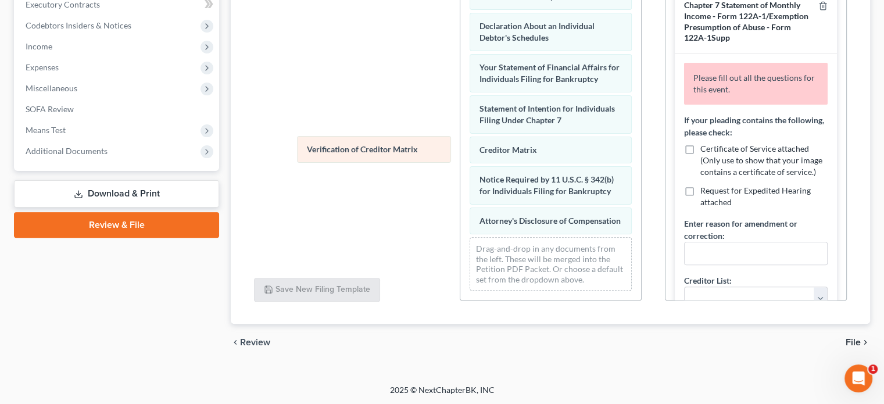
scroll to position [351, 0]
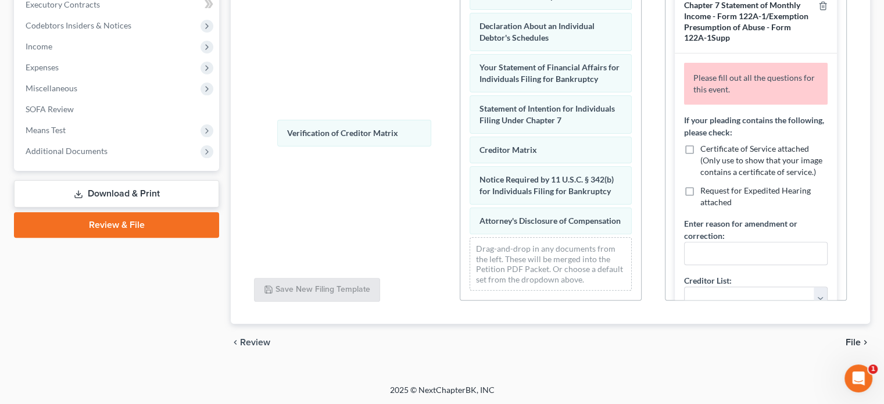
drag, startPoint x: 500, startPoint y: 134, endPoint x: 299, endPoint y: 125, distance: 201.4
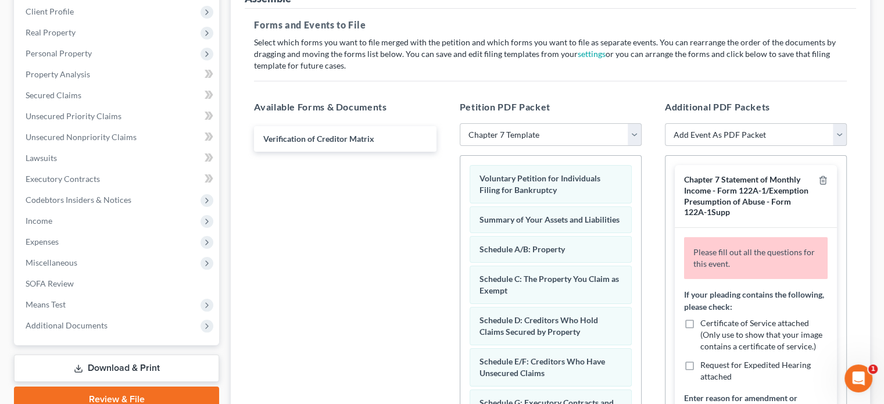
scroll to position [0, 0]
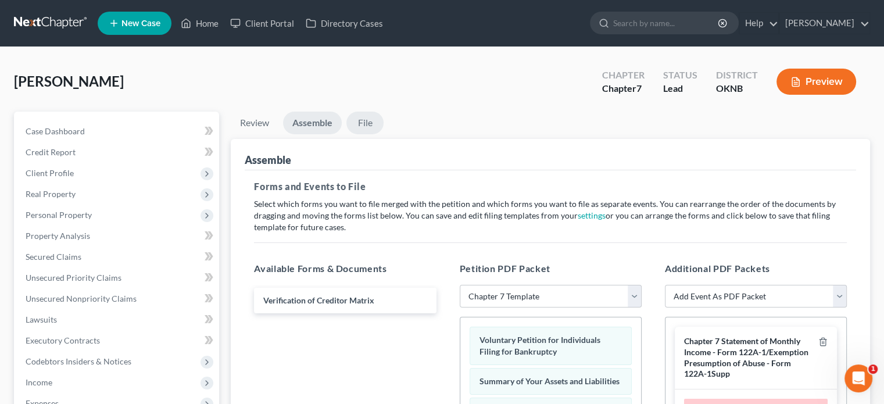
click at [362, 126] on link "File" at bounding box center [365, 123] width 37 height 23
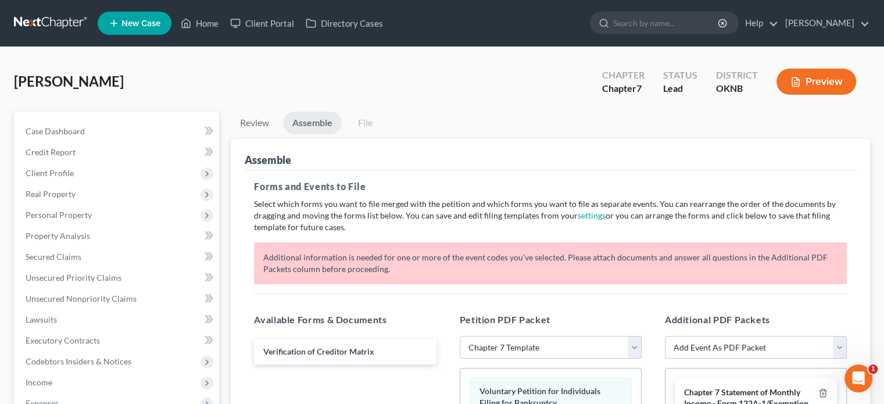
scroll to position [174, 0]
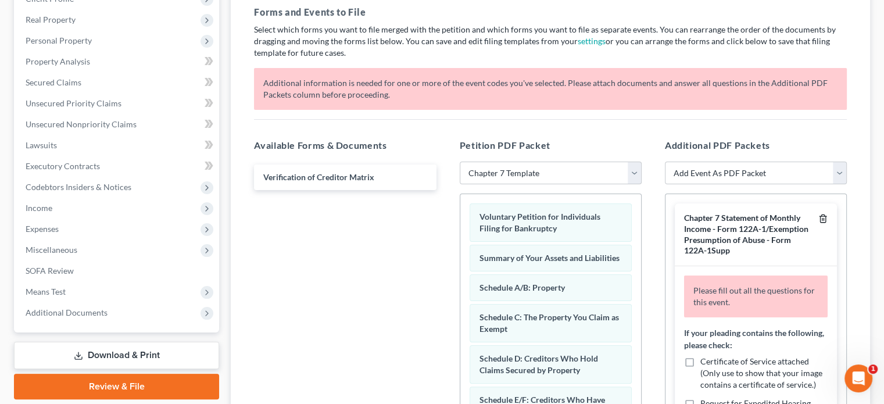
click at [823, 219] on line "button" at bounding box center [823, 220] width 0 height 2
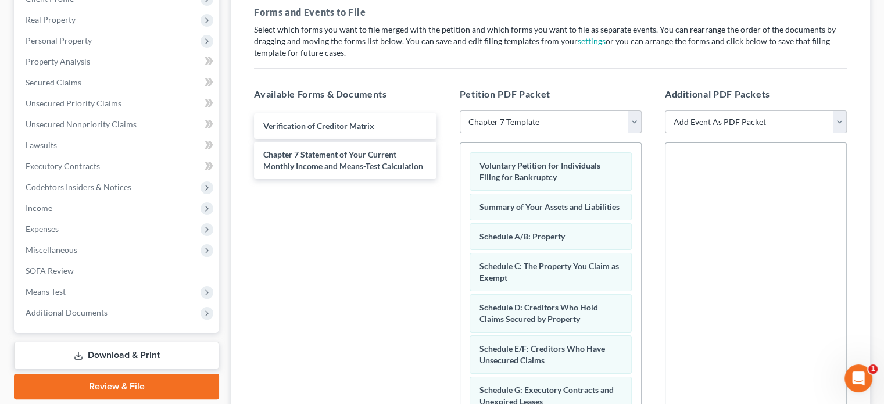
scroll to position [0, 0]
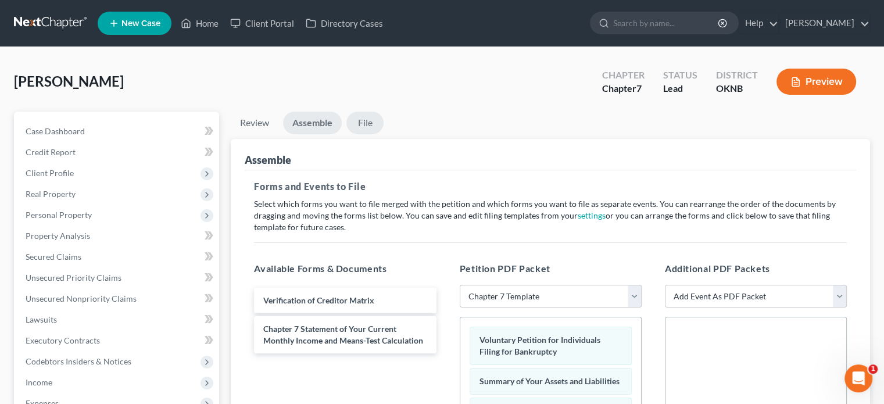
click at [366, 123] on link "File" at bounding box center [365, 123] width 37 height 23
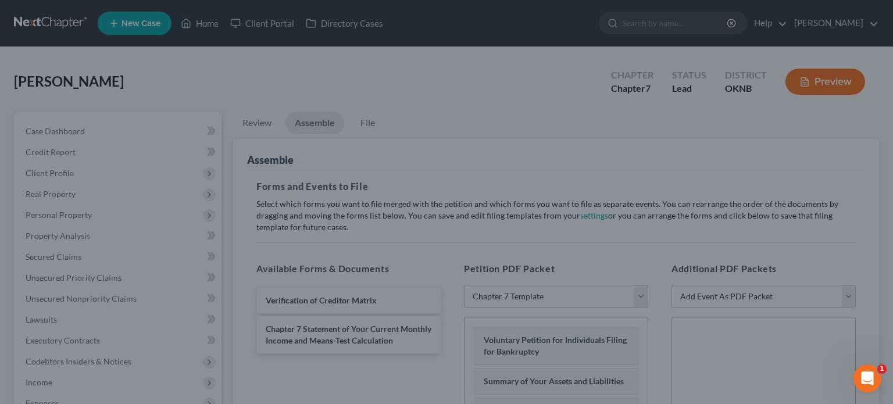
click at [264, 367] on div "Ready to File Your Case? Please make sure your packet is properly assembled bef…" at bounding box center [446, 202] width 893 height 404
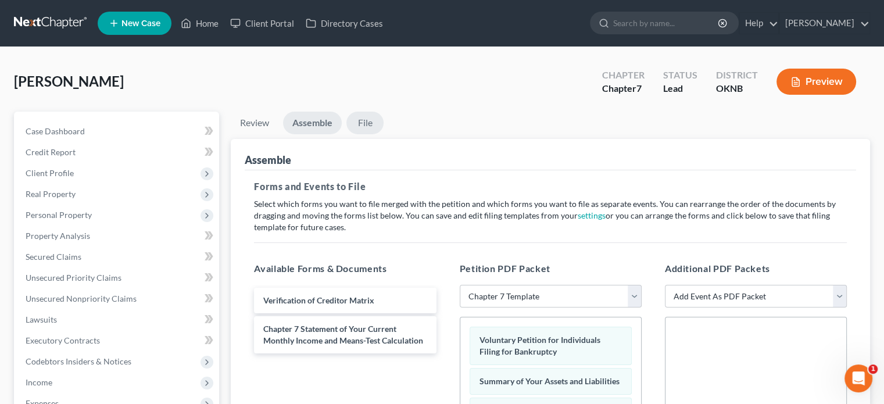
click at [363, 122] on link "File" at bounding box center [365, 123] width 37 height 23
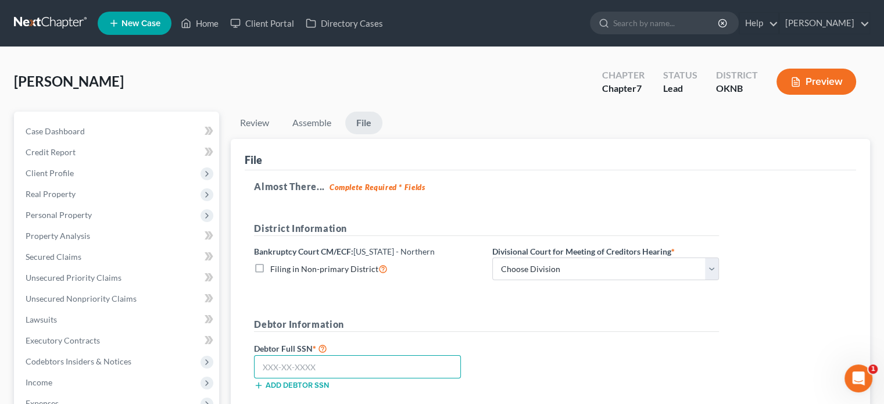
click at [262, 369] on input "text" at bounding box center [357, 366] width 207 height 23
type input "448-92-0183"
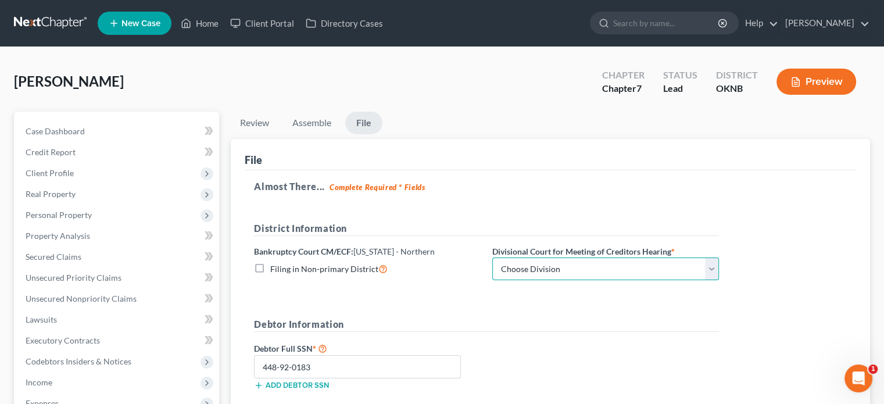
click at [712, 272] on select "Choose Division [GEOGRAPHIC_DATA]" at bounding box center [605, 269] width 227 height 23
select select "0"
click at [492, 258] on select "Choose Division [GEOGRAPHIC_DATA]" at bounding box center [605, 269] width 227 height 23
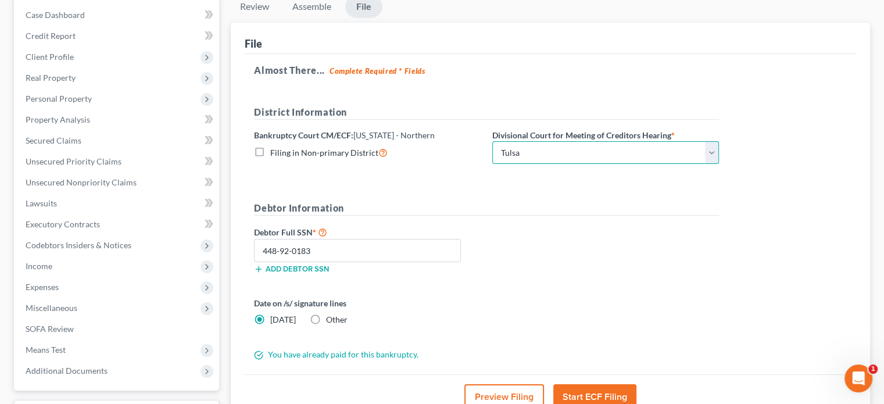
scroll to position [174, 0]
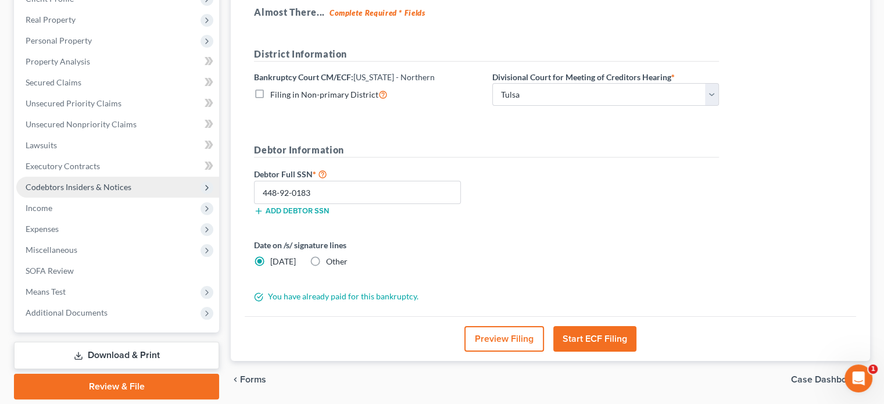
click at [144, 183] on span "Codebtors Insiders & Notices" at bounding box center [117, 187] width 203 height 21
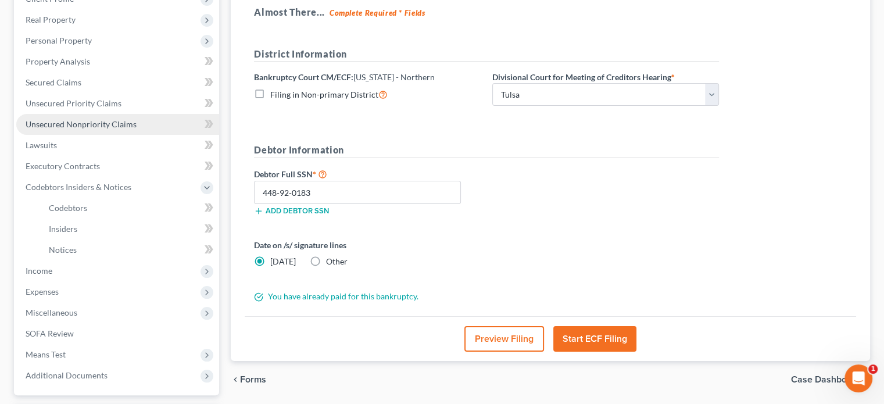
click at [103, 127] on span "Unsecured Nonpriority Claims" at bounding box center [81, 124] width 111 height 10
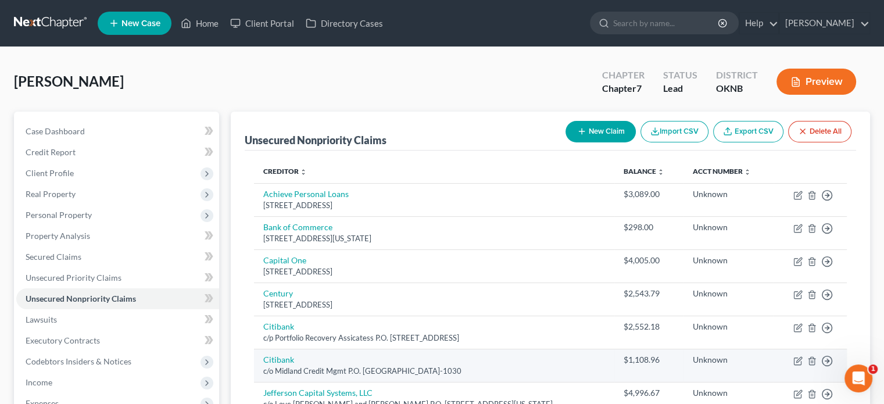
scroll to position [58, 0]
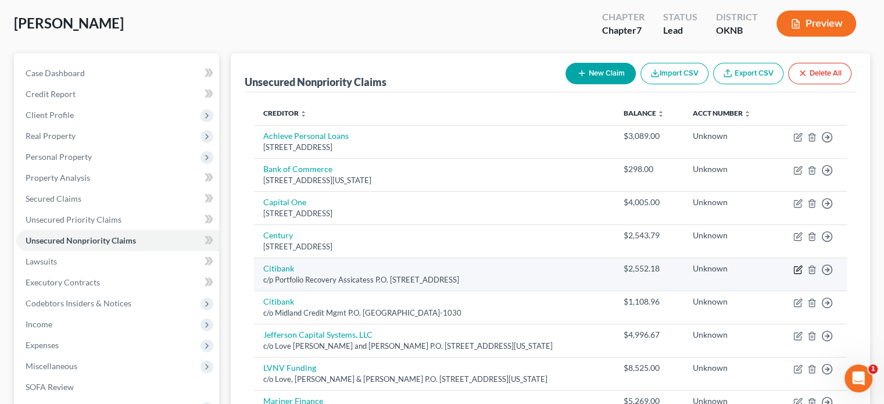
click at [798, 268] on icon "button" at bounding box center [798, 269] width 9 height 9
select select "48"
select select "10"
select select "0"
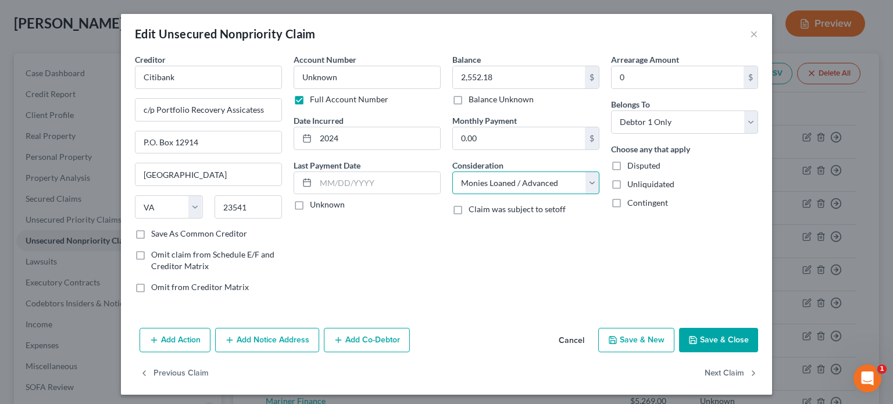
click at [585, 187] on select "Select Cable / Satellite Services Collection Agency Credit Card Debt Debt Couns…" at bounding box center [525, 183] width 147 height 23
select select "2"
click at [452, 172] on select "Select Cable / Satellite Services Collection Agency Credit Card Debt Debt Couns…" at bounding box center [525, 183] width 147 height 23
click at [727, 344] on button "Save & Close" at bounding box center [718, 340] width 79 height 24
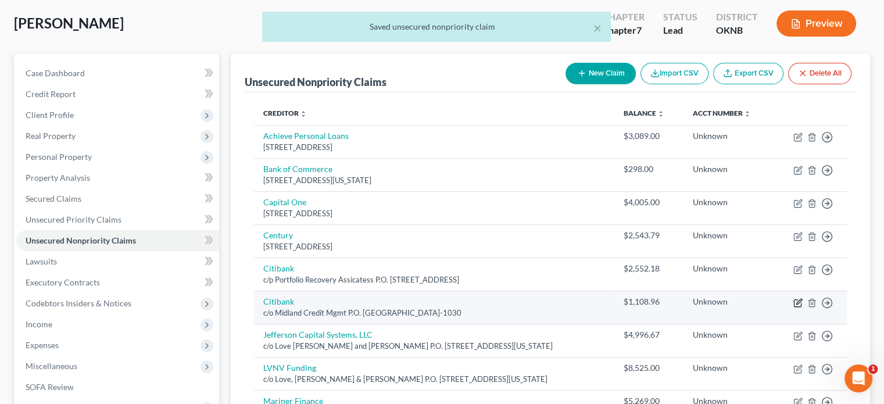
click at [799, 303] on icon "button" at bounding box center [798, 302] width 9 height 9
select select "4"
select select "10"
select select "0"
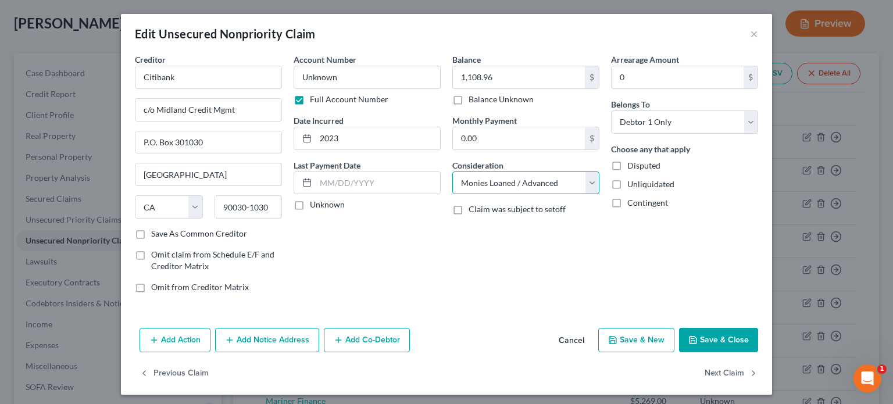
click at [591, 187] on select "Select Cable / Satellite Services Collection Agency Credit Card Debt Debt Couns…" at bounding box center [525, 183] width 147 height 23
select select "2"
click at [452, 172] on select "Select Cable / Satellite Services Collection Agency Credit Card Debt Debt Couns…" at bounding box center [525, 183] width 147 height 23
click at [698, 344] on button "Save & Close" at bounding box center [718, 340] width 79 height 24
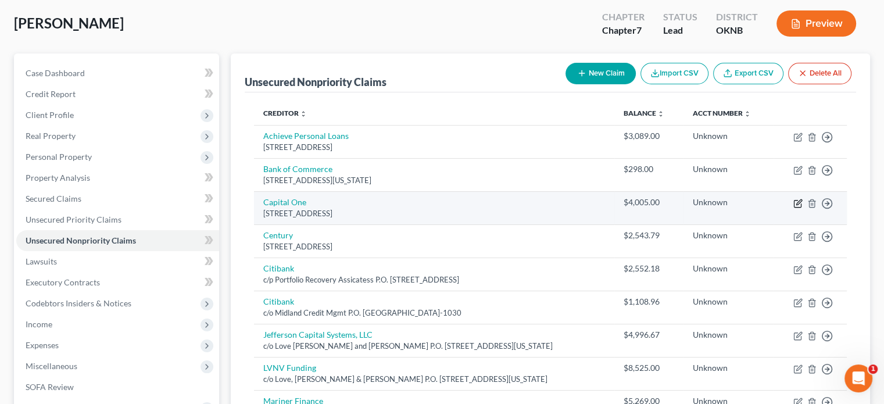
click at [794, 202] on icon "button" at bounding box center [797, 204] width 7 height 7
select select "46"
select select "10"
select select "0"
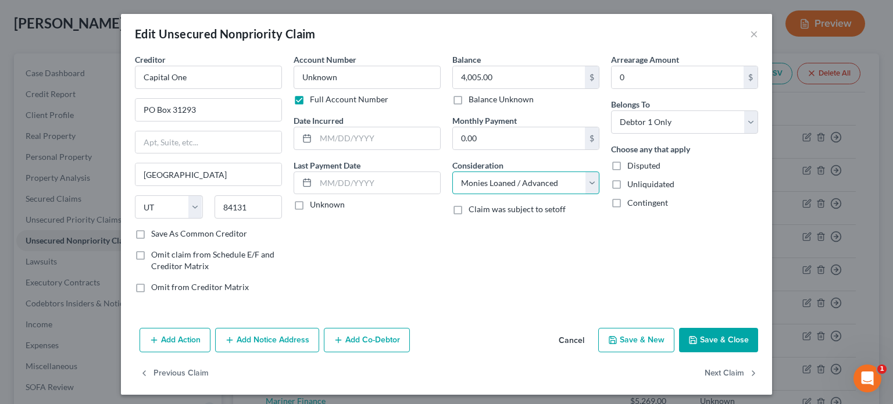
click at [591, 185] on select "Select Cable / Satellite Services Collection Agency Credit Card Debt Debt Couns…" at bounding box center [525, 183] width 147 height 23
select select "2"
click at [452, 172] on select "Select Cable / Satellite Services Collection Agency Credit Card Debt Debt Couns…" at bounding box center [525, 183] width 147 height 23
click at [699, 339] on button "Save & Close" at bounding box center [718, 340] width 79 height 24
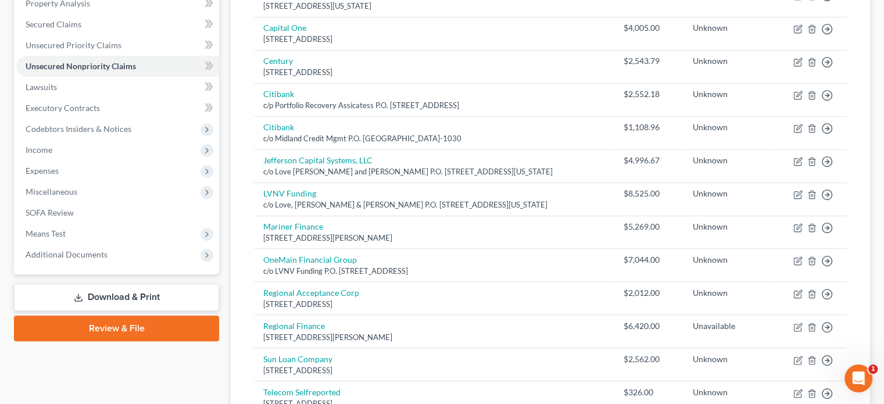
scroll to position [291, 0]
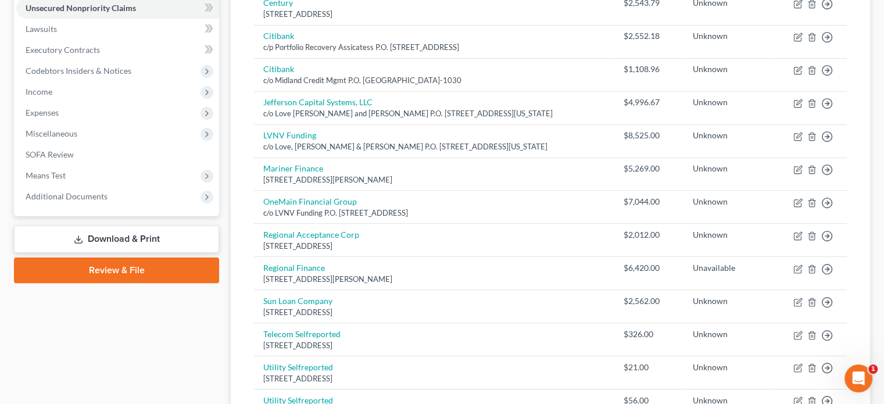
click at [169, 272] on link "Review & File" at bounding box center [116, 271] width 205 height 26
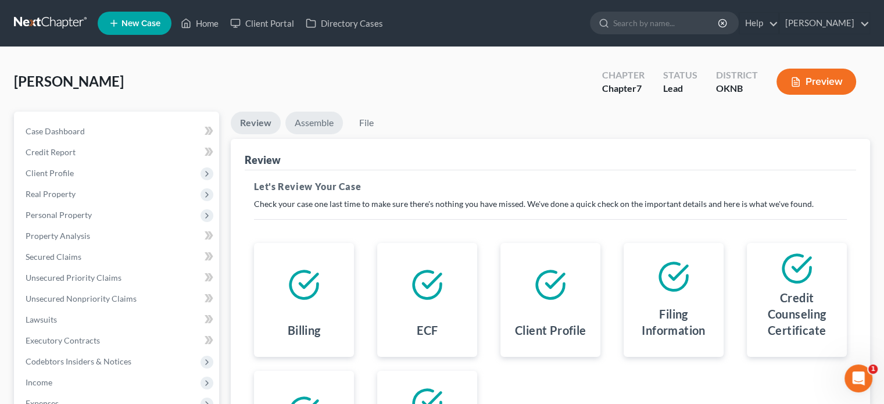
click at [329, 124] on link "Assemble" at bounding box center [314, 123] width 58 height 23
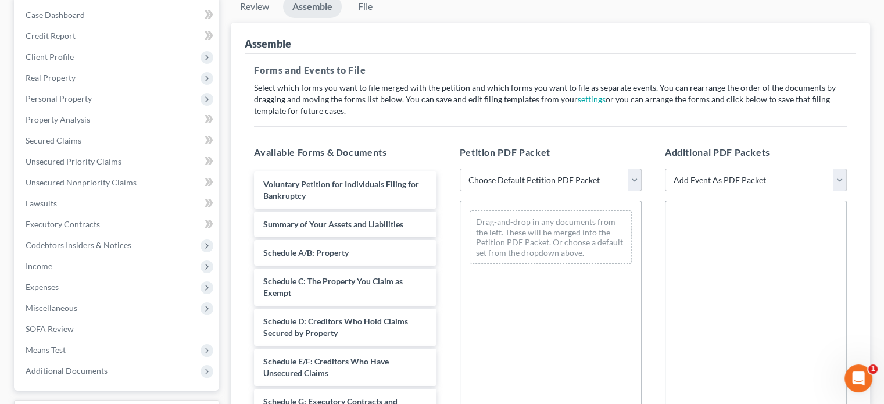
scroll to position [233, 0]
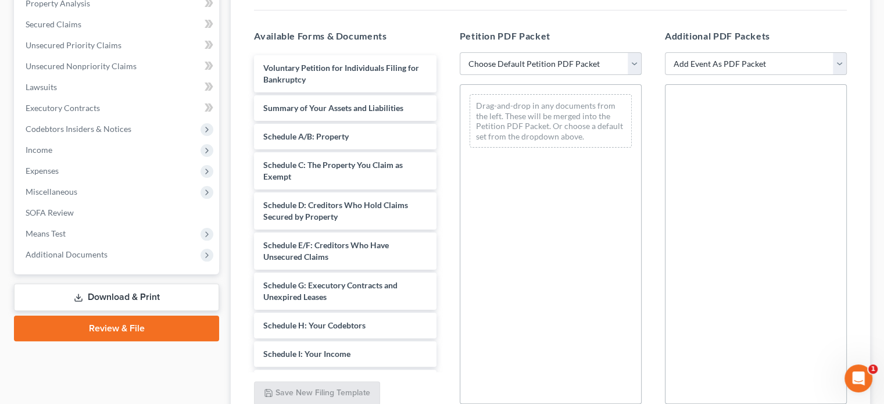
click at [633, 65] on select "Choose Default Petition PDF Packet Emergency Filing (Voluntary Petition and Cre…" at bounding box center [551, 63] width 182 height 23
select select "1"
click at [460, 52] on select "Choose Default Petition PDF Packet Emergency Filing (Voluntary Petition and Cre…" at bounding box center [551, 63] width 182 height 23
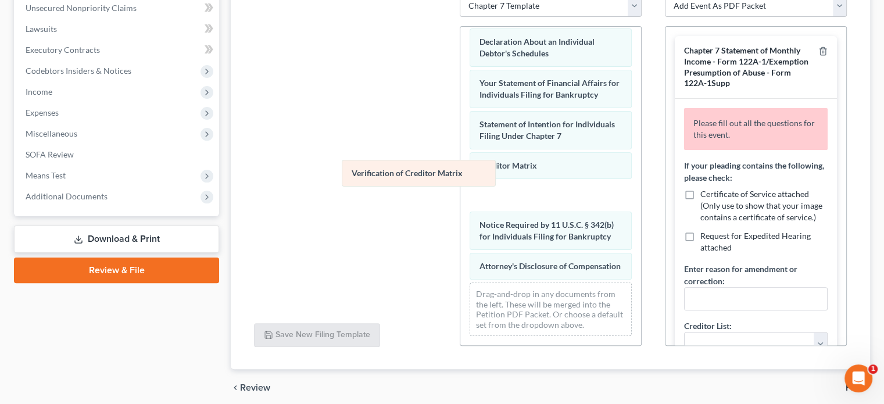
scroll to position [351, 0]
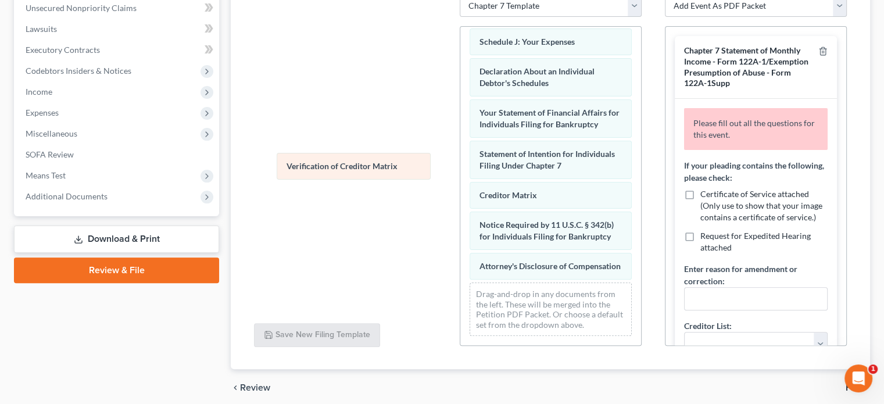
drag, startPoint x: 513, startPoint y: 185, endPoint x: 321, endPoint y: 167, distance: 193.3
click at [460, 167] on div "Verification of Creditor Matrix Voluntary Petition for Individuals Filing for B…" at bounding box center [550, 19] width 181 height 651
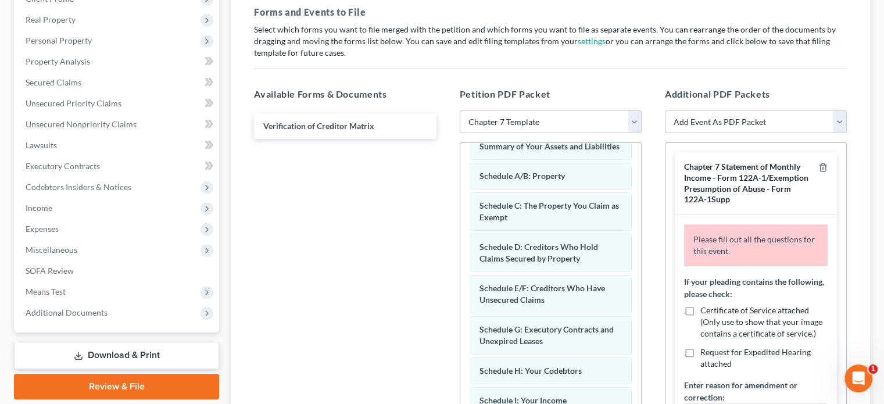
scroll to position [58, 0]
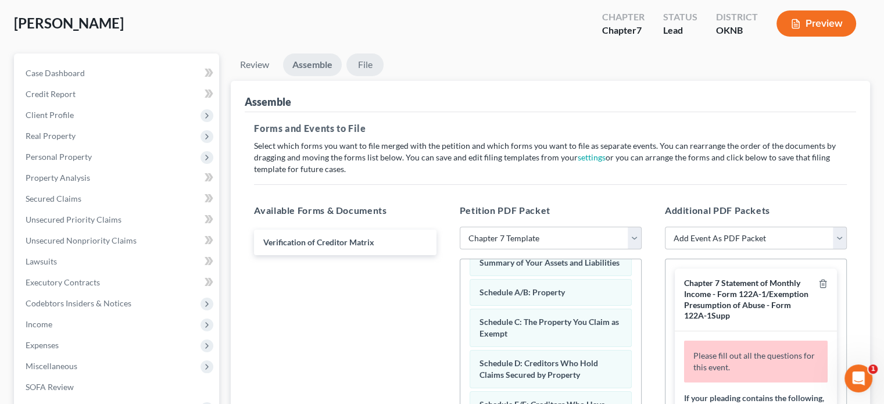
click at [365, 62] on link "File" at bounding box center [365, 64] width 37 height 23
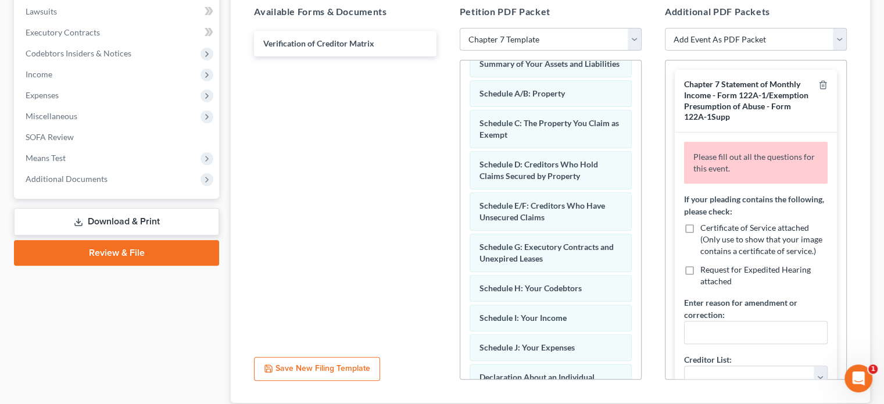
scroll to position [301, 0]
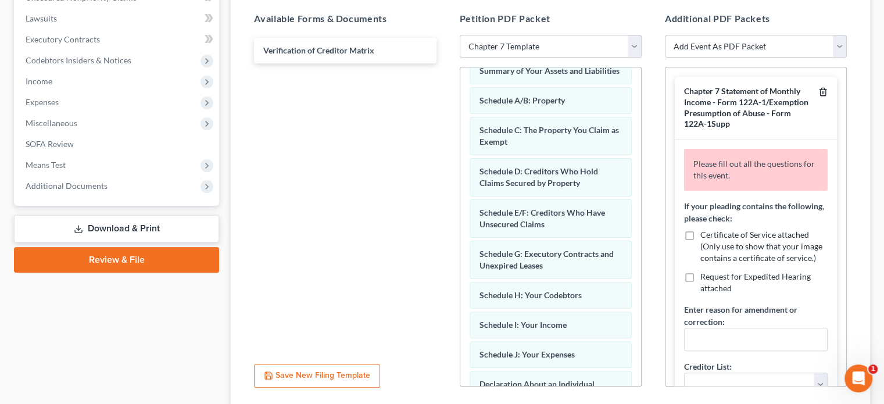
click at [819, 92] on icon "button" at bounding box center [823, 91] width 9 height 9
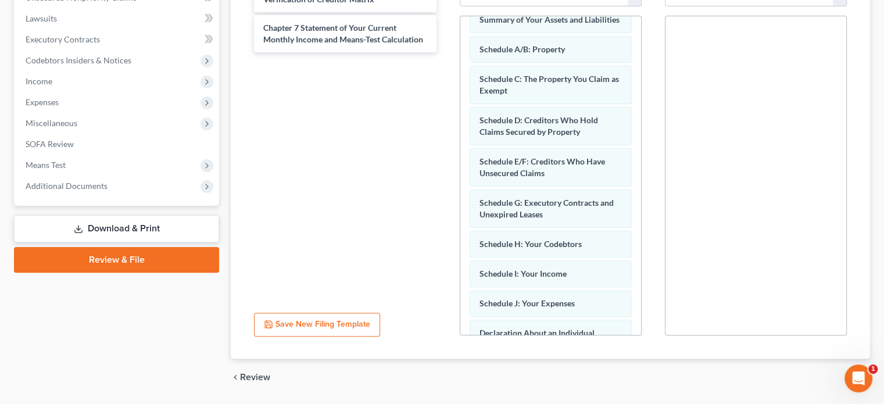
scroll to position [10, 0]
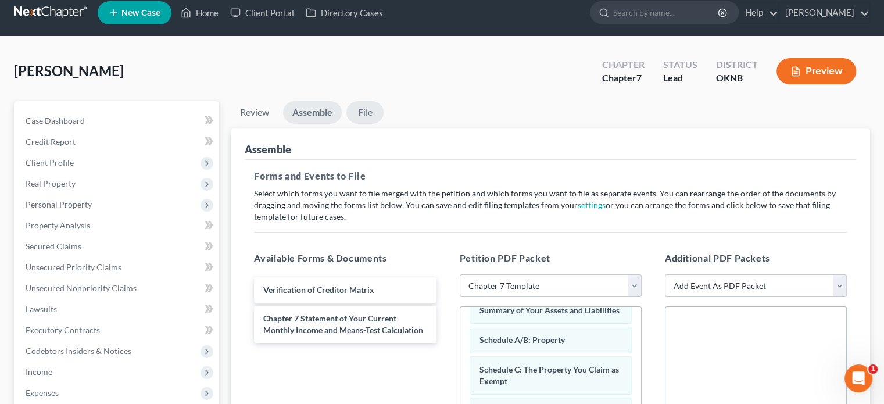
click at [368, 115] on link "File" at bounding box center [365, 112] width 37 height 23
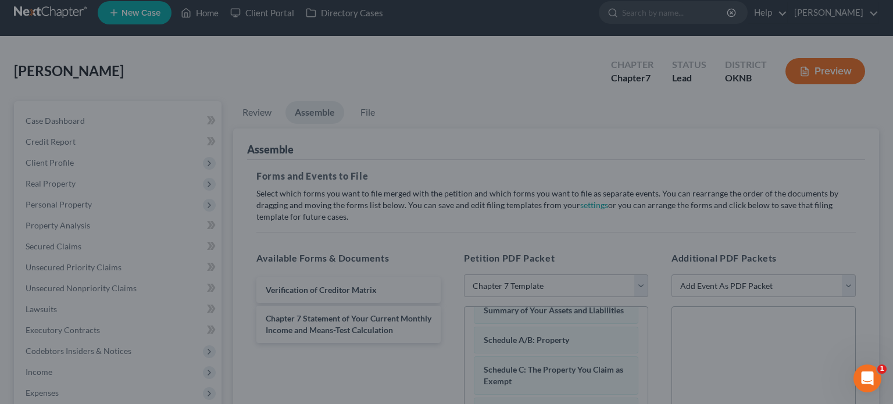
click at [270, 358] on div "Ready to File Your Case? Please make sure your packet is properly assembled bef…" at bounding box center [446, 202] width 893 height 404
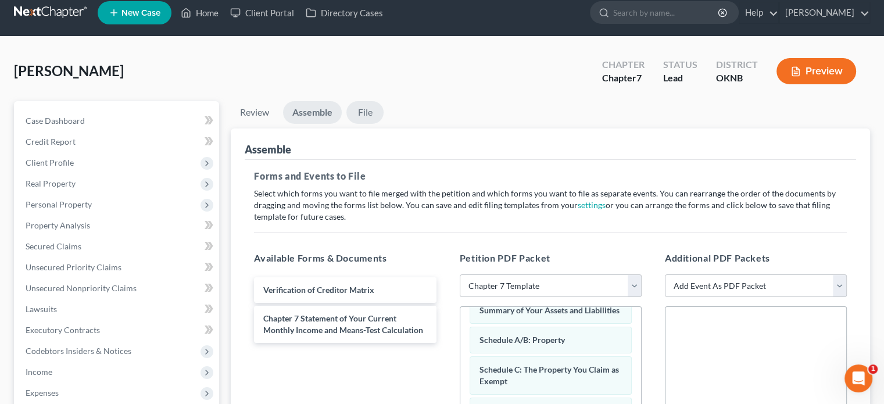
click at [368, 109] on link "File" at bounding box center [365, 112] width 37 height 23
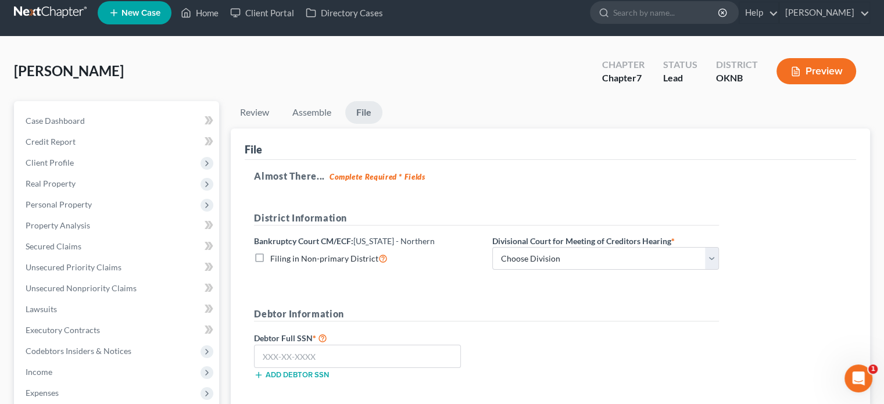
scroll to position [69, 0]
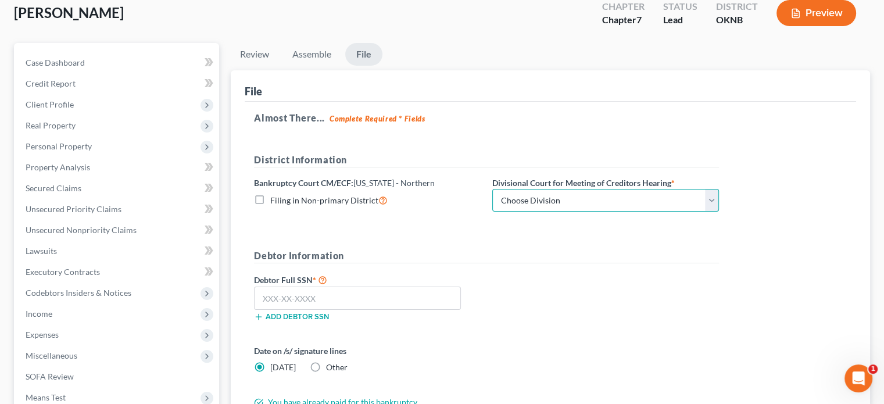
click at [714, 204] on select "Choose Division [GEOGRAPHIC_DATA]" at bounding box center [605, 200] width 227 height 23
select select "0"
click at [492, 189] on select "Choose Division [GEOGRAPHIC_DATA]" at bounding box center [605, 200] width 227 height 23
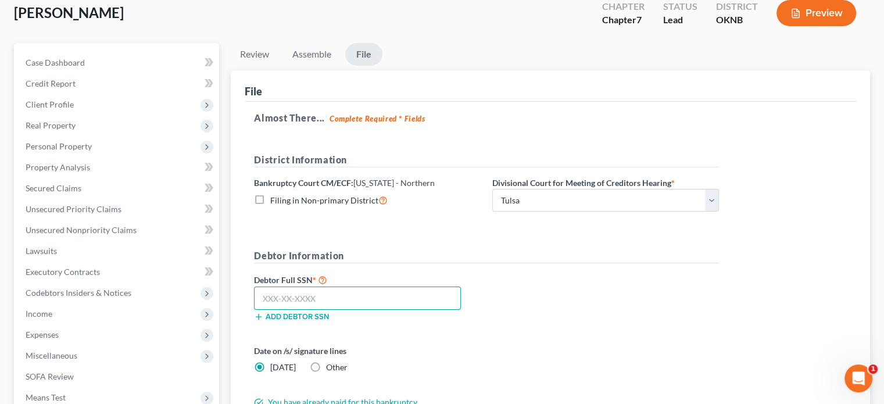
click at [263, 301] on input "text" at bounding box center [357, 298] width 207 height 23
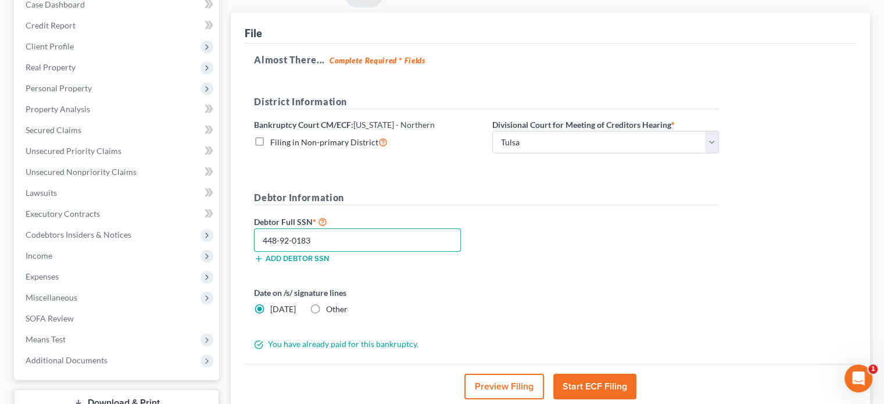
scroll to position [185, 0]
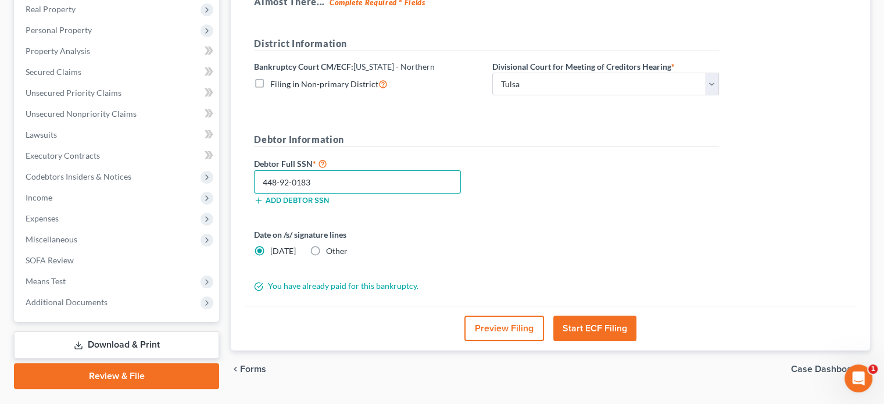
type input "448-92-0183"
click at [586, 329] on button "Start ECF Filing" at bounding box center [594, 329] width 83 height 26
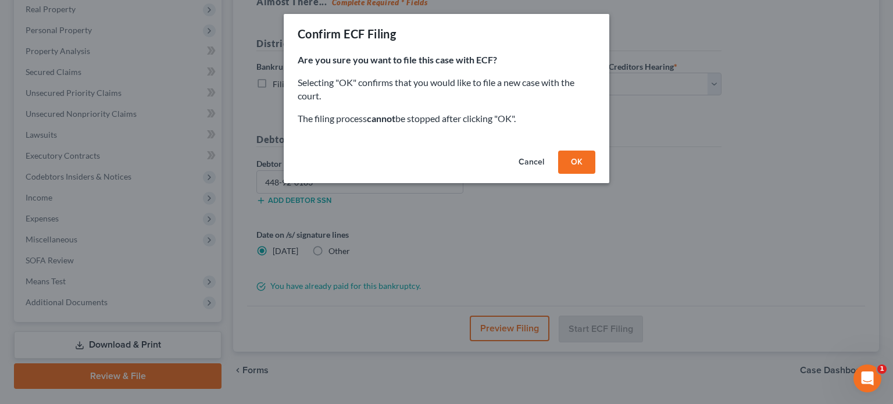
click at [574, 167] on button "OK" at bounding box center [576, 162] width 37 height 23
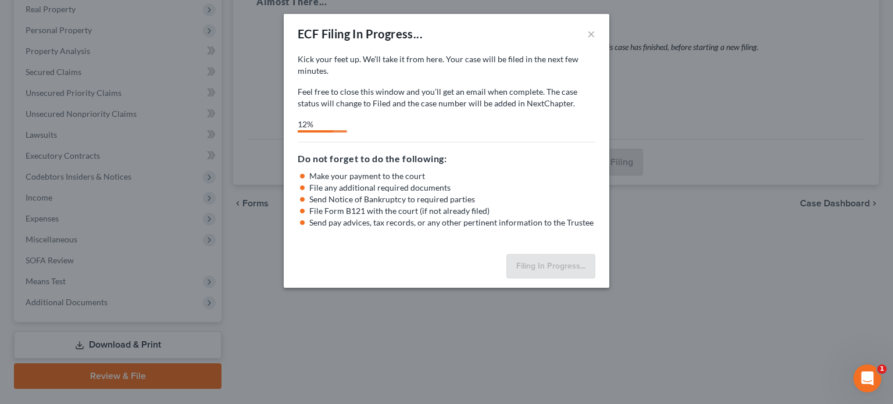
select select "0"
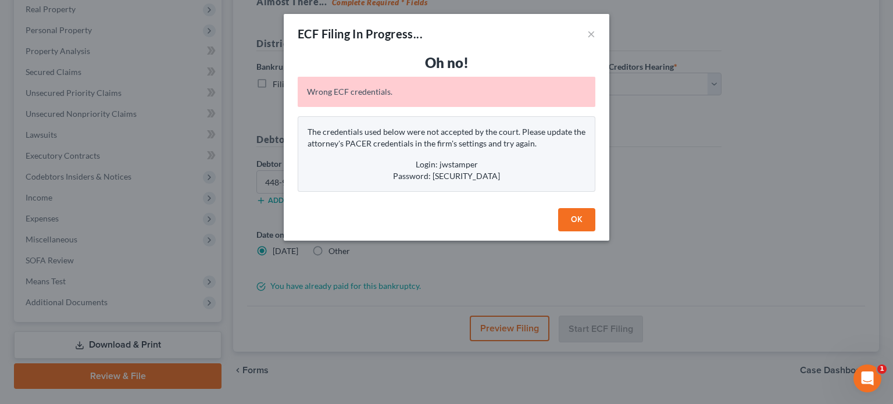
click at [573, 222] on button "OK" at bounding box center [576, 219] width 37 height 23
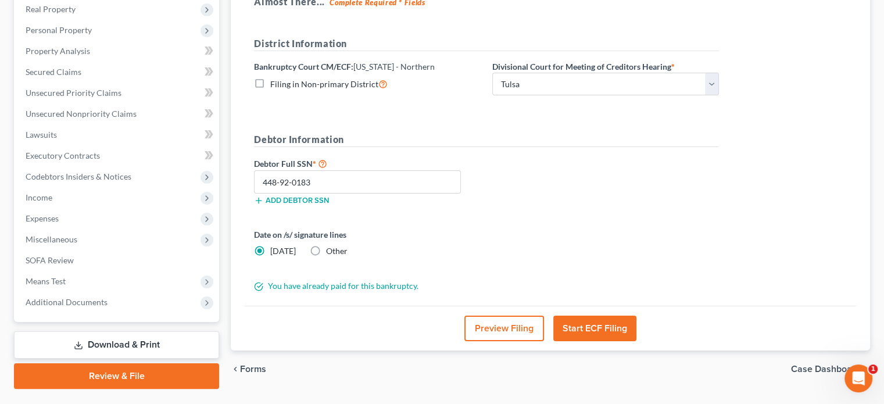
click at [141, 346] on link "Download & Print" at bounding box center [116, 344] width 205 height 27
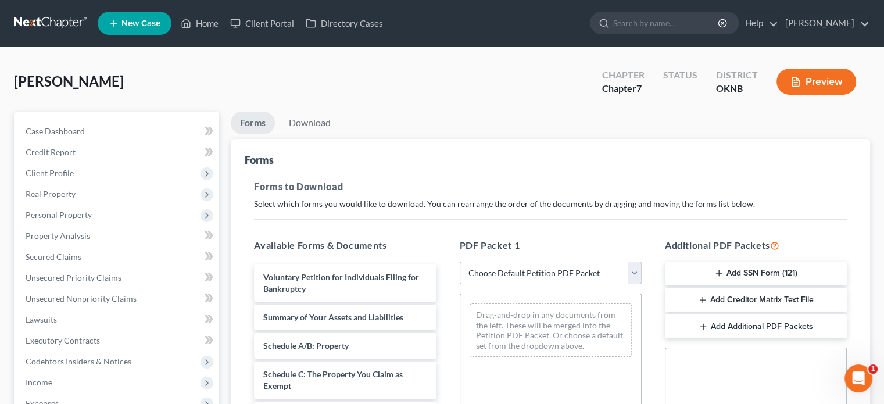
click at [633, 274] on select "Choose Default Petition PDF Packet Complete Bankruptcy Petition (all forms and …" at bounding box center [551, 273] width 182 height 23
select select "0"
click at [460, 262] on select "Choose Default Petition PDF Packet Complete Bankruptcy Petition (all forms and …" at bounding box center [551, 273] width 182 height 23
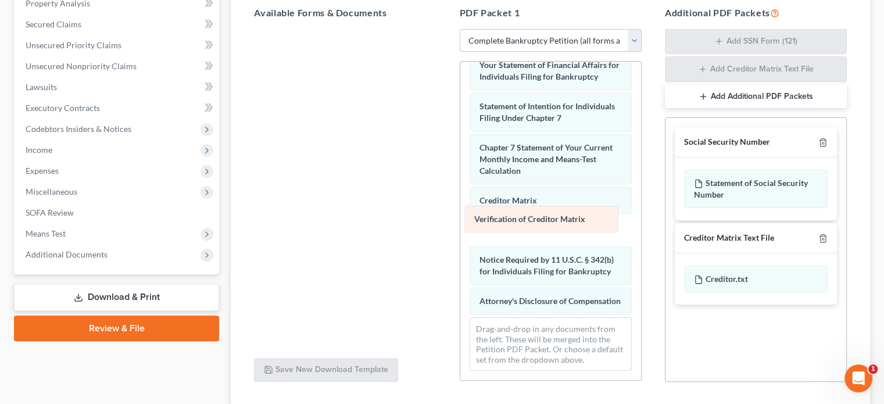
scroll to position [404, 0]
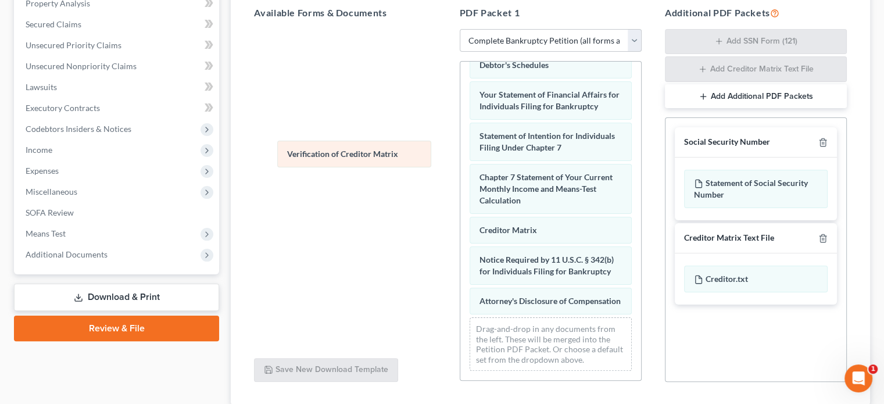
drag, startPoint x: 502, startPoint y: 218, endPoint x: 310, endPoint y: 153, distance: 202.6
click at [460, 153] on div "Verification of Creditor Matrix Voluntary Petition for Individuals Filing for B…" at bounding box center [550, 28] width 181 height 704
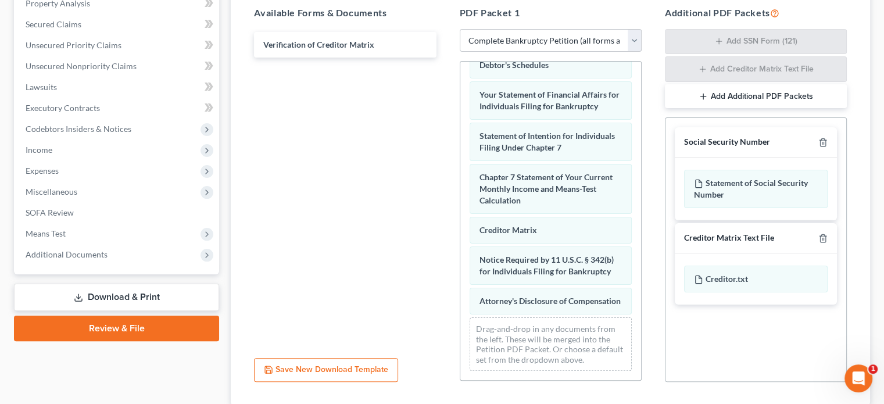
scroll to position [0, 0]
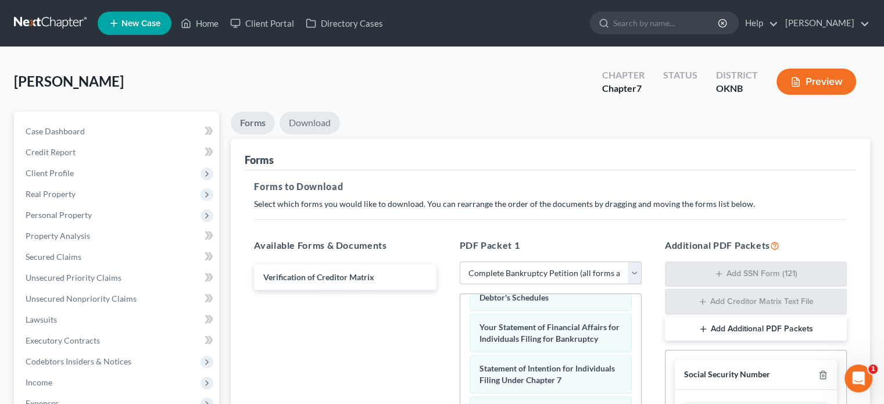
click at [324, 125] on link "Download" at bounding box center [310, 123] width 60 height 23
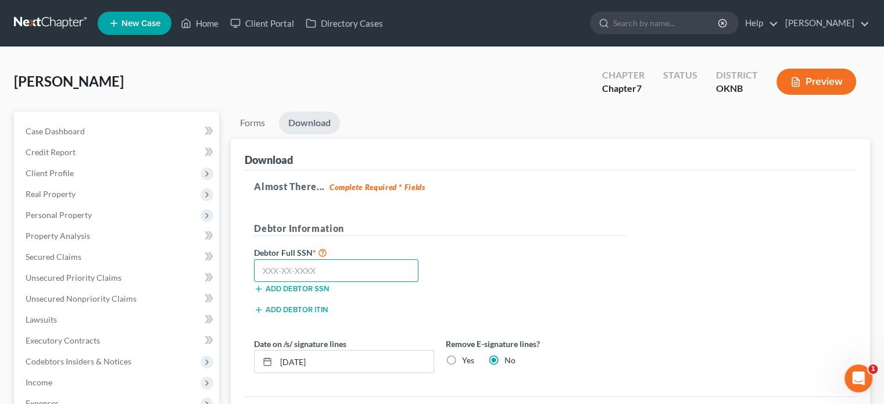
click at [262, 270] on input "text" at bounding box center [336, 270] width 165 height 23
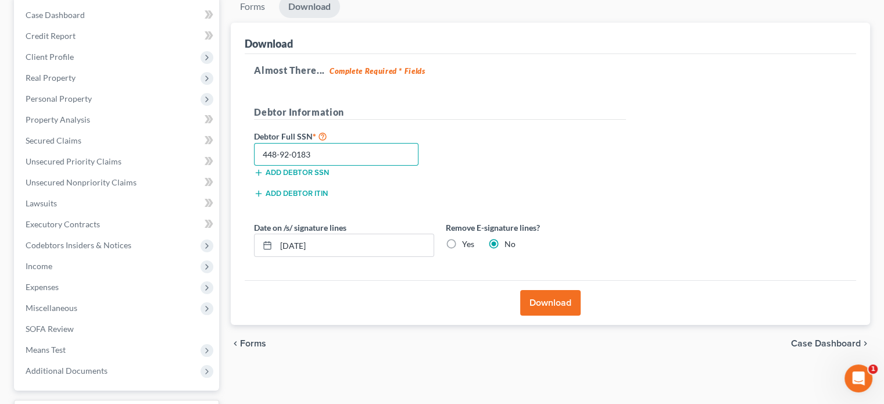
type input "448-92-0183"
click at [553, 304] on button "Download" at bounding box center [550, 303] width 60 height 26
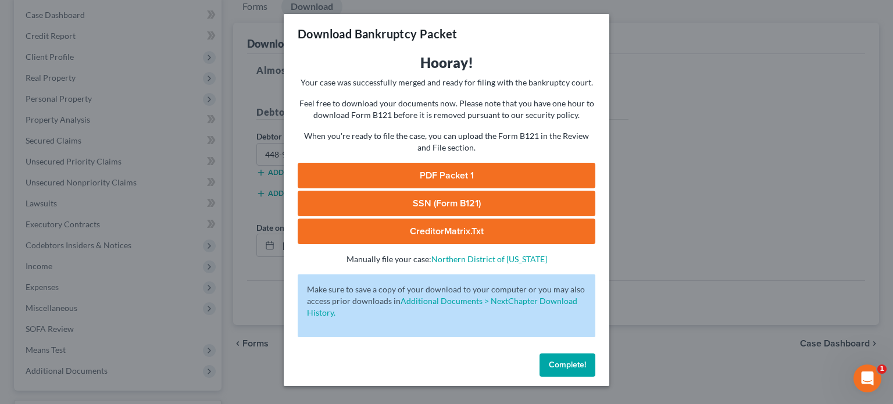
click at [571, 370] on button "Complete!" at bounding box center [568, 364] width 56 height 23
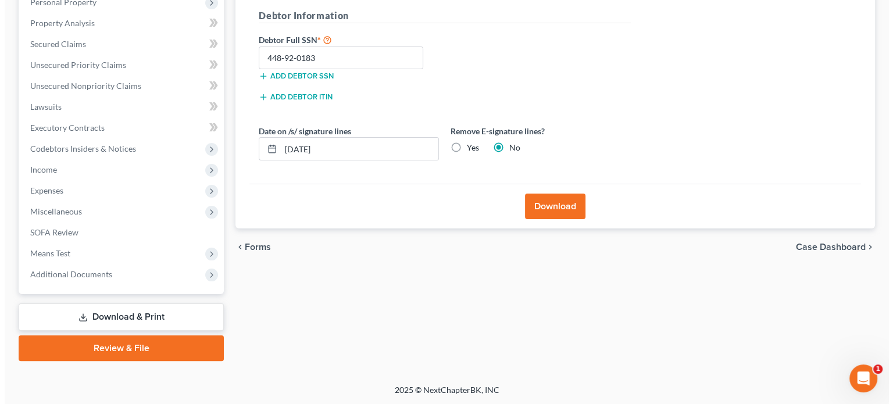
scroll to position [38, 0]
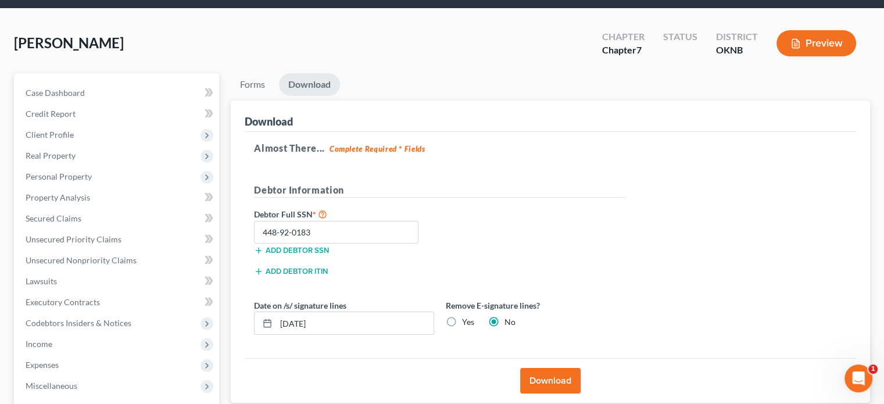
click at [835, 49] on button "Preview" at bounding box center [817, 43] width 80 height 26
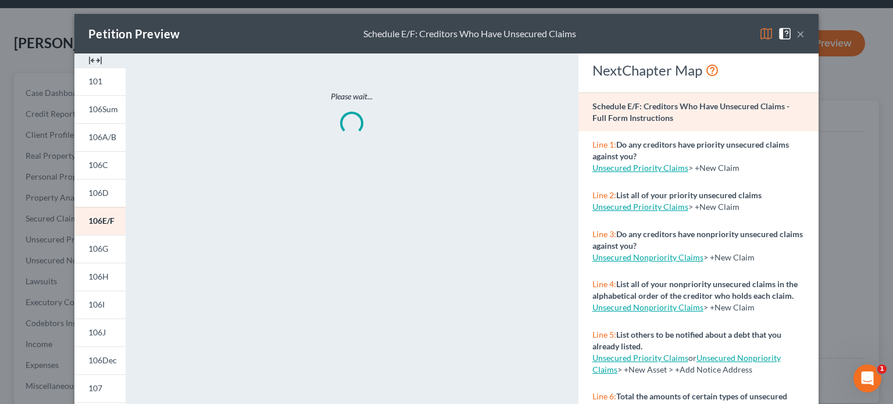
scroll to position [240, 0]
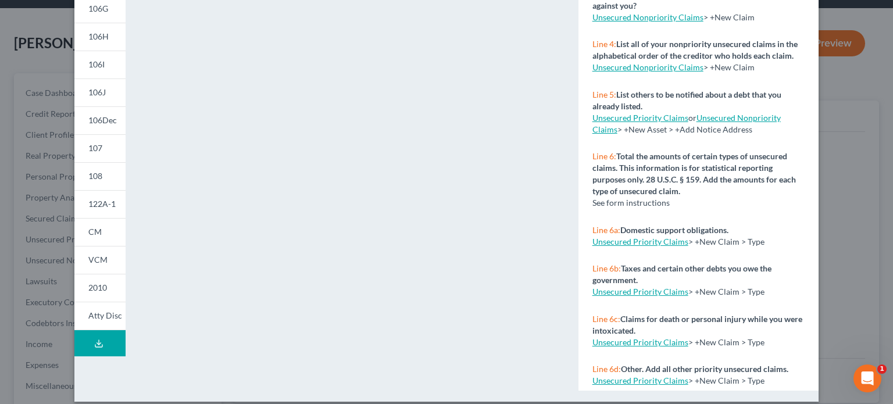
click at [95, 346] on icon at bounding box center [98, 346] width 7 height 2
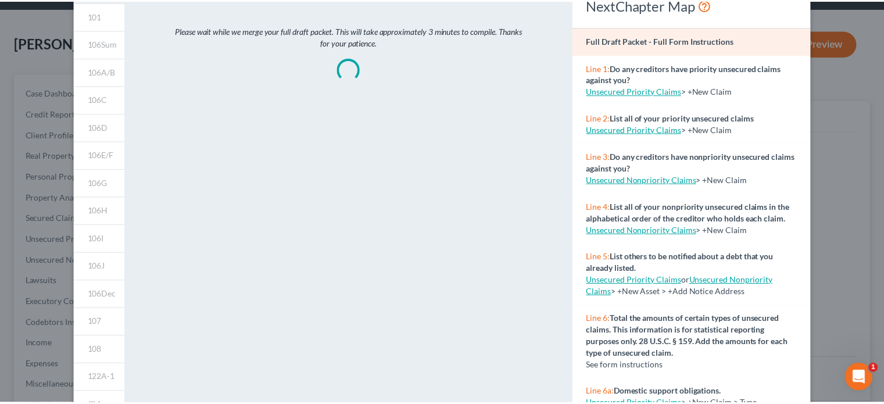
scroll to position [0, 0]
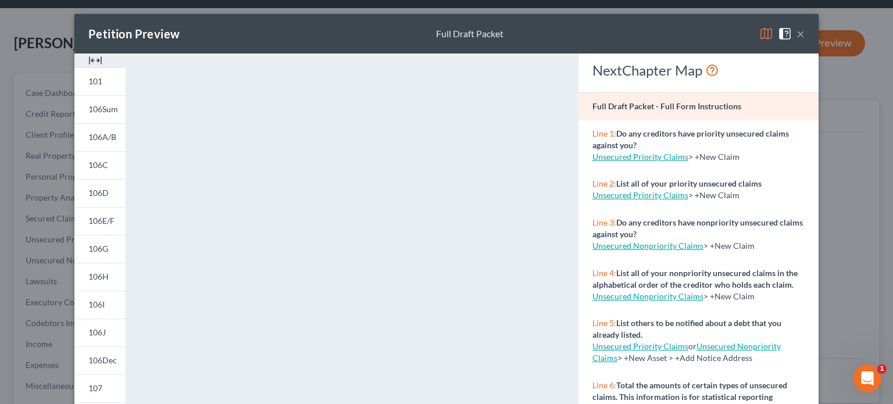
click at [796, 33] on button "×" at bounding box center [800, 34] width 8 height 14
